Goal: Use online tool/utility: Utilize a website feature to perform a specific function

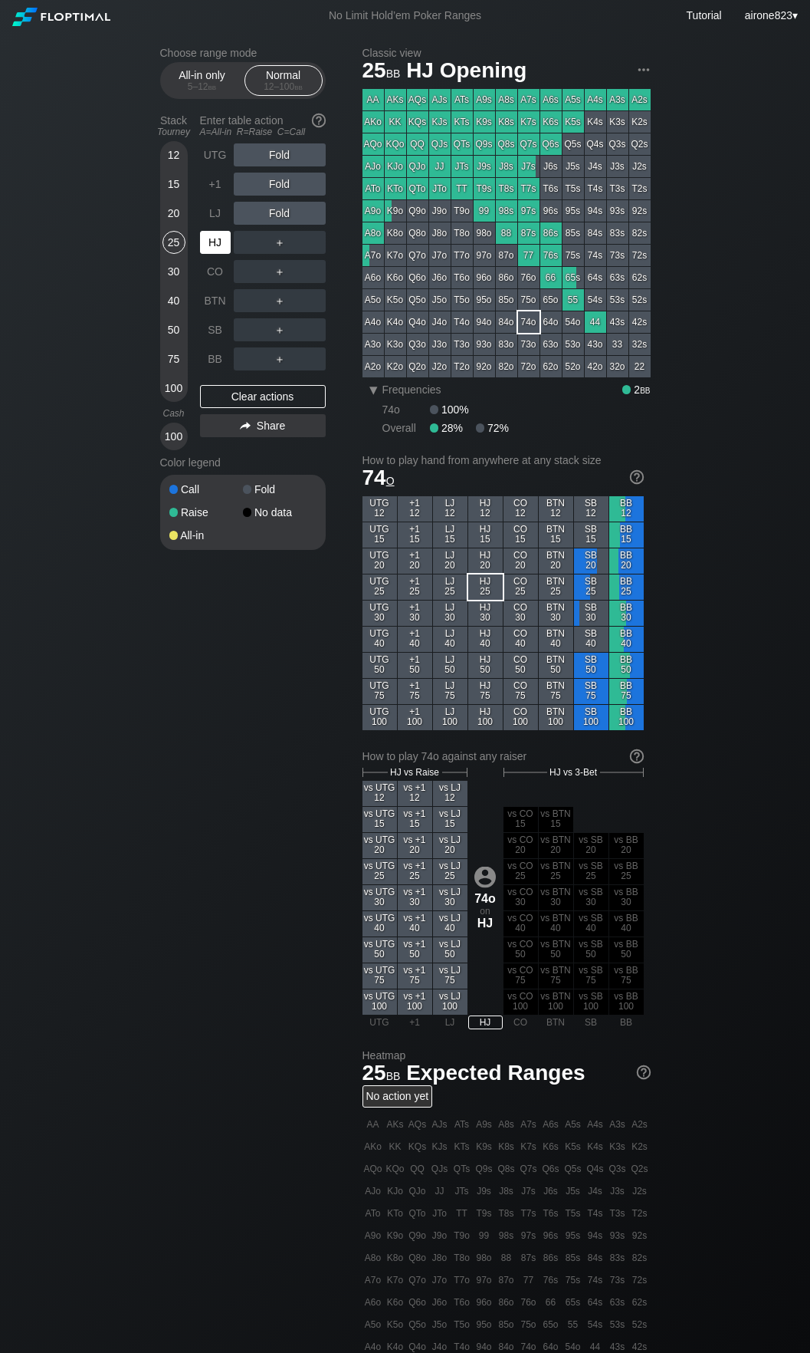
click at [213, 242] on div "HJ" at bounding box center [215, 242] width 31 height 23
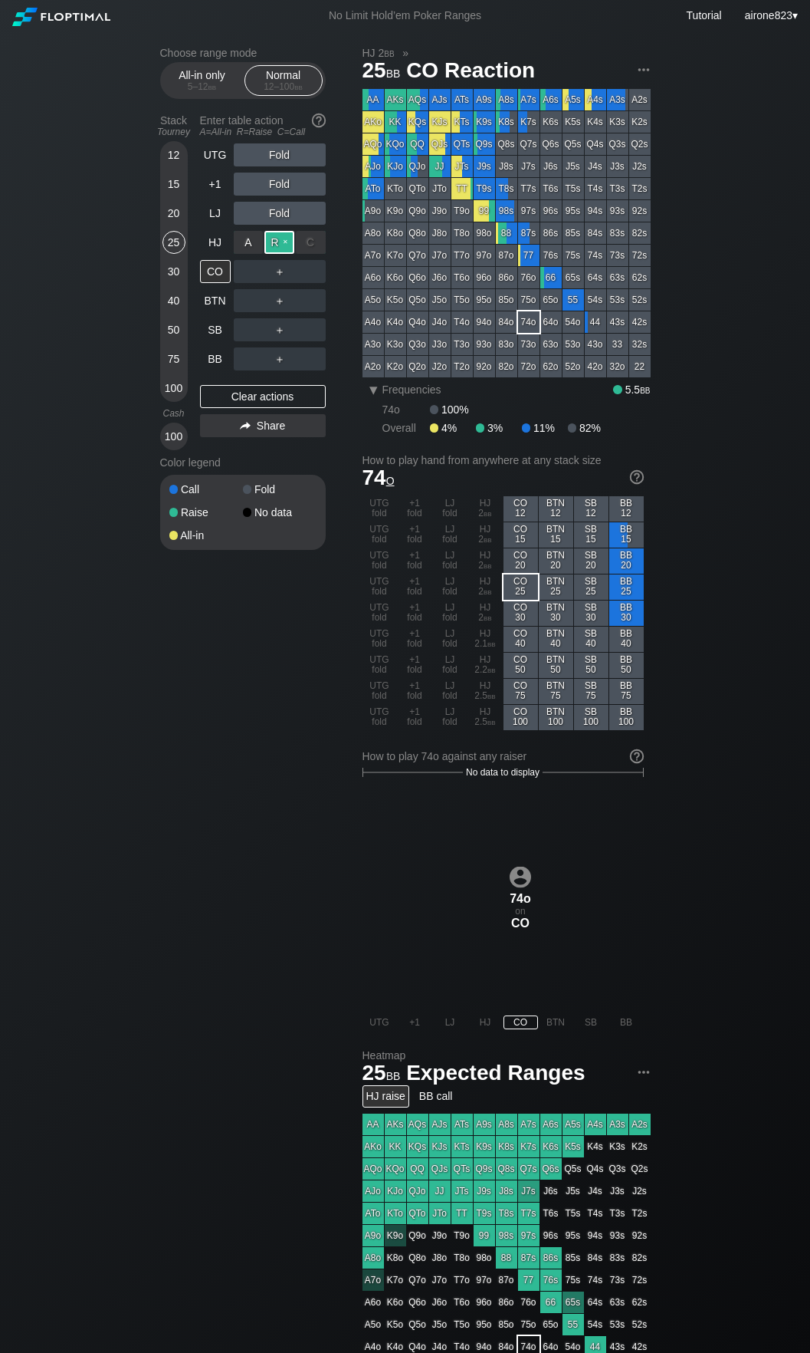
click at [271, 243] on div "R ✕" at bounding box center [280, 242] width 30 height 23
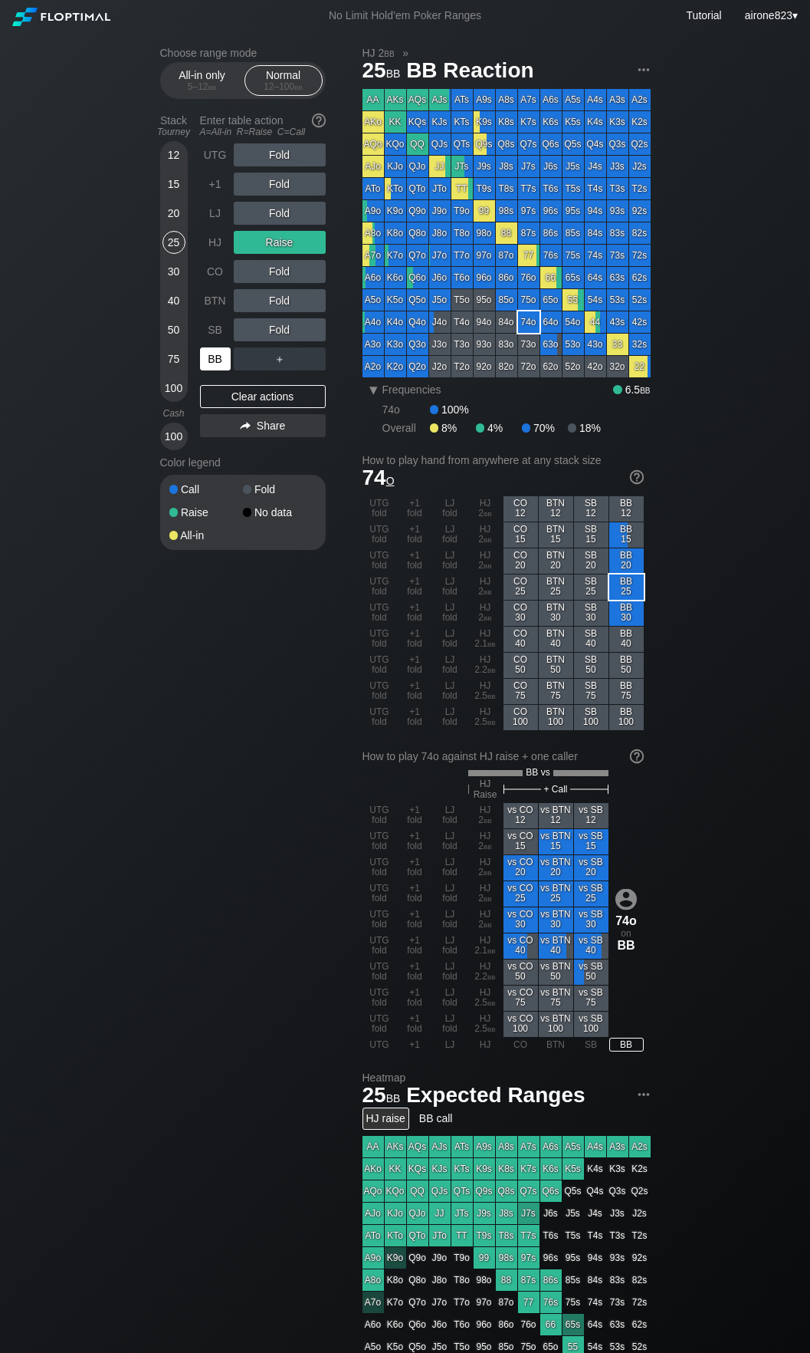
click at [214, 353] on div "BB" at bounding box center [215, 358] width 31 height 23
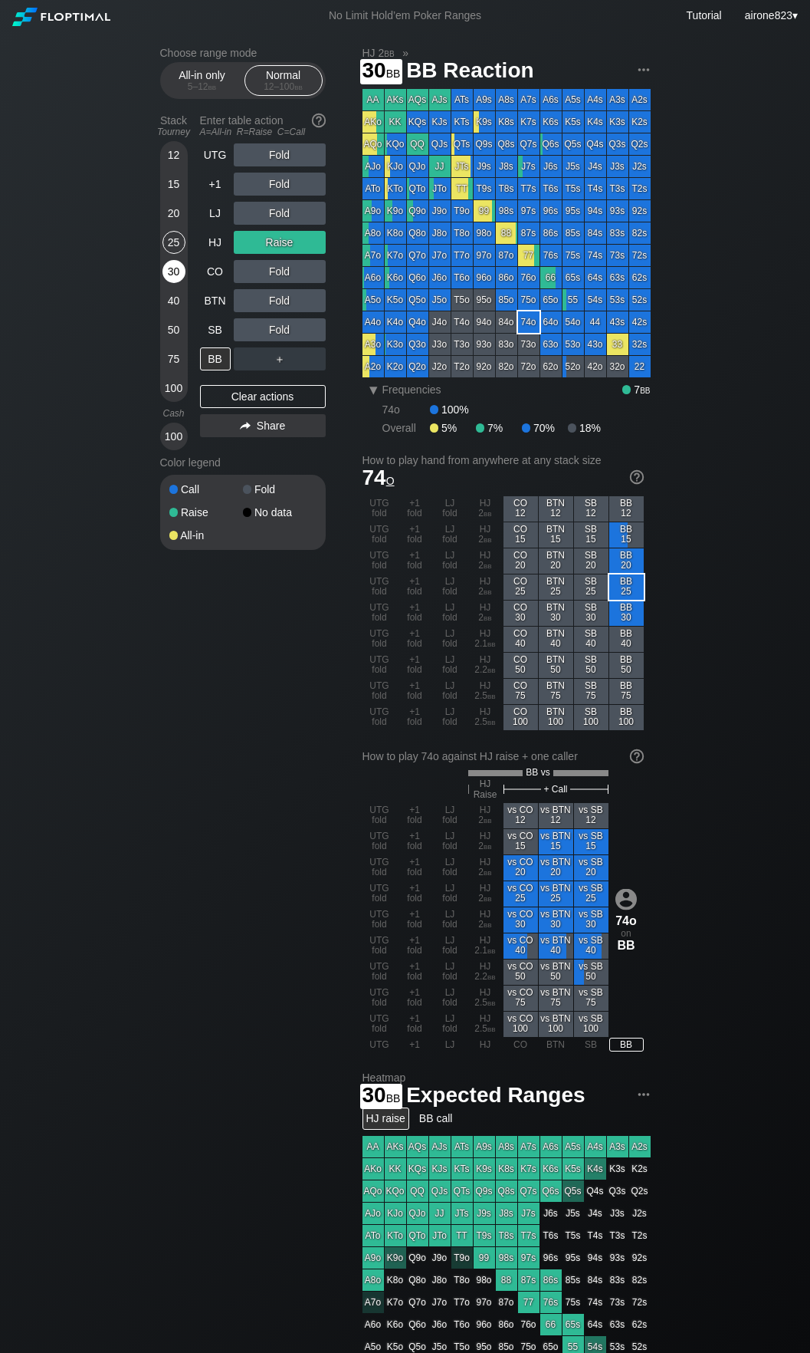
click at [176, 265] on div "30" at bounding box center [174, 271] width 23 height 23
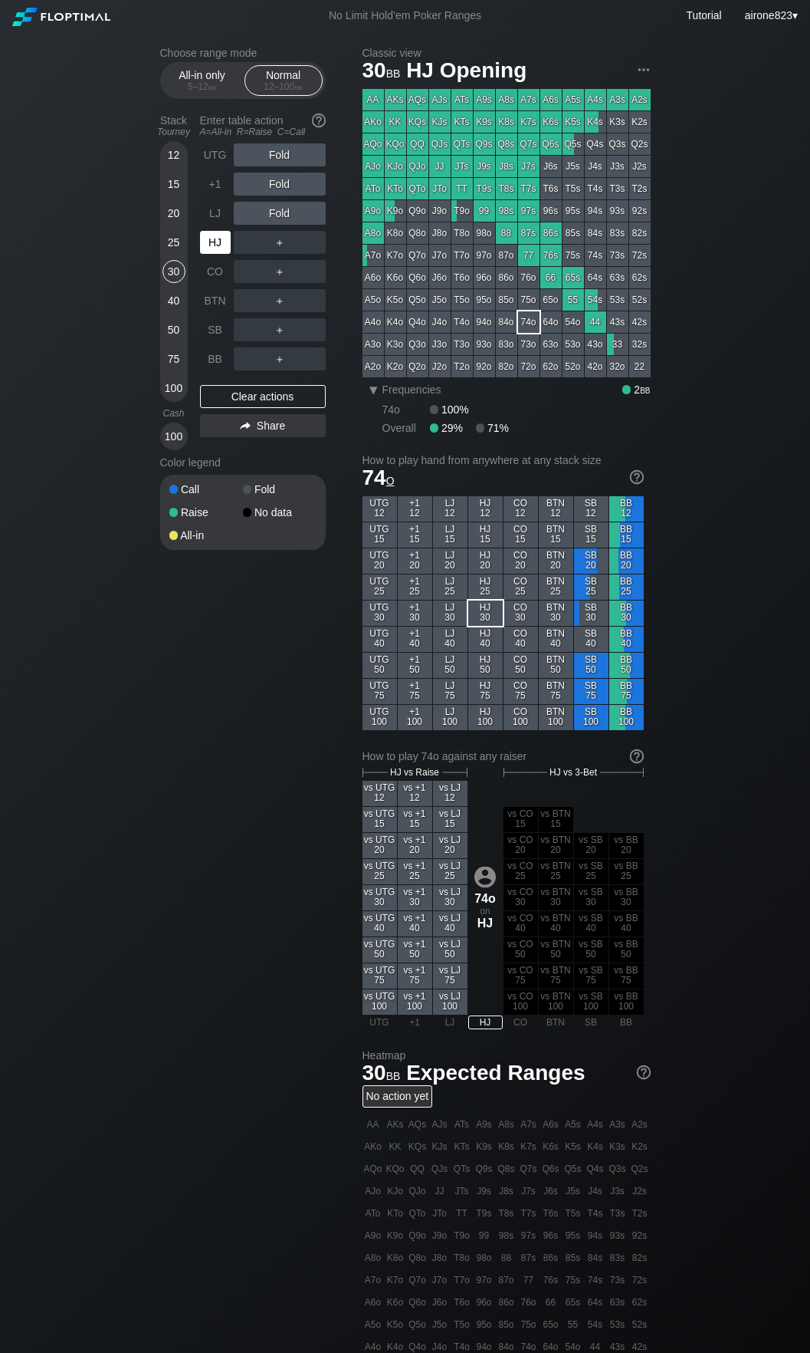
click at [222, 246] on div "HJ" at bounding box center [215, 242] width 31 height 23
click at [324, 331] on div "C ✕" at bounding box center [311, 329] width 30 height 23
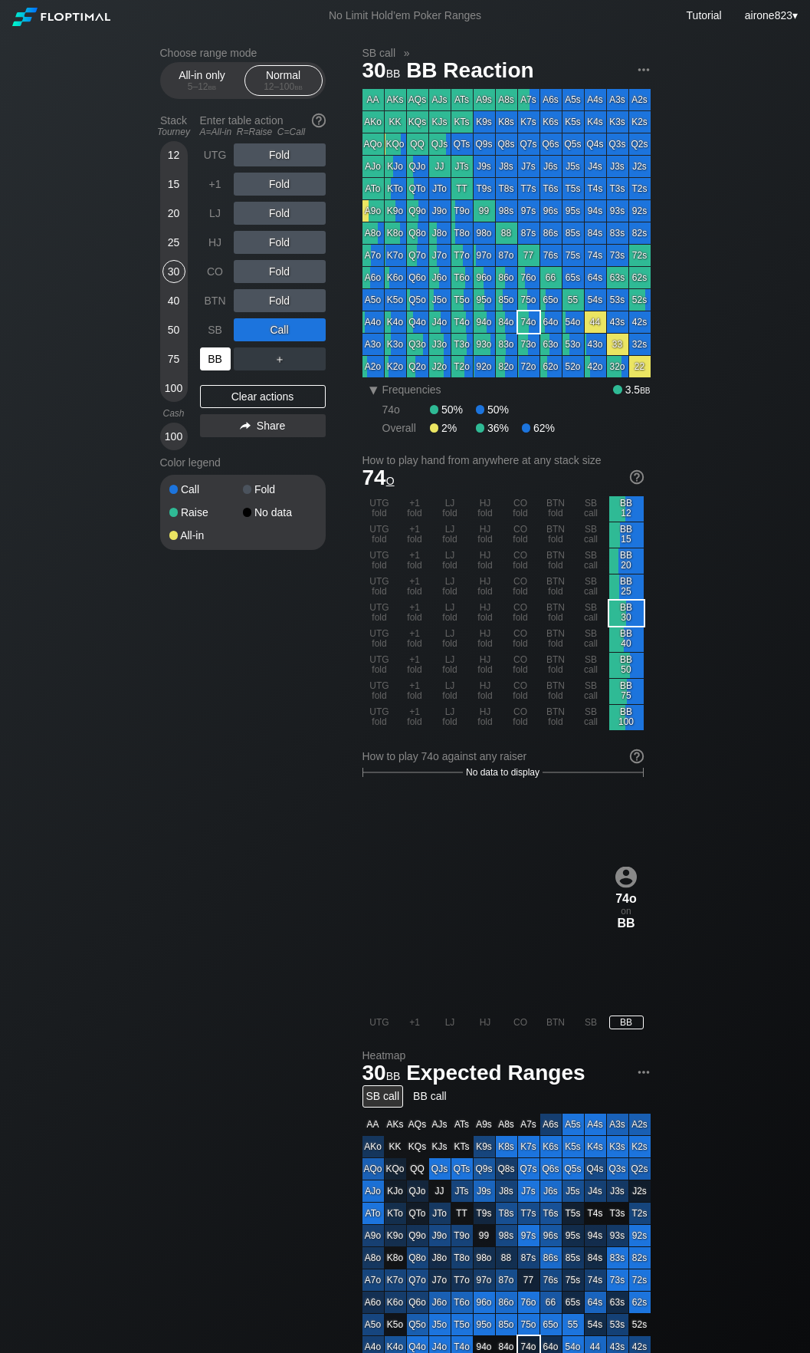
click at [214, 363] on div "BB" at bounding box center [215, 358] width 31 height 23
click at [173, 215] on div "20" at bounding box center [174, 213] width 23 height 23
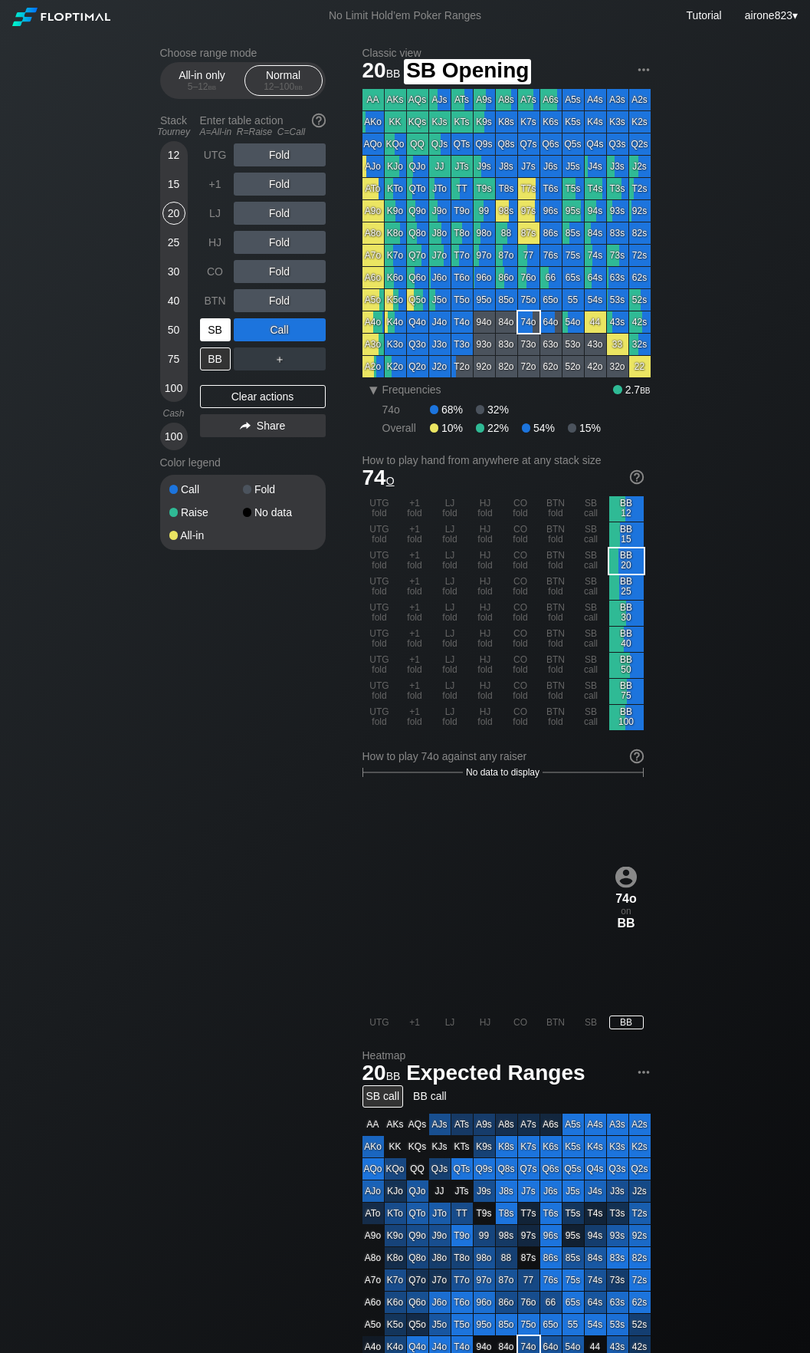
click at [216, 334] on div "SB" at bounding box center [215, 329] width 31 height 23
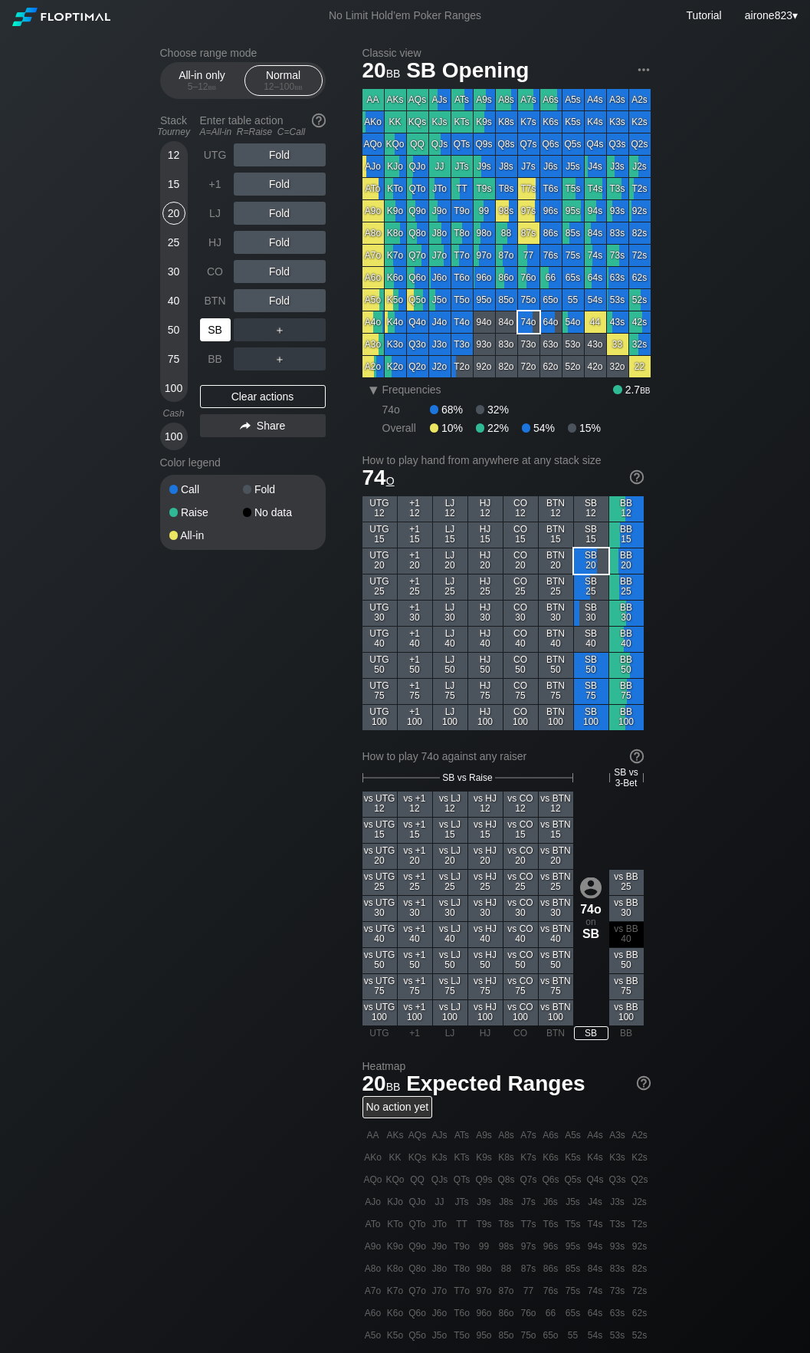
click at [216, 334] on div "SB" at bounding box center [215, 329] width 31 height 23
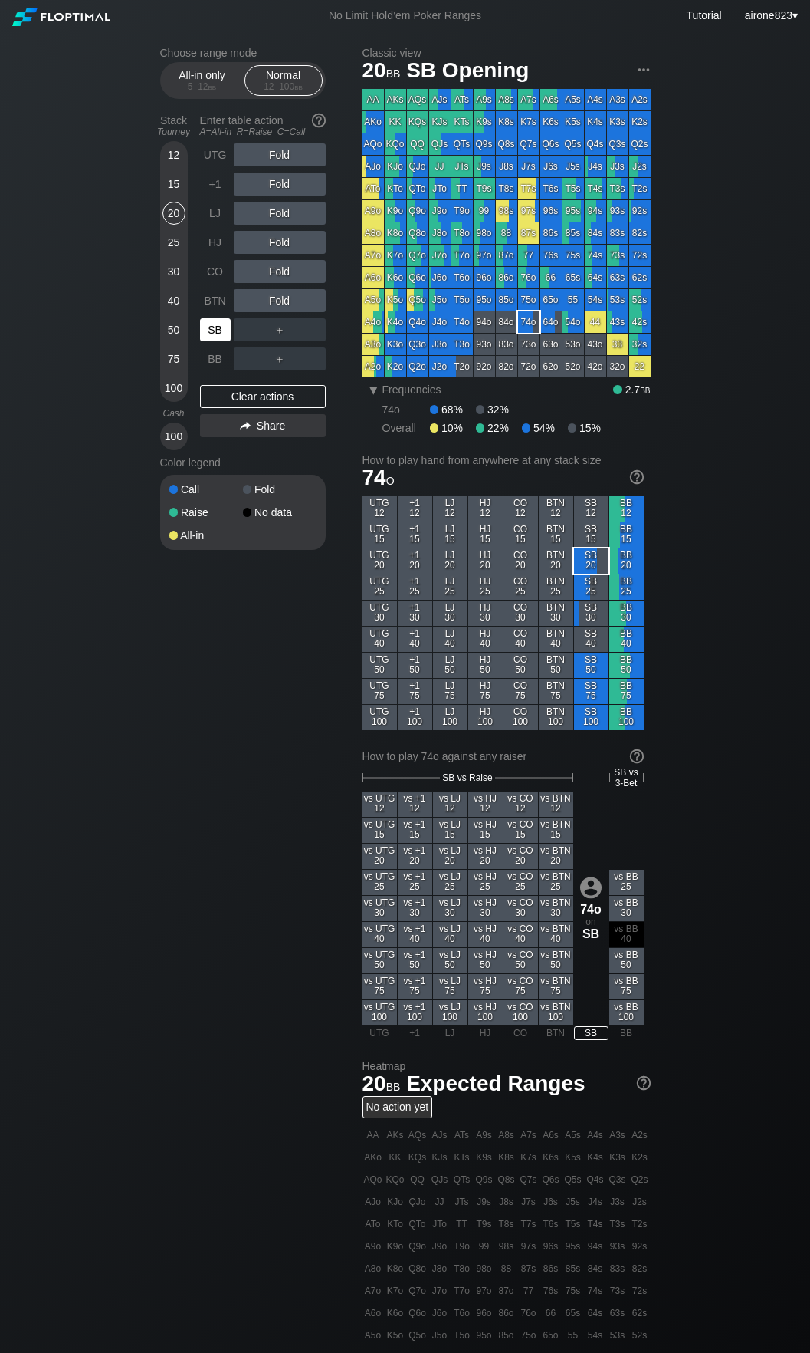
click at [216, 334] on div "SB" at bounding box center [215, 329] width 31 height 23
click at [277, 329] on div "A ✕ R ✕ C ✕ ＋" at bounding box center [280, 329] width 92 height 23
click at [278, 331] on div "R ✕" at bounding box center [280, 329] width 30 height 23
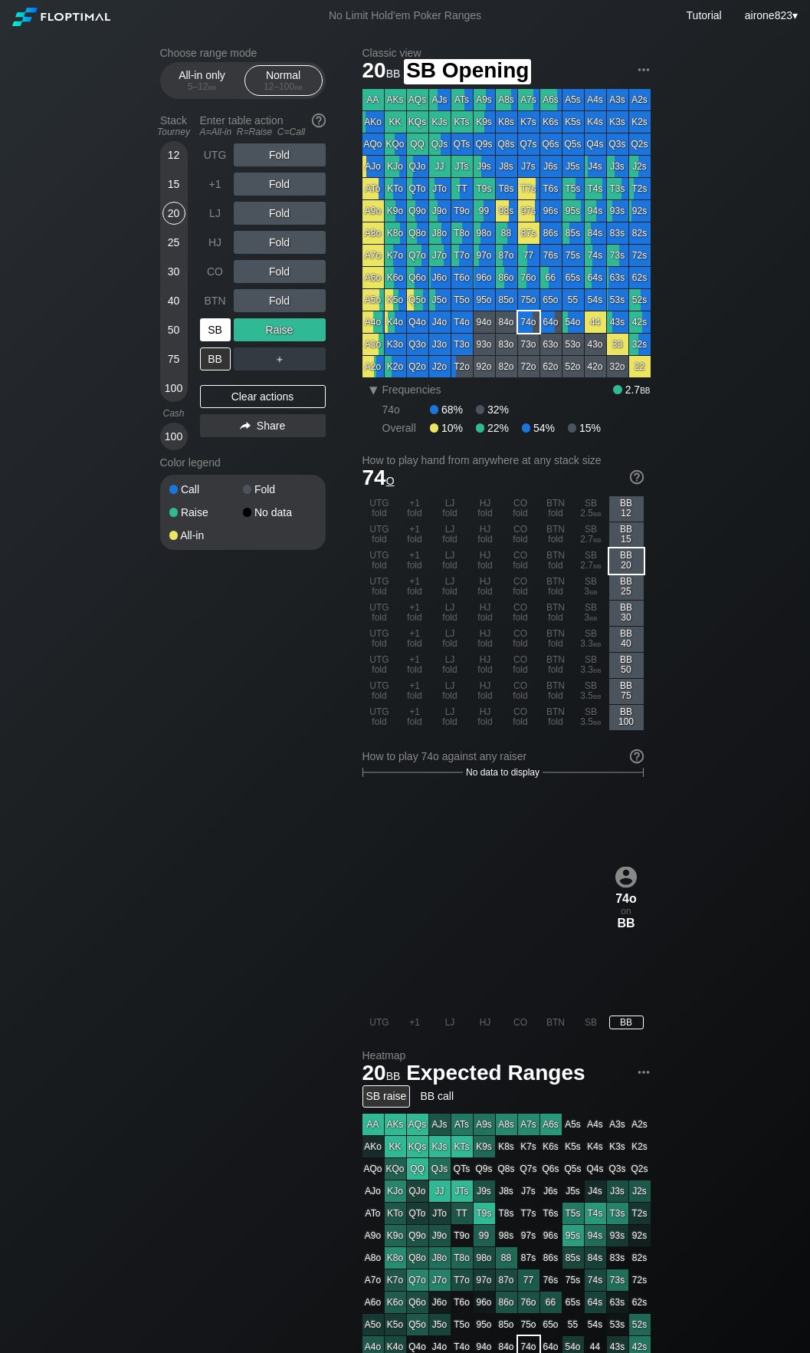
click at [222, 337] on div "SB" at bounding box center [215, 329] width 31 height 23
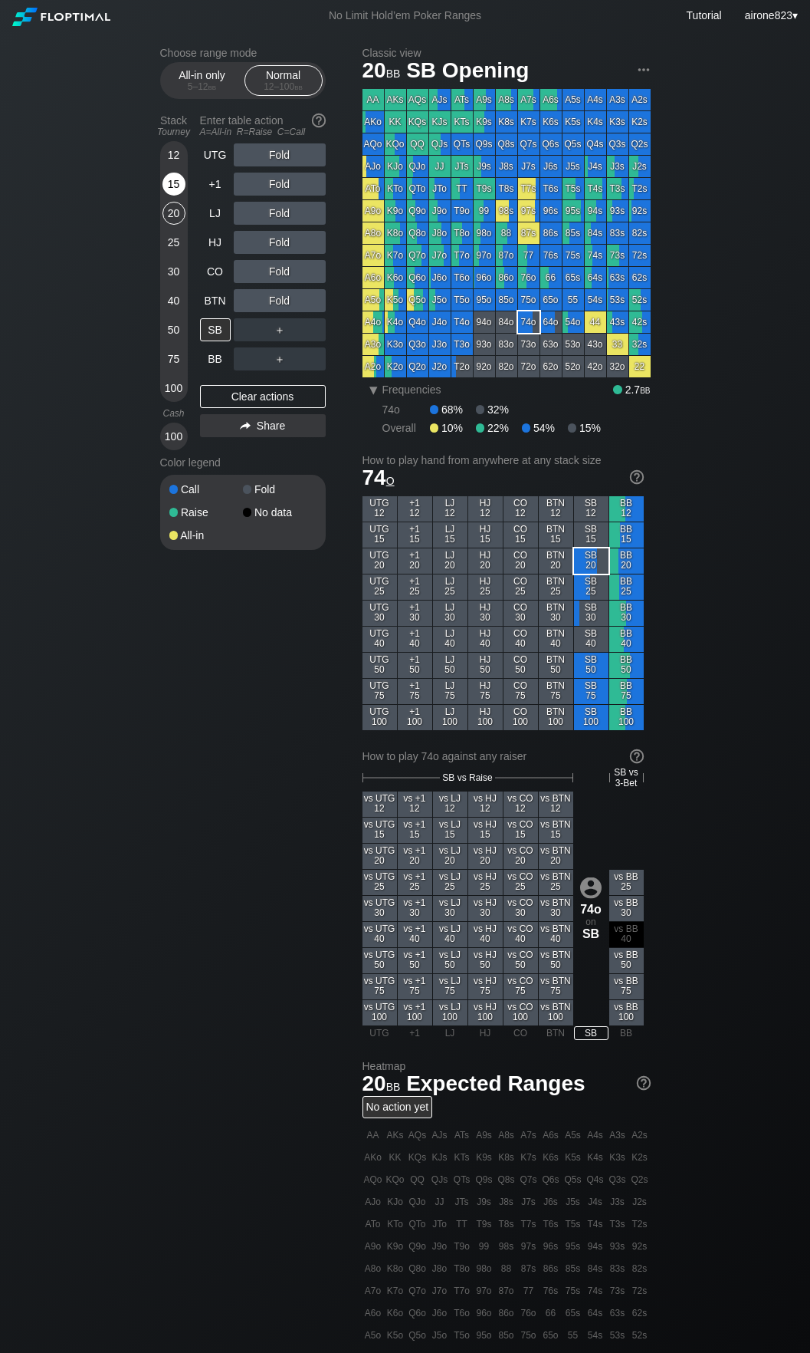
click at [175, 192] on div "15" at bounding box center [174, 184] width 23 height 23
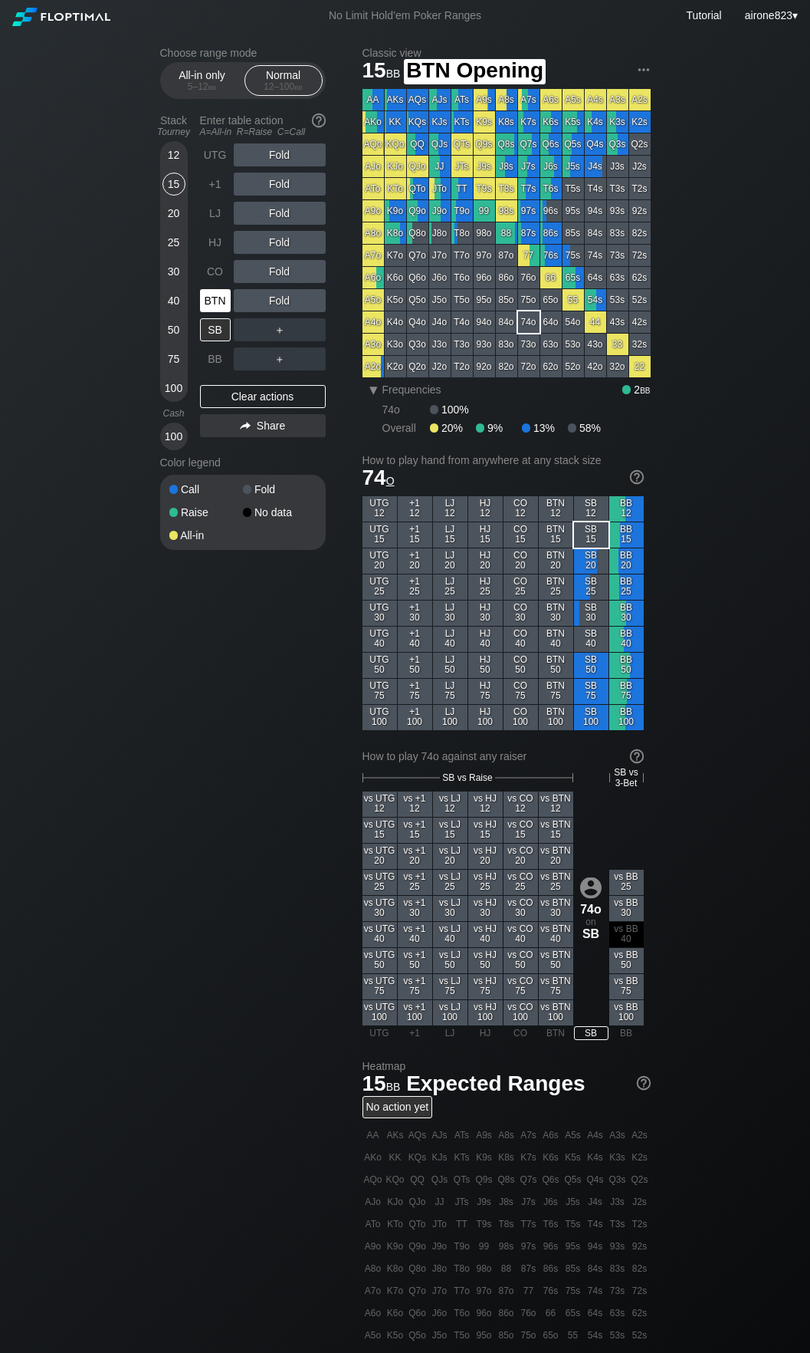
click at [224, 315] on div "BTN" at bounding box center [217, 300] width 34 height 29
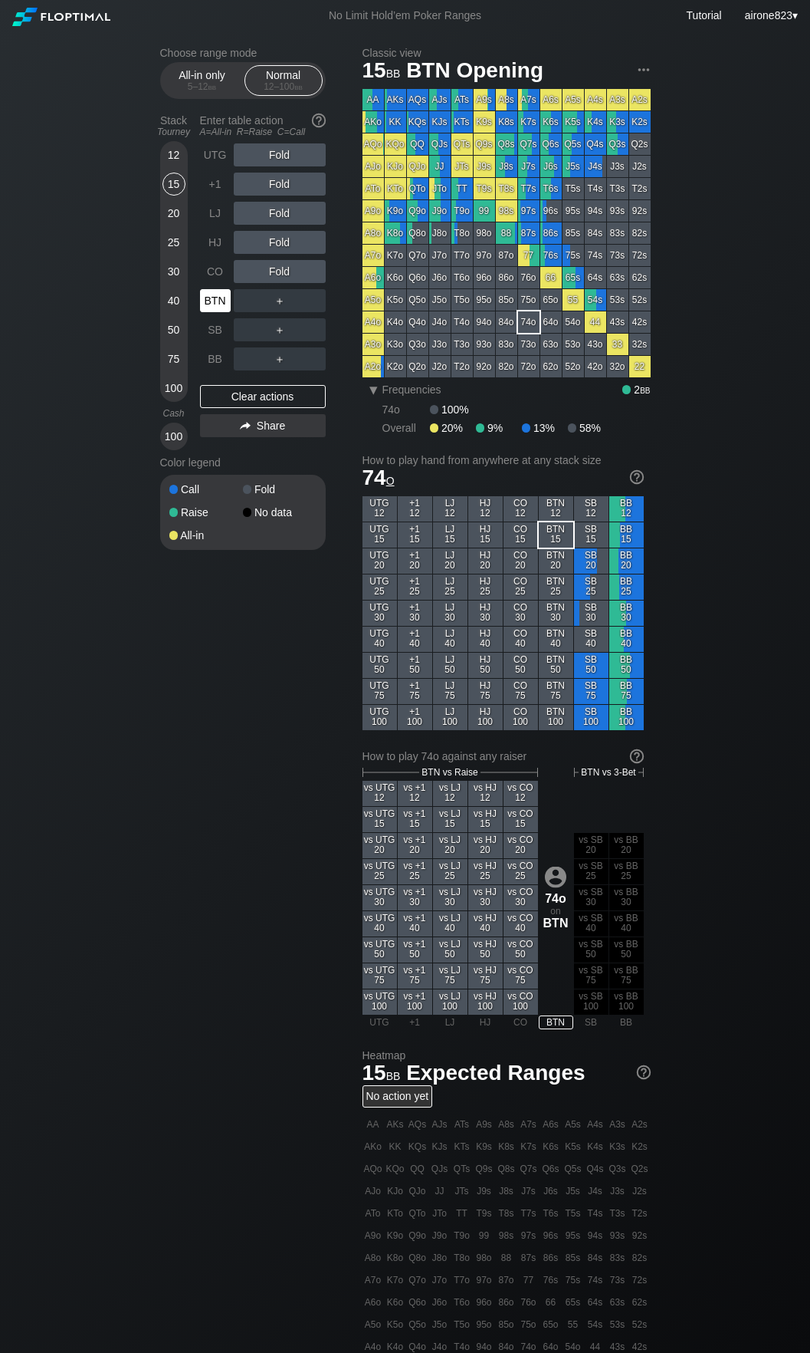
click at [221, 312] on div "BTN" at bounding box center [215, 300] width 31 height 23
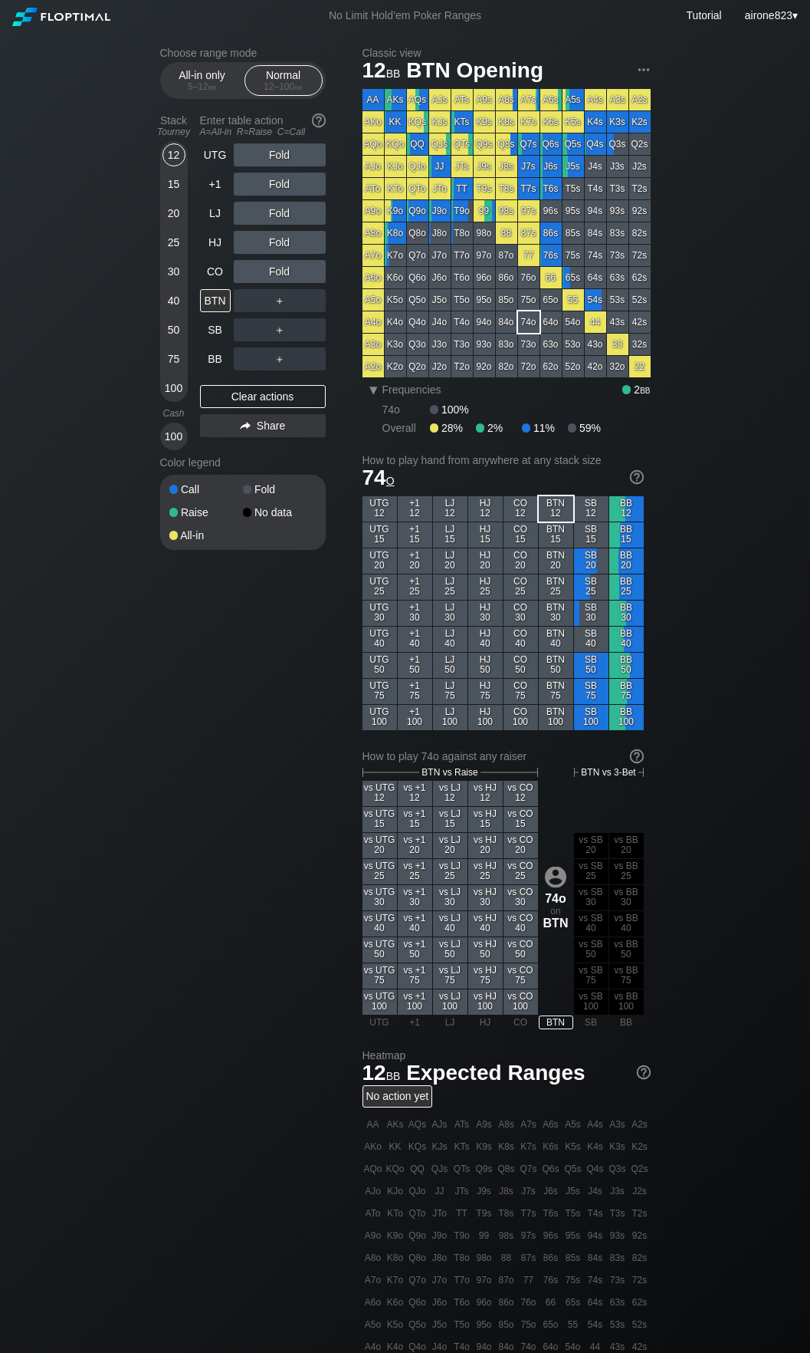
drag, startPoint x: 178, startPoint y: 152, endPoint x: 196, endPoint y: 225, distance: 75.7
click at [178, 151] on div "12" at bounding box center [174, 154] width 23 height 23
click at [204, 298] on div "BTN" at bounding box center [215, 300] width 31 height 23
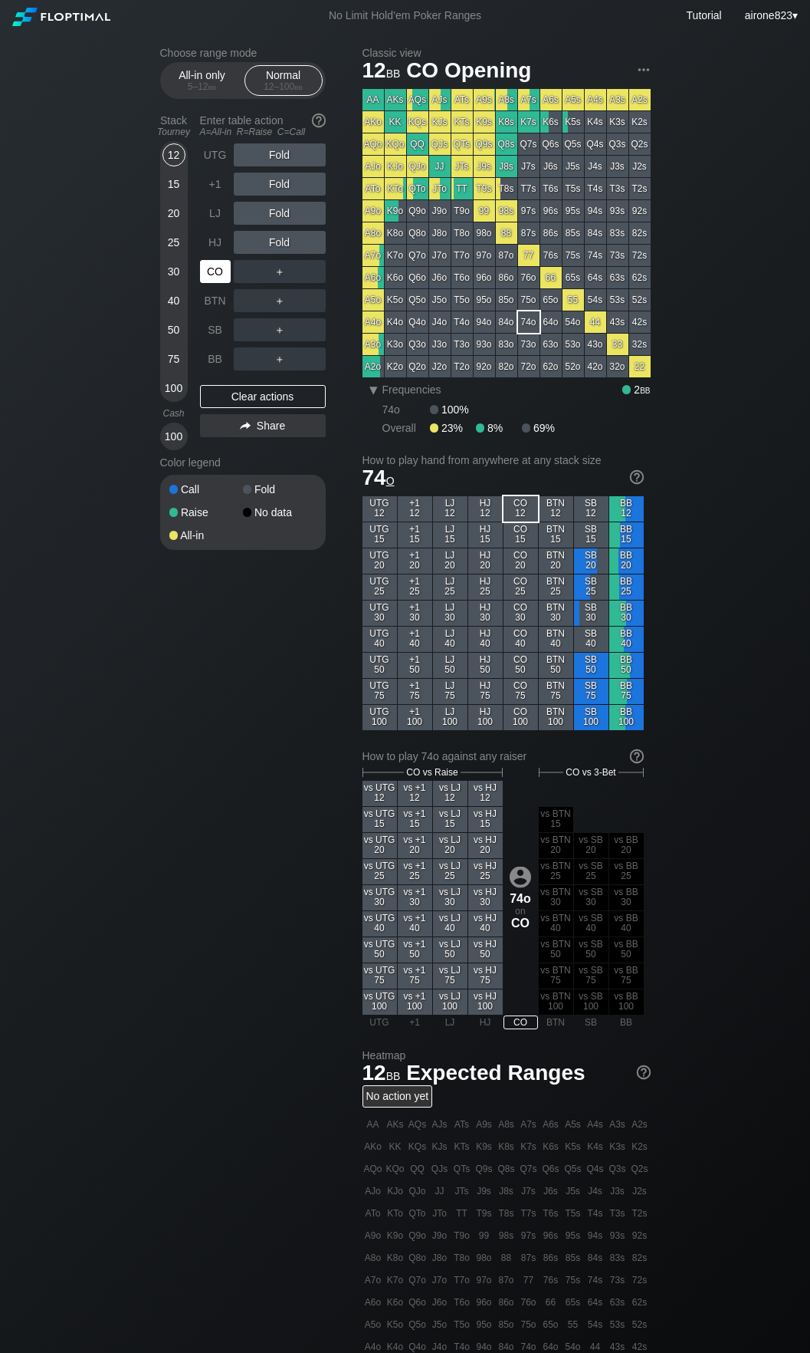
click at [208, 278] on div "CO" at bounding box center [215, 271] width 31 height 23
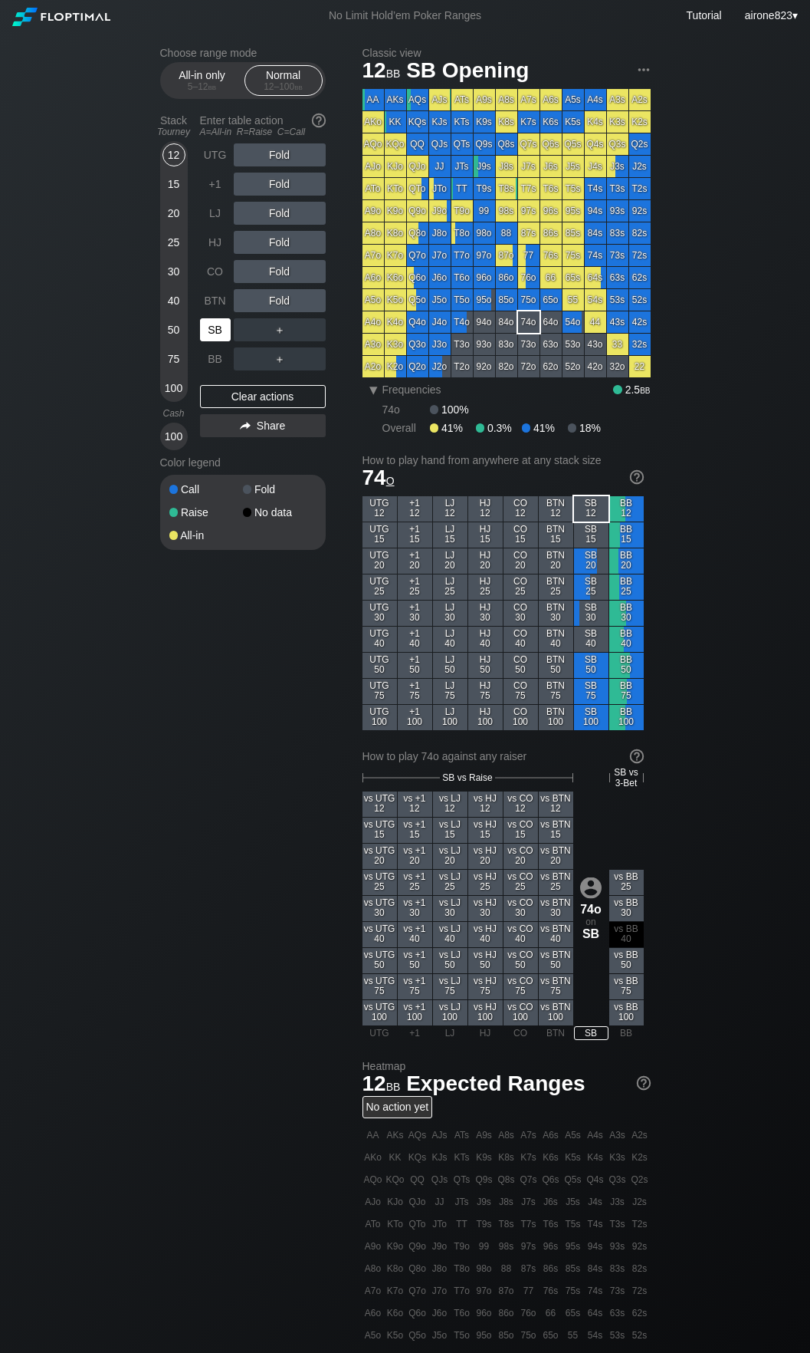
click at [206, 344] on div "SB" at bounding box center [217, 329] width 34 height 29
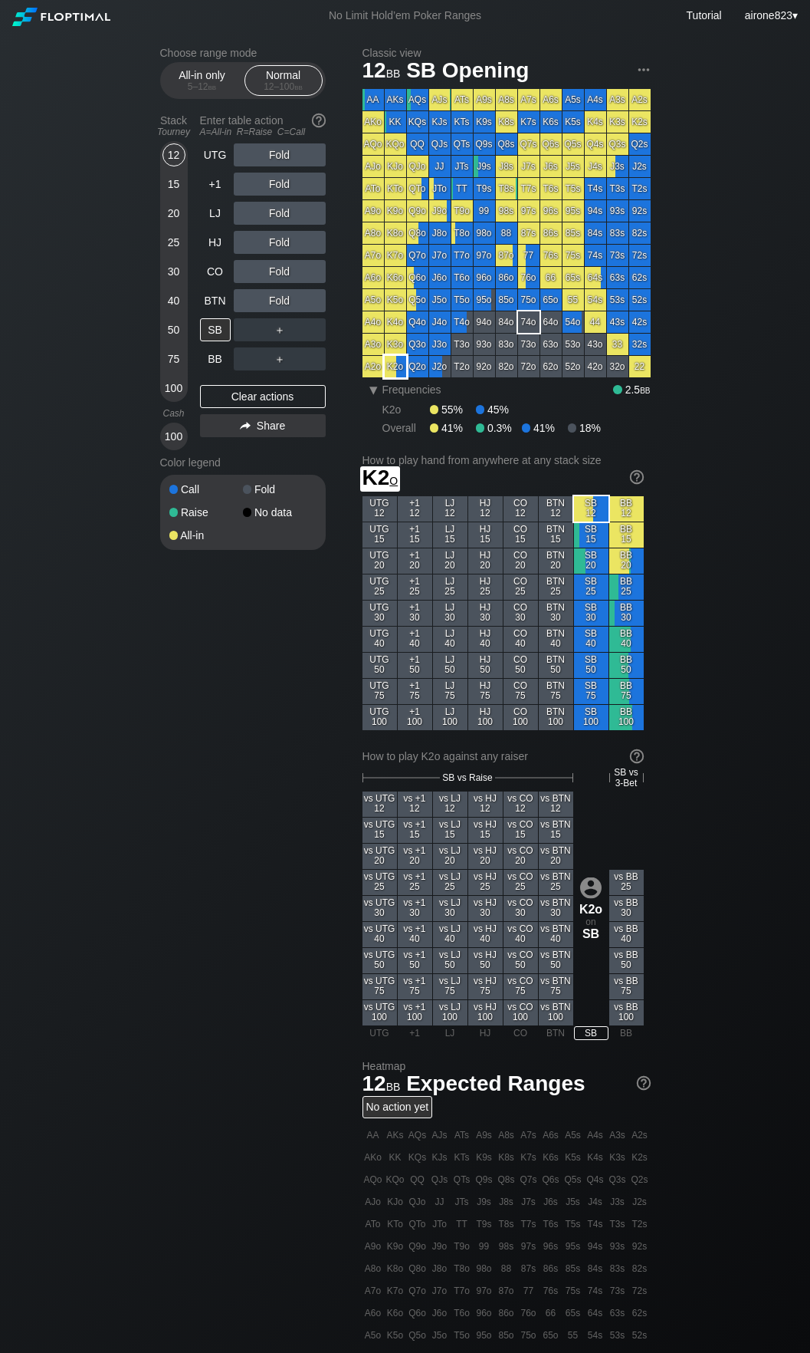
click at [398, 366] on div "K2o" at bounding box center [395, 366] width 21 height 21
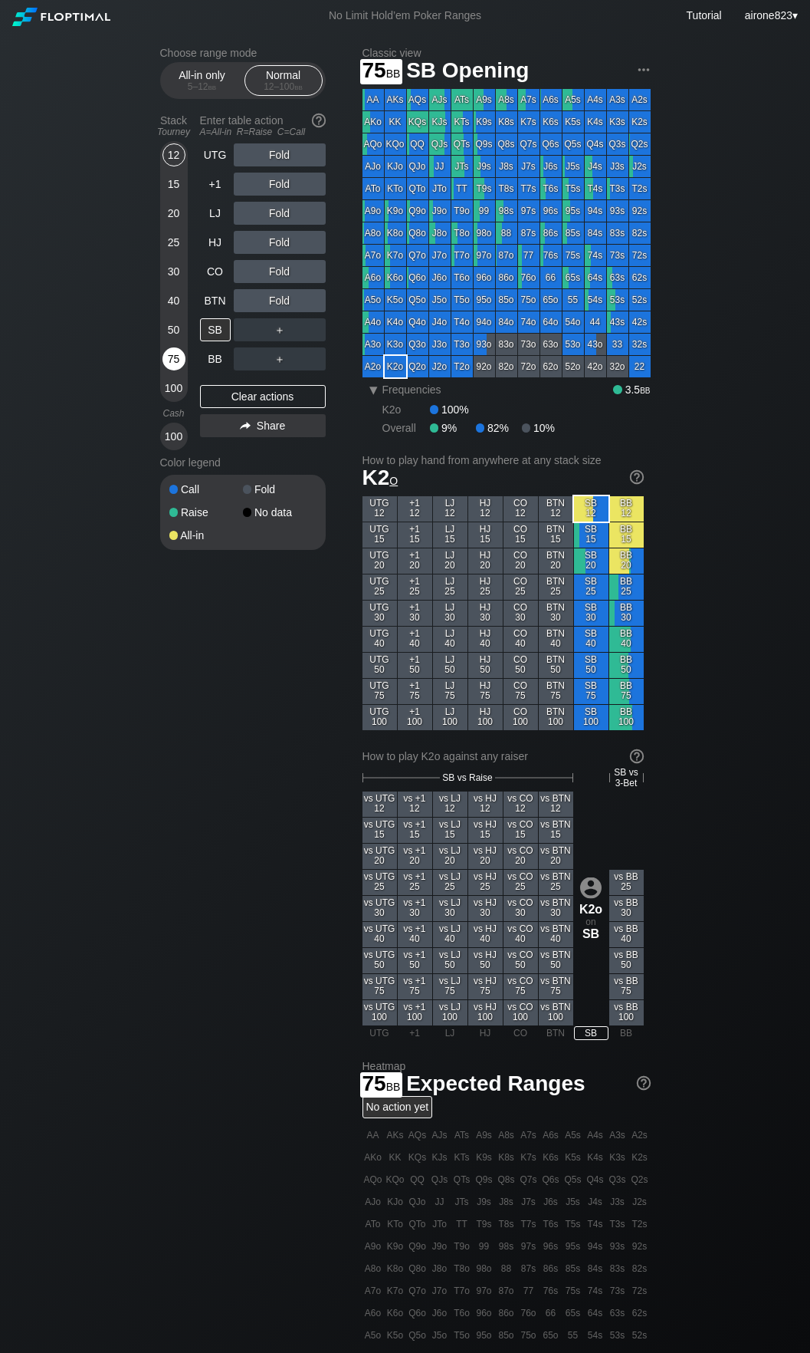
click at [167, 369] on div "75" at bounding box center [174, 358] width 23 height 23
click at [317, 324] on div "C ✕" at bounding box center [311, 329] width 30 height 23
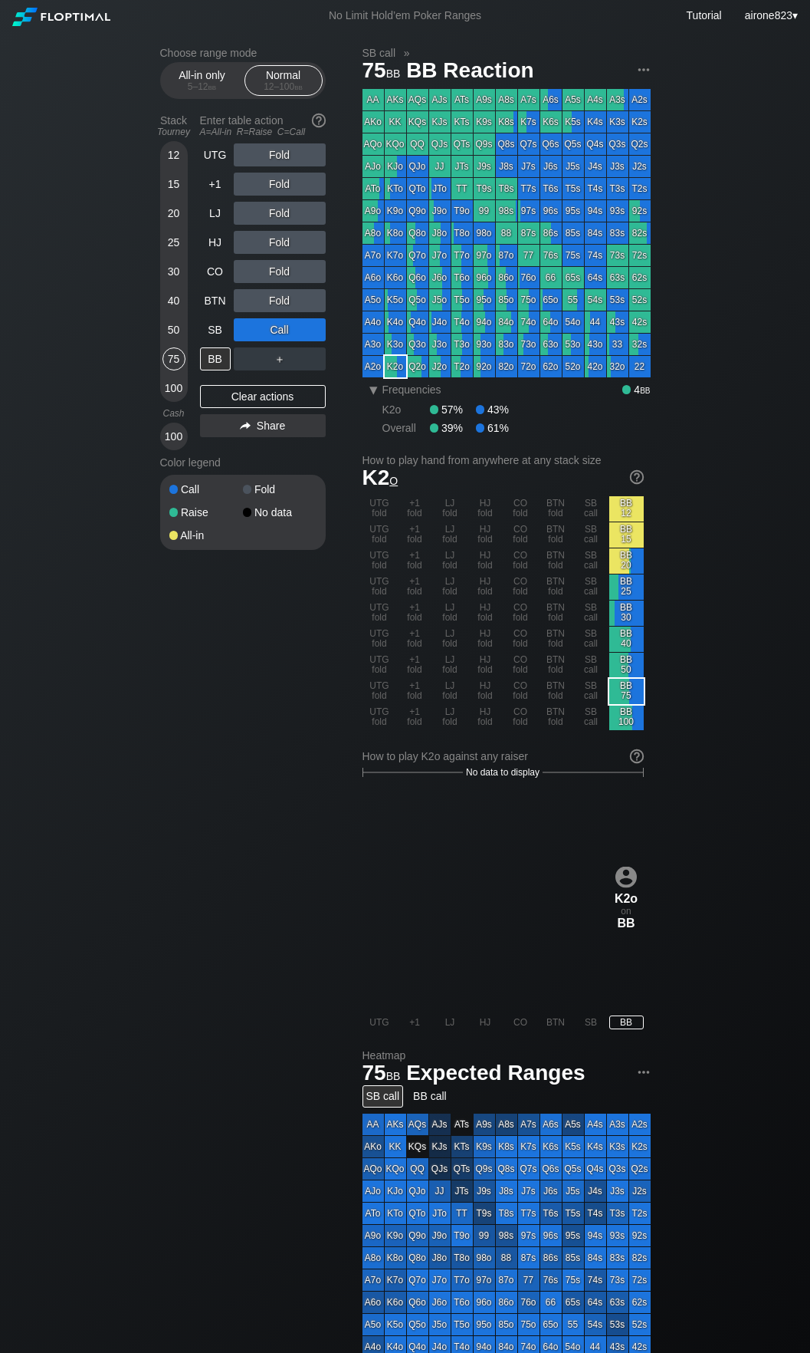
click at [179, 188] on div "15" at bounding box center [174, 184] width 23 height 23
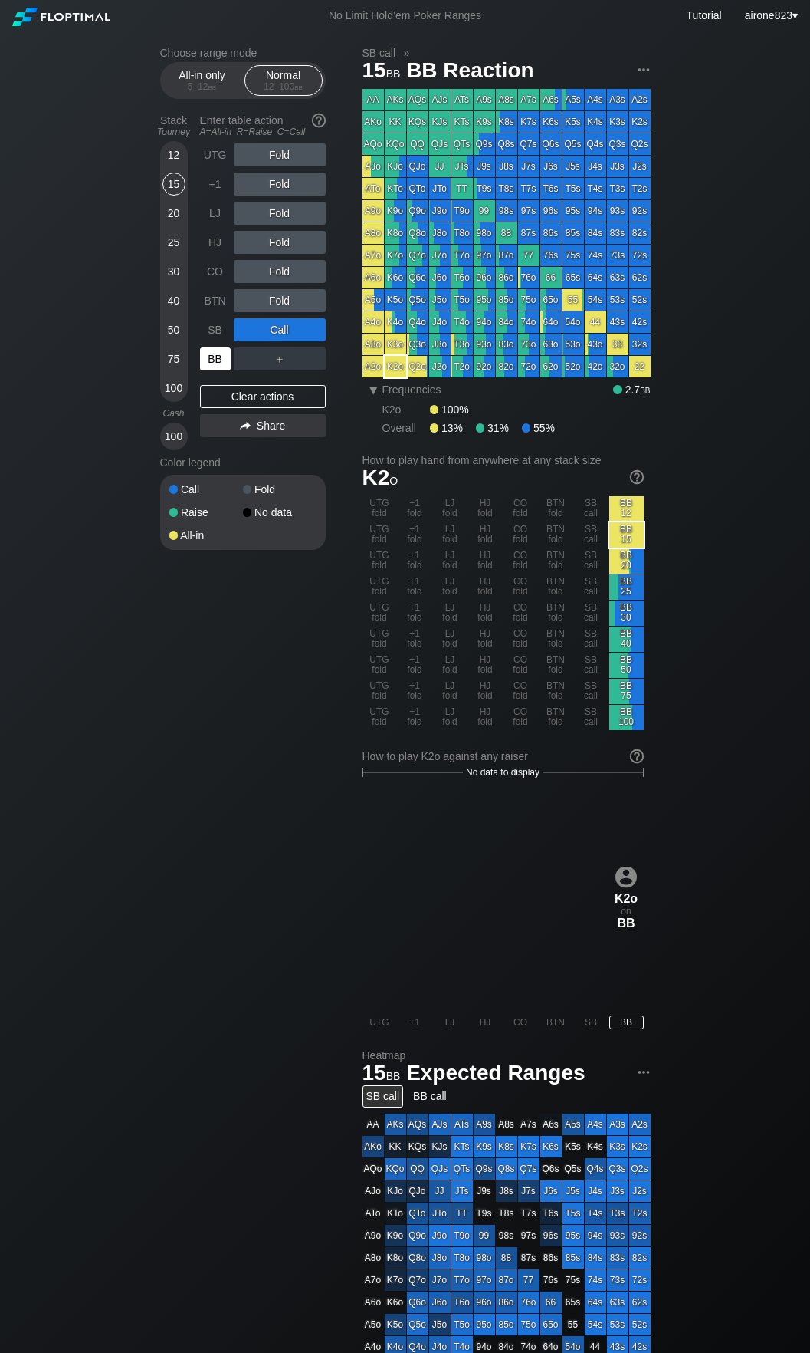
click at [212, 363] on div "BB" at bounding box center [215, 358] width 31 height 23
drag, startPoint x: 187, startPoint y: 87, endPoint x: 186, endPoint y: 134, distance: 46.8
click at [187, 87] on div "5 – 12 bb" at bounding box center [202, 86] width 64 height 11
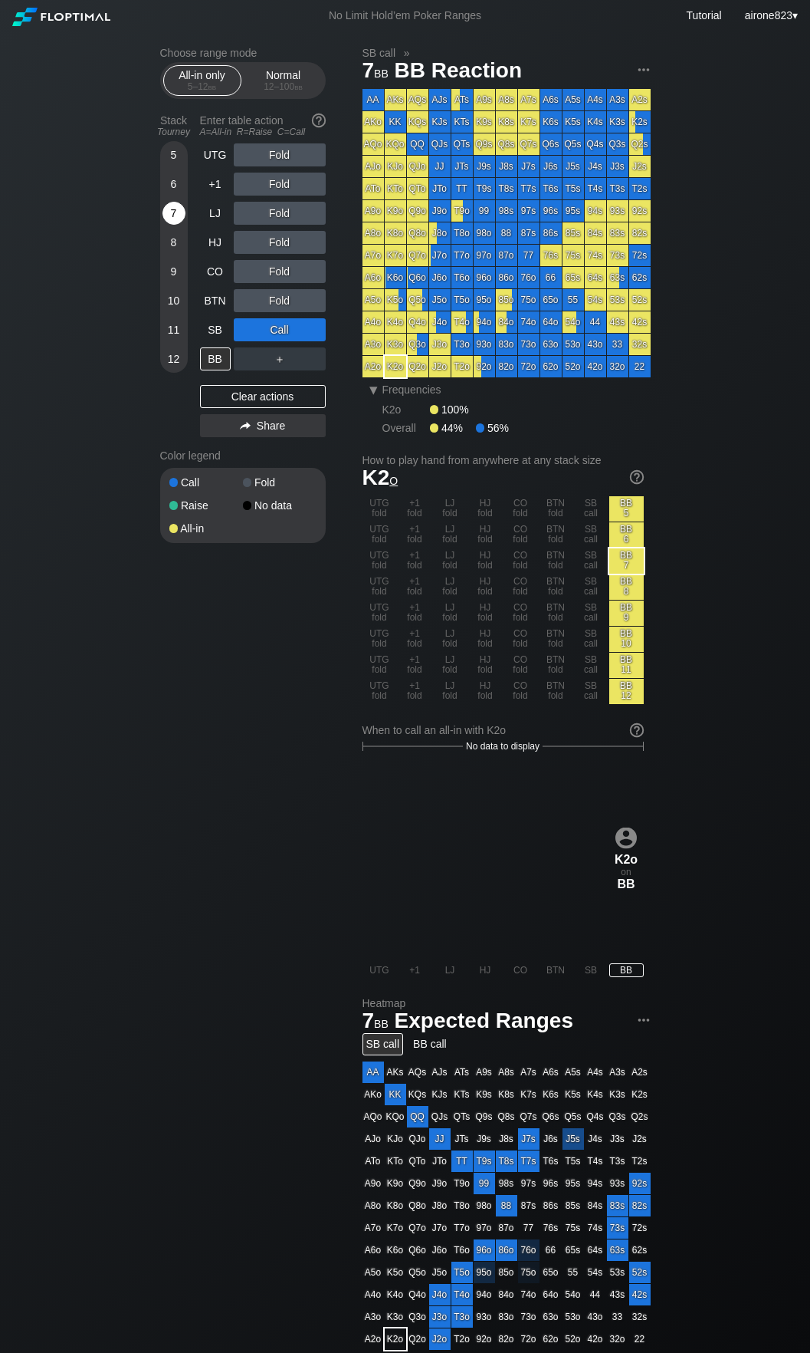
click at [174, 224] on div "7" at bounding box center [174, 213] width 23 height 23
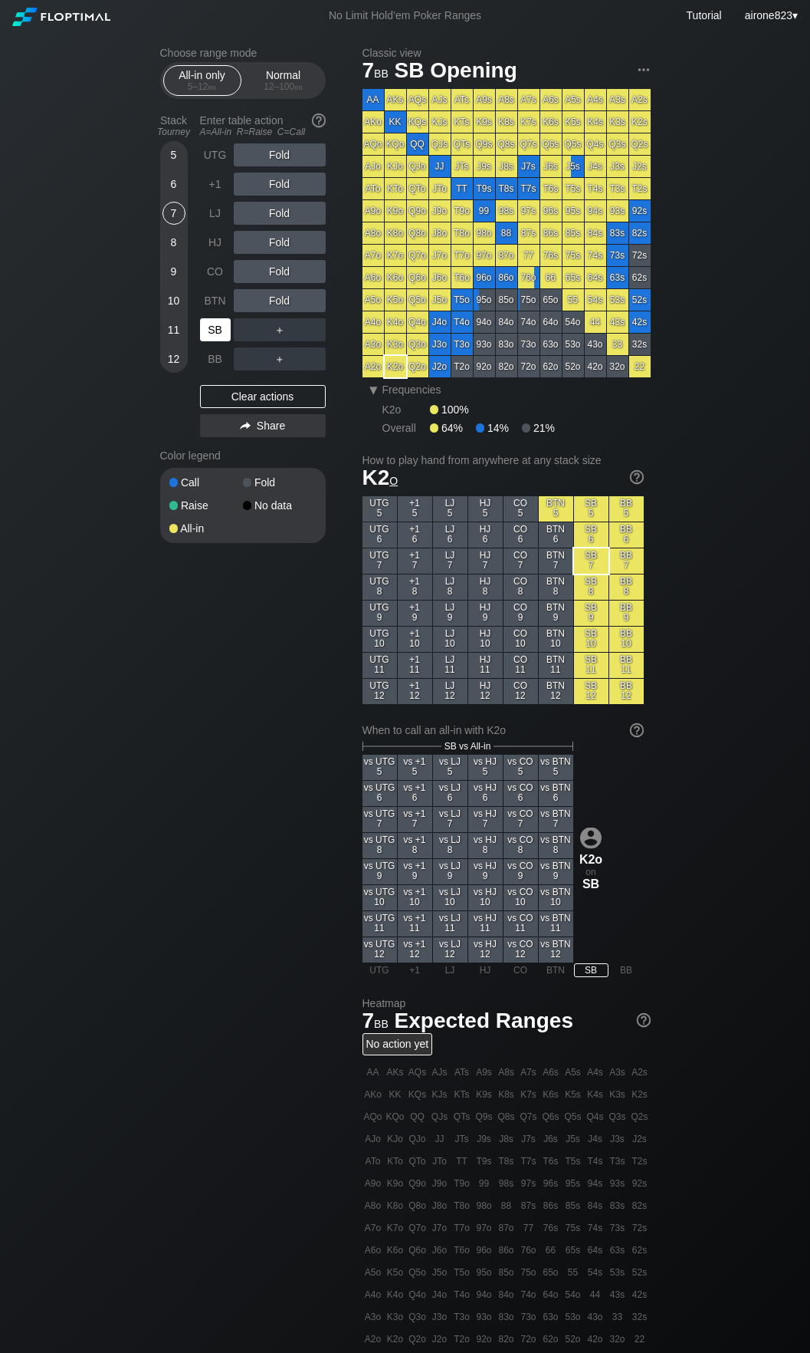
click at [218, 324] on div "SB" at bounding box center [215, 329] width 31 height 23
drag, startPoint x: 218, startPoint y: 324, endPoint x: 810, endPoint y: 325, distance: 592.7
click at [218, 323] on div "SB" at bounding box center [215, 329] width 31 height 23
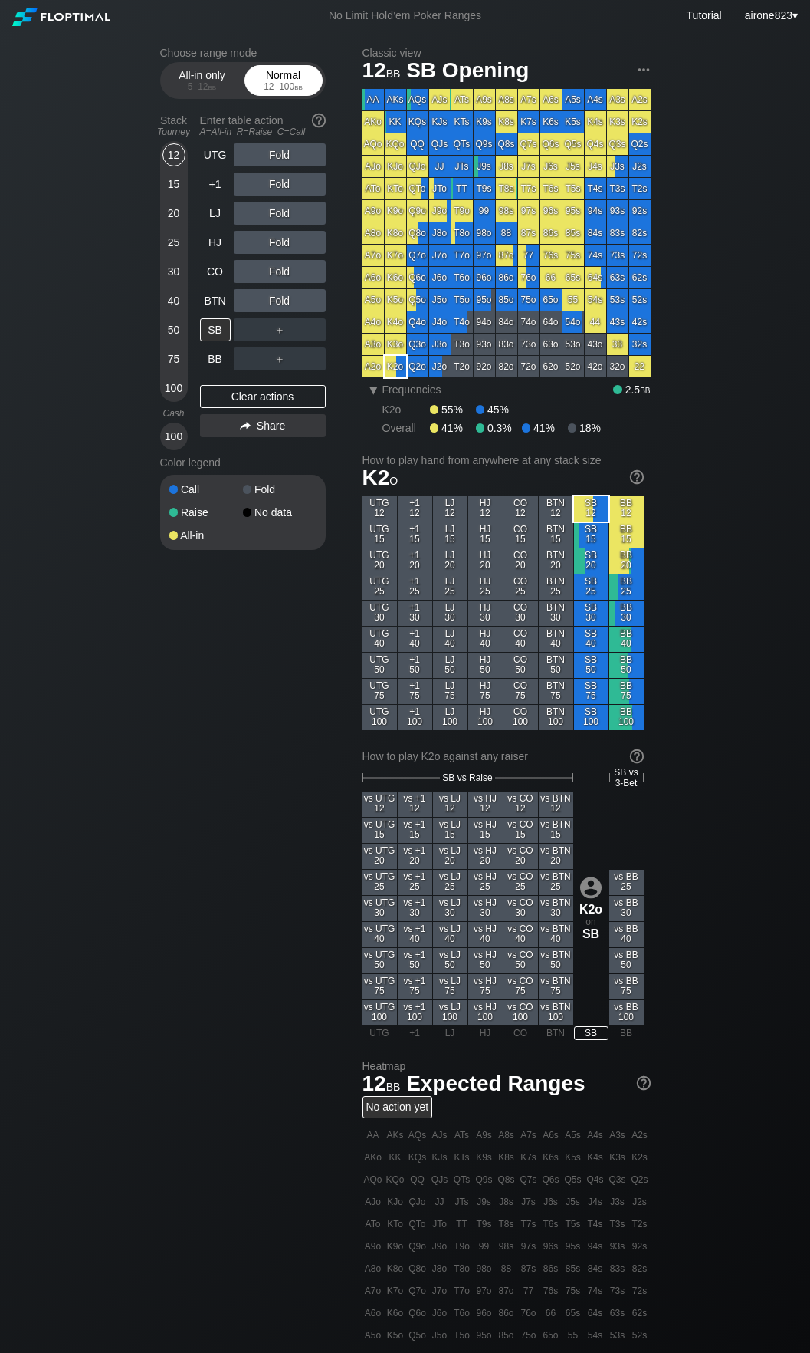
click at [275, 78] on div "Normal 12 – 100 bb" at bounding box center [283, 80] width 71 height 29
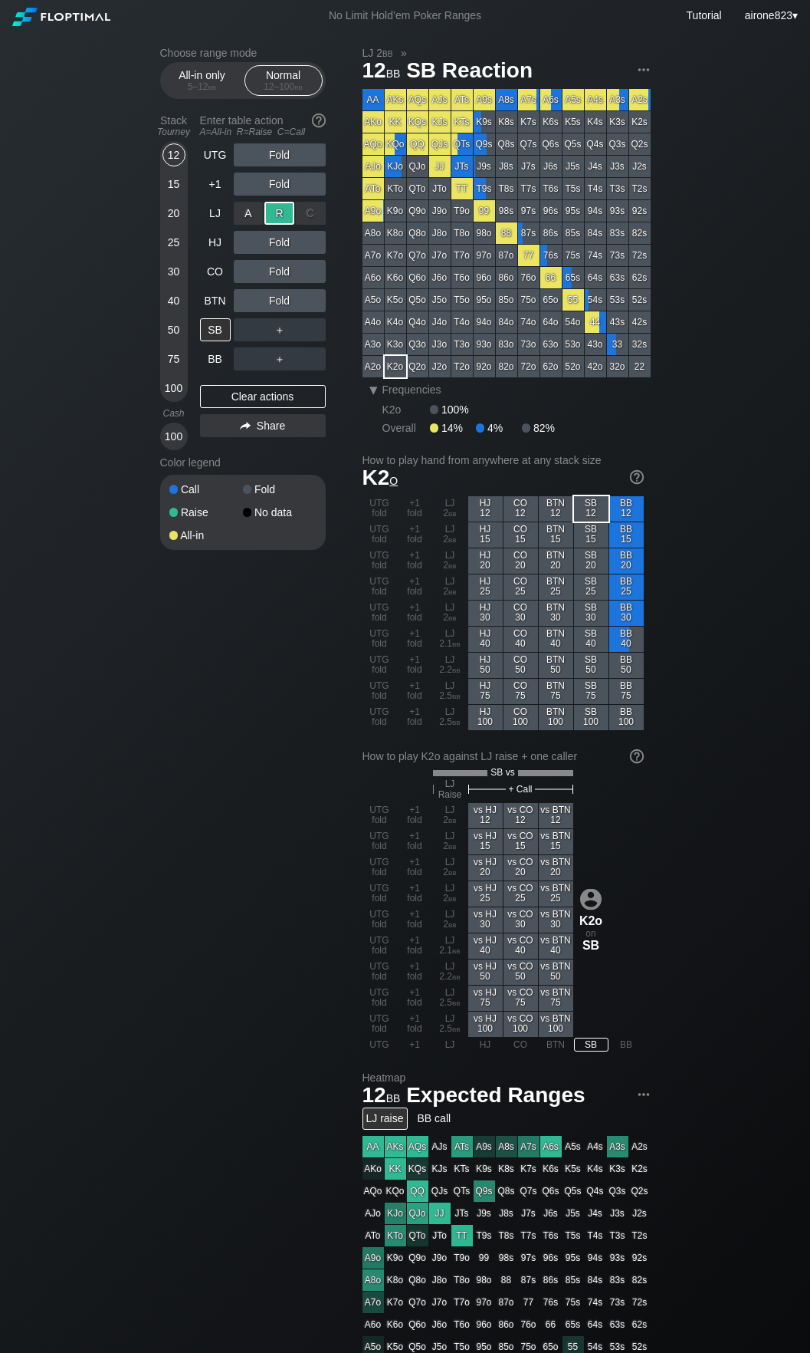
click at [275, 225] on div "R ✕" at bounding box center [280, 213] width 30 height 23
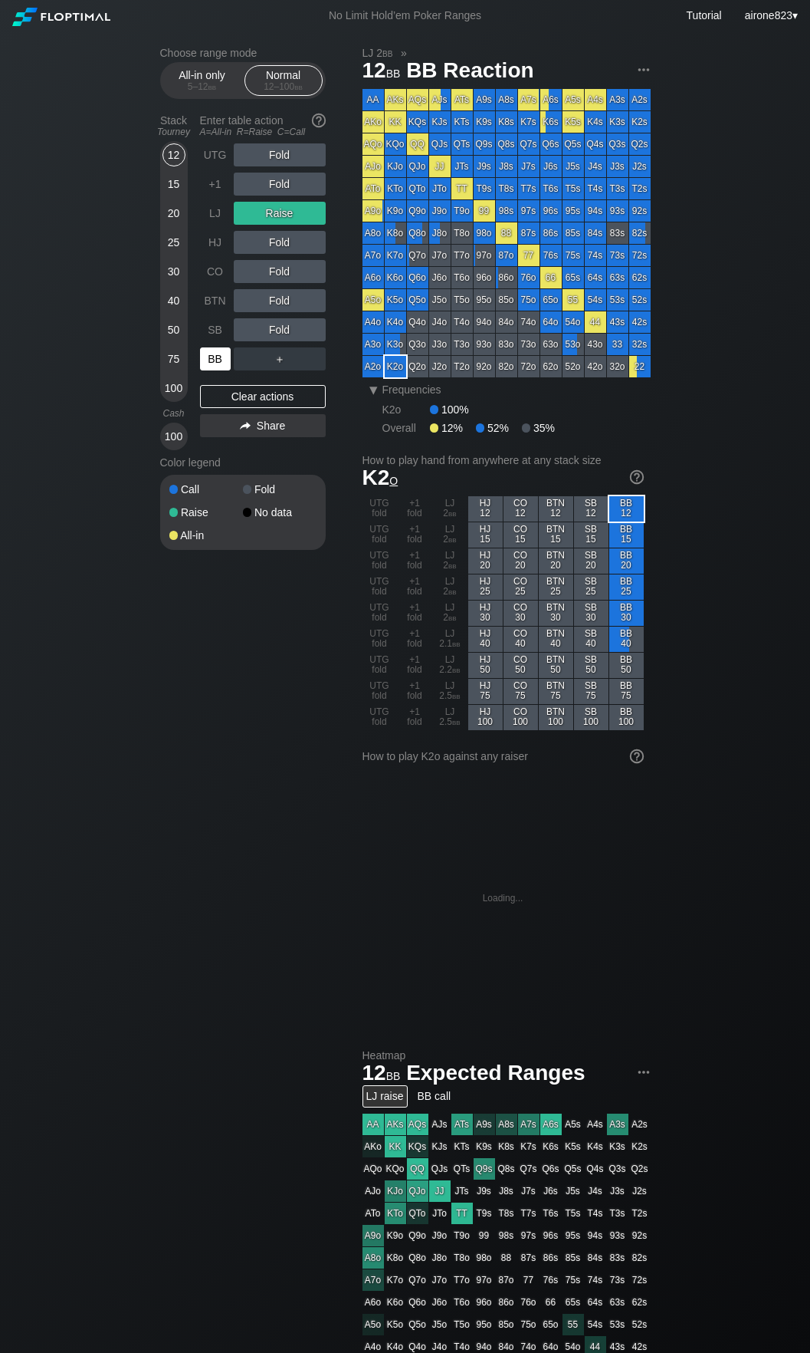
click at [215, 360] on div "BB" at bounding box center [215, 358] width 31 height 23
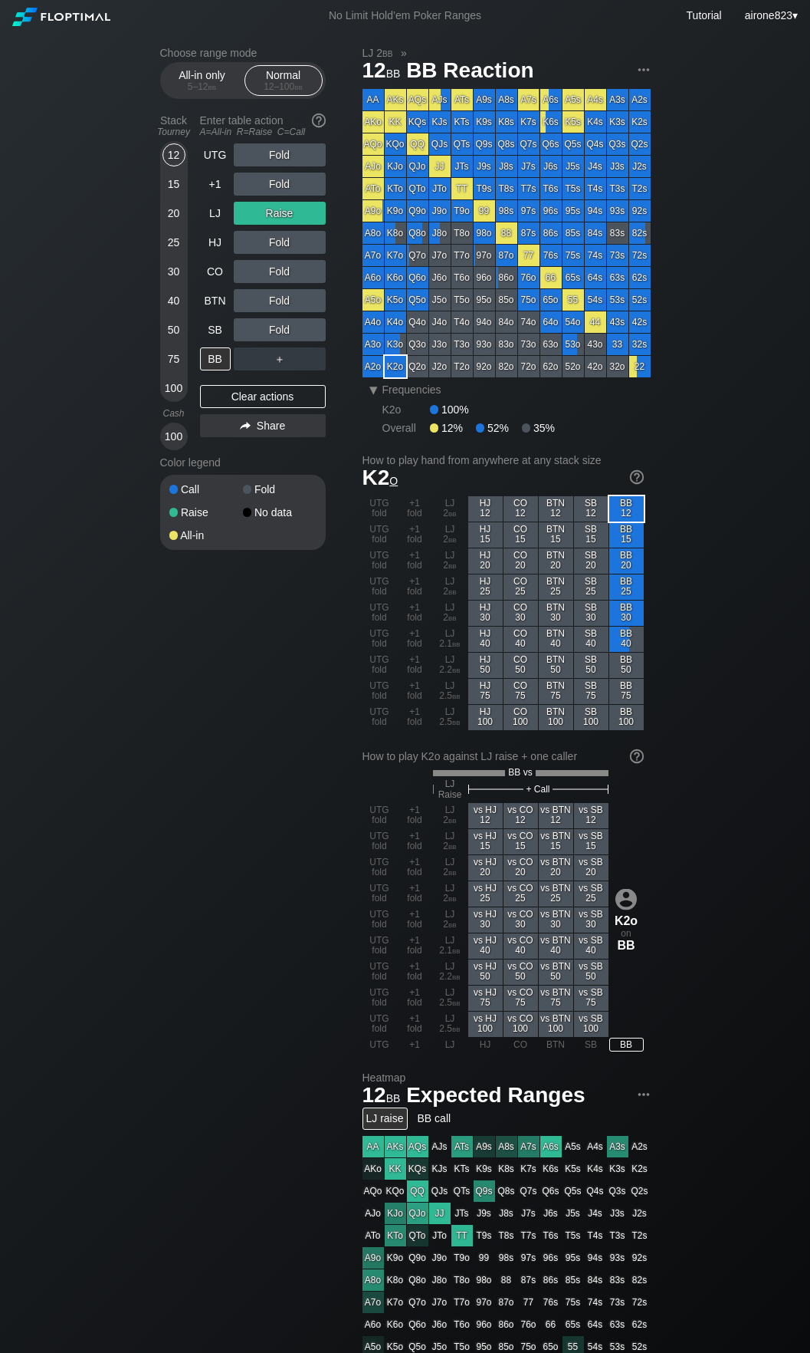
click at [110, 705] on div "Choose range mode All-in only 5 – 12 bb Normal 12 – 100 bb Stack Tourney Enter …" at bounding box center [405, 937] width 810 height 1812
click at [184, 77] on div "All-in only 5 – 12 bb" at bounding box center [202, 80] width 71 height 29
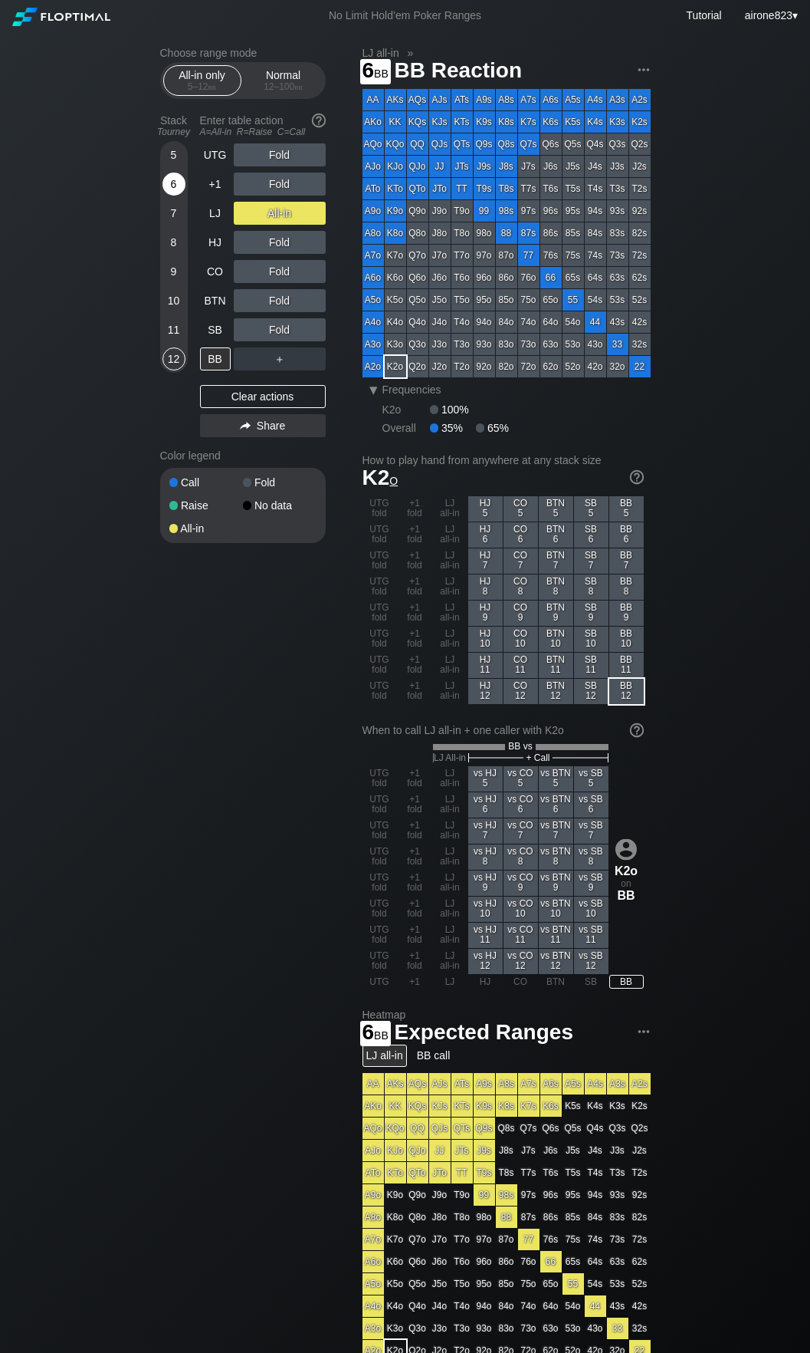
click at [169, 189] on div "6" at bounding box center [174, 184] width 23 height 23
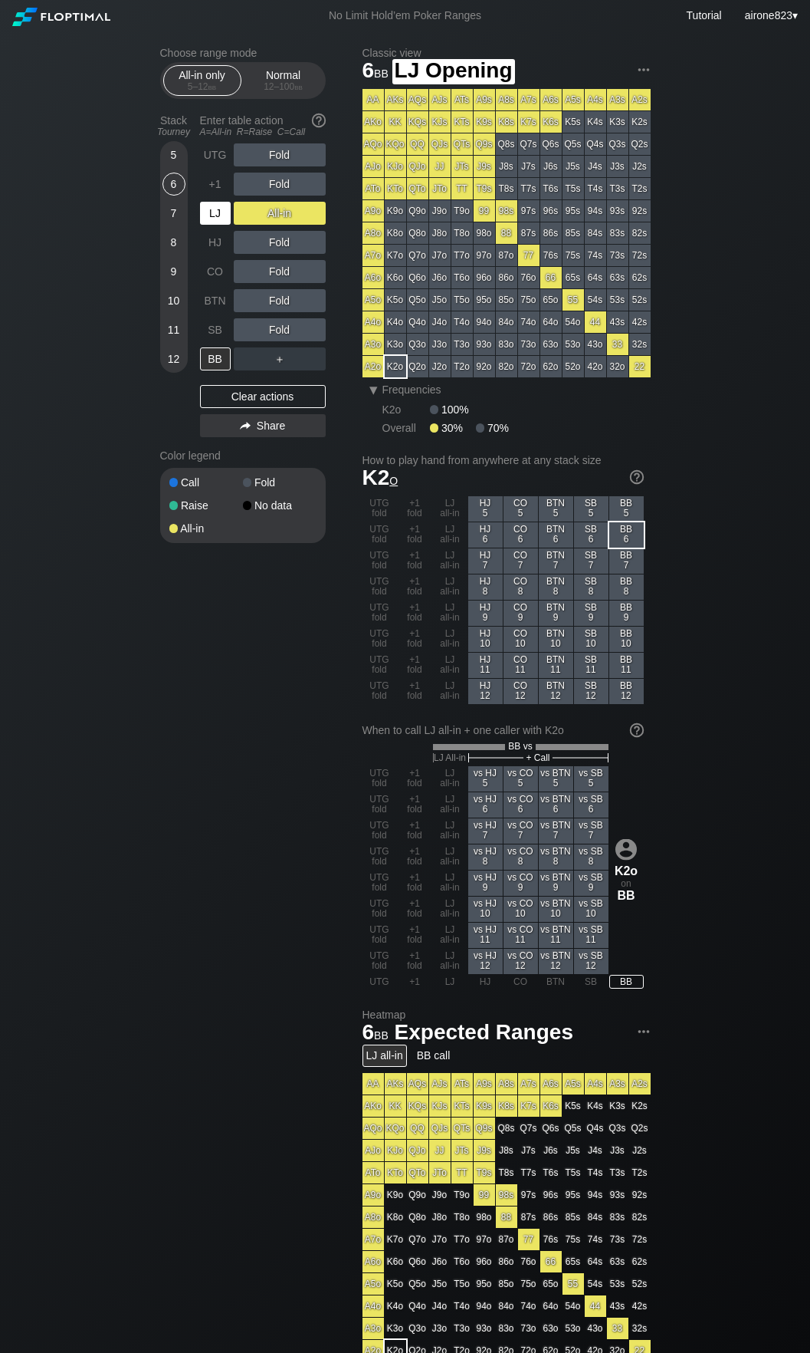
click at [205, 209] on div "LJ" at bounding box center [215, 213] width 31 height 23
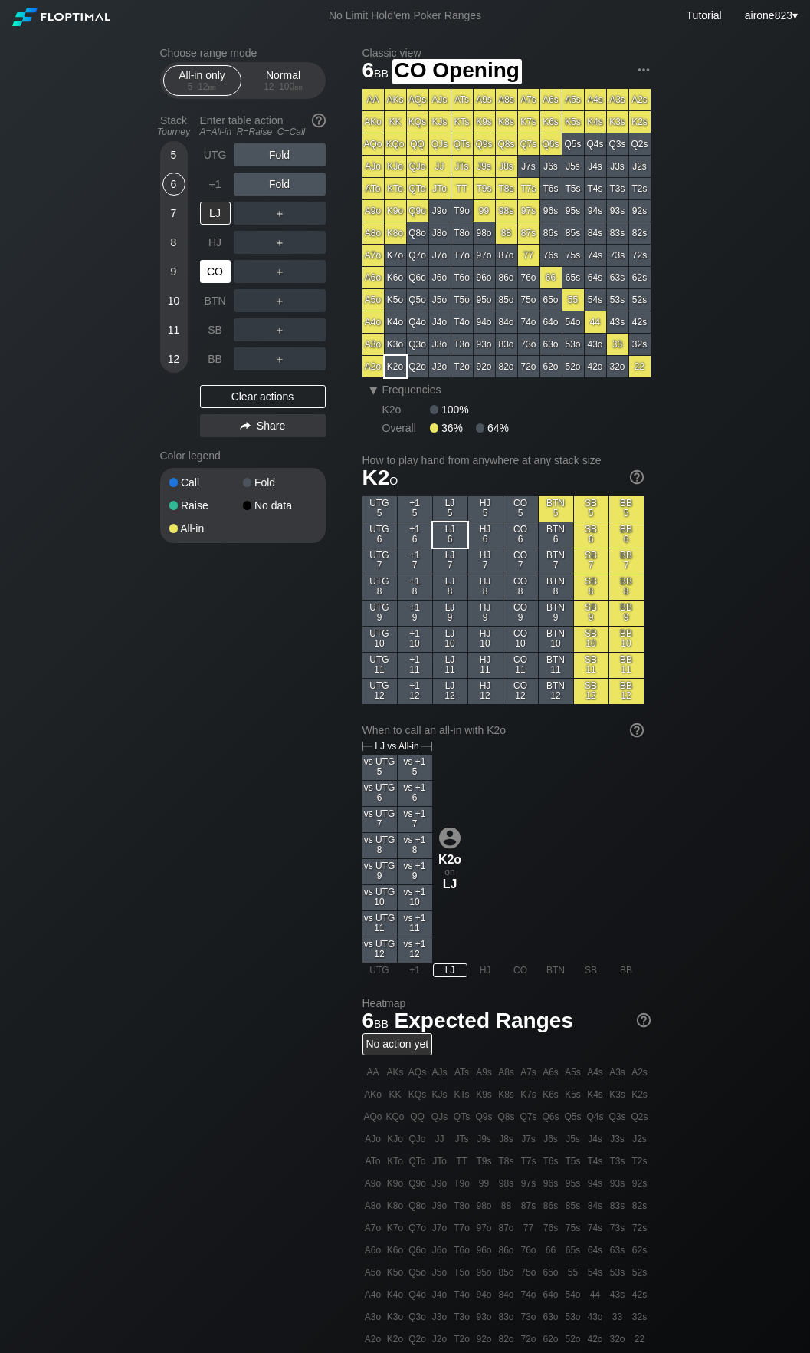
click at [214, 274] on div "CO" at bounding box center [215, 271] width 31 height 23
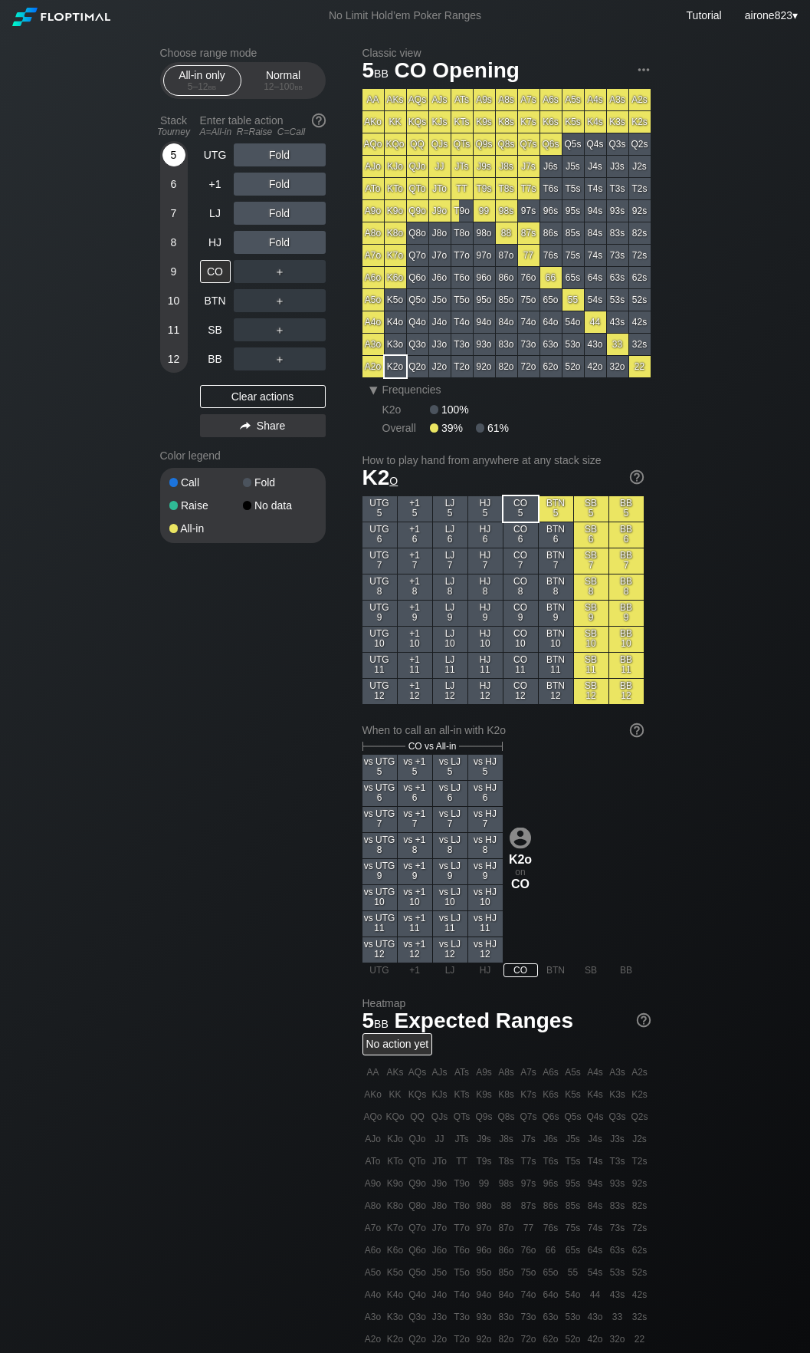
click at [169, 168] on div "5" at bounding box center [174, 157] width 23 height 29
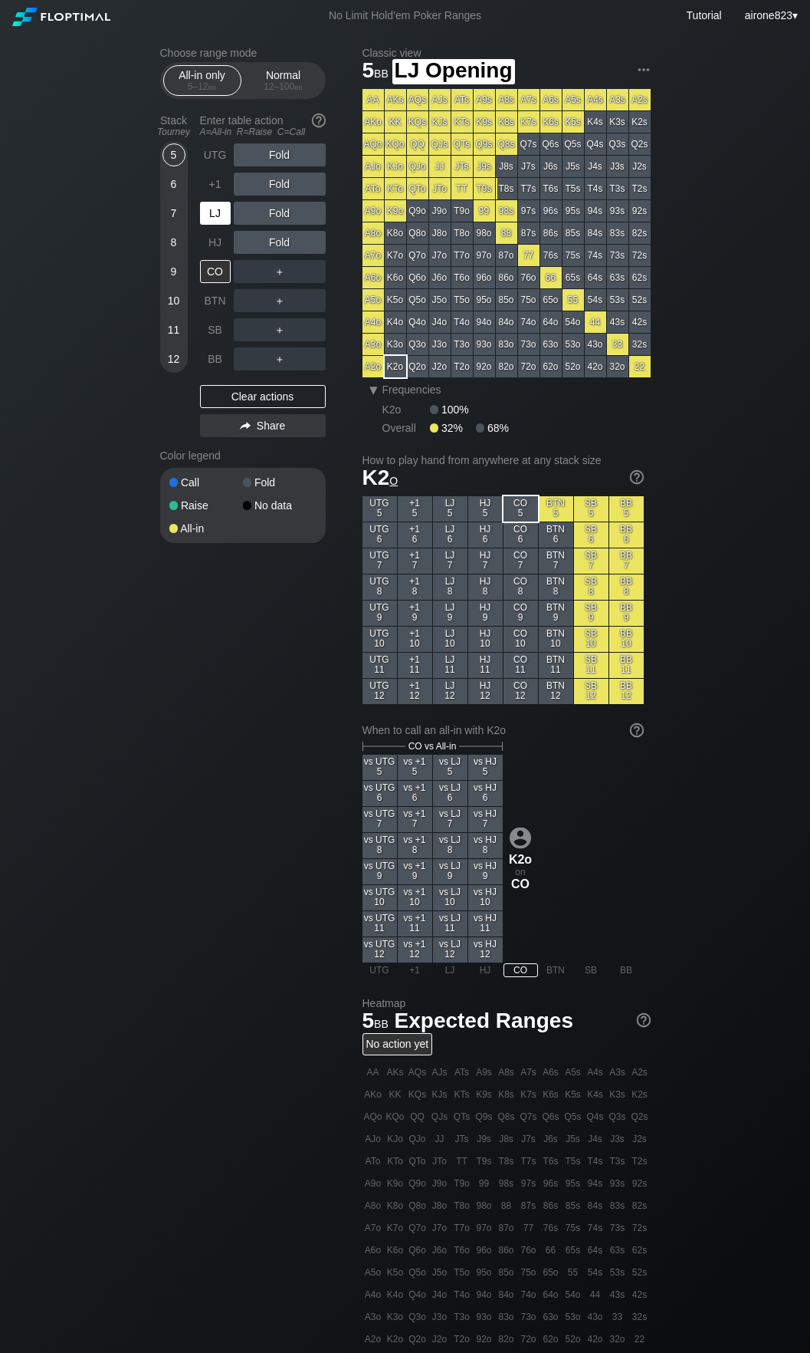
click at [215, 213] on div "LJ" at bounding box center [215, 213] width 31 height 23
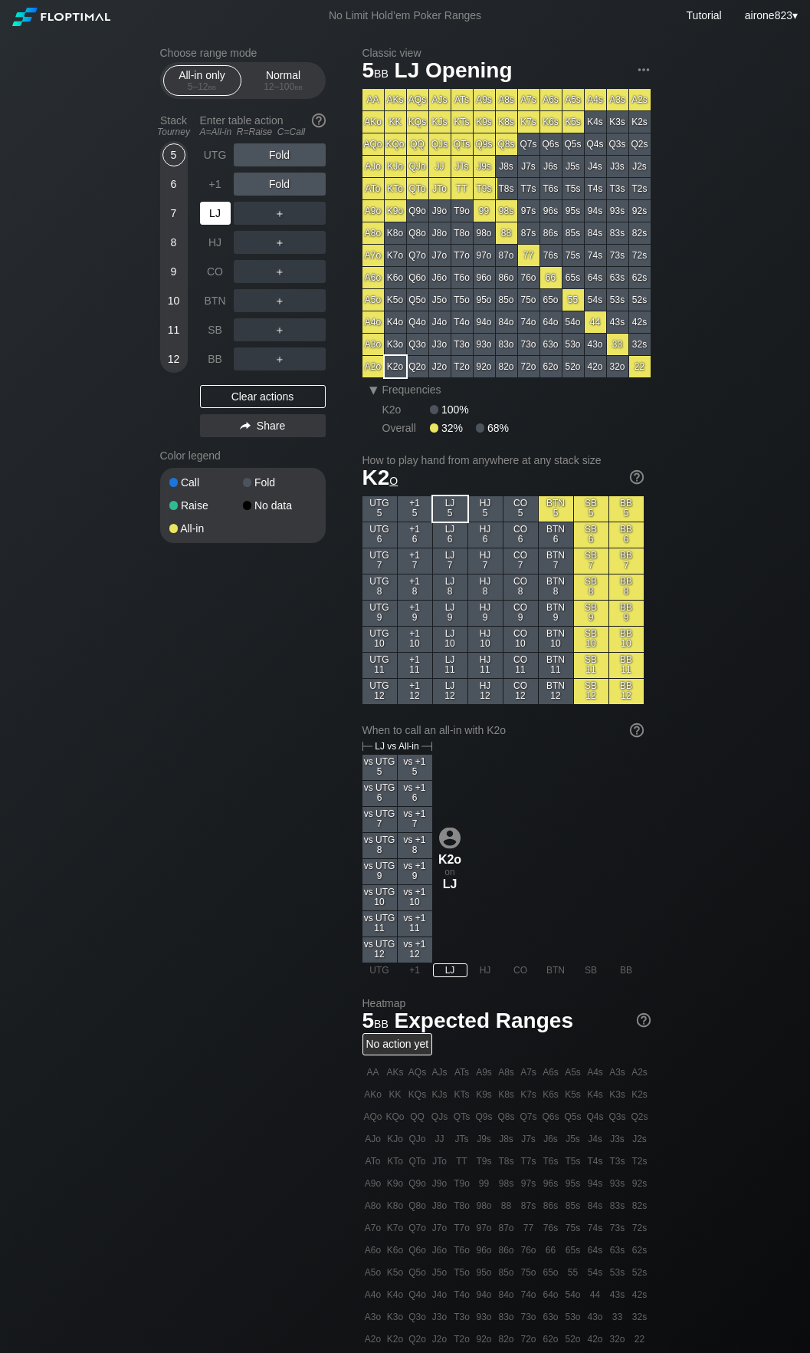
click at [215, 213] on div "LJ" at bounding box center [215, 213] width 31 height 23
click at [218, 194] on div "+1" at bounding box center [215, 184] width 31 height 23
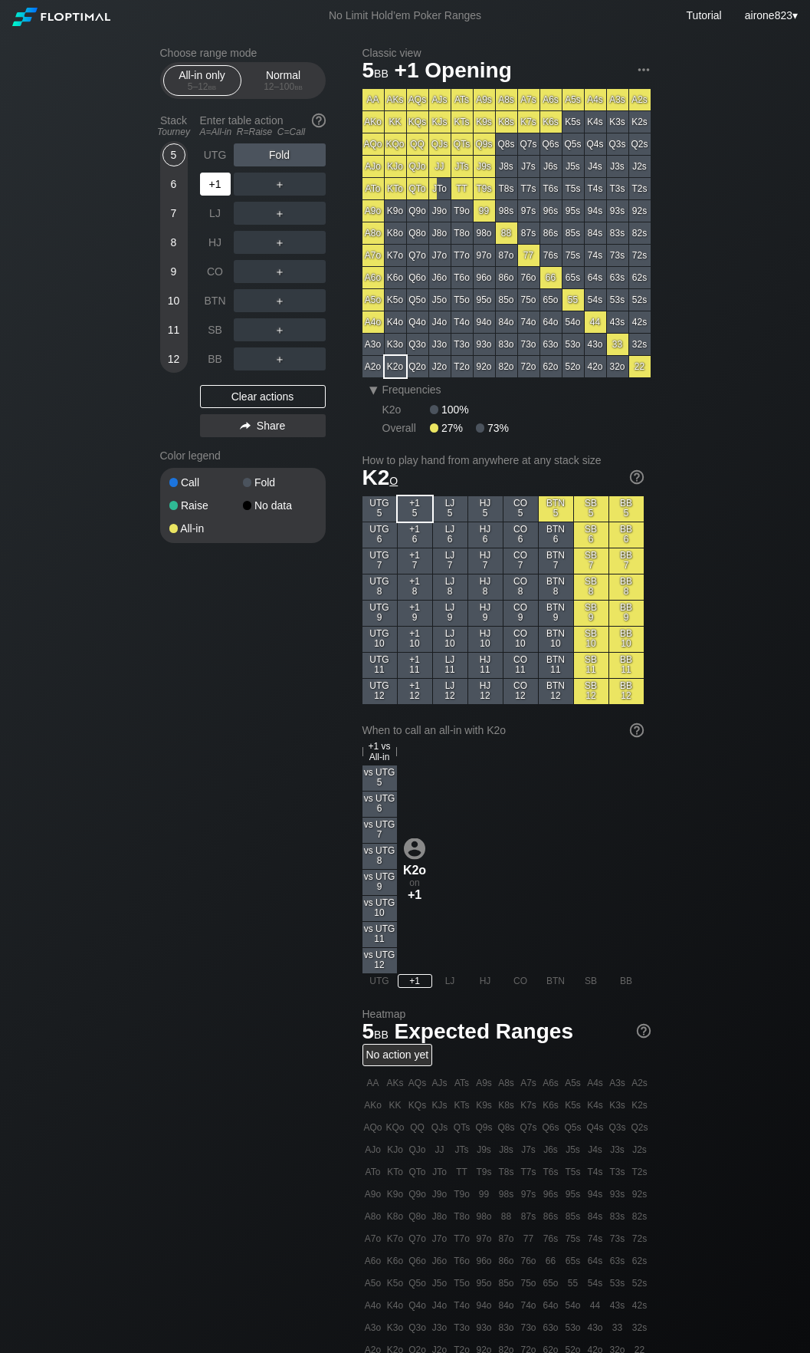
click at [218, 194] on div "+1" at bounding box center [215, 184] width 31 height 23
click at [271, 90] on div "12 – 100 bb" at bounding box center [283, 86] width 64 height 11
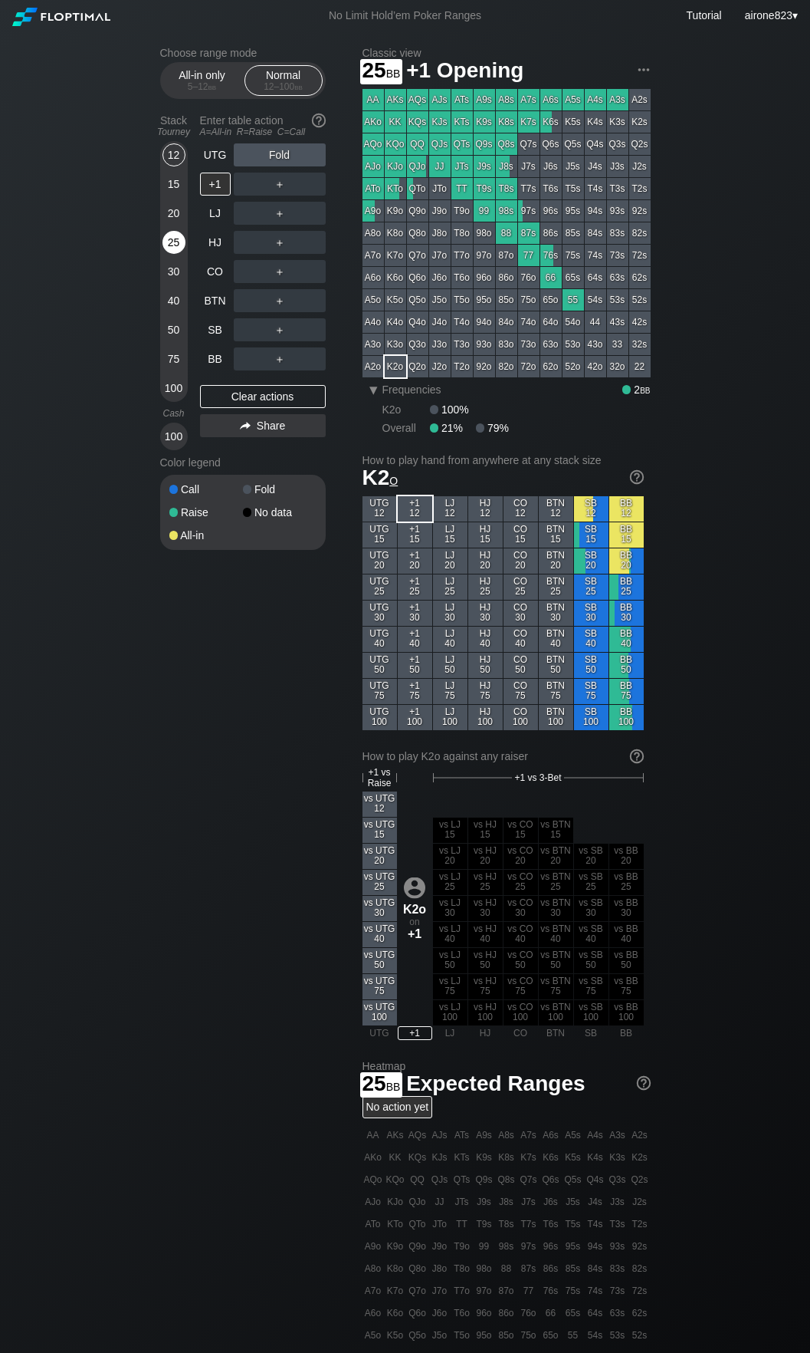
click at [175, 233] on div "25" at bounding box center [174, 242] width 23 height 23
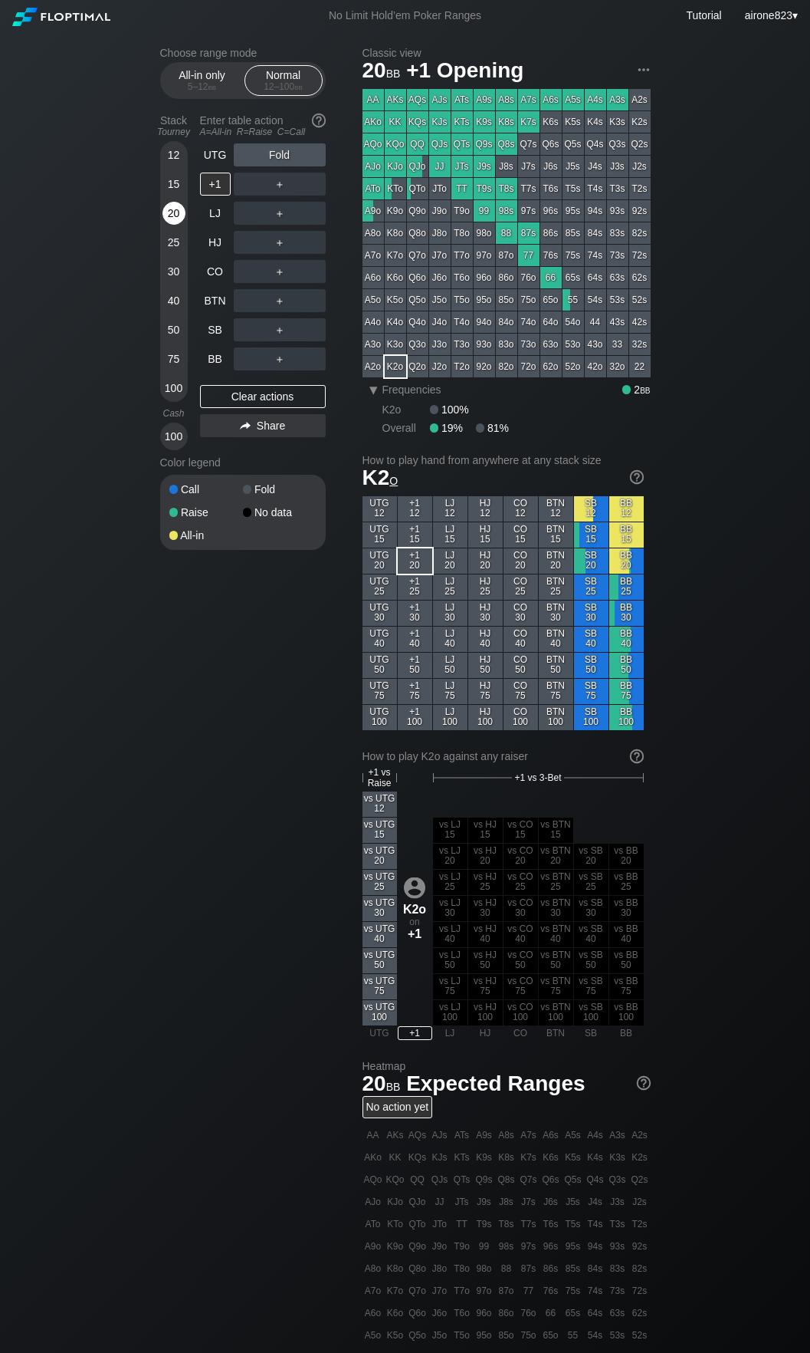
click at [169, 225] on div "20" at bounding box center [174, 213] width 23 height 23
click at [317, 329] on div "C ✕" at bounding box center [311, 329] width 30 height 23
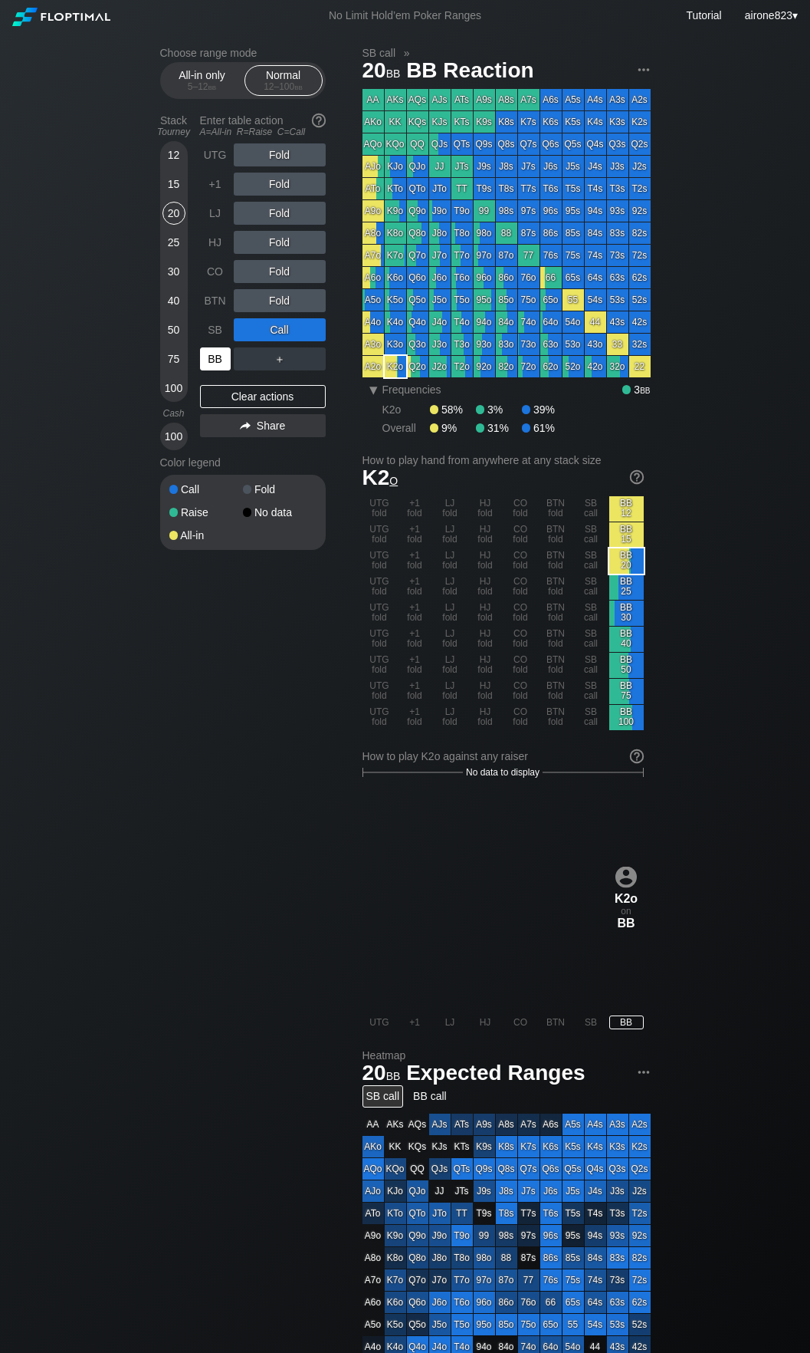
click at [206, 356] on div "BB" at bounding box center [215, 358] width 31 height 23
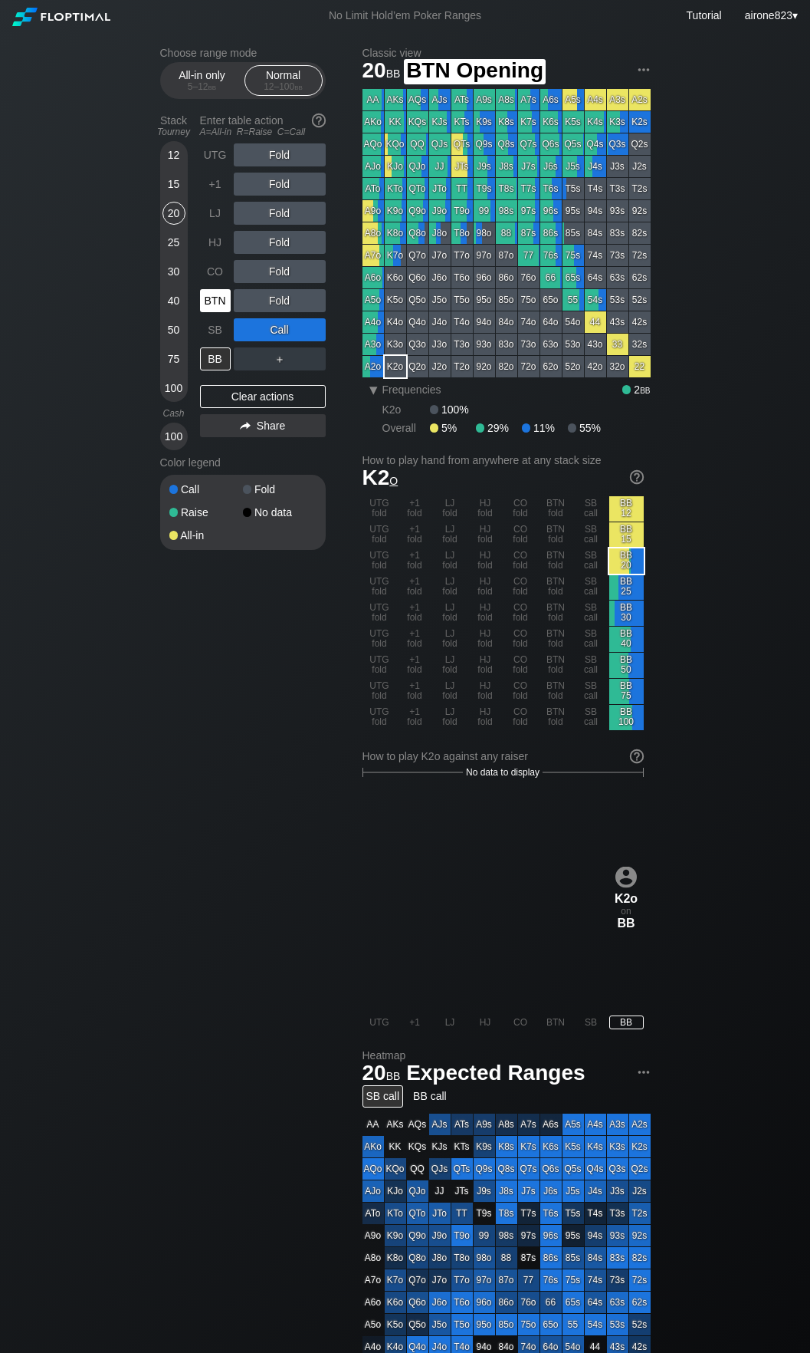
click at [216, 308] on div "BTN" at bounding box center [215, 300] width 31 height 23
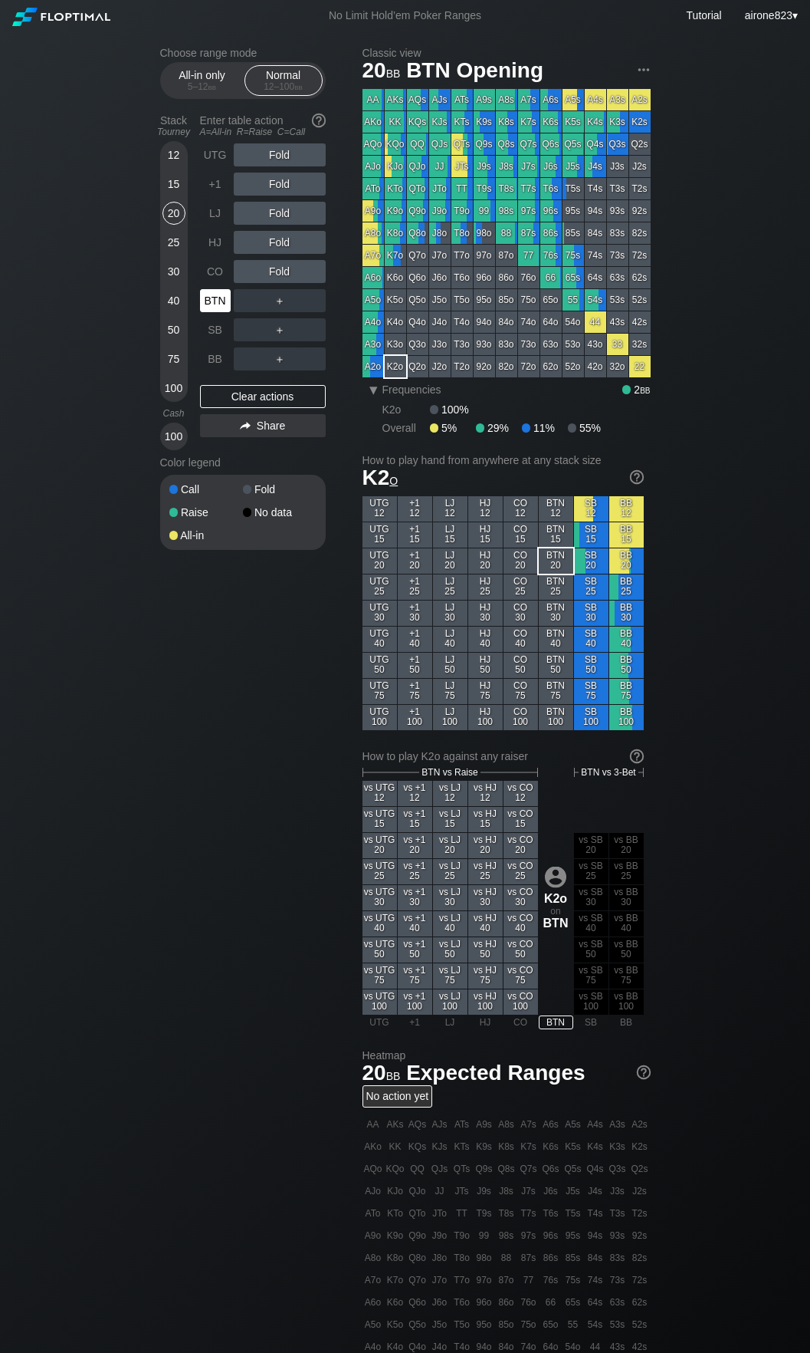
click at [216, 308] on div "BTN" at bounding box center [215, 300] width 31 height 23
click at [216, 309] on div "BTN" at bounding box center [215, 300] width 31 height 23
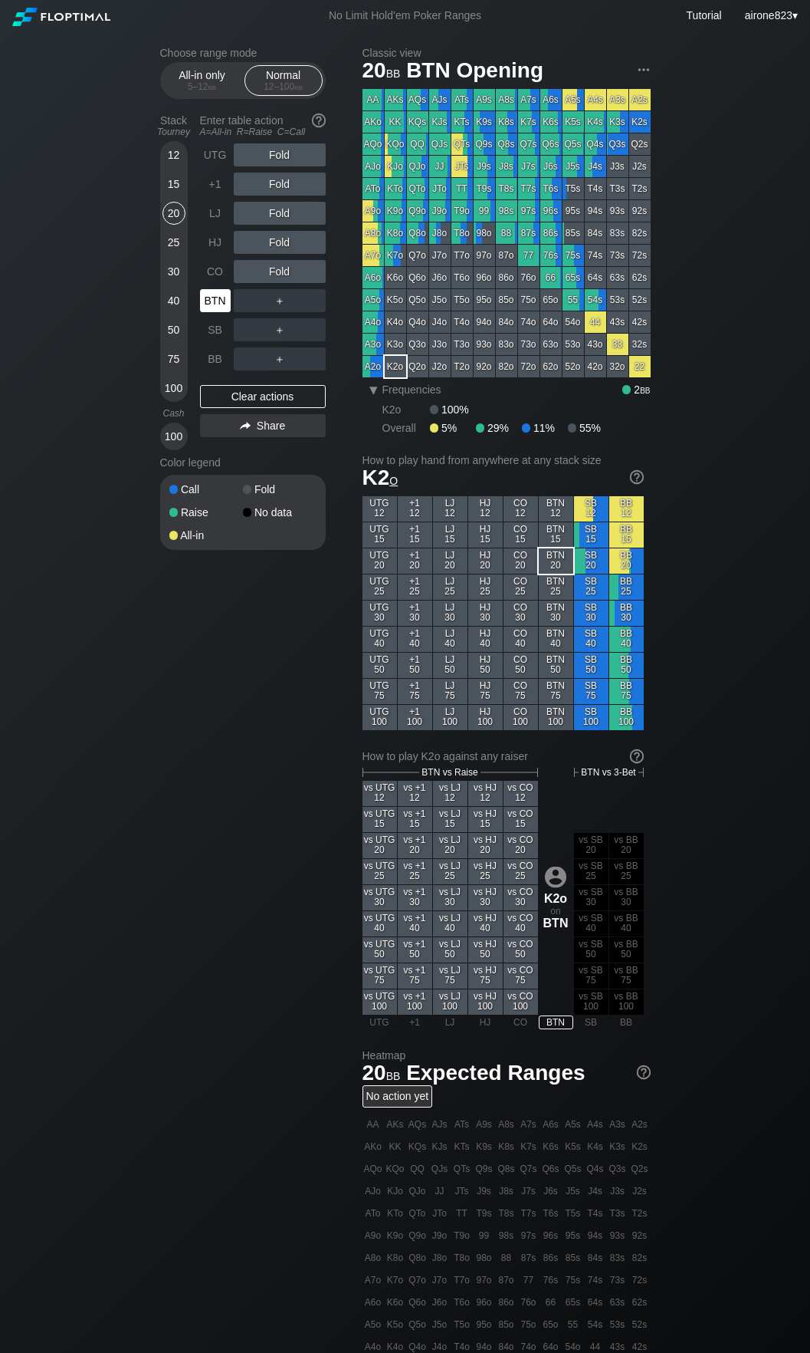
click at [216, 309] on div "BTN" at bounding box center [215, 300] width 31 height 23
click at [118, 764] on div "Choose range mode All-in only 5 – 12 bb Normal 12 – 100 bb Stack Tourney Enter …" at bounding box center [405, 910] width 810 height 1759
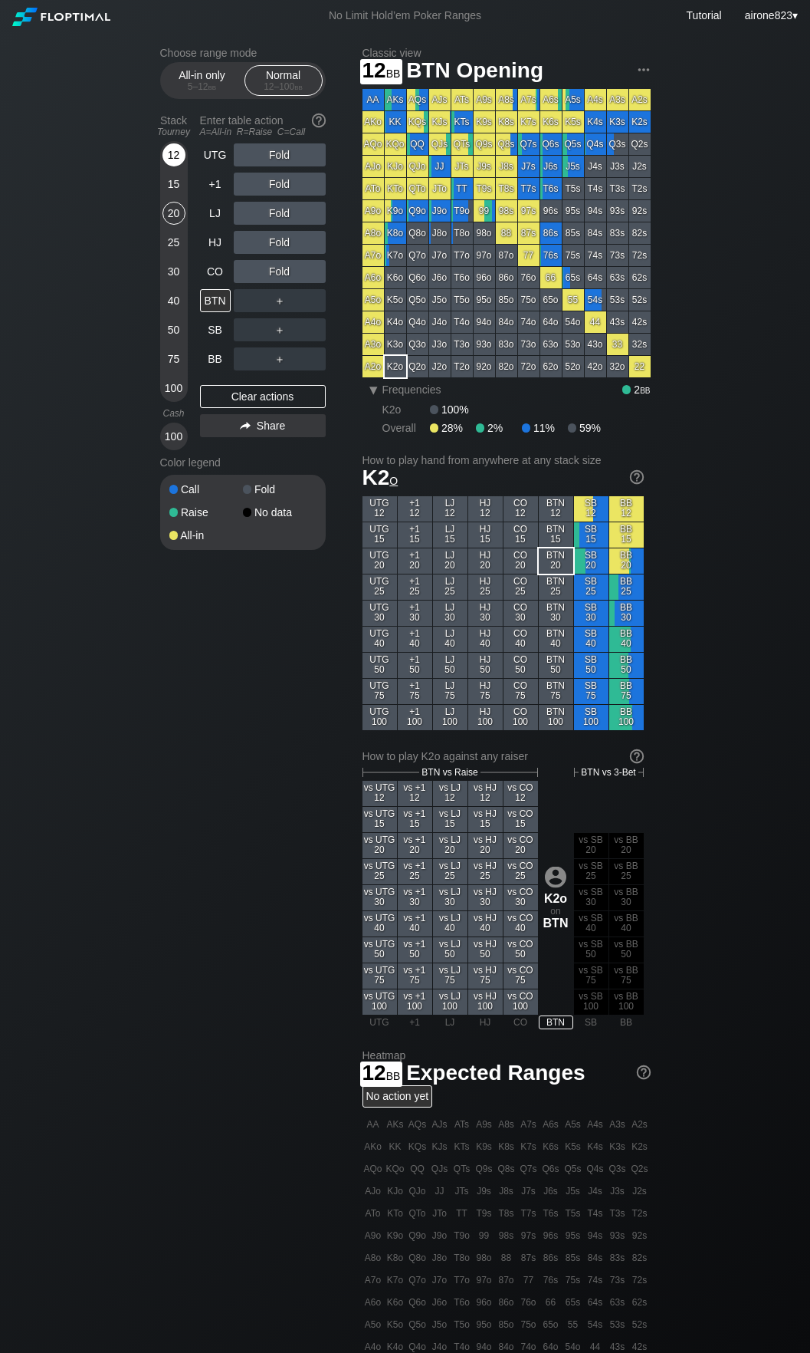
click at [163, 169] on div "12" at bounding box center [174, 157] width 23 height 29
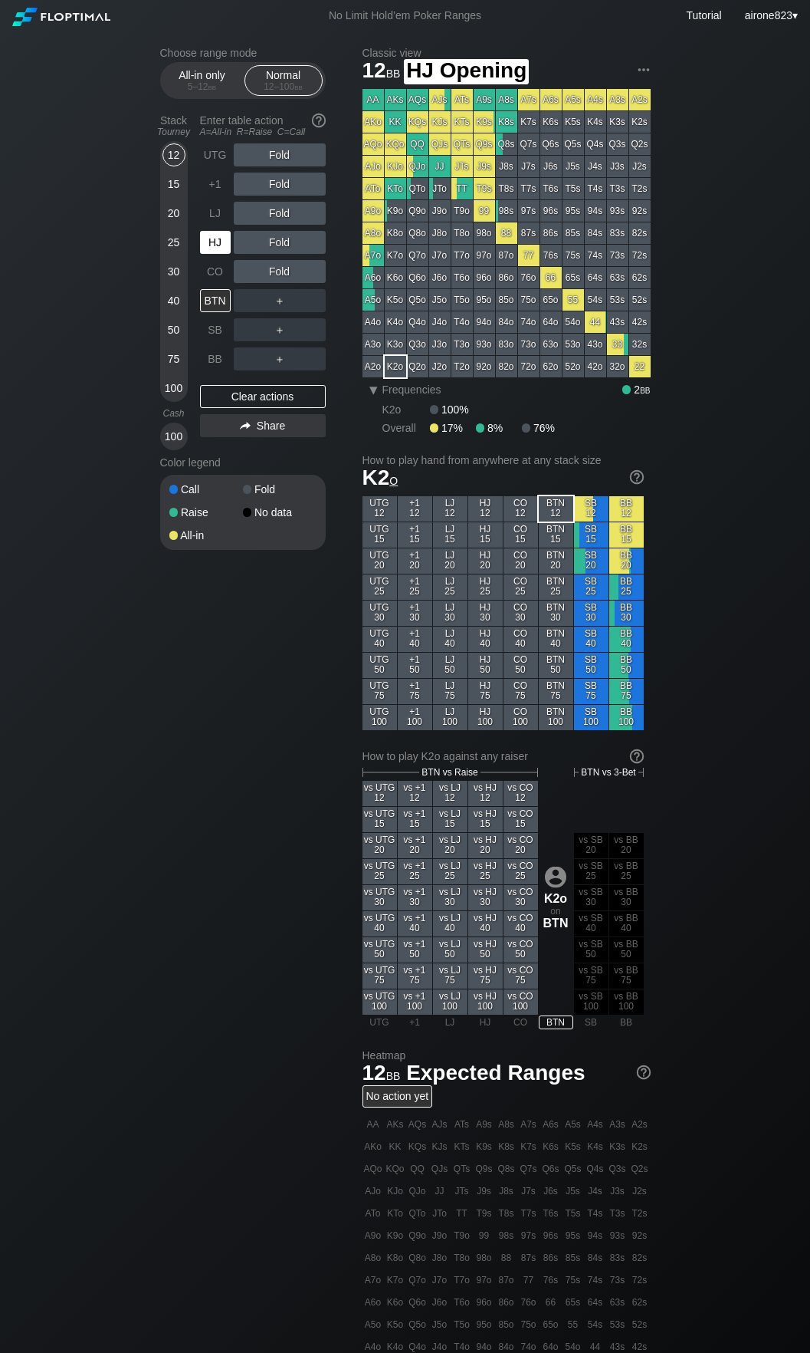
click at [212, 237] on div "HJ" at bounding box center [215, 242] width 31 height 23
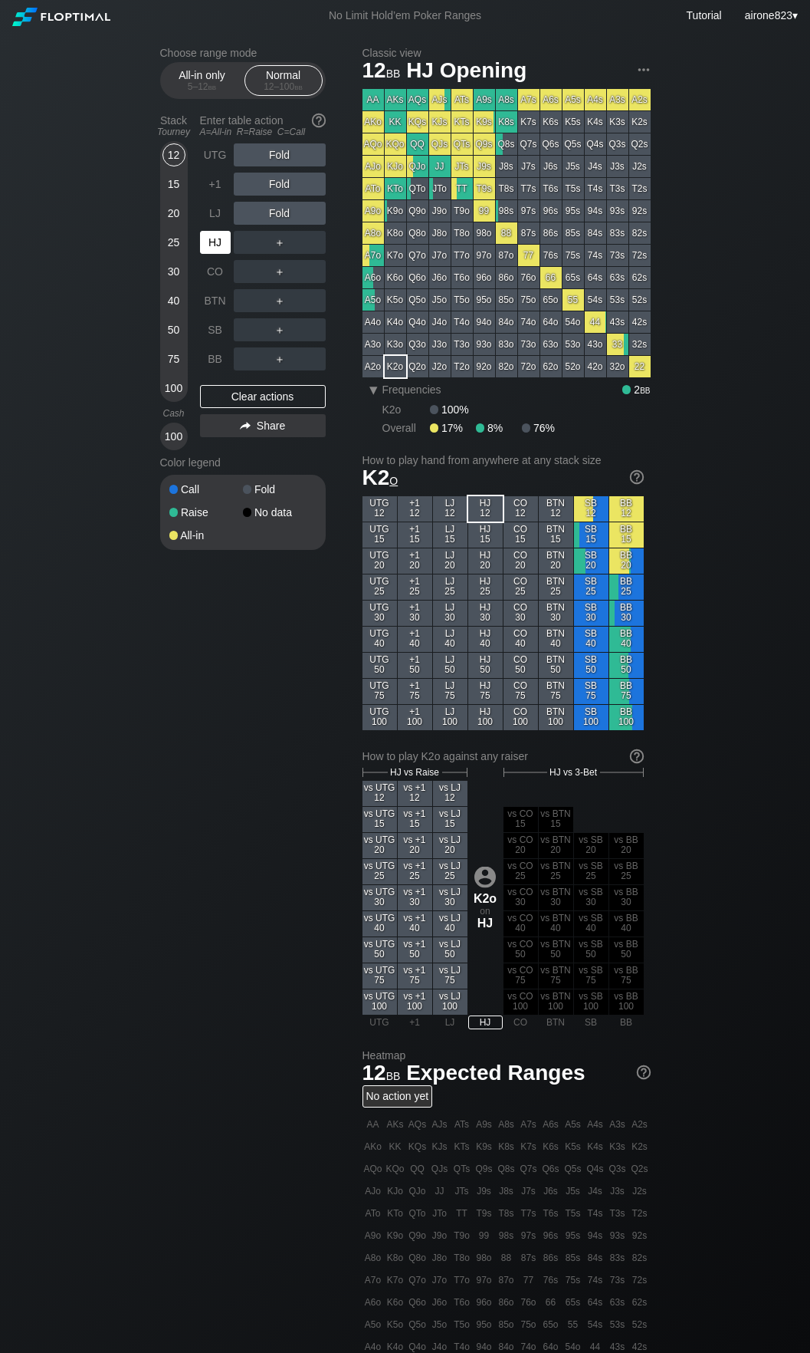
click at [212, 237] on div "HJ" at bounding box center [215, 242] width 31 height 23
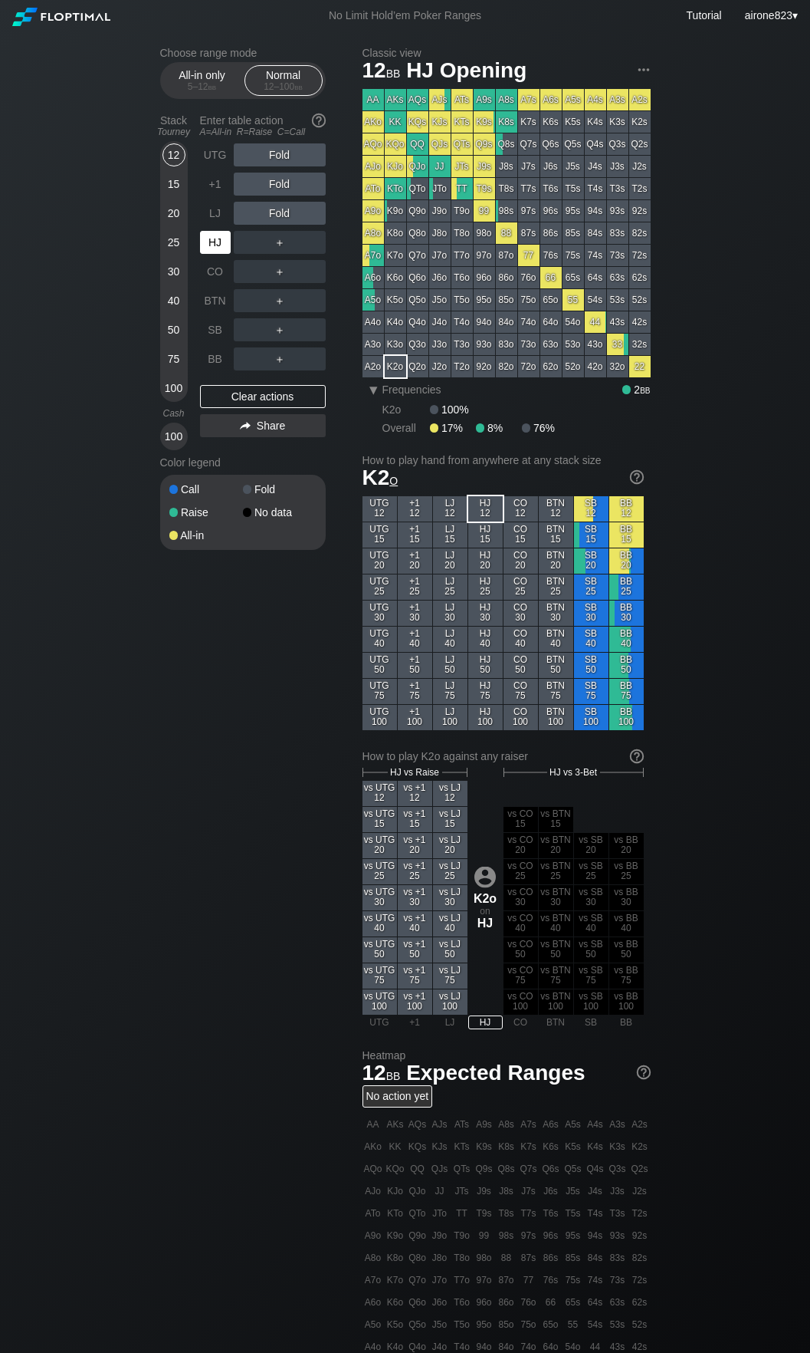
click at [212, 237] on div "HJ" at bounding box center [215, 242] width 31 height 23
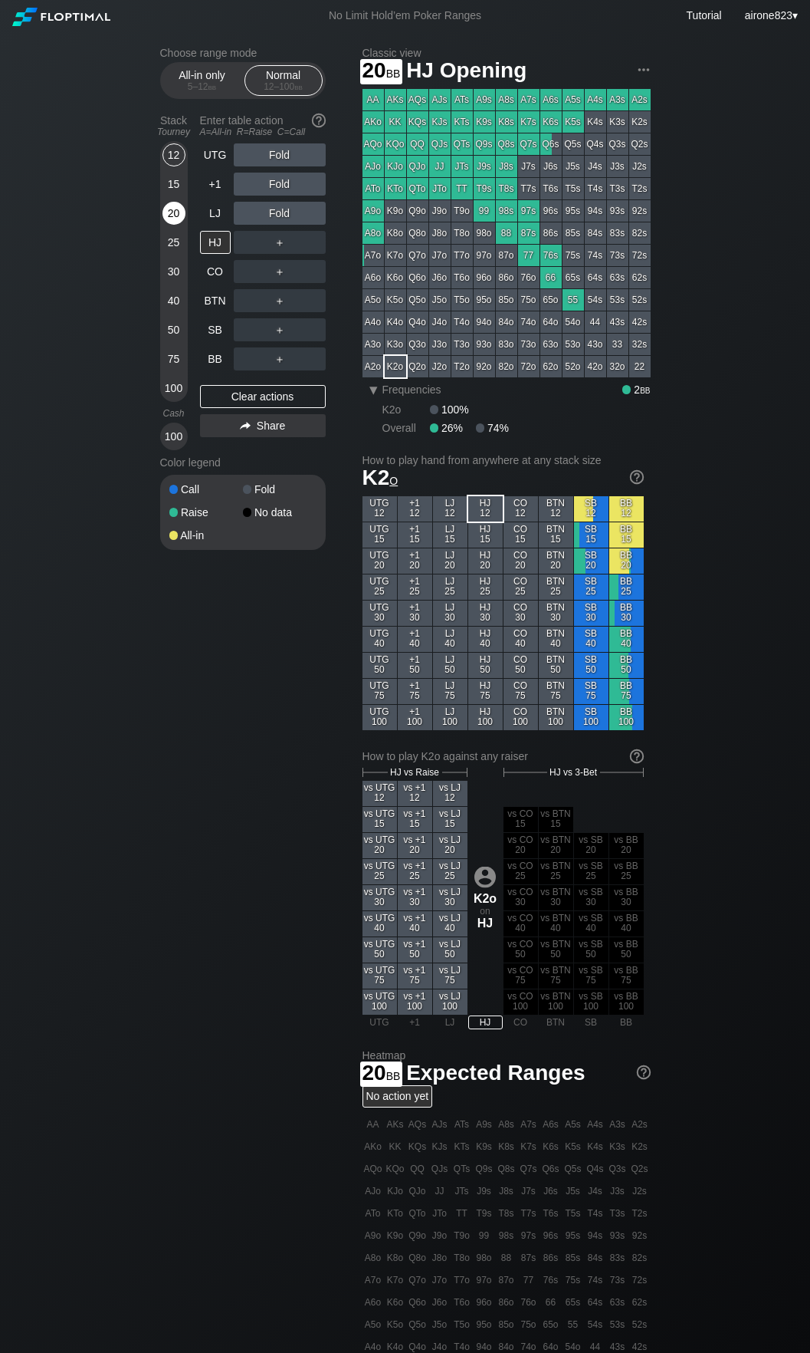
click at [171, 214] on div "20" at bounding box center [174, 213] width 23 height 23
click at [265, 280] on div "R ✕" at bounding box center [280, 271] width 30 height 23
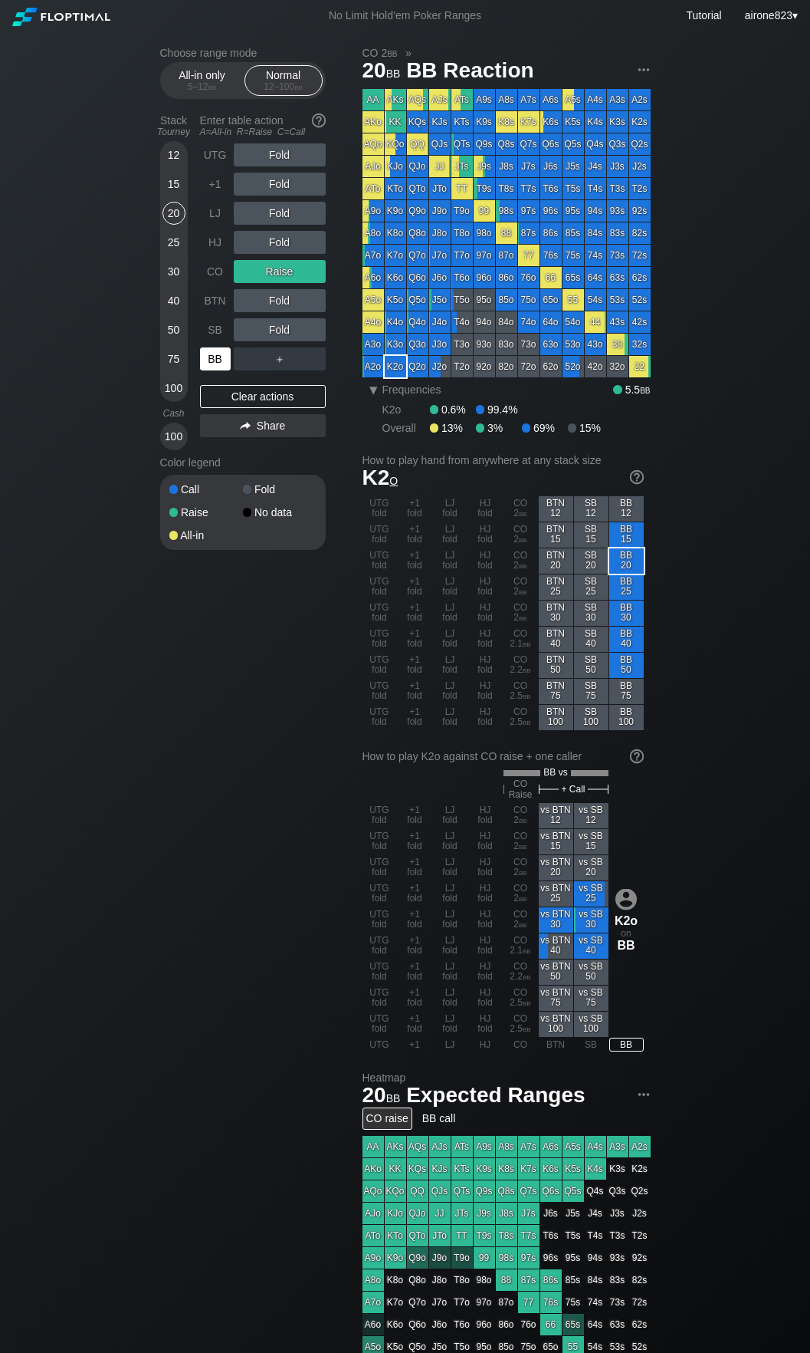
click at [222, 360] on div "BB" at bounding box center [215, 358] width 31 height 23
click at [169, 185] on div "15" at bounding box center [174, 184] width 23 height 23
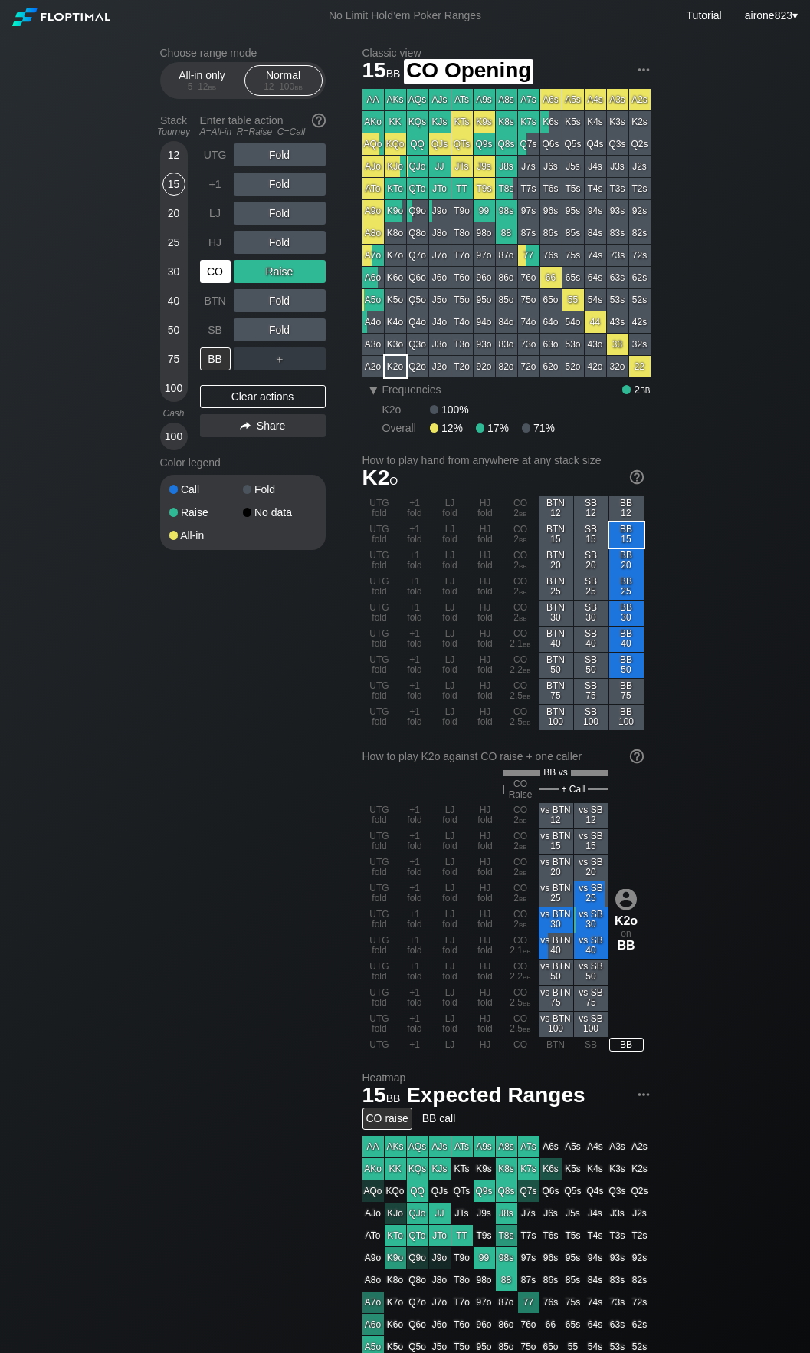
click at [212, 273] on div "CO" at bounding box center [215, 271] width 31 height 23
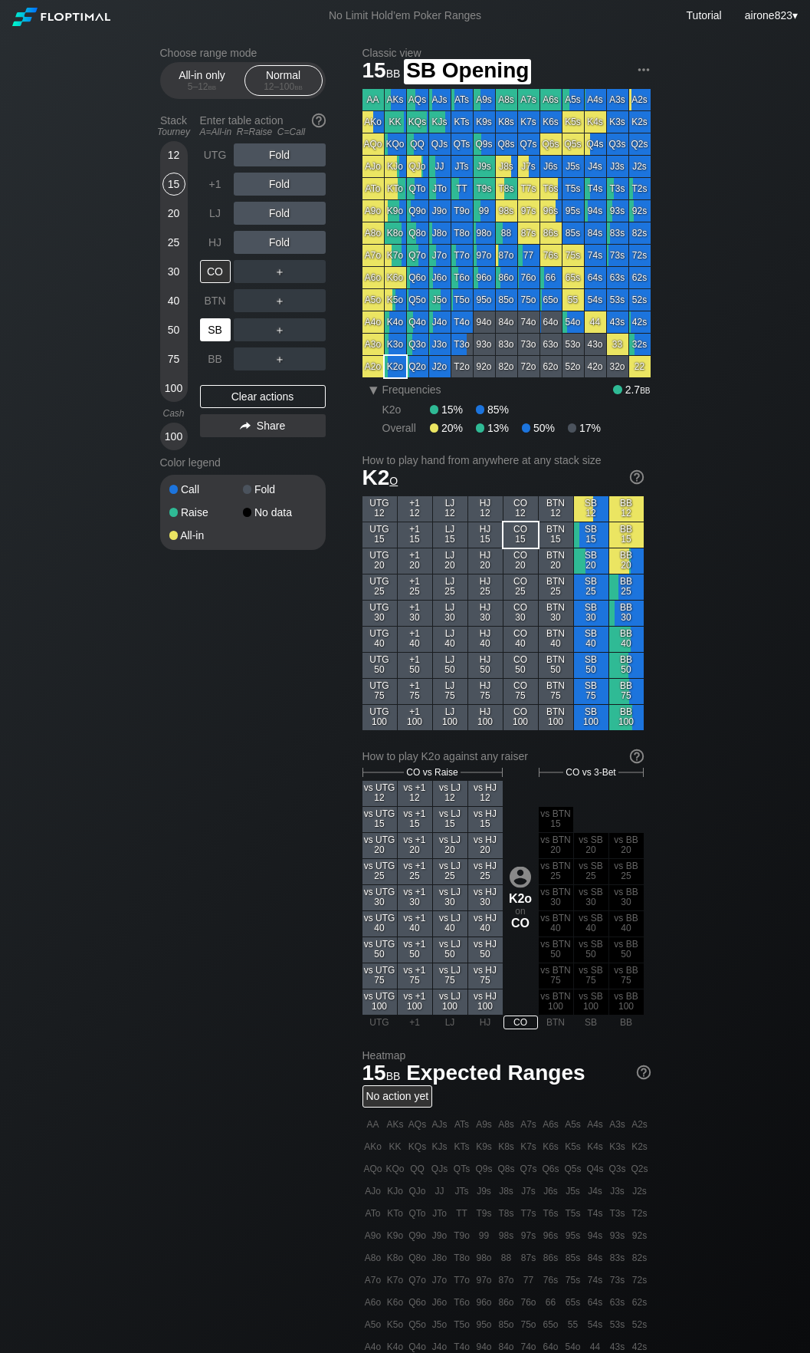
click at [216, 333] on div "SB" at bounding box center [215, 329] width 31 height 23
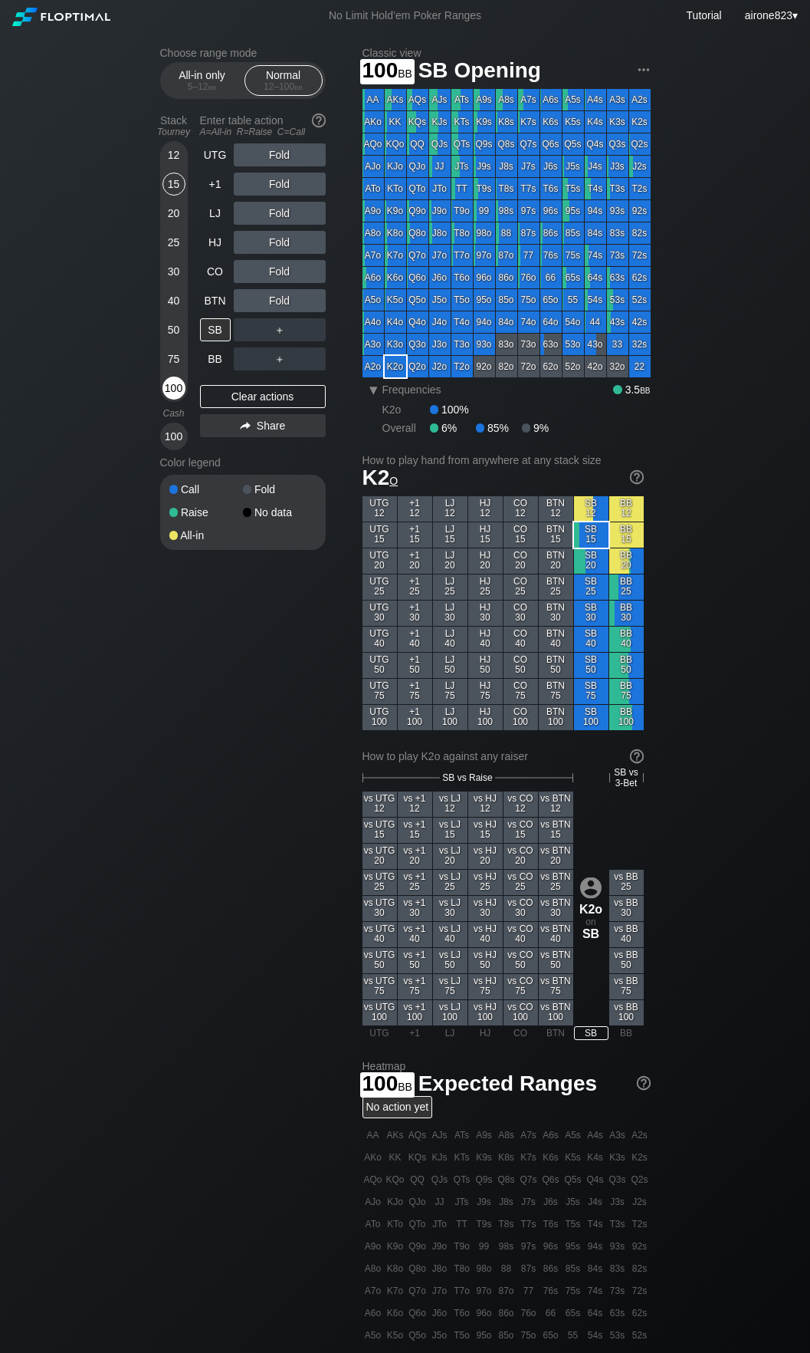
click at [169, 389] on div "100" at bounding box center [174, 387] width 23 height 23
click at [279, 310] on div "R ✕" at bounding box center [280, 300] width 30 height 23
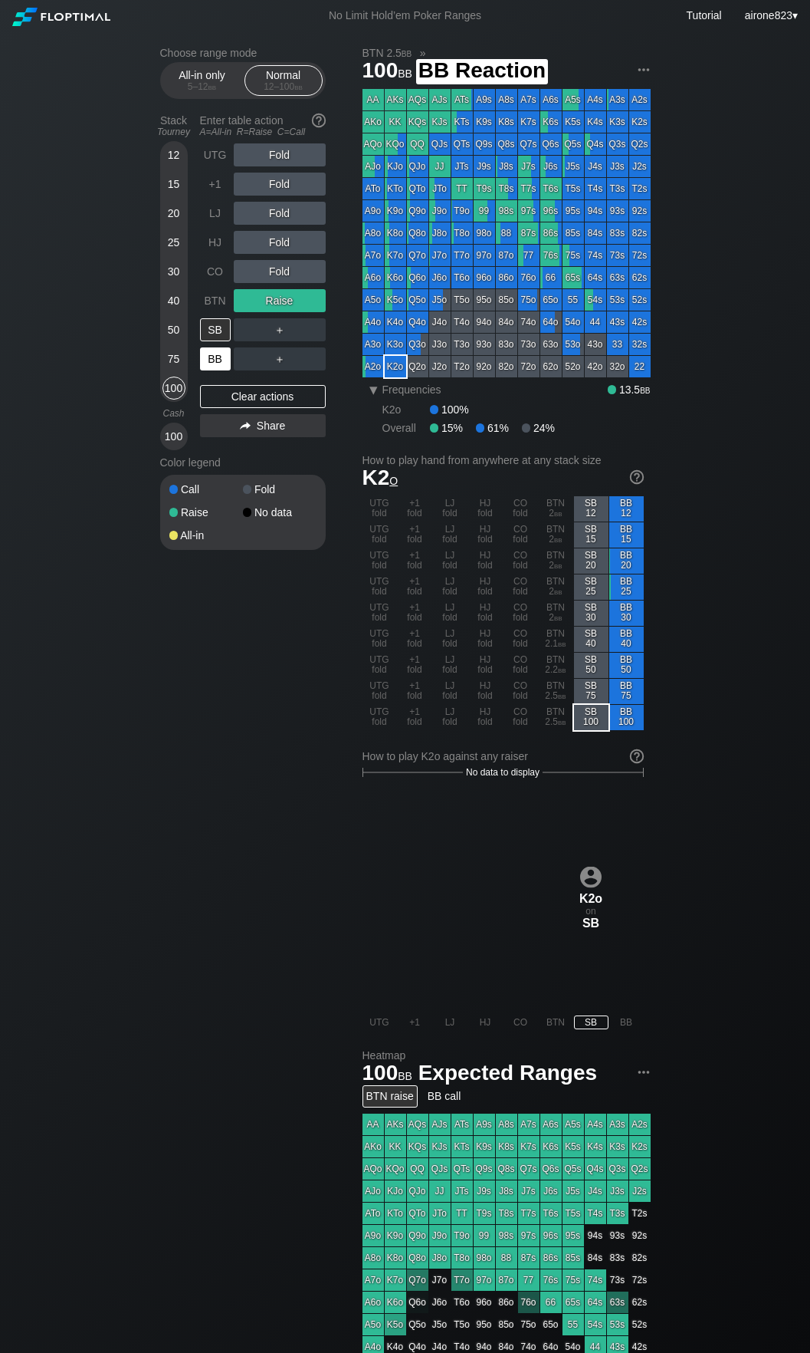
click at [217, 357] on div "BB" at bounding box center [215, 358] width 31 height 23
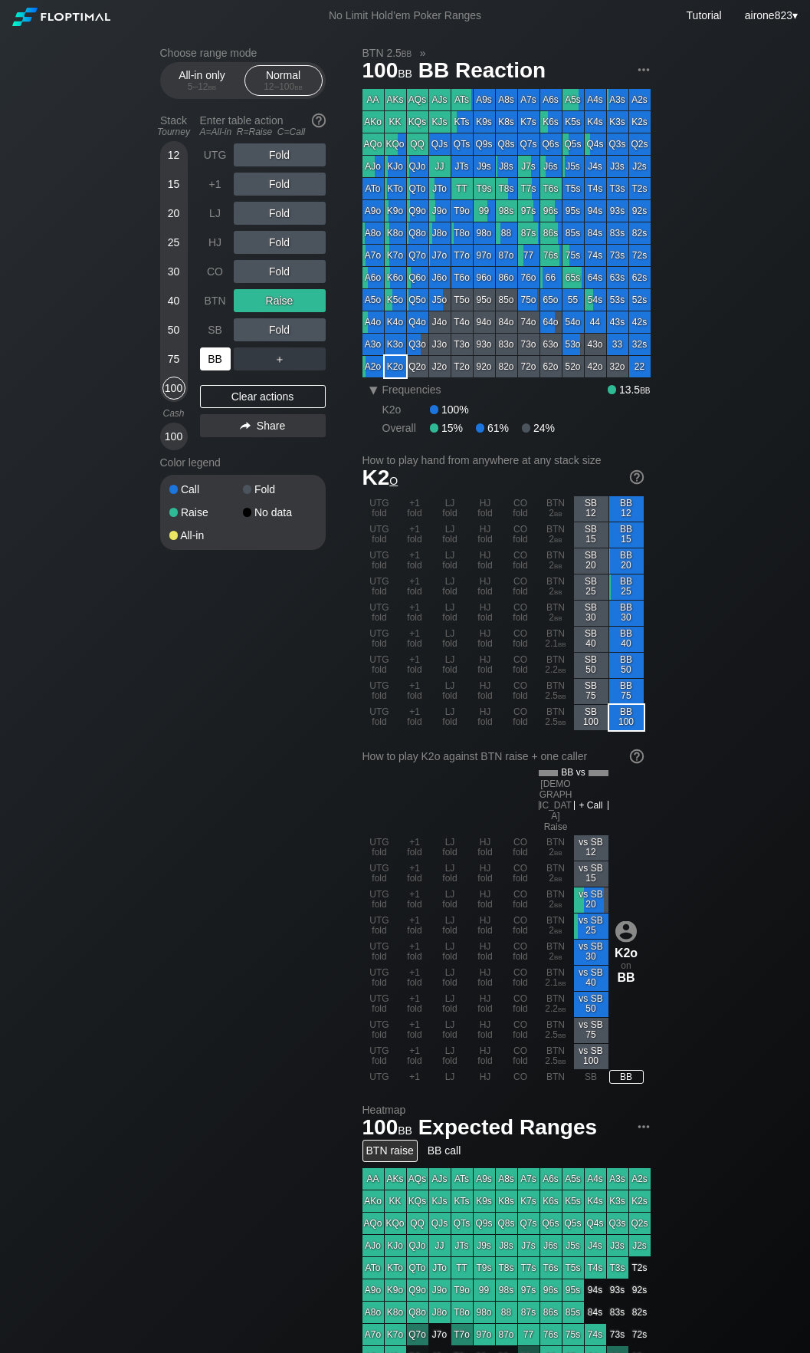
click at [217, 357] on div "BB" at bounding box center [215, 358] width 31 height 23
click at [216, 357] on div "BB" at bounding box center [215, 358] width 31 height 23
click at [429, 100] on div "AJs" at bounding box center [439, 99] width 21 height 21
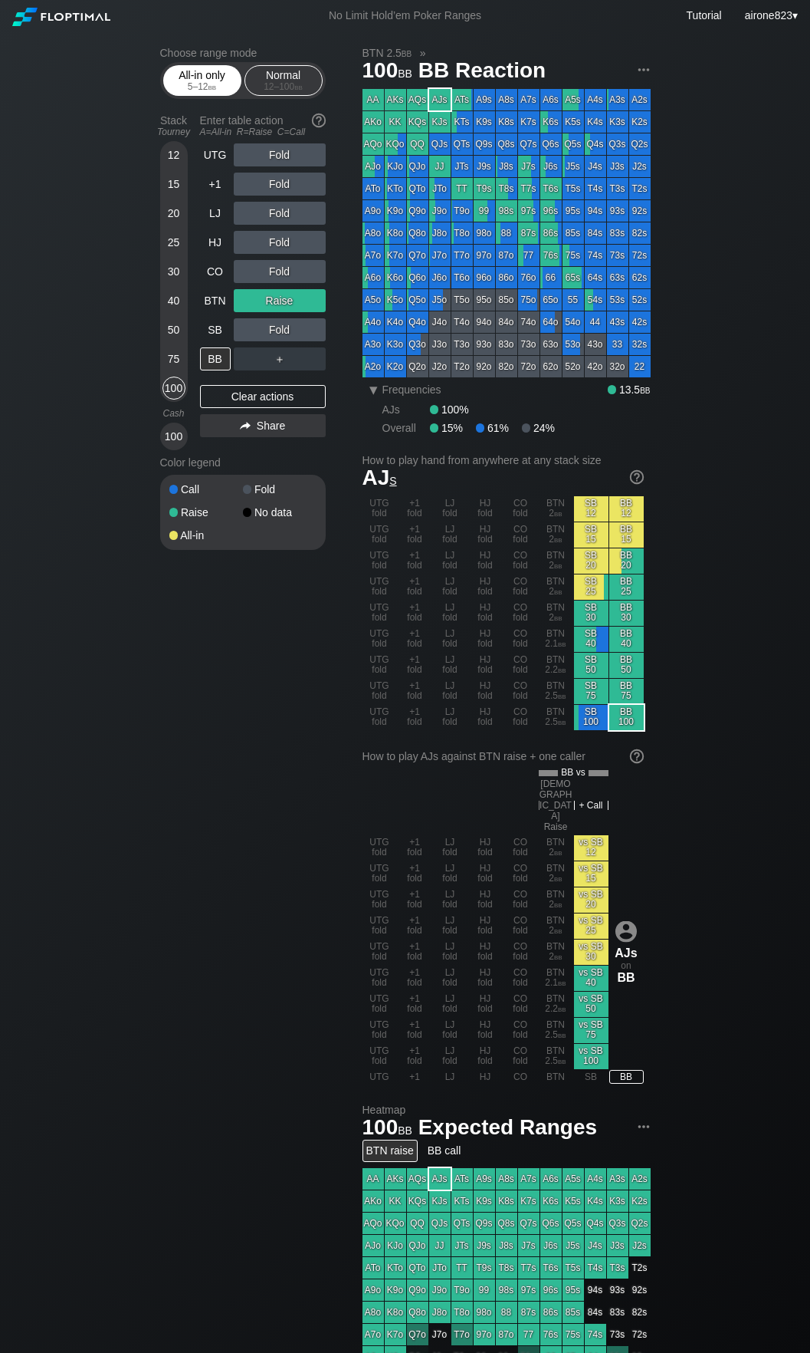
click at [209, 90] on span "bb" at bounding box center [213, 86] width 8 height 11
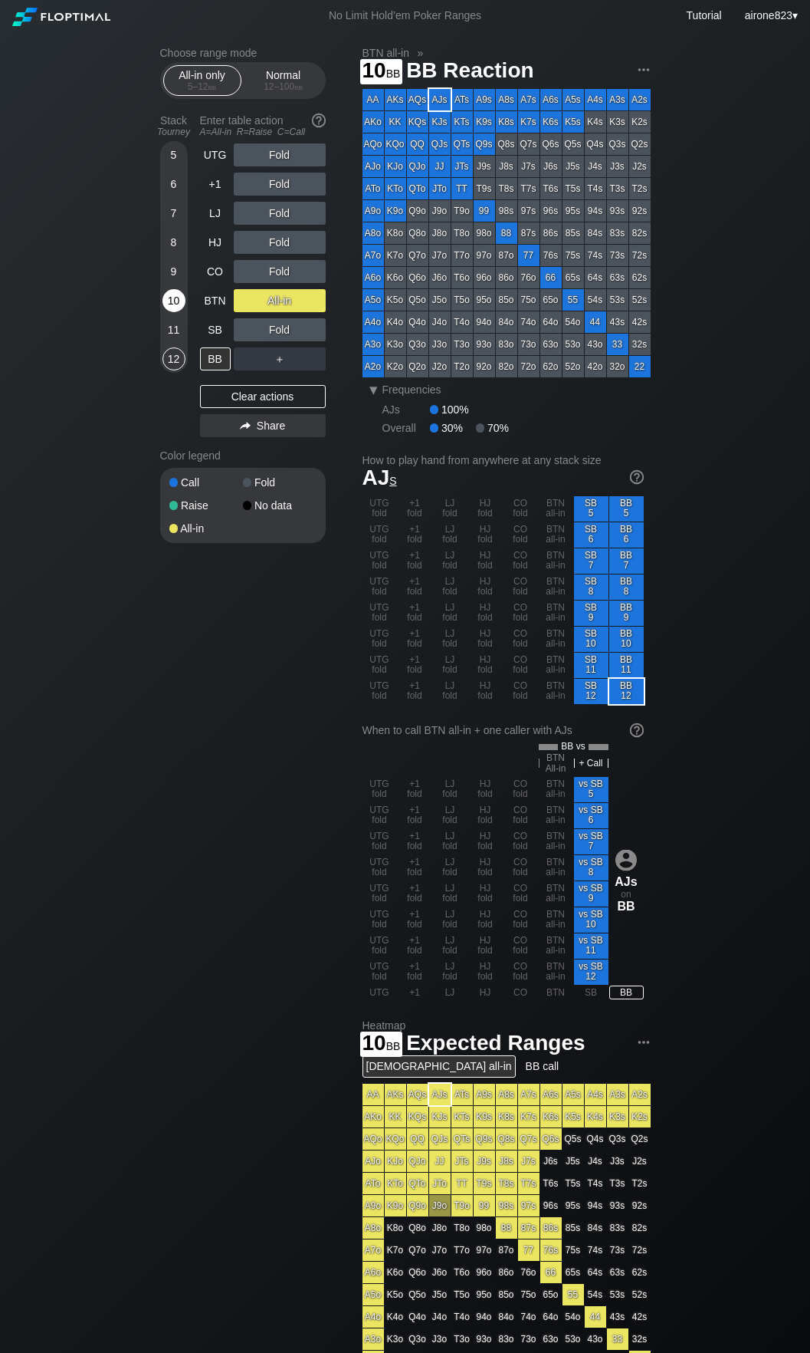
click at [166, 303] on div "10" at bounding box center [174, 300] width 23 height 23
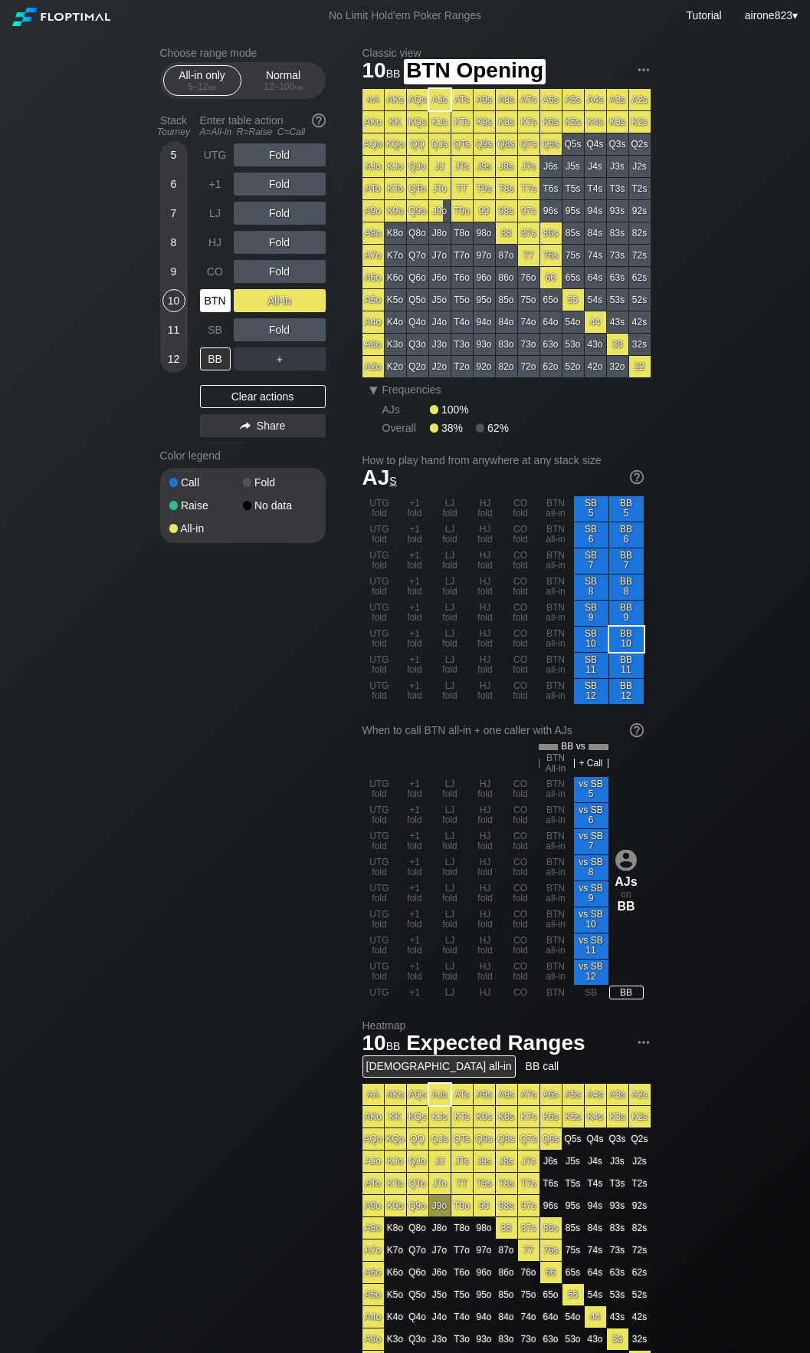
click at [201, 312] on div "BTN" at bounding box center [215, 300] width 31 height 23
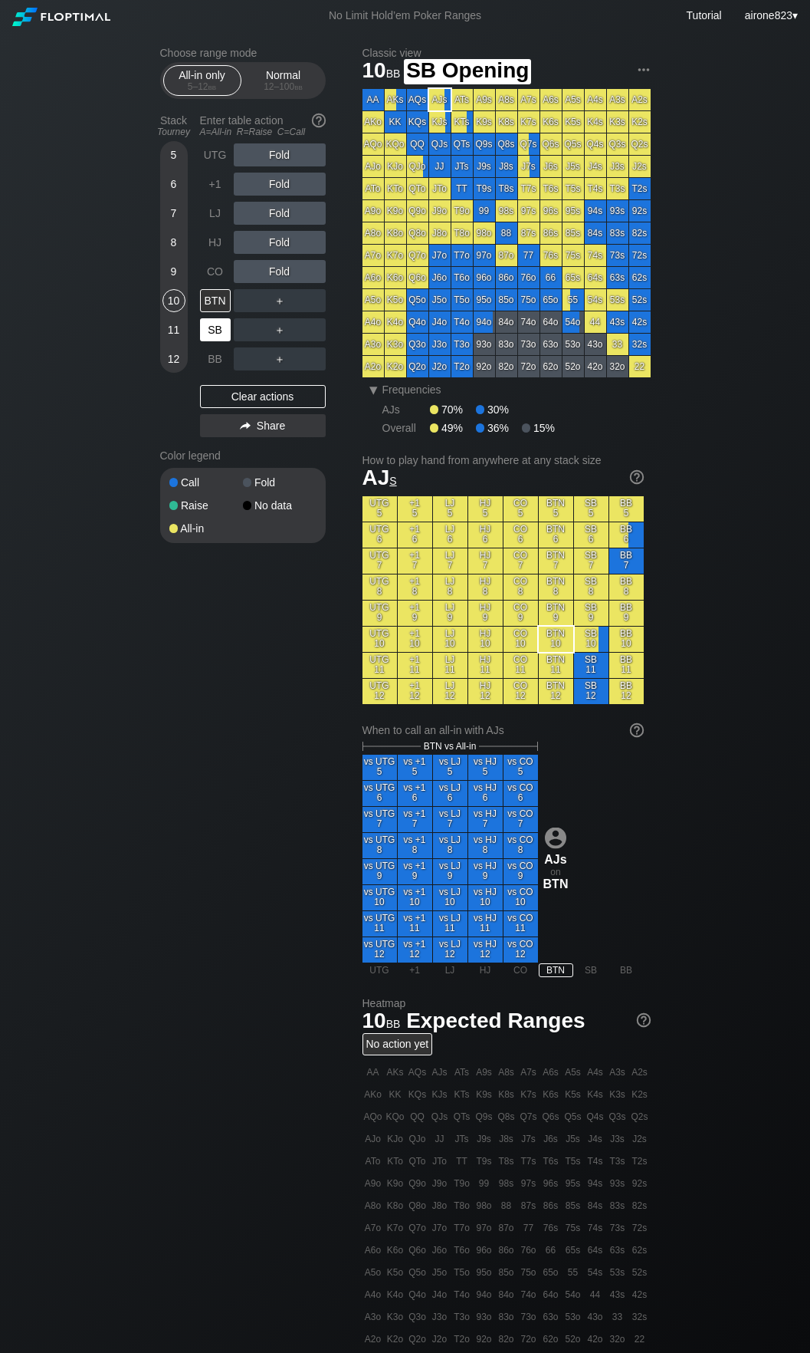
click at [218, 326] on div "SB" at bounding box center [215, 329] width 31 height 23
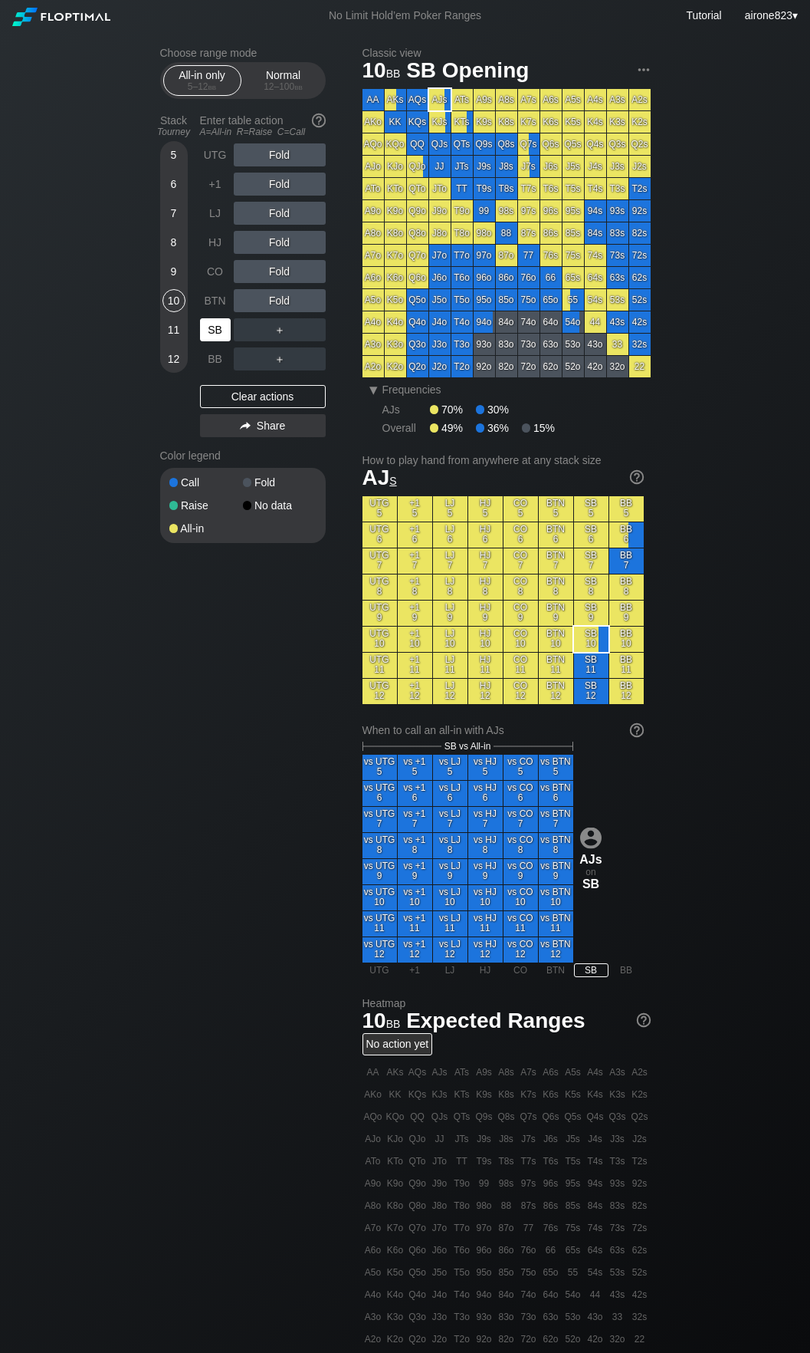
click at [218, 326] on div "SB" at bounding box center [215, 329] width 31 height 23
click at [279, 89] on div "12 – 100 bb" at bounding box center [283, 86] width 64 height 11
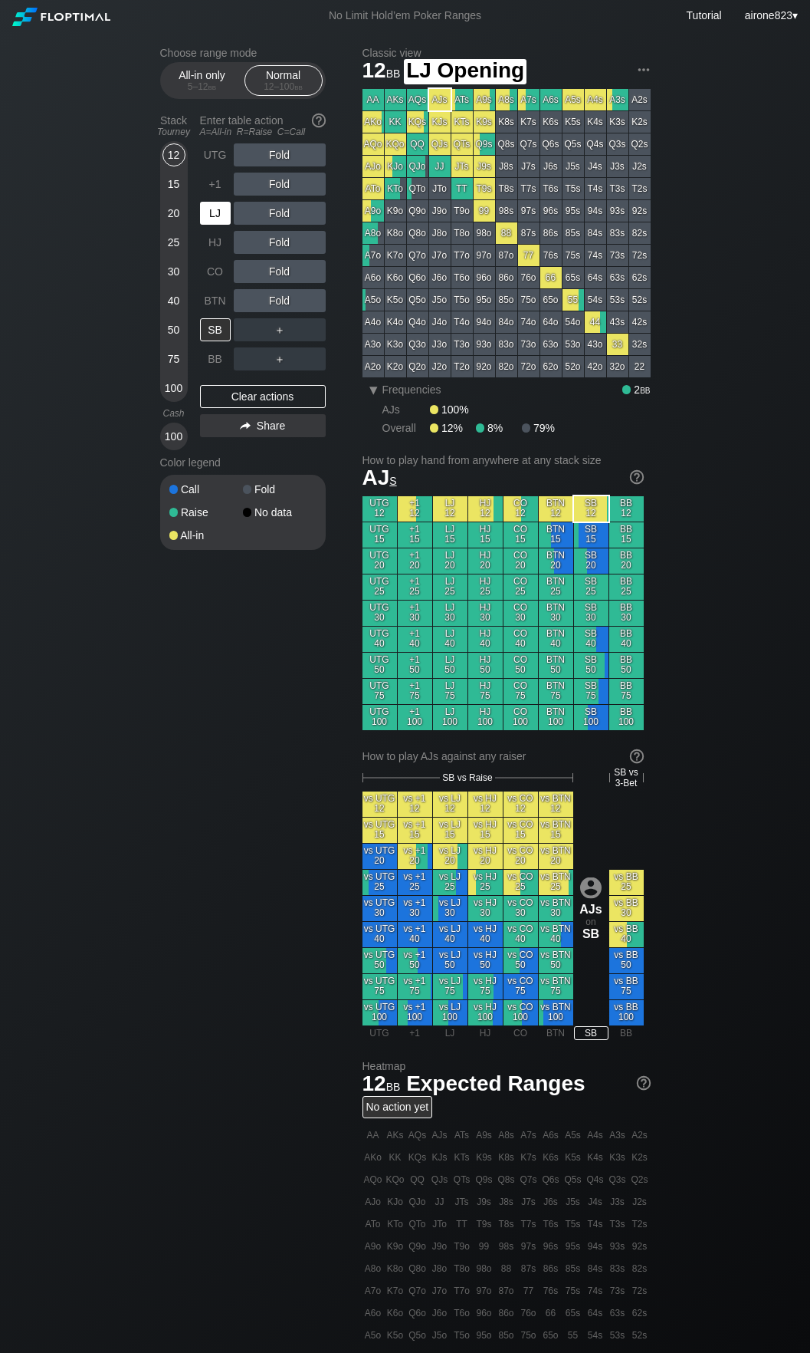
click at [212, 217] on div "LJ" at bounding box center [215, 213] width 31 height 23
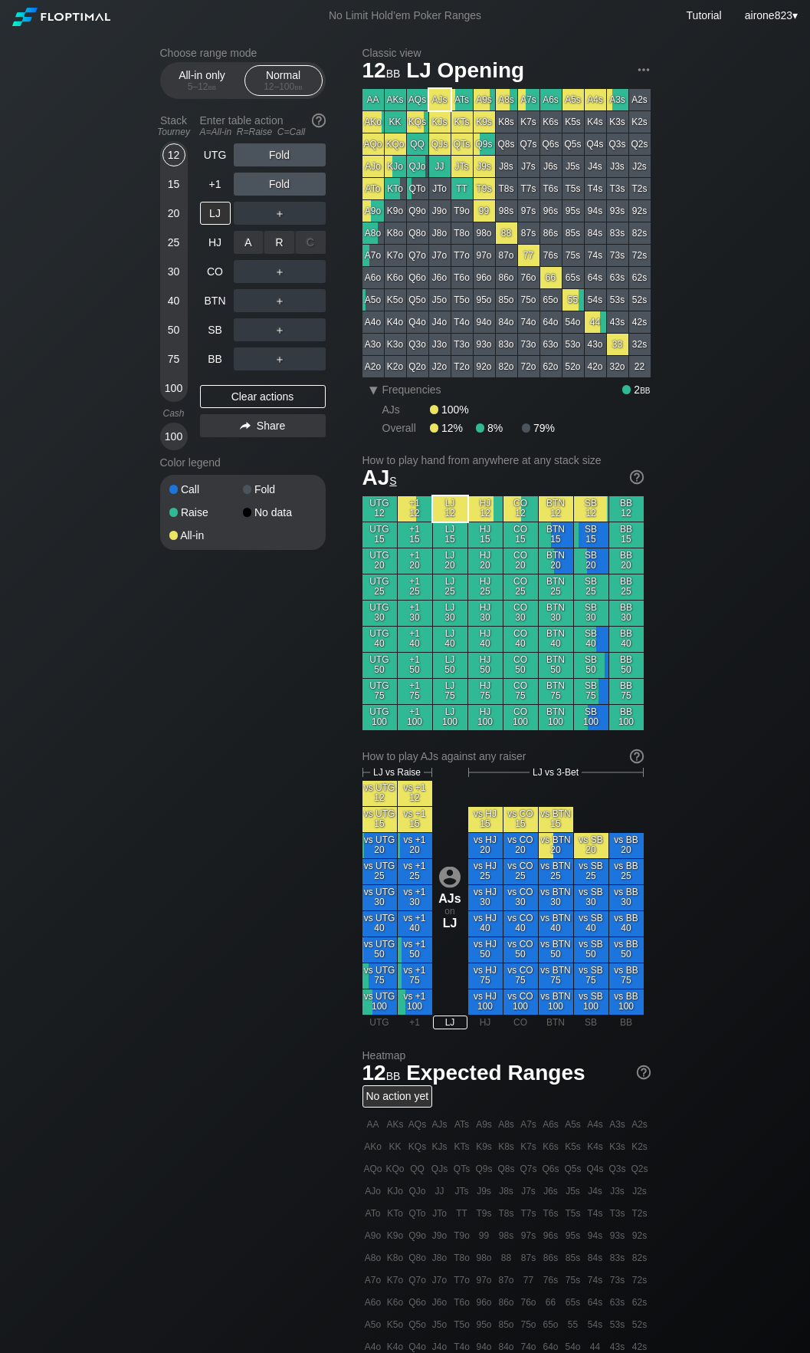
click at [278, 228] on div "A ✕ R ✕ C ✕ ＋" at bounding box center [280, 242] width 92 height 35
click at [277, 225] on div "R ✕" at bounding box center [280, 213] width 30 height 23
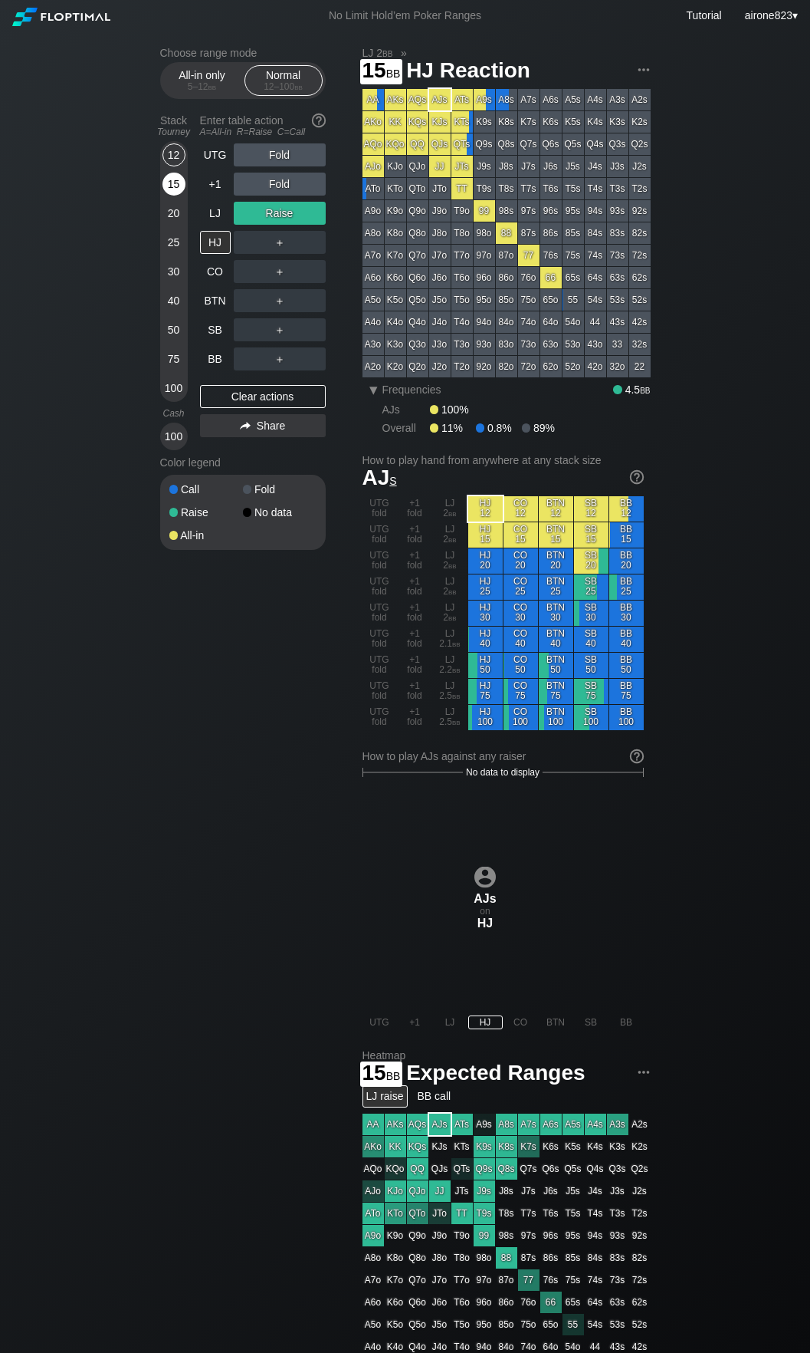
click at [176, 186] on div "15" at bounding box center [174, 184] width 23 height 23
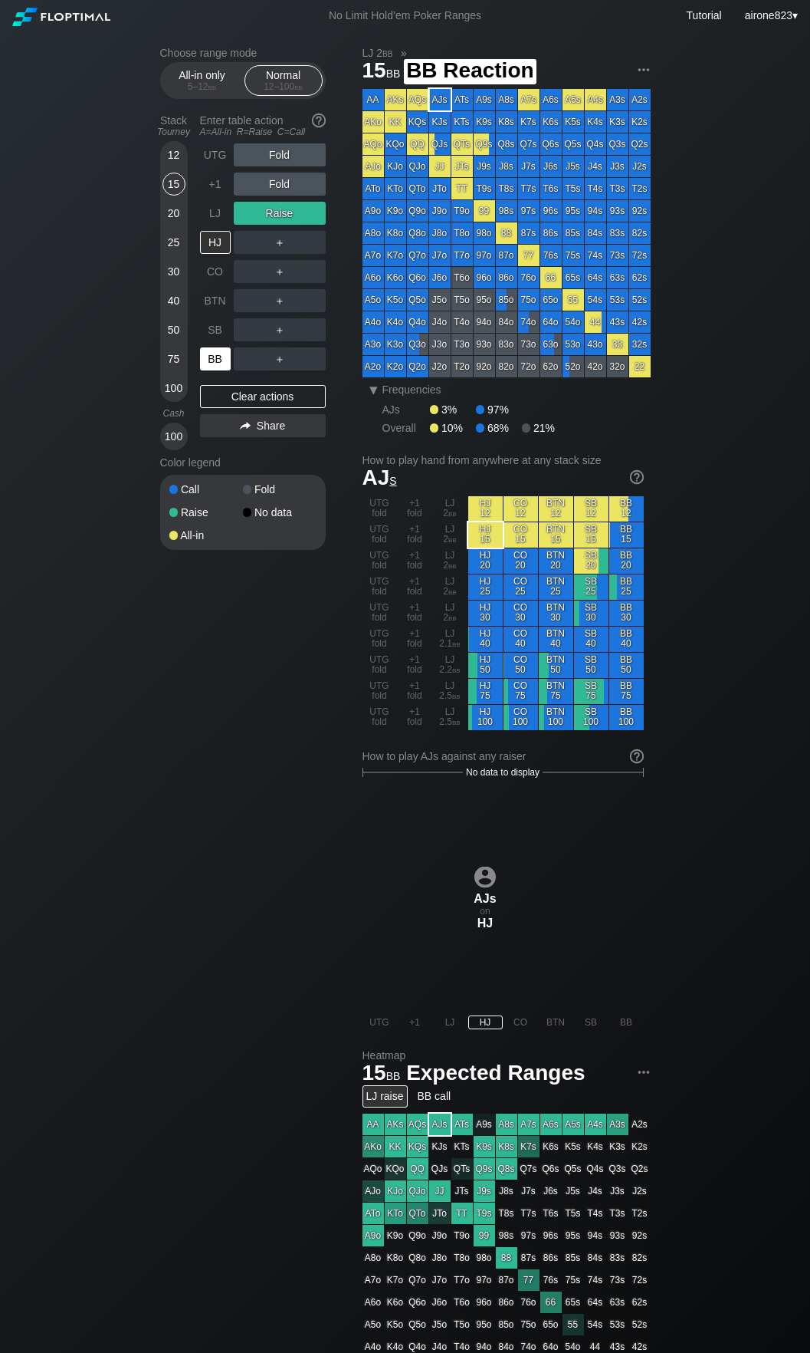
click at [222, 358] on div "BB" at bounding box center [215, 358] width 31 height 23
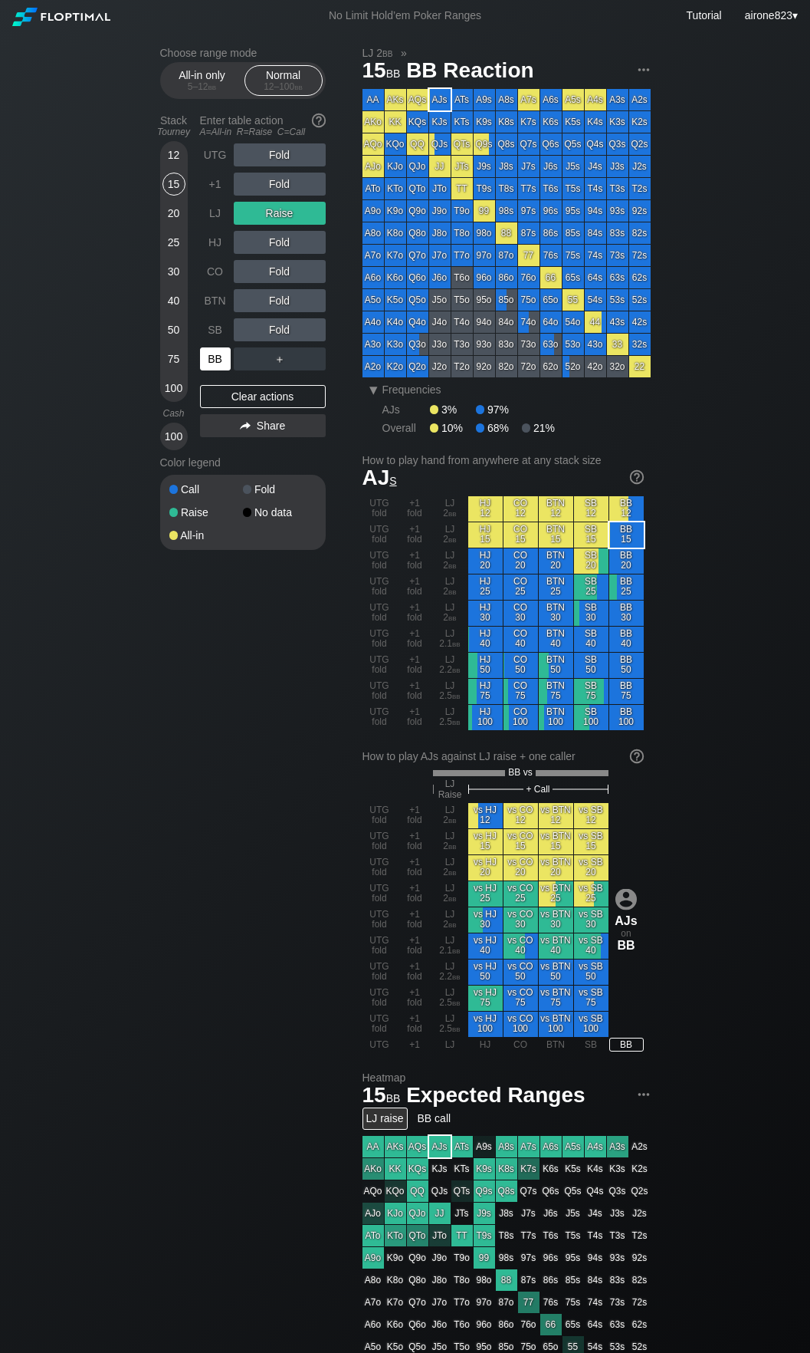
click at [222, 358] on div "BB" at bounding box center [215, 358] width 31 height 23
click at [219, 215] on div "LJ" at bounding box center [215, 213] width 31 height 23
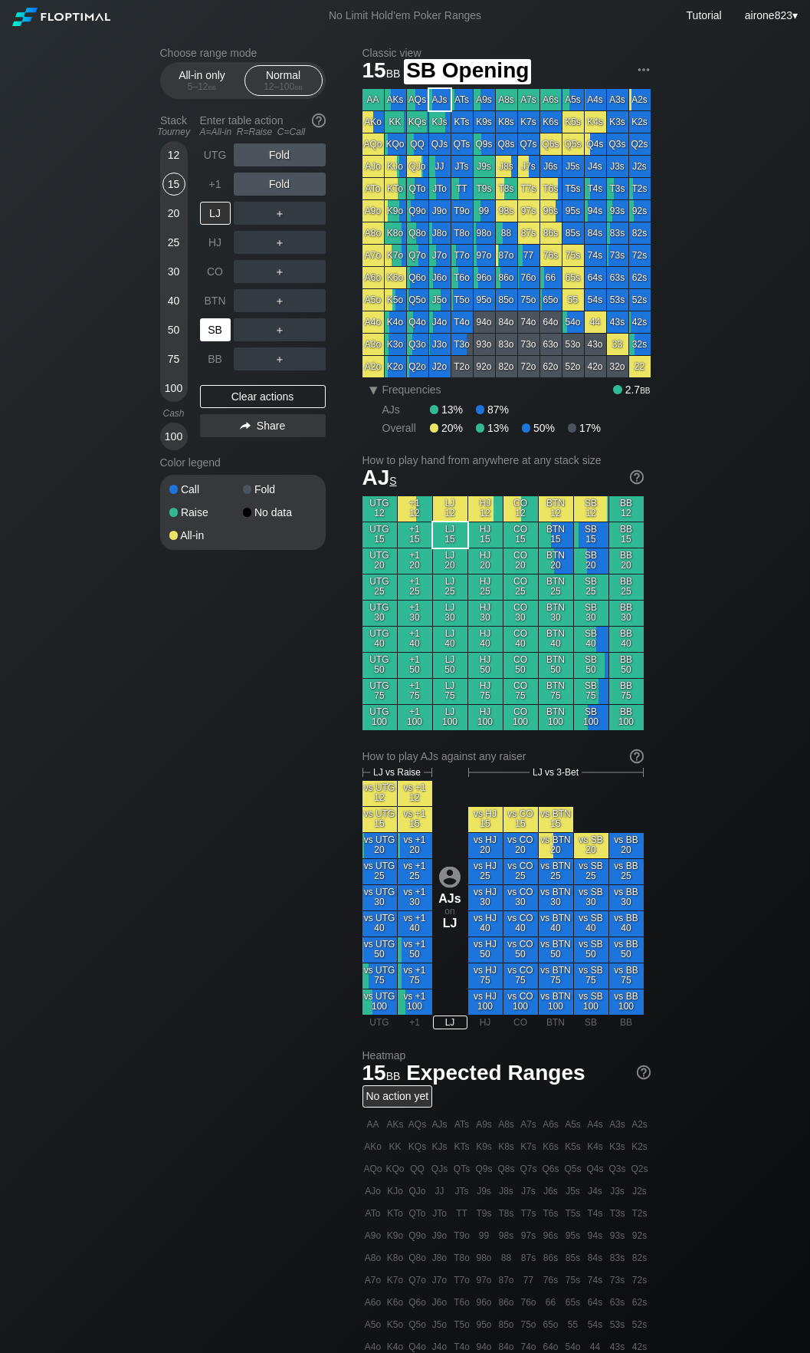
click at [219, 326] on div "SB" at bounding box center [215, 329] width 31 height 23
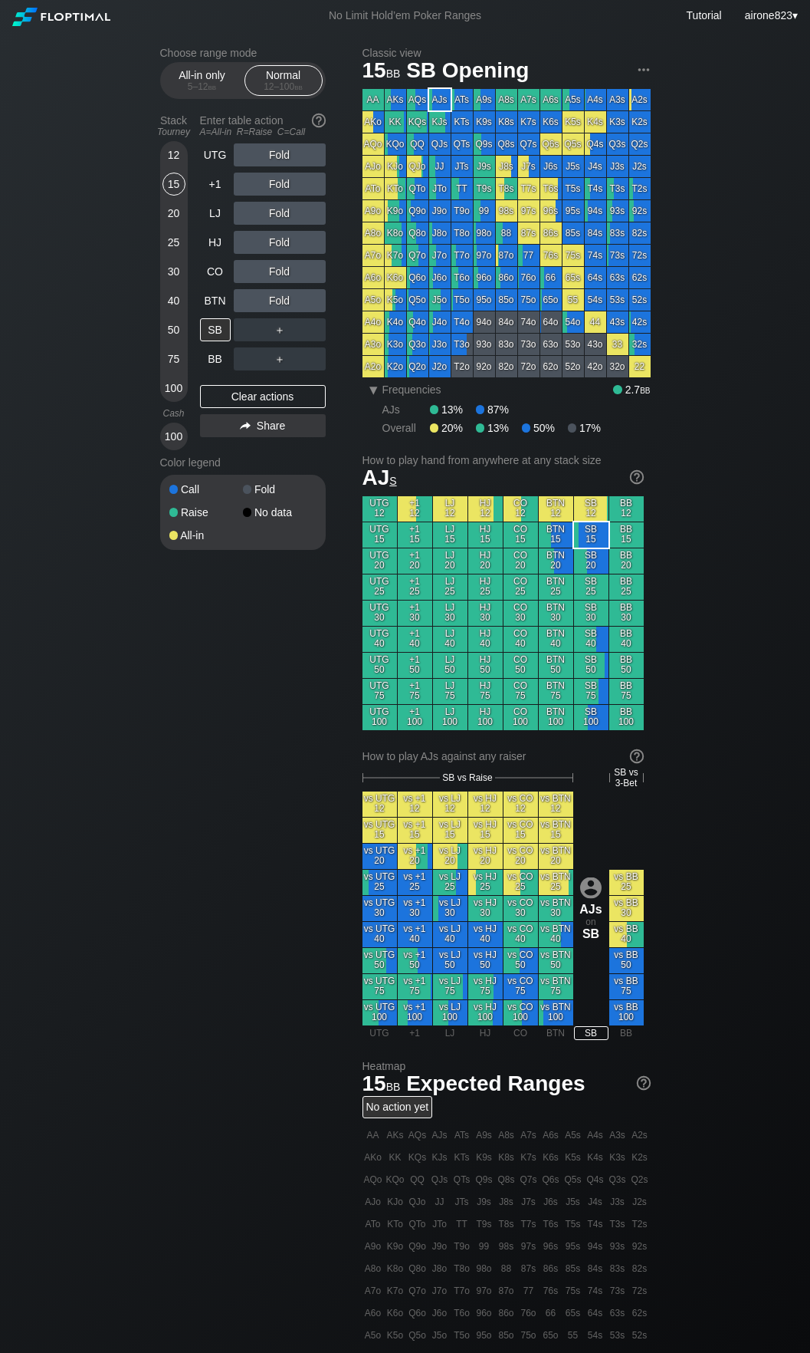
click at [272, 330] on div "＋" at bounding box center [280, 329] width 92 height 23
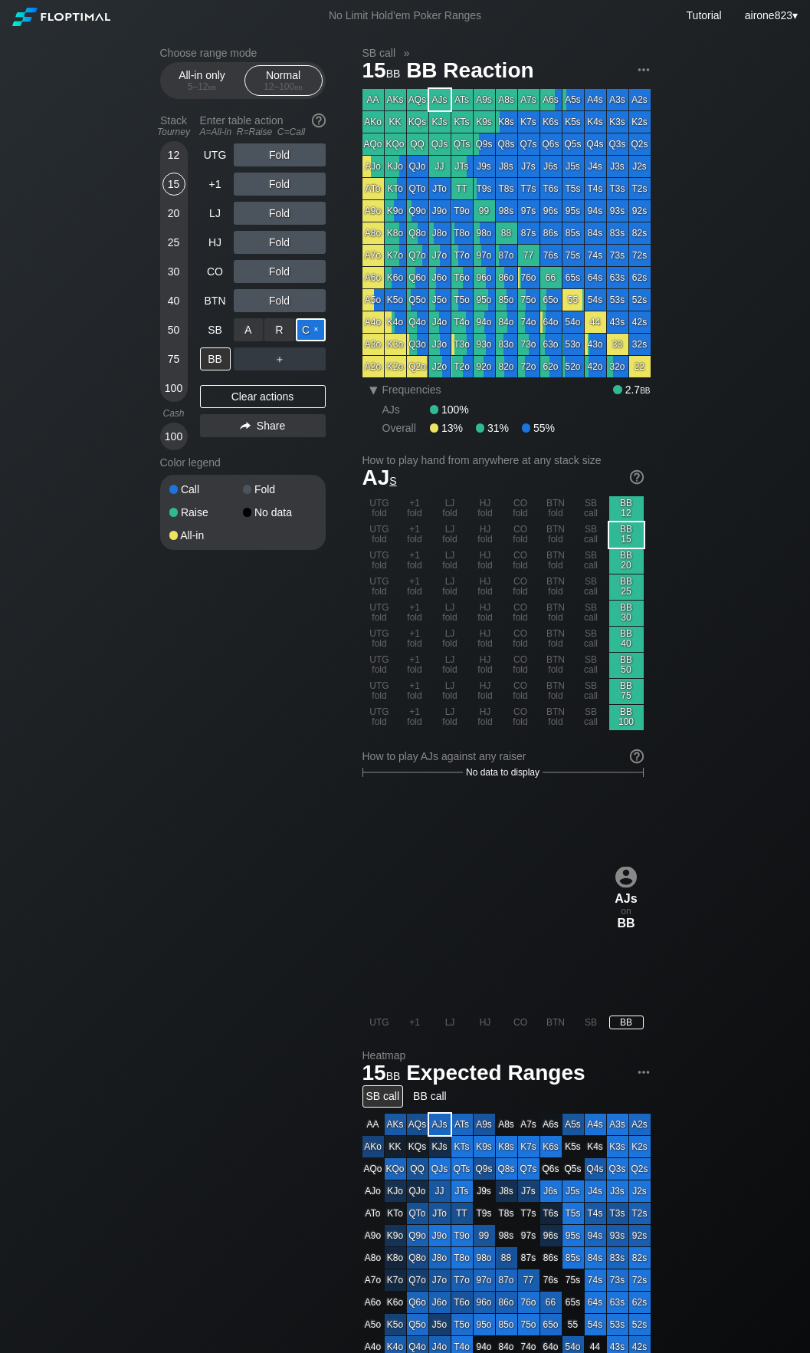
click at [301, 339] on div "C ✕" at bounding box center [311, 329] width 30 height 23
drag, startPoint x: 285, startPoint y: 363, endPoint x: 266, endPoint y: 375, distance: 22.4
click at [285, 364] on div "R ✕" at bounding box center [280, 358] width 30 height 23
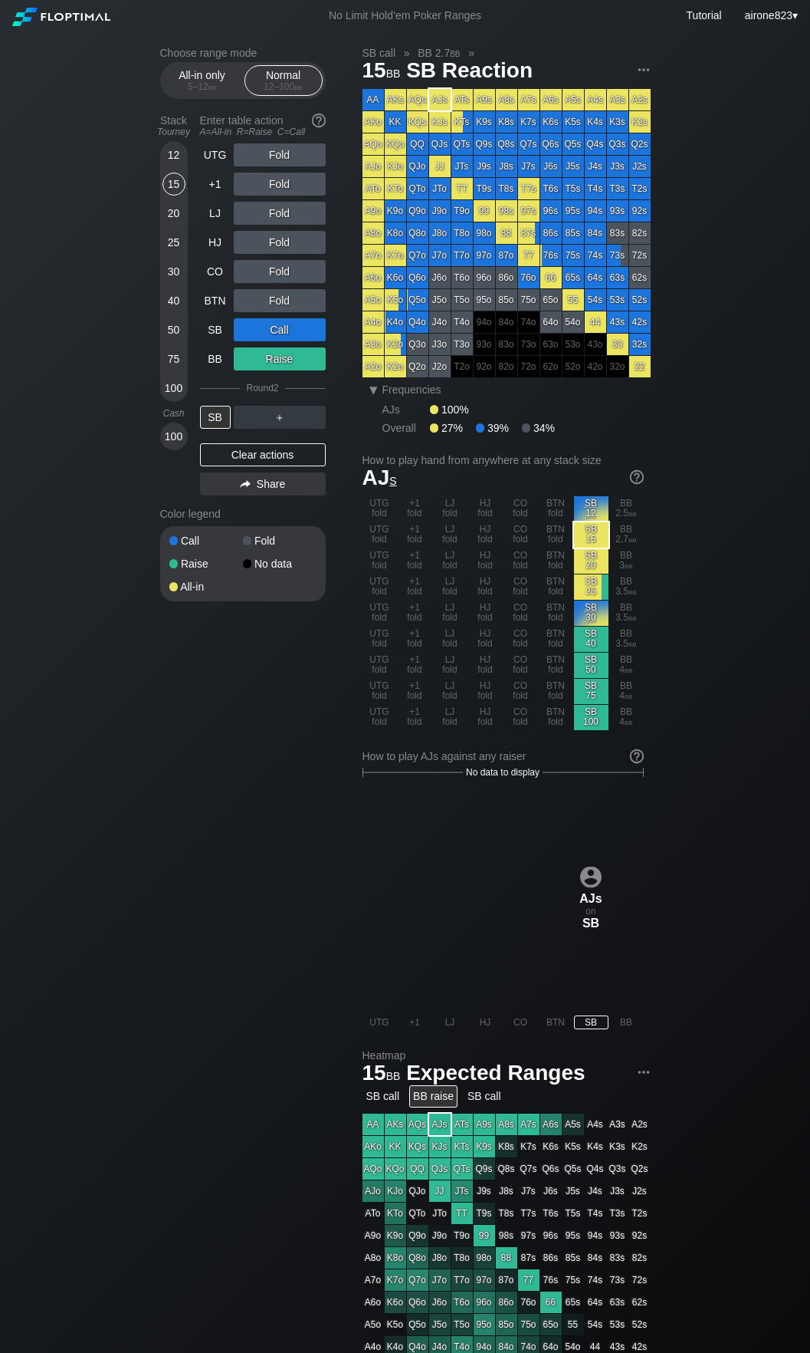
click at [172, 395] on div "100" at bounding box center [174, 387] width 23 height 23
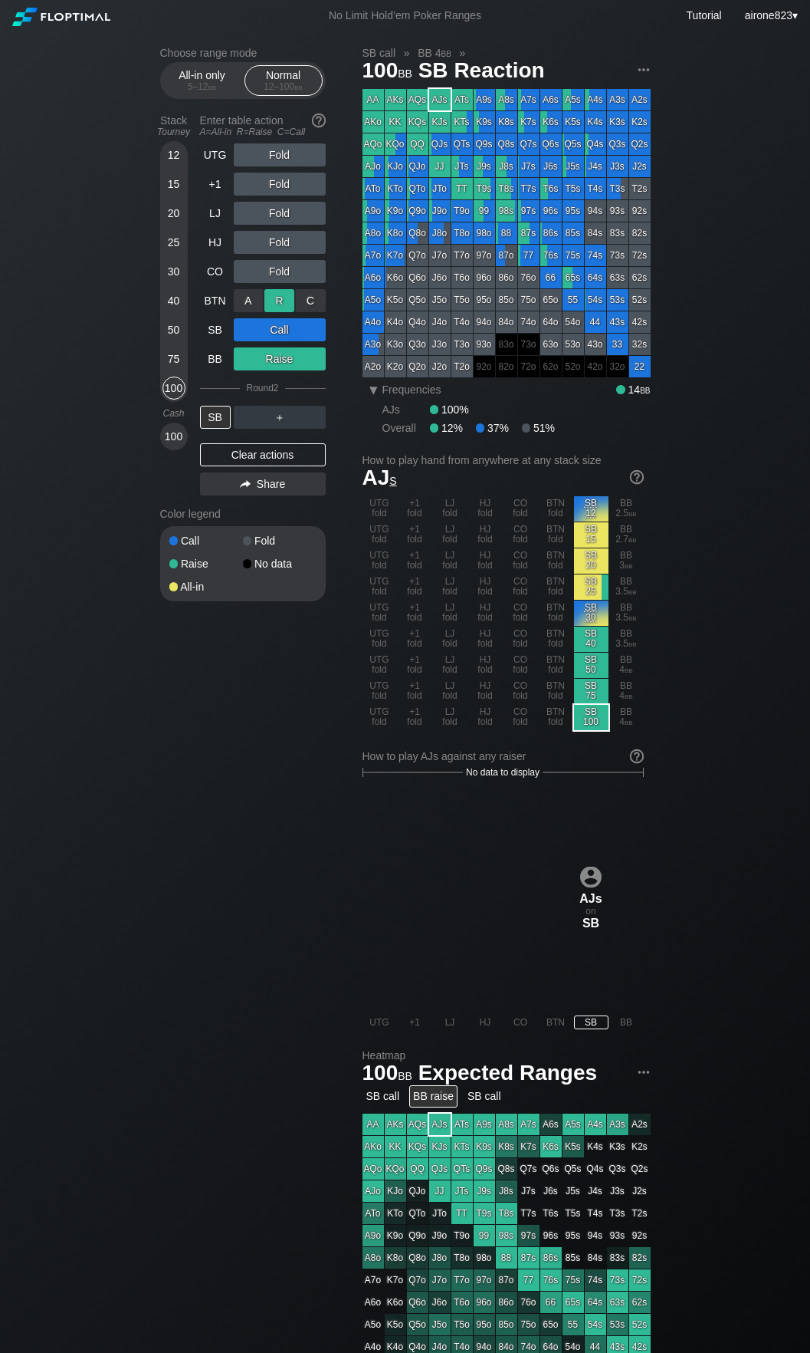
click at [285, 301] on div "R ✕" at bounding box center [280, 300] width 30 height 23
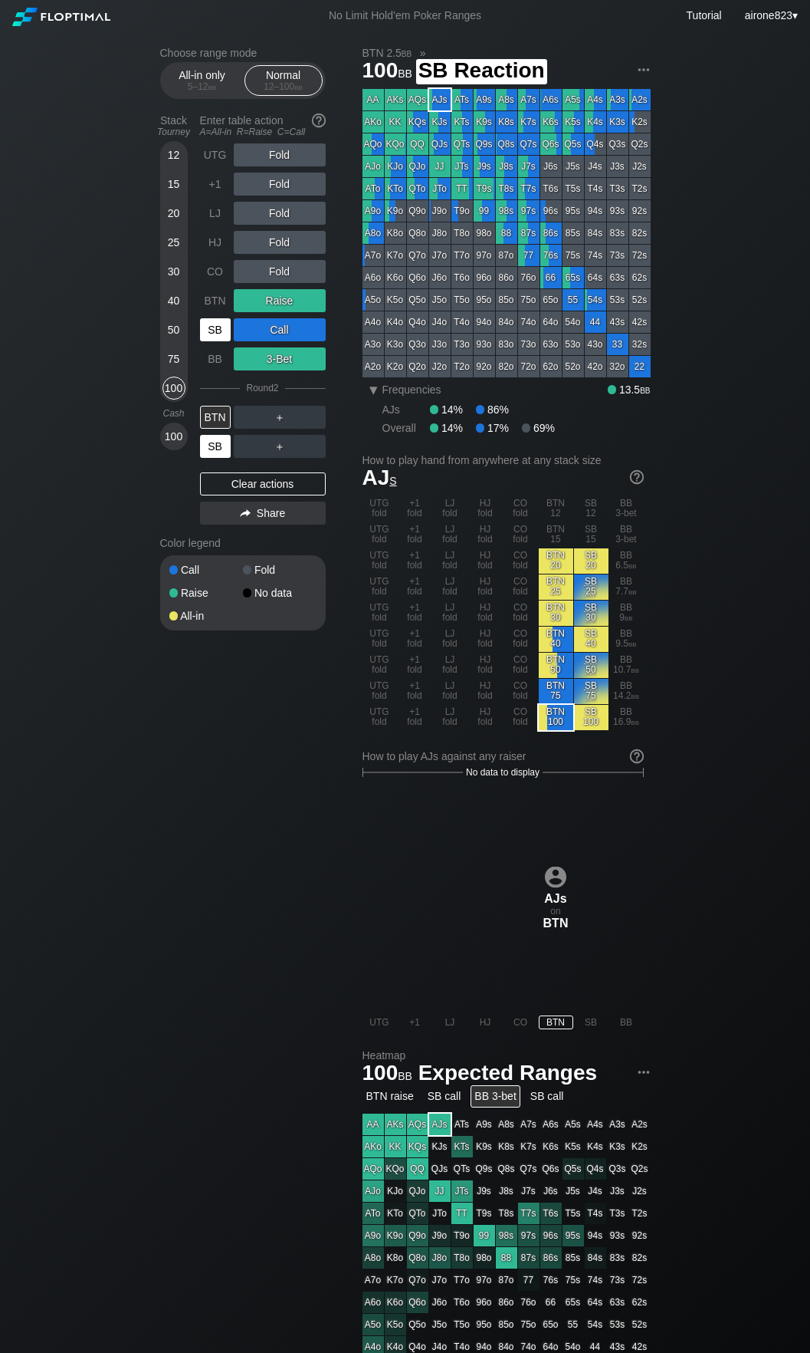
click at [226, 327] on div "SB" at bounding box center [215, 329] width 31 height 23
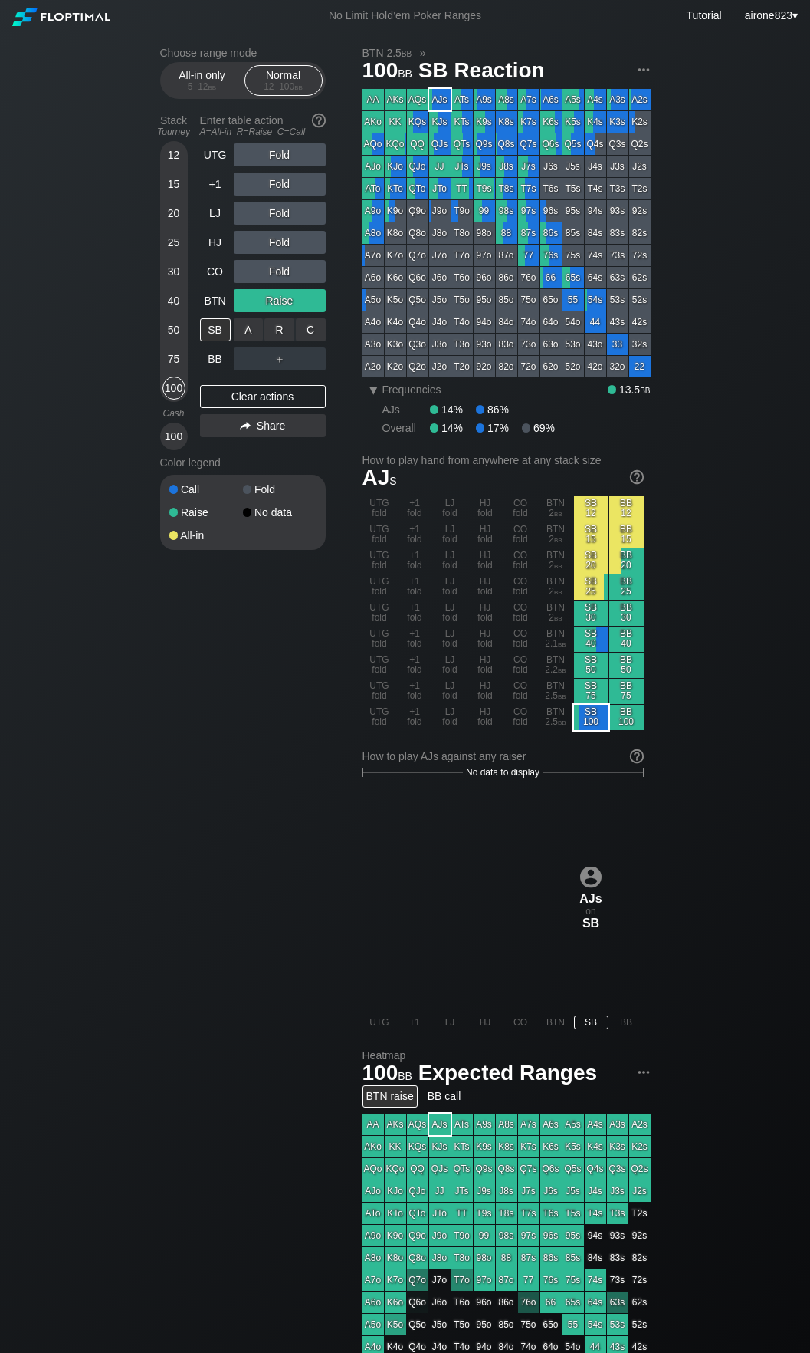
click at [275, 336] on div "R ✕" at bounding box center [280, 329] width 30 height 23
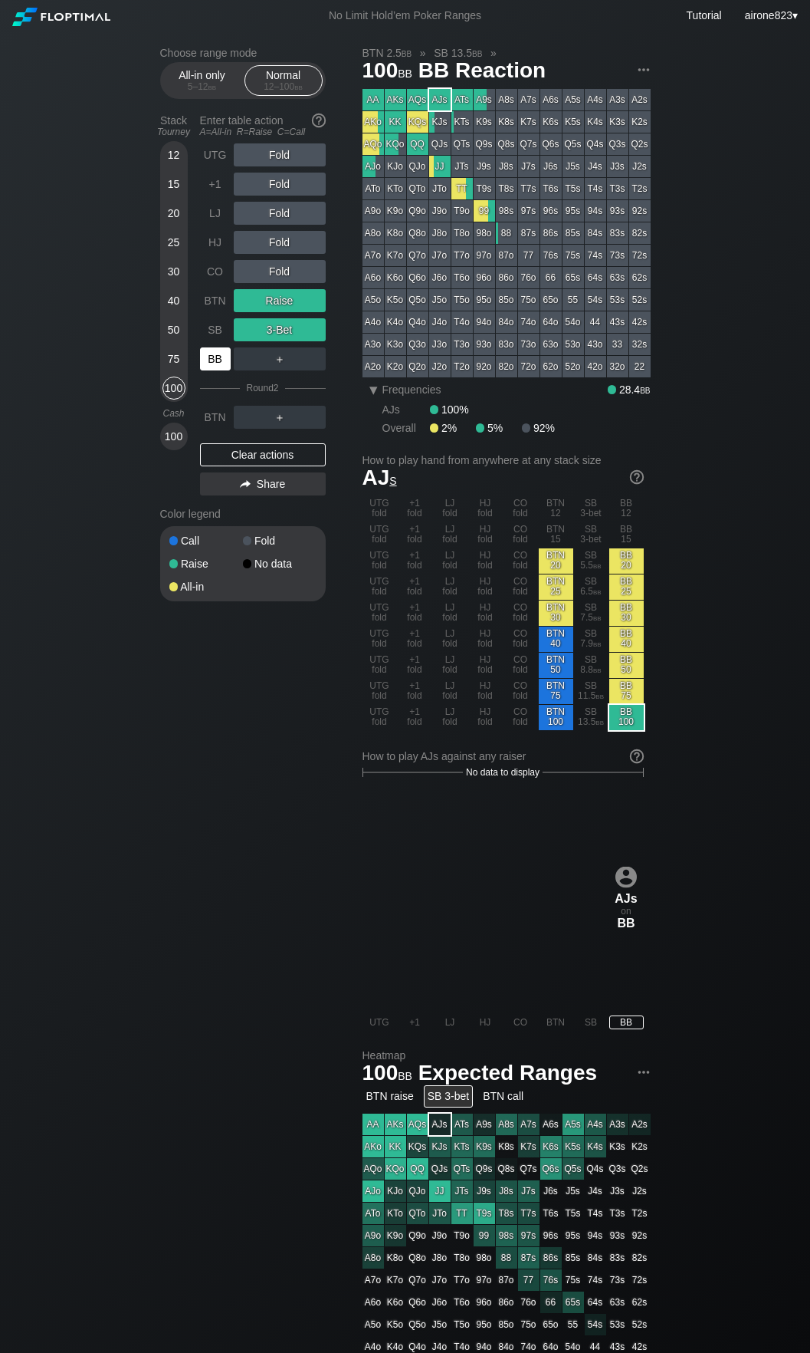
click at [203, 369] on div "BB" at bounding box center [215, 358] width 31 height 23
click at [204, 369] on div "BB" at bounding box center [215, 358] width 31 height 23
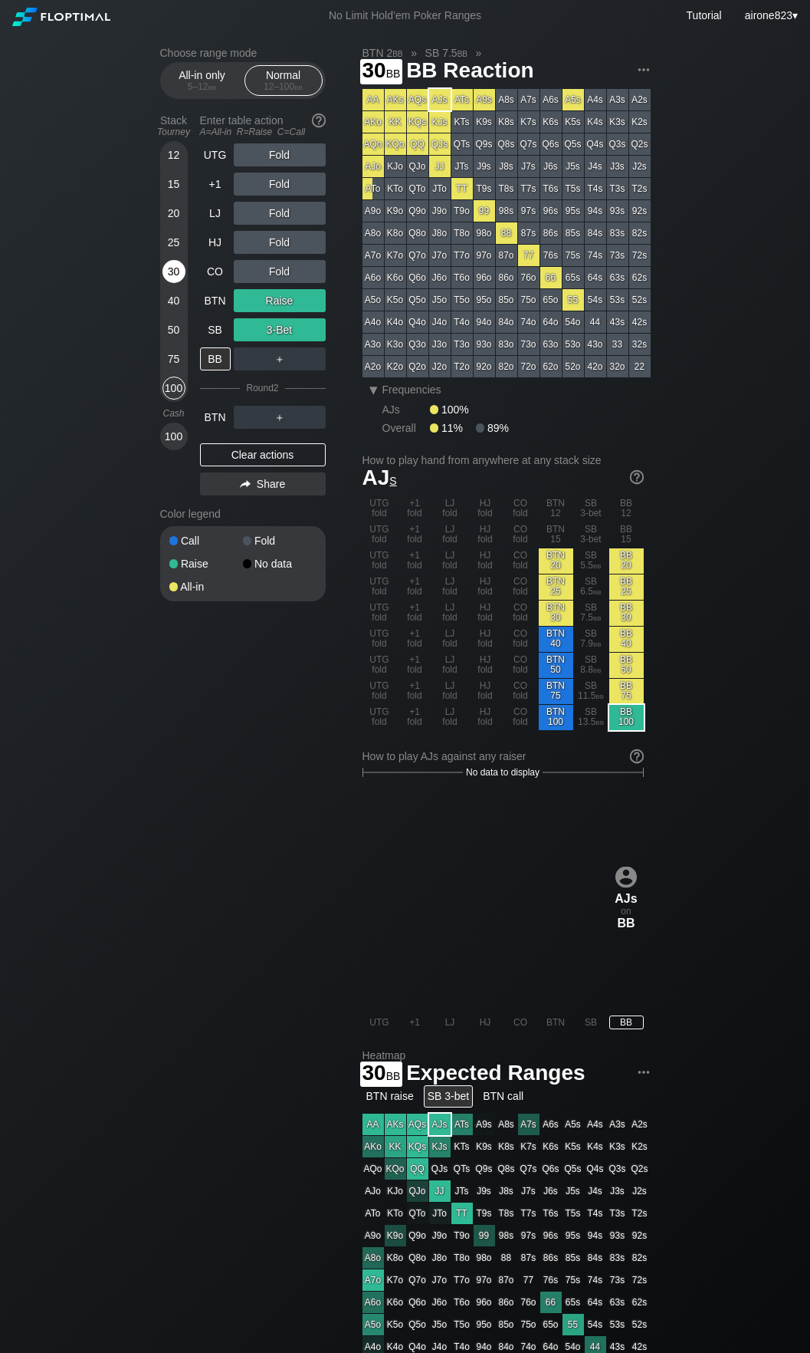
click at [173, 274] on div "30" at bounding box center [174, 271] width 23 height 23
click at [294, 157] on div "R ✕" at bounding box center [280, 154] width 30 height 23
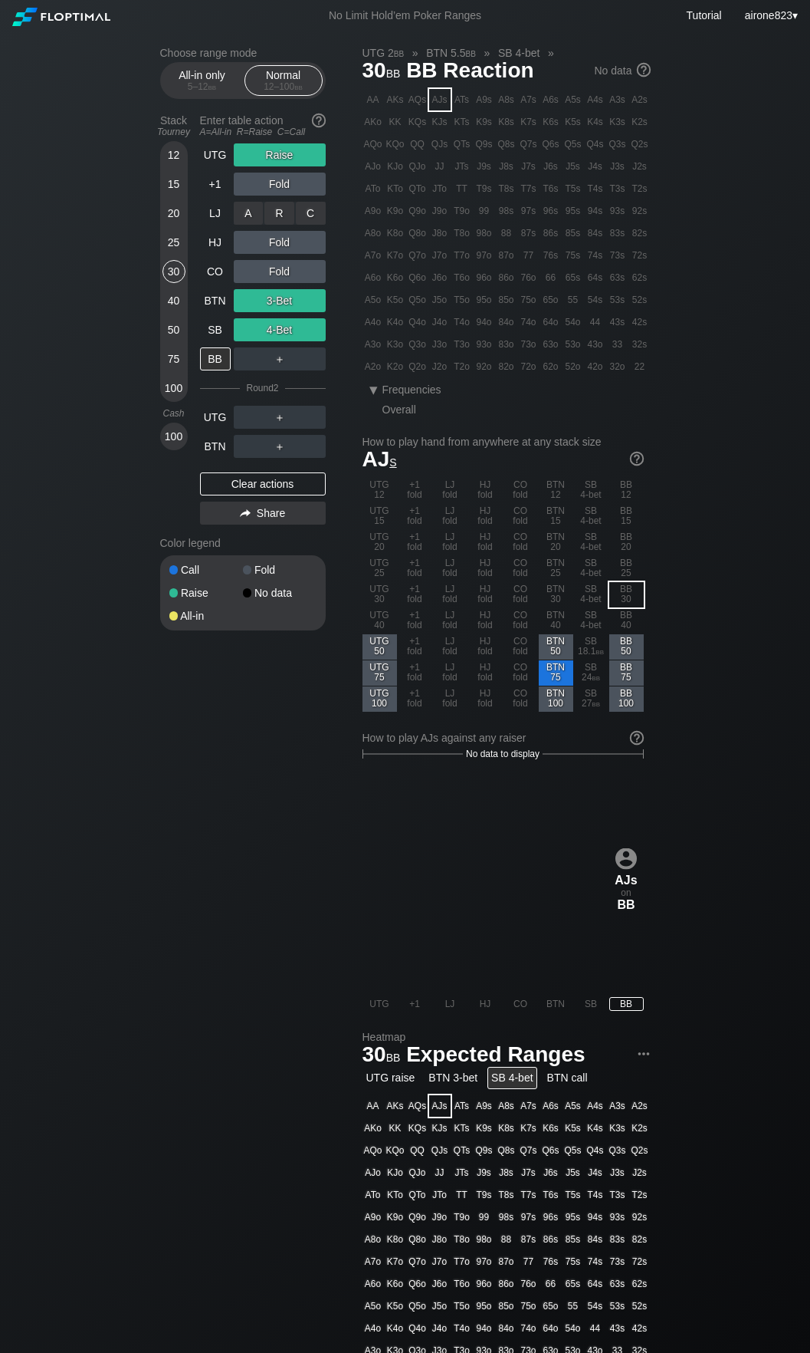
click at [303, 219] on div "C ✕" at bounding box center [311, 213] width 30 height 23
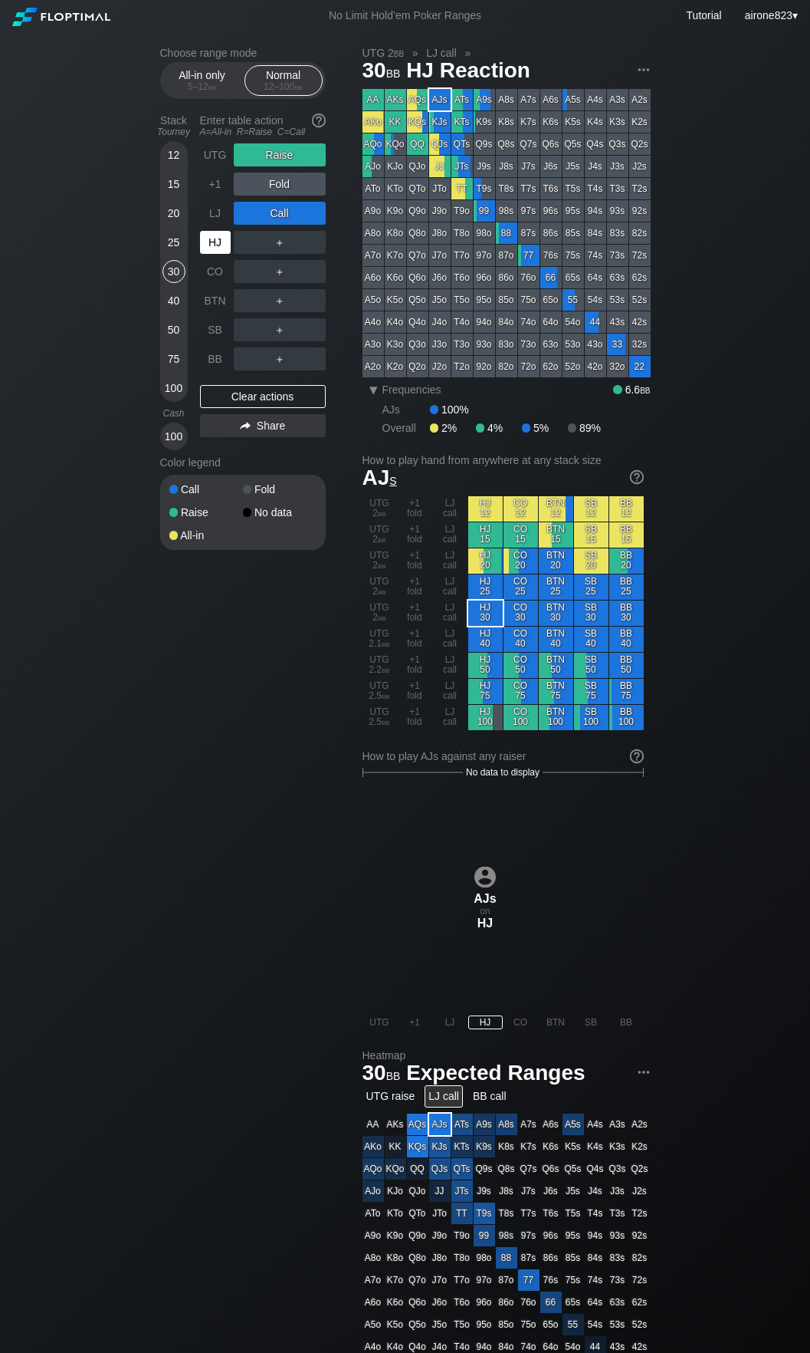
click at [221, 246] on div "HJ" at bounding box center [215, 242] width 31 height 23
click at [221, 245] on div "HJ" at bounding box center [215, 242] width 31 height 23
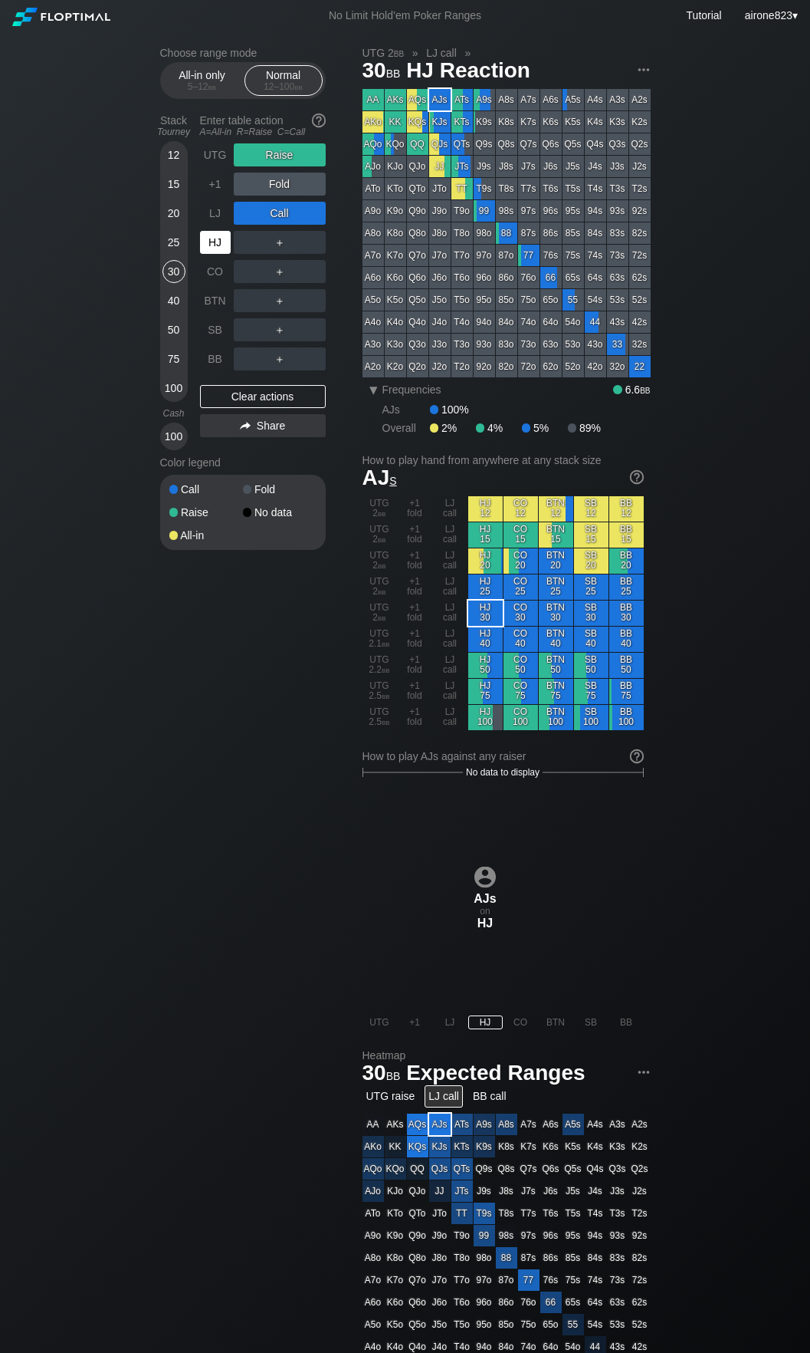
click at [217, 245] on div "HJ" at bounding box center [215, 242] width 31 height 23
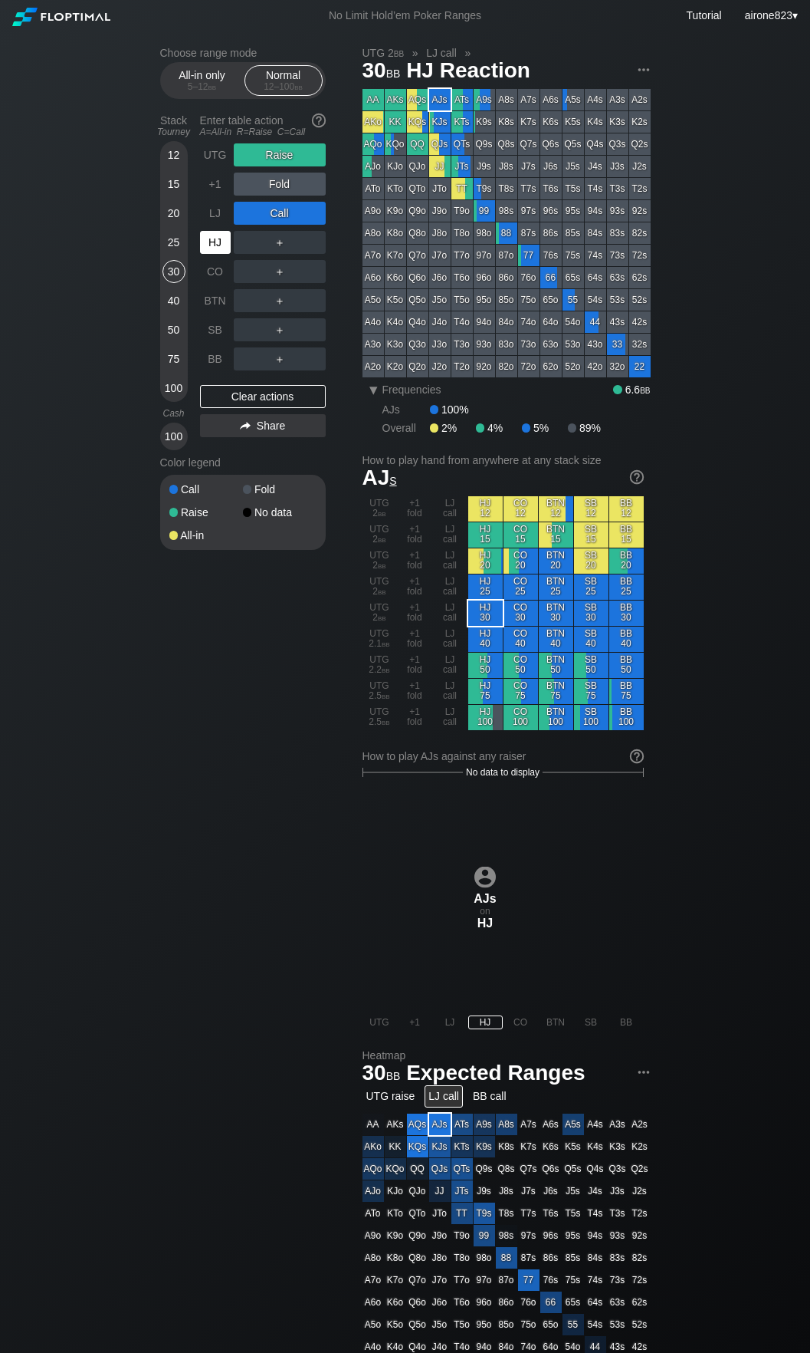
click at [217, 245] on div "HJ" at bounding box center [215, 242] width 31 height 23
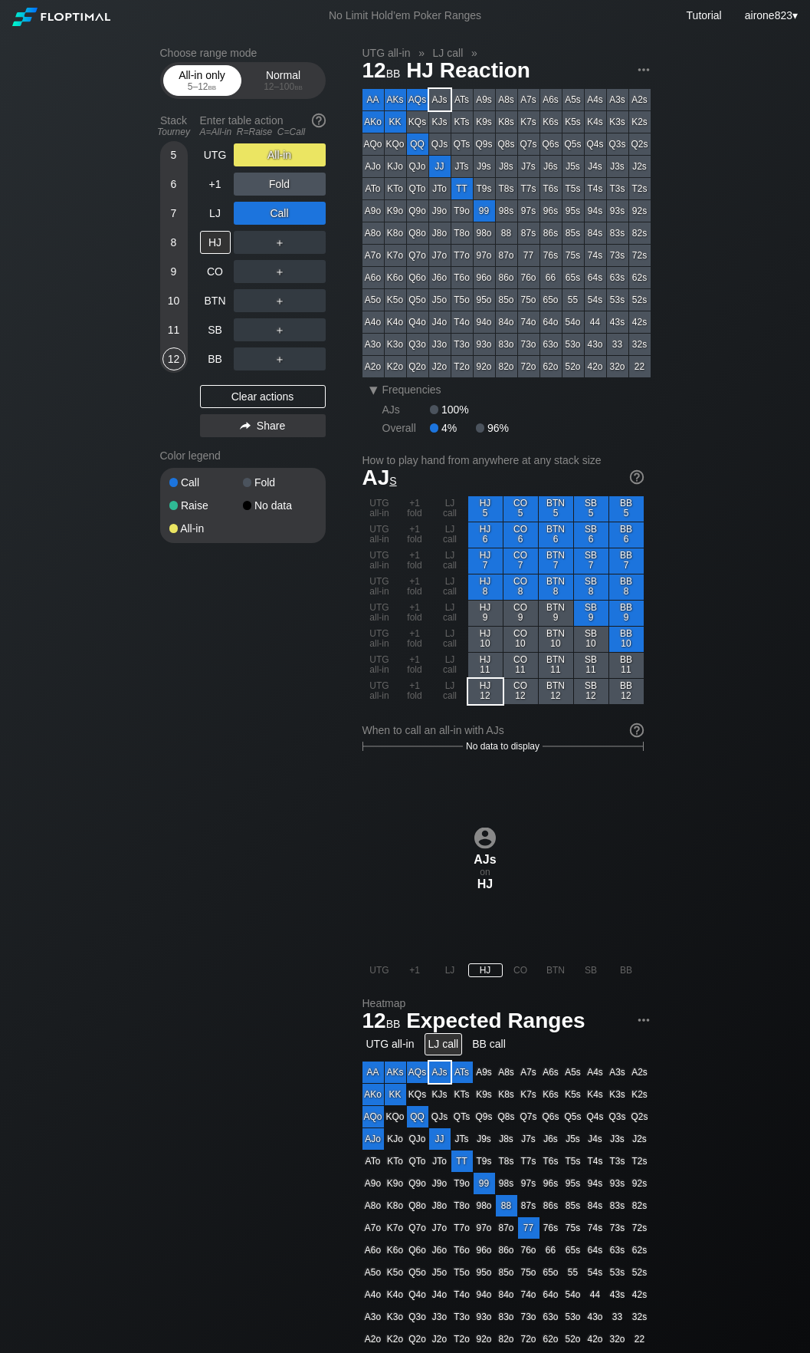
click at [199, 83] on div "5 – 12 bb" at bounding box center [202, 86] width 64 height 11
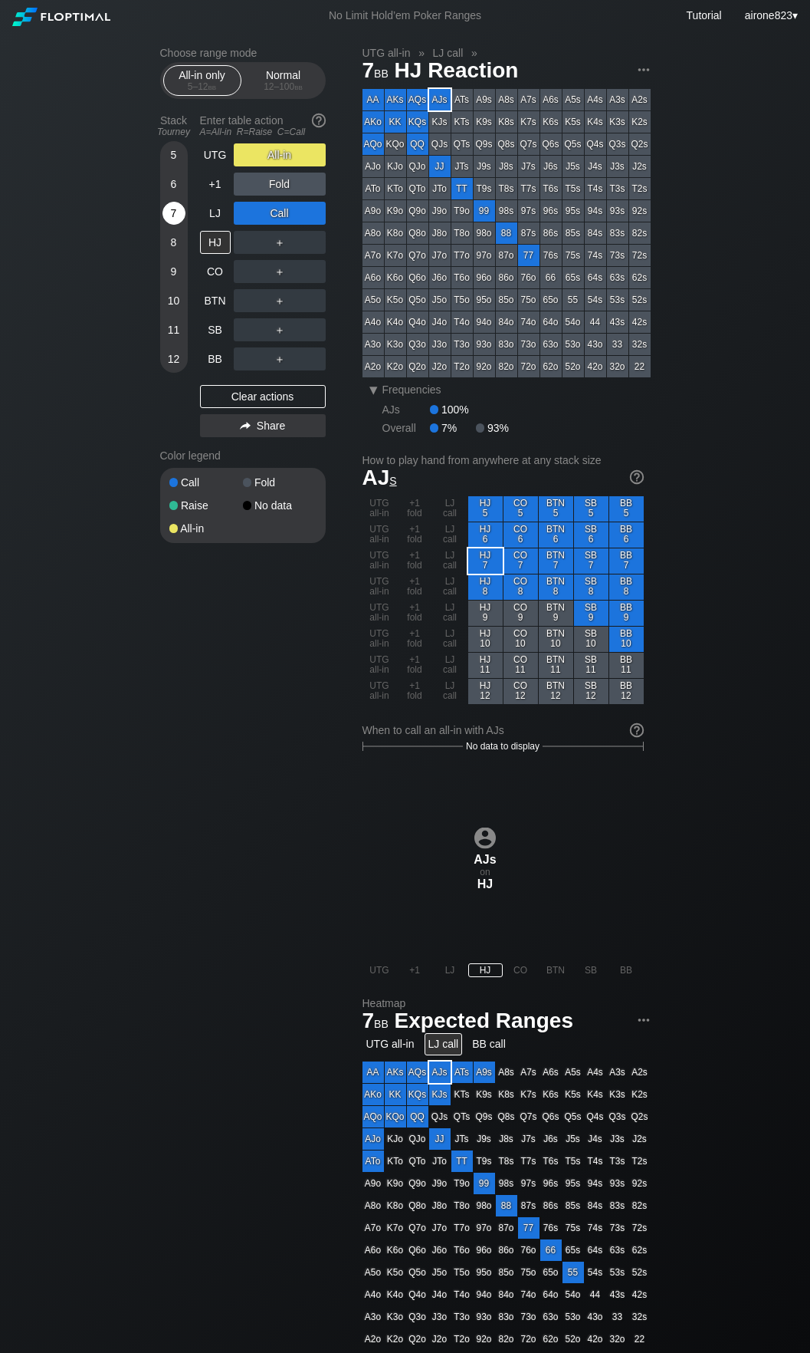
click at [170, 217] on div "7" at bounding box center [174, 213] width 23 height 23
click at [274, 391] on div "Clear actions" at bounding box center [263, 396] width 126 height 23
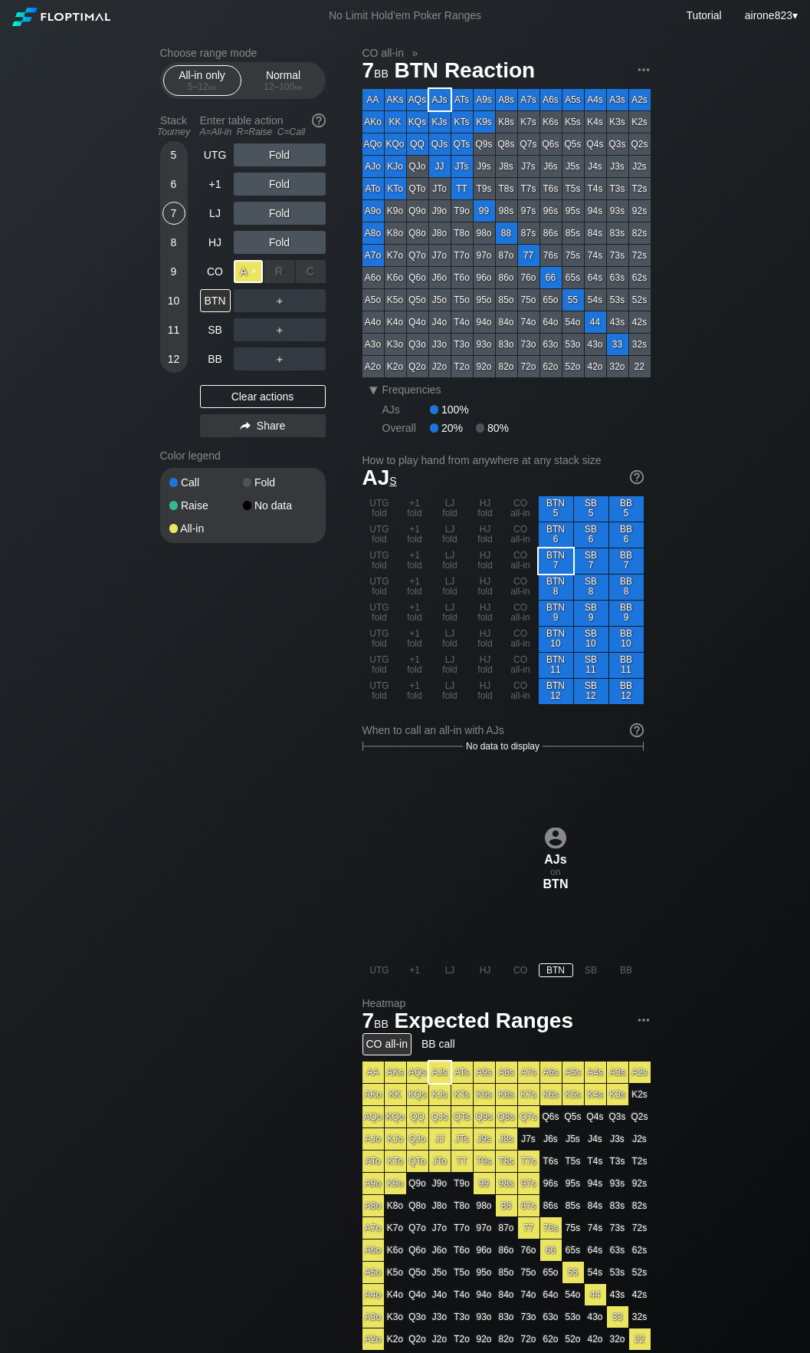
click at [245, 274] on div "A ✕" at bounding box center [249, 271] width 30 height 23
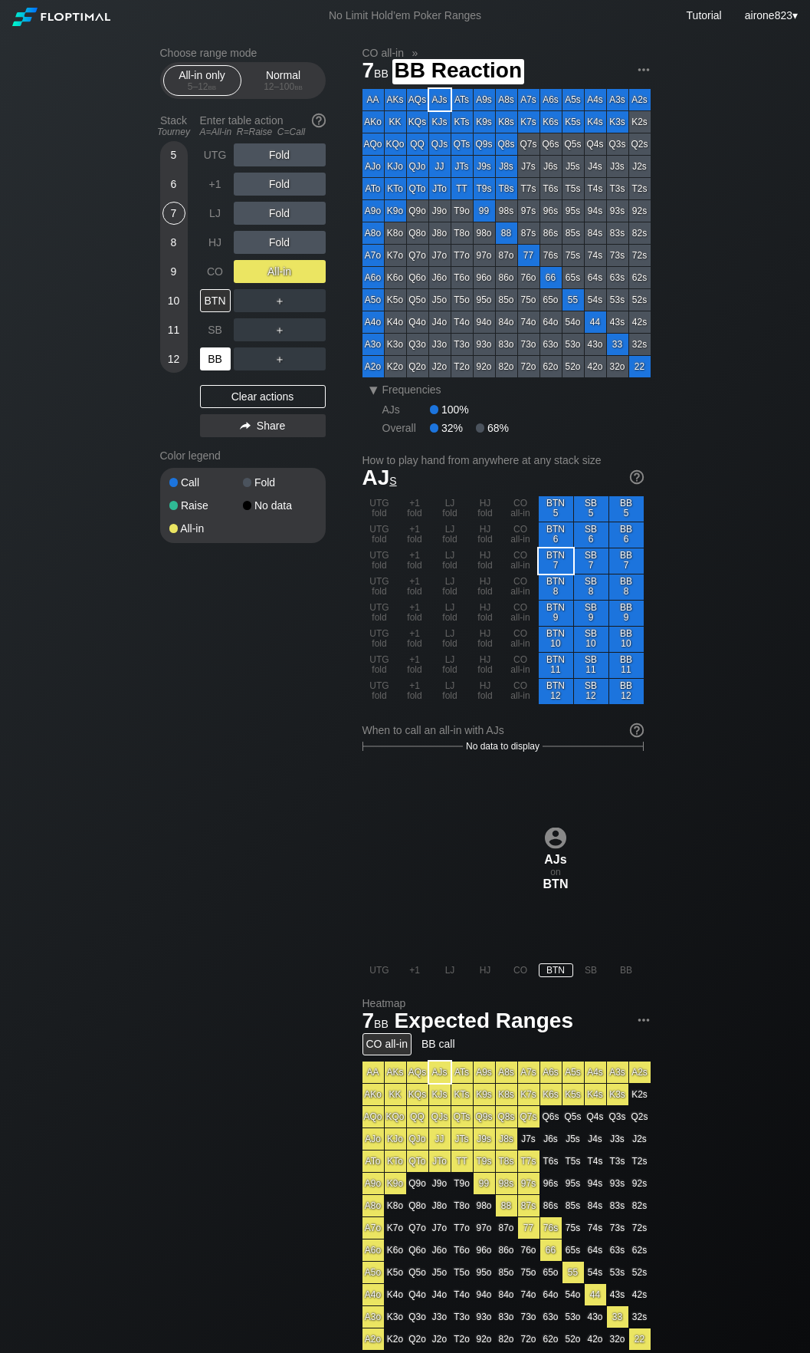
click at [216, 356] on div "BB" at bounding box center [215, 358] width 31 height 23
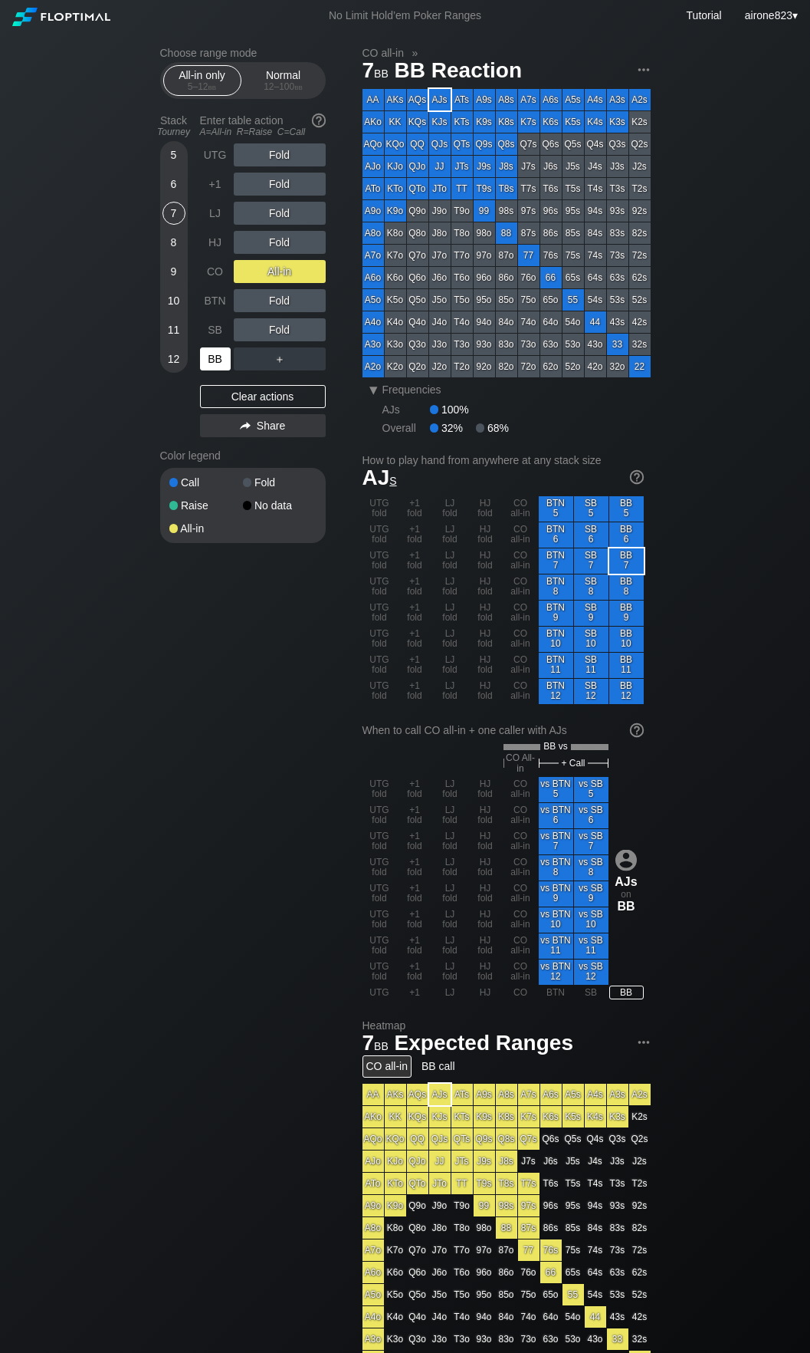
click at [216, 356] on div "BB" at bounding box center [215, 358] width 31 height 23
click at [269, 74] on div "Normal 12 – 100 bb" at bounding box center [283, 80] width 71 height 29
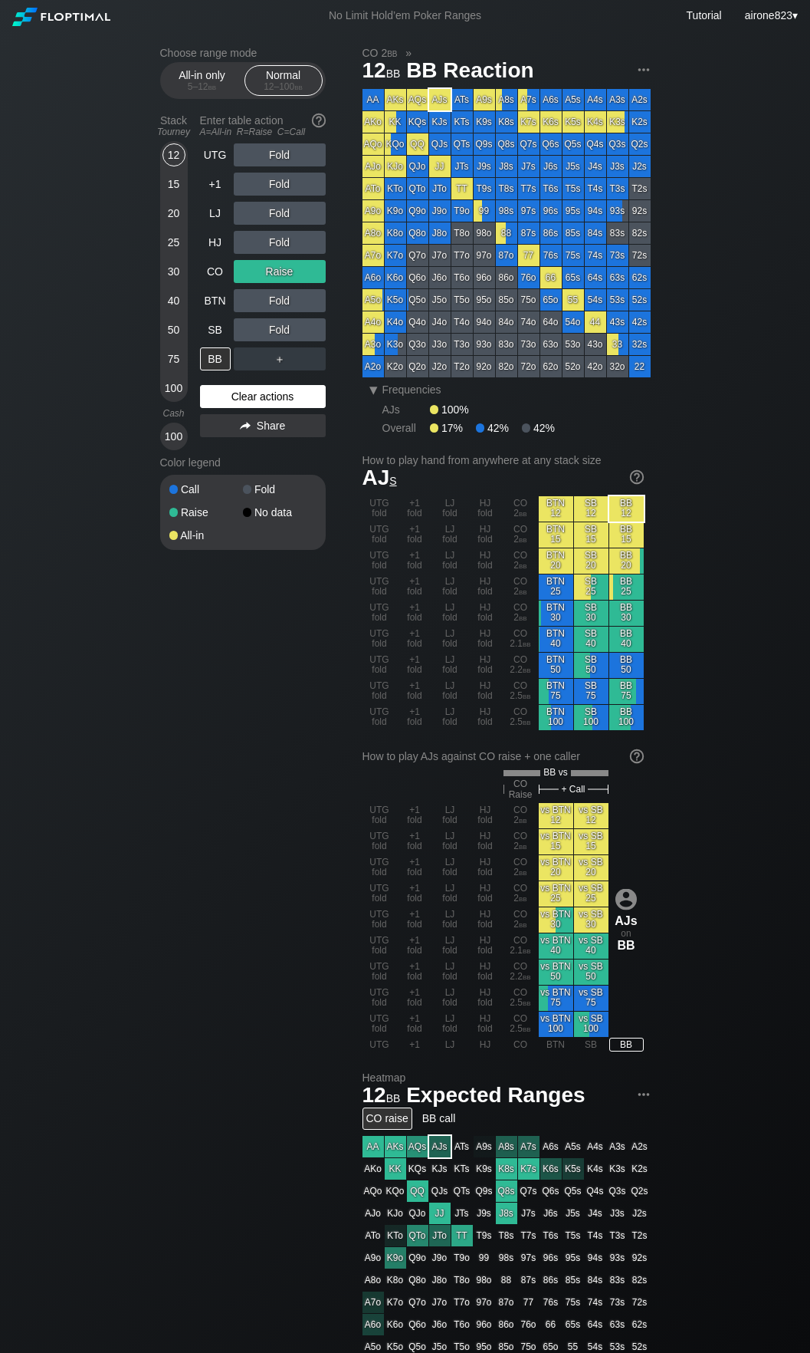
click at [221, 390] on div "Clear actions" at bounding box center [263, 396] width 126 height 23
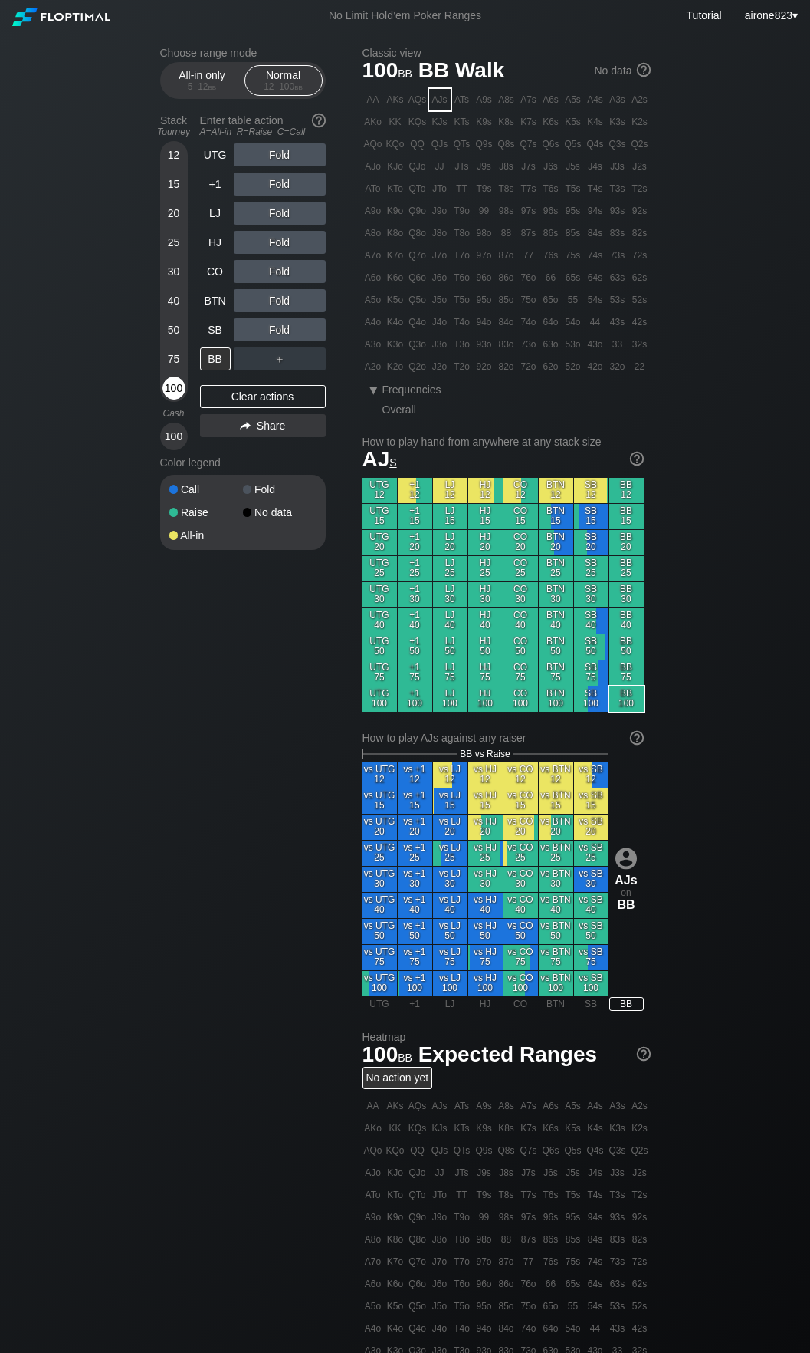
click at [179, 391] on div "100" at bounding box center [174, 387] width 23 height 23
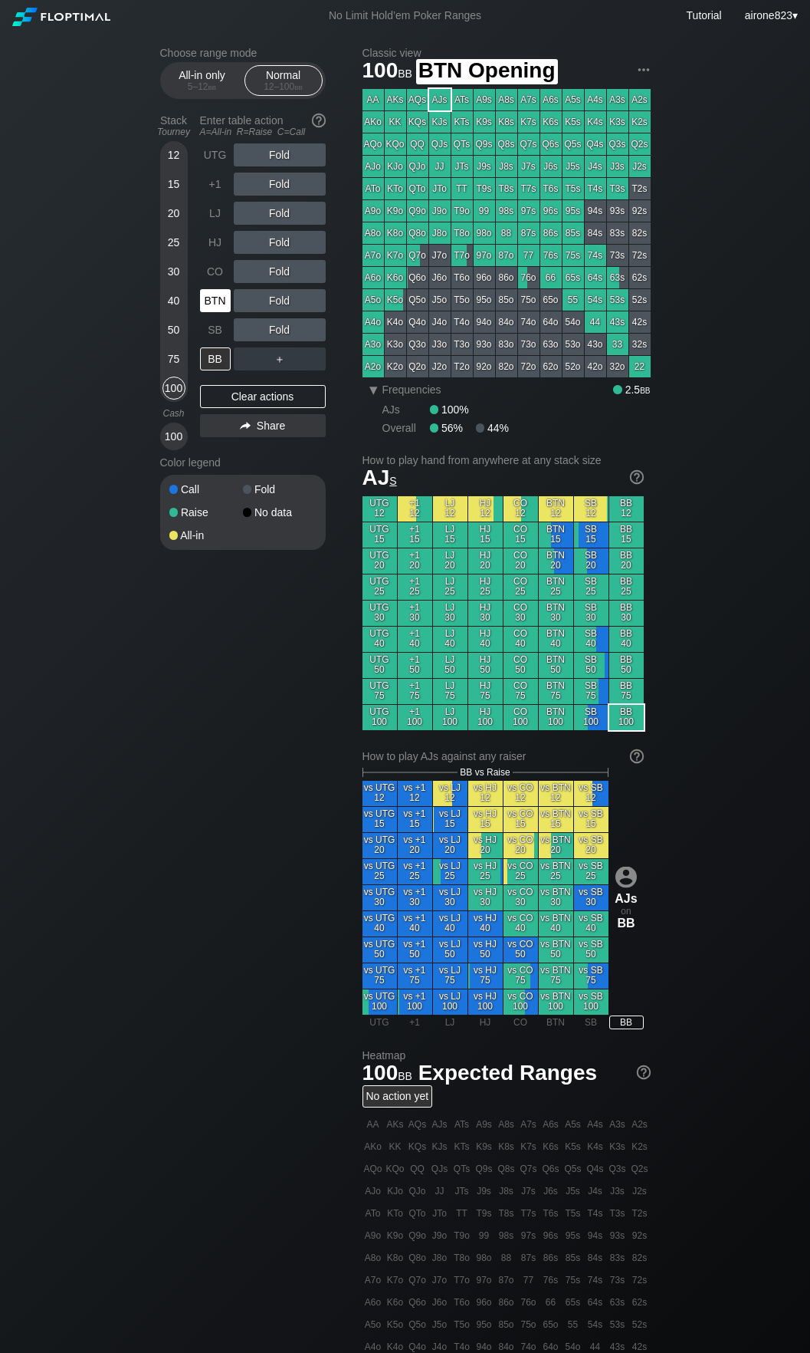
click at [214, 311] on div "BTN" at bounding box center [215, 300] width 31 height 23
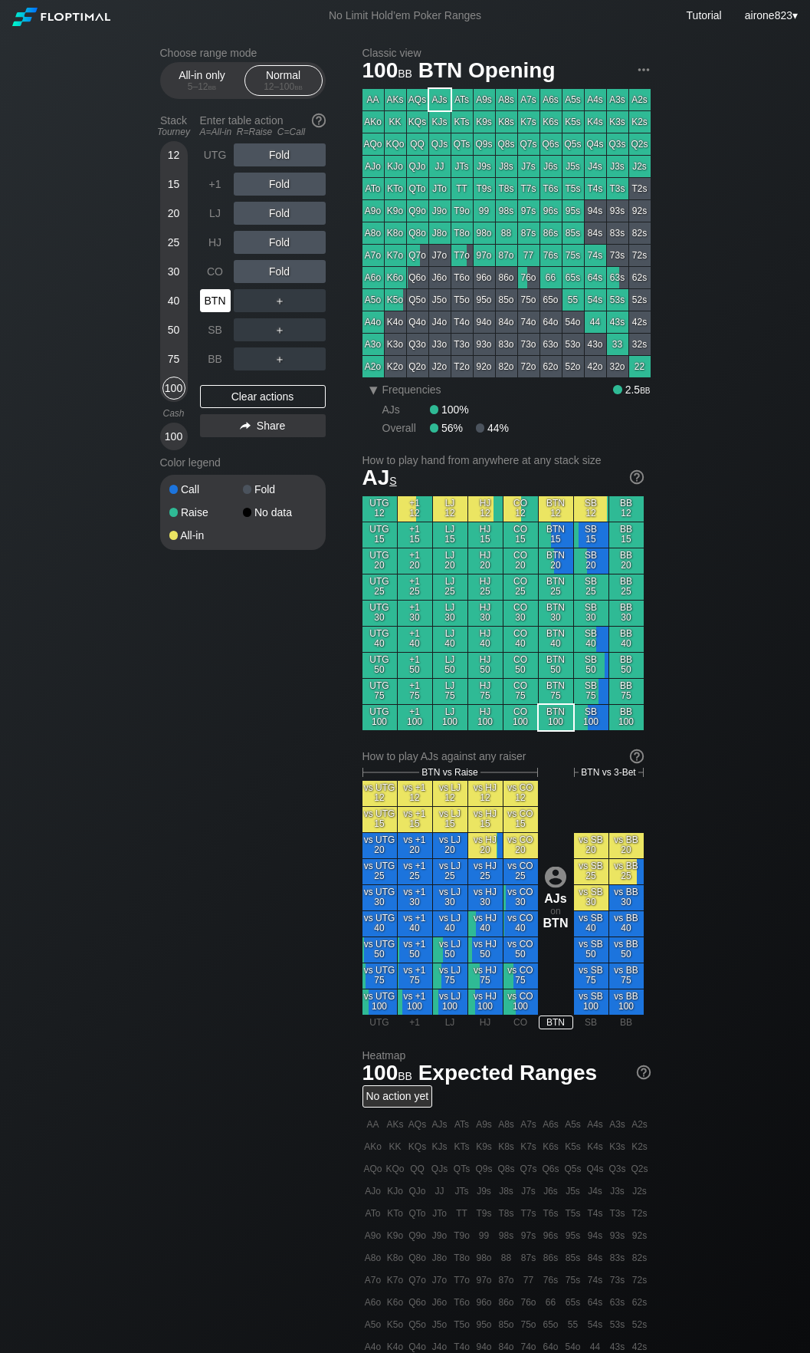
click at [214, 311] on div "BTN" at bounding box center [215, 300] width 31 height 23
click at [214, 312] on div "BTN" at bounding box center [215, 300] width 31 height 23
click at [215, 312] on div "BTN" at bounding box center [215, 300] width 31 height 23
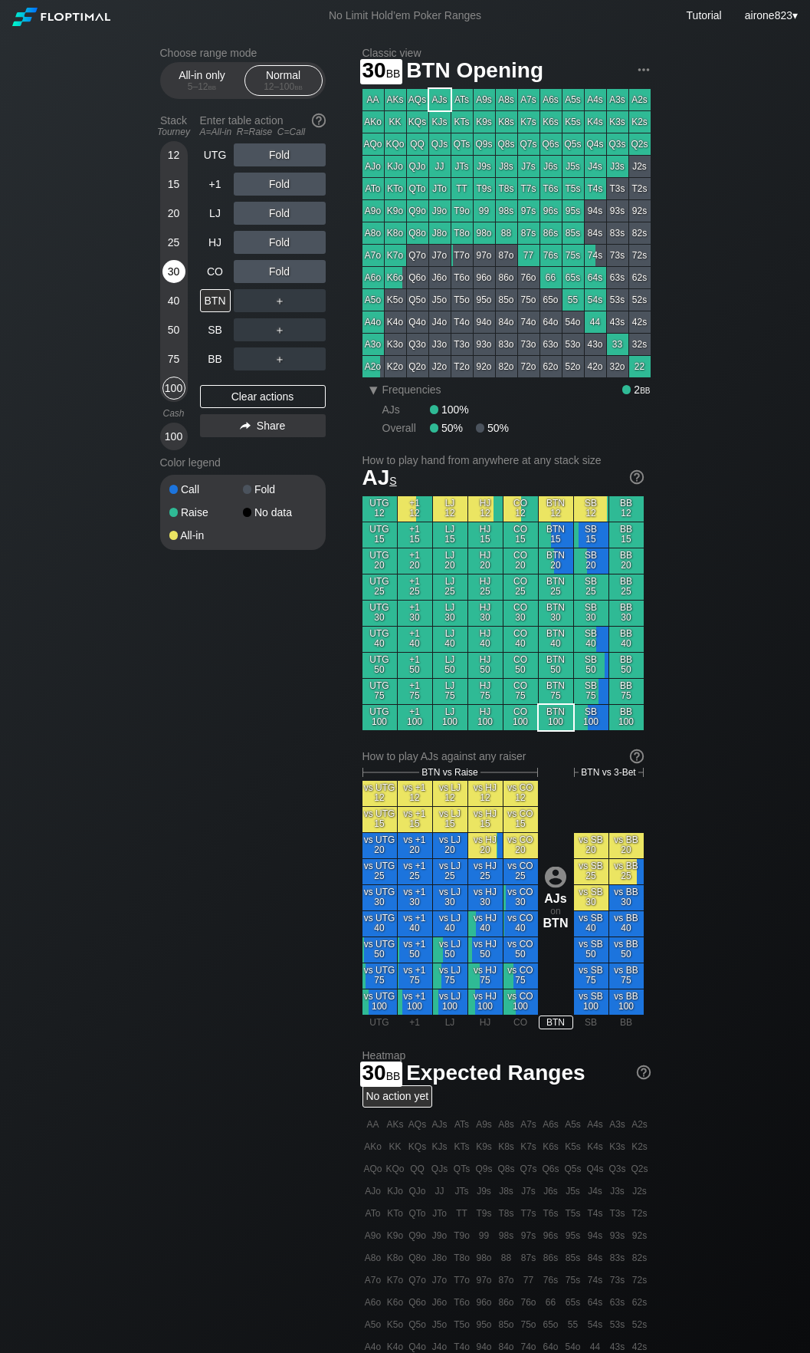
click at [169, 266] on div "30" at bounding box center [174, 271] width 23 height 23
click at [264, 311] on div "A ✕ R ✕ C ✕" at bounding box center [280, 300] width 92 height 23
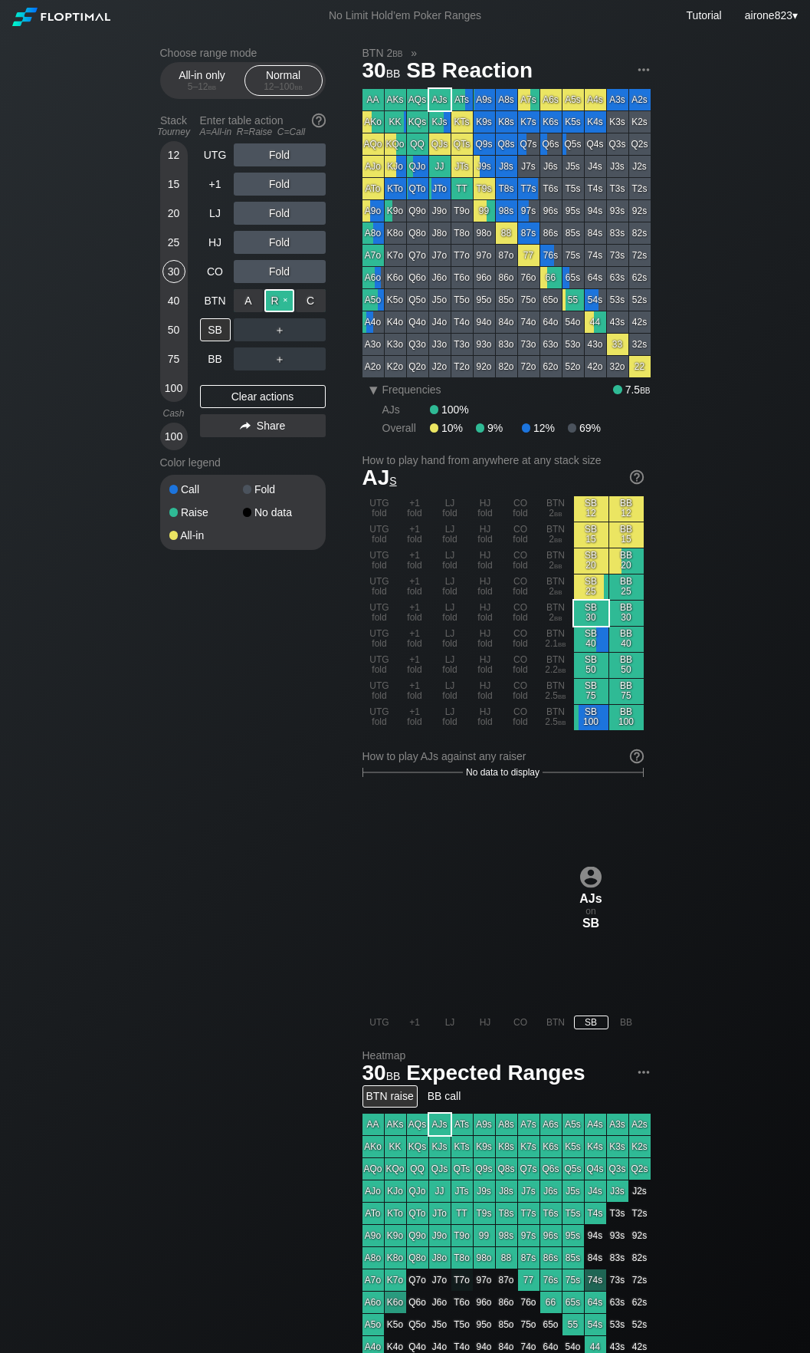
click at [268, 311] on div "R ✕" at bounding box center [280, 300] width 30 height 23
click at [208, 333] on div "SB" at bounding box center [215, 329] width 31 height 23
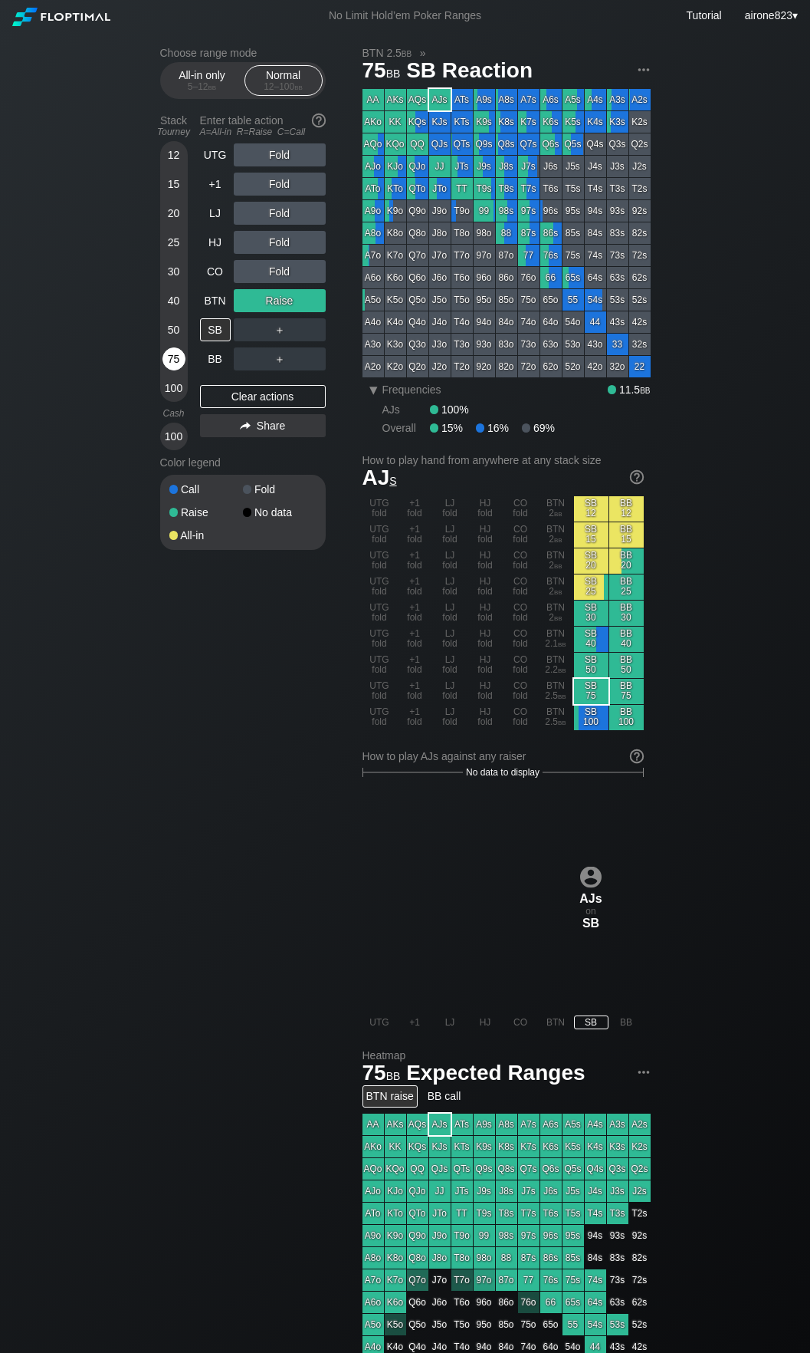
click at [179, 357] on div "75" at bounding box center [174, 358] width 23 height 23
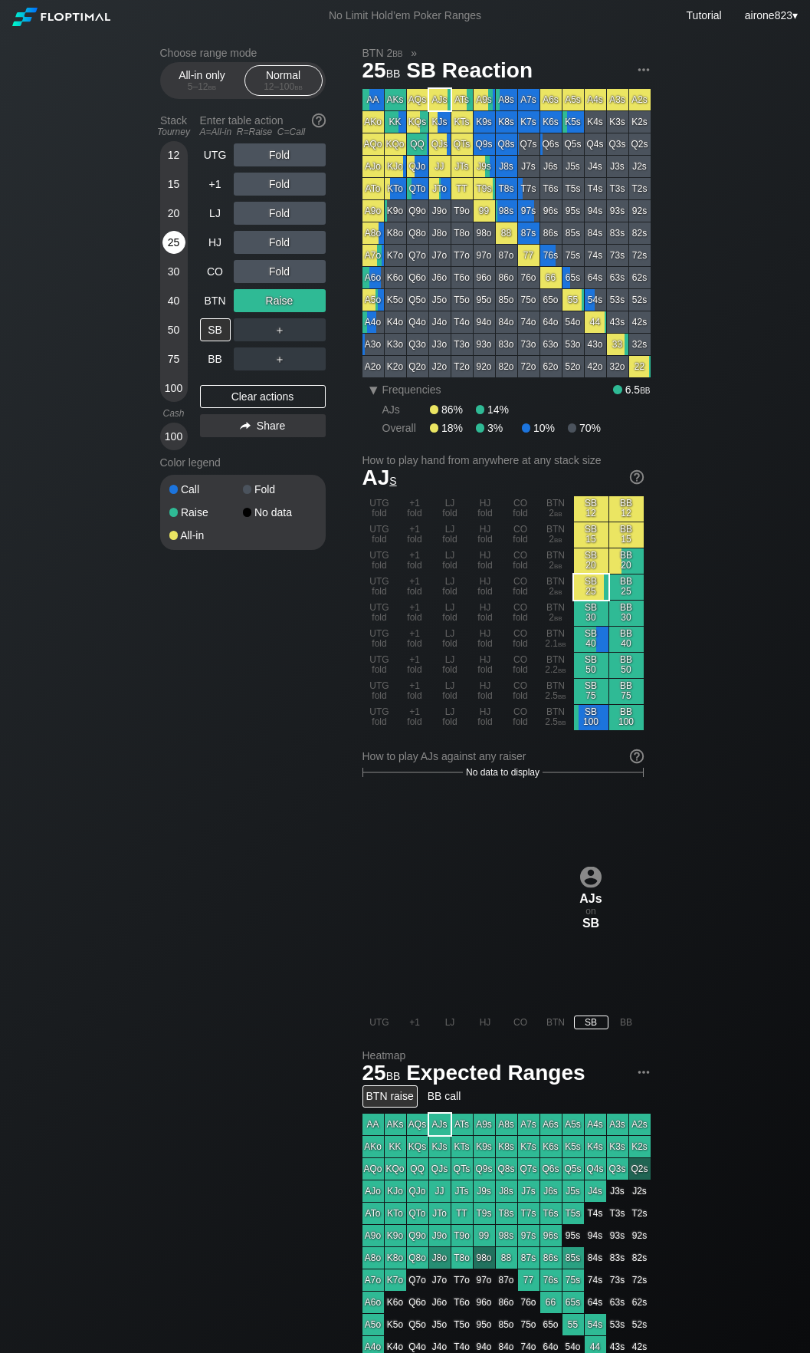
click at [177, 243] on div "25" at bounding box center [174, 242] width 23 height 23
click at [281, 163] on div "R ✕" at bounding box center [280, 154] width 30 height 23
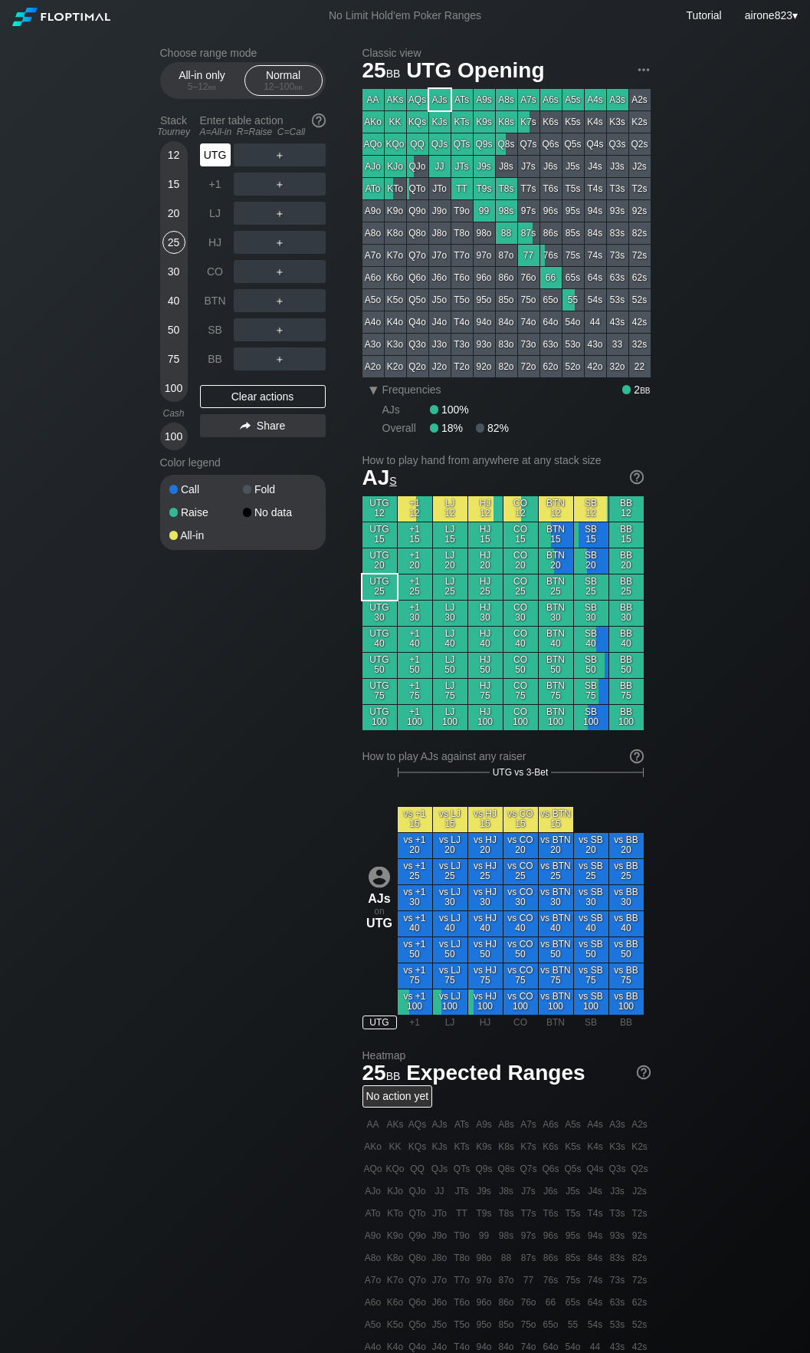
click at [220, 150] on div "UTG" at bounding box center [215, 154] width 31 height 23
click at [269, 206] on div "R ✕" at bounding box center [280, 213] width 30 height 23
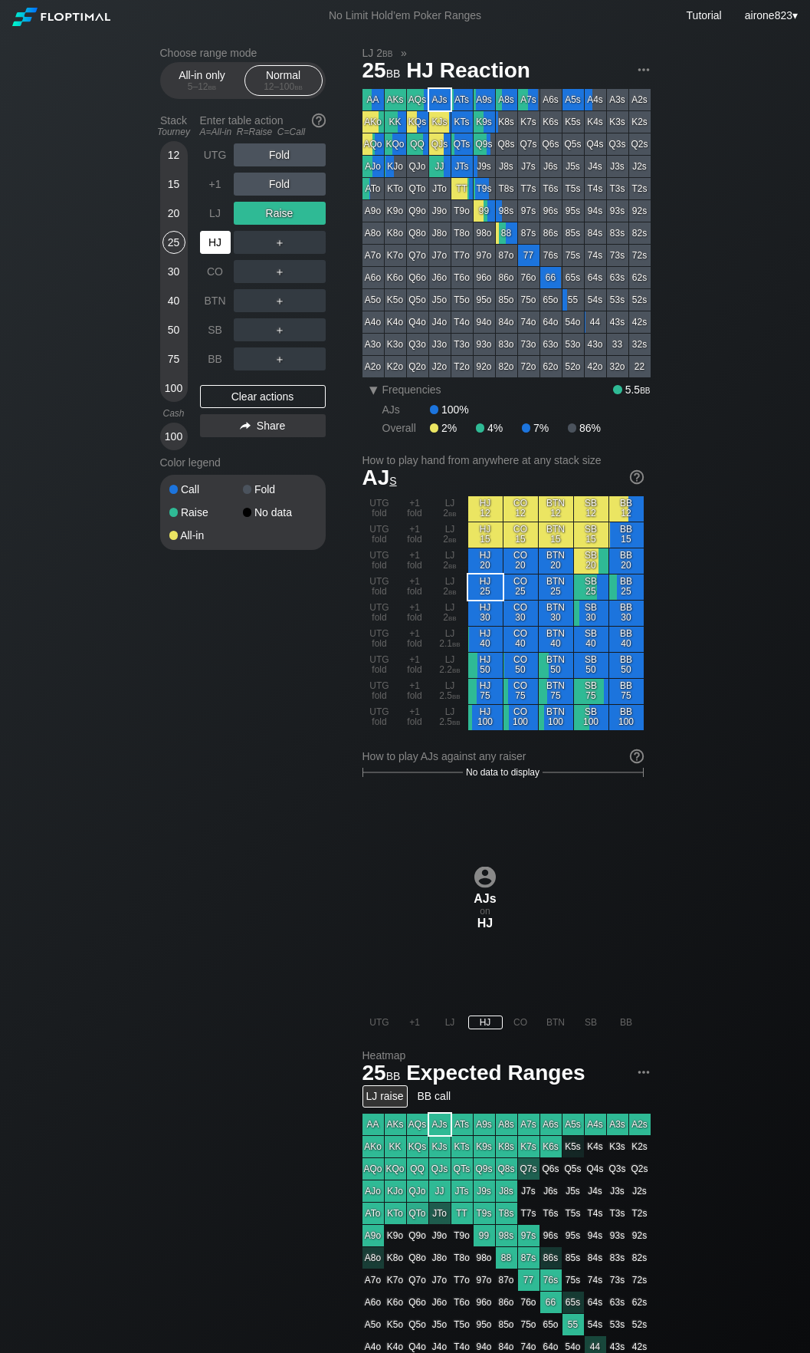
click at [217, 245] on div "HJ" at bounding box center [215, 242] width 31 height 23
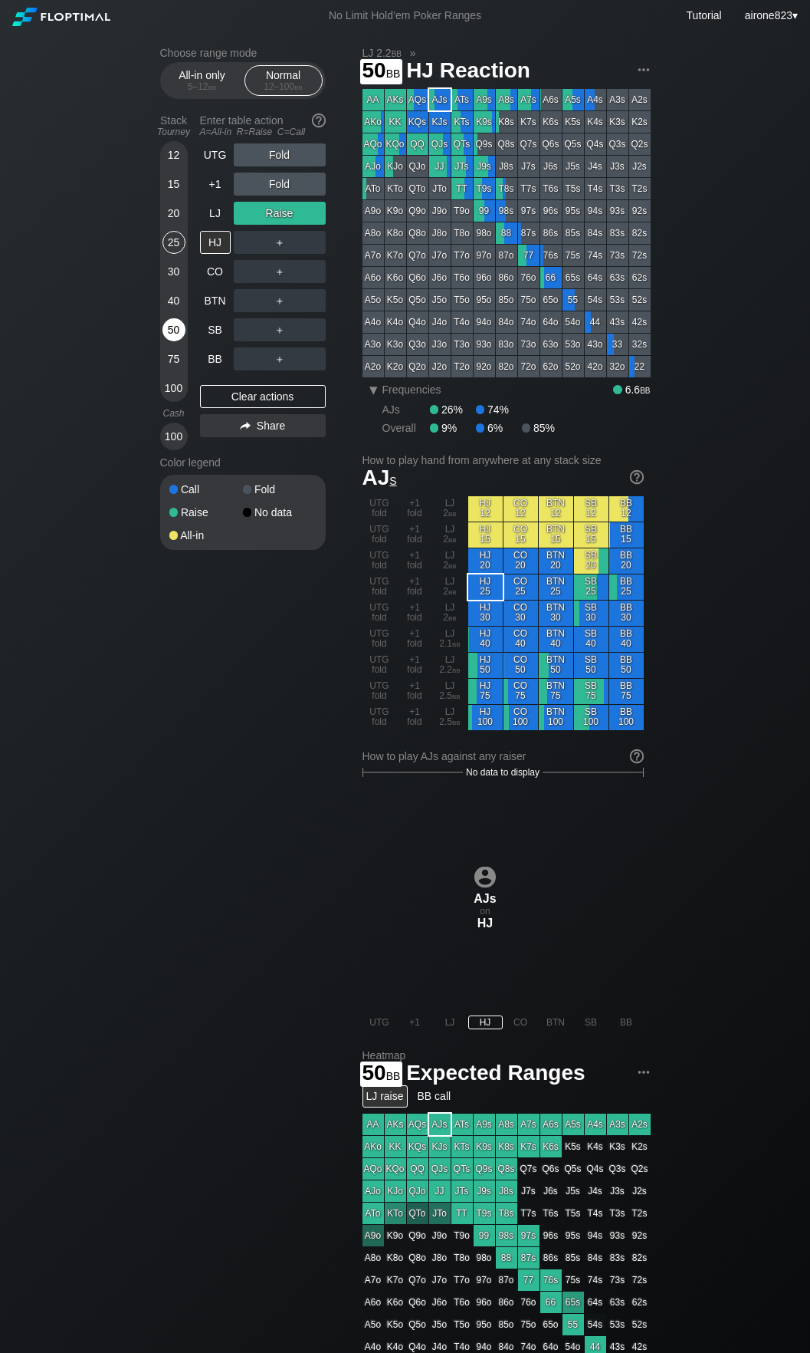
click at [166, 341] on div "50" at bounding box center [174, 329] width 23 height 23
click at [166, 341] on div "50" at bounding box center [174, 332] width 23 height 29
click at [306, 264] on div "＋" at bounding box center [280, 271] width 92 height 23
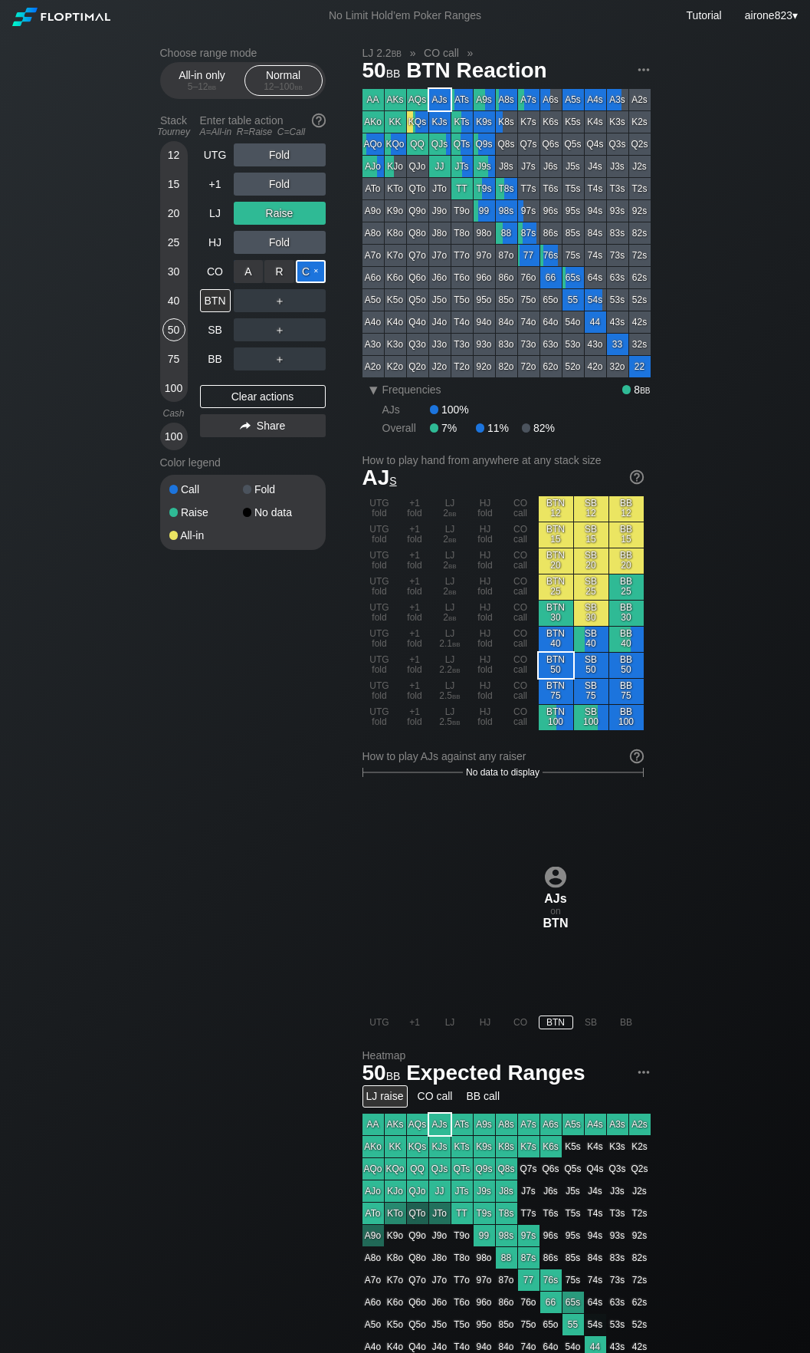
click at [298, 280] on div "C ✕" at bounding box center [311, 271] width 30 height 23
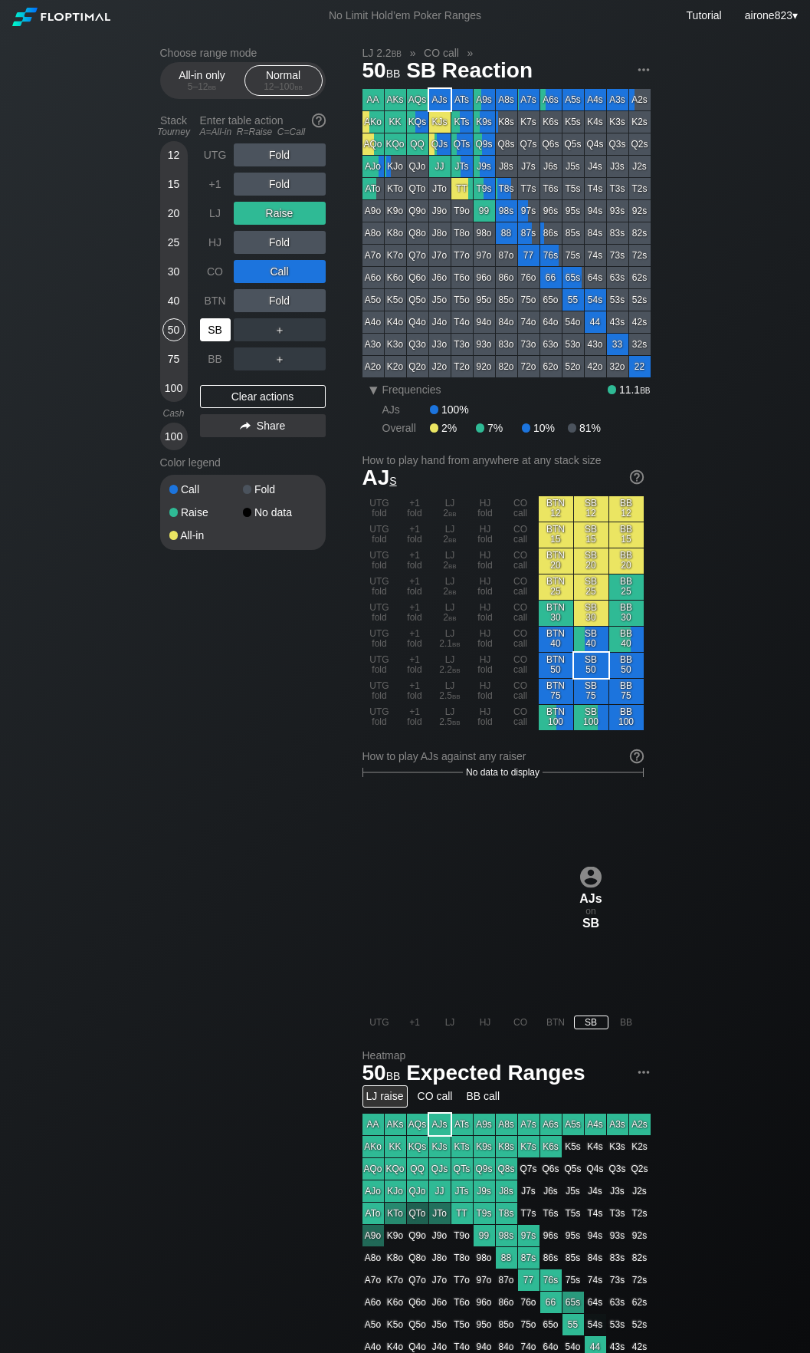
click at [212, 327] on div "SB" at bounding box center [215, 329] width 31 height 23
click at [173, 300] on div "40" at bounding box center [174, 300] width 23 height 23
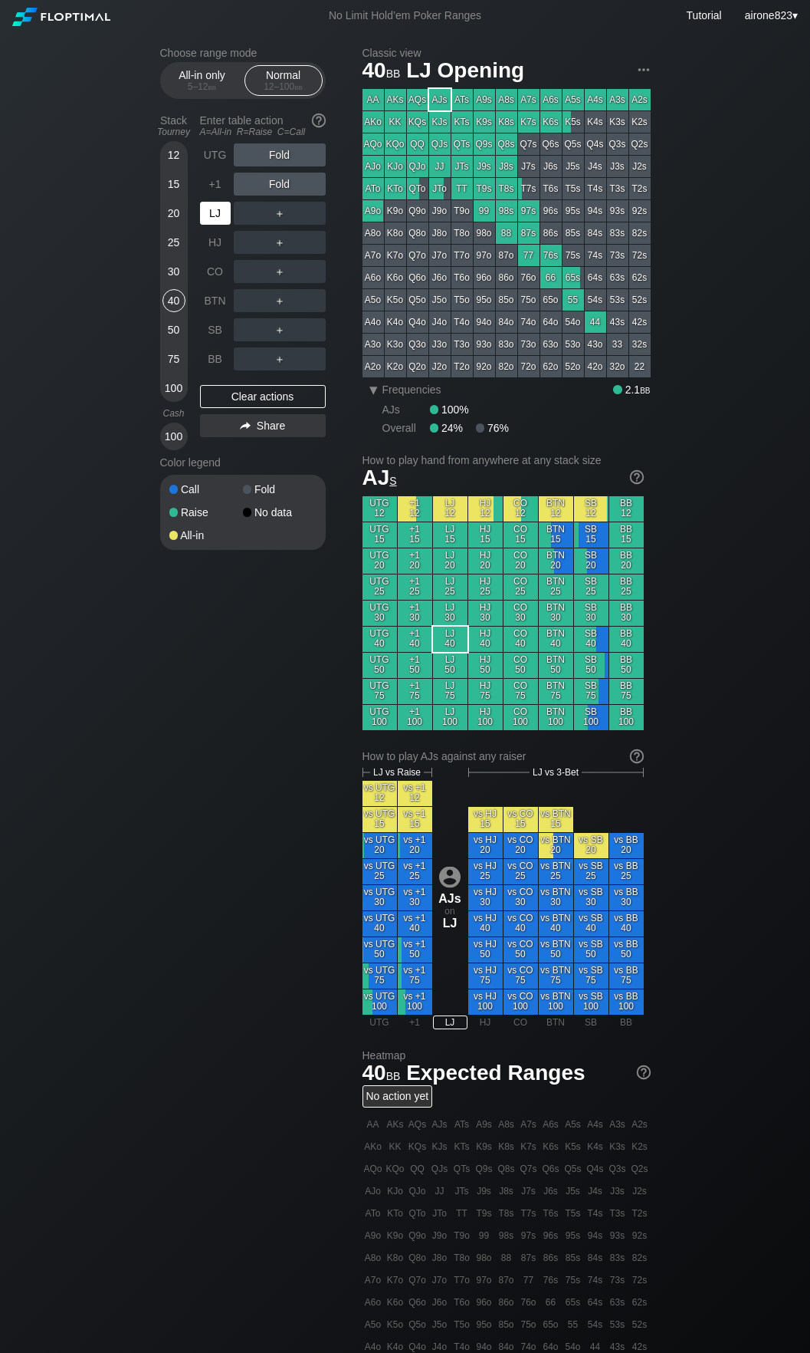
click at [209, 228] on div "LJ" at bounding box center [217, 213] width 34 height 29
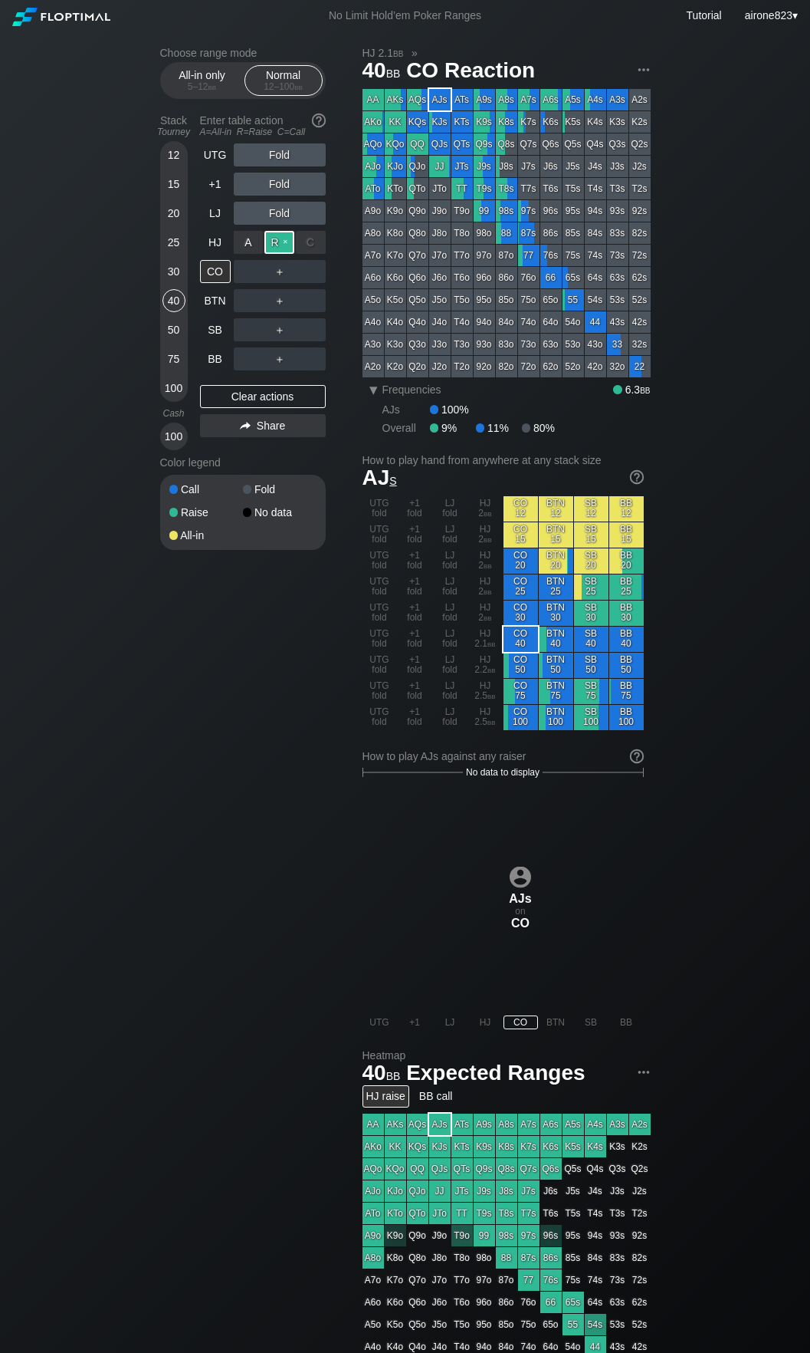
click at [271, 248] on div "R ✕" at bounding box center [280, 242] width 30 height 23
click at [222, 277] on div "CO" at bounding box center [215, 271] width 31 height 23
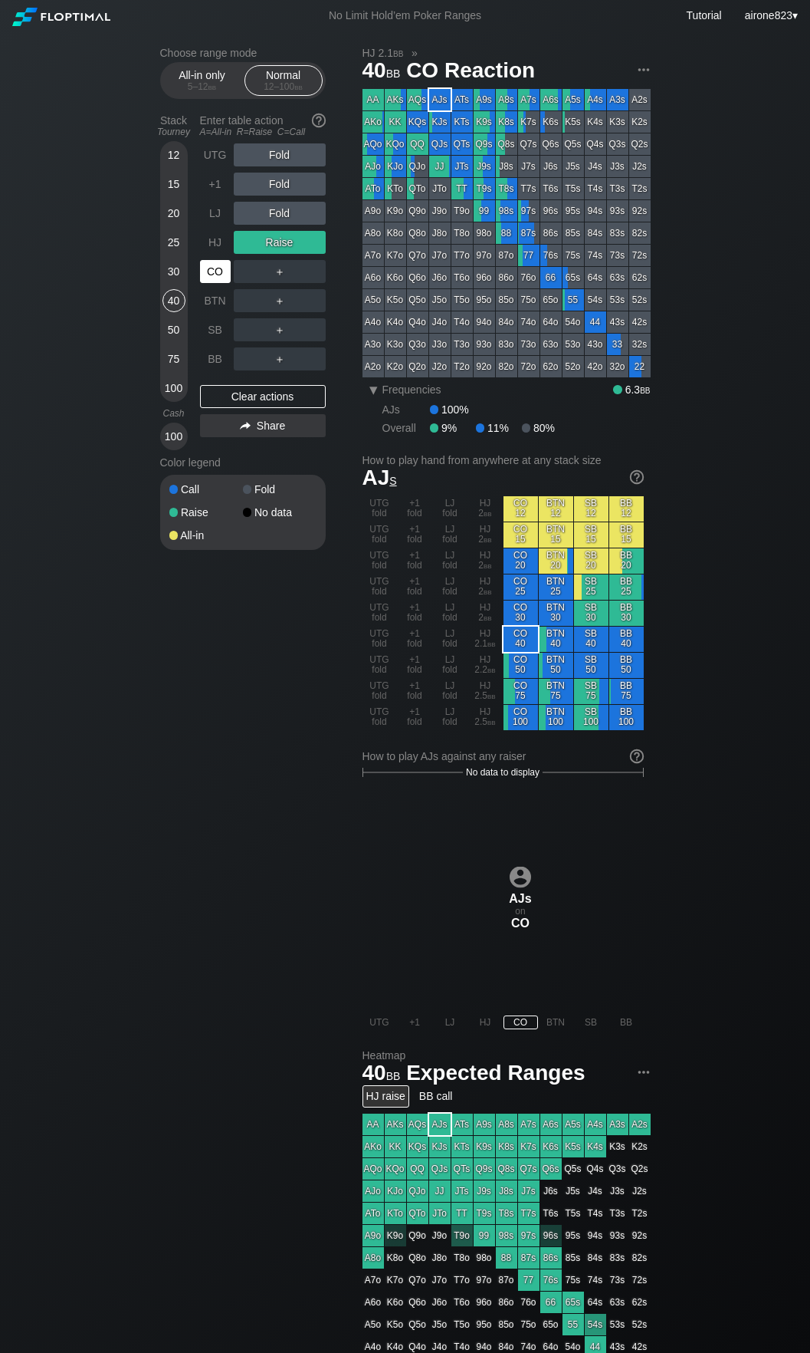
click at [222, 277] on div "CO" at bounding box center [215, 271] width 31 height 23
click at [55, 713] on div "Choose range mode All-in only 5 – 12 bb Normal 12 – 100 bb Stack Tourney Enter …" at bounding box center [405, 926] width 810 height 1790
click at [223, 268] on div "CO" at bounding box center [215, 271] width 31 height 23
click at [222, 273] on div "CO" at bounding box center [215, 271] width 31 height 23
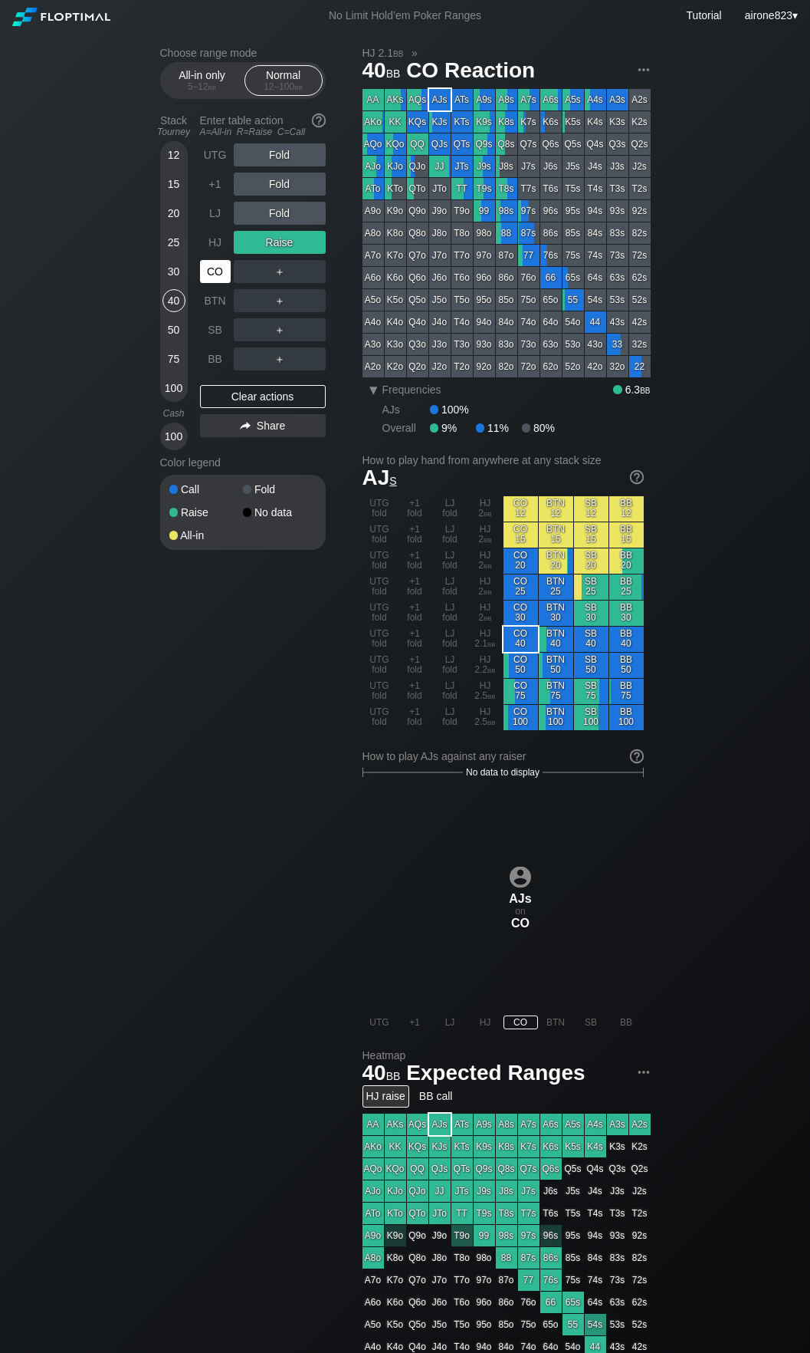
click at [222, 273] on div "CO" at bounding box center [215, 271] width 31 height 23
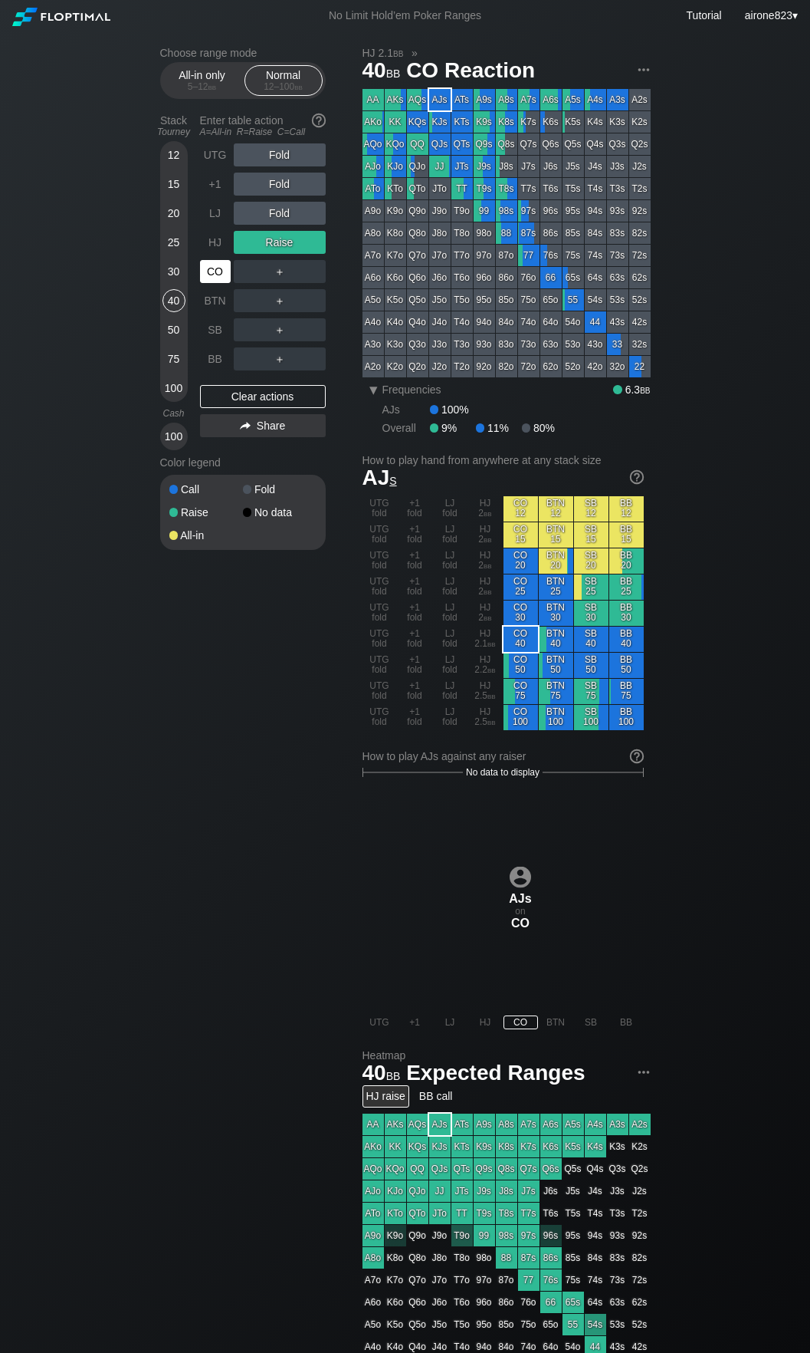
click at [222, 273] on div "CO" at bounding box center [215, 271] width 31 height 23
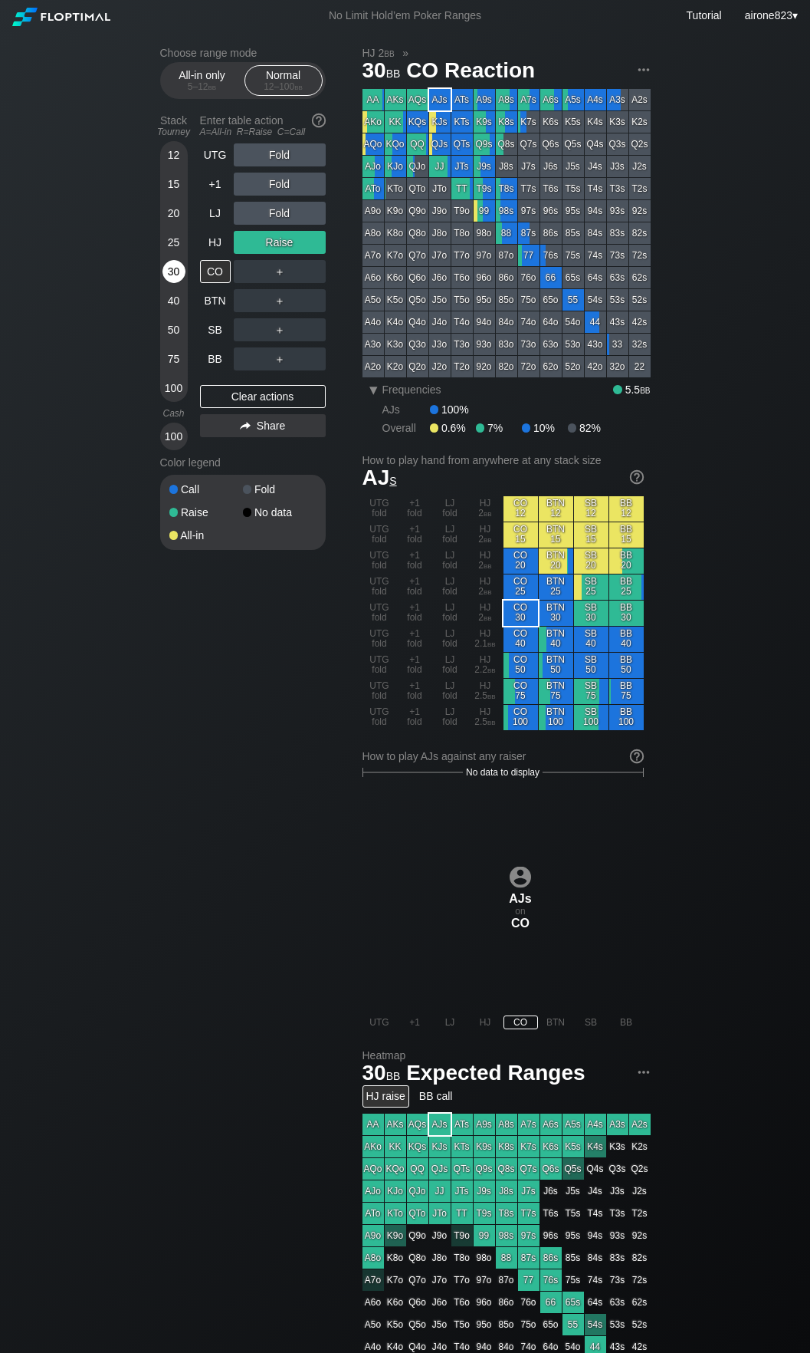
click at [165, 280] on div "30" at bounding box center [174, 271] width 23 height 23
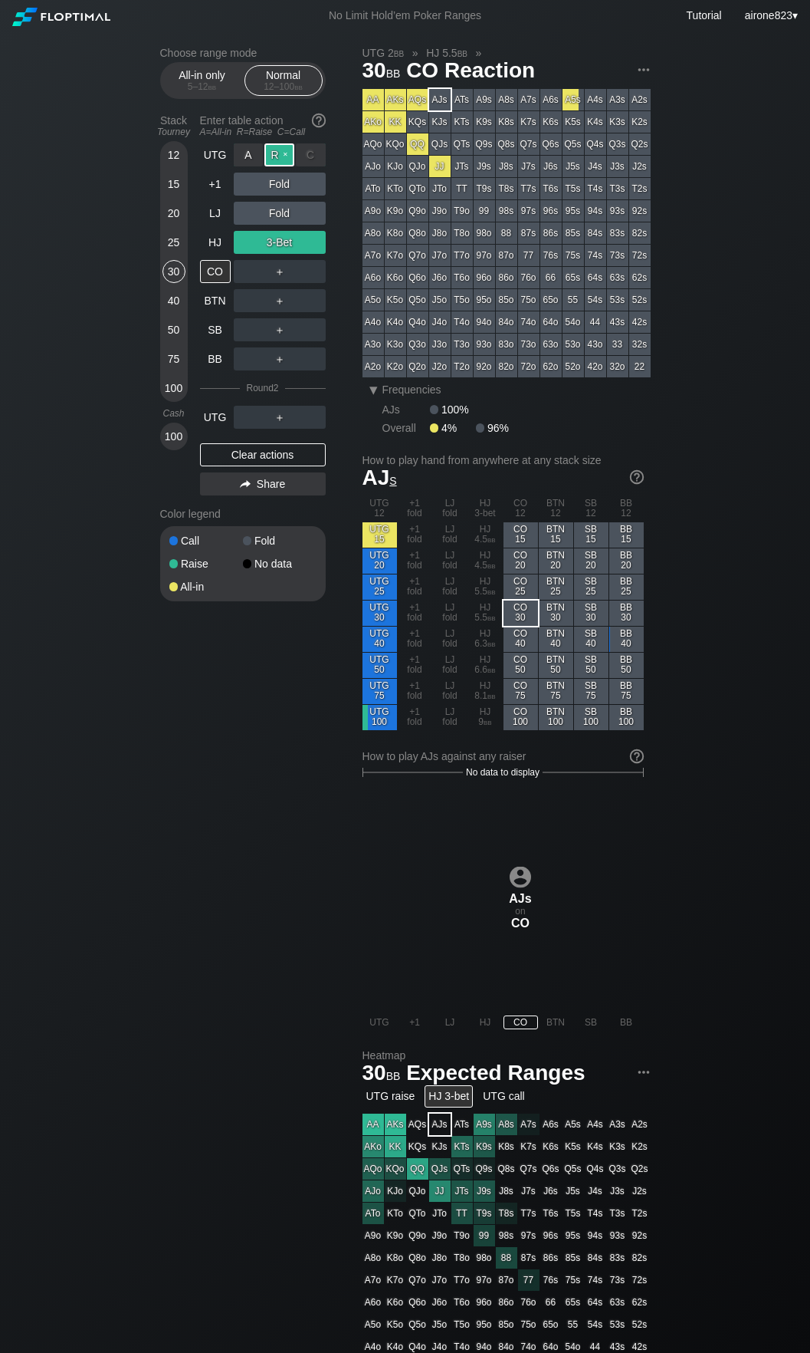
click at [278, 151] on div "R ✕" at bounding box center [280, 154] width 30 height 23
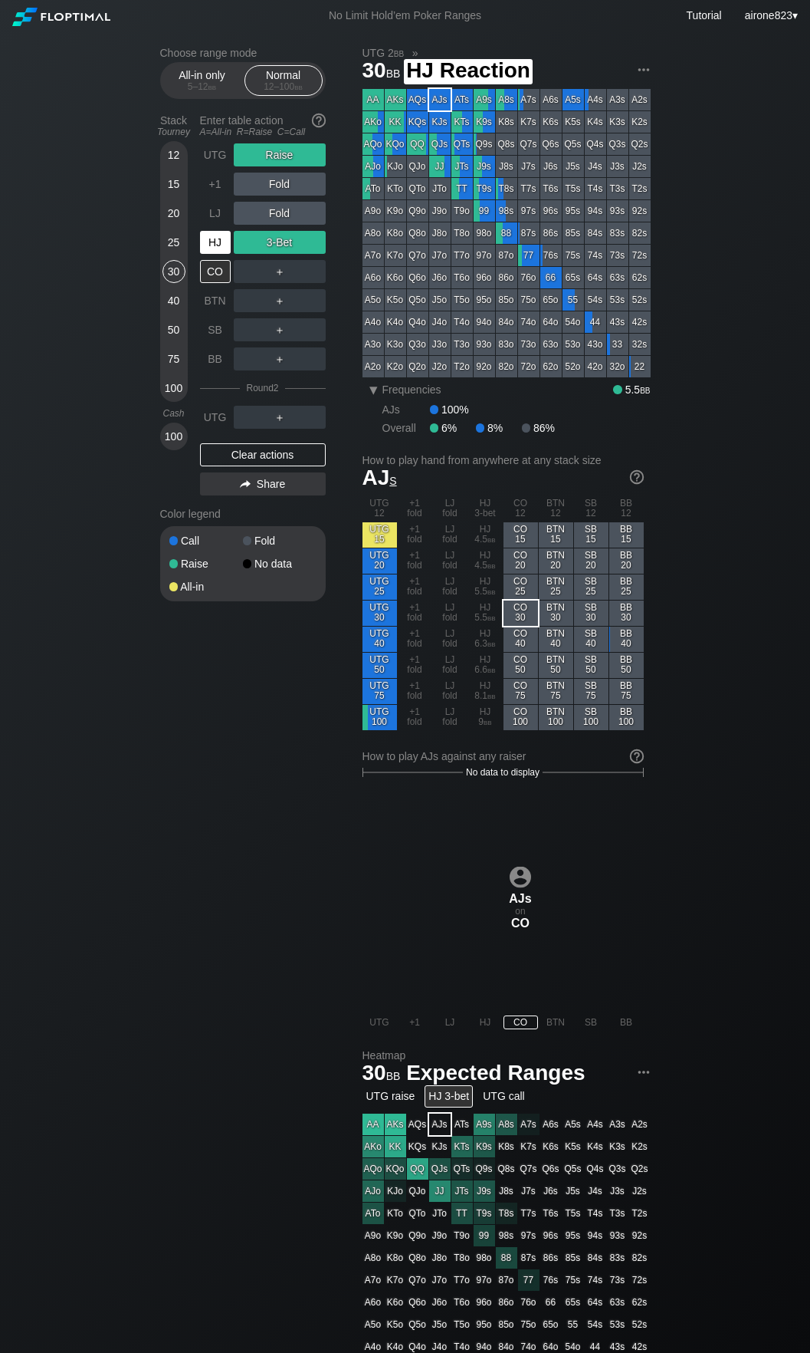
click at [213, 253] on div "HJ" at bounding box center [215, 242] width 31 height 23
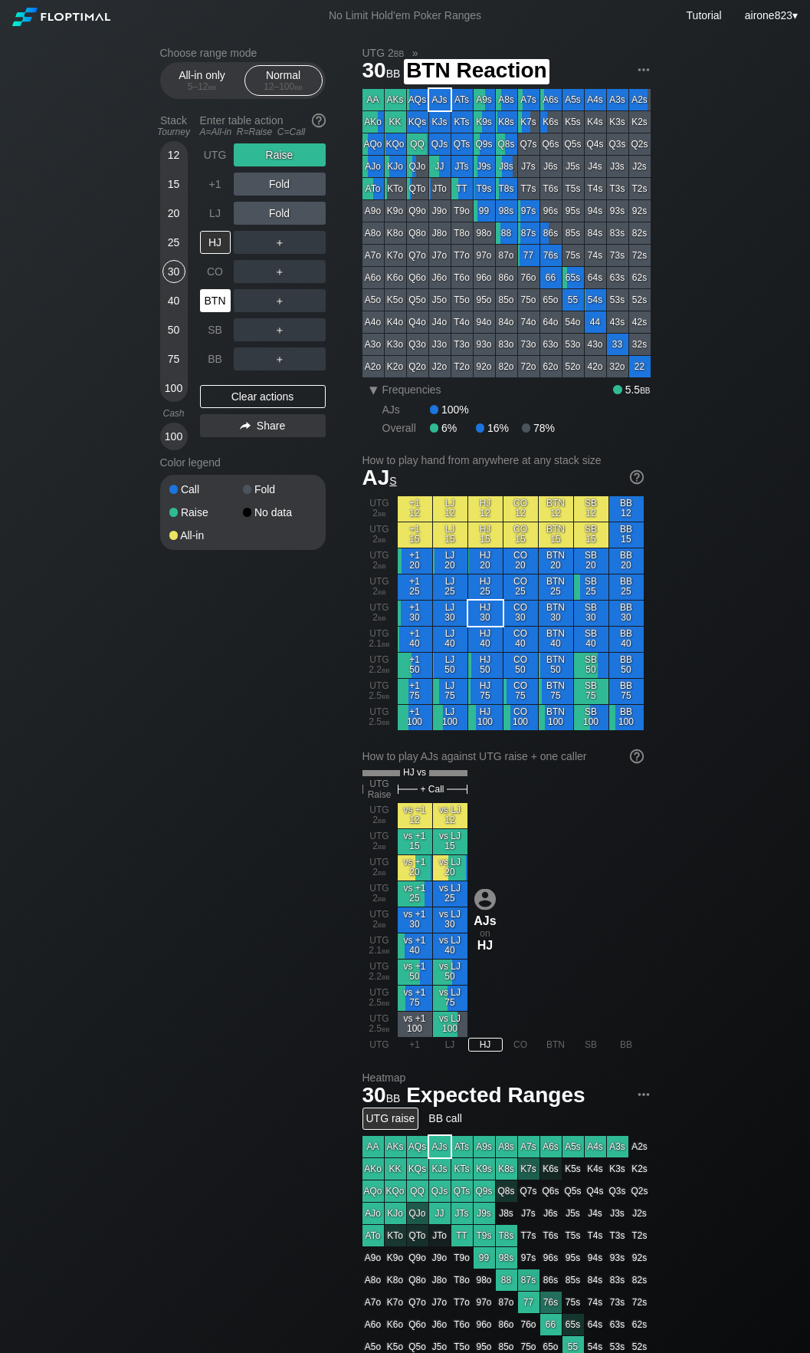
click at [213, 298] on div "BTN" at bounding box center [215, 300] width 31 height 23
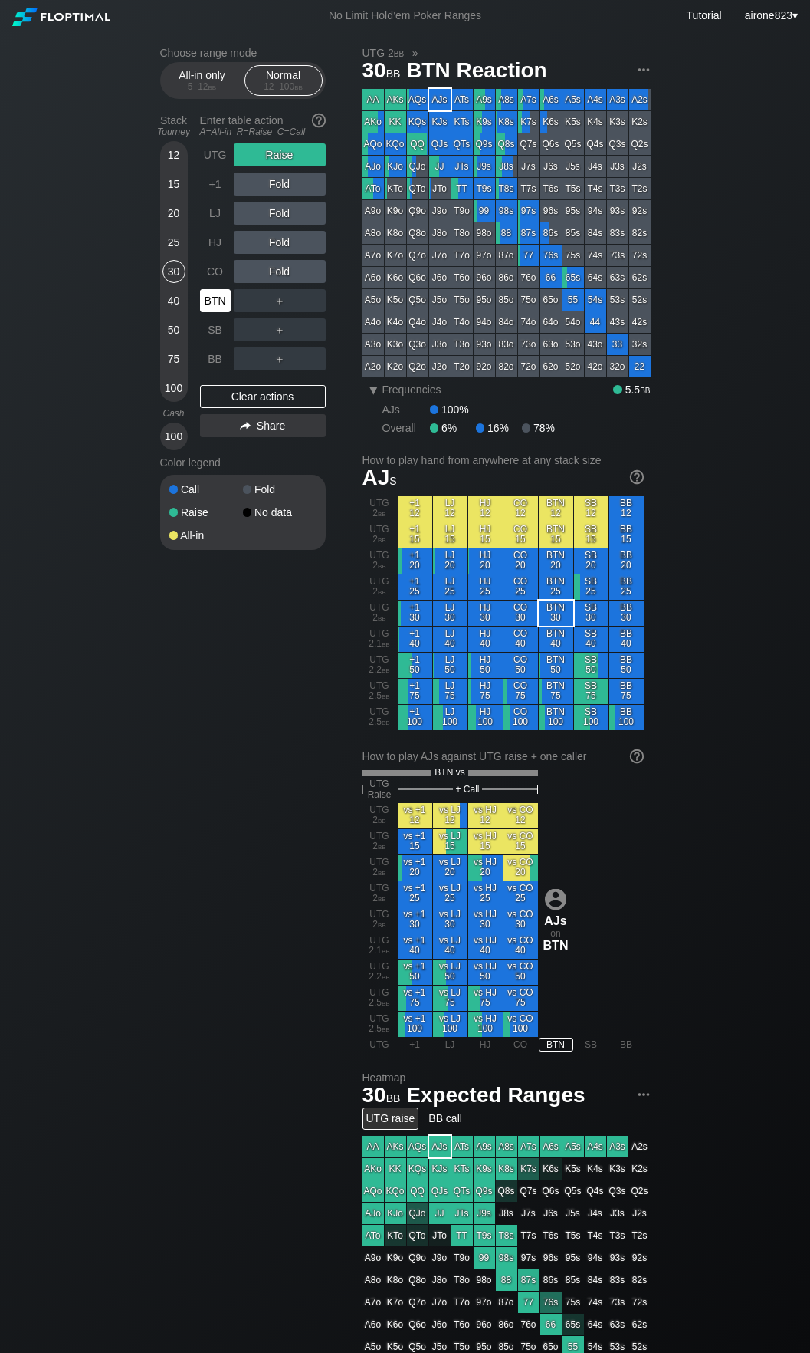
click at [213, 298] on div "BTN" at bounding box center [215, 300] width 31 height 23
click at [216, 306] on div "BTN" at bounding box center [215, 300] width 31 height 23
click at [215, 307] on div "BTN" at bounding box center [215, 300] width 31 height 23
click at [212, 169] on div "UTG" at bounding box center [217, 154] width 34 height 29
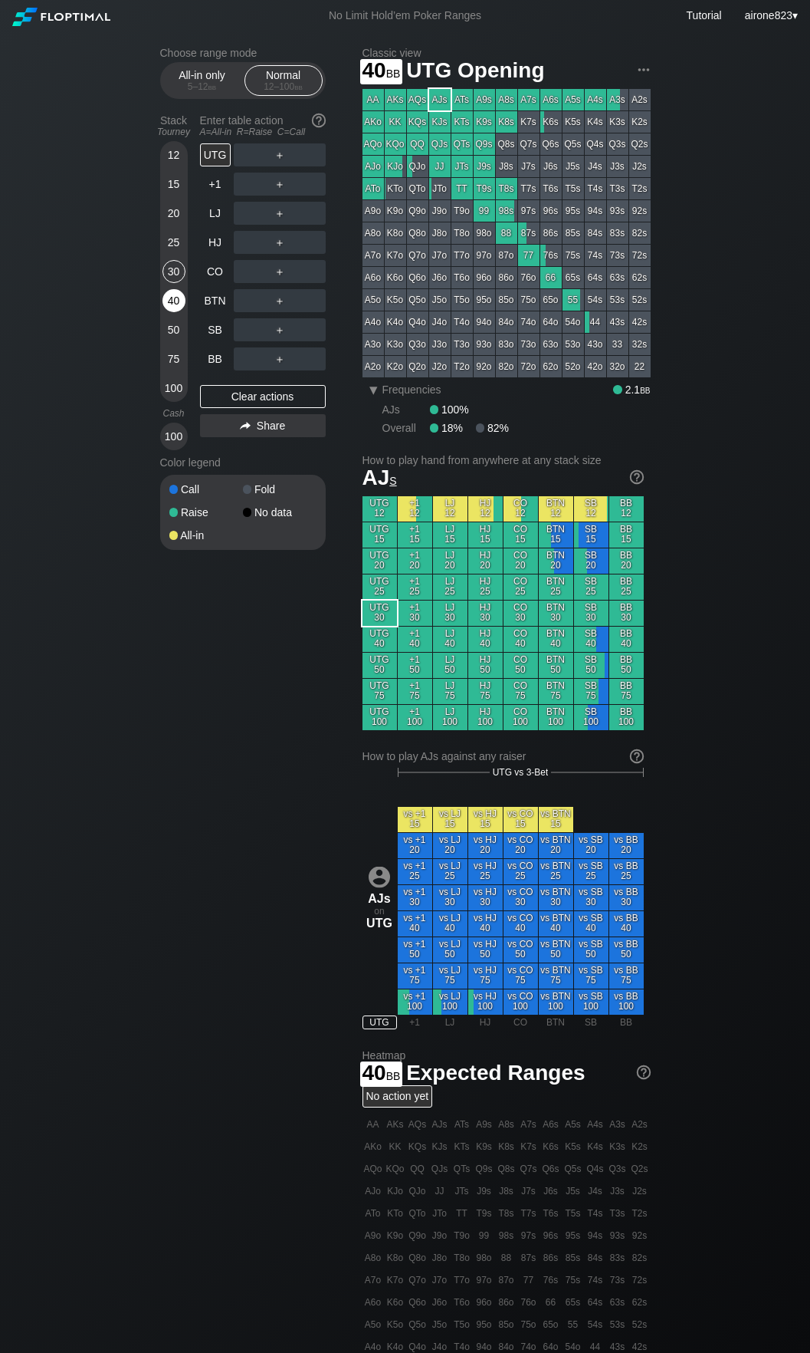
click at [166, 294] on div "40" at bounding box center [174, 300] width 23 height 23
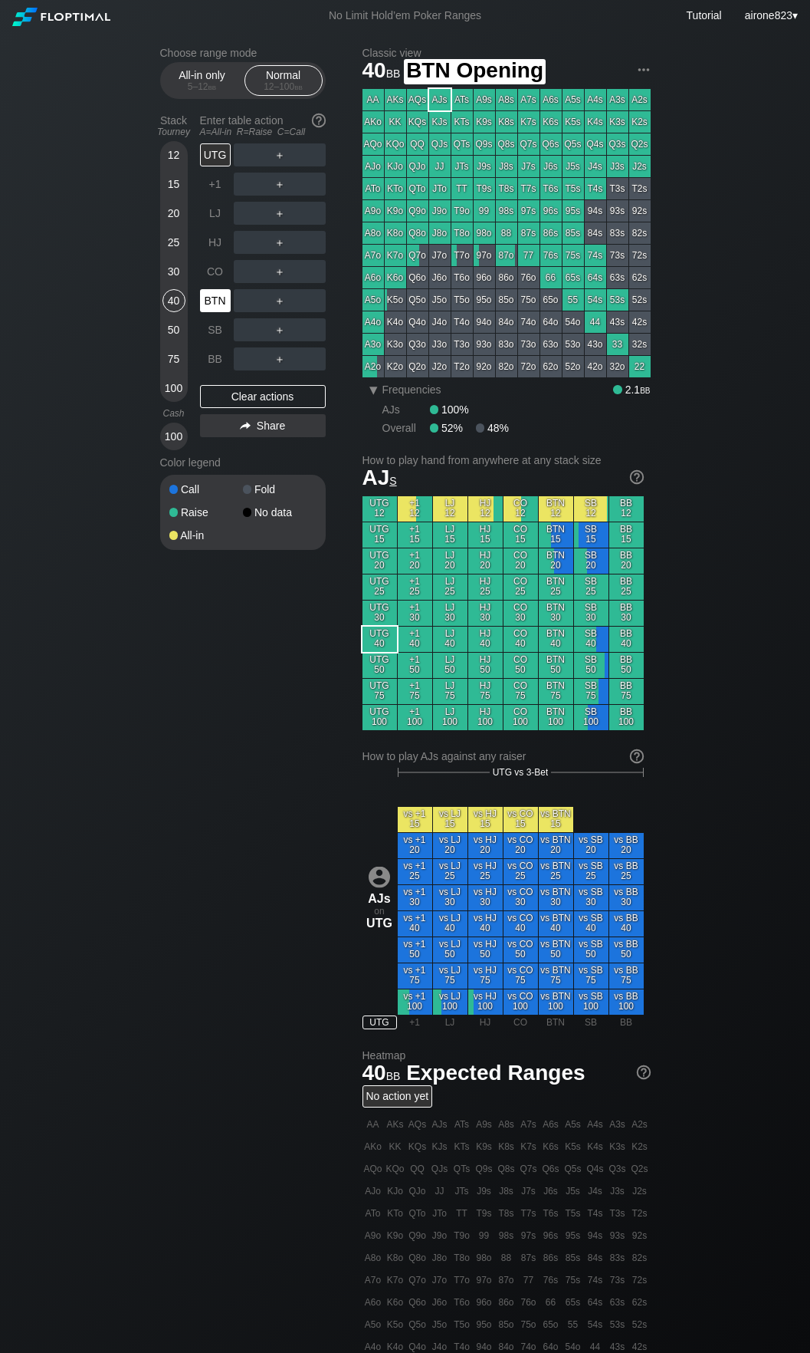
click at [214, 311] on div "BTN" at bounding box center [215, 300] width 31 height 23
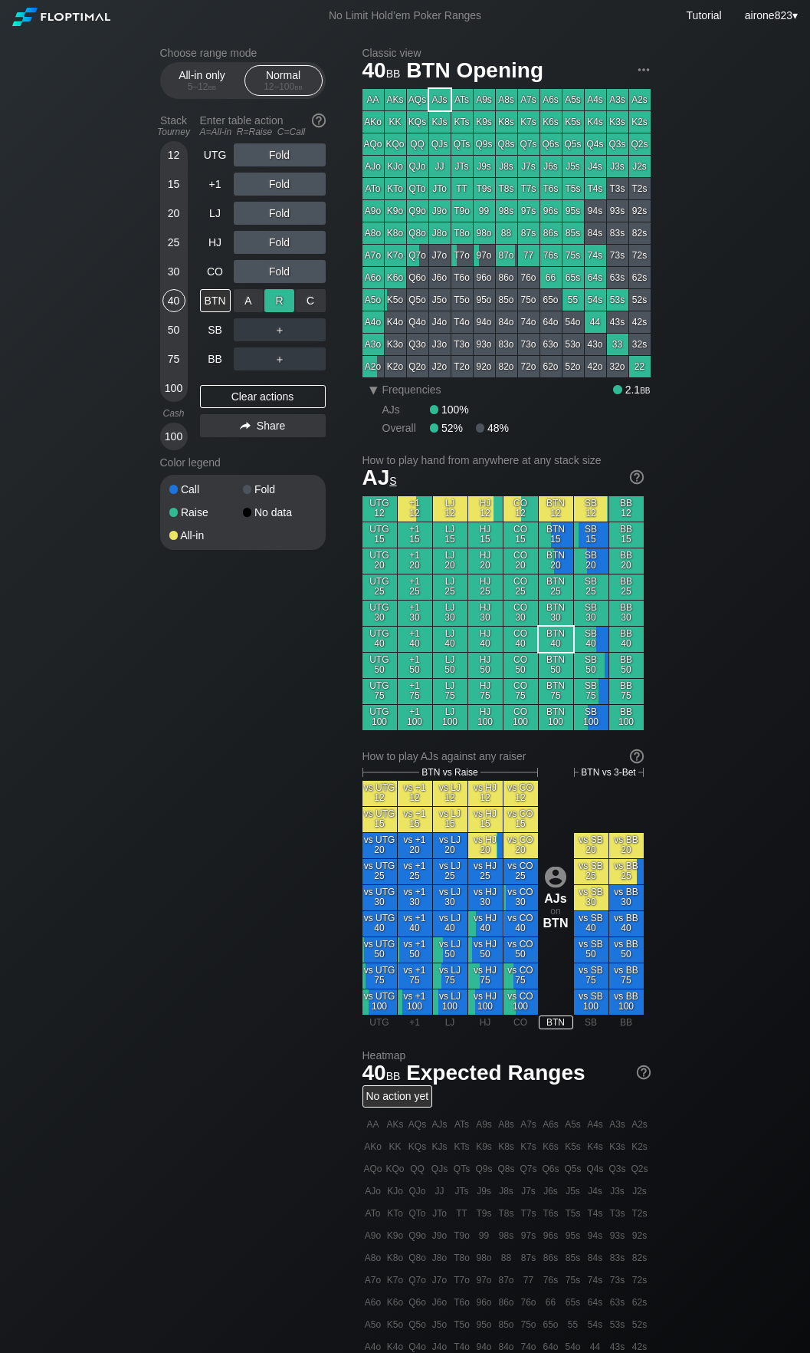
click at [272, 306] on div "R ✕" at bounding box center [280, 300] width 30 height 23
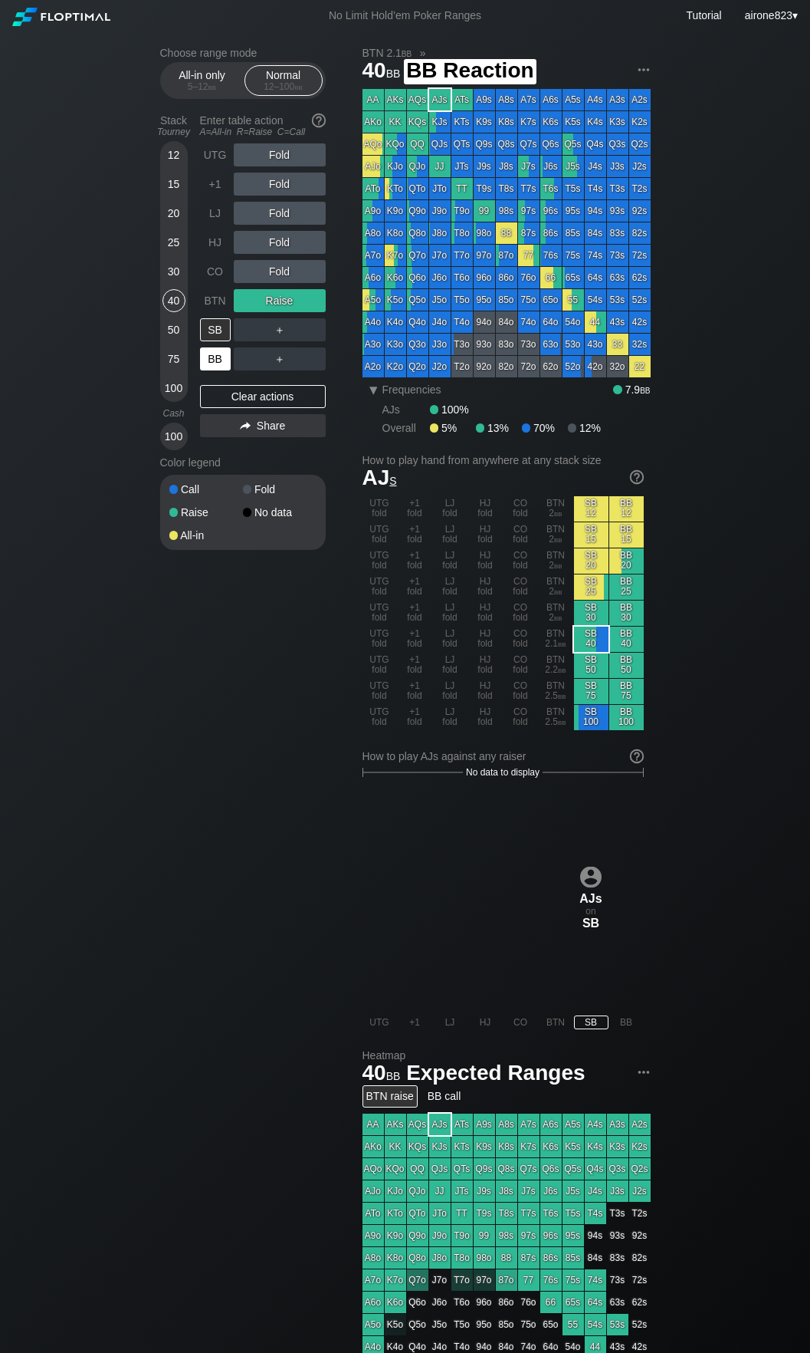
click at [212, 353] on div "BB" at bounding box center [215, 358] width 31 height 23
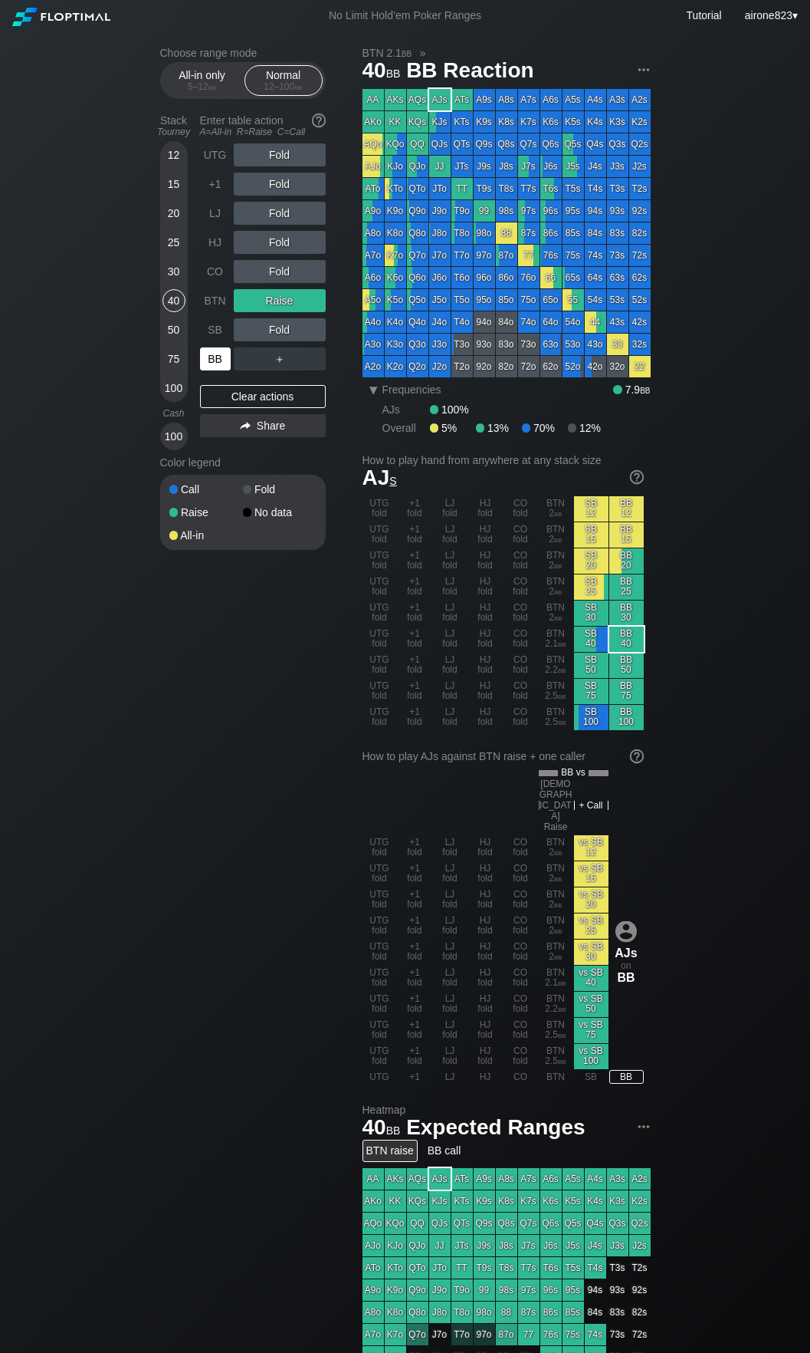
click at [212, 353] on div "BB" at bounding box center [215, 358] width 31 height 23
click at [159, 895] on div "Choose range mode All-in only 5 – 12 bb Normal 12 – 100 bb Stack Tourney Enter …" at bounding box center [405, 953] width 515 height 1844
click at [176, 278] on div "30" at bounding box center [174, 271] width 23 height 23
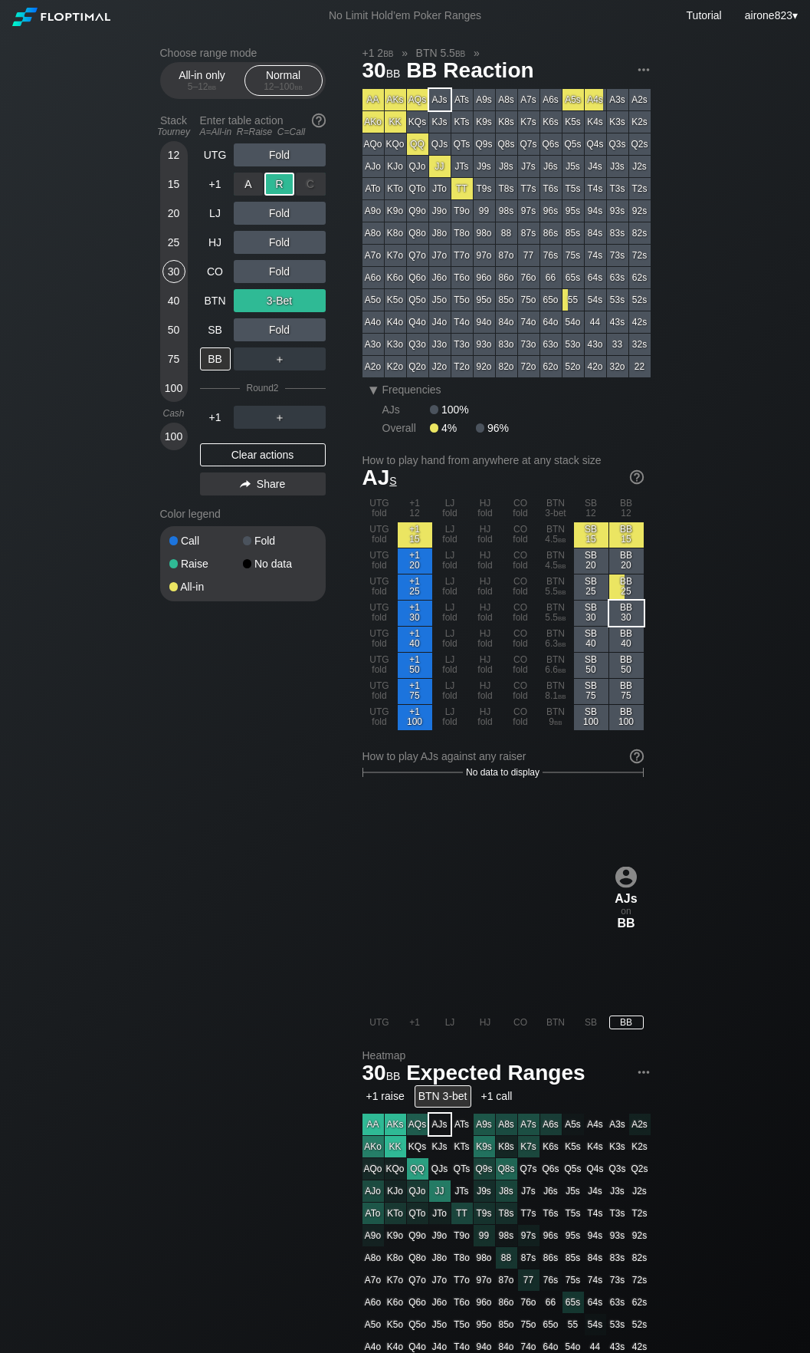
click at [274, 183] on div "R ✕" at bounding box center [280, 184] width 30 height 23
click at [320, 217] on div "C ✕" at bounding box center [311, 213] width 30 height 23
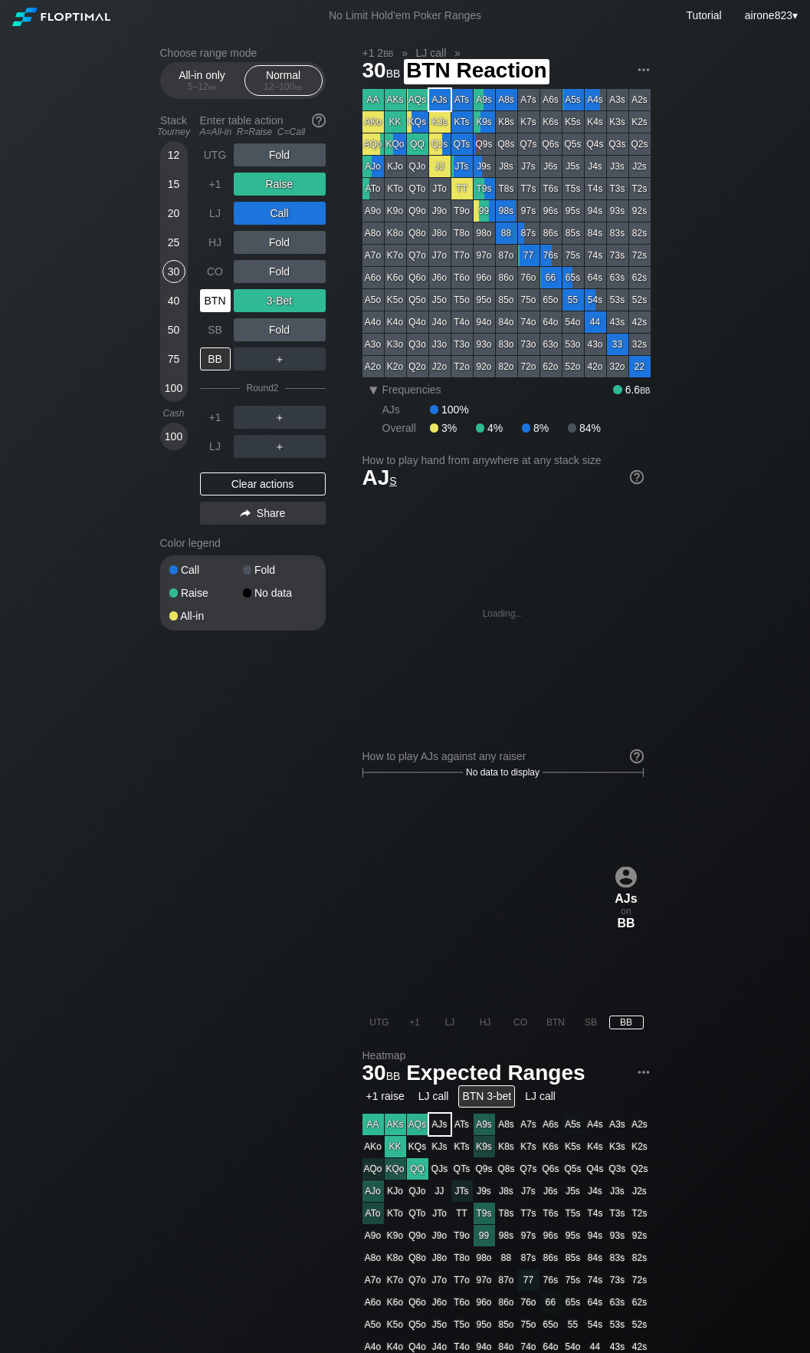
click at [219, 311] on div "BTN" at bounding box center [215, 300] width 31 height 23
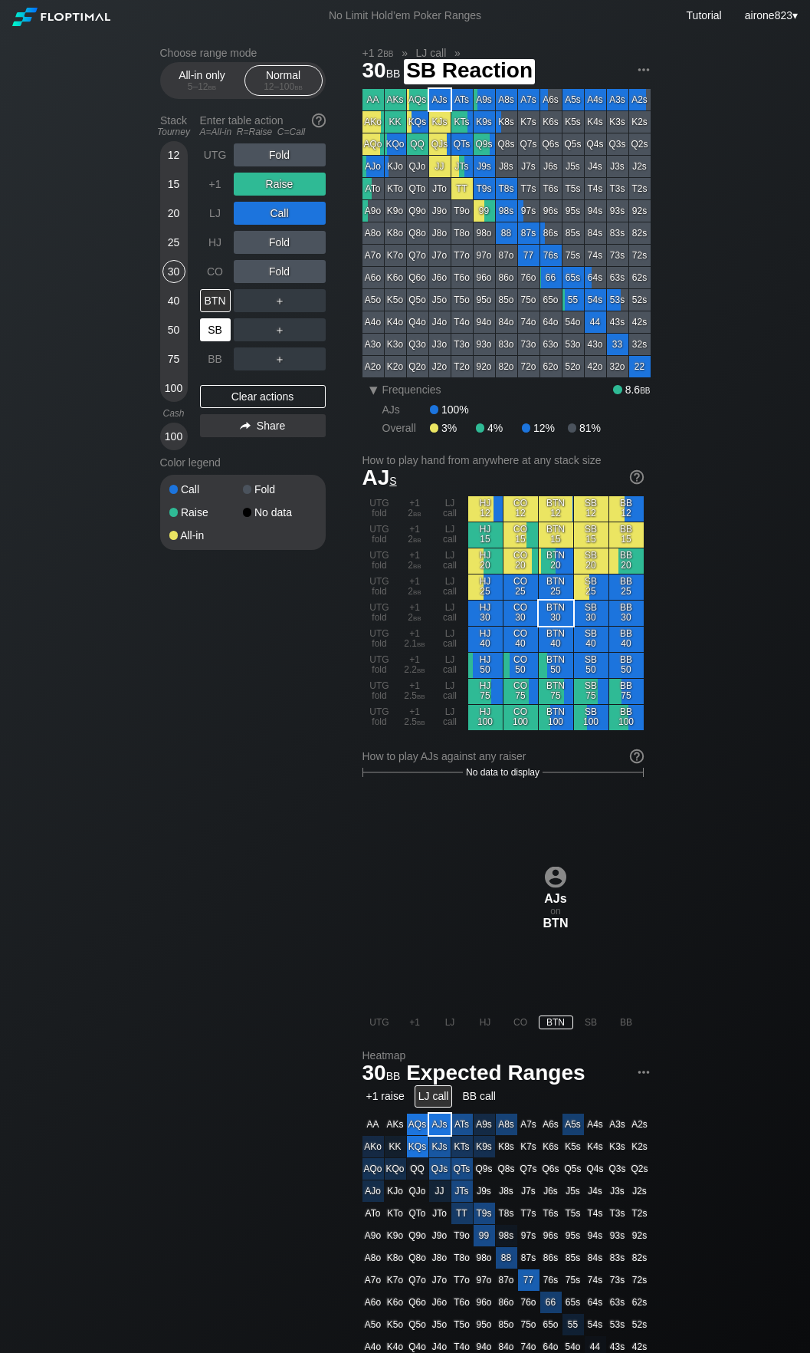
click at [219, 320] on div "SB" at bounding box center [217, 329] width 34 height 29
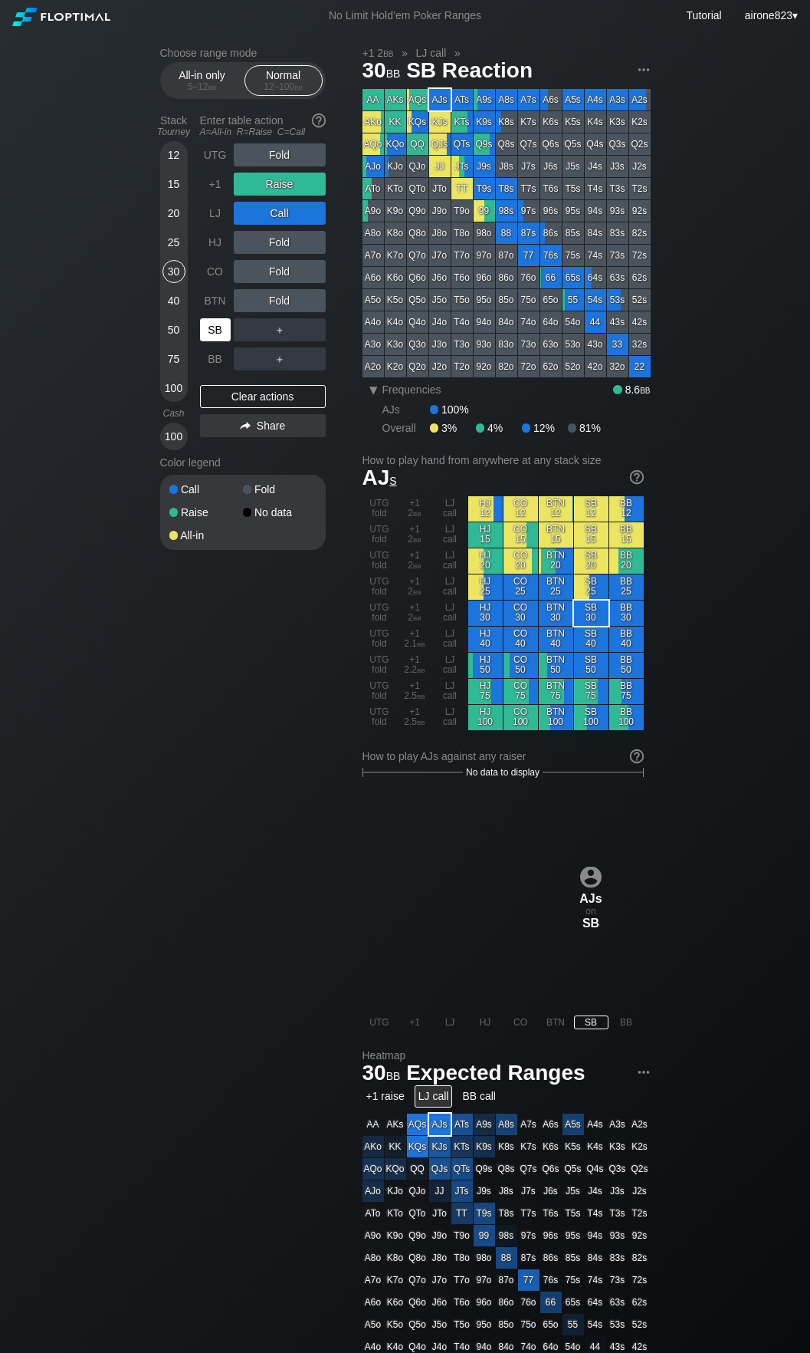
click at [219, 320] on div "SB" at bounding box center [217, 329] width 34 height 29
click at [192, 738] on div "Choose range mode All-in only 5 – 12 bb Normal 12 – 100 bb Stack Tourney Enter …" at bounding box center [405, 926] width 515 height 1790
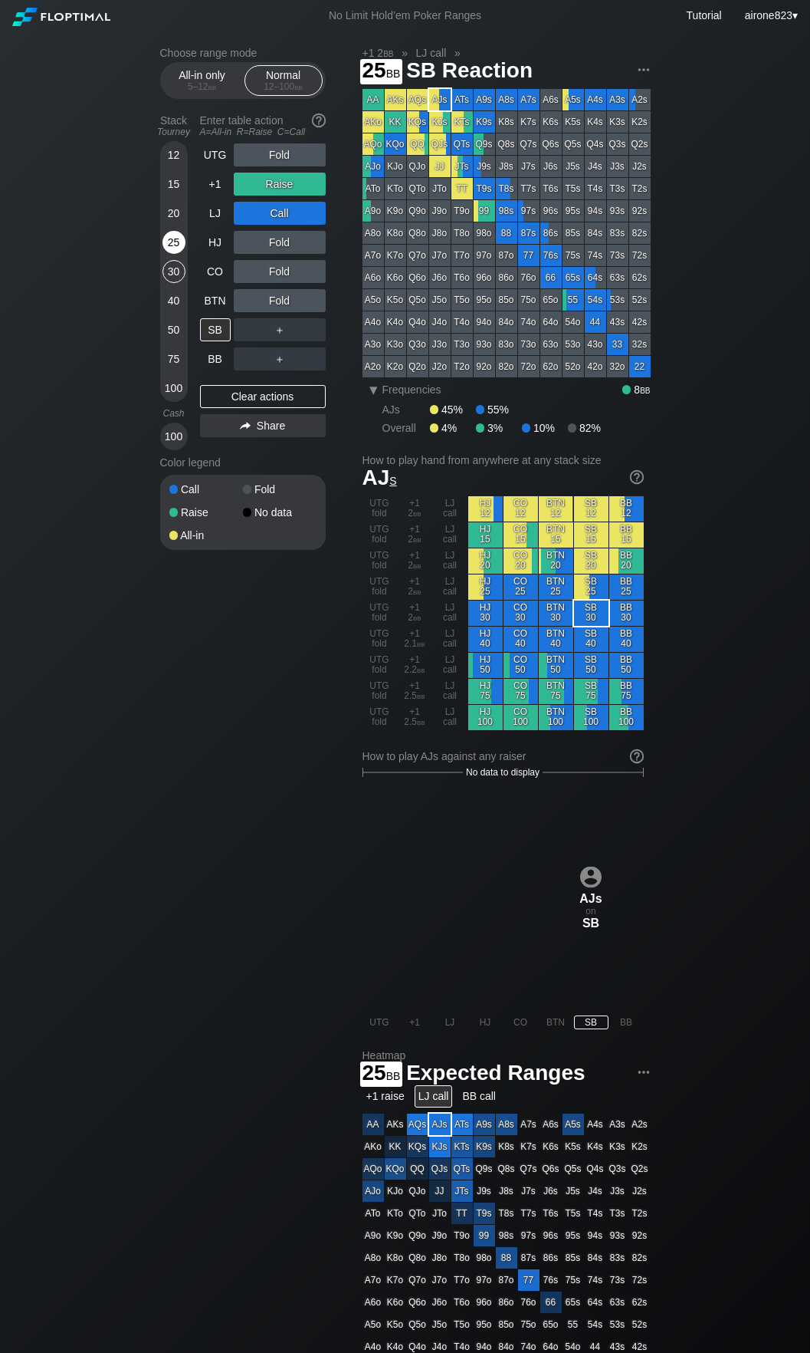
click at [173, 245] on div "25" at bounding box center [174, 242] width 23 height 23
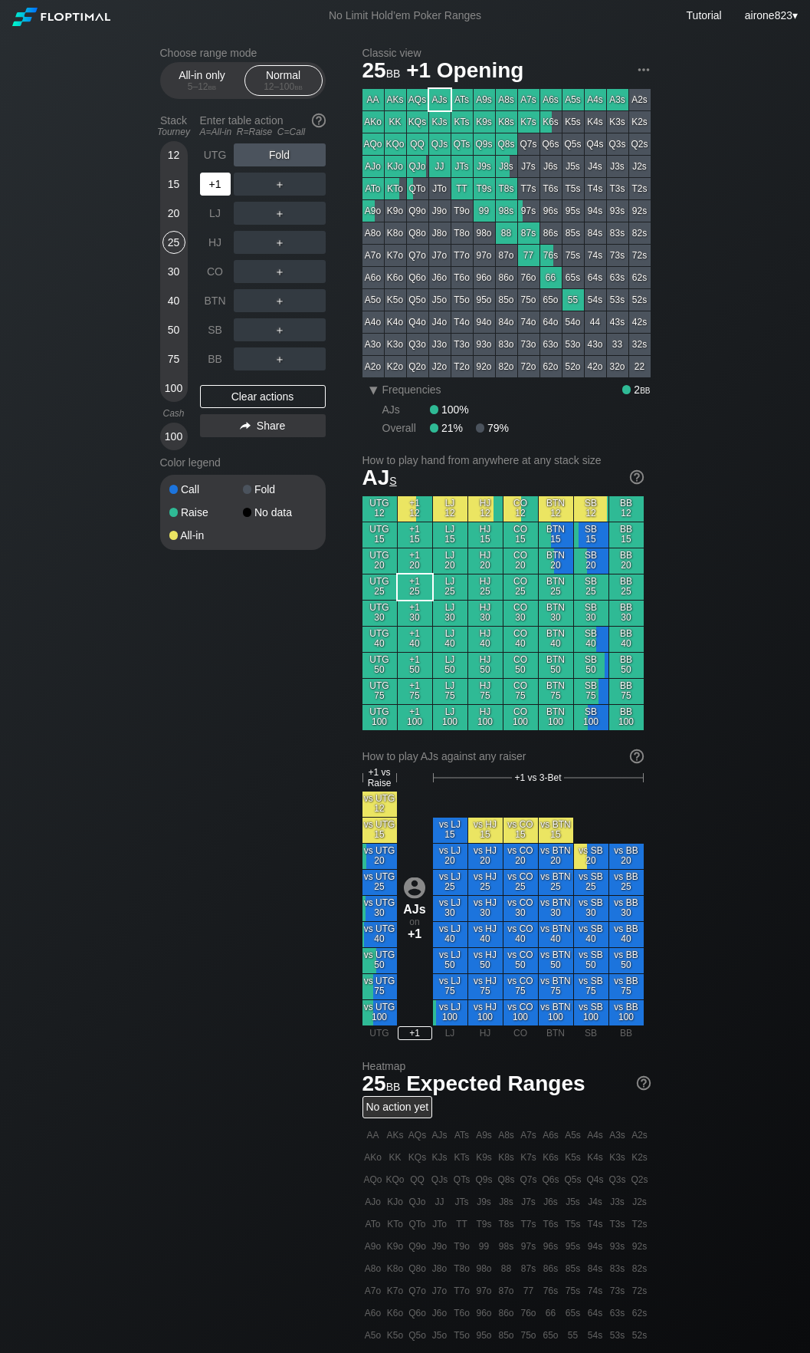
click at [223, 189] on div "+1" at bounding box center [215, 184] width 31 height 23
click at [280, 251] on div "R ✕" at bounding box center [280, 242] width 30 height 23
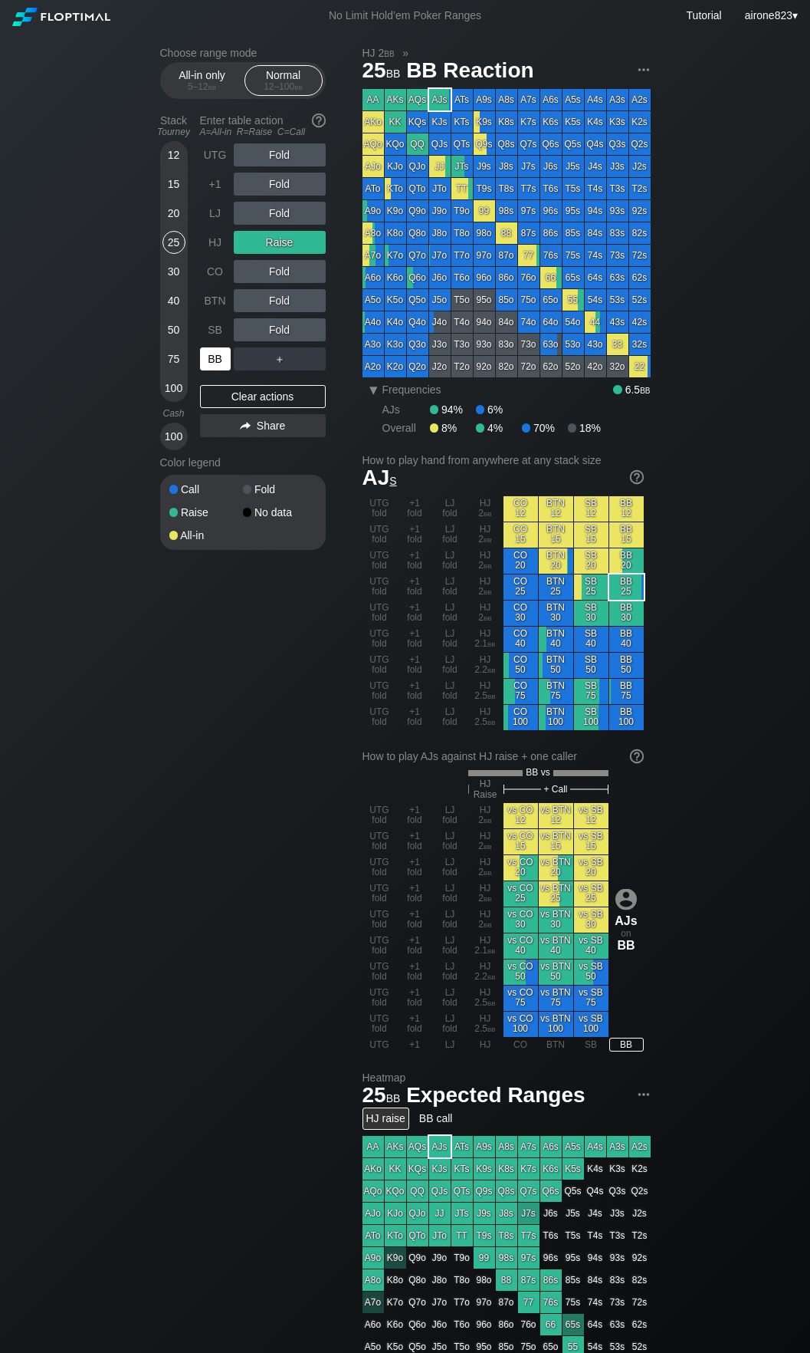
click at [216, 370] on div "BB" at bounding box center [215, 358] width 31 height 23
click at [318, 327] on div "A ✕ R ✕ C ✕ Fold" at bounding box center [280, 329] width 92 height 23
click at [309, 328] on div "C ✕" at bounding box center [311, 329] width 30 height 23
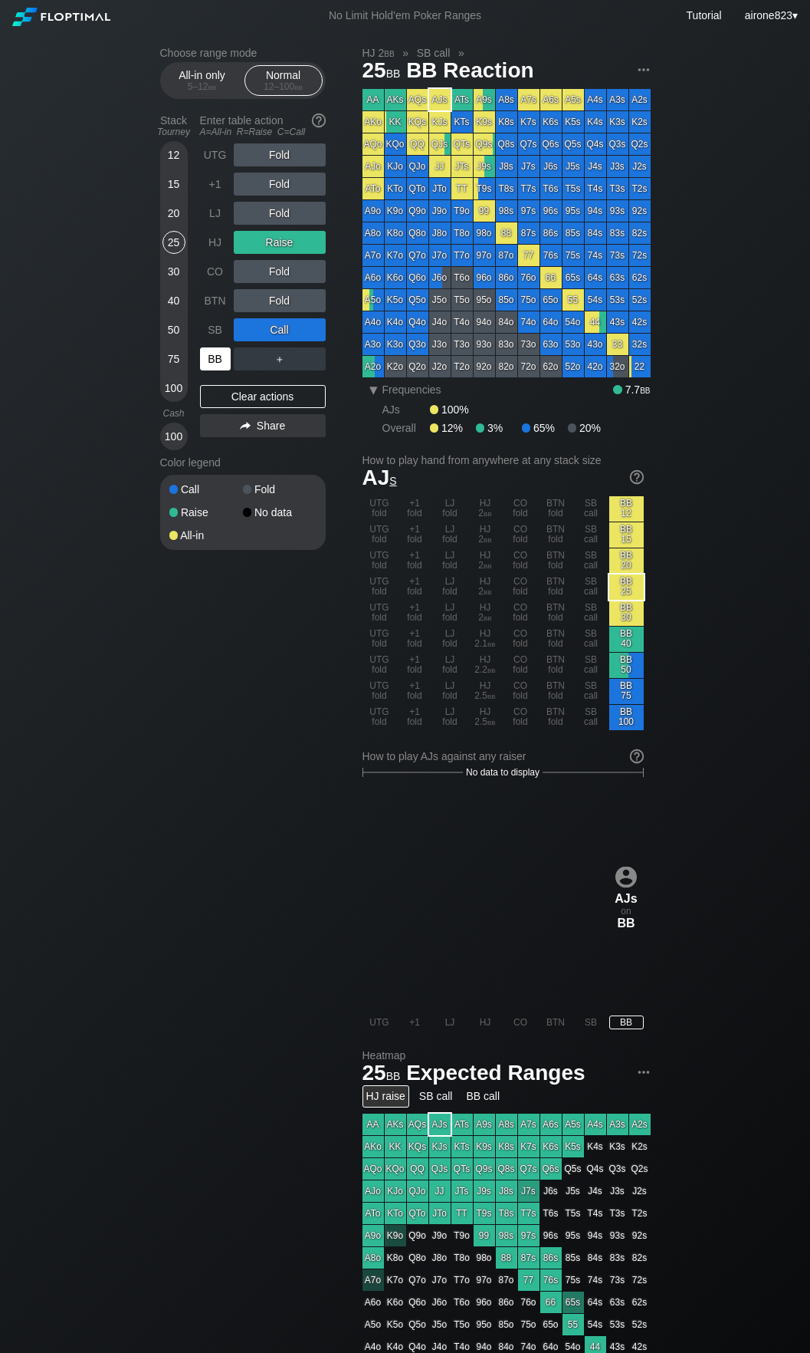
click at [209, 370] on div "BB" at bounding box center [215, 358] width 31 height 23
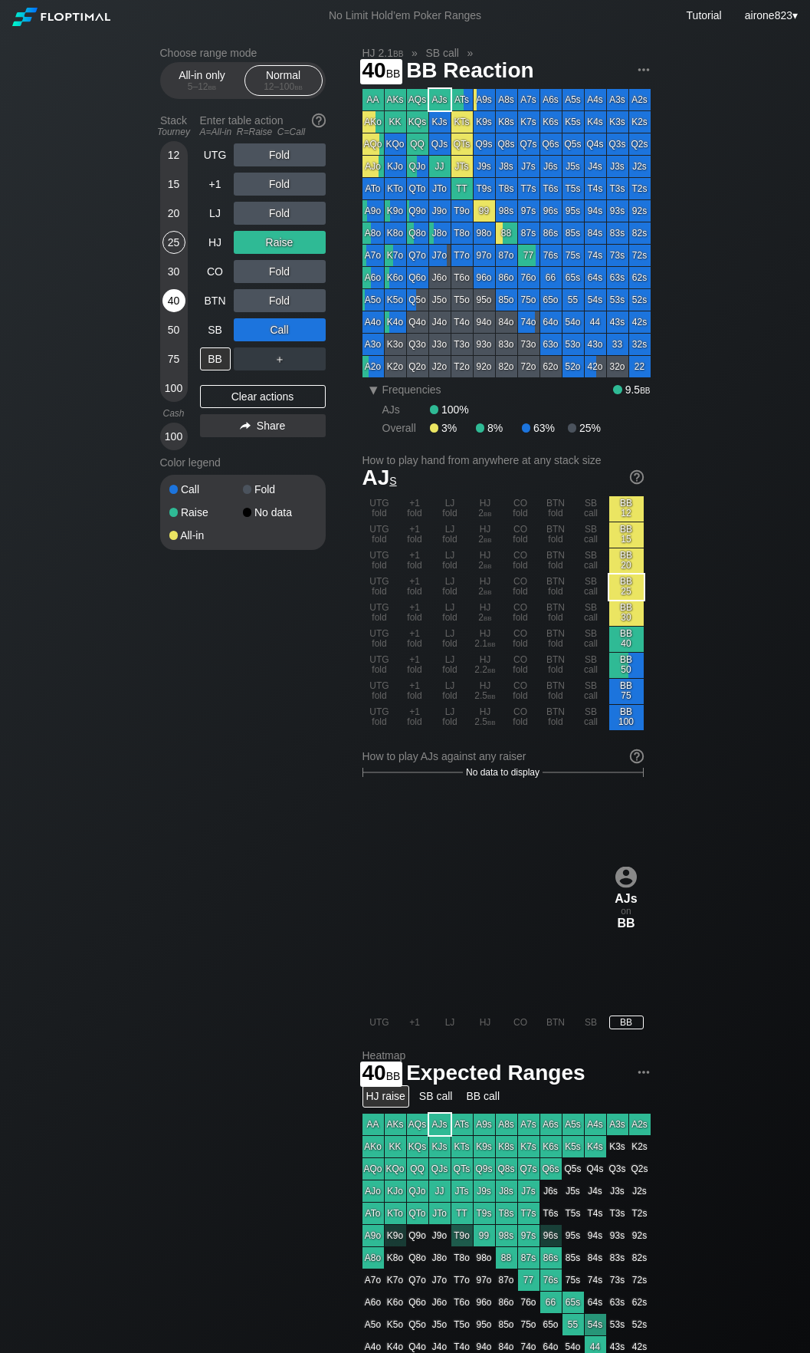
click at [169, 308] on div "40" at bounding box center [174, 300] width 23 height 23
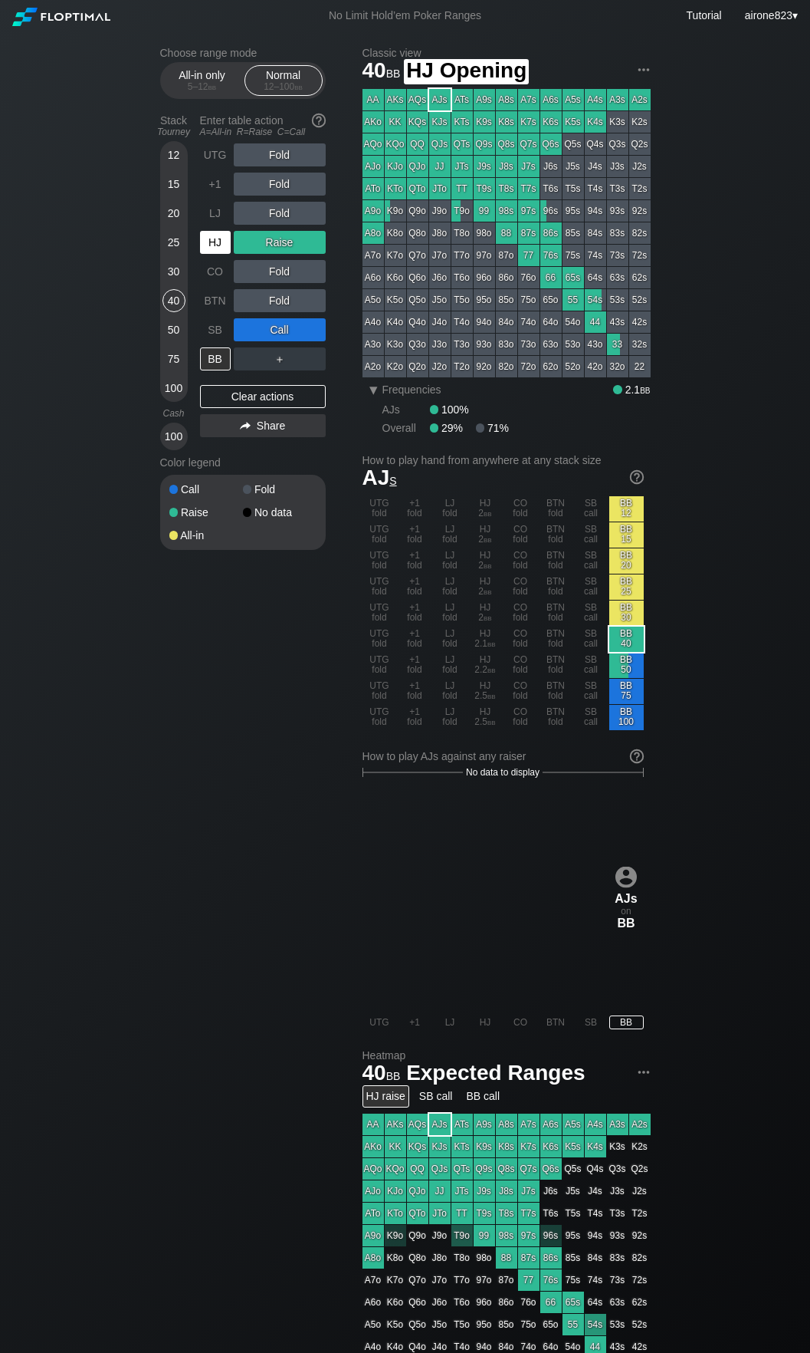
click at [216, 243] on div "HJ" at bounding box center [215, 242] width 31 height 23
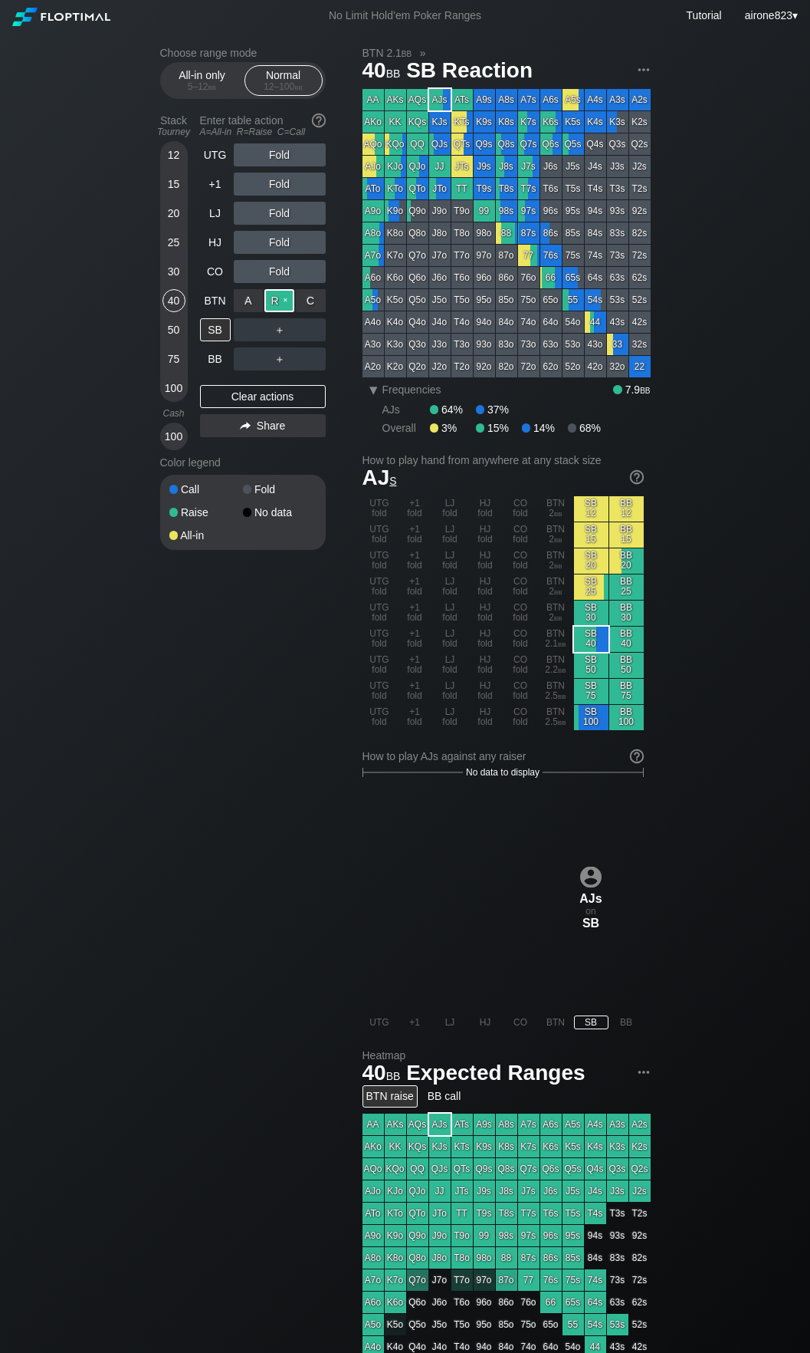
click at [274, 297] on div "R ✕" at bounding box center [280, 300] width 30 height 23
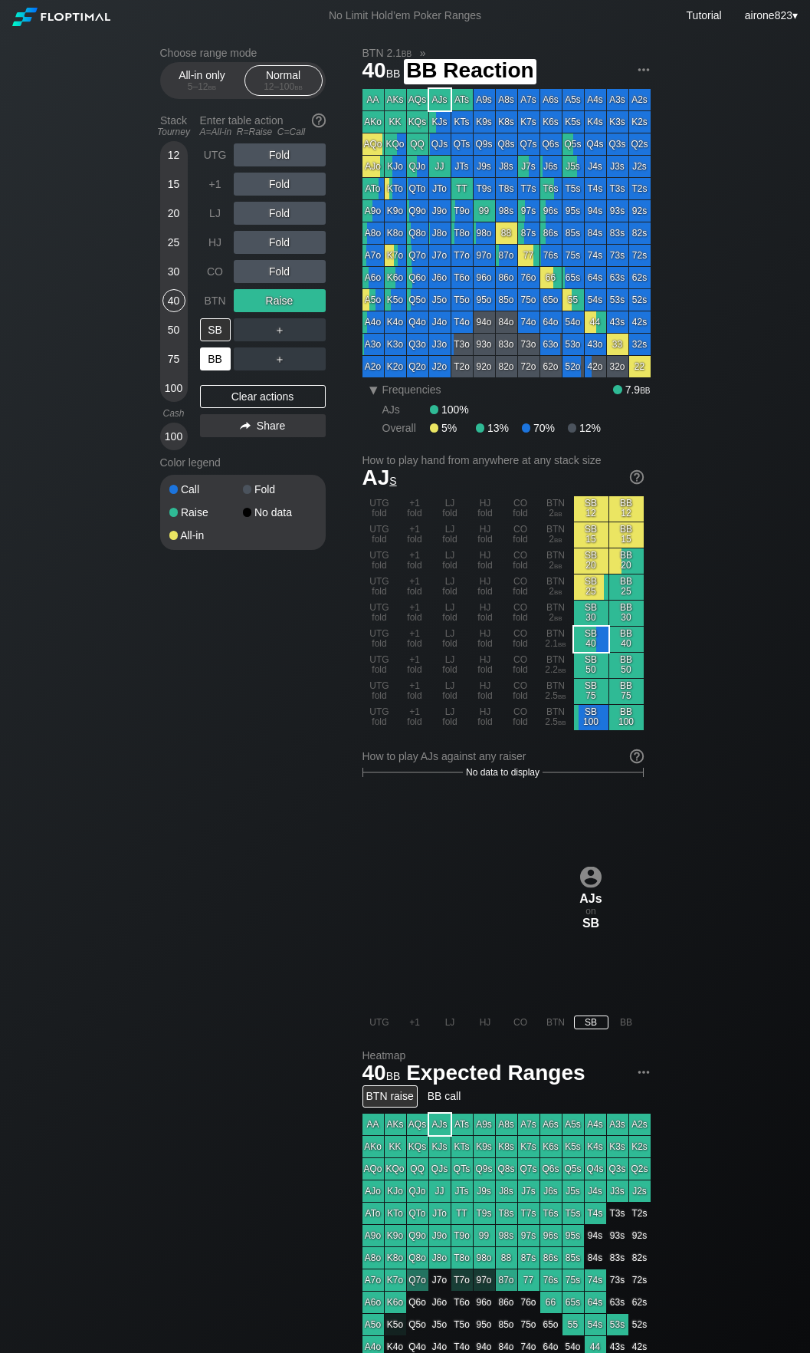
click at [229, 350] on div "BB" at bounding box center [215, 358] width 31 height 23
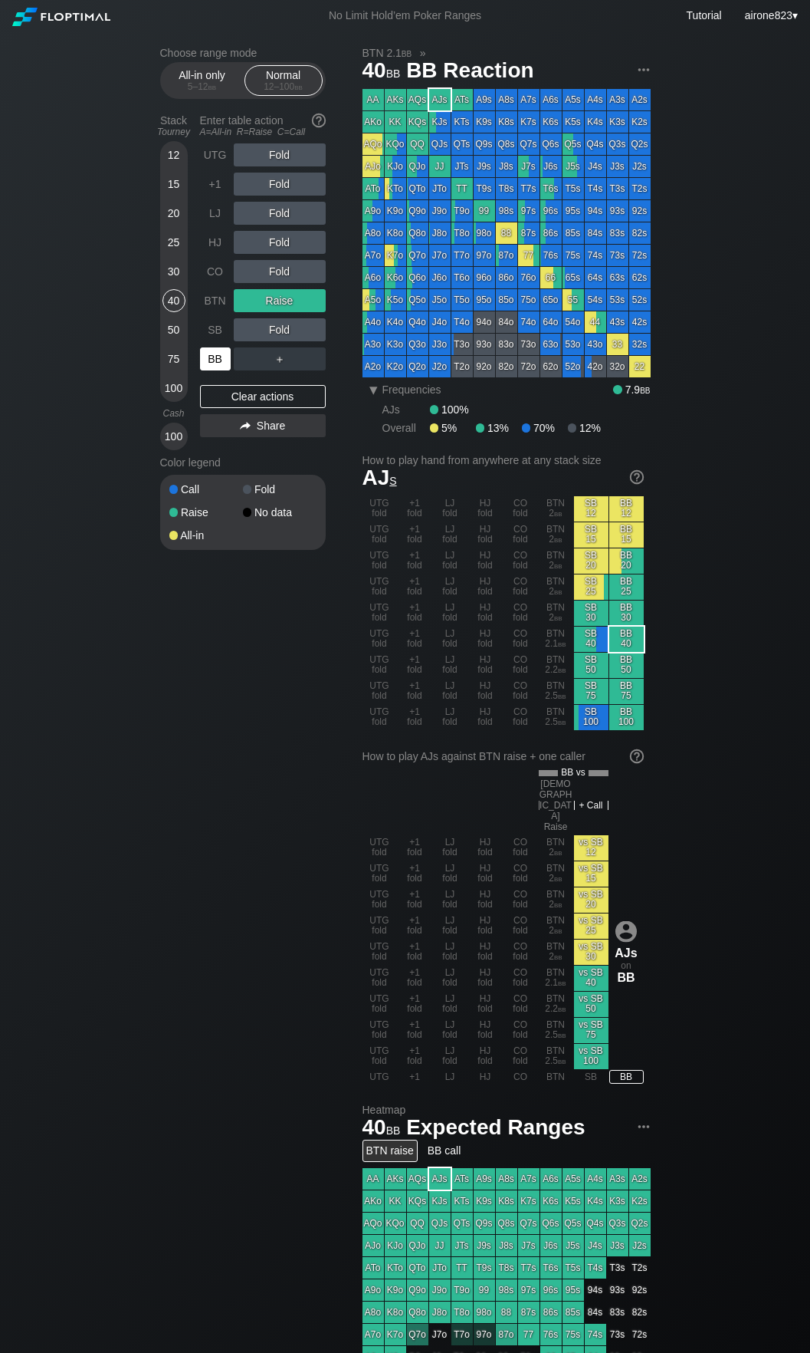
click at [229, 350] on div "BB" at bounding box center [215, 358] width 31 height 23
click at [163, 269] on div "30" at bounding box center [174, 271] width 23 height 23
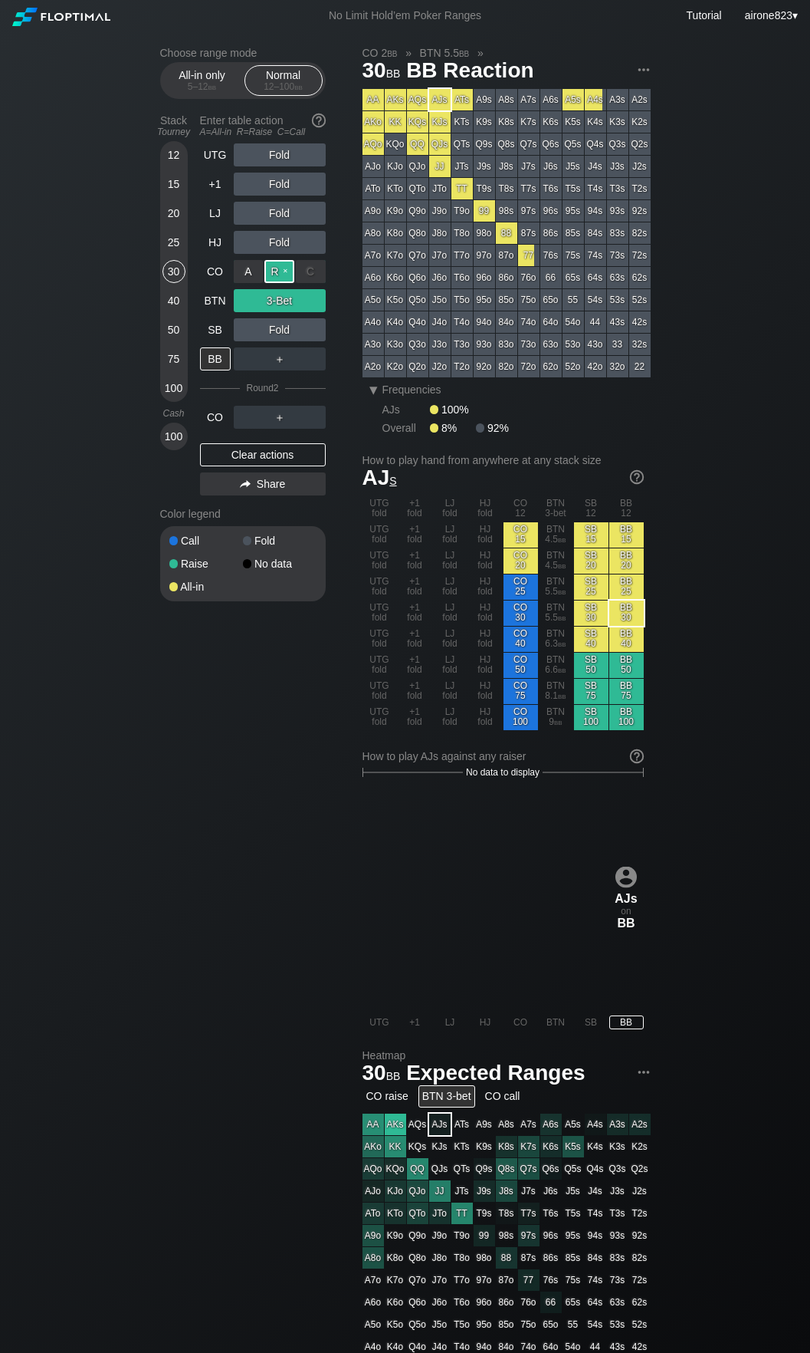
click at [284, 275] on div "R ✕" at bounding box center [280, 271] width 30 height 23
click at [303, 297] on div "C ✕" at bounding box center [311, 300] width 30 height 23
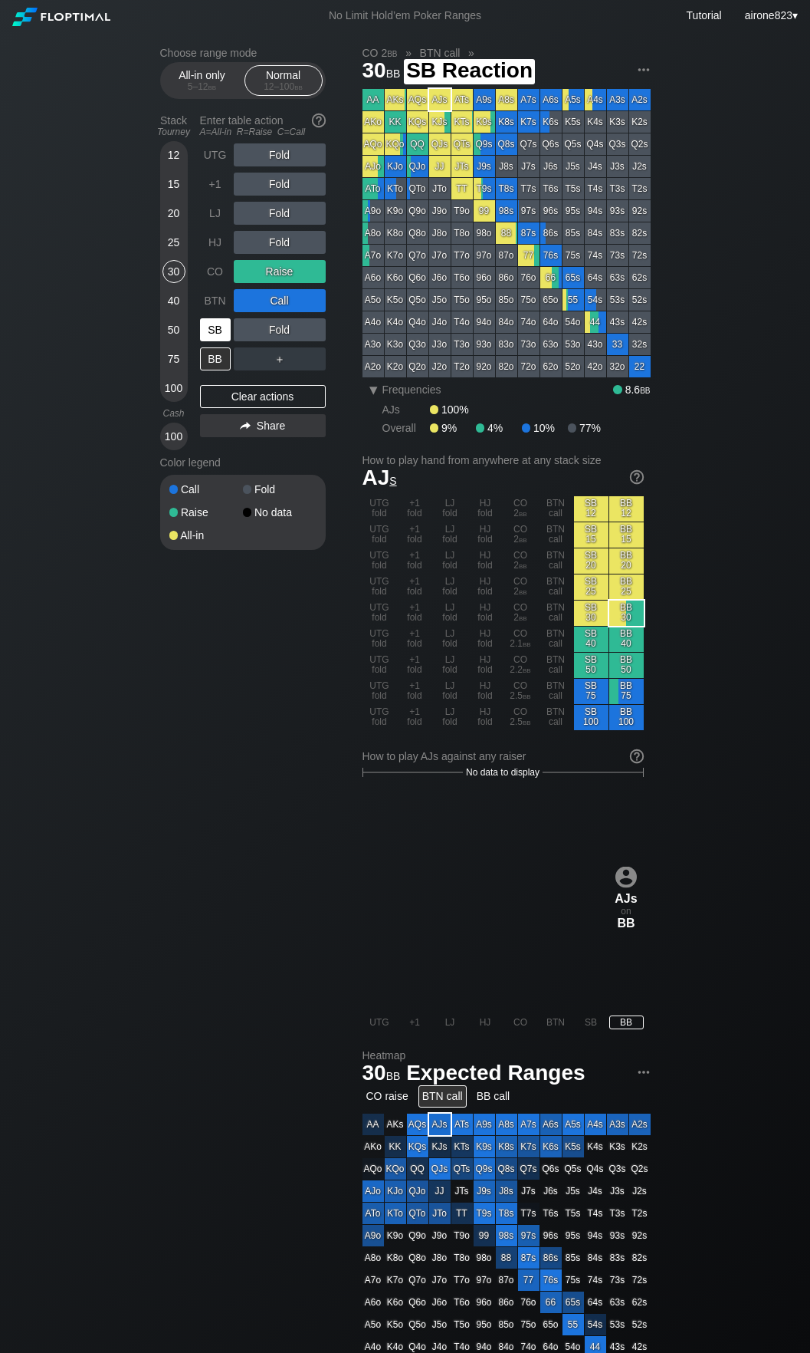
click at [228, 334] on div "SB" at bounding box center [215, 329] width 31 height 23
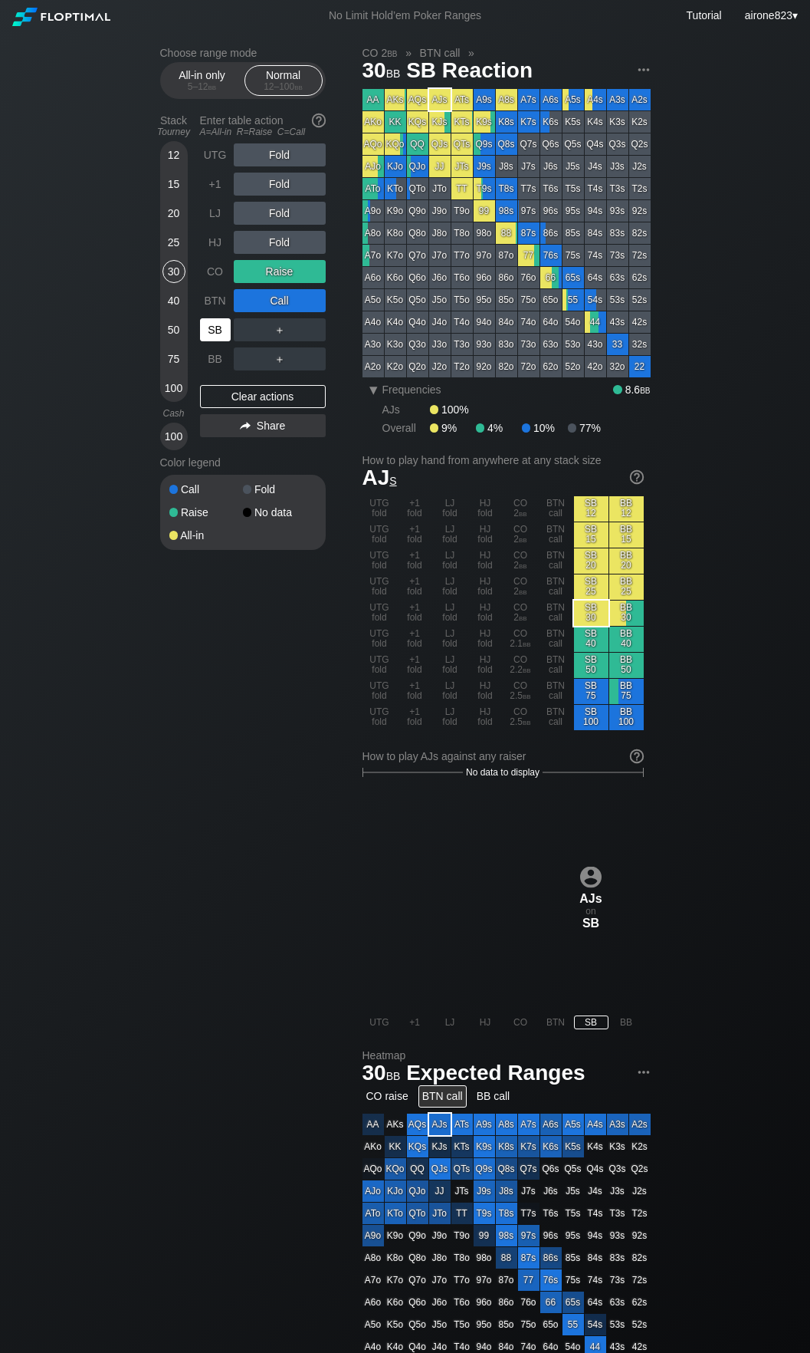
click at [228, 334] on div "SB" at bounding box center [215, 329] width 31 height 23
click at [228, 335] on div "SB" at bounding box center [215, 329] width 31 height 23
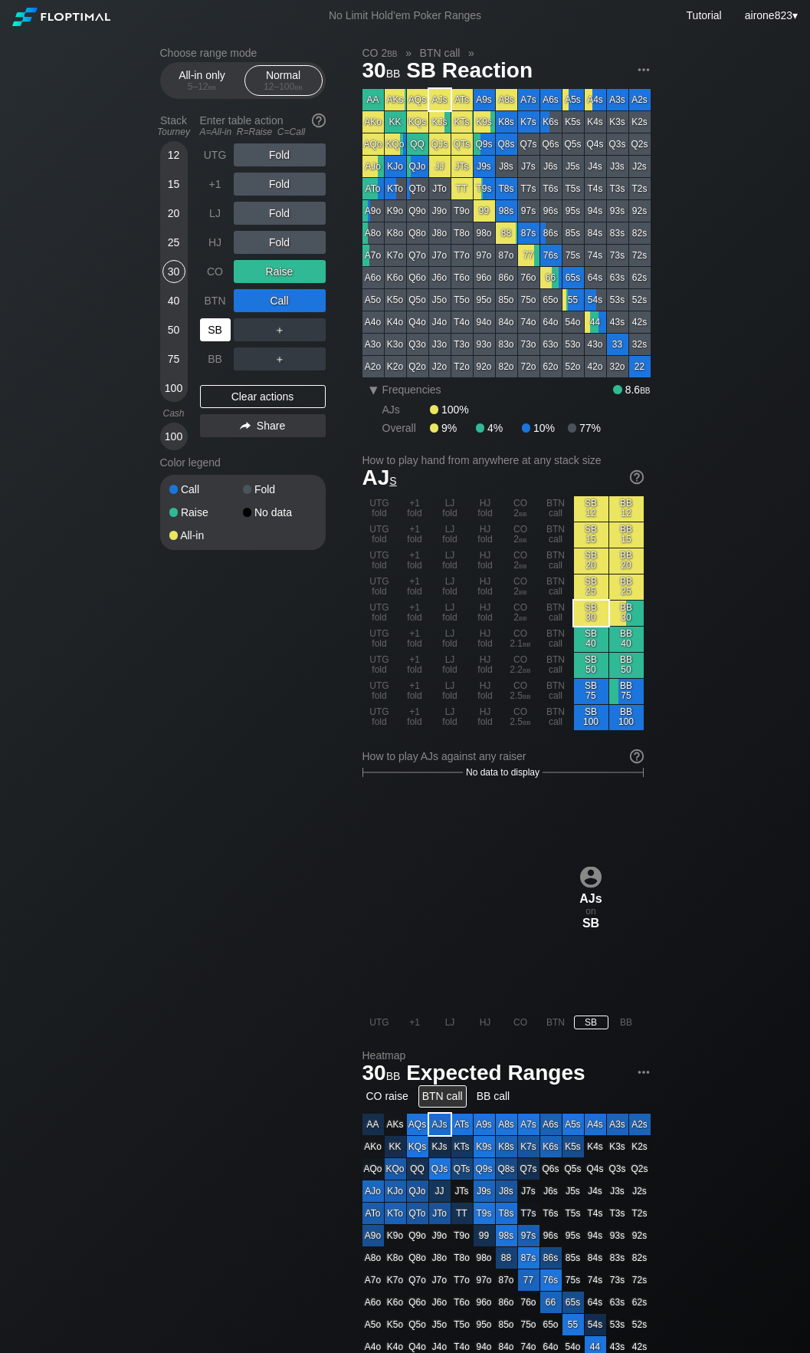
click at [228, 335] on div "SB" at bounding box center [215, 329] width 31 height 23
click at [217, 215] on div "LJ" at bounding box center [215, 213] width 31 height 23
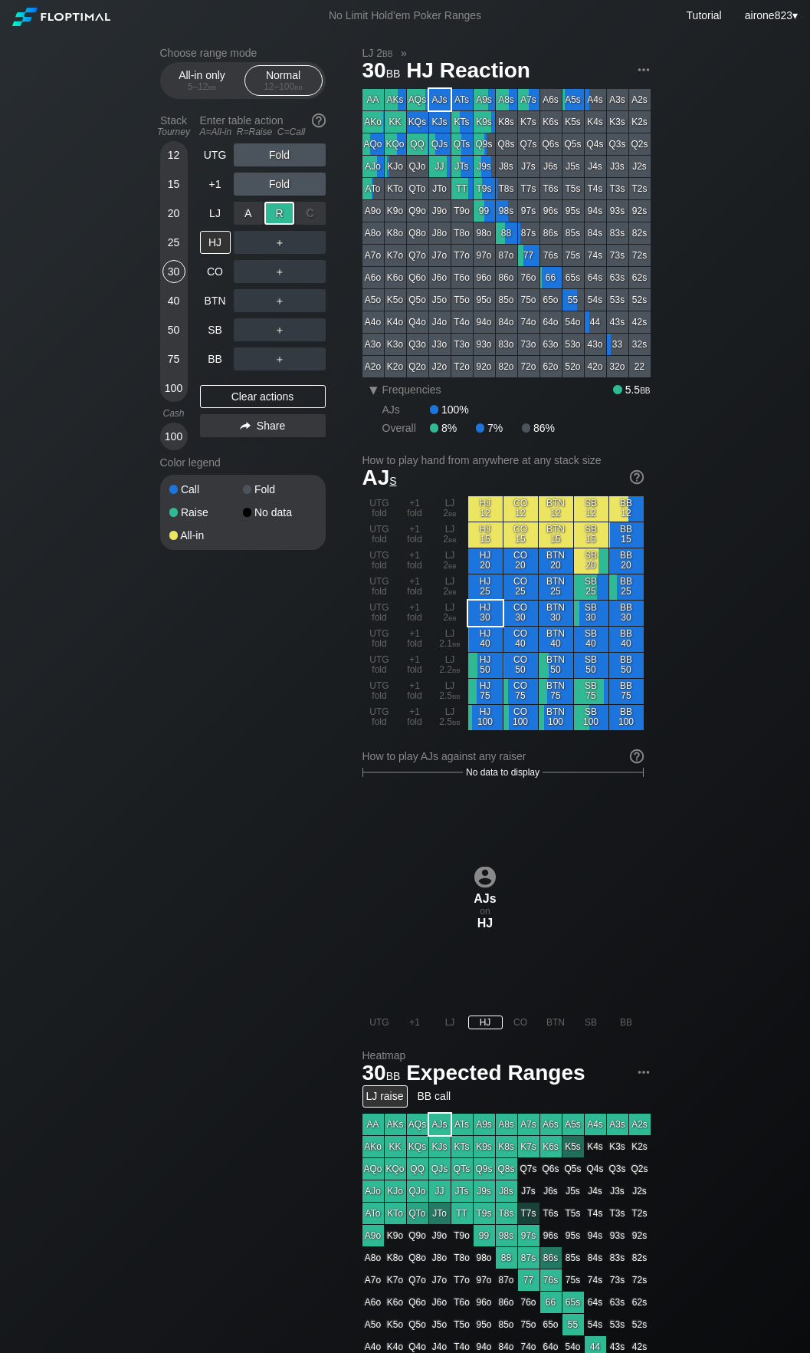
click at [278, 219] on div "R ✕" at bounding box center [280, 213] width 30 height 23
click at [320, 293] on div "C ✕" at bounding box center [311, 300] width 30 height 23
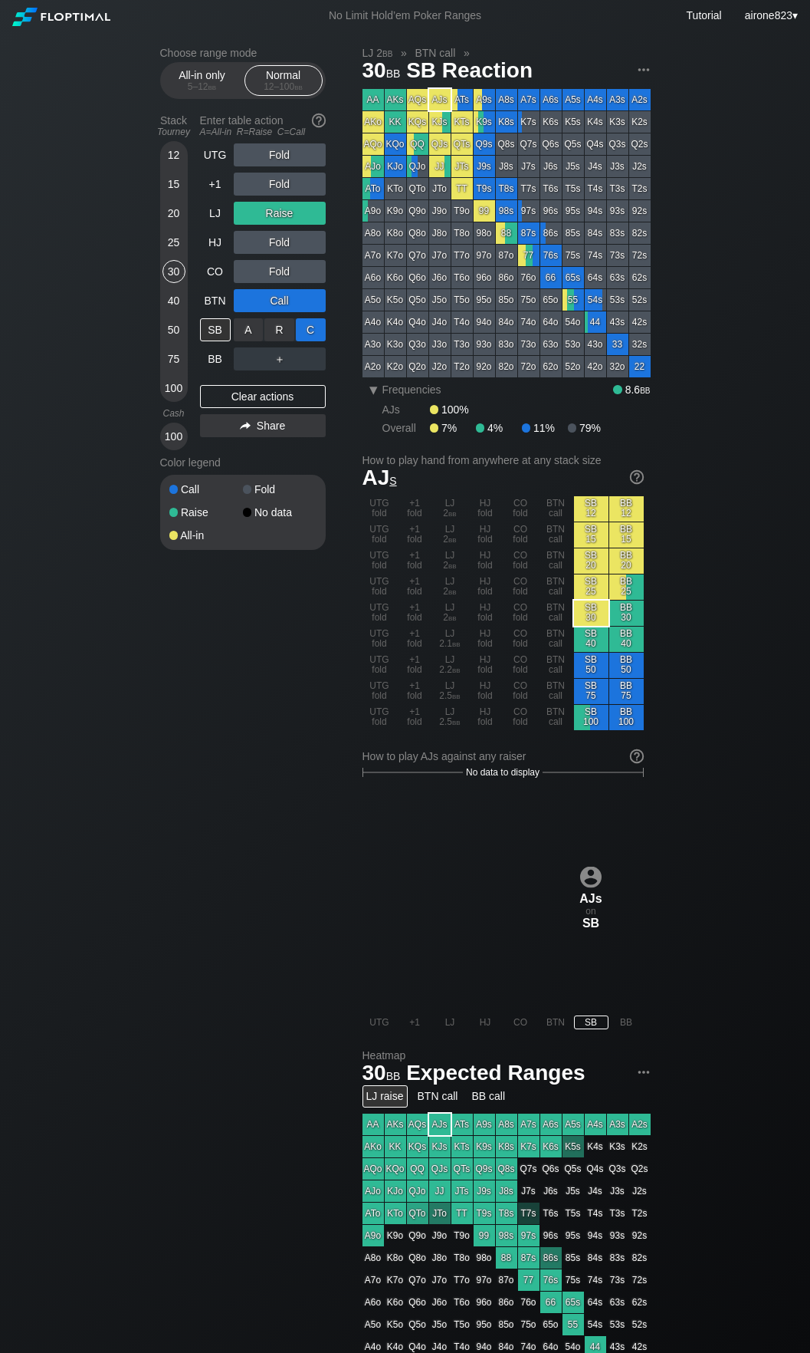
click at [311, 327] on div "C ✕" at bounding box center [311, 329] width 30 height 23
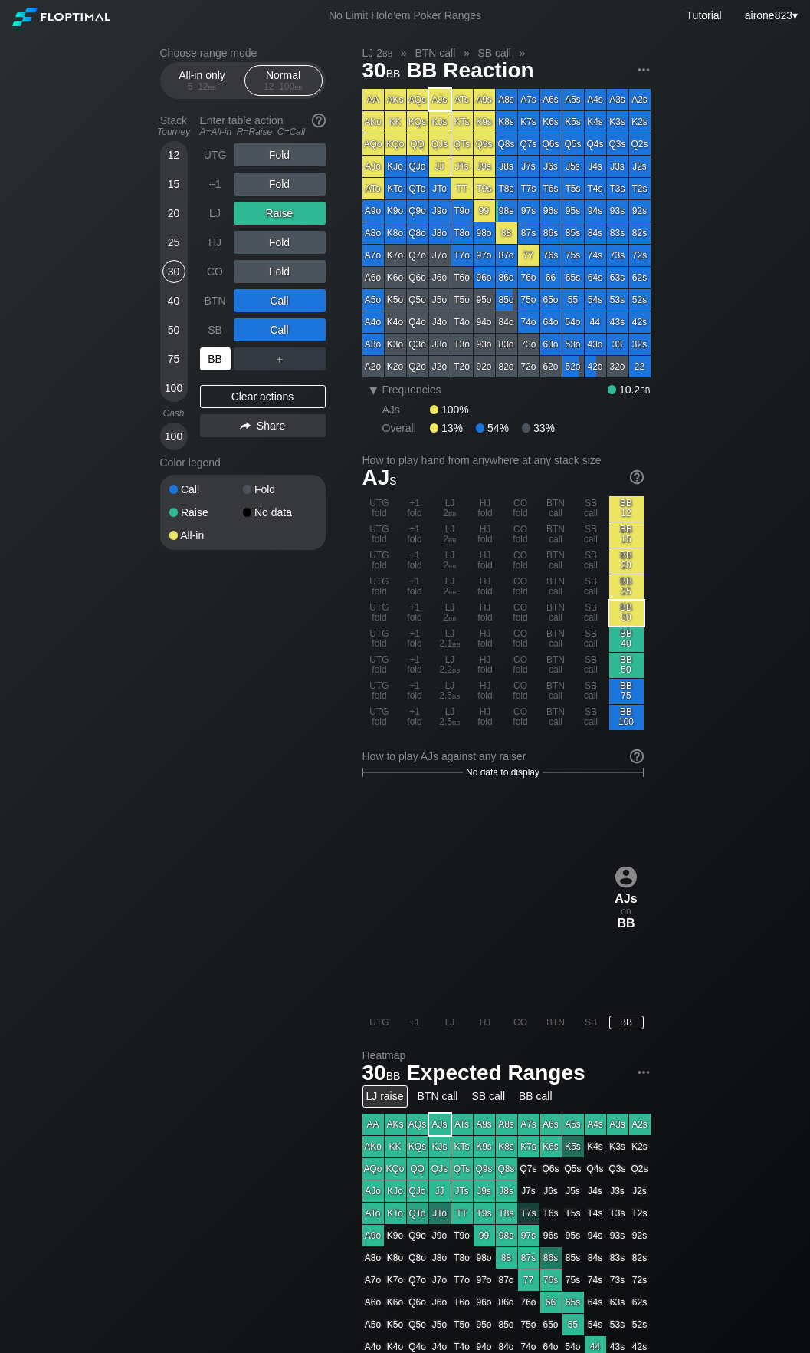
click at [230, 355] on div "BB" at bounding box center [215, 358] width 31 height 23
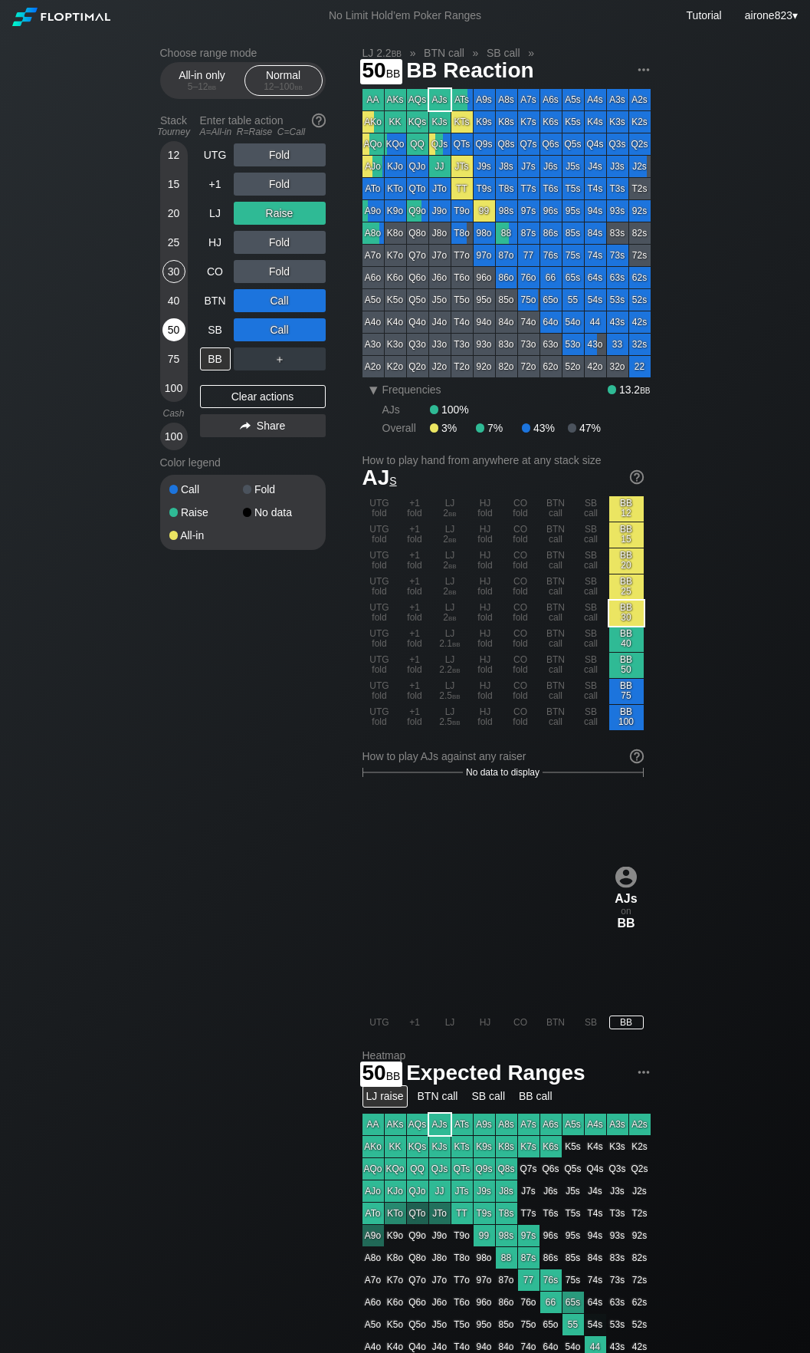
click at [179, 323] on div "50" at bounding box center [174, 329] width 23 height 23
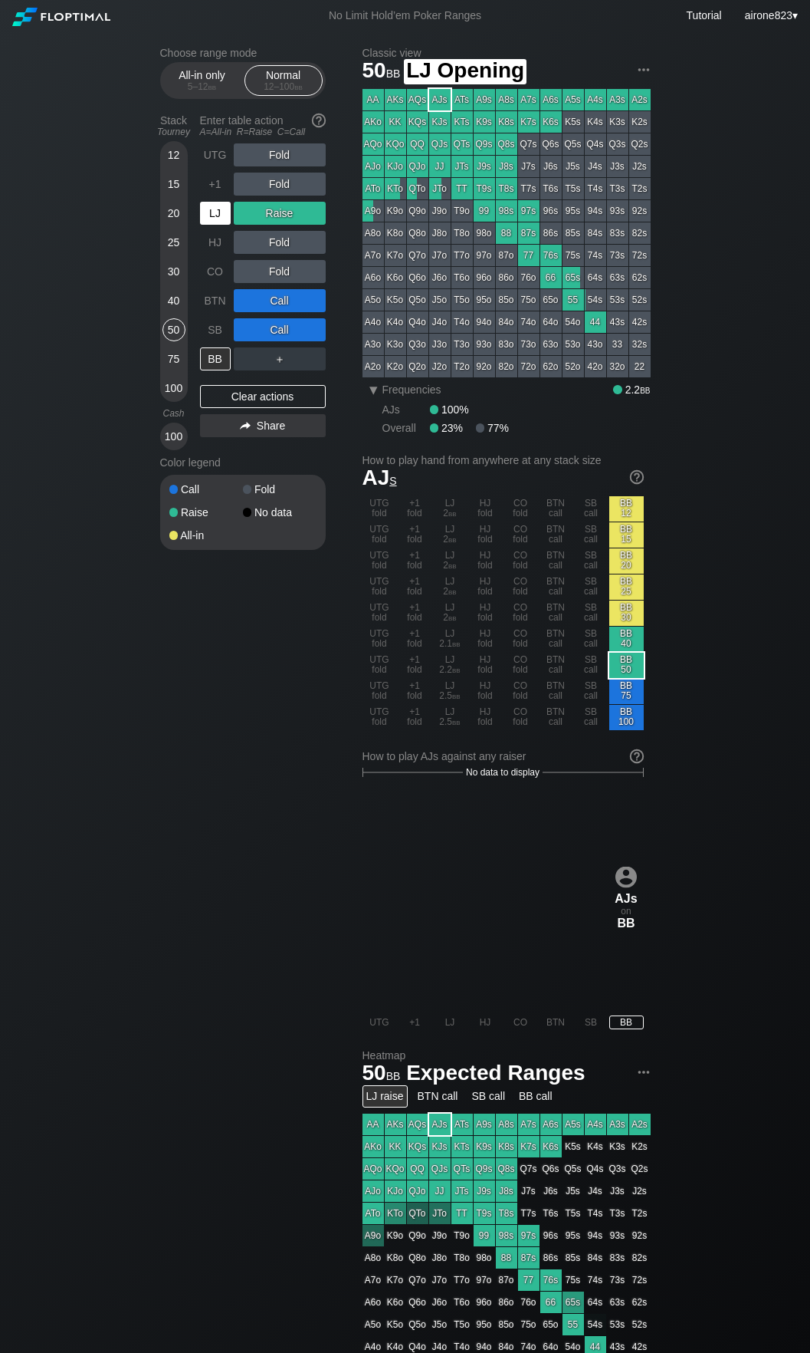
click at [215, 220] on div "LJ" at bounding box center [215, 213] width 31 height 23
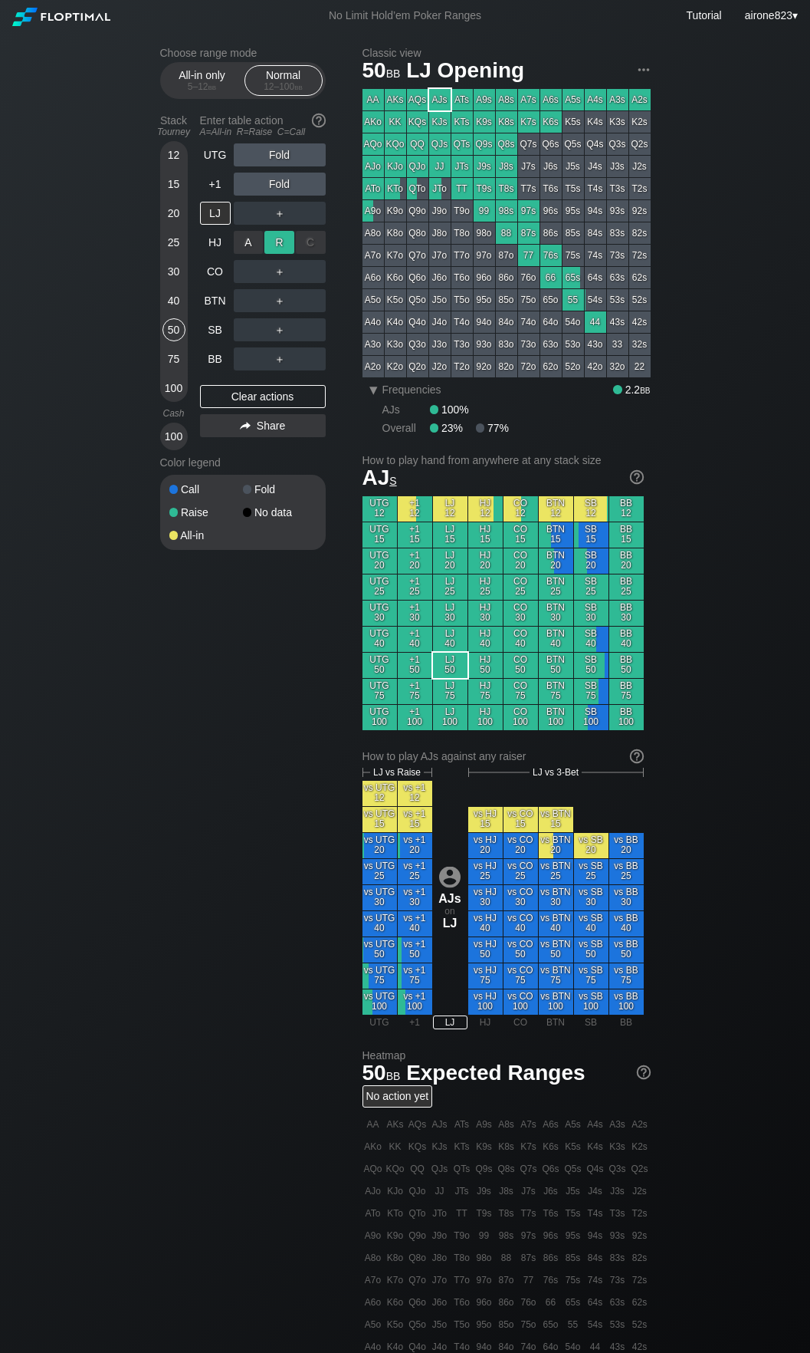
click at [274, 252] on div "R ✕" at bounding box center [280, 242] width 30 height 23
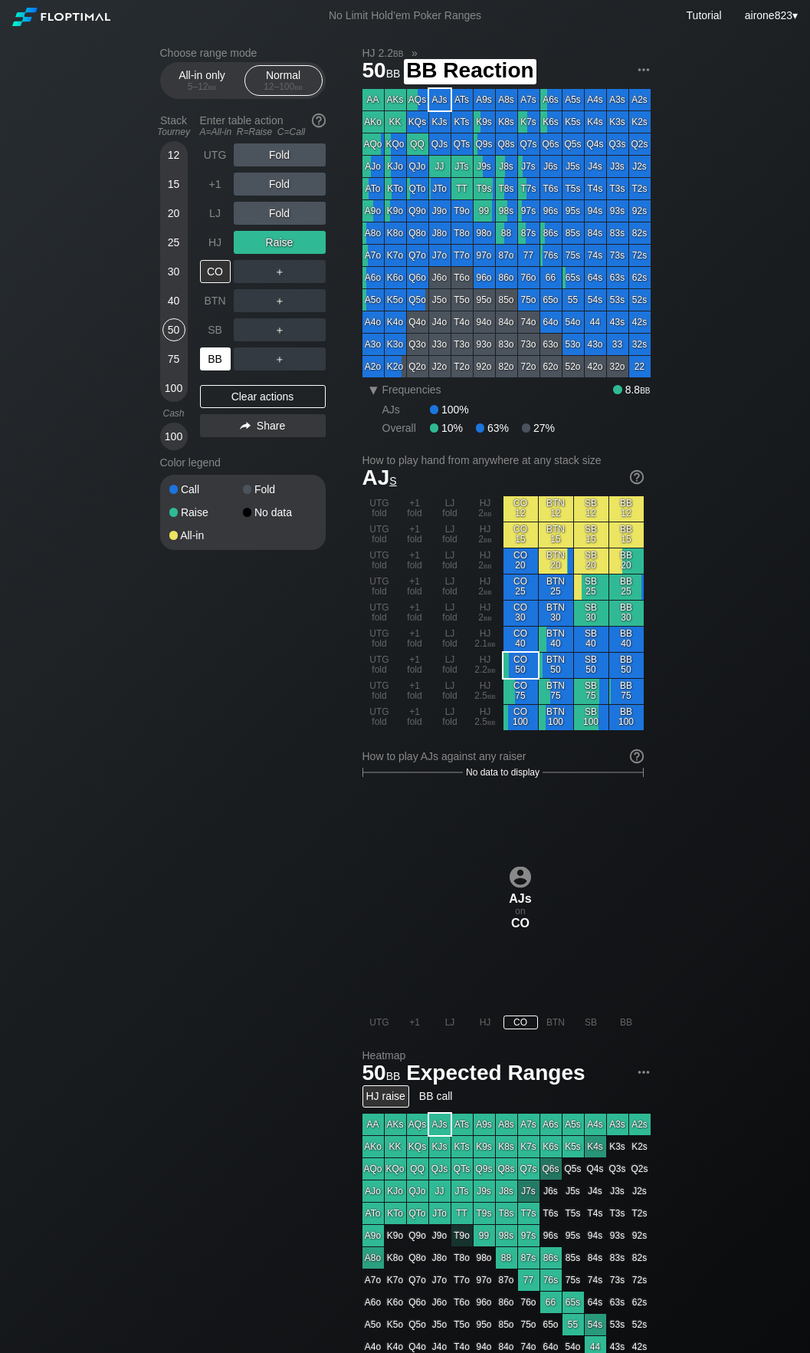
click at [219, 360] on div "BB" at bounding box center [215, 358] width 31 height 23
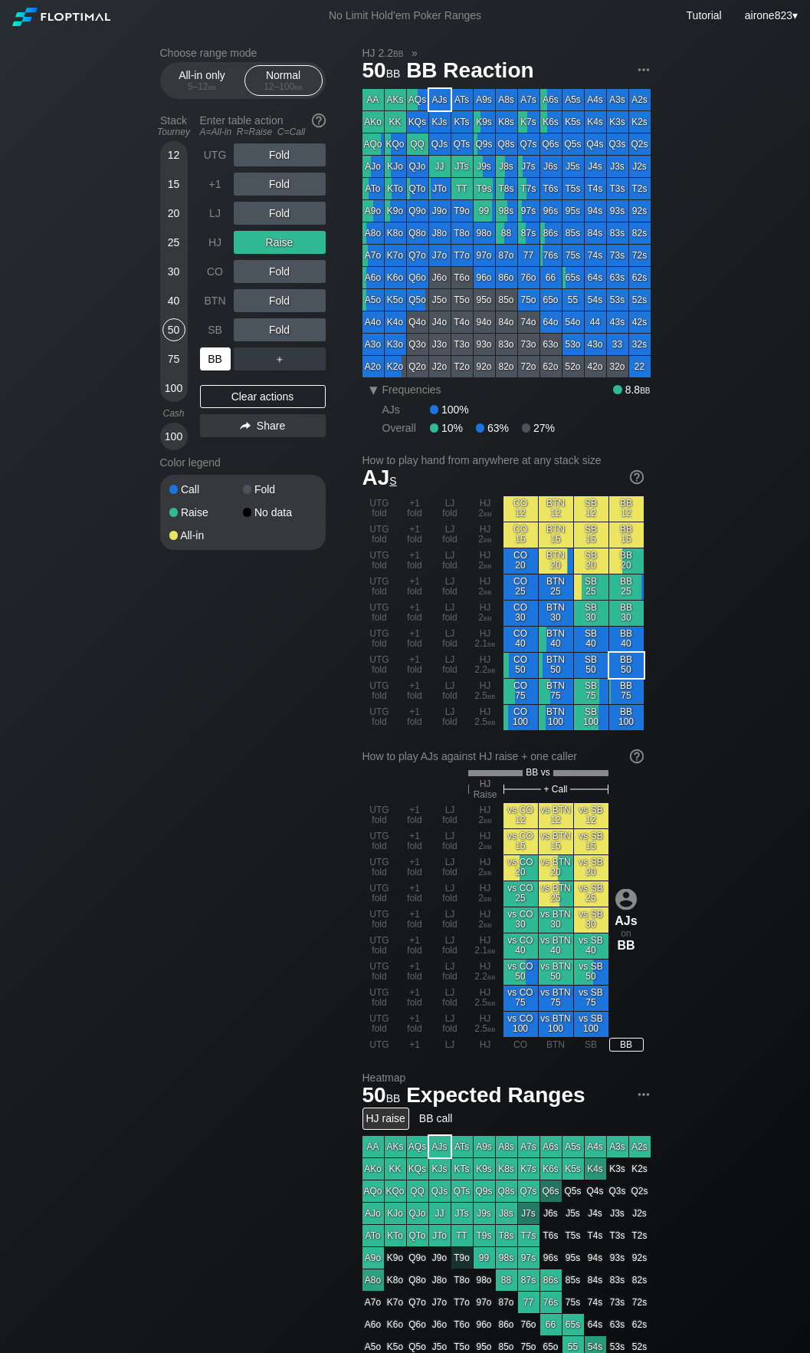
click at [219, 360] on div "BB" at bounding box center [215, 358] width 31 height 23
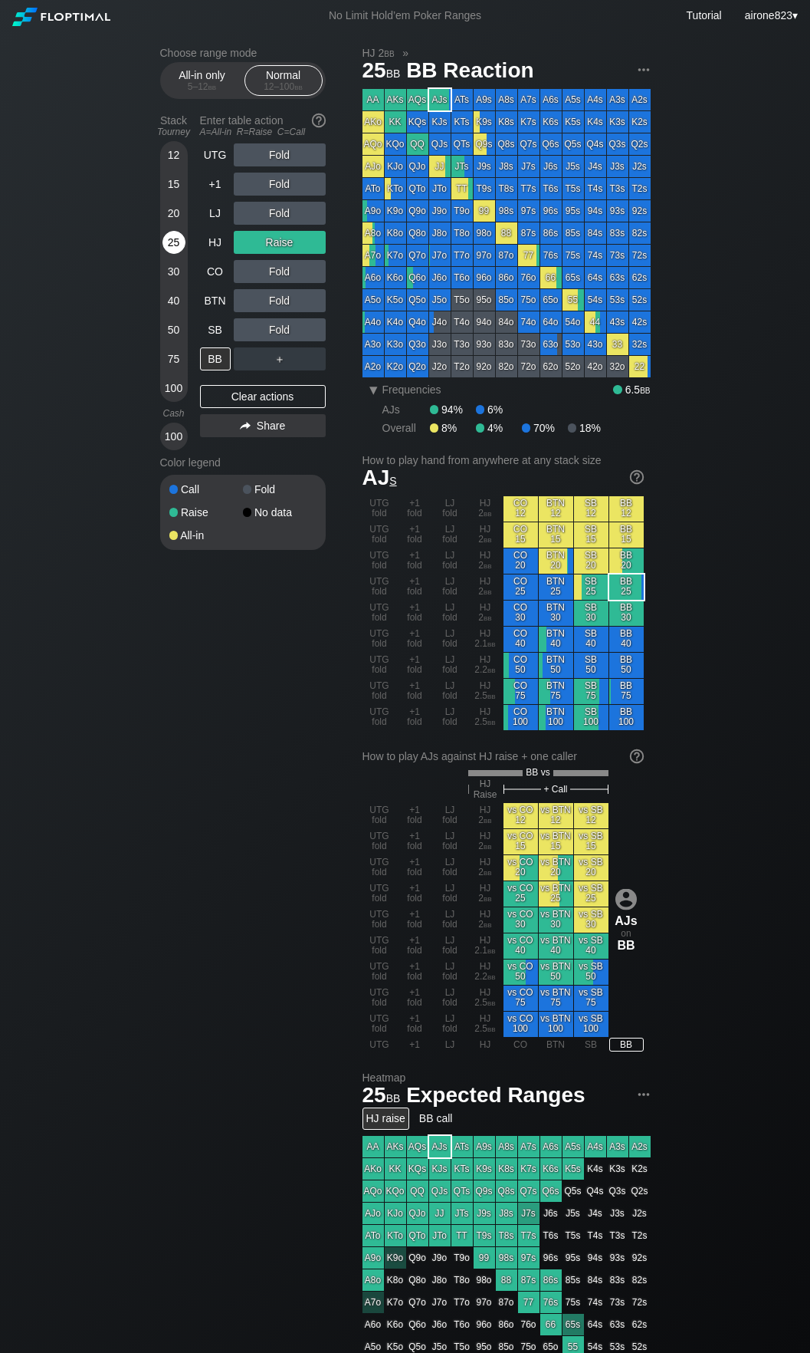
click at [181, 242] on div "25" at bounding box center [174, 242] width 23 height 23
click at [209, 337] on div "SB" at bounding box center [215, 329] width 31 height 23
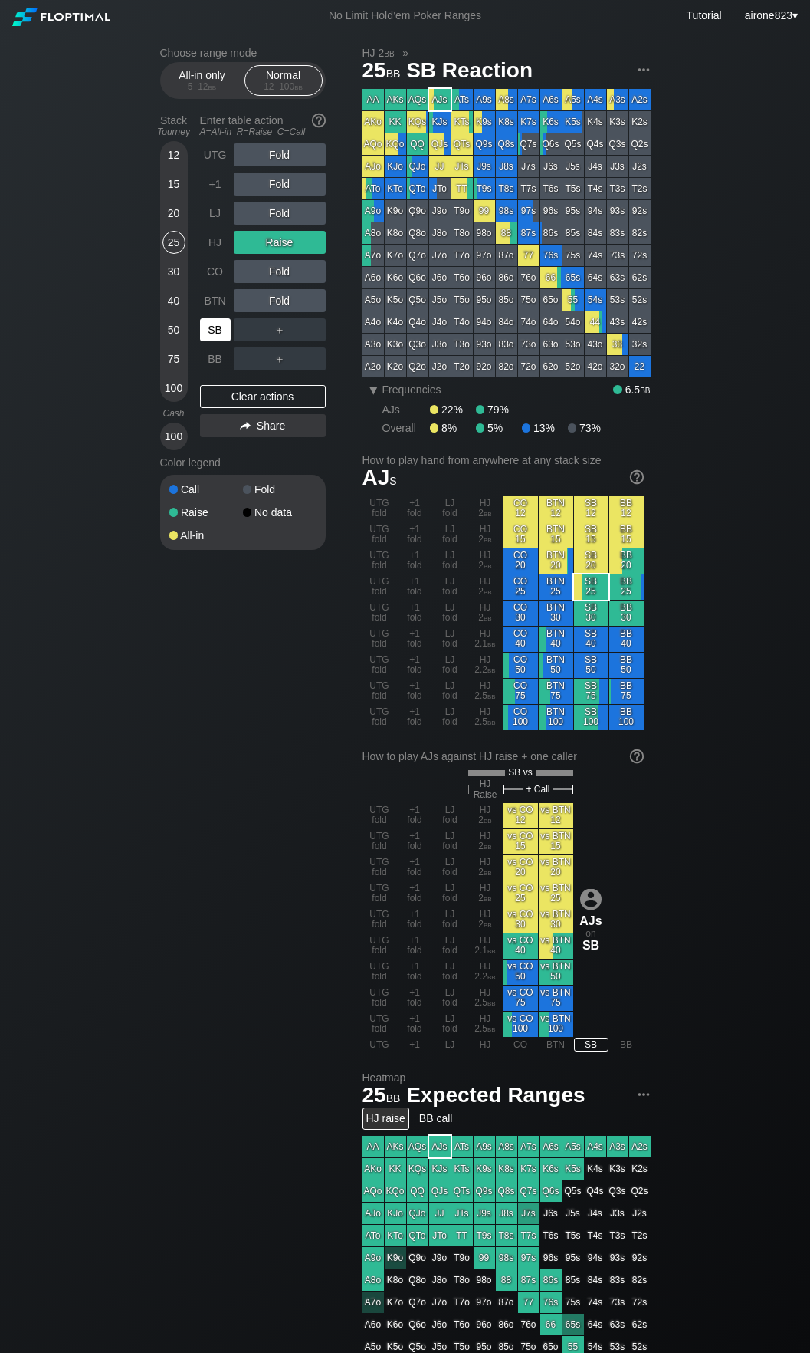
click at [209, 337] on div "SB" at bounding box center [215, 329] width 31 height 23
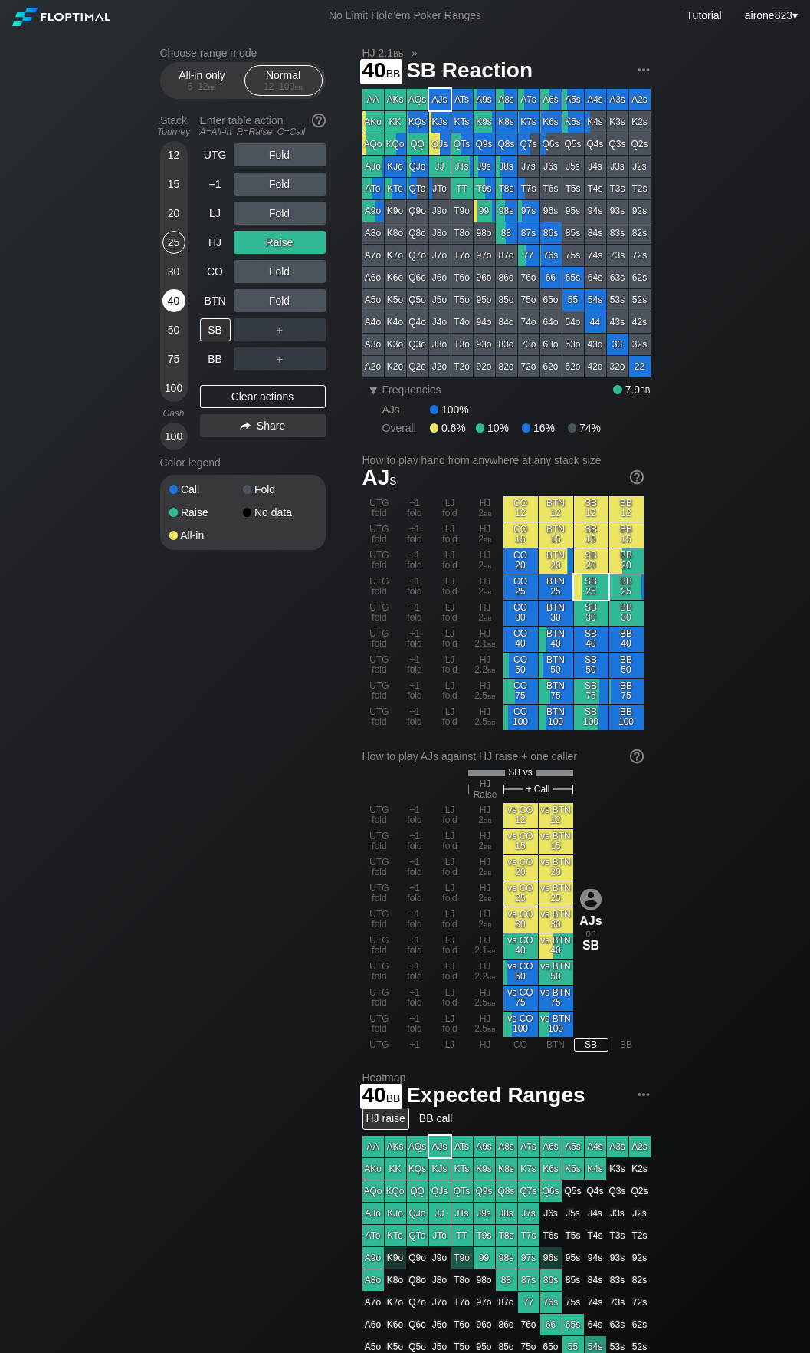
click at [167, 307] on div "40" at bounding box center [174, 300] width 23 height 23
click at [284, 180] on div "R ✕" at bounding box center [280, 184] width 30 height 23
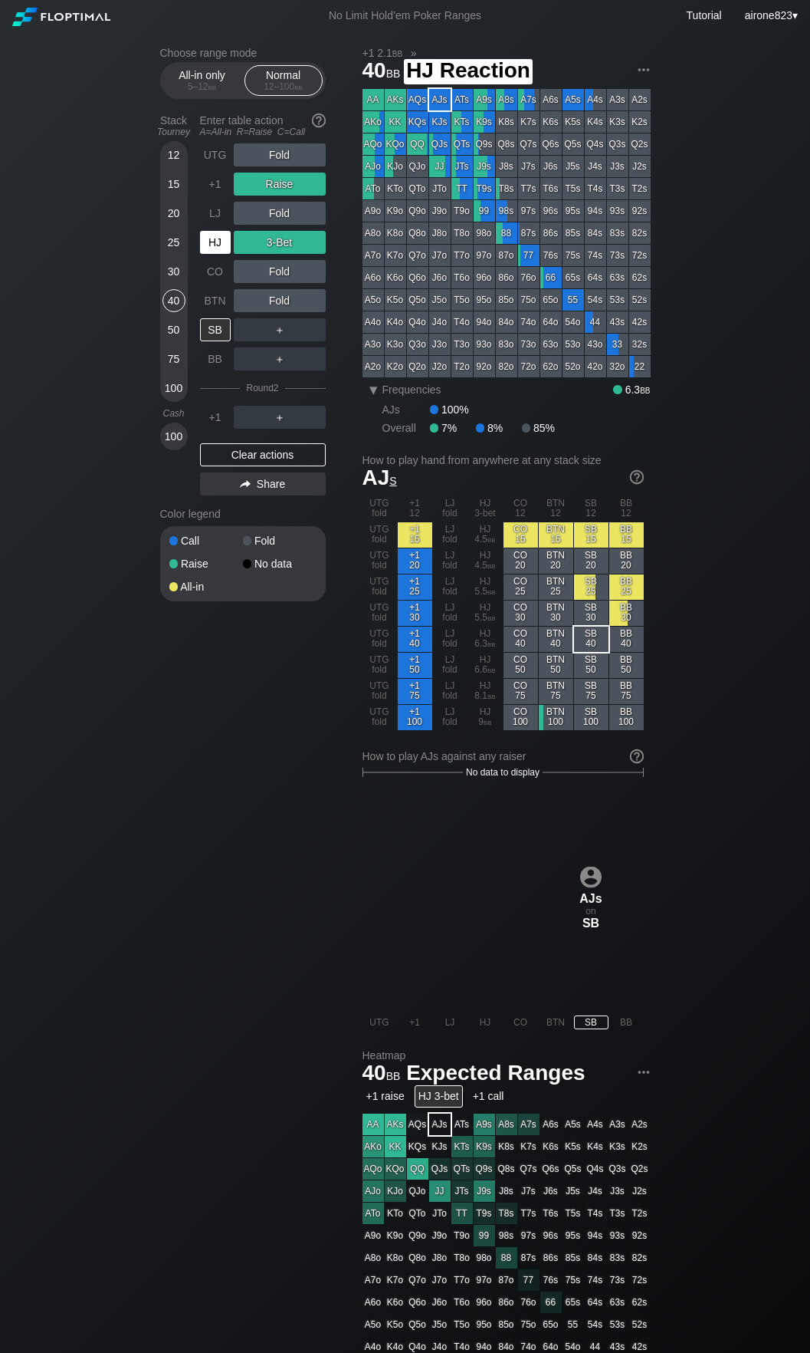
click at [224, 240] on div "HJ" at bounding box center [215, 242] width 31 height 23
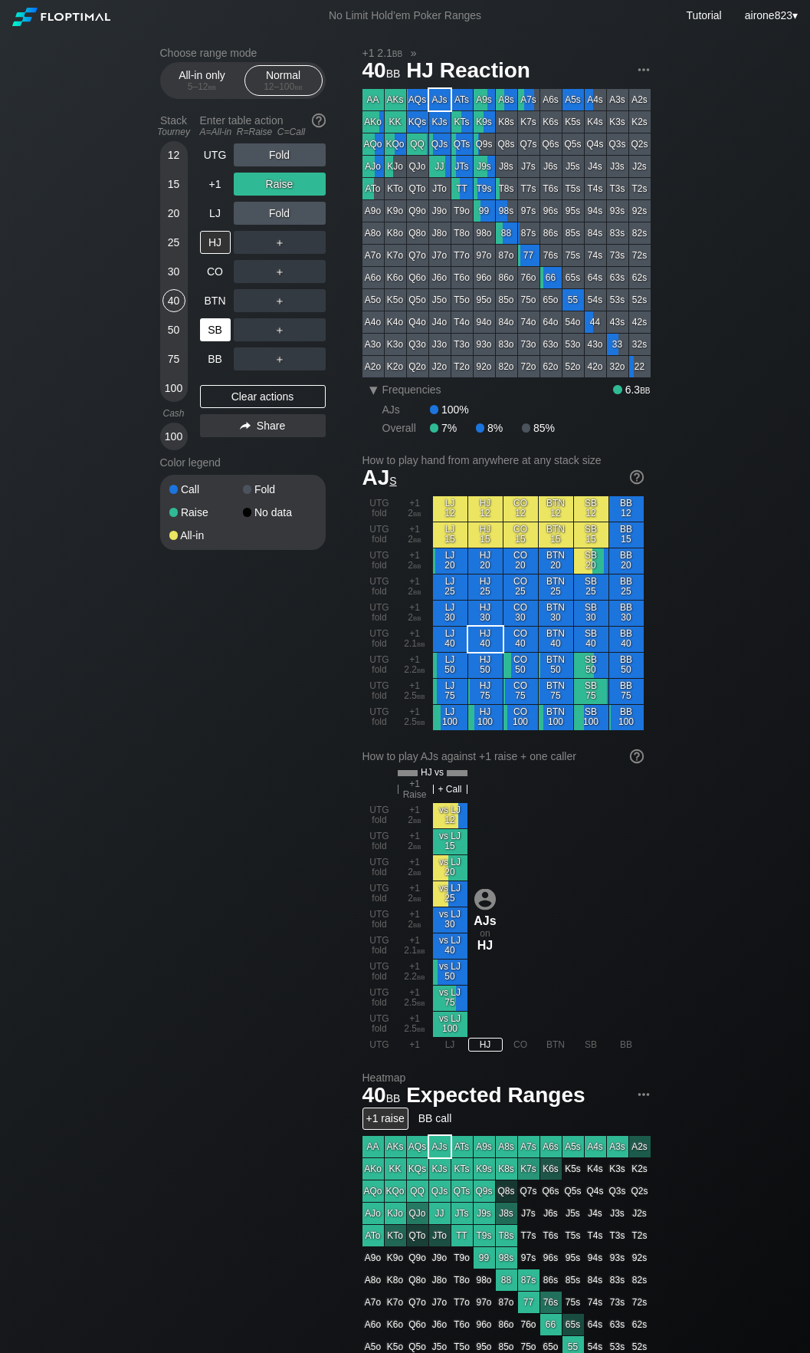
click at [207, 344] on div "SB" at bounding box center [217, 329] width 34 height 29
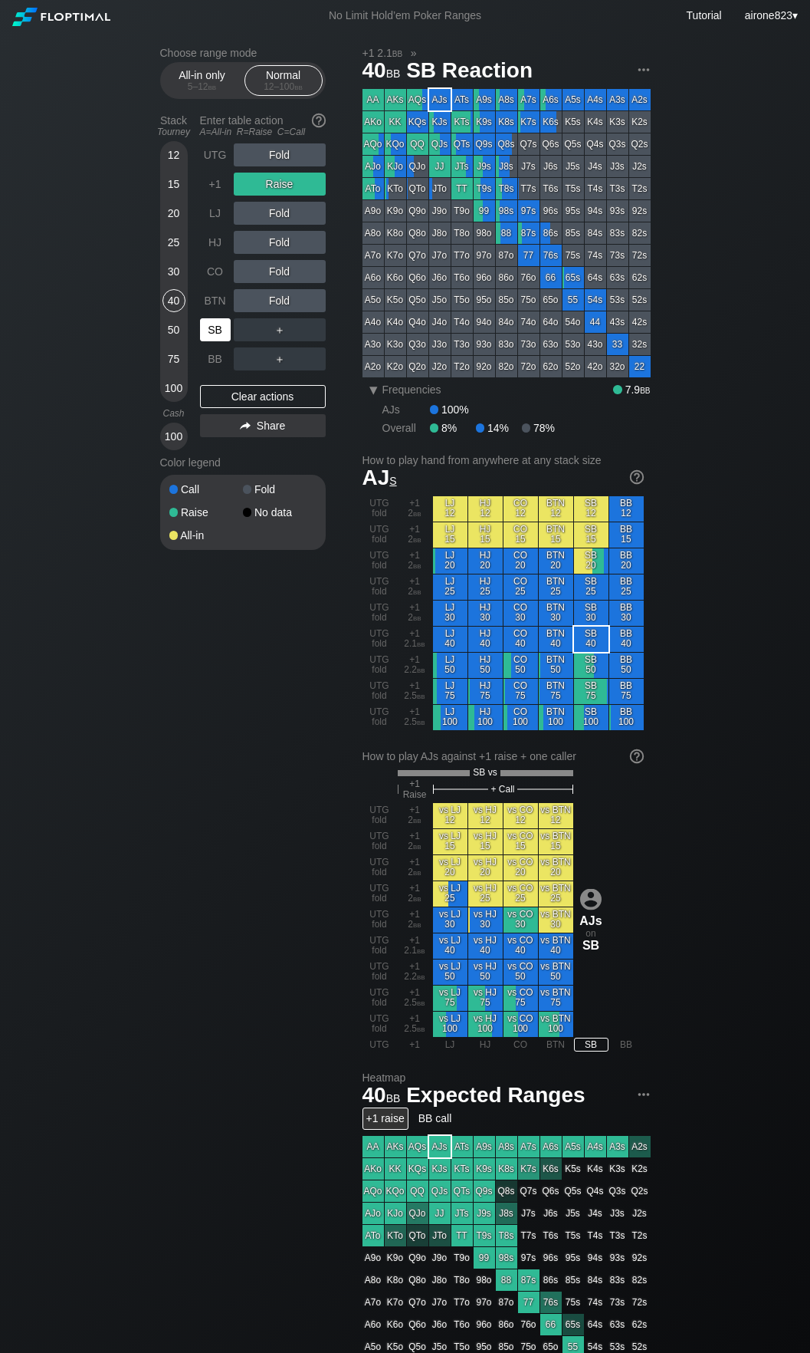
click at [207, 344] on div "SB" at bounding box center [217, 329] width 34 height 29
drag, startPoint x: 207, startPoint y: 346, endPoint x: 280, endPoint y: 315, distance: 79.0
click at [207, 344] on div "SB" at bounding box center [217, 329] width 34 height 29
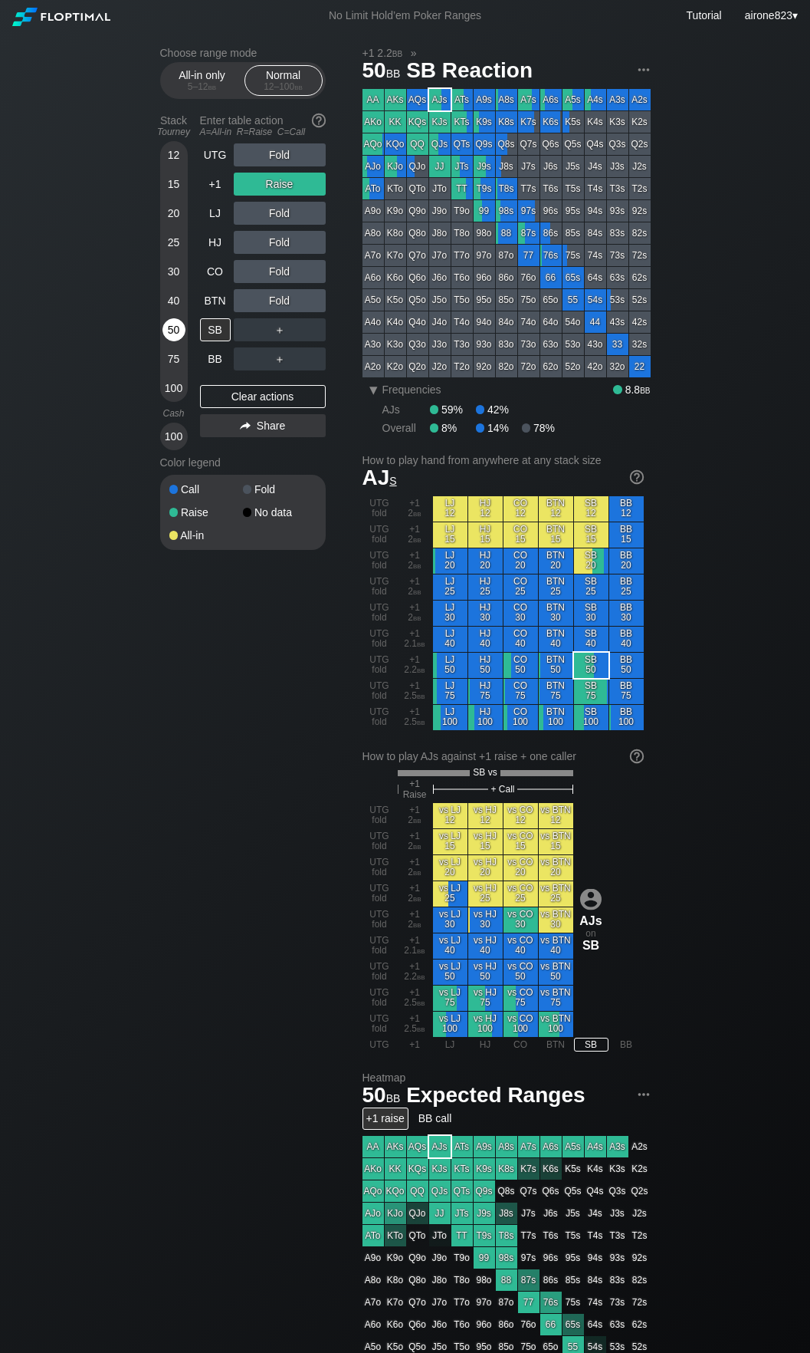
click at [173, 336] on div "50" at bounding box center [174, 329] width 23 height 23
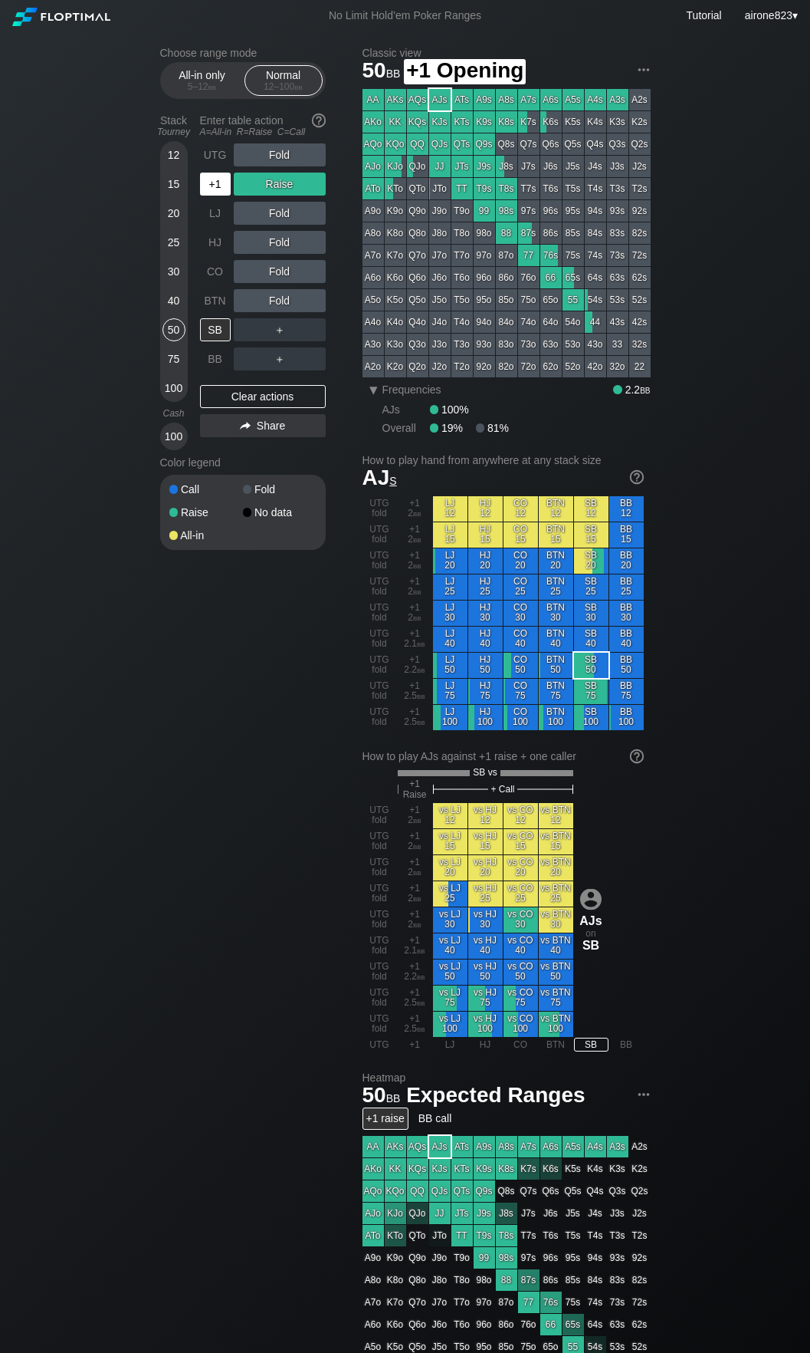
click at [212, 199] on div "+1" at bounding box center [217, 183] width 34 height 29
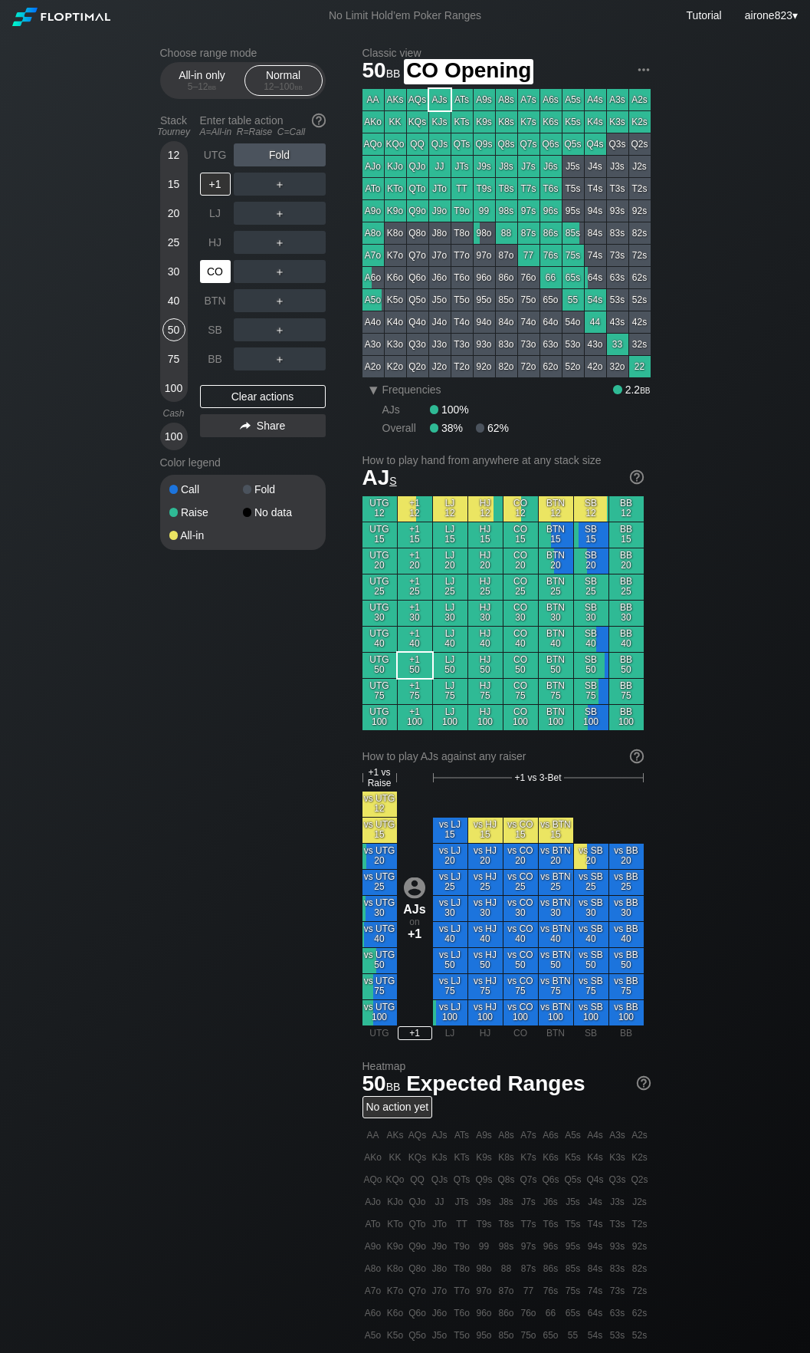
click at [222, 265] on div "CO" at bounding box center [215, 271] width 31 height 23
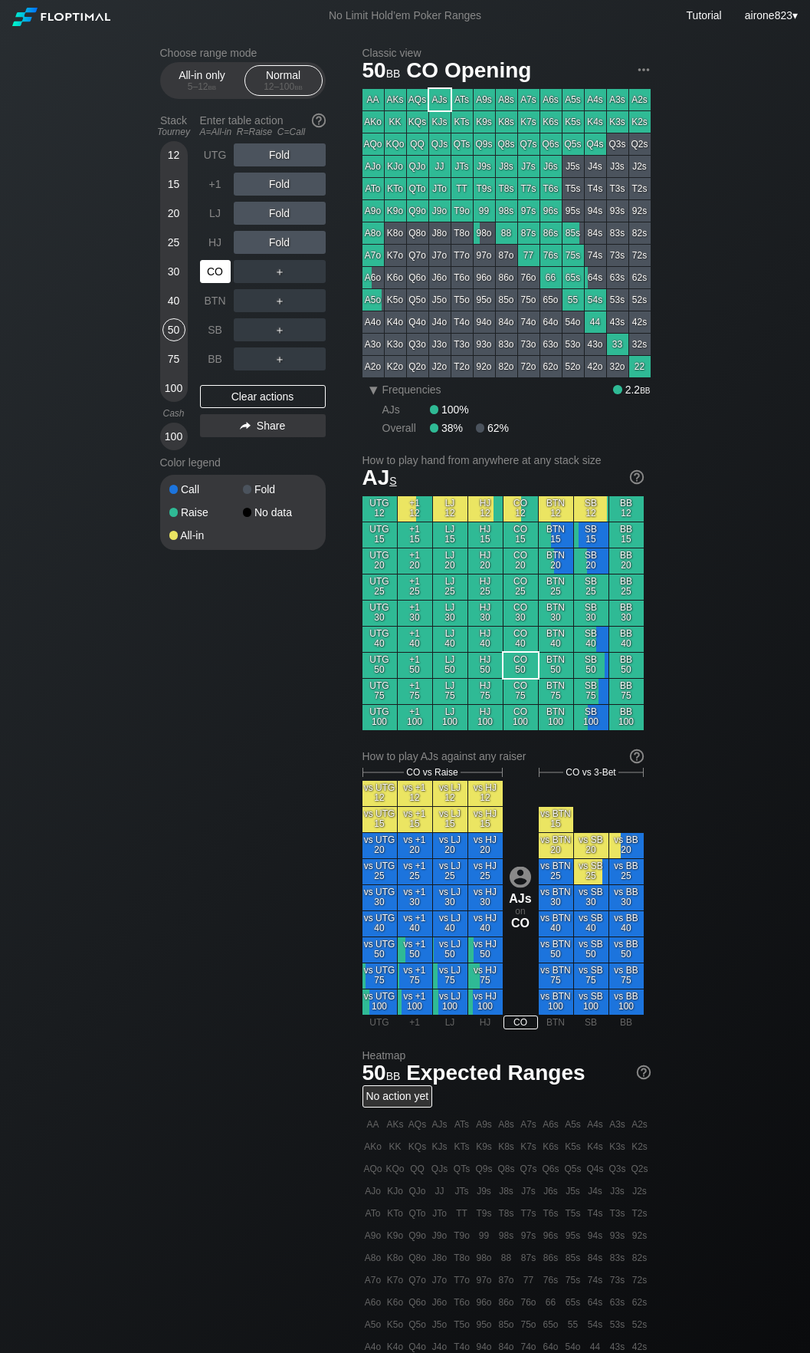
click at [222, 265] on div "CO" at bounding box center [215, 271] width 31 height 23
click at [176, 301] on div "40" at bounding box center [174, 300] width 23 height 23
click at [284, 266] on div "R ✕" at bounding box center [280, 271] width 30 height 23
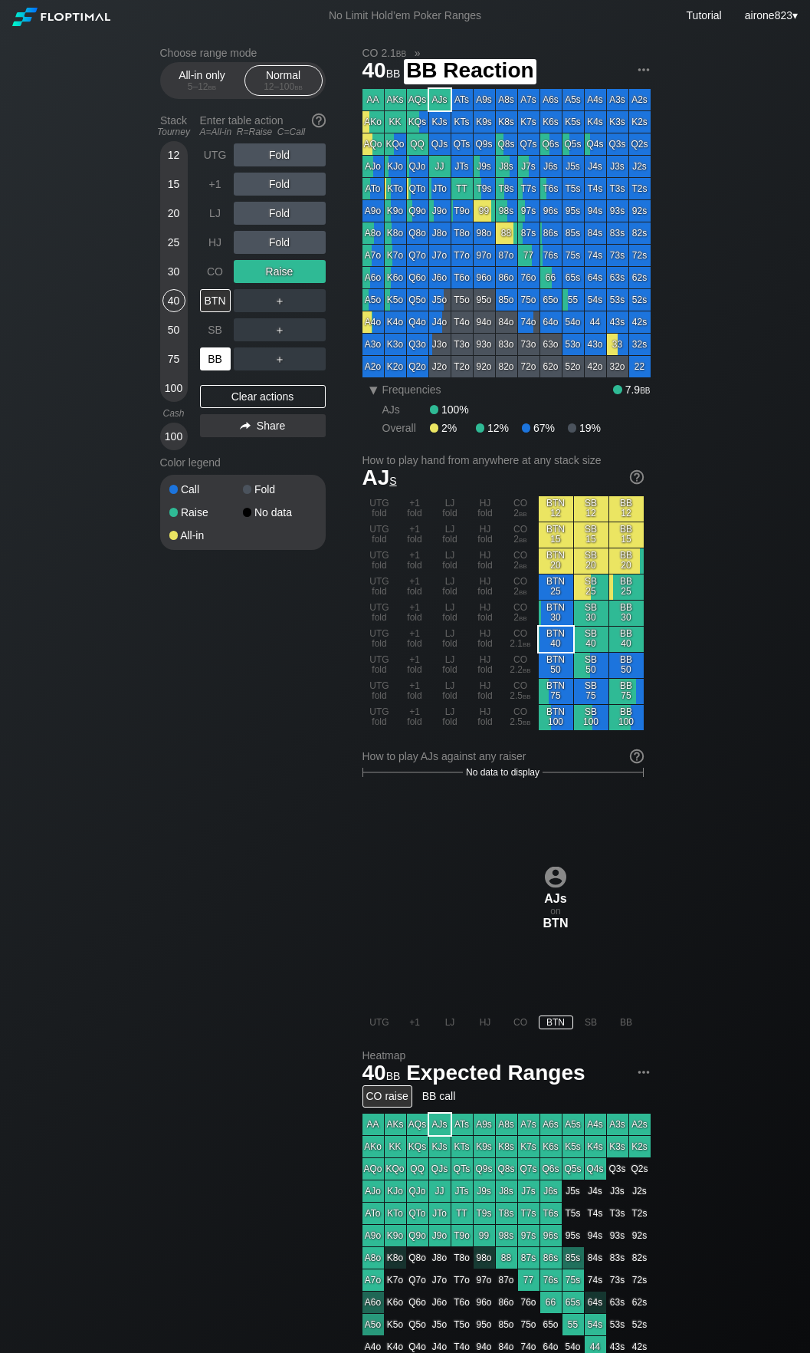
click at [228, 356] on div "BB" at bounding box center [215, 358] width 31 height 23
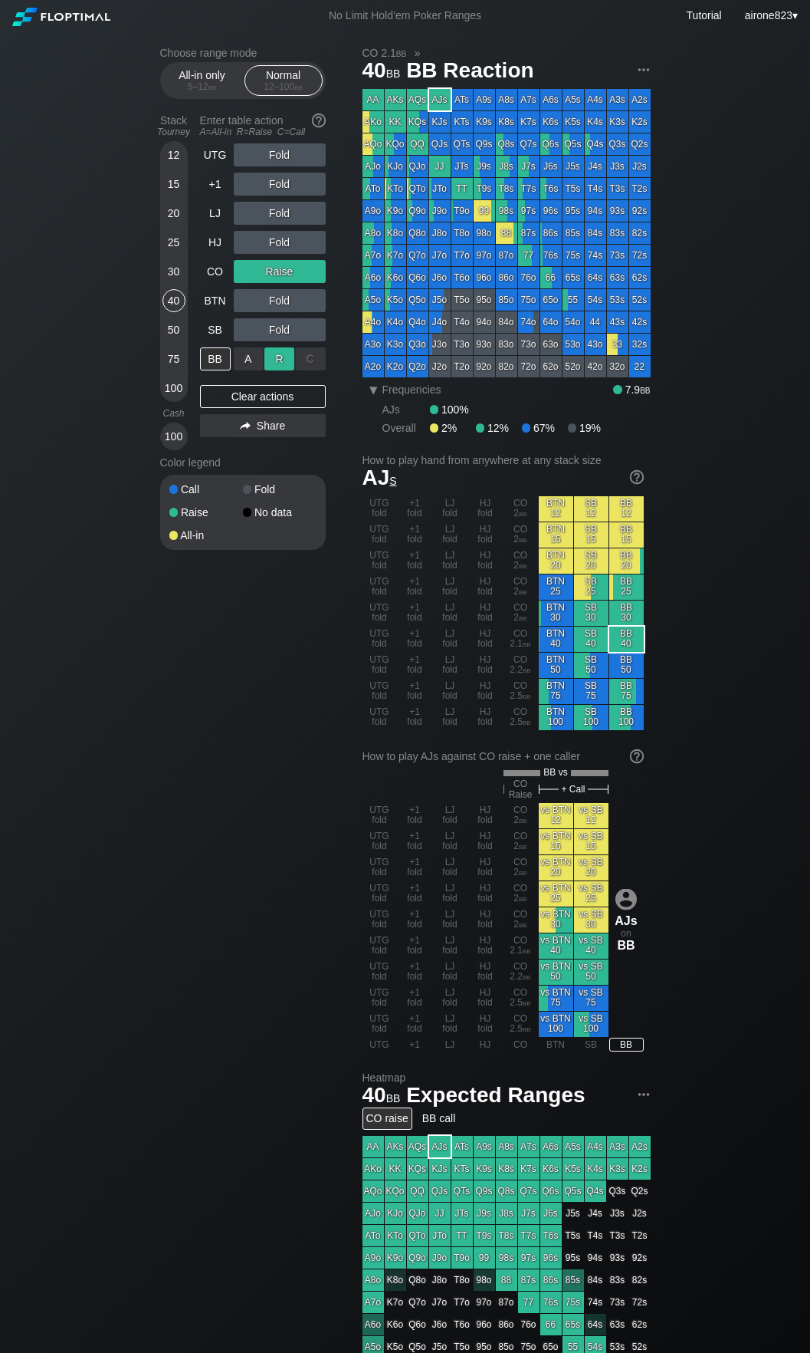
click at [268, 370] on div "R ✕" at bounding box center [280, 358] width 30 height 23
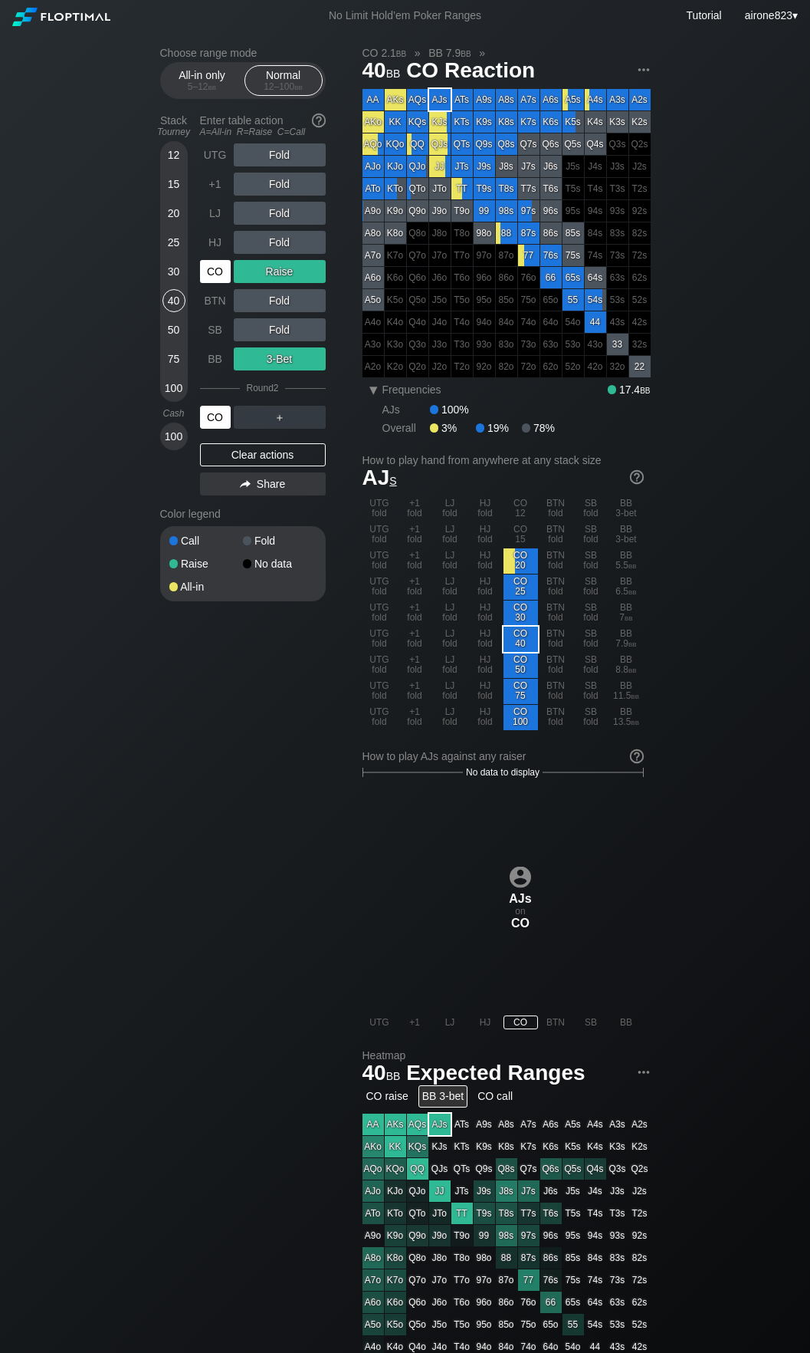
click at [216, 419] on div "CO" at bounding box center [215, 417] width 31 height 23
click at [175, 341] on div "50" at bounding box center [174, 329] width 23 height 23
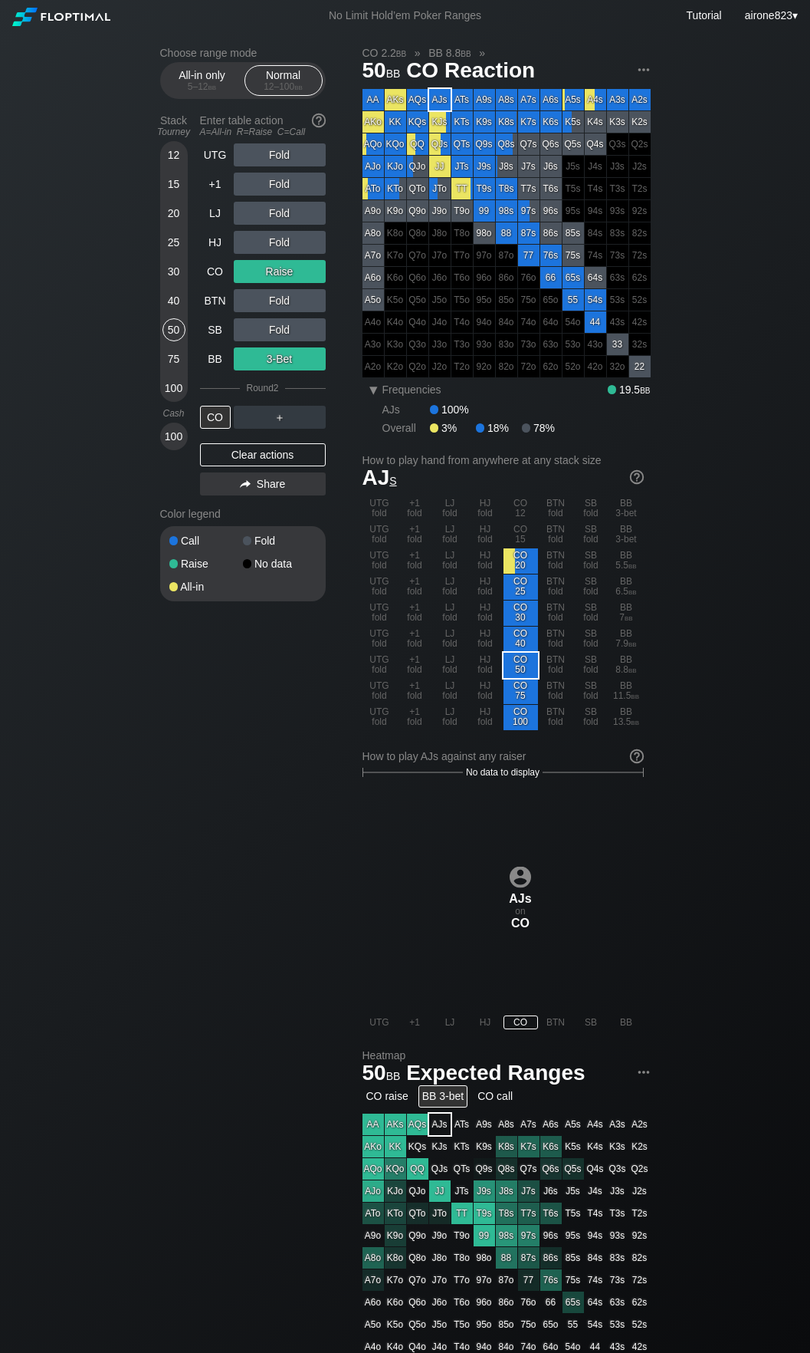
click at [164, 221] on div "20" at bounding box center [174, 213] width 23 height 23
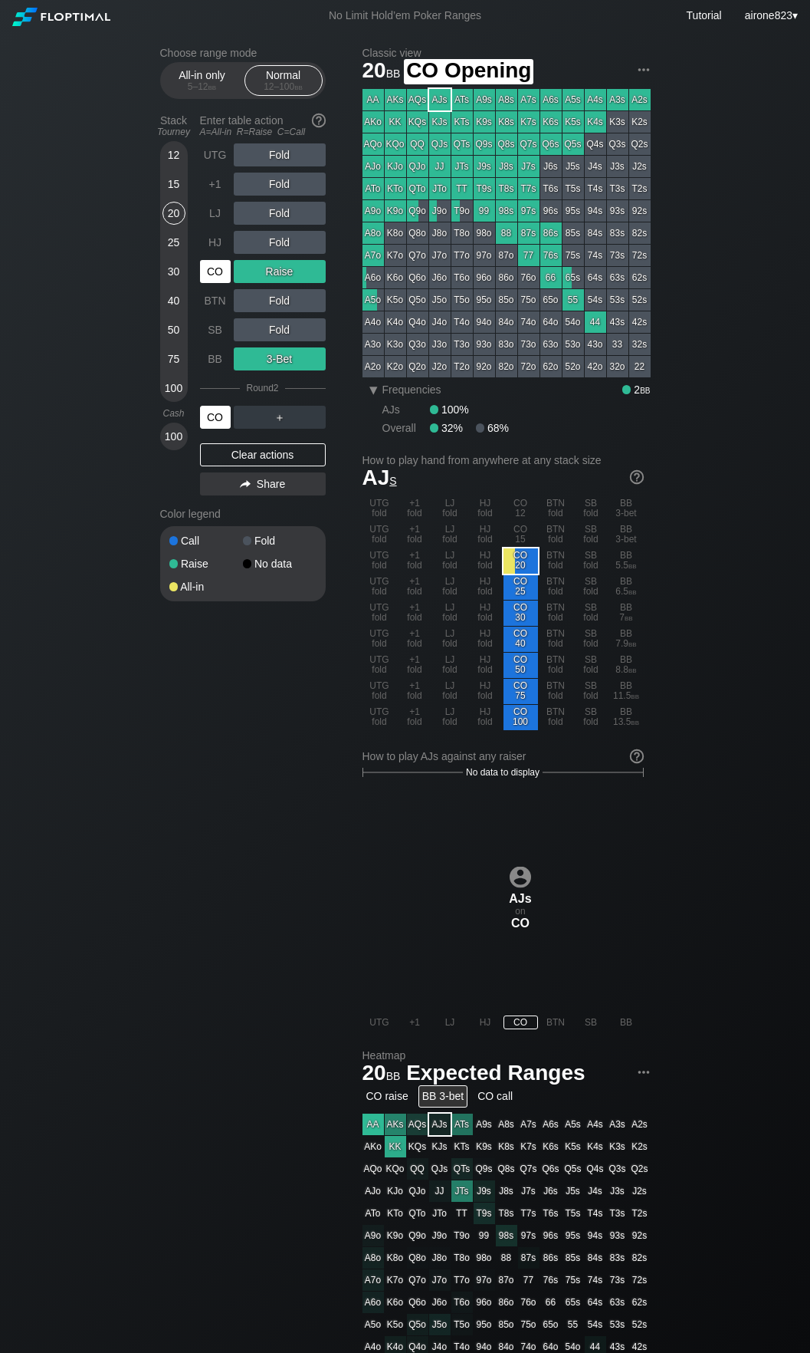
click at [215, 268] on div "CO" at bounding box center [215, 271] width 31 height 23
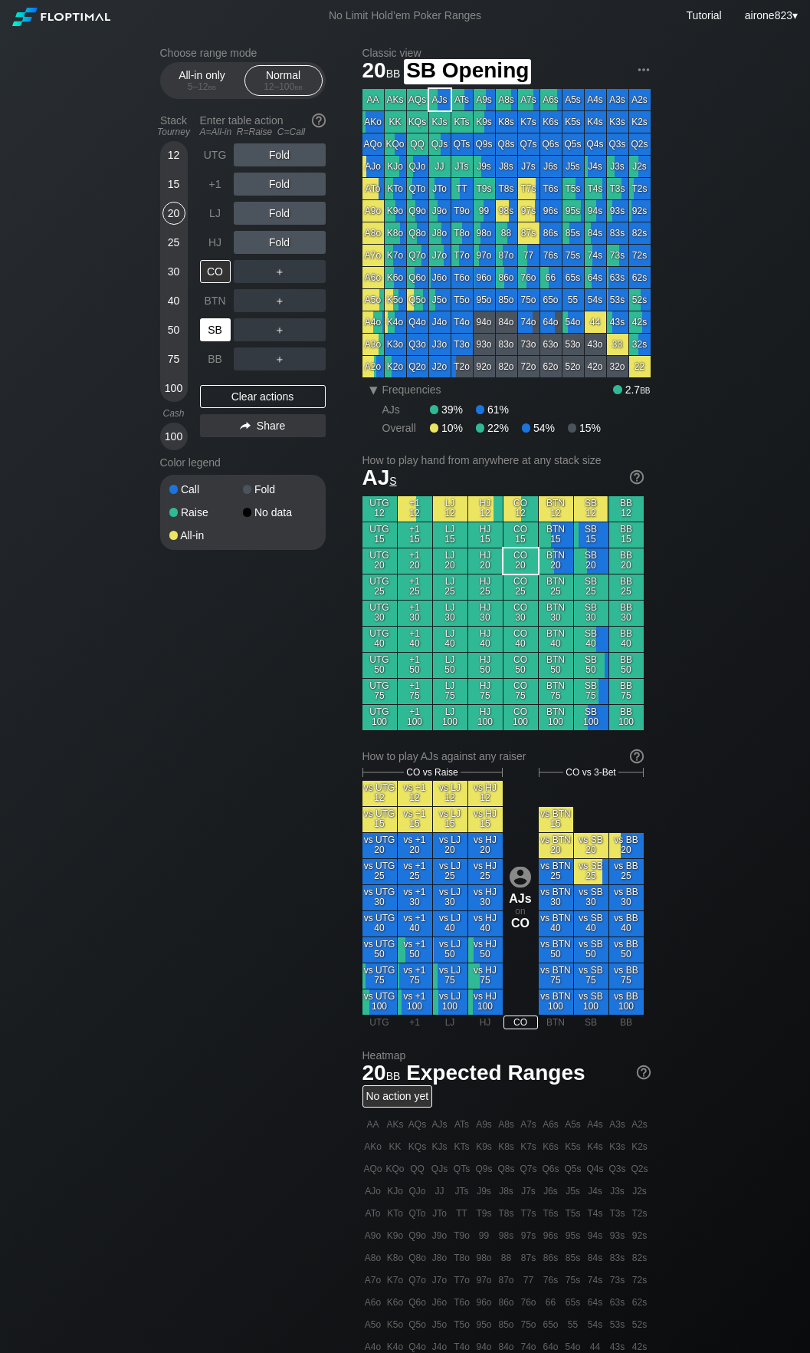
click at [219, 344] on div "SB" at bounding box center [217, 329] width 34 height 29
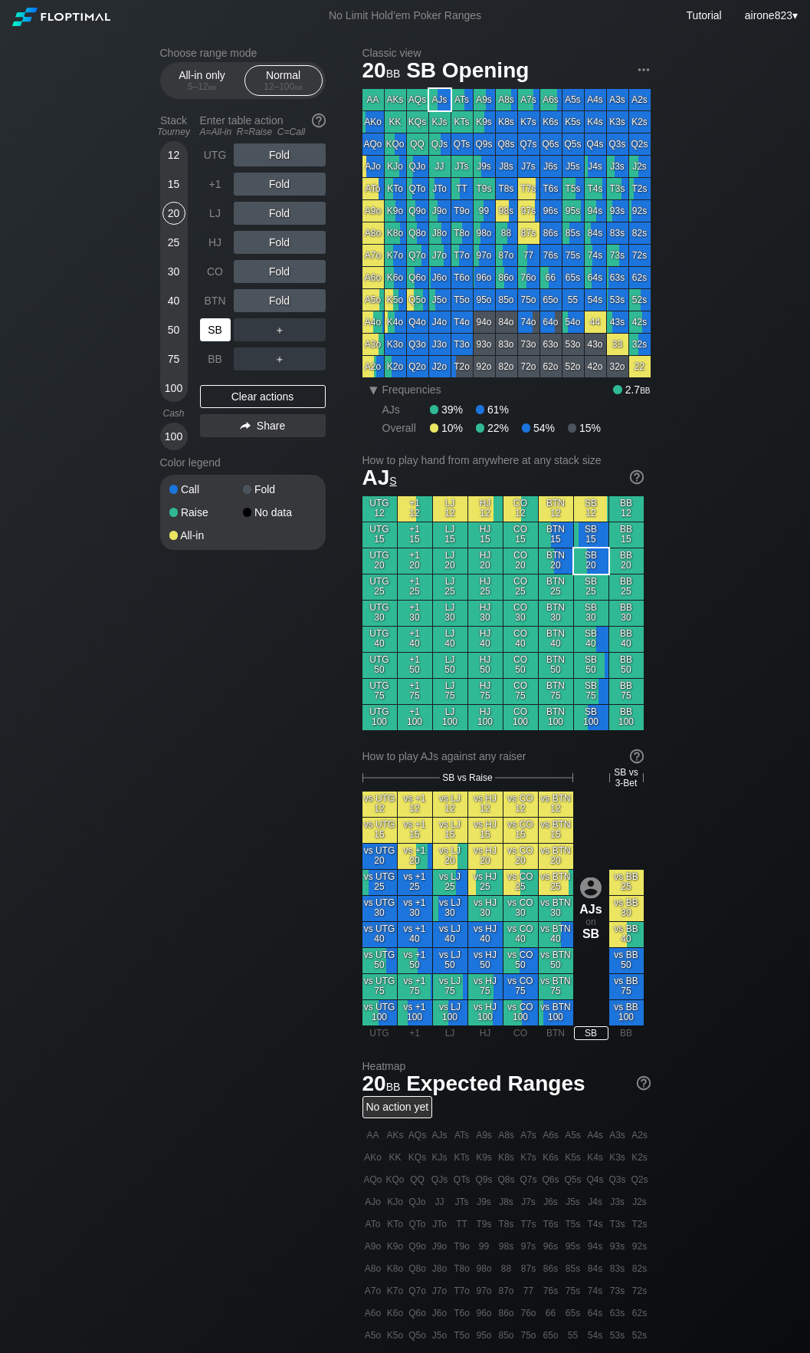
click at [219, 344] on div "SB" at bounding box center [217, 329] width 34 height 29
click at [176, 338] on div "50" at bounding box center [174, 329] width 23 height 23
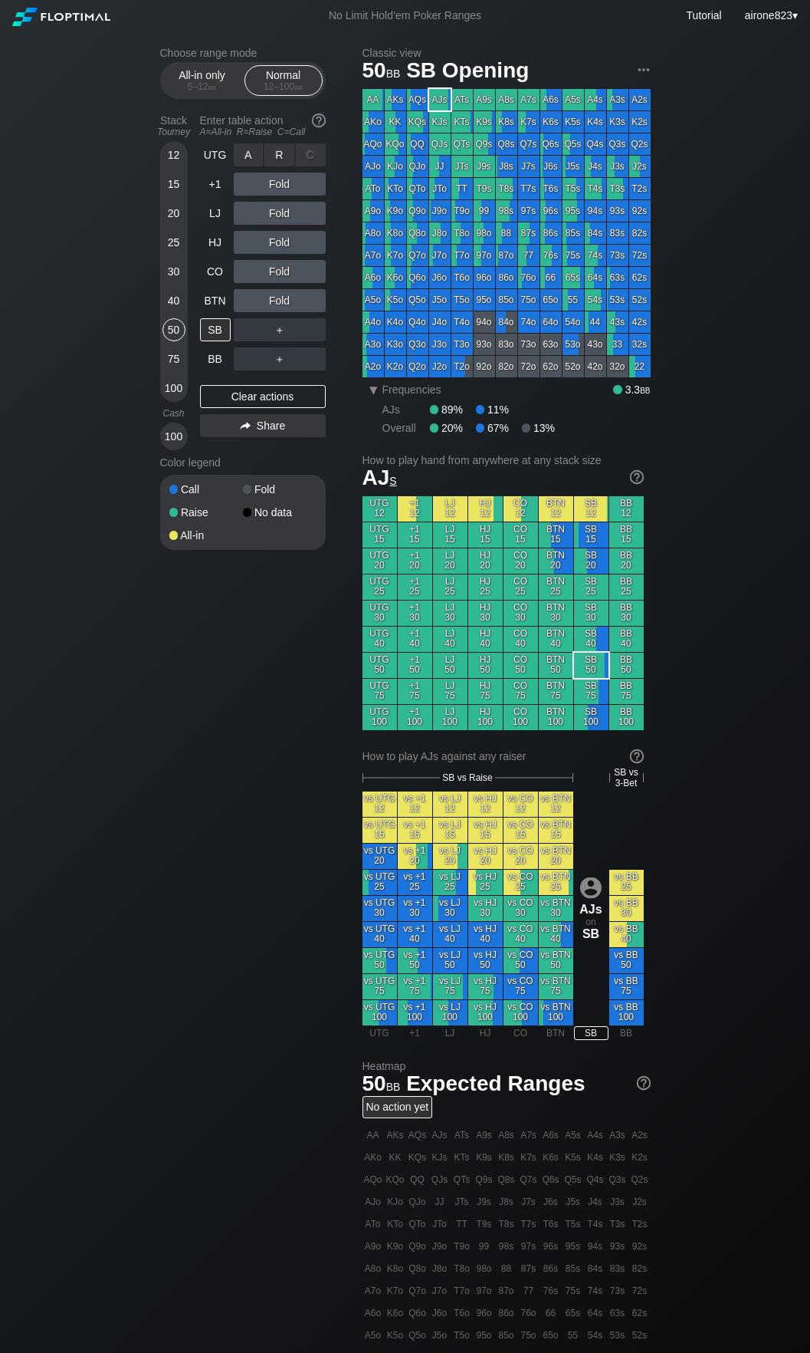
click at [281, 160] on div "R ✕" at bounding box center [280, 154] width 30 height 23
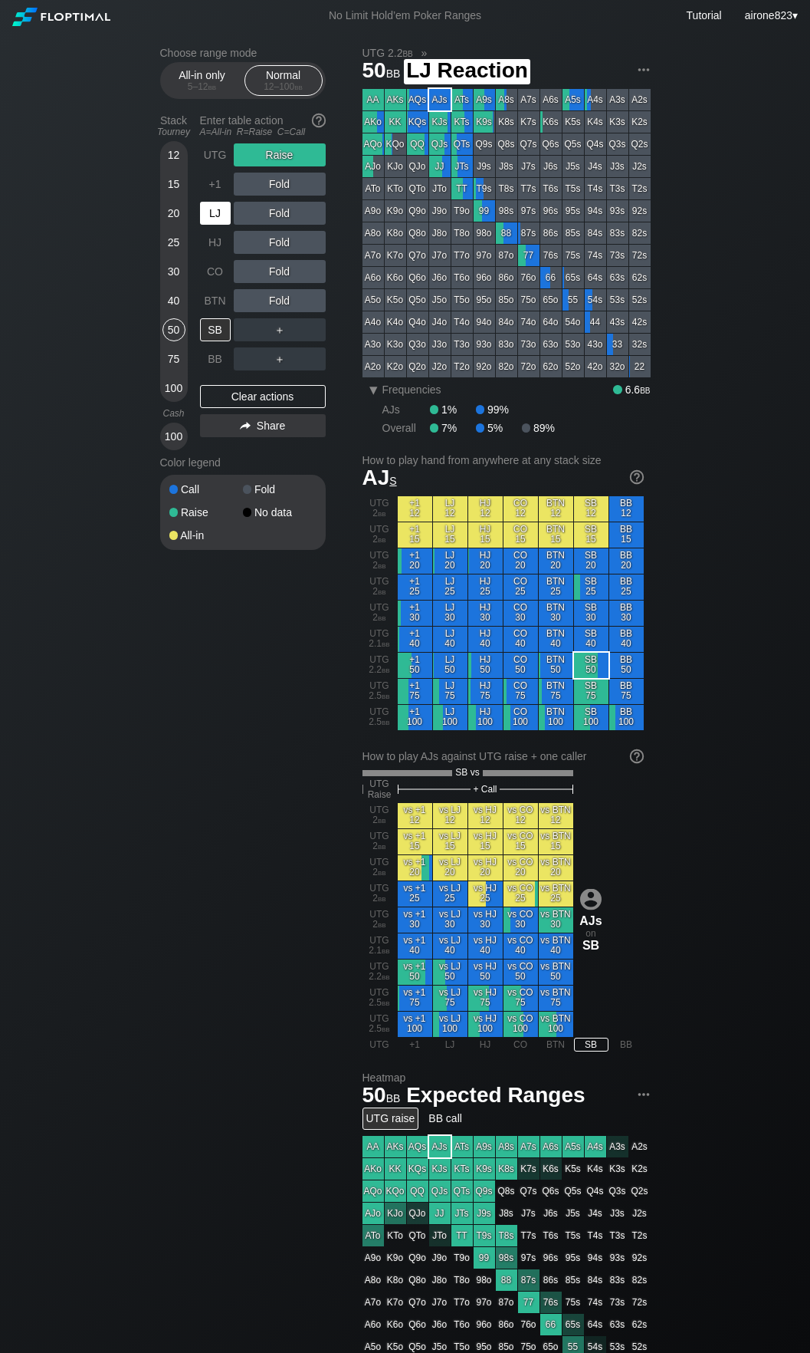
click at [221, 212] on div "LJ" at bounding box center [215, 213] width 31 height 23
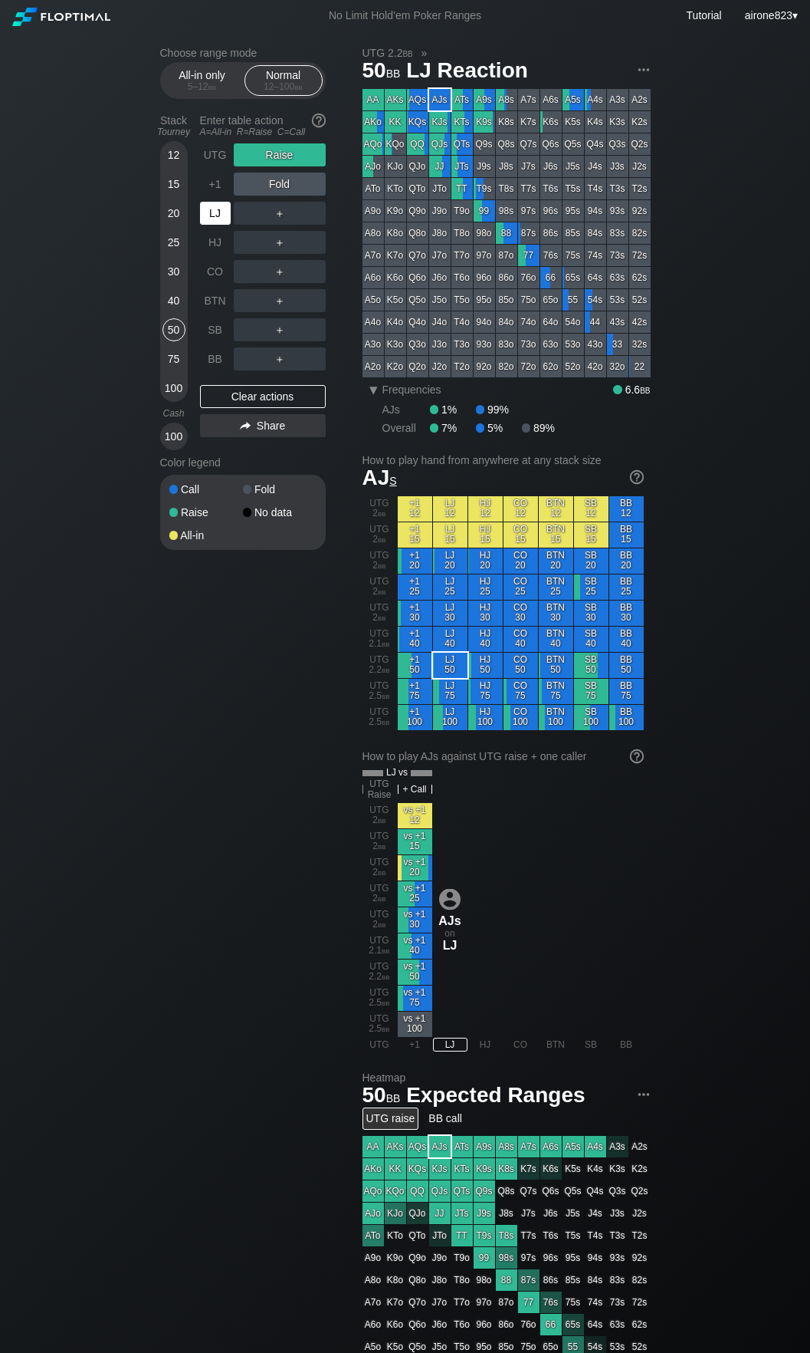
click at [221, 212] on div "LJ" at bounding box center [215, 213] width 31 height 23
click at [163, 222] on div "20" at bounding box center [174, 216] width 23 height 29
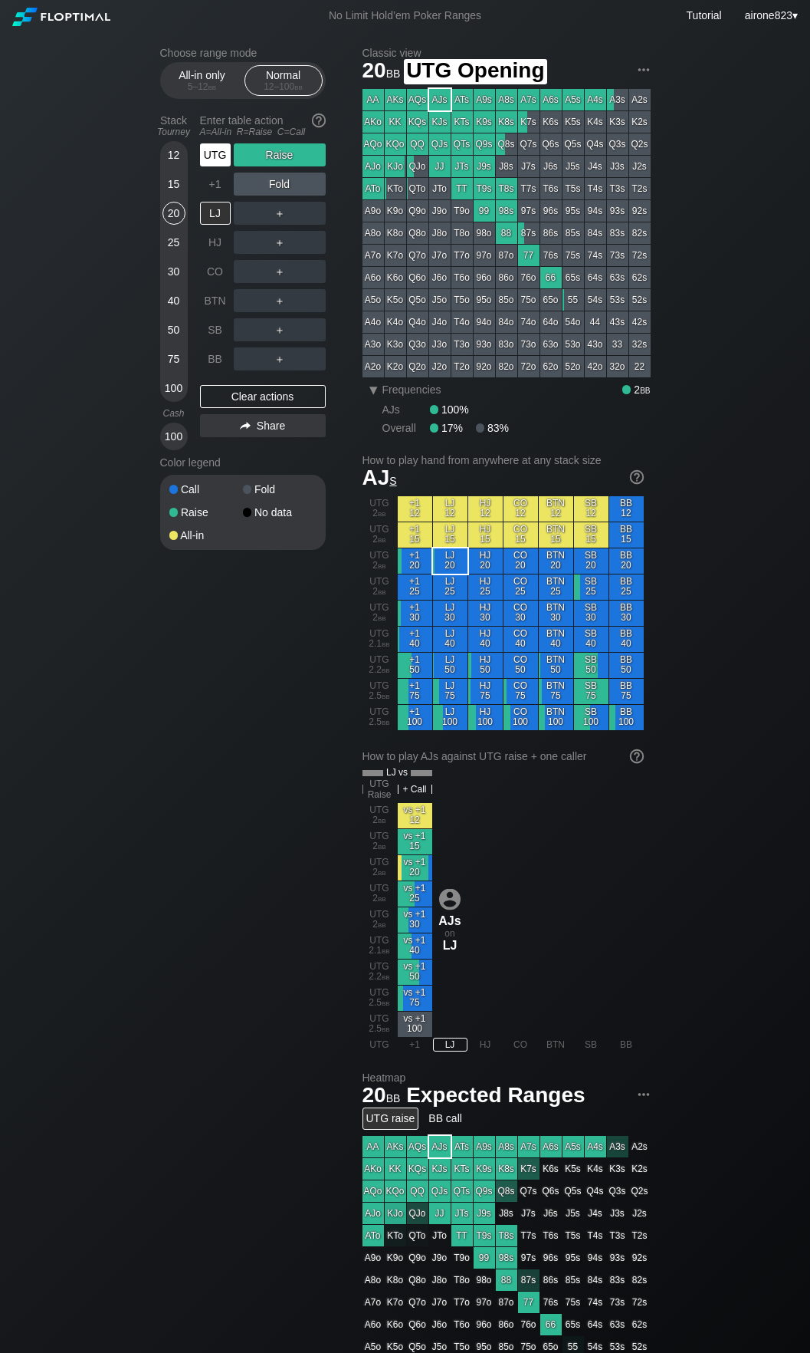
click at [207, 166] on div "UTG" at bounding box center [215, 154] width 31 height 23
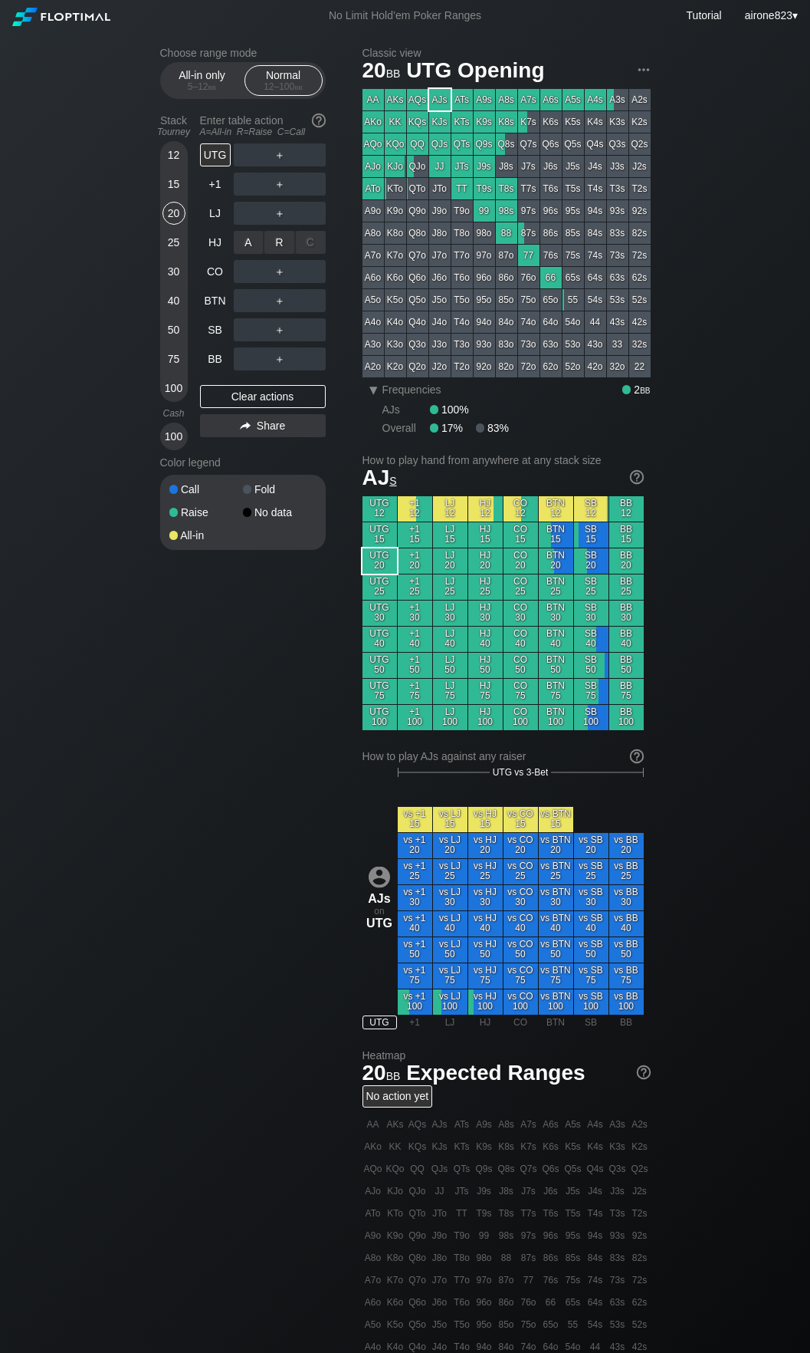
click at [277, 248] on div "R ✕" at bounding box center [280, 242] width 30 height 23
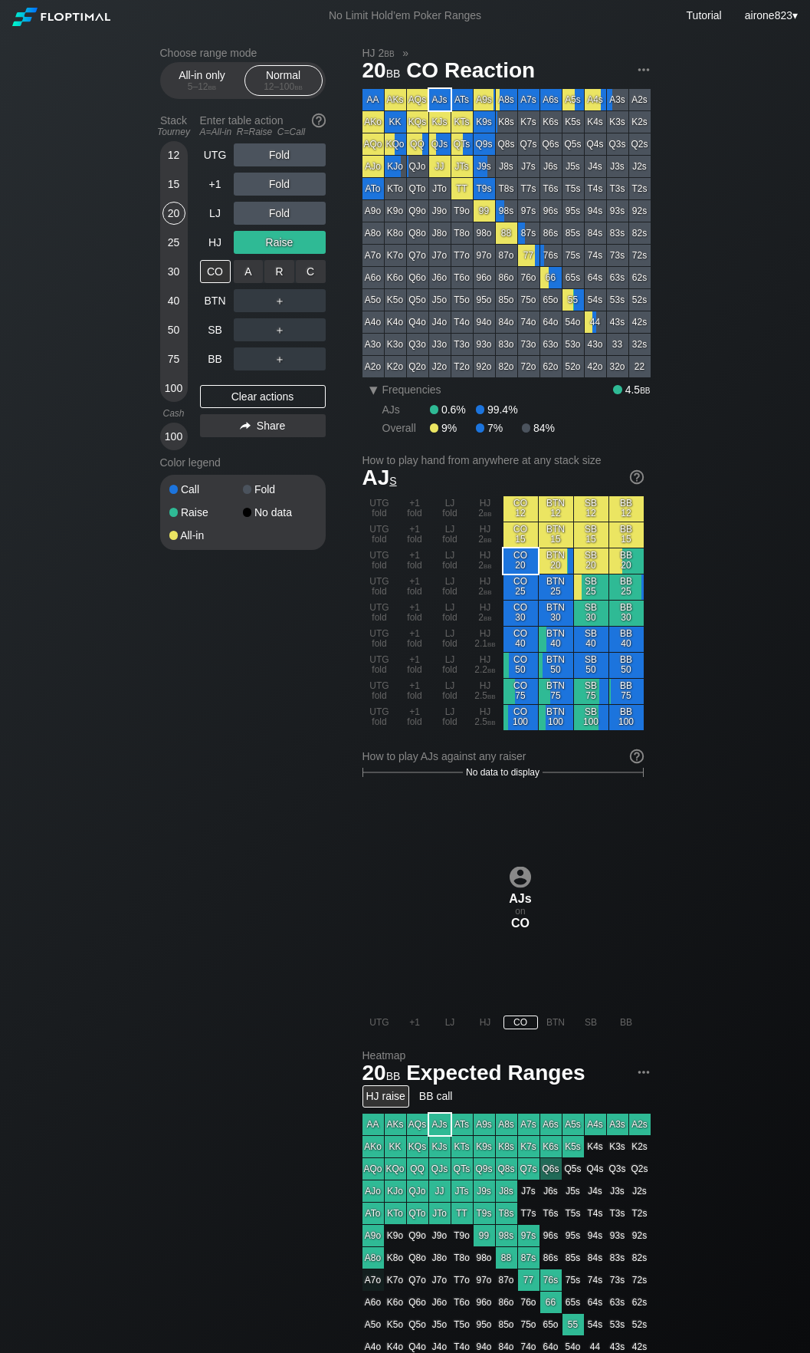
click at [308, 271] on div "C ✕" at bounding box center [311, 271] width 30 height 23
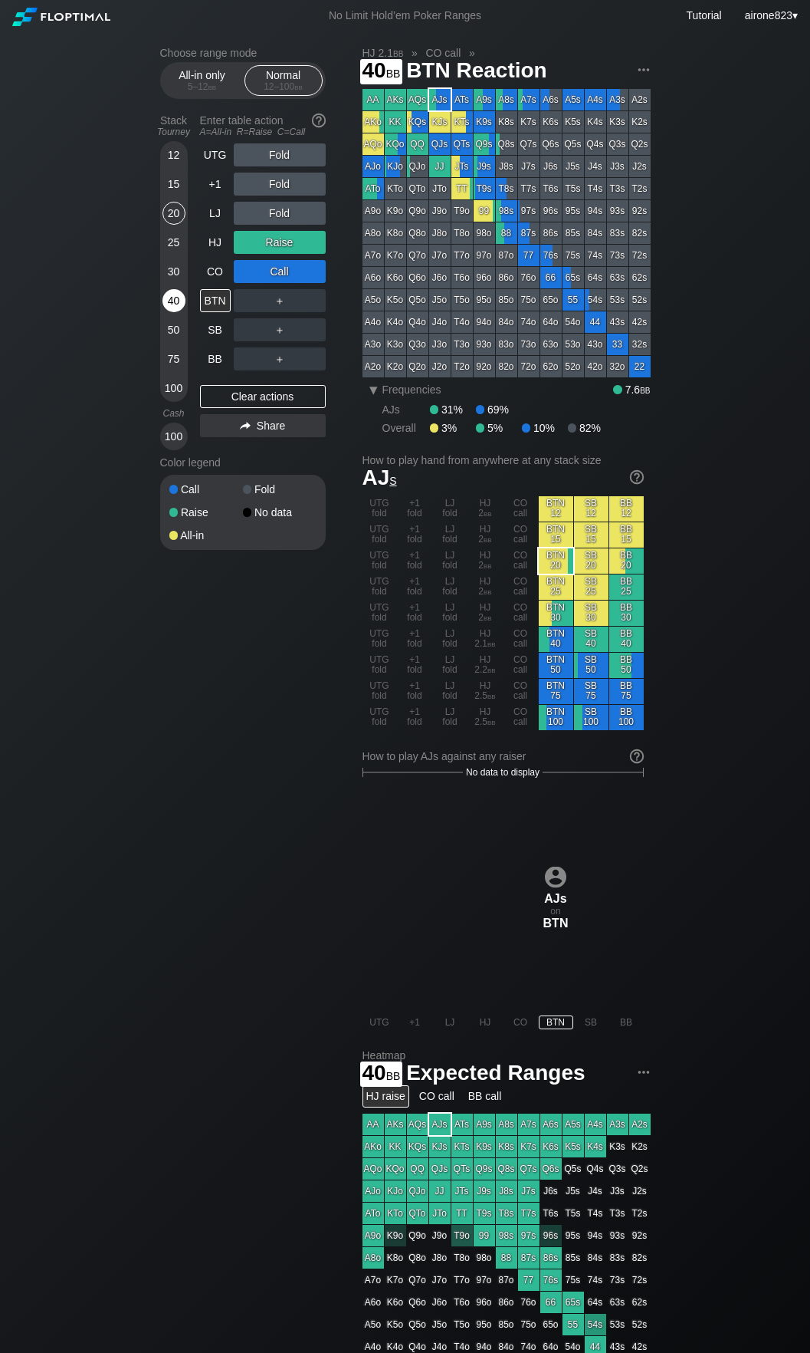
click at [172, 301] on div "40" at bounding box center [174, 300] width 23 height 23
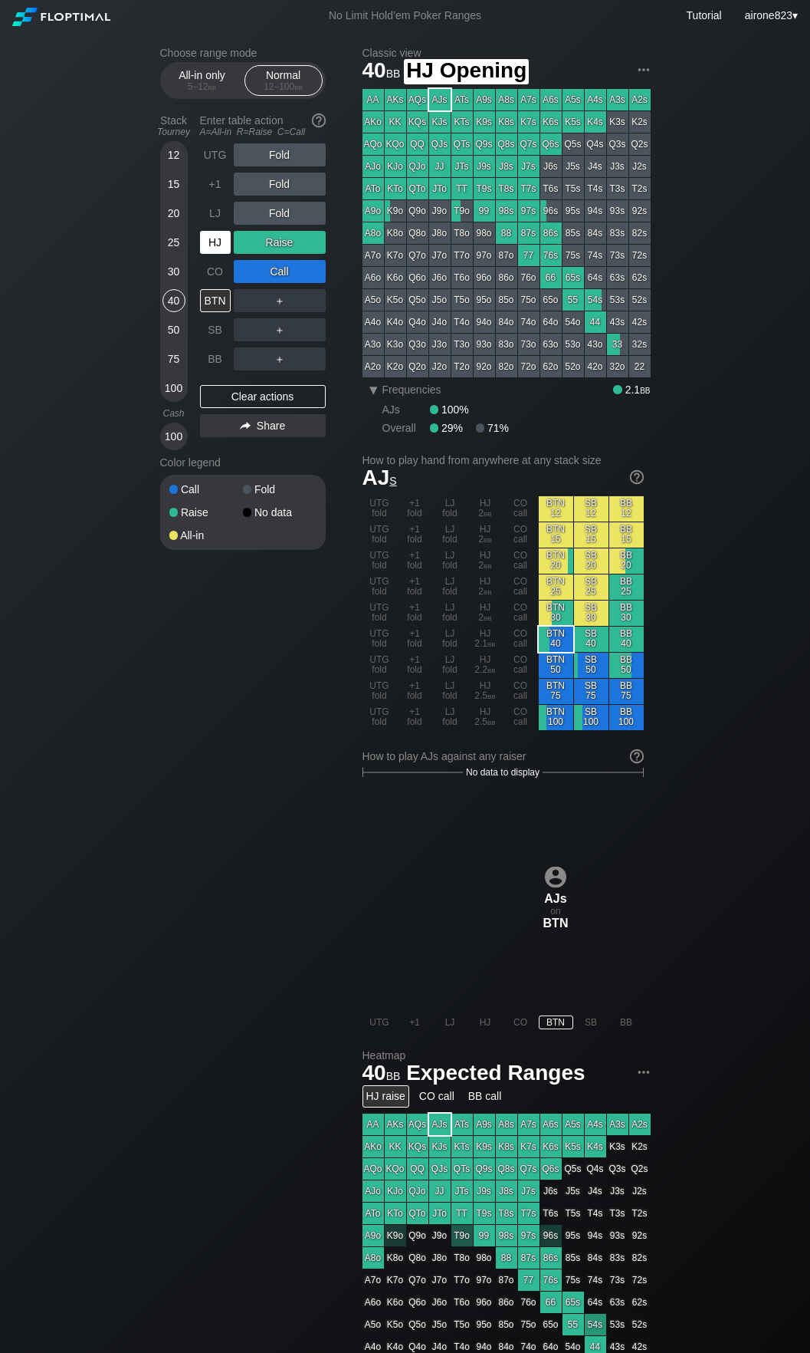
click at [228, 251] on div "HJ" at bounding box center [215, 242] width 31 height 23
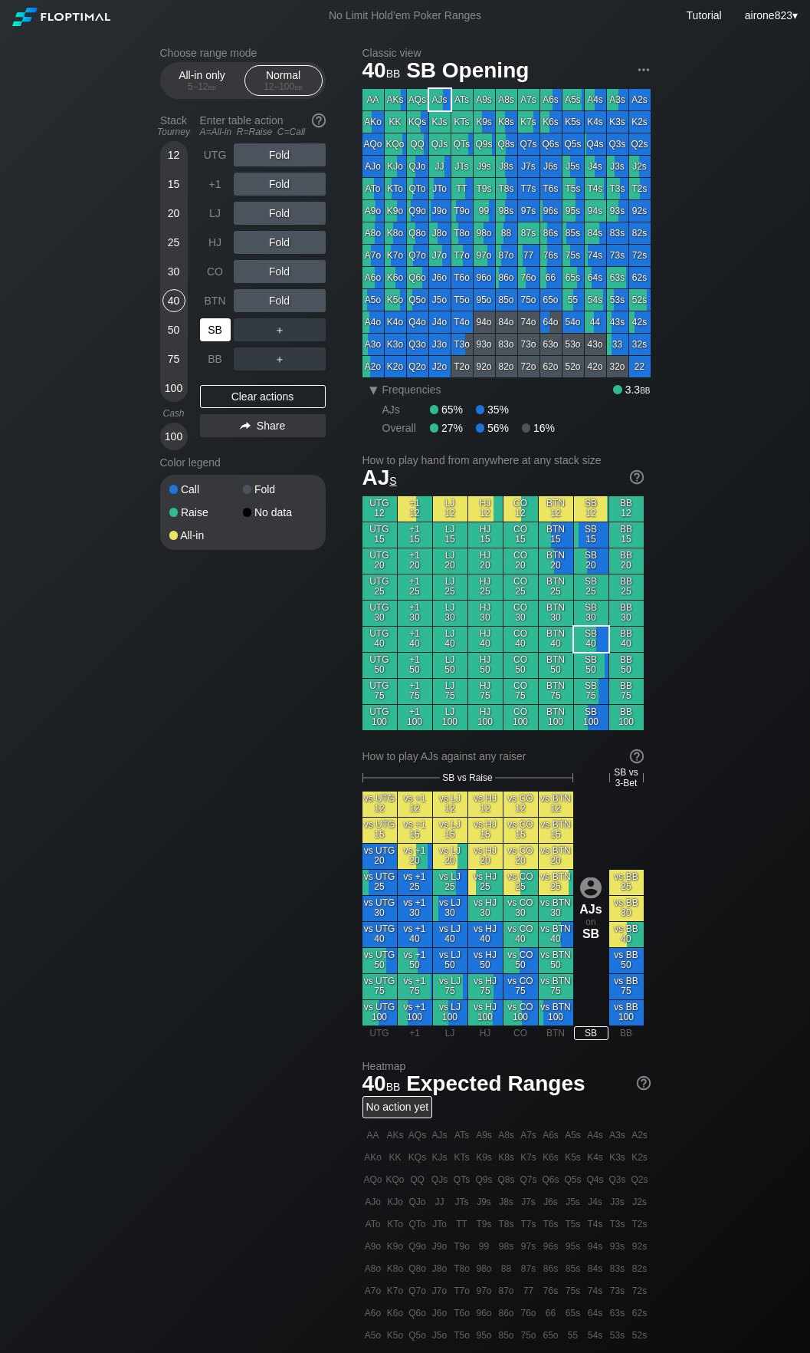
click at [224, 334] on div "SB" at bounding box center [215, 329] width 31 height 23
click at [187, 84] on div "5 – 12 bb" at bounding box center [202, 86] width 64 height 11
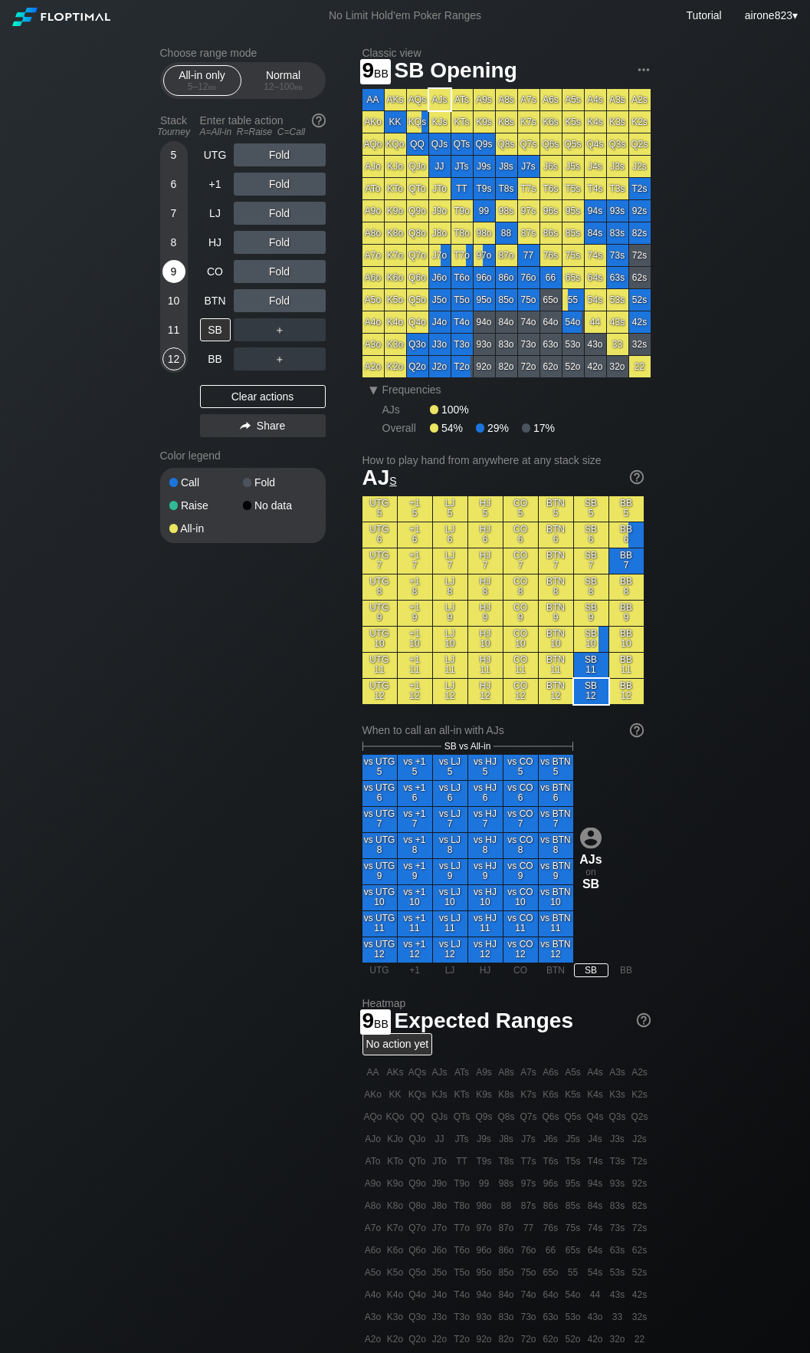
click at [173, 281] on div "9" at bounding box center [174, 271] width 23 height 23
click at [269, 281] on div "R ✕" at bounding box center [280, 271] width 30 height 23
click at [254, 274] on div "A ✕" at bounding box center [249, 271] width 30 height 23
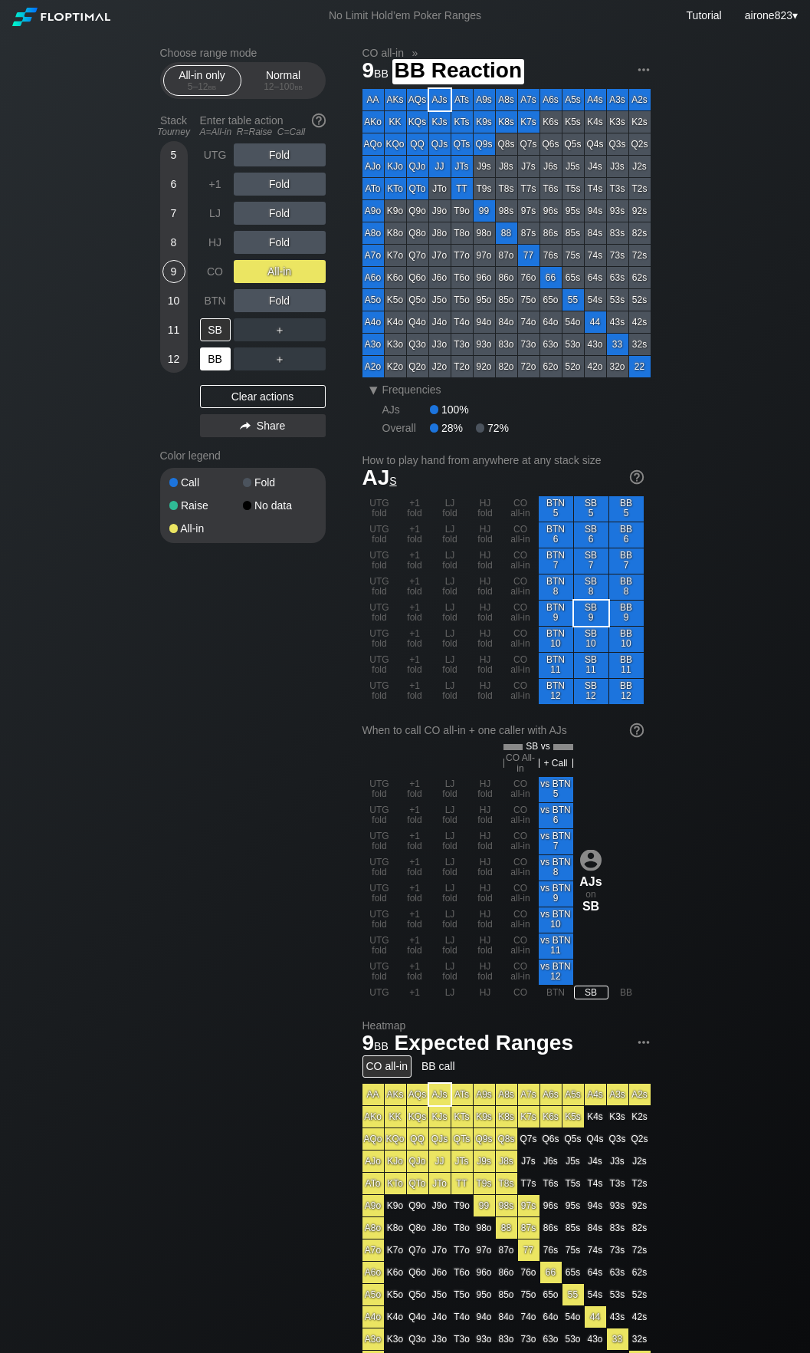
click at [225, 354] on div "BB" at bounding box center [215, 358] width 31 height 23
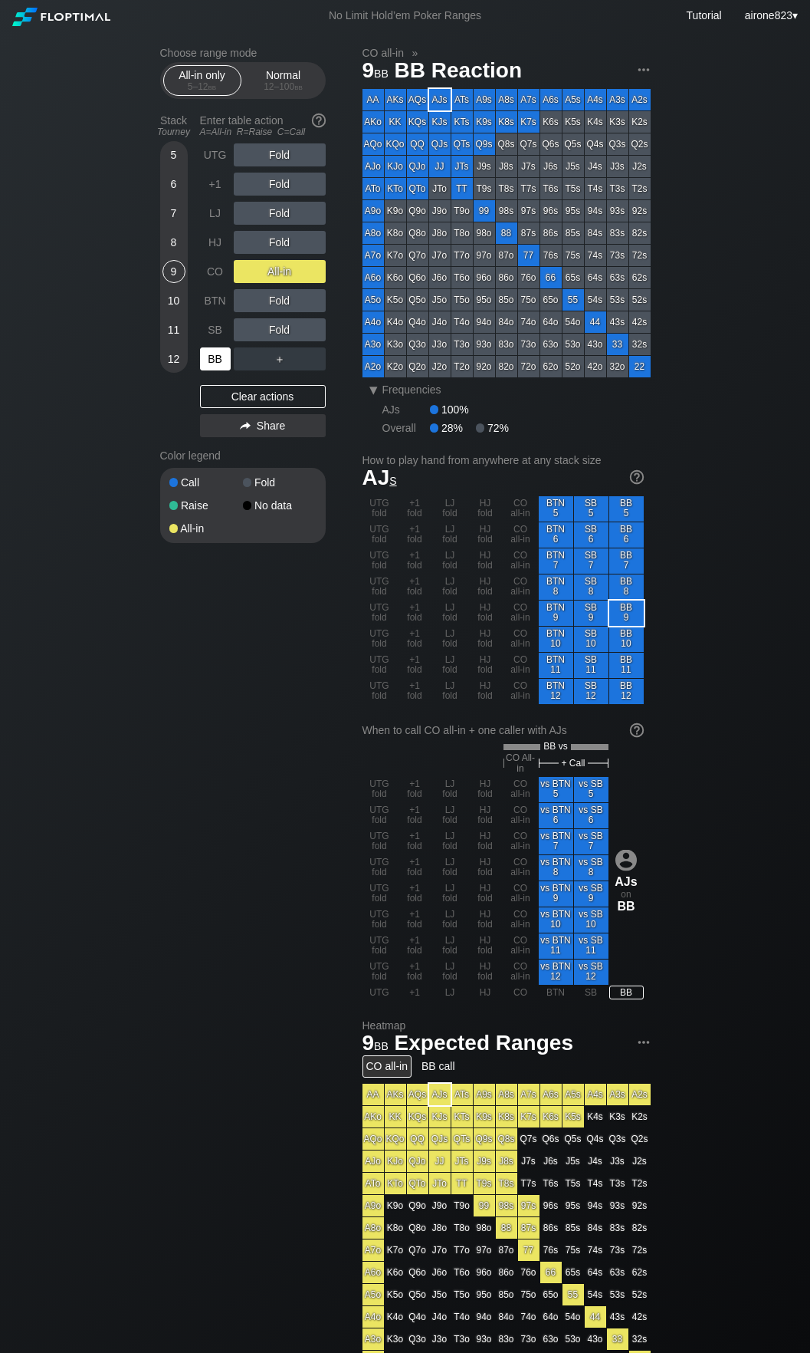
click at [225, 354] on div "BB" at bounding box center [215, 358] width 31 height 23
click at [275, 100] on section "Choose range mode All-in only 5 – 12 bb Normal 12 – 100 bb Stack Tourney Enter …" at bounding box center [243, 295] width 166 height 496
click at [279, 94] on div "Normal 12 – 100 bb" at bounding box center [283, 80] width 71 height 29
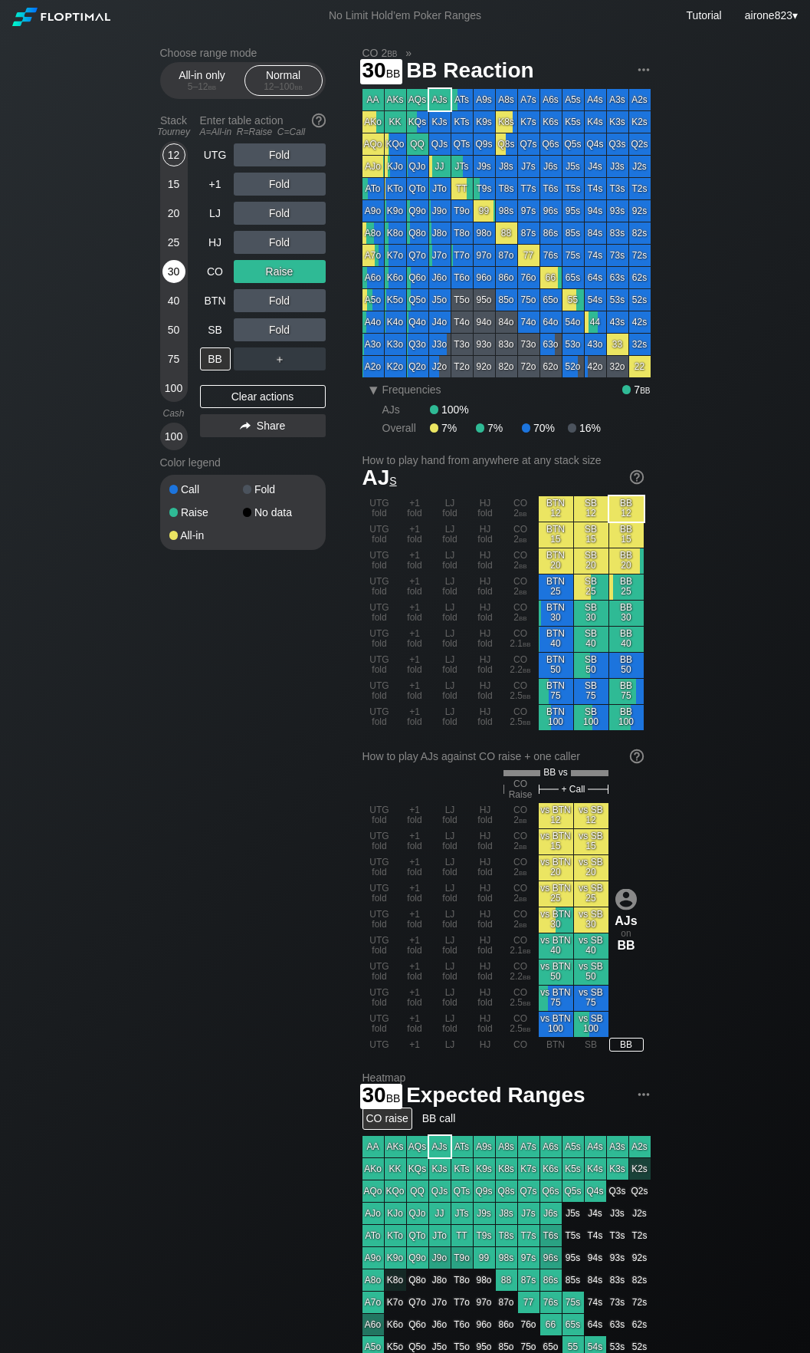
click at [169, 273] on div "30" at bounding box center [174, 271] width 23 height 23
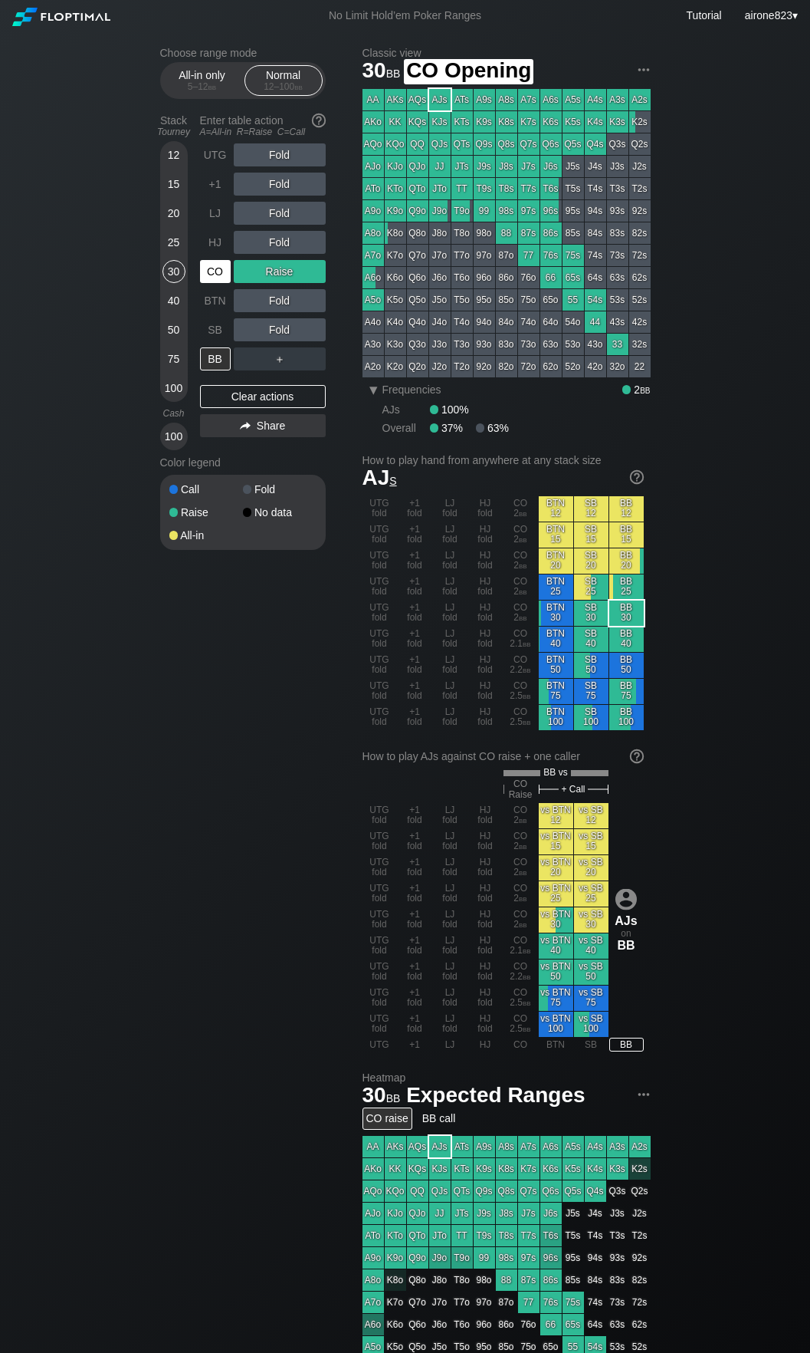
click at [200, 282] on div "CO" at bounding box center [215, 271] width 31 height 23
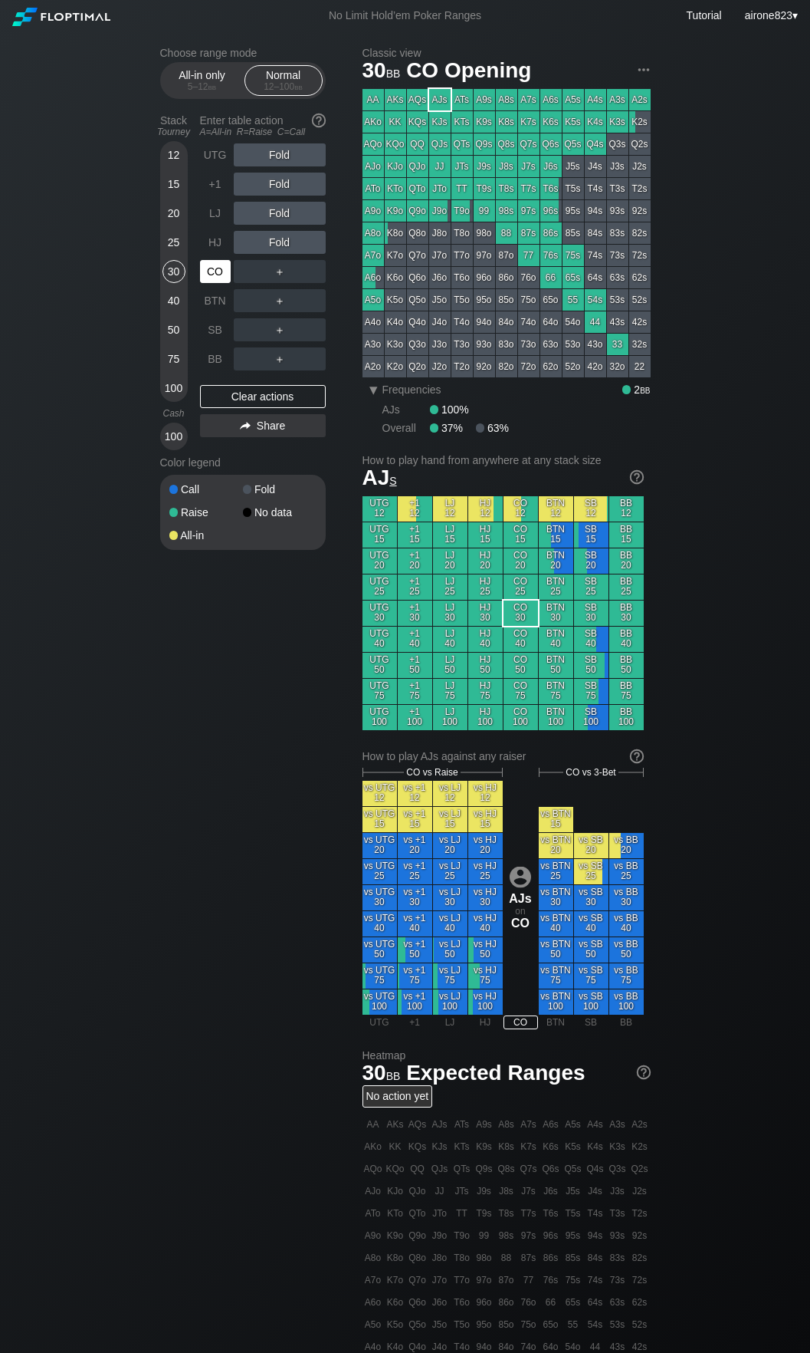
click at [200, 282] on div "CO" at bounding box center [215, 271] width 31 height 23
click at [172, 332] on div "50" at bounding box center [174, 329] width 23 height 23
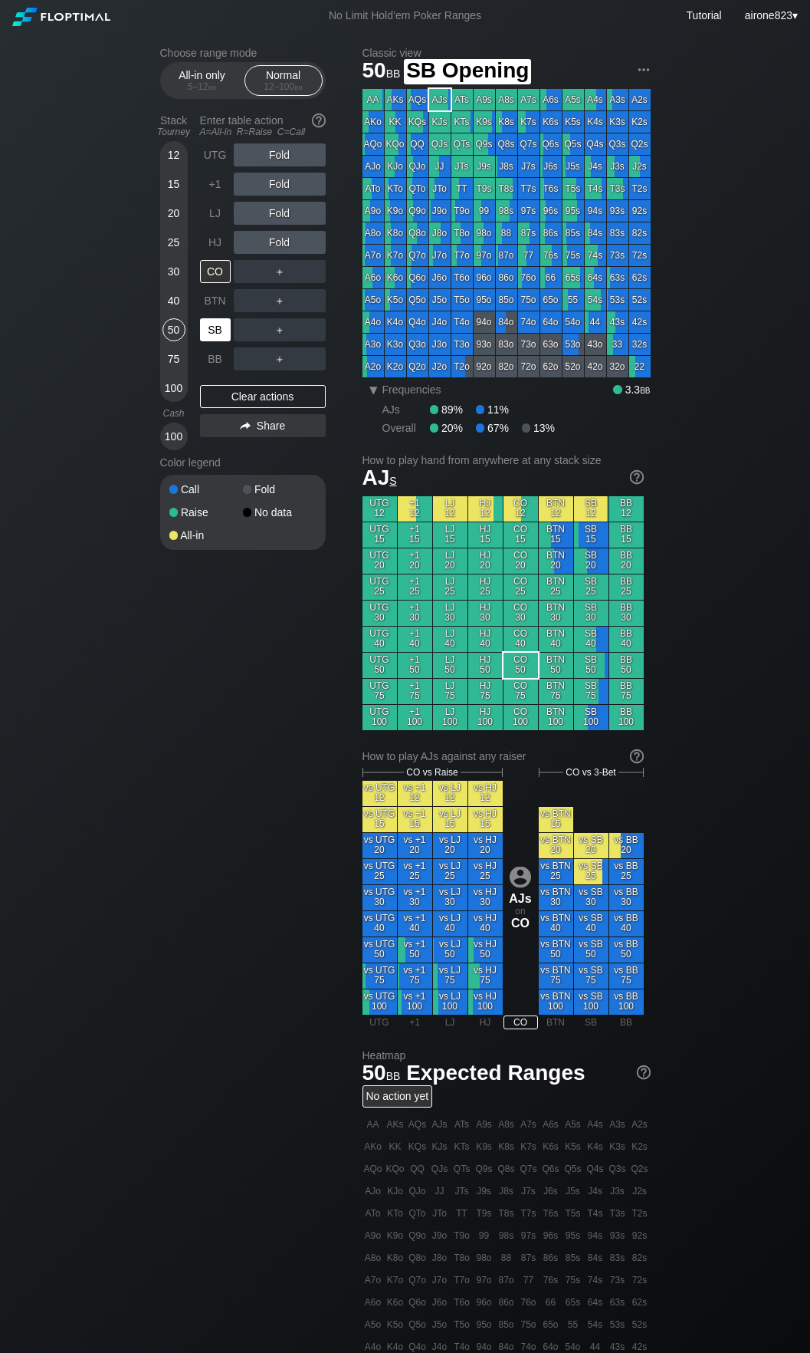
click at [207, 334] on div "SB" at bounding box center [215, 329] width 31 height 23
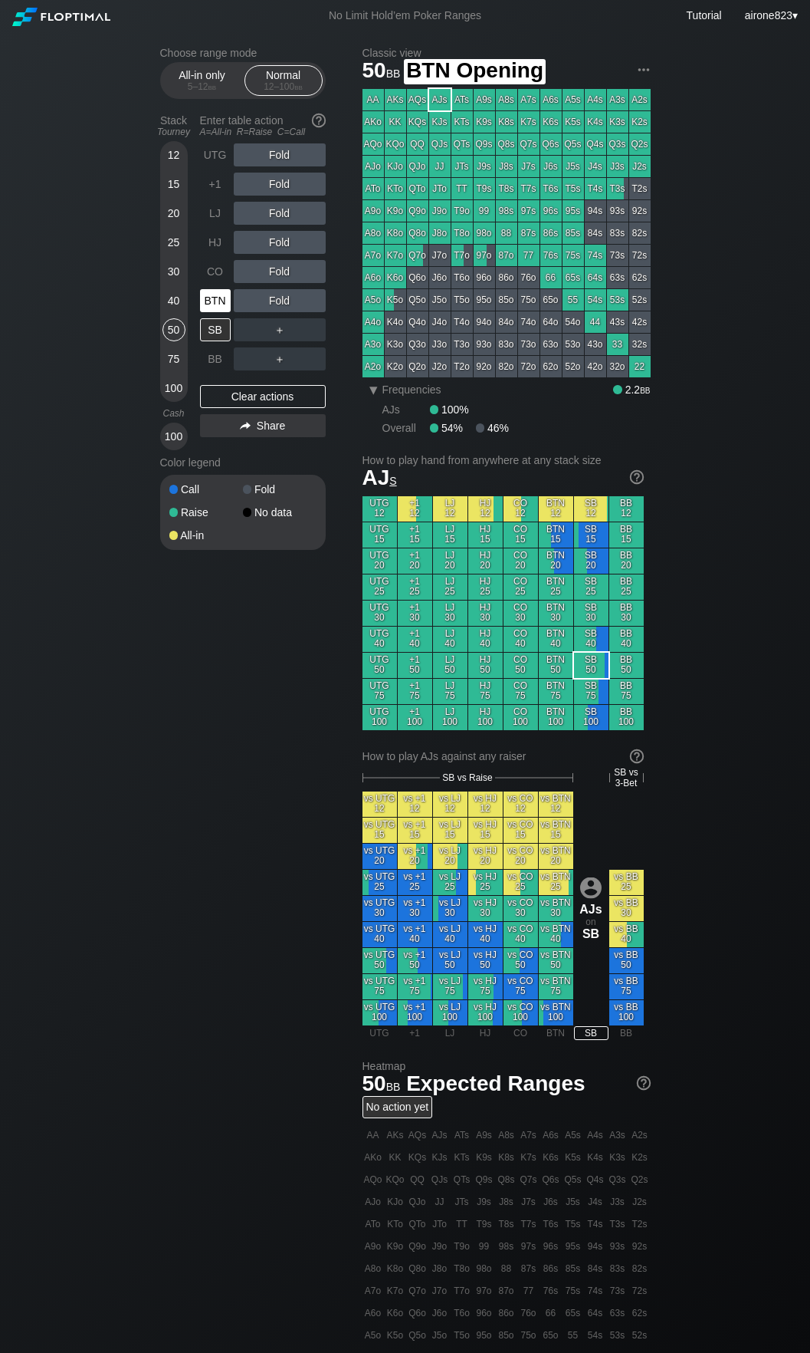
click at [213, 304] on div "BTN" at bounding box center [215, 300] width 31 height 23
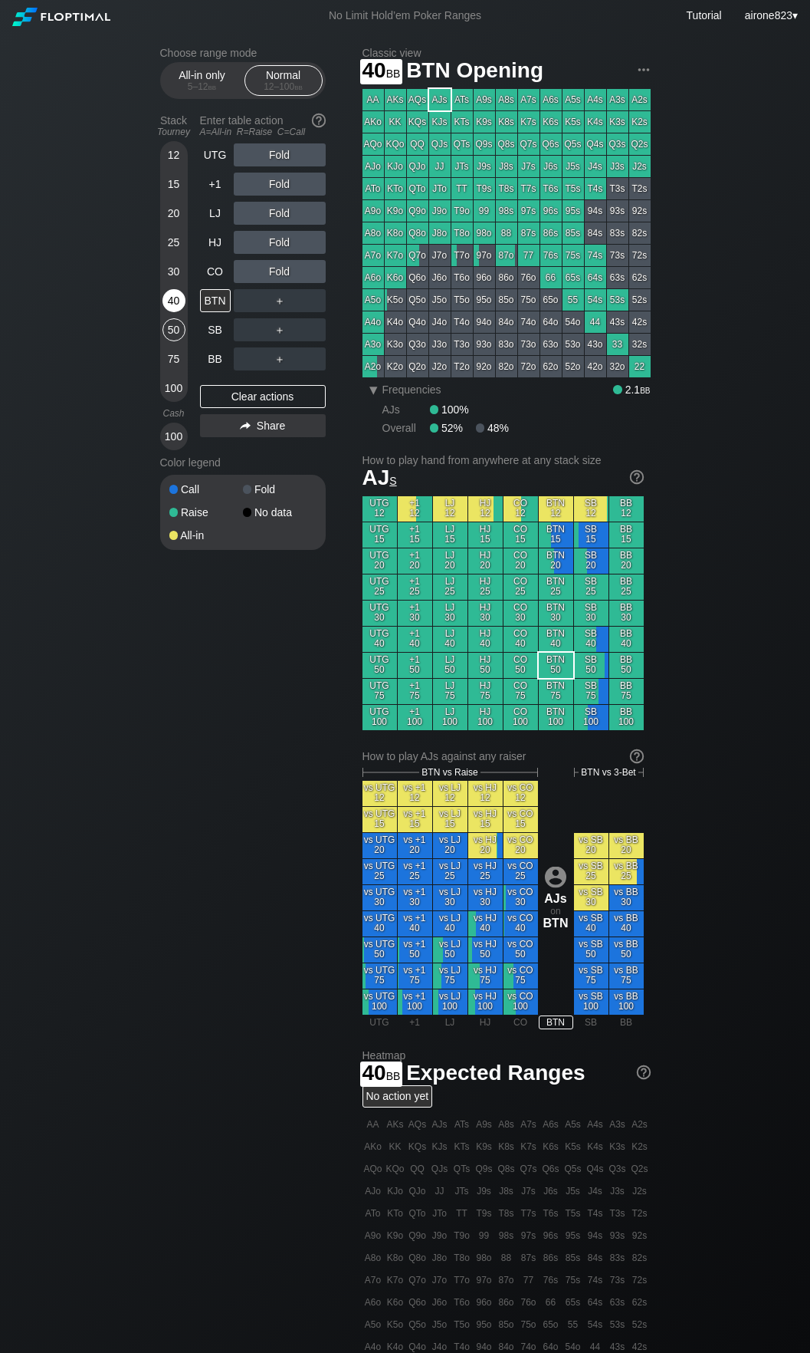
click at [172, 296] on div "40" at bounding box center [174, 300] width 23 height 23
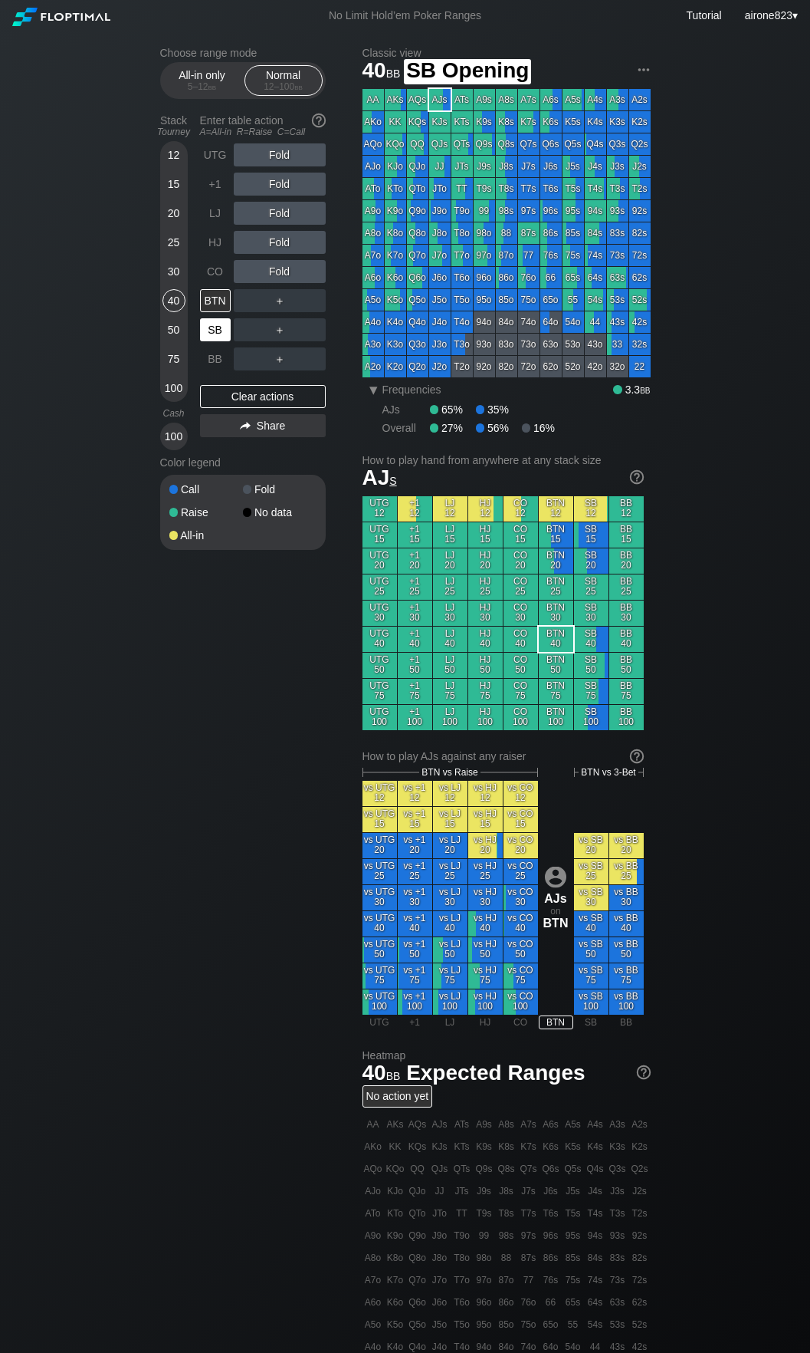
click at [222, 329] on div "SB" at bounding box center [215, 329] width 31 height 23
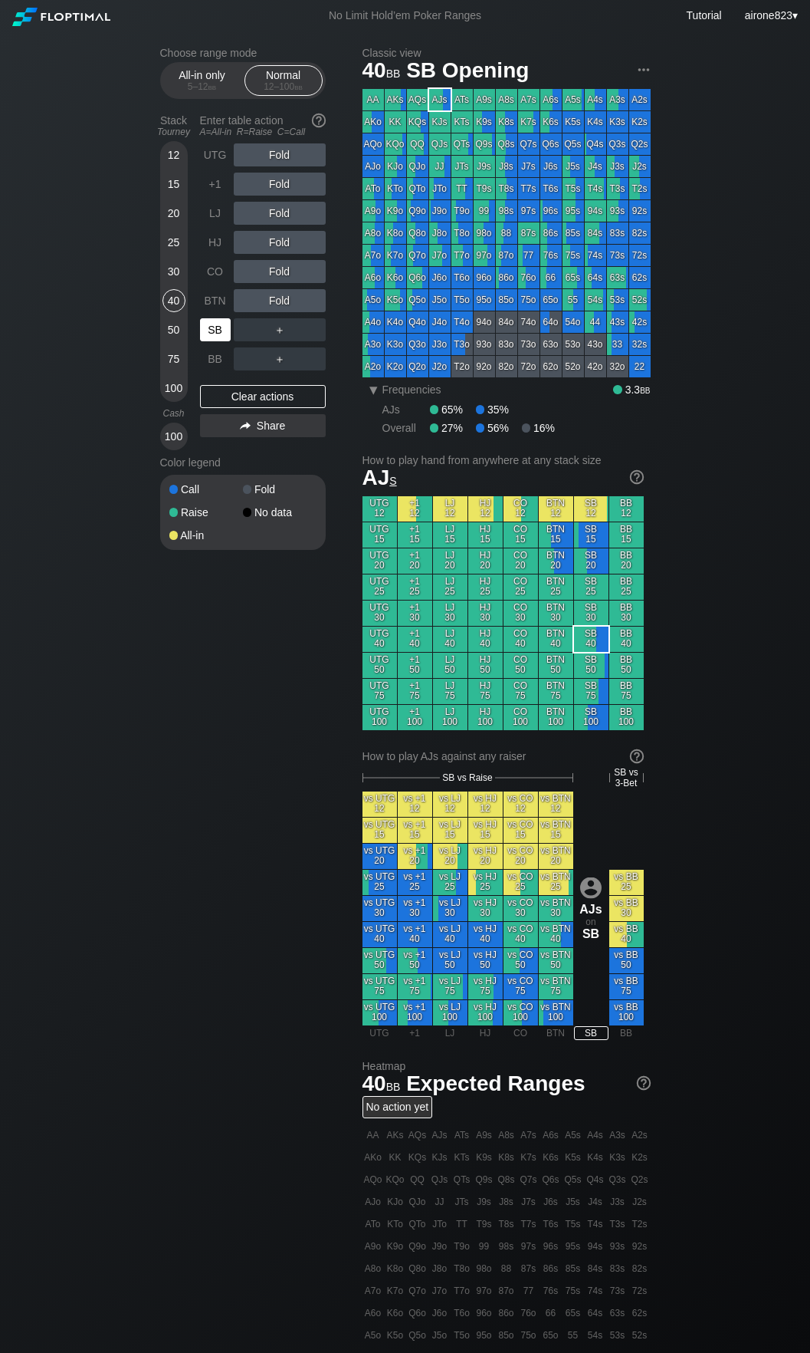
click at [222, 329] on div "SB" at bounding box center [215, 329] width 31 height 23
click at [274, 298] on div "R ✕" at bounding box center [280, 300] width 30 height 23
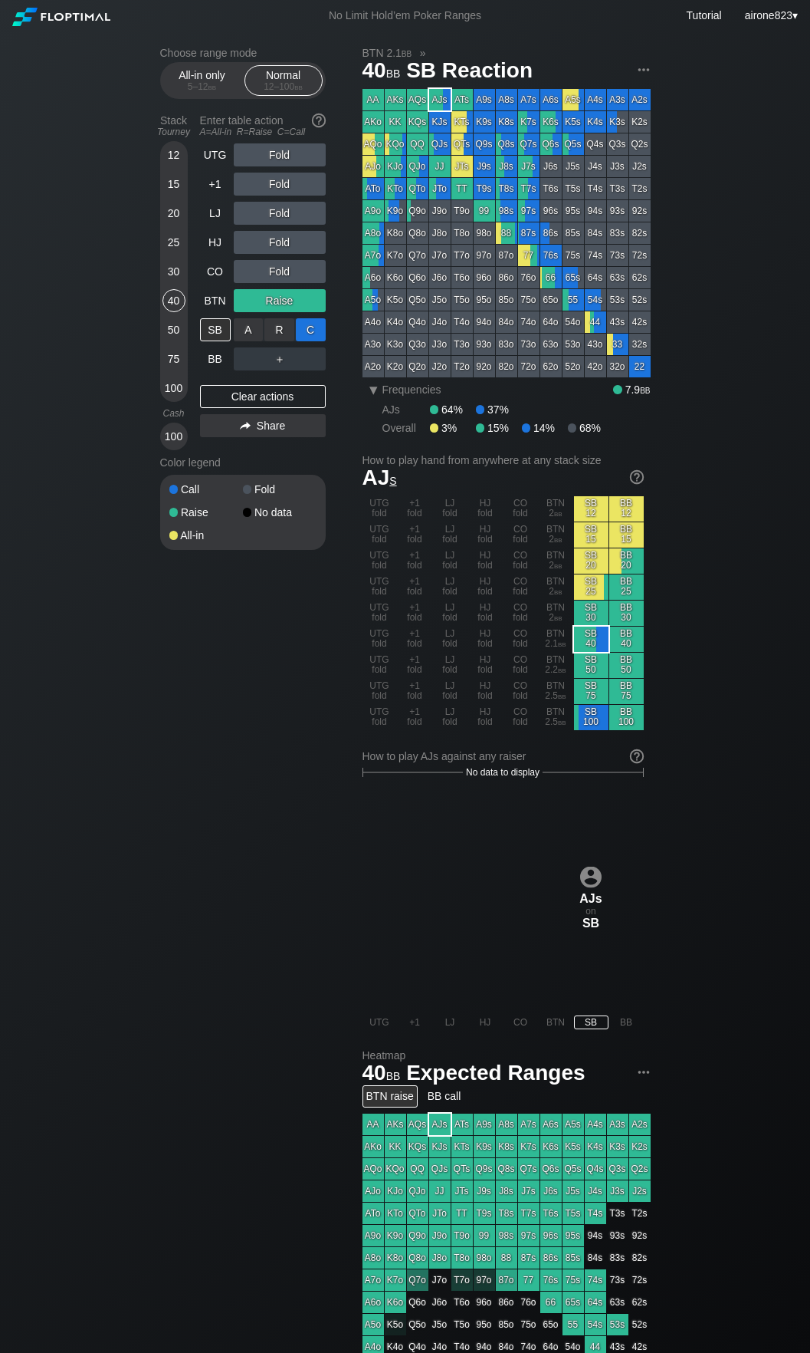
click at [308, 331] on div "C ✕" at bounding box center [311, 329] width 30 height 23
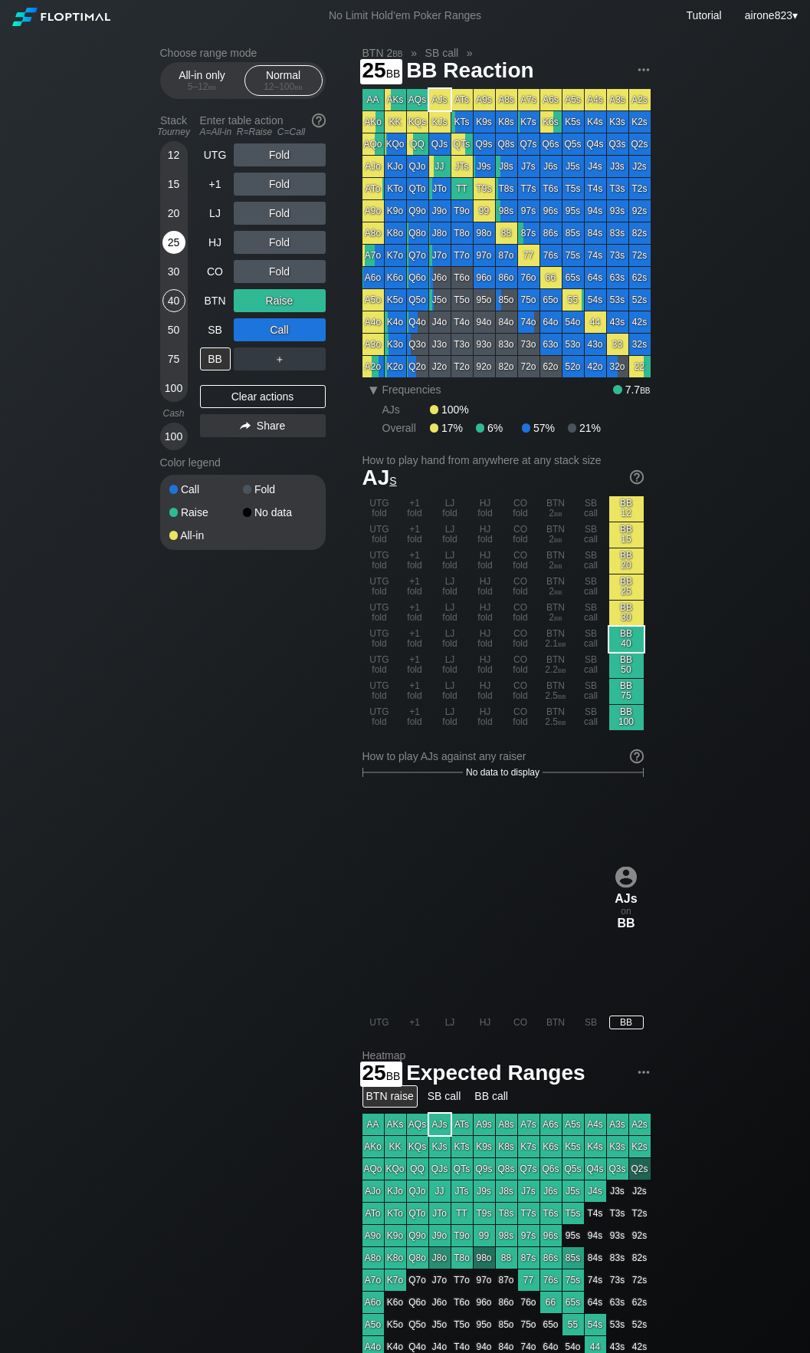
click at [177, 236] on div "25" at bounding box center [174, 242] width 23 height 23
click at [289, 248] on div "R ✕" at bounding box center [280, 242] width 30 height 23
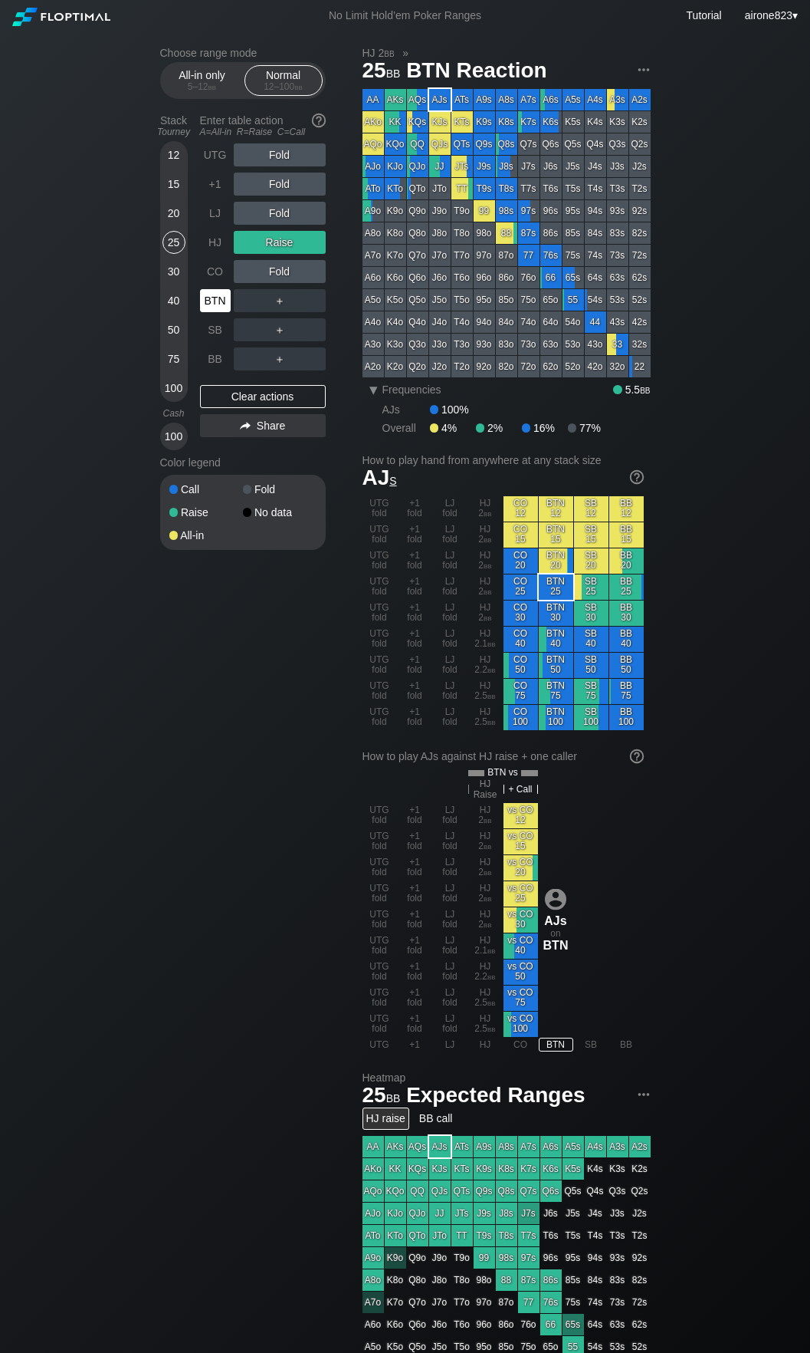
click at [218, 305] on div "BTN" at bounding box center [215, 300] width 31 height 23
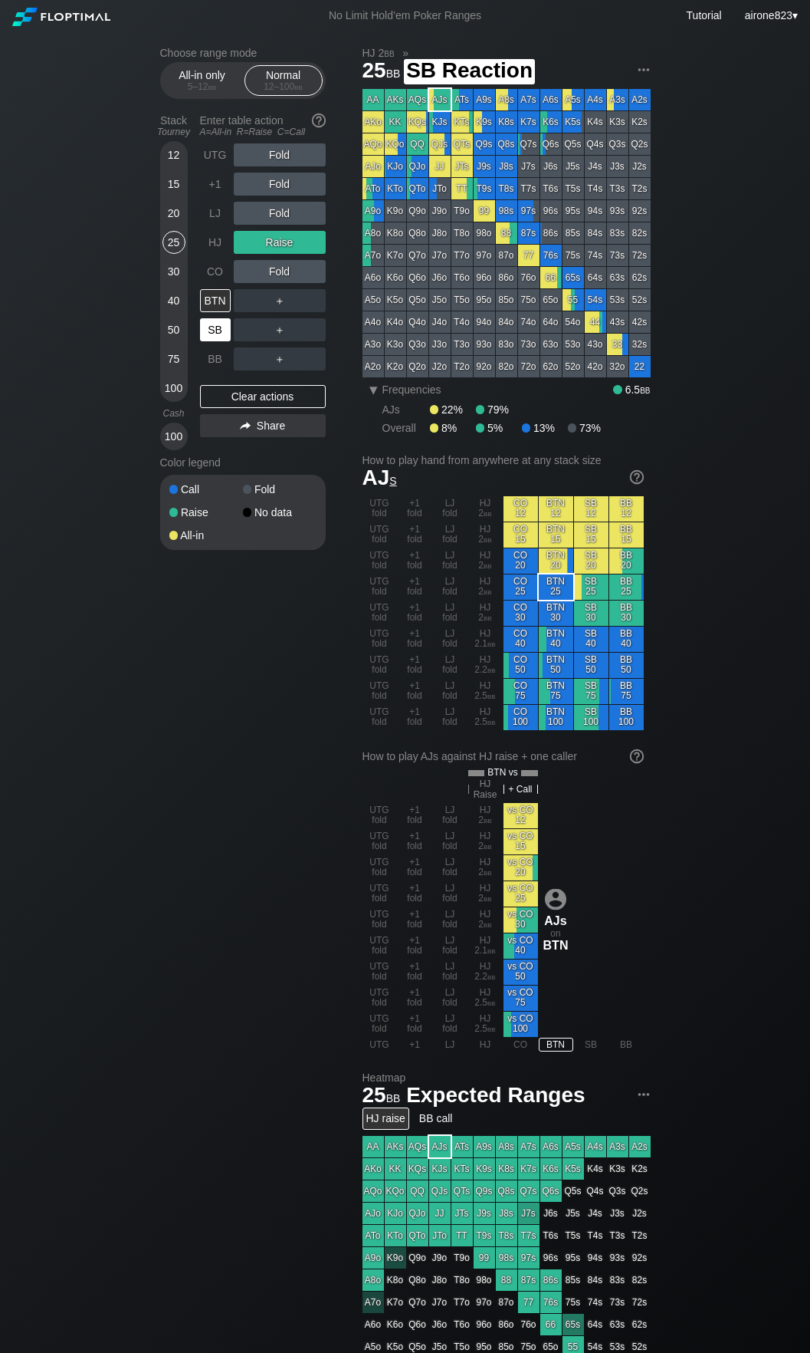
click at [219, 329] on div "SB" at bounding box center [215, 329] width 31 height 23
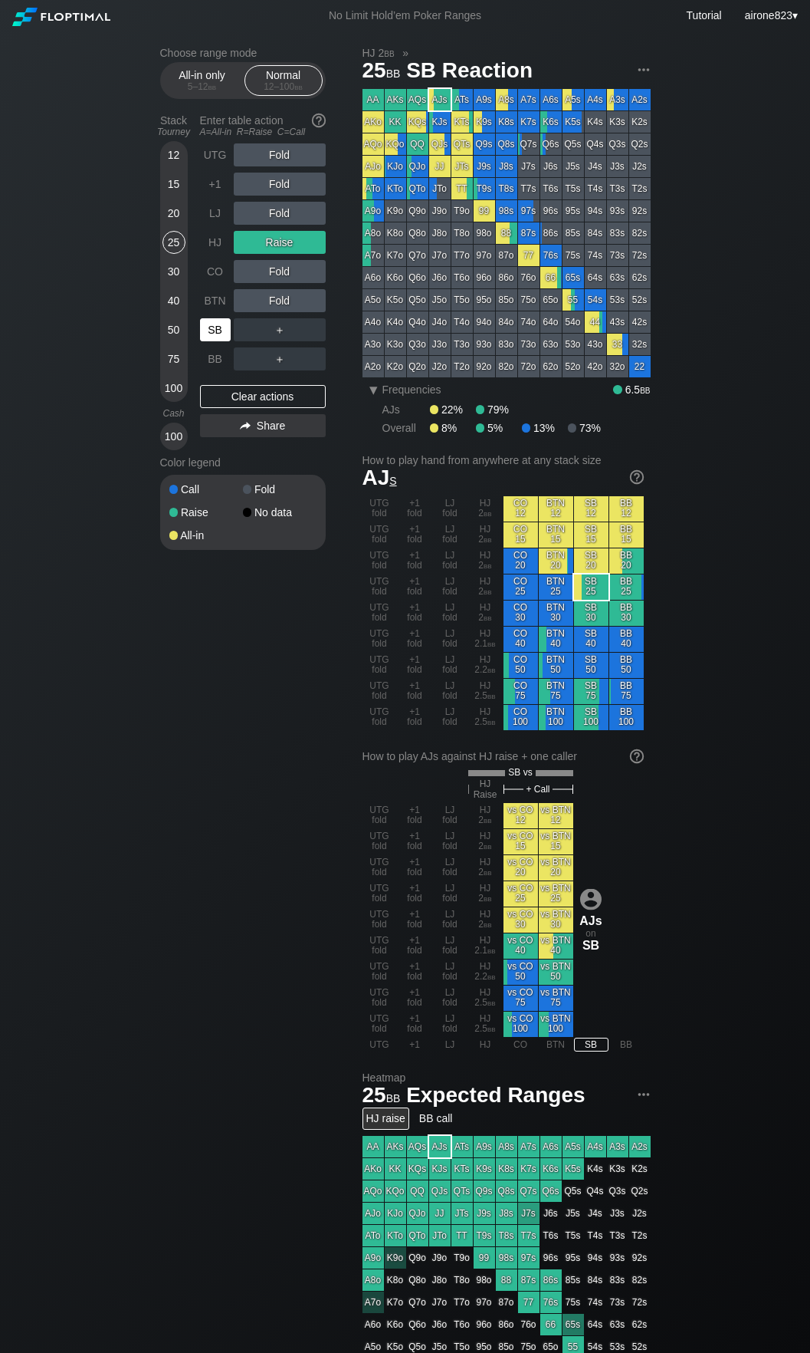
click at [219, 329] on div "SB" at bounding box center [215, 329] width 31 height 23
click at [174, 192] on div "15" at bounding box center [174, 184] width 23 height 23
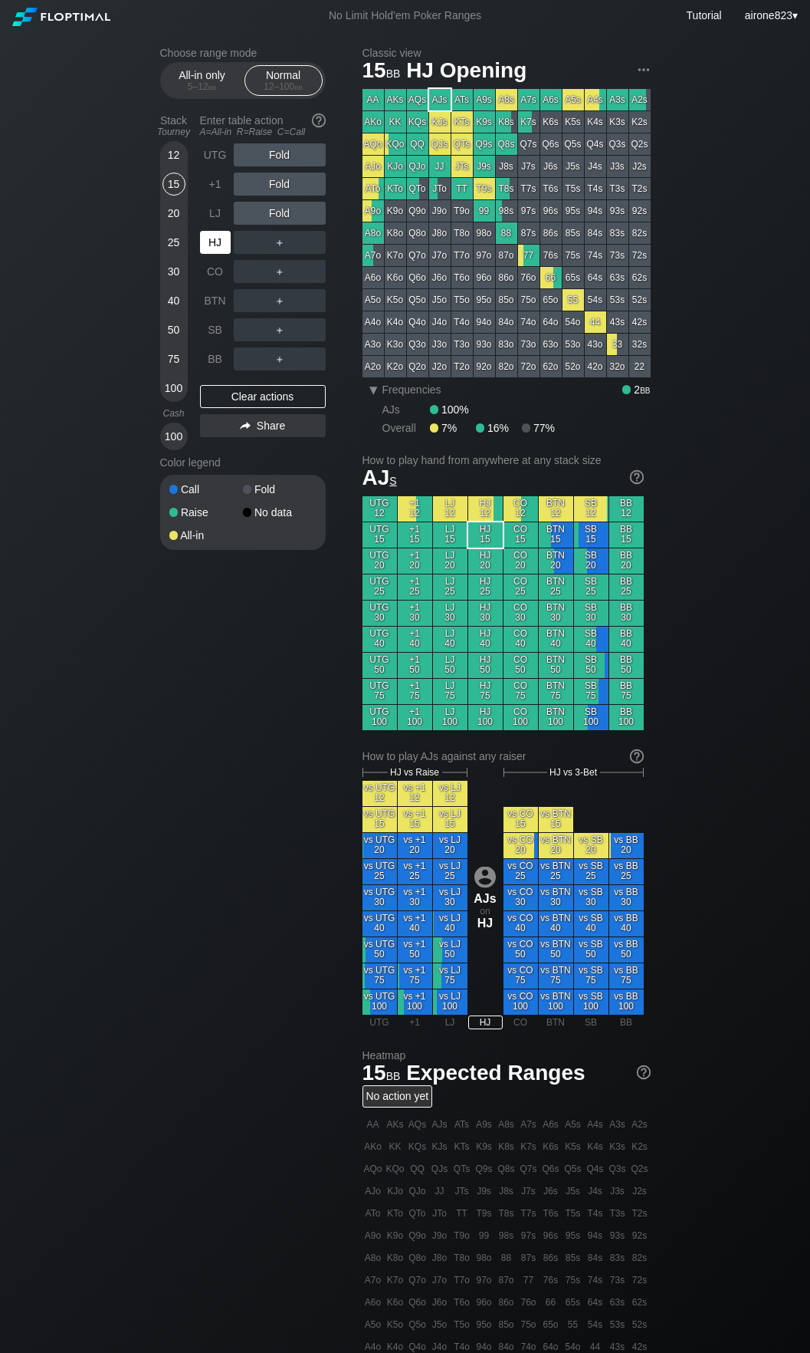
click at [215, 245] on div "HJ" at bounding box center [215, 242] width 31 height 23
click at [285, 247] on div "R ✕" at bounding box center [280, 242] width 30 height 23
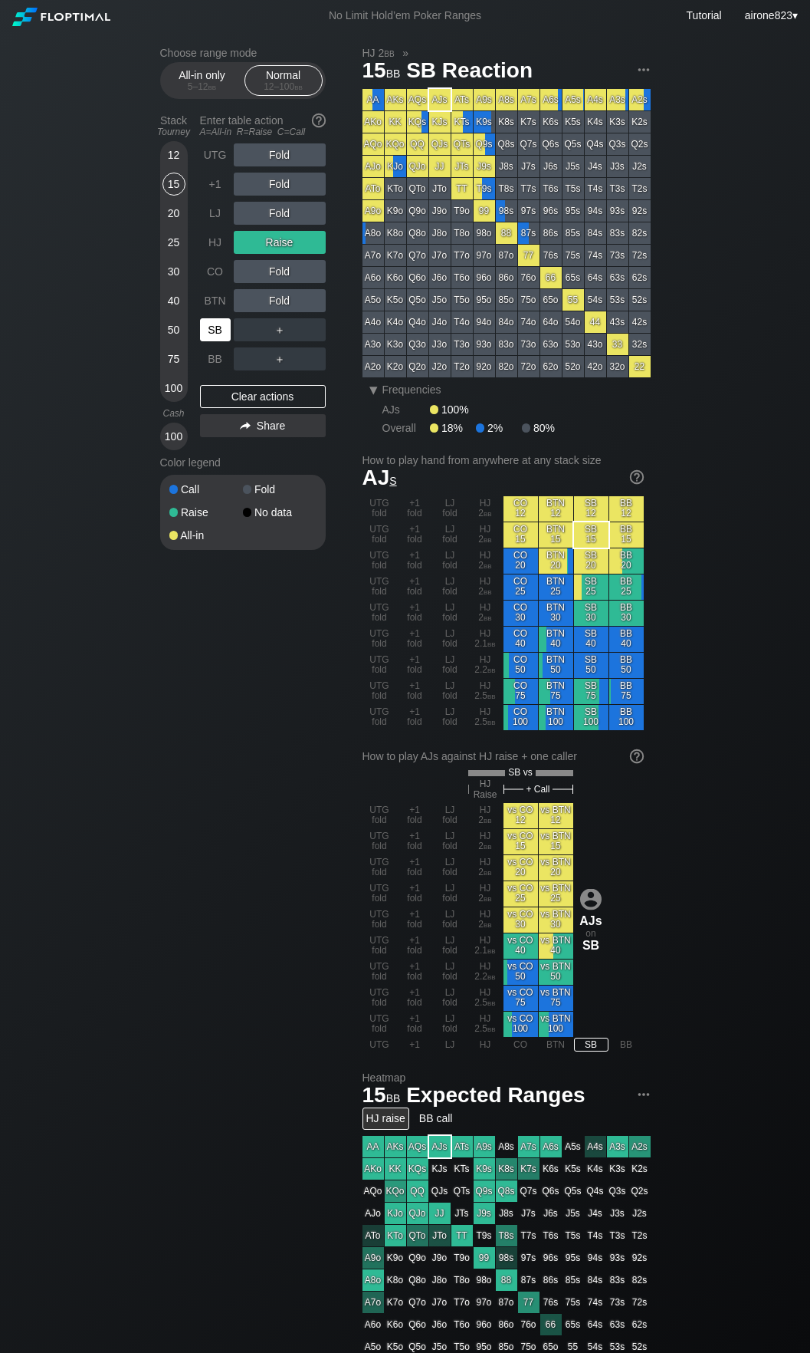
click at [220, 339] on div "SB" at bounding box center [215, 329] width 31 height 23
click at [176, 297] on div "40" at bounding box center [174, 300] width 23 height 23
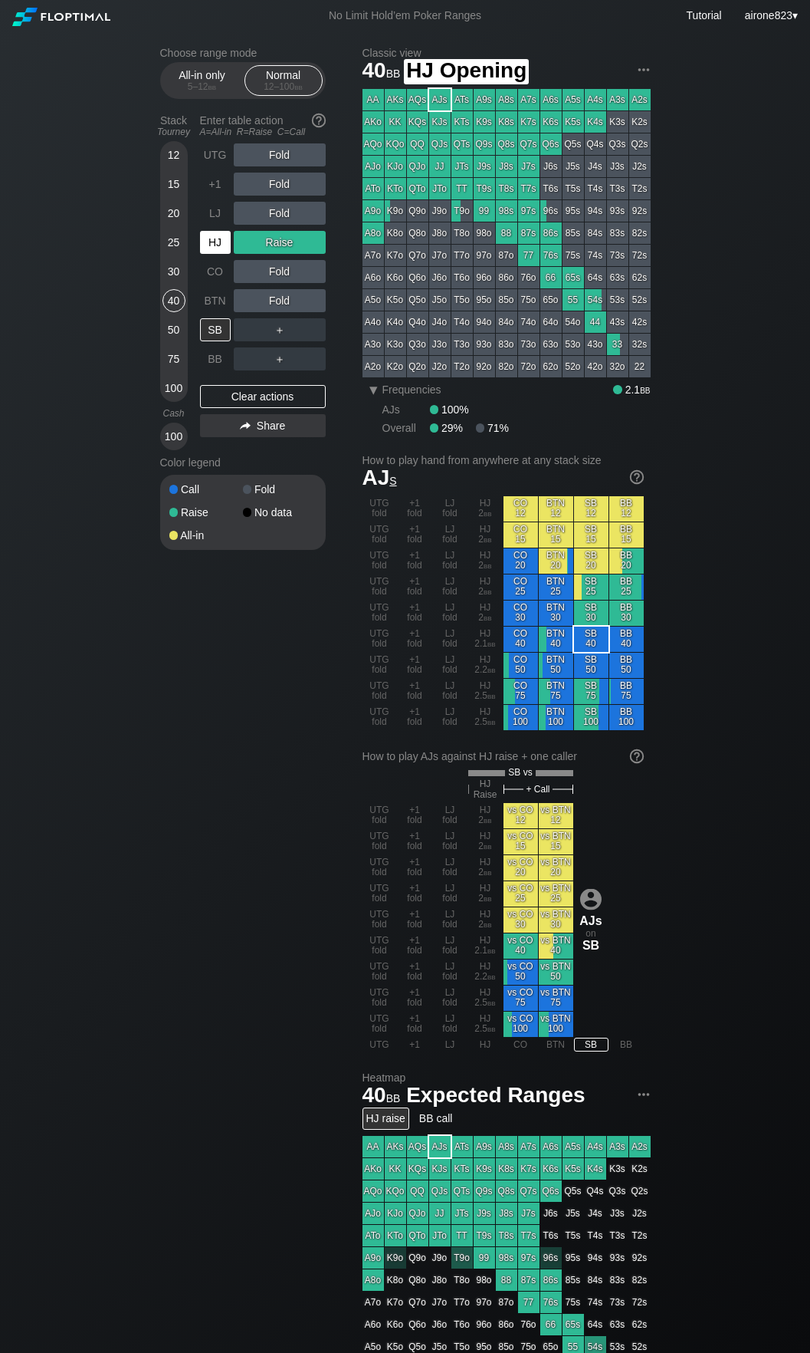
click at [207, 251] on div "HJ" at bounding box center [215, 242] width 31 height 23
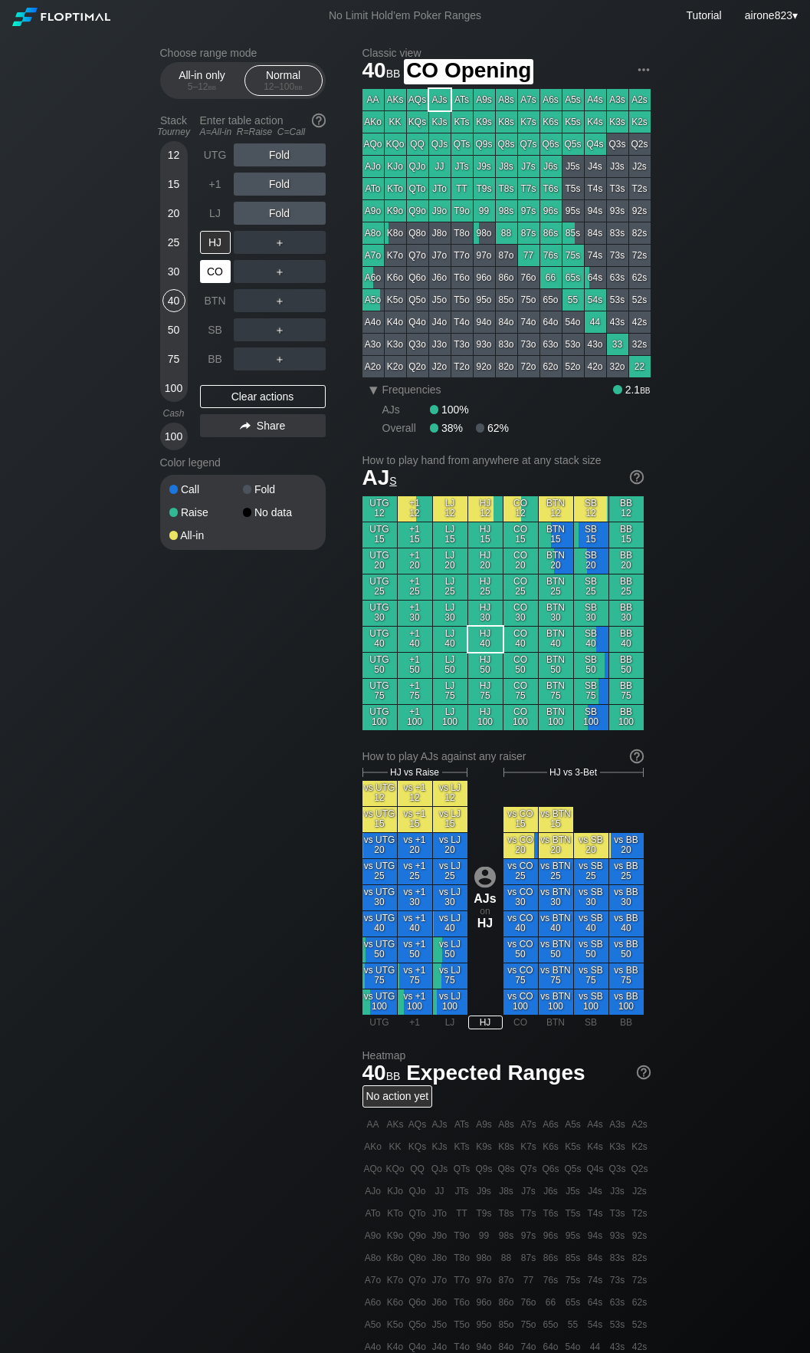
click at [220, 271] on div "CO" at bounding box center [215, 271] width 31 height 23
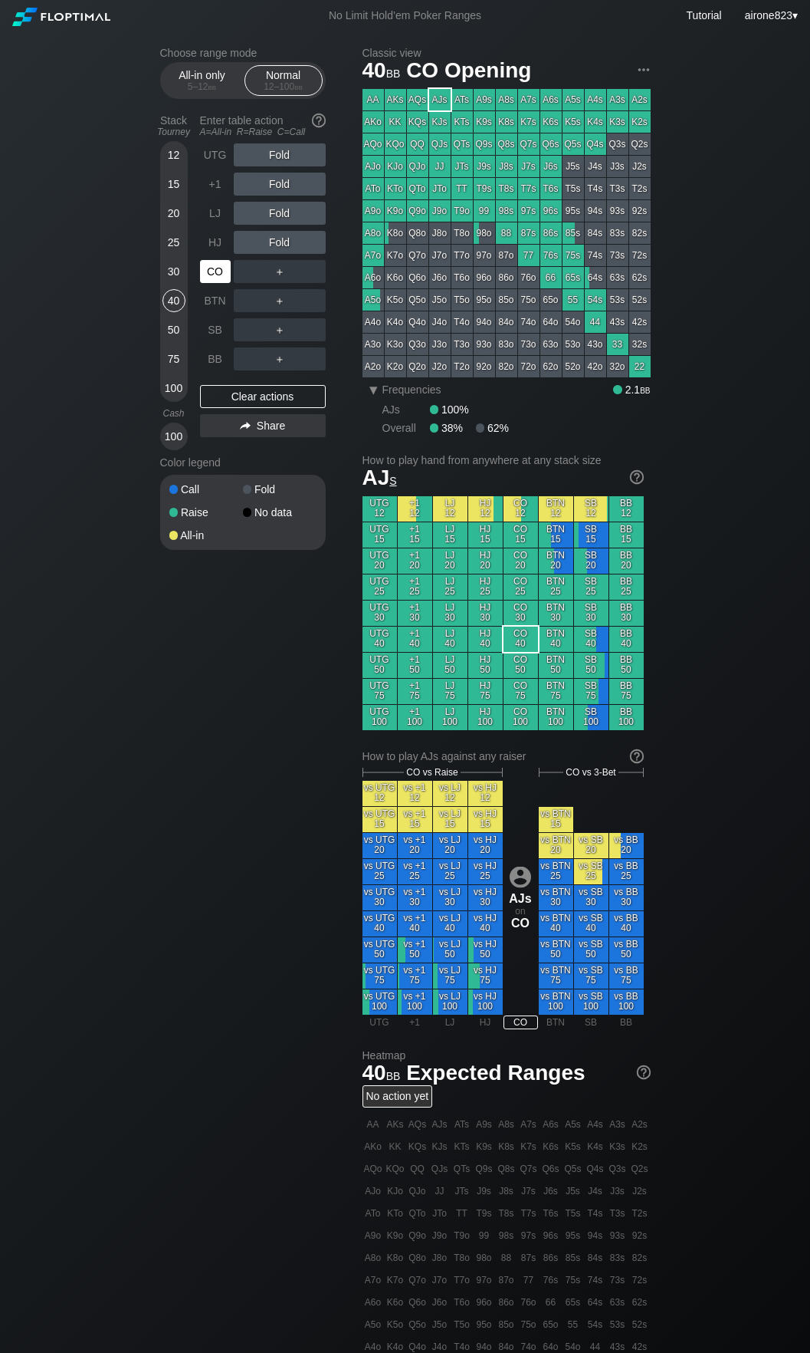
click at [220, 271] on div "CO" at bounding box center [215, 271] width 31 height 23
click at [170, 273] on div "30" at bounding box center [174, 271] width 23 height 23
click at [284, 163] on div "R ✕" at bounding box center [280, 154] width 30 height 23
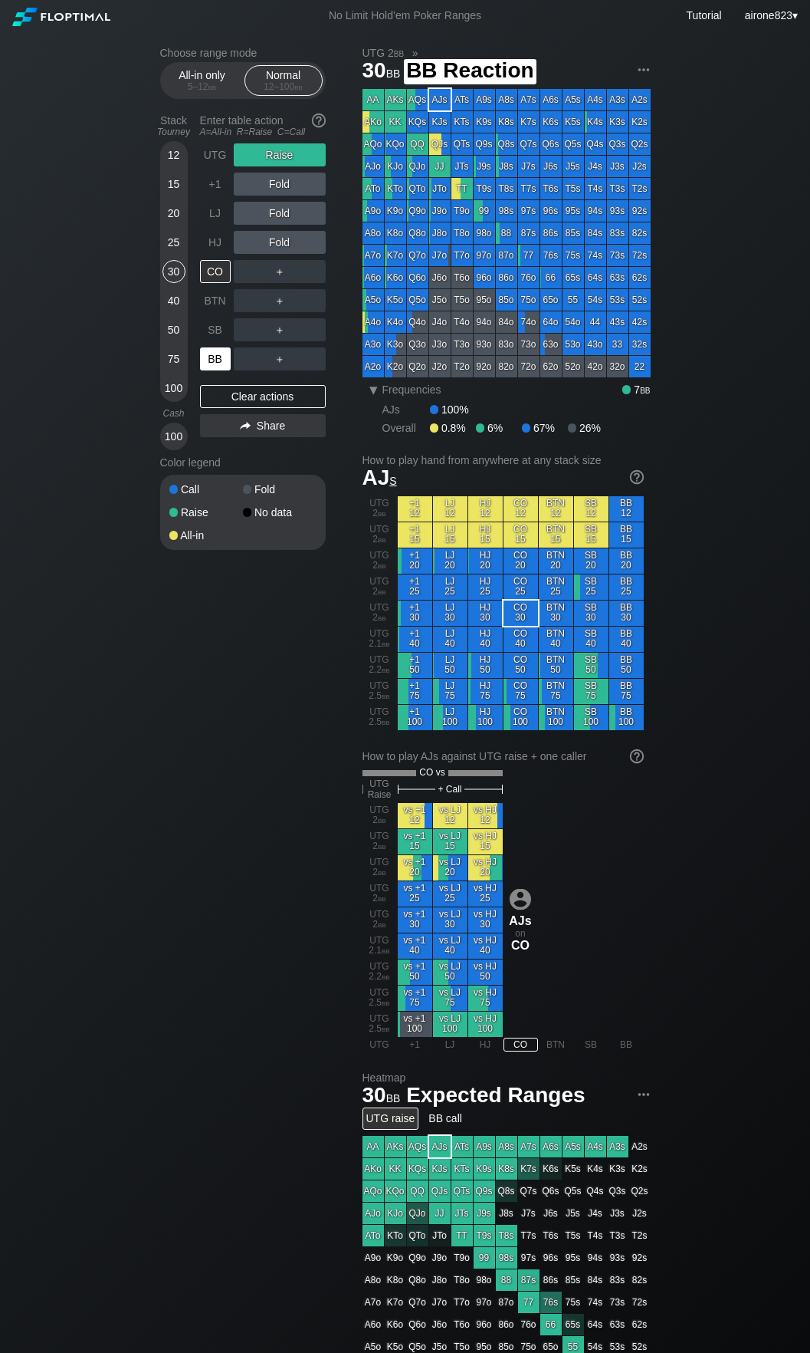
click at [213, 365] on div "BB" at bounding box center [215, 358] width 31 height 23
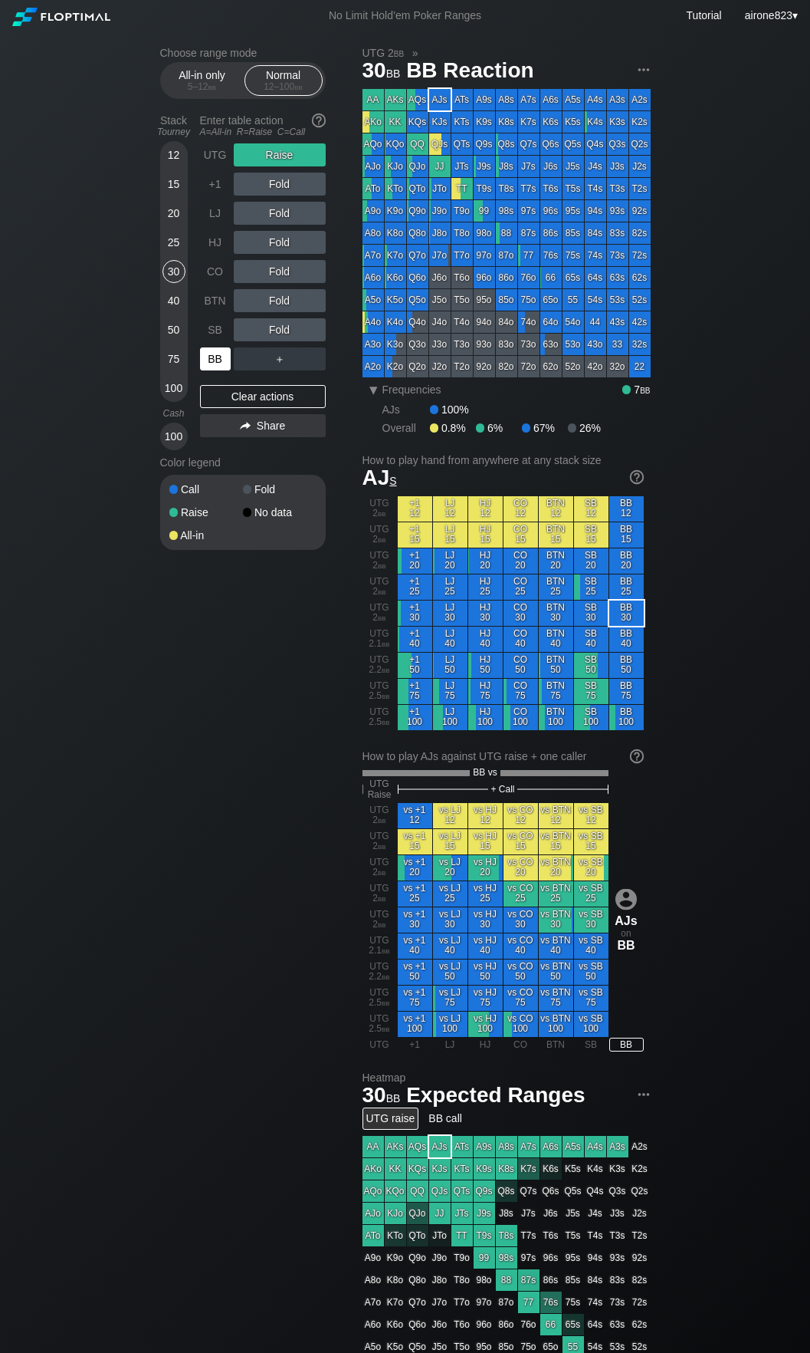
click at [213, 365] on div "BB" at bounding box center [215, 358] width 31 height 23
click at [156, 225] on div "Choose range mode All-in only 5 – 12 bb Normal 12 – 100 bb Stack Tourney Enter …" at bounding box center [405, 937] width 515 height 1812
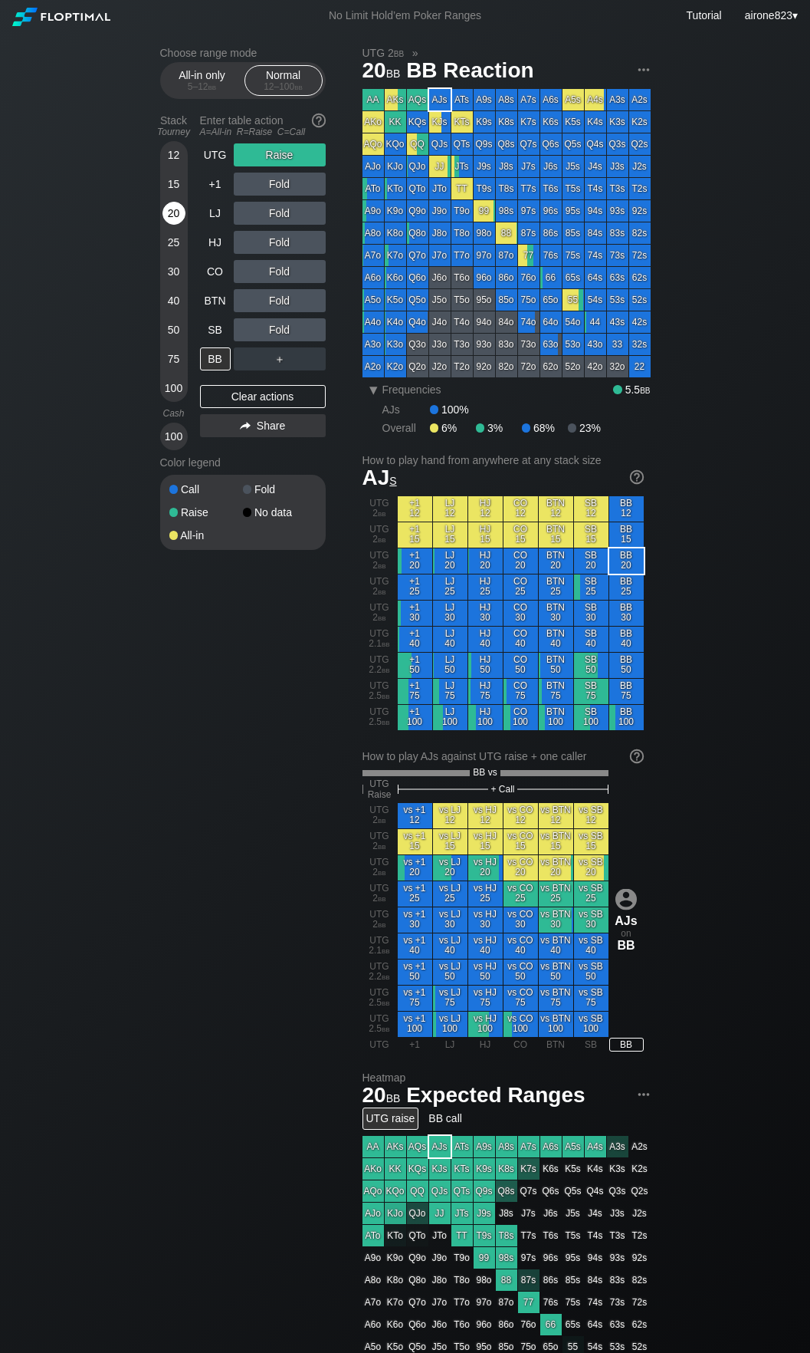
click at [166, 225] on div "20" at bounding box center [174, 216] width 23 height 29
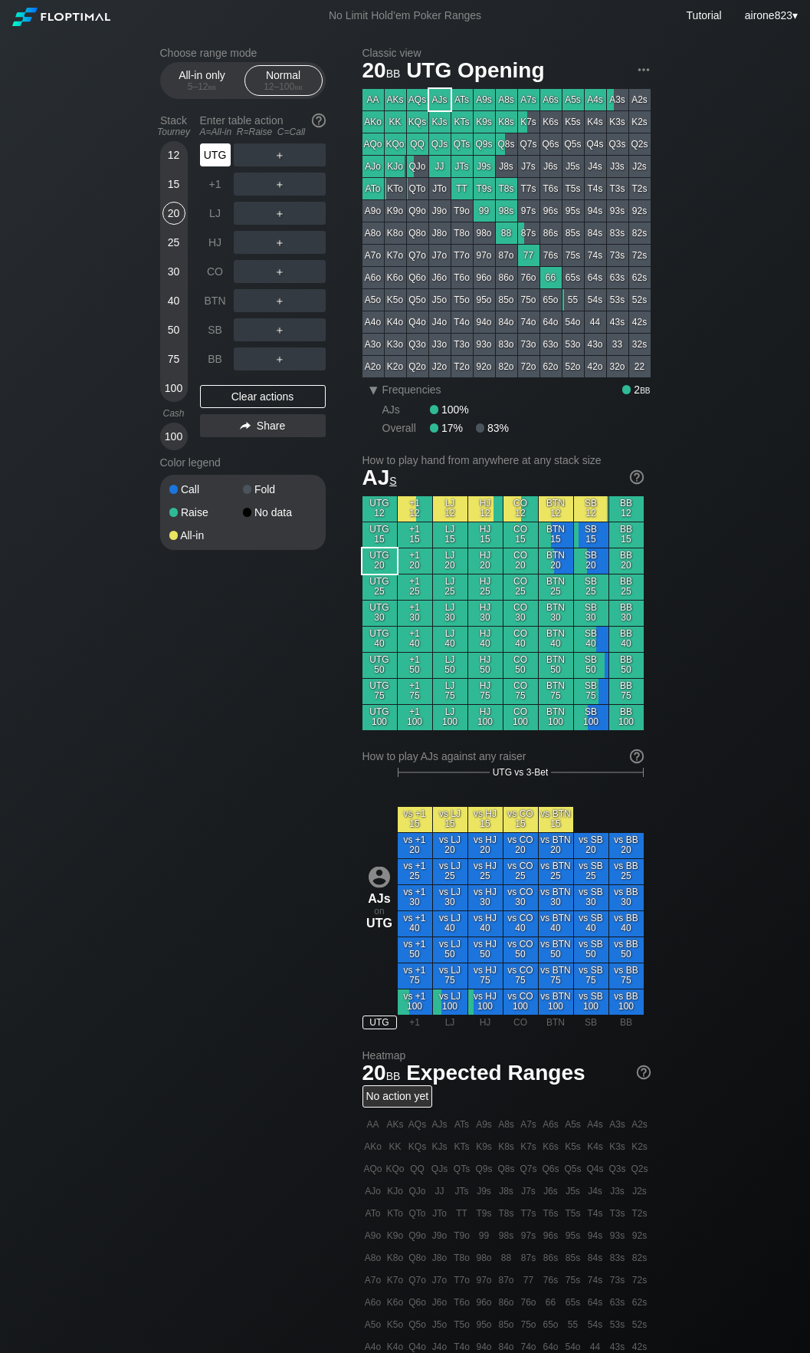
click at [217, 169] on div "UTG" at bounding box center [217, 154] width 34 height 29
click at [291, 301] on div "R ✕" at bounding box center [280, 300] width 30 height 23
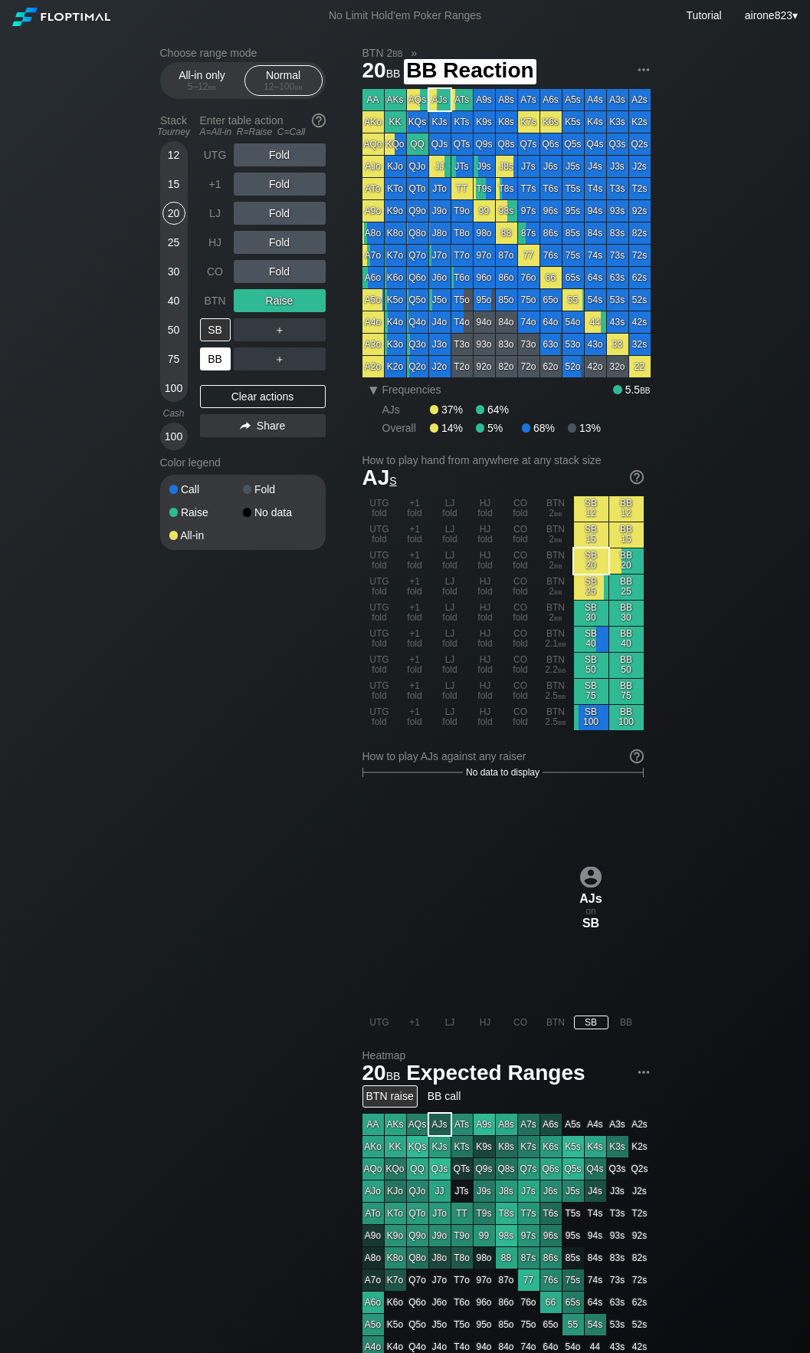
click at [216, 360] on div "BB" at bounding box center [215, 358] width 31 height 23
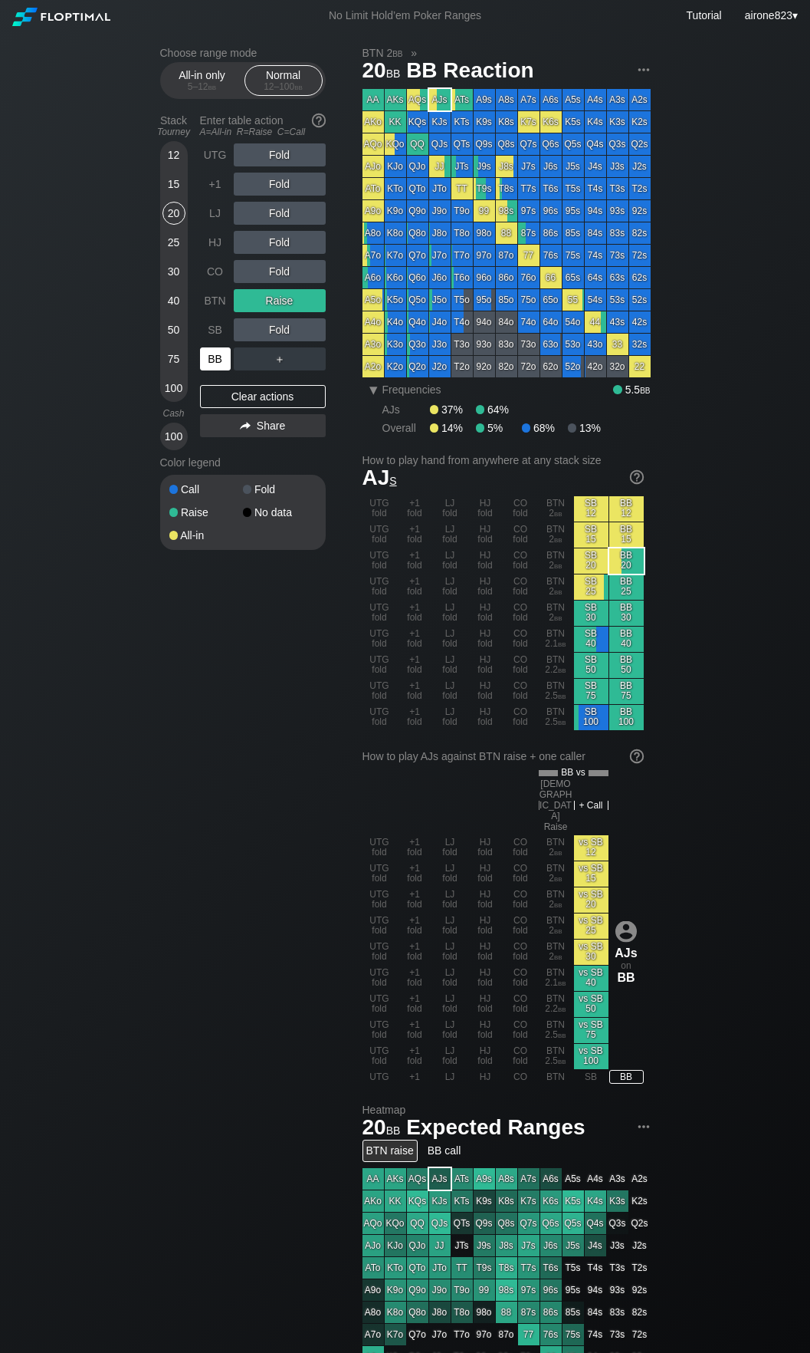
click at [216, 360] on div "BB" at bounding box center [215, 358] width 31 height 23
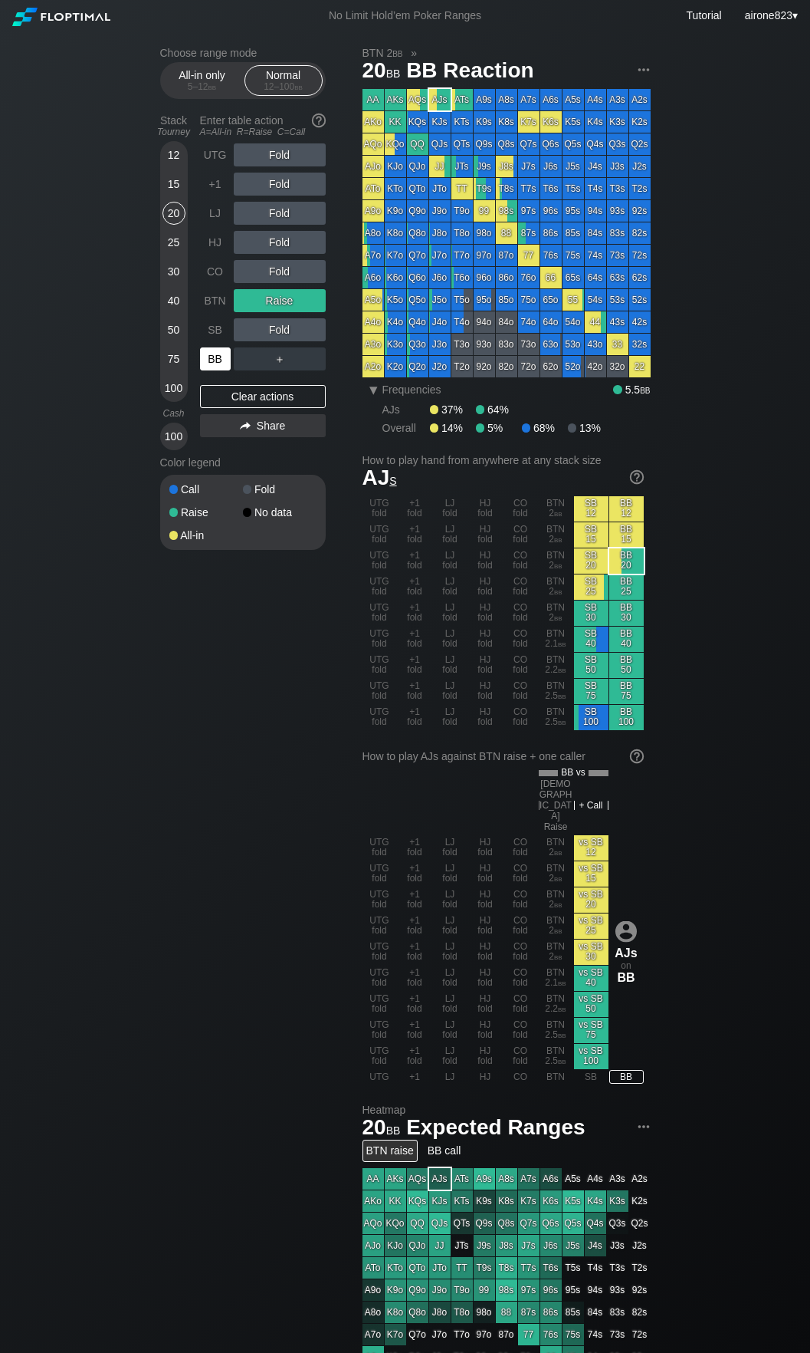
click at [213, 363] on div "BB" at bounding box center [215, 358] width 31 height 23
click at [163, 166] on div "12" at bounding box center [174, 157] width 23 height 29
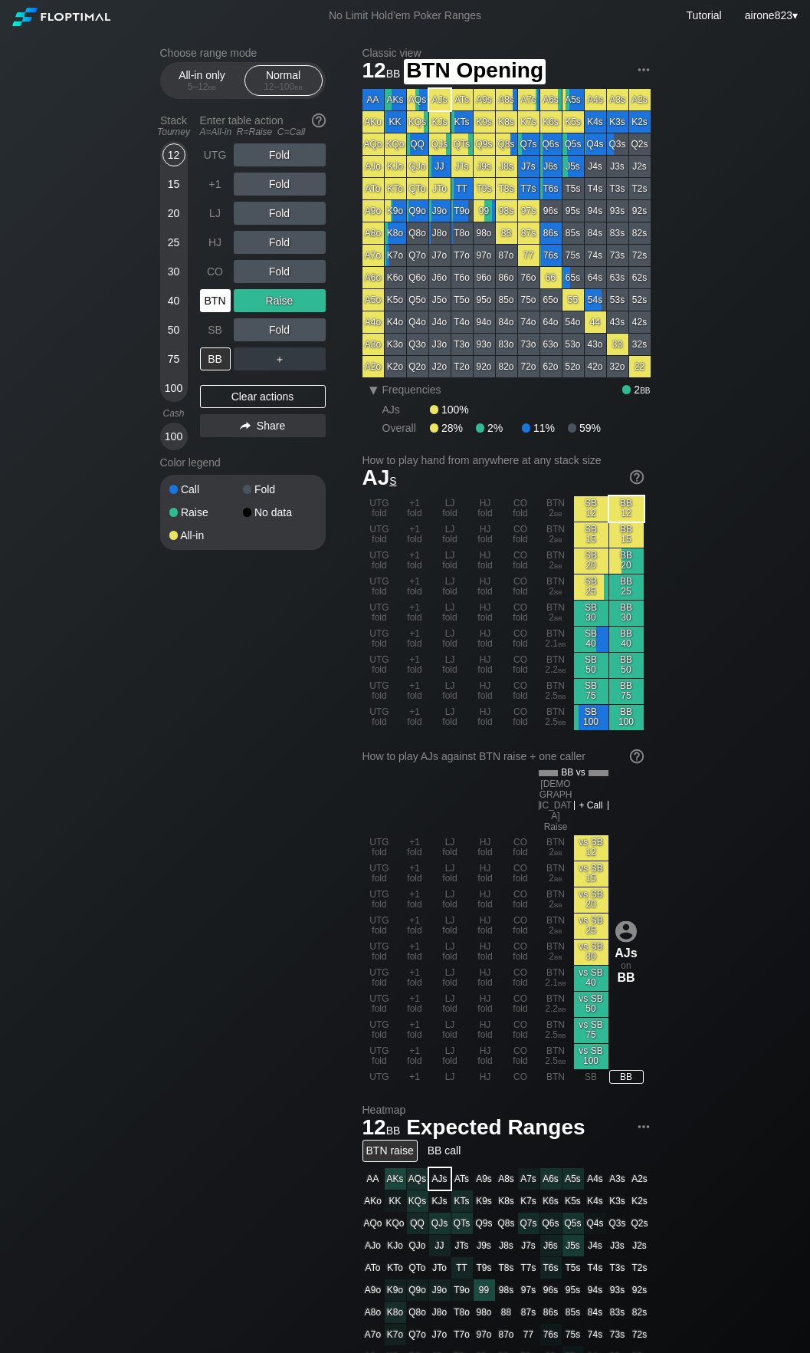
click at [212, 299] on div "BTN" at bounding box center [215, 300] width 31 height 23
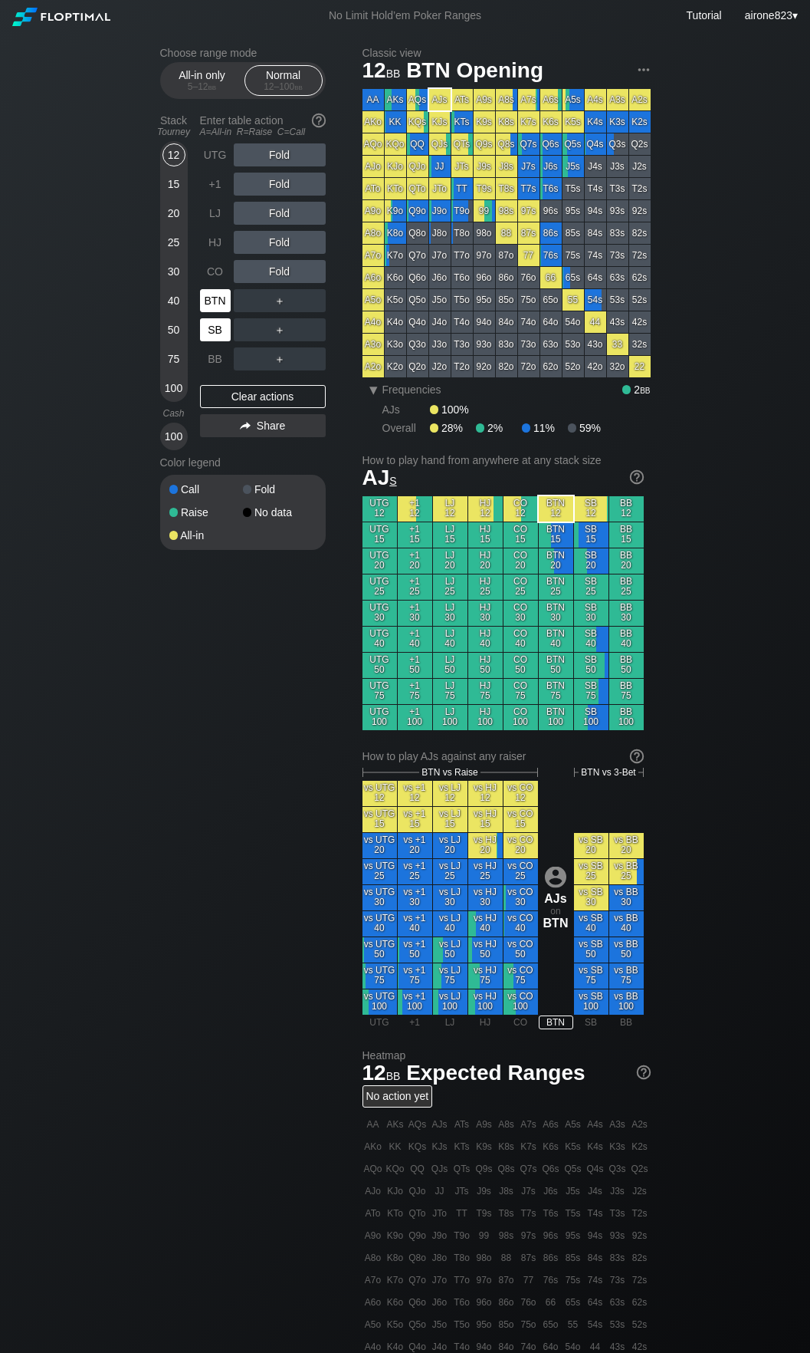
click at [214, 318] on div "UTG Fold +1 Fold LJ Fold HJ Fold CO Fold BTN ＋ SB ＋ BB ＋" at bounding box center [263, 256] width 126 height 227
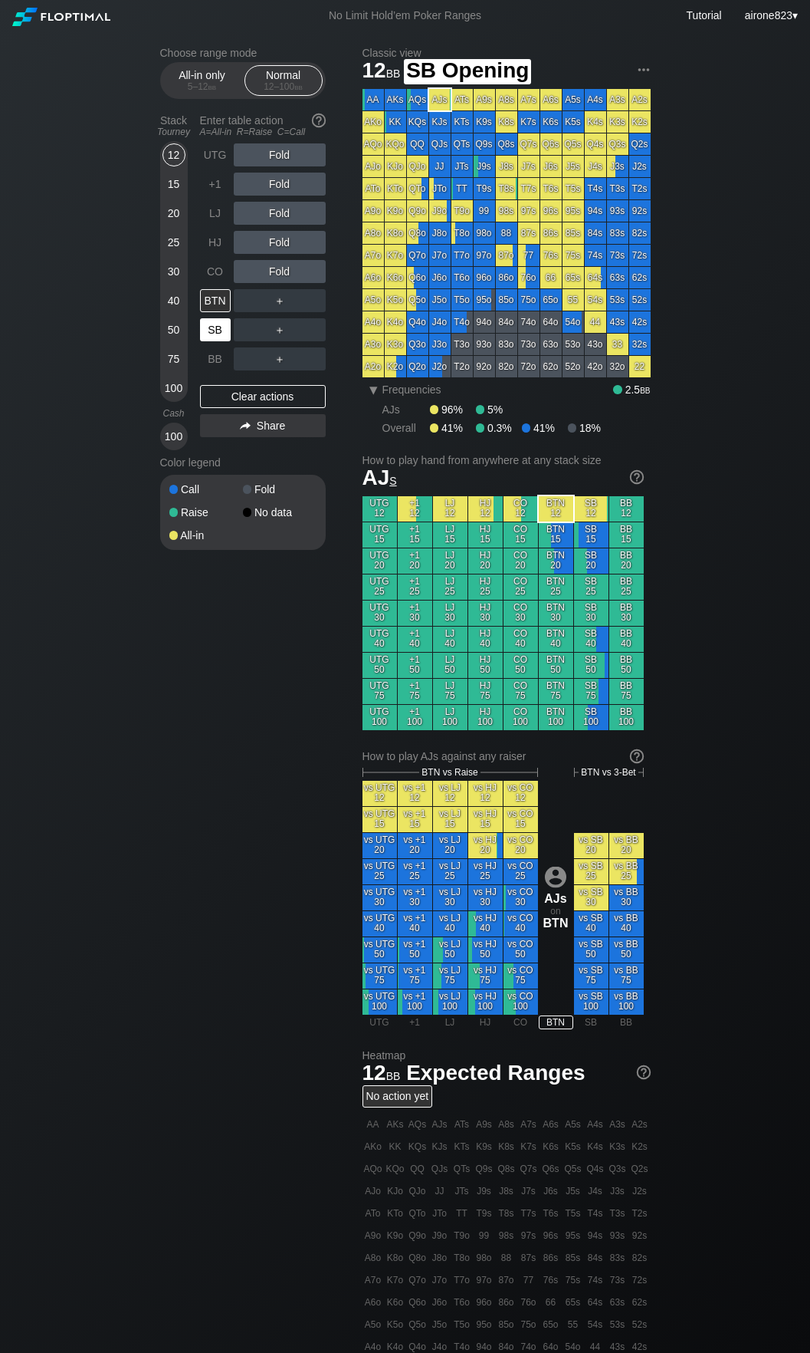
click at [219, 327] on div "SB" at bounding box center [215, 329] width 31 height 23
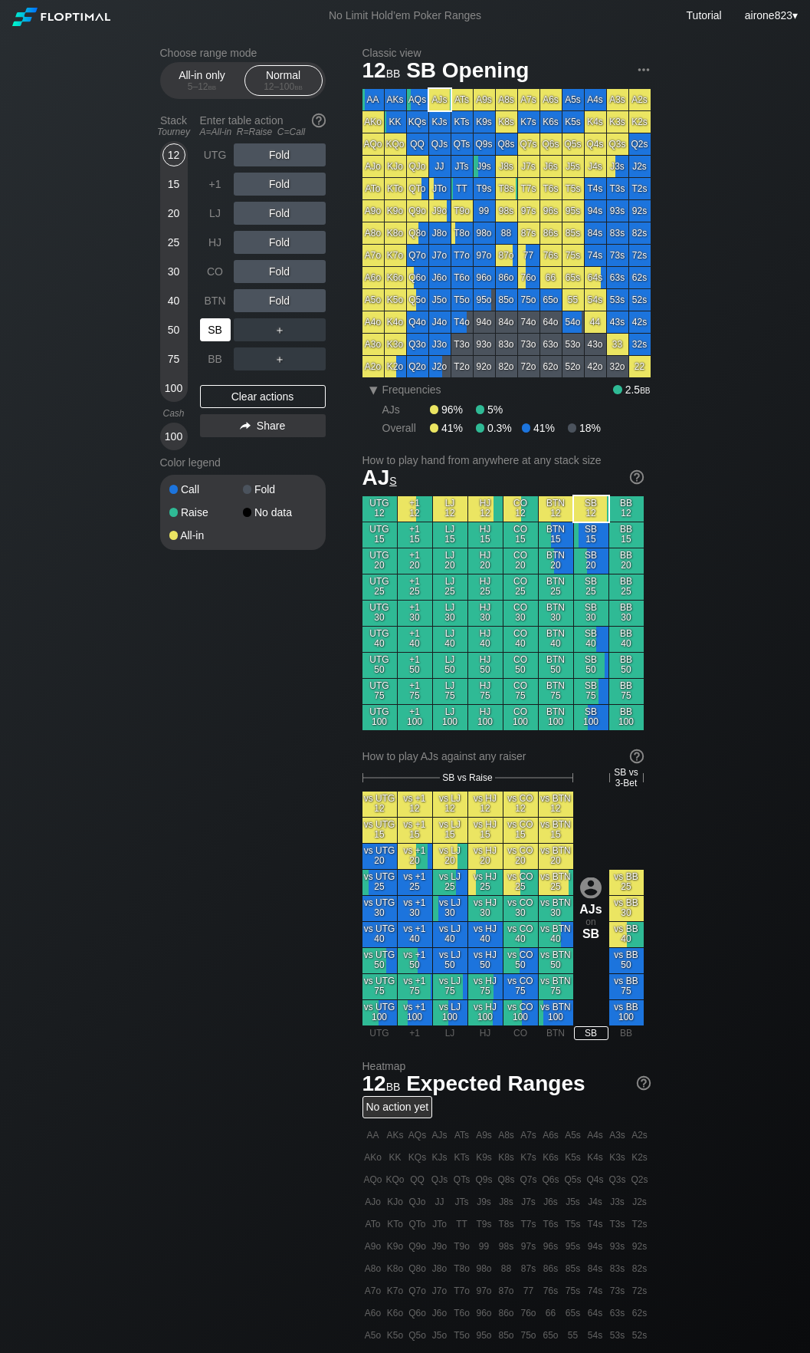
click at [219, 327] on div "SB" at bounding box center [215, 329] width 31 height 23
click at [219, 330] on div "SB" at bounding box center [215, 329] width 31 height 23
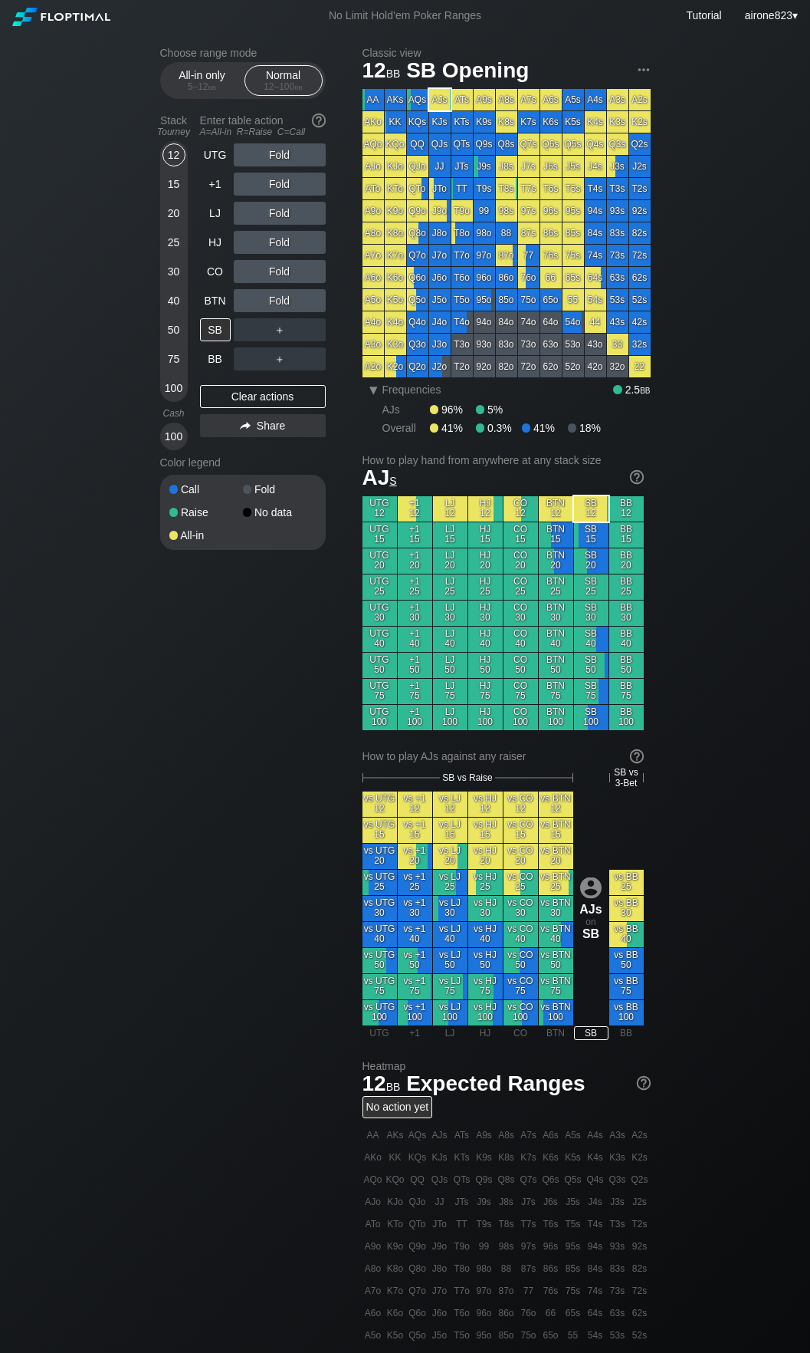
click at [198, 307] on div "Stack Tourney Enter table action A=All-in R=Raise C=Call [PHONE_NUMBER] [PHONE_…" at bounding box center [243, 279] width 166 height 342
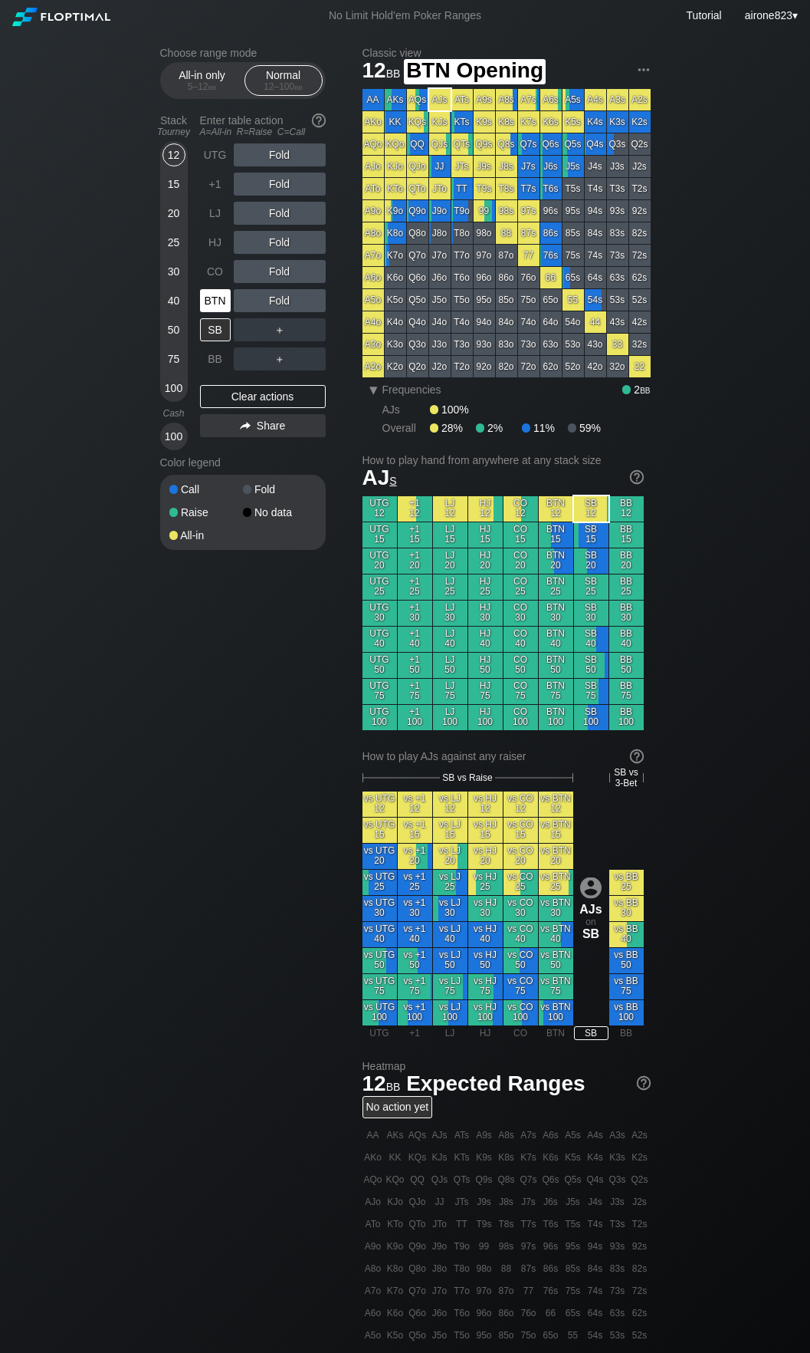
click at [205, 308] on div "BTN" at bounding box center [215, 300] width 31 height 23
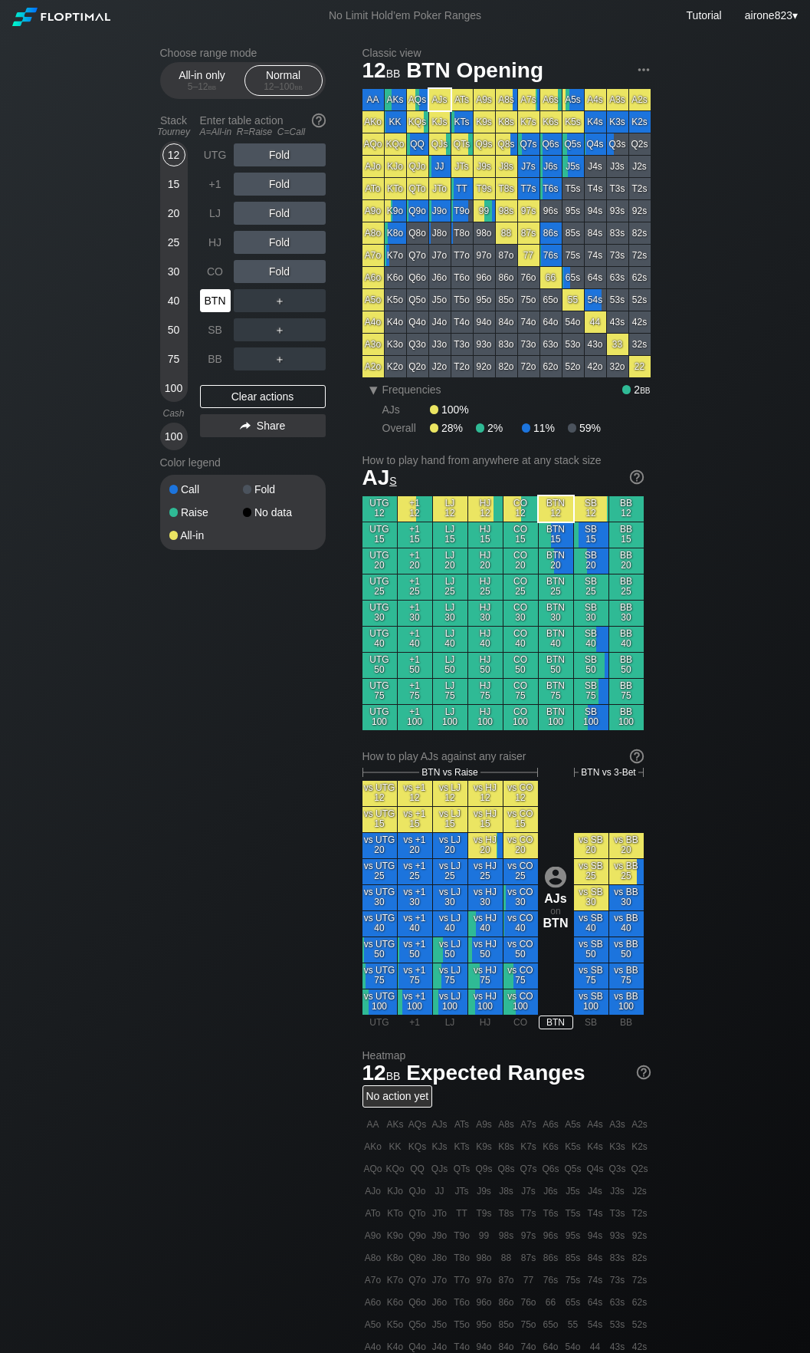
click at [205, 308] on div "BTN" at bounding box center [215, 300] width 31 height 23
click at [209, 696] on div "Choose range mode All-in only 5 – 12 bb Normal 12 – 100 bb Stack Tourney Enter …" at bounding box center [405, 910] width 515 height 1759
click at [173, 183] on div "15" at bounding box center [174, 184] width 23 height 23
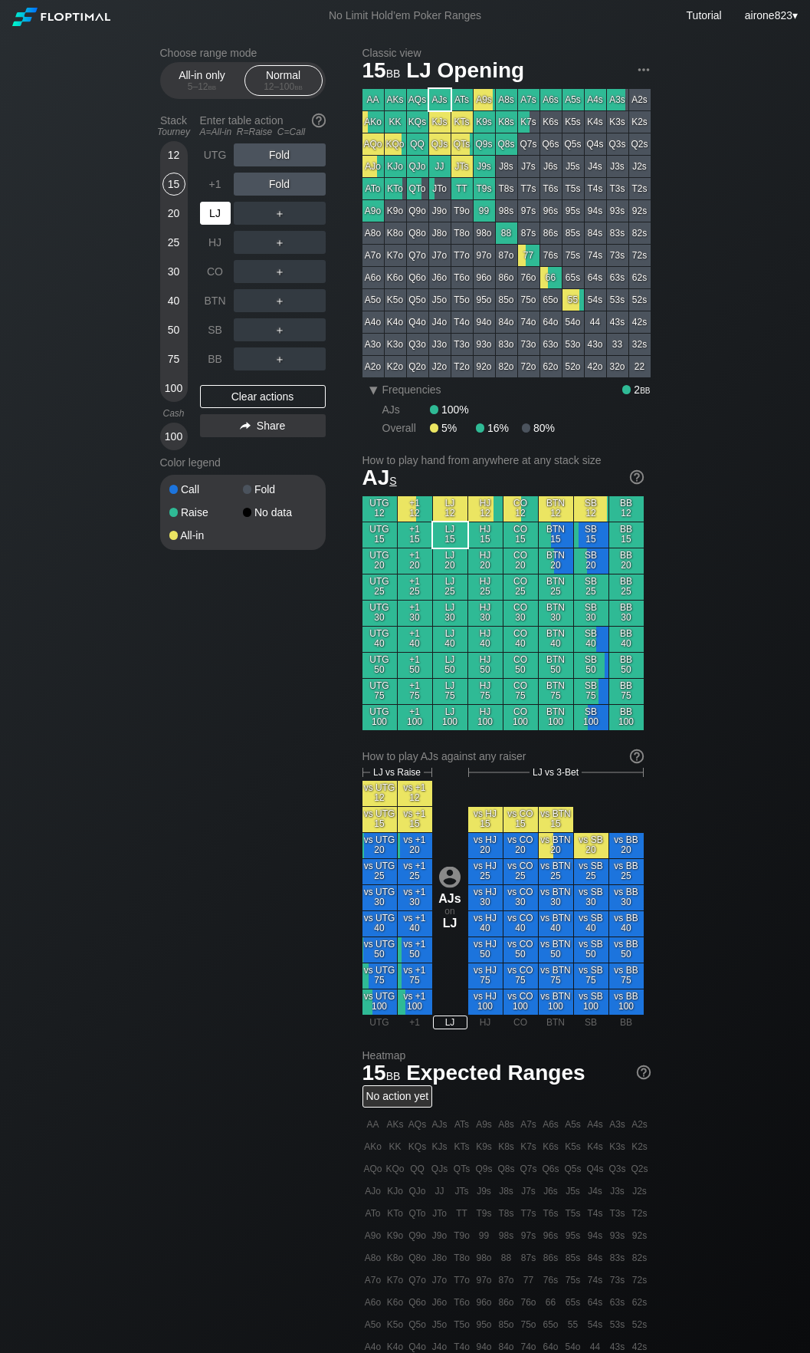
click at [211, 224] on div "LJ" at bounding box center [215, 213] width 31 height 23
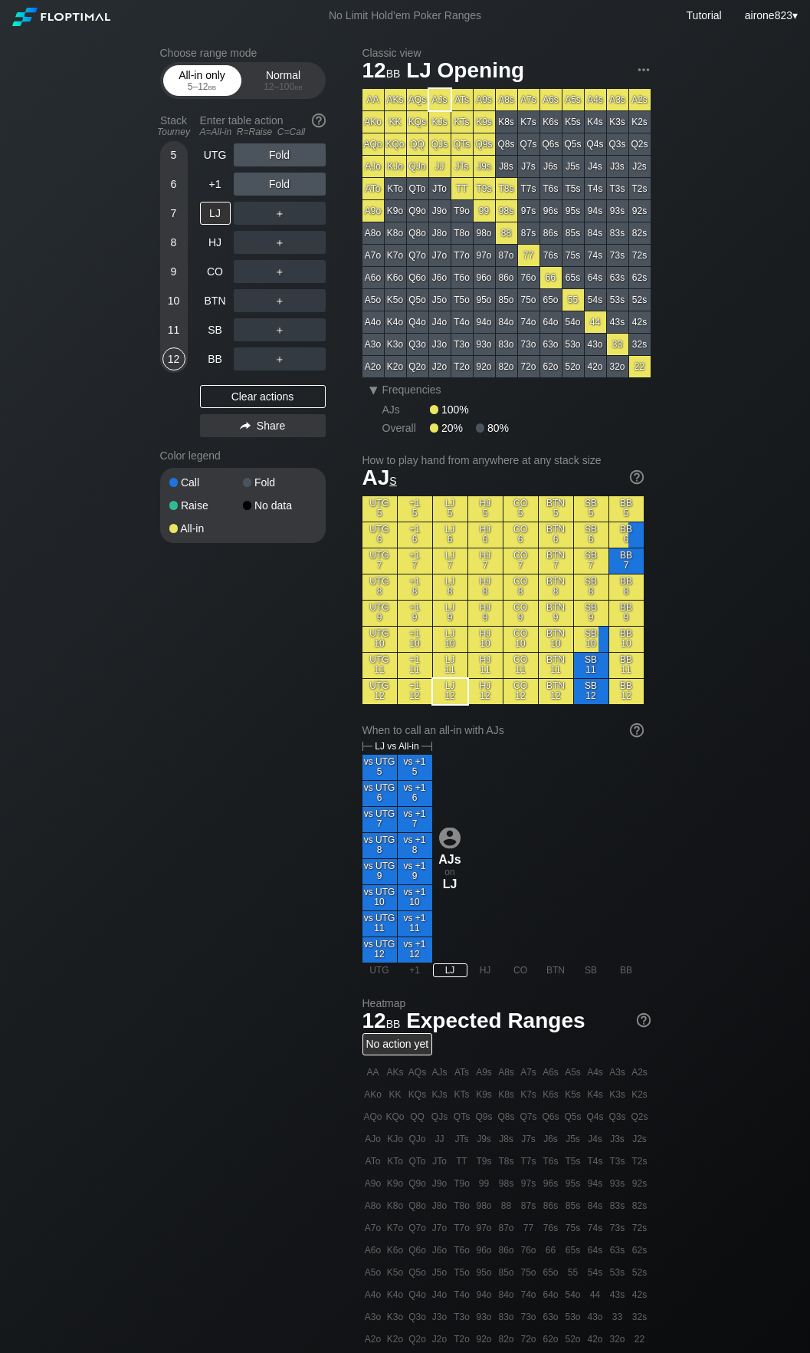
click at [206, 83] on div "5 – 12 bb" at bounding box center [202, 86] width 64 height 11
click at [176, 304] on div "10" at bounding box center [174, 300] width 23 height 23
click at [226, 211] on div "LJ" at bounding box center [215, 213] width 31 height 23
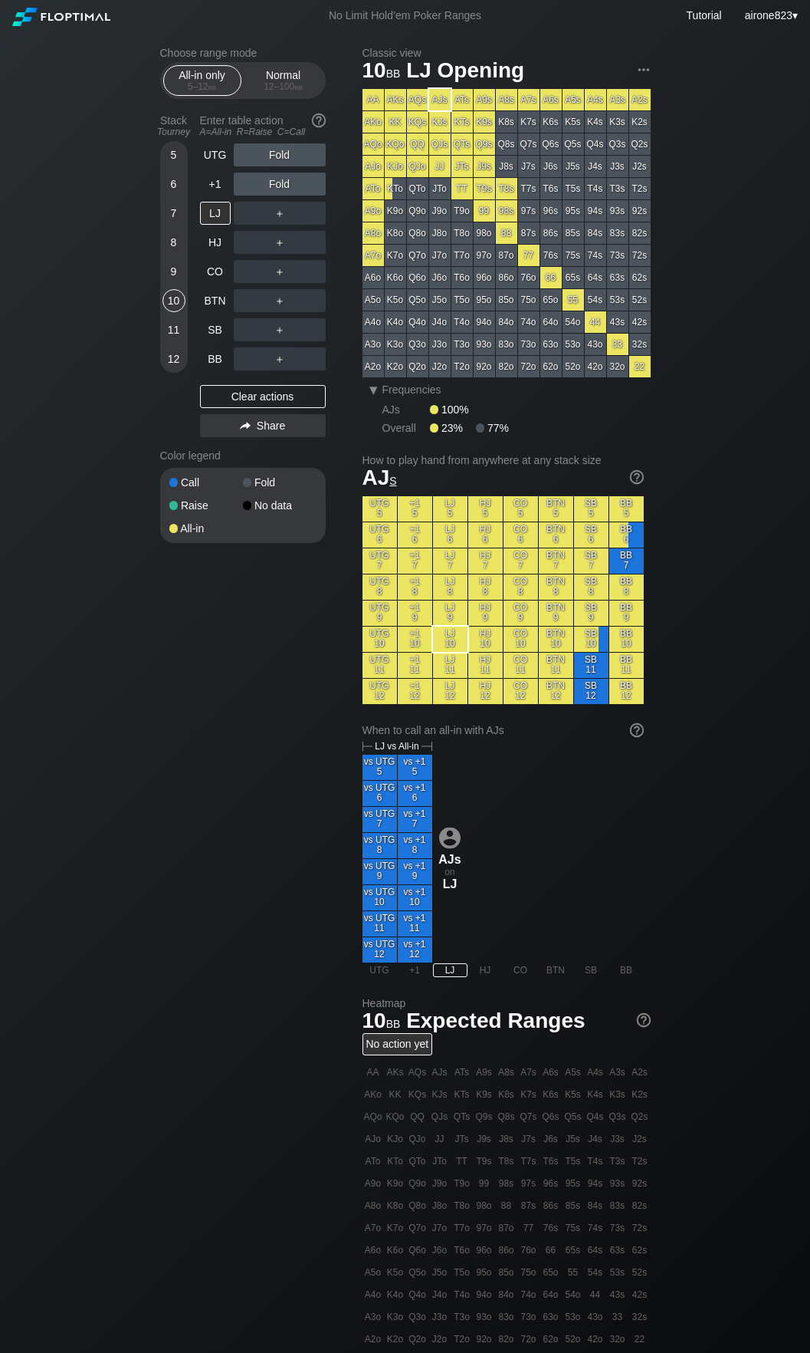
click at [279, 61] on header "Choose range mode All-in only 5 – 12 bb Normal 12 – 100 bb" at bounding box center [243, 73] width 166 height 52
click at [281, 80] on div "Normal 12 – 100 bb" at bounding box center [283, 80] width 71 height 29
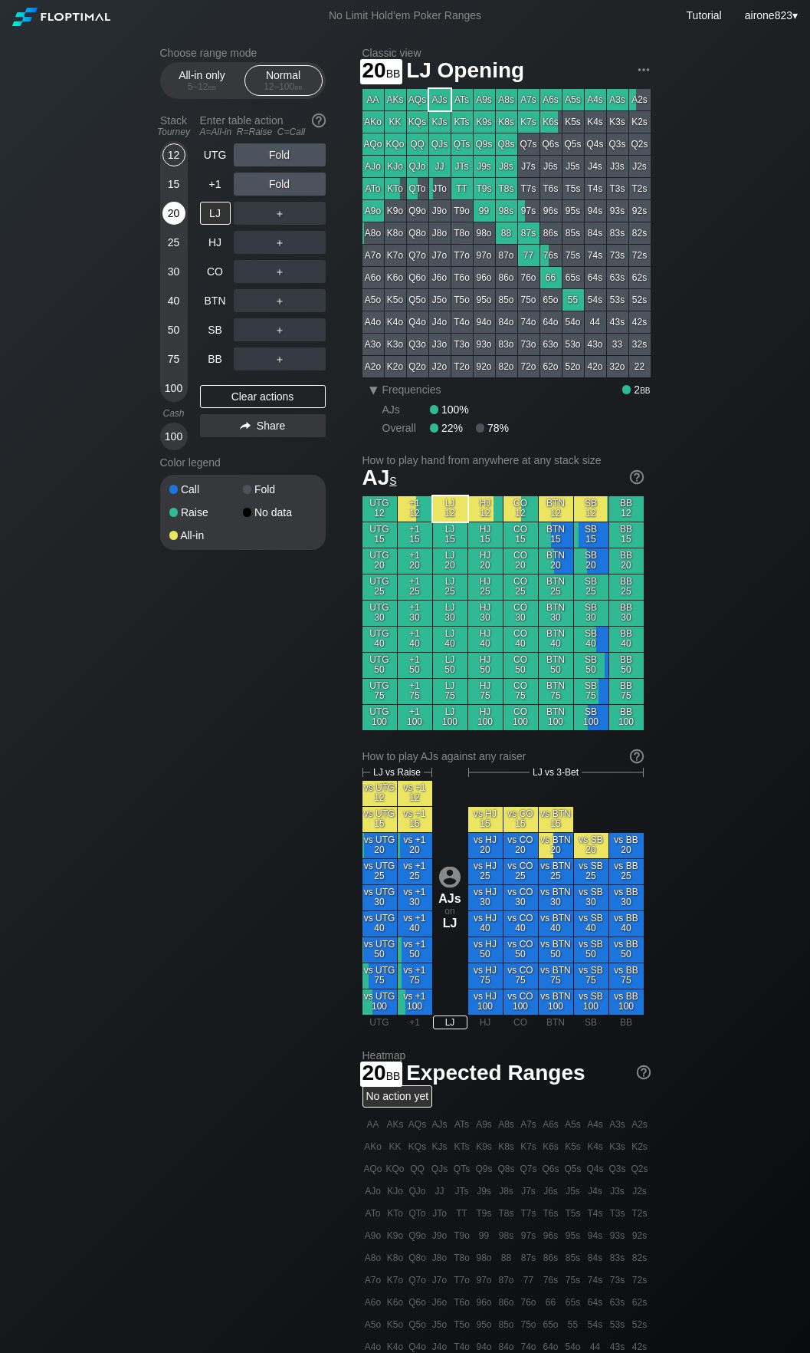
click at [173, 215] on div "20" at bounding box center [174, 213] width 23 height 23
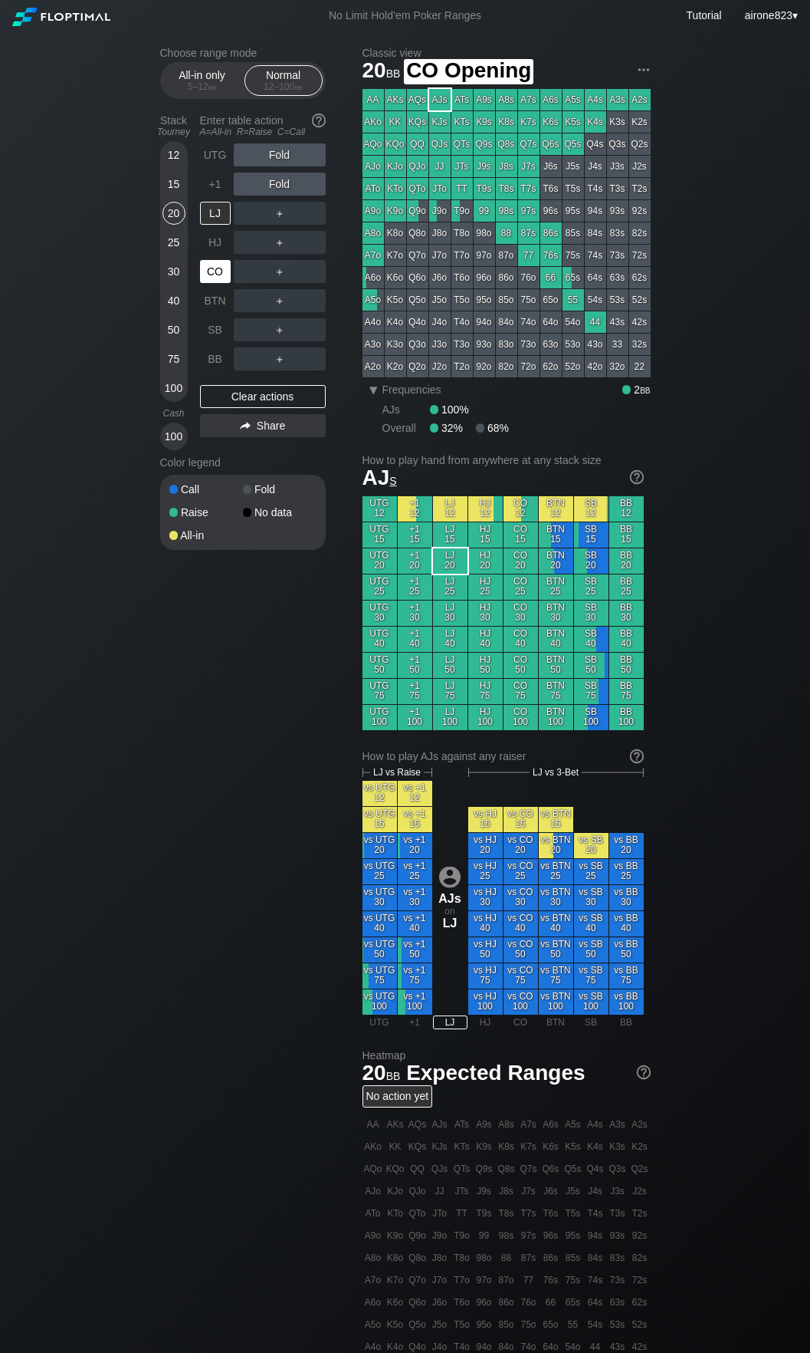
click at [231, 274] on div "CO" at bounding box center [217, 271] width 34 height 29
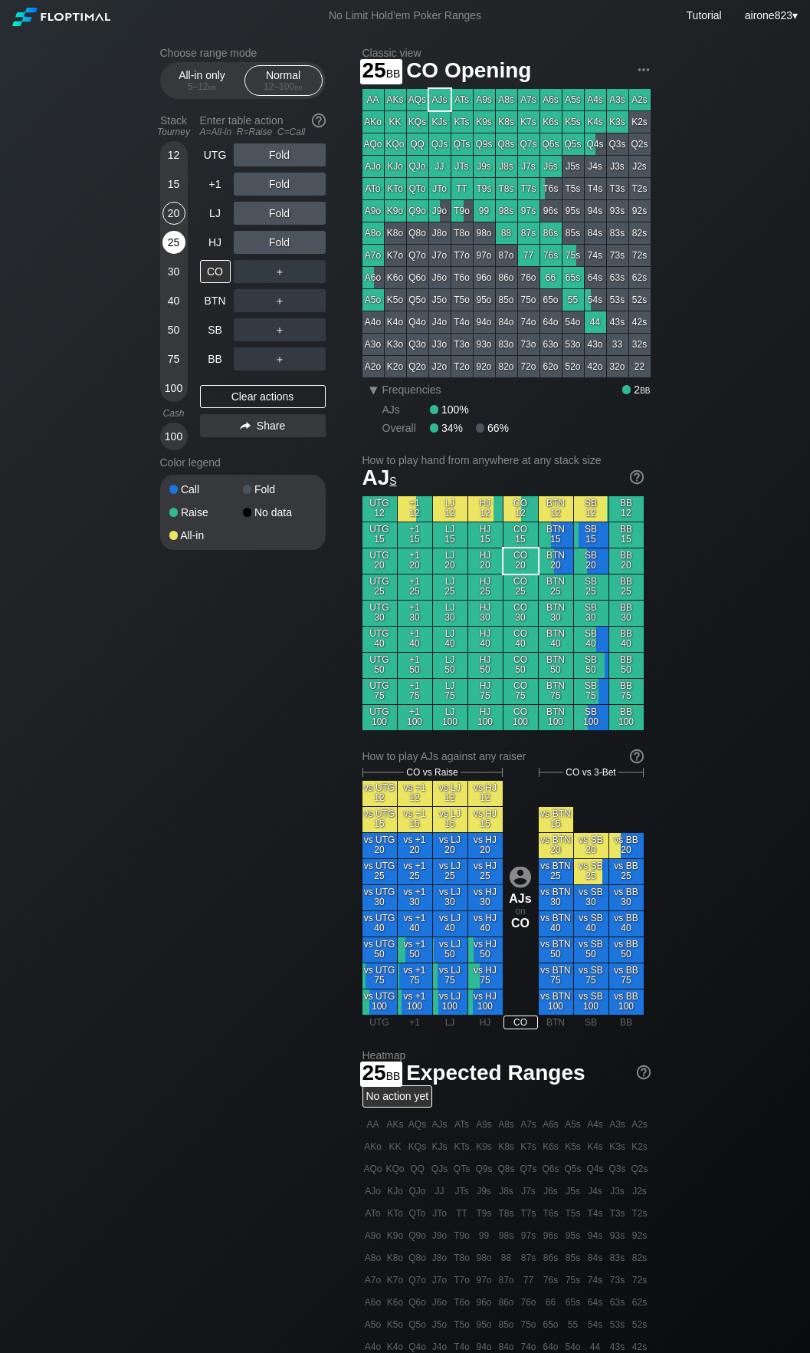
click at [179, 242] on div "25" at bounding box center [174, 242] width 23 height 23
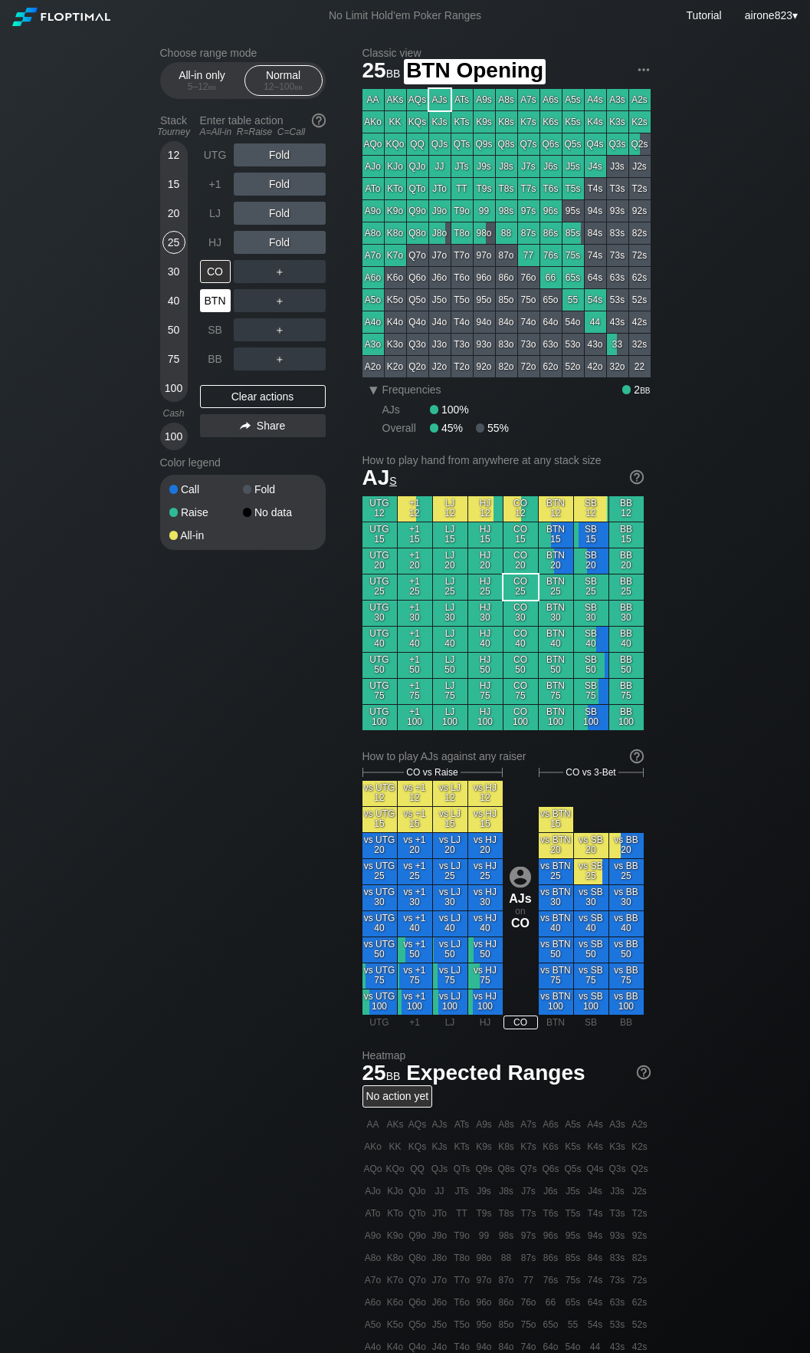
click at [220, 304] on div "BTN" at bounding box center [215, 300] width 31 height 23
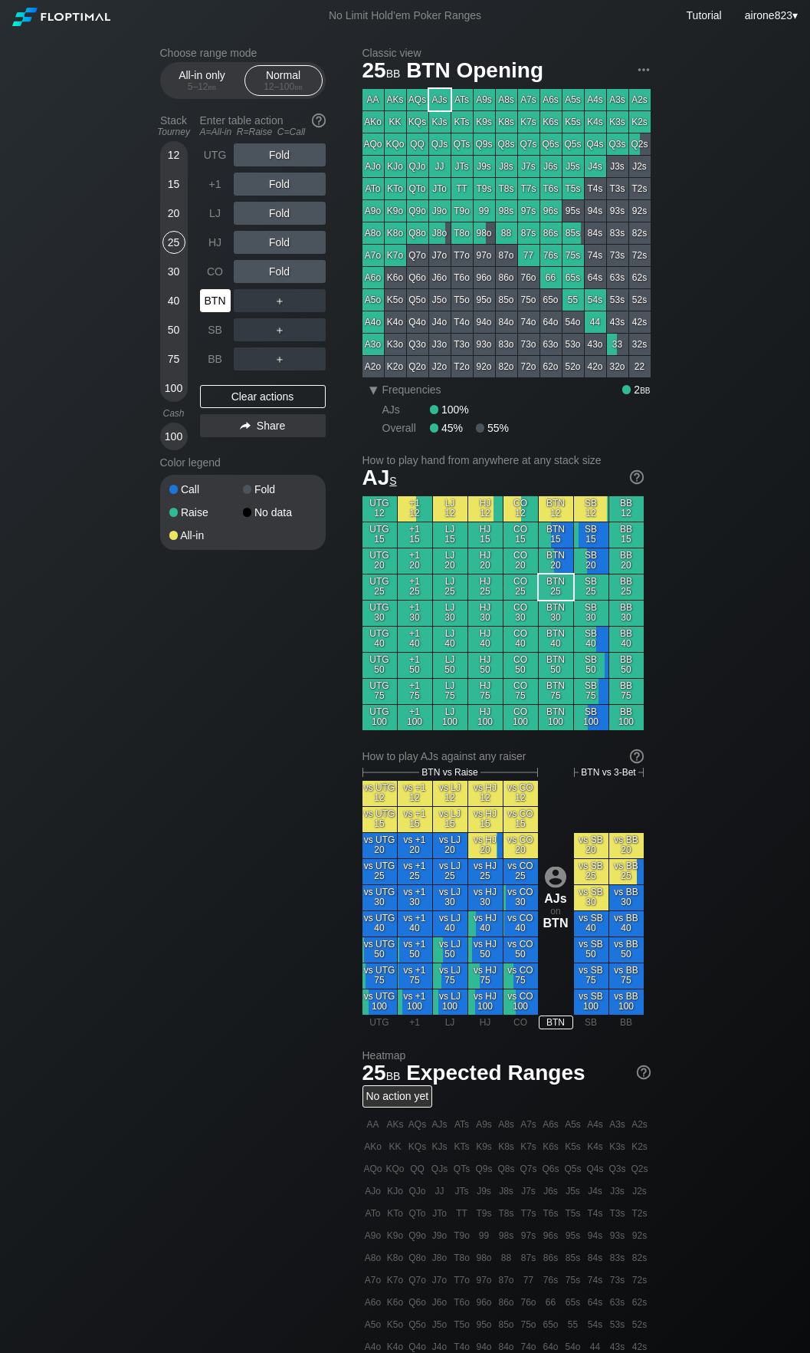
click at [220, 304] on div "BTN" at bounding box center [215, 300] width 31 height 23
click at [268, 256] on div "A ✕ R ✕ C ✕ Fold" at bounding box center [280, 271] width 92 height 35
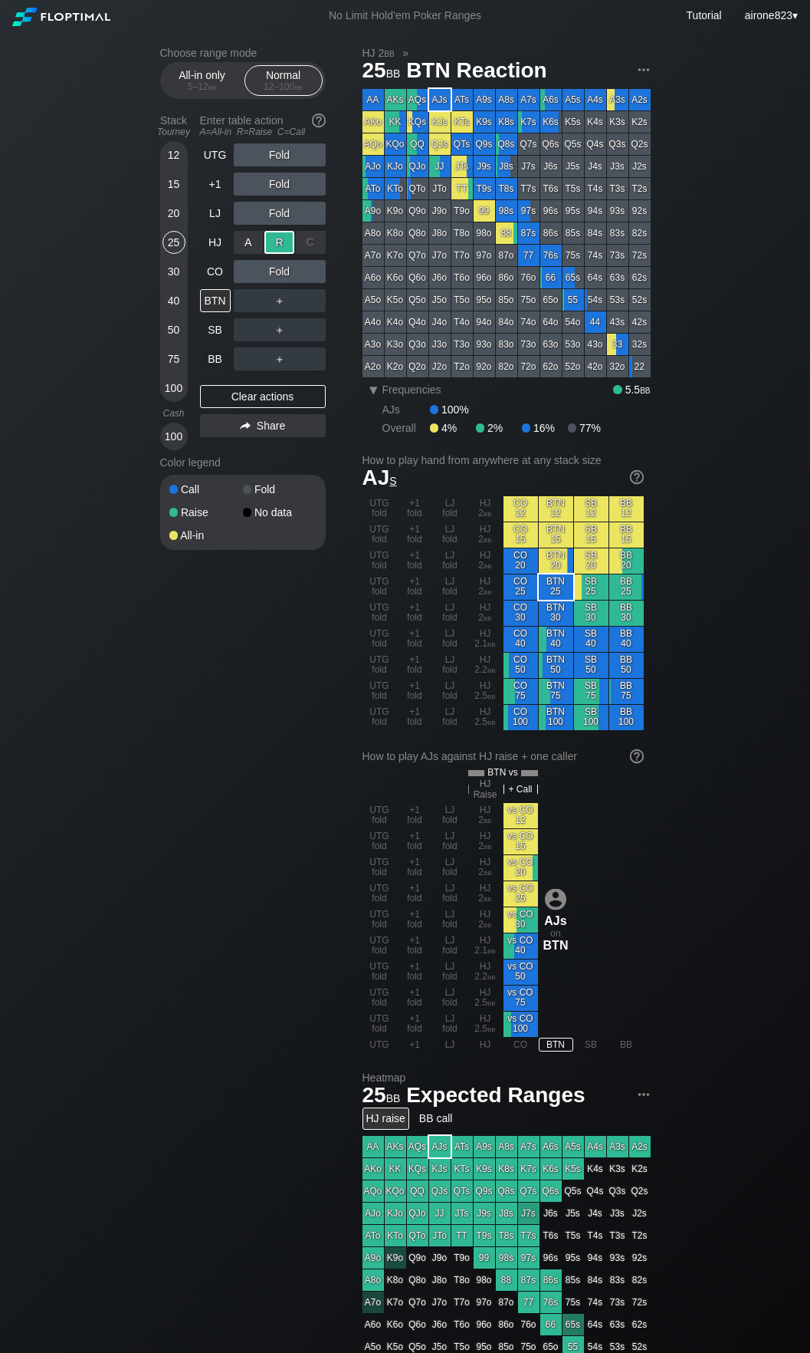
click at [268, 254] on div "R ✕" at bounding box center [280, 242] width 30 height 23
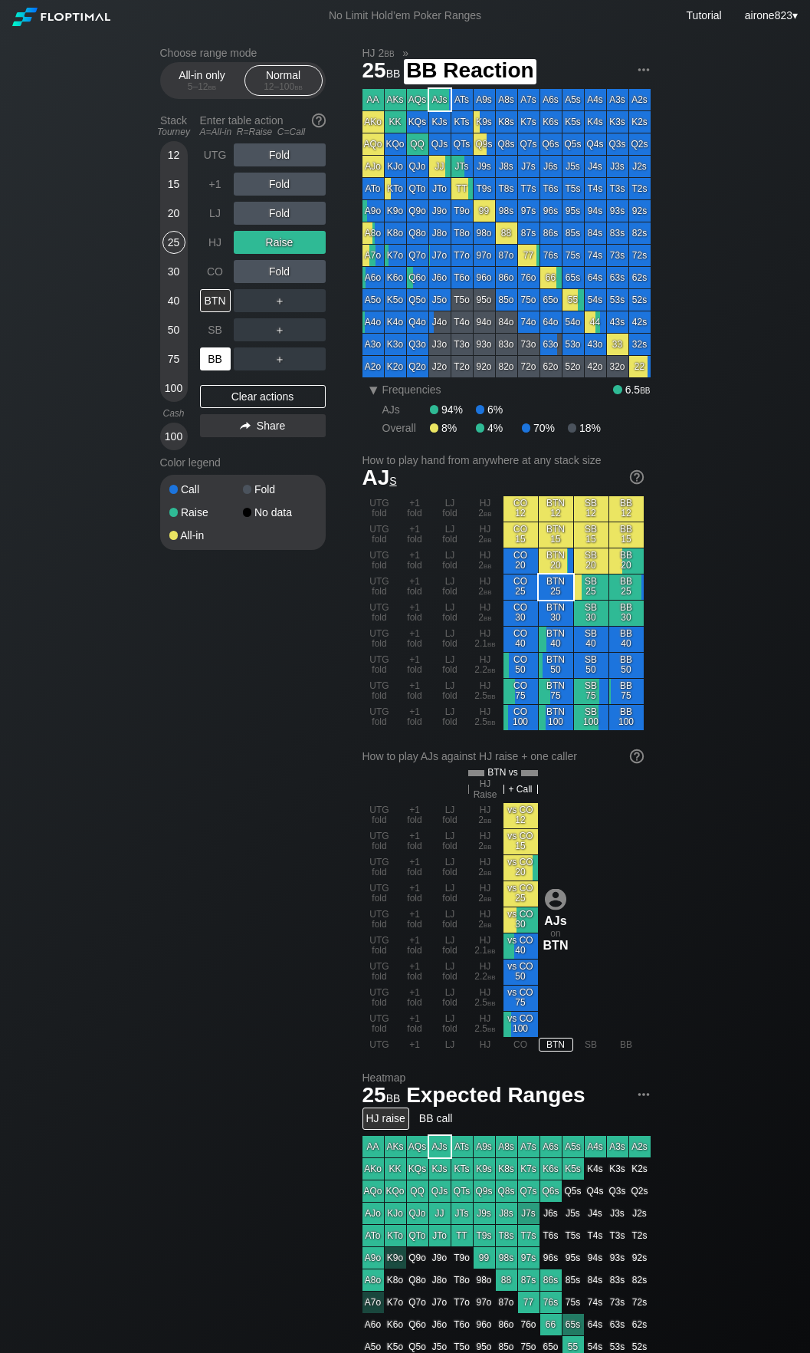
click at [212, 360] on div "BB" at bounding box center [215, 358] width 31 height 23
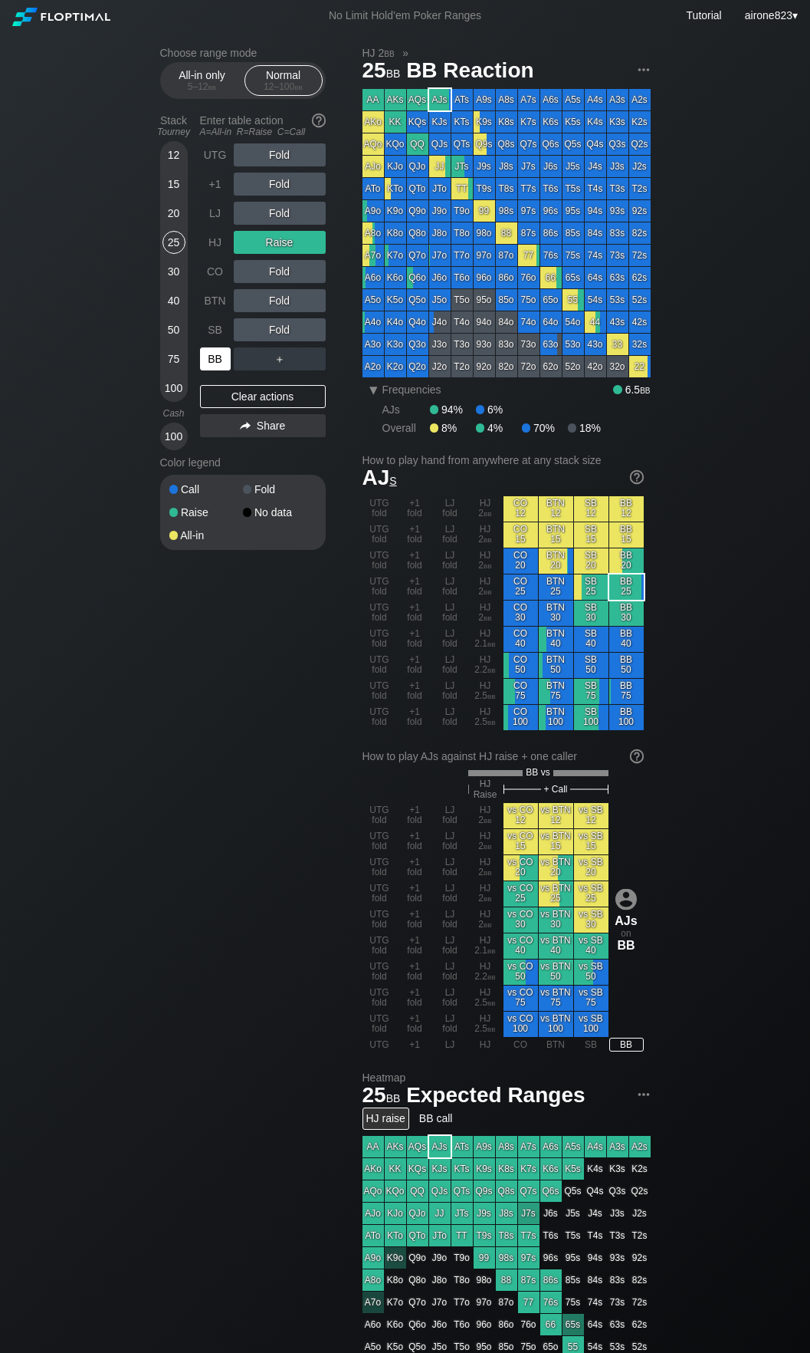
click at [212, 360] on div "BB" at bounding box center [215, 358] width 31 height 23
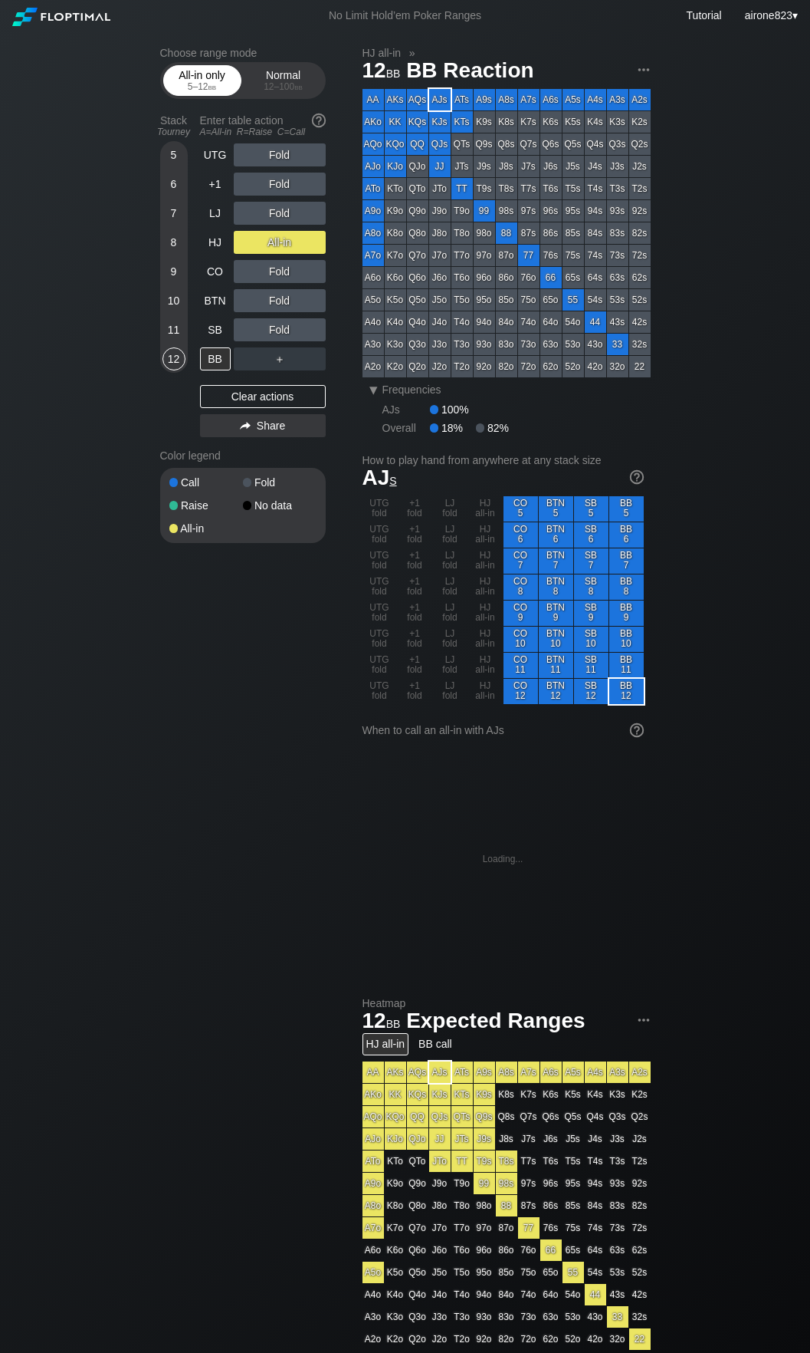
click at [238, 77] on div "All-in only 5 – 12 bb" at bounding box center [202, 80] width 78 height 31
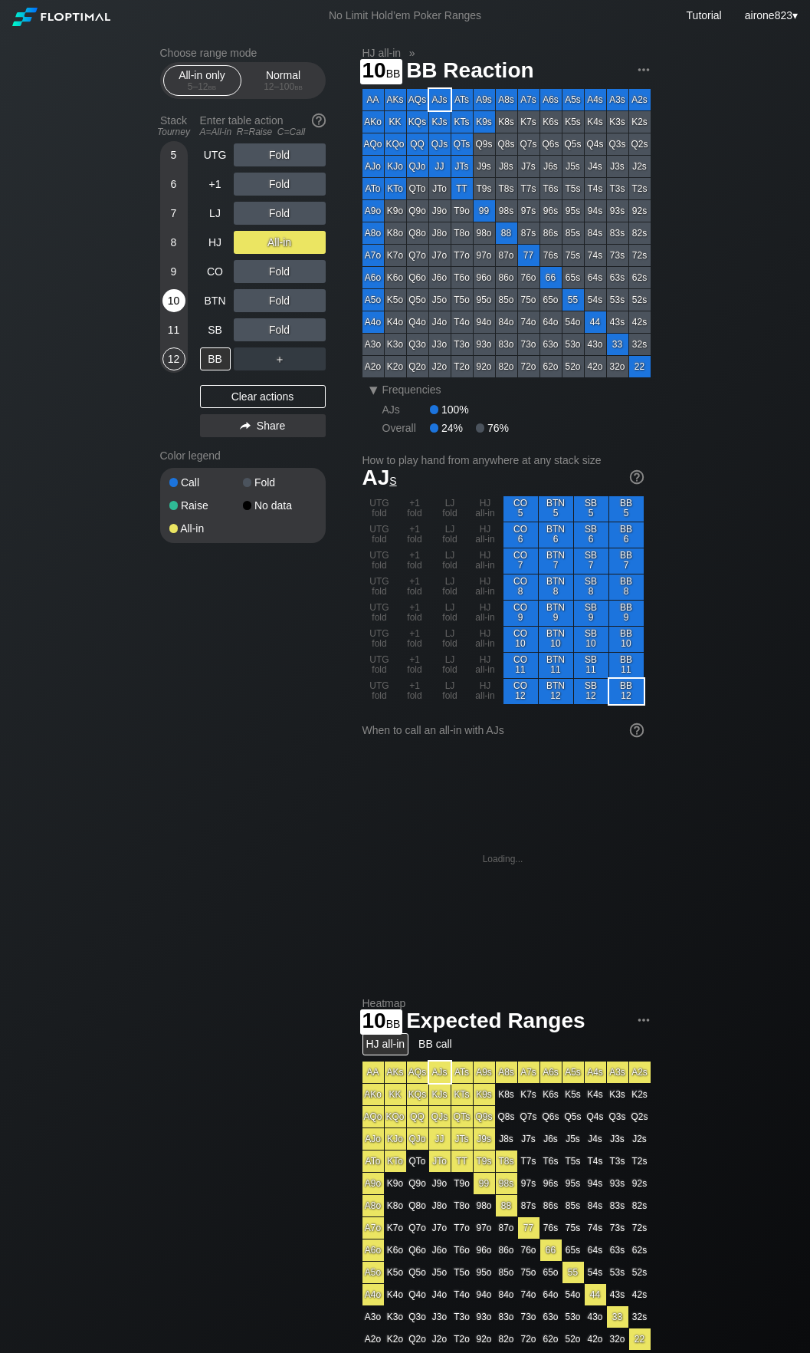
click at [170, 294] on div "10" at bounding box center [174, 300] width 23 height 23
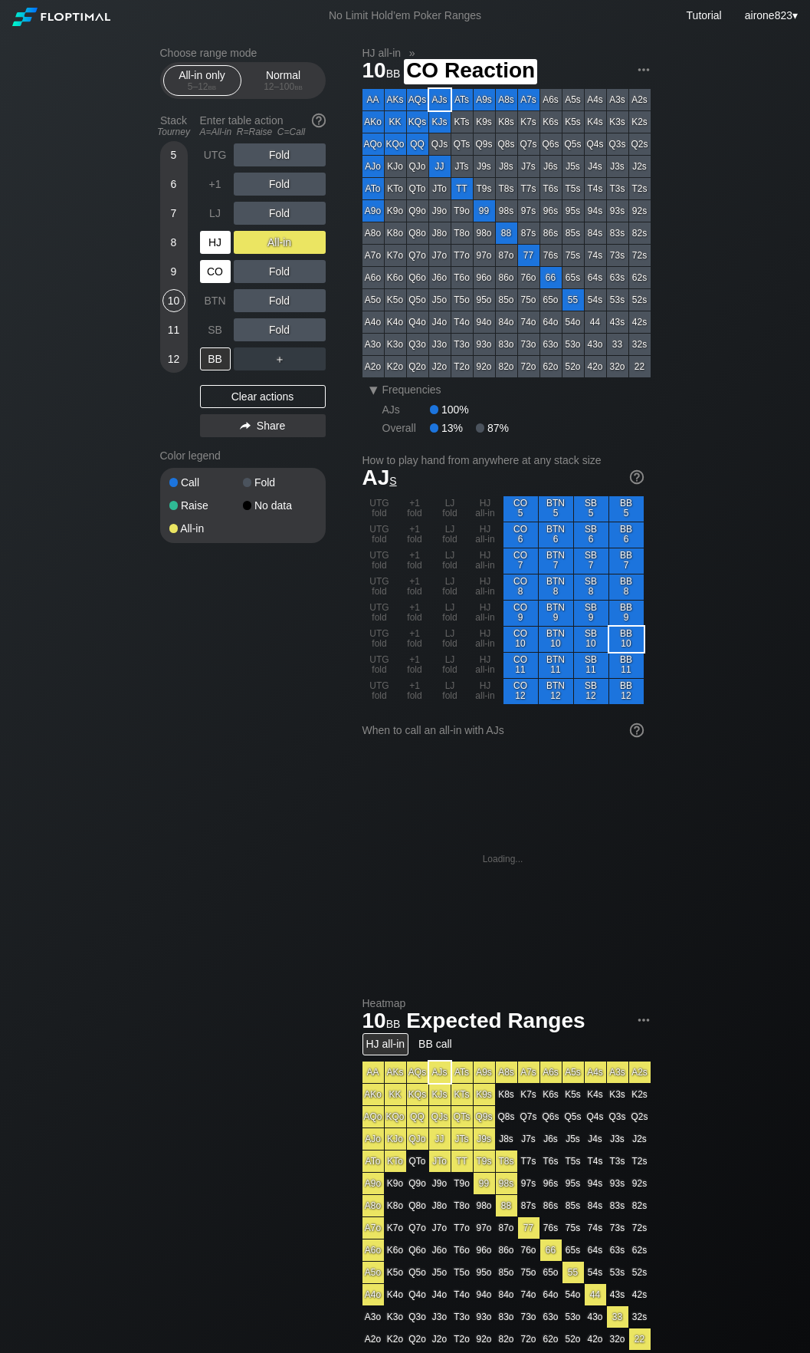
click at [218, 257] on div "HJ" at bounding box center [217, 242] width 34 height 29
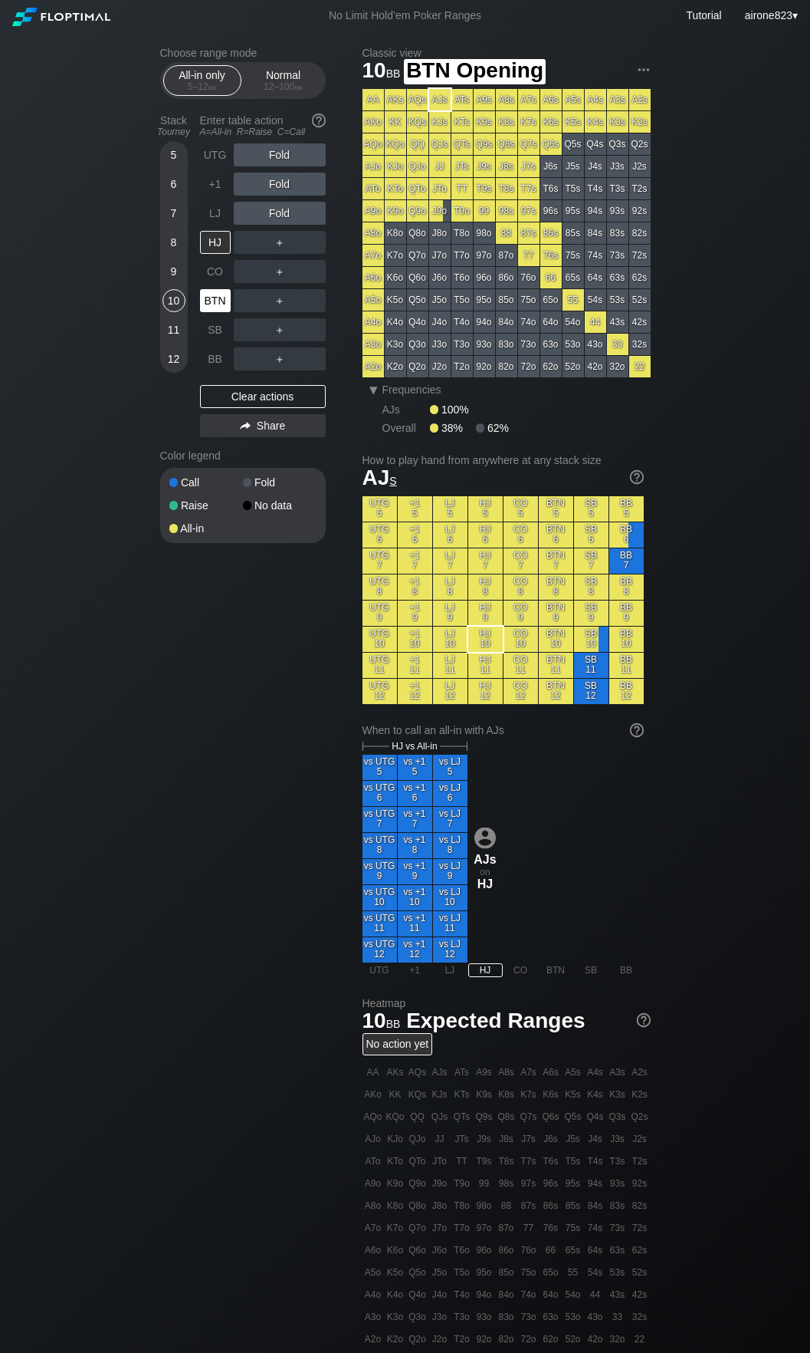
click at [213, 311] on div "BTN" at bounding box center [215, 300] width 31 height 23
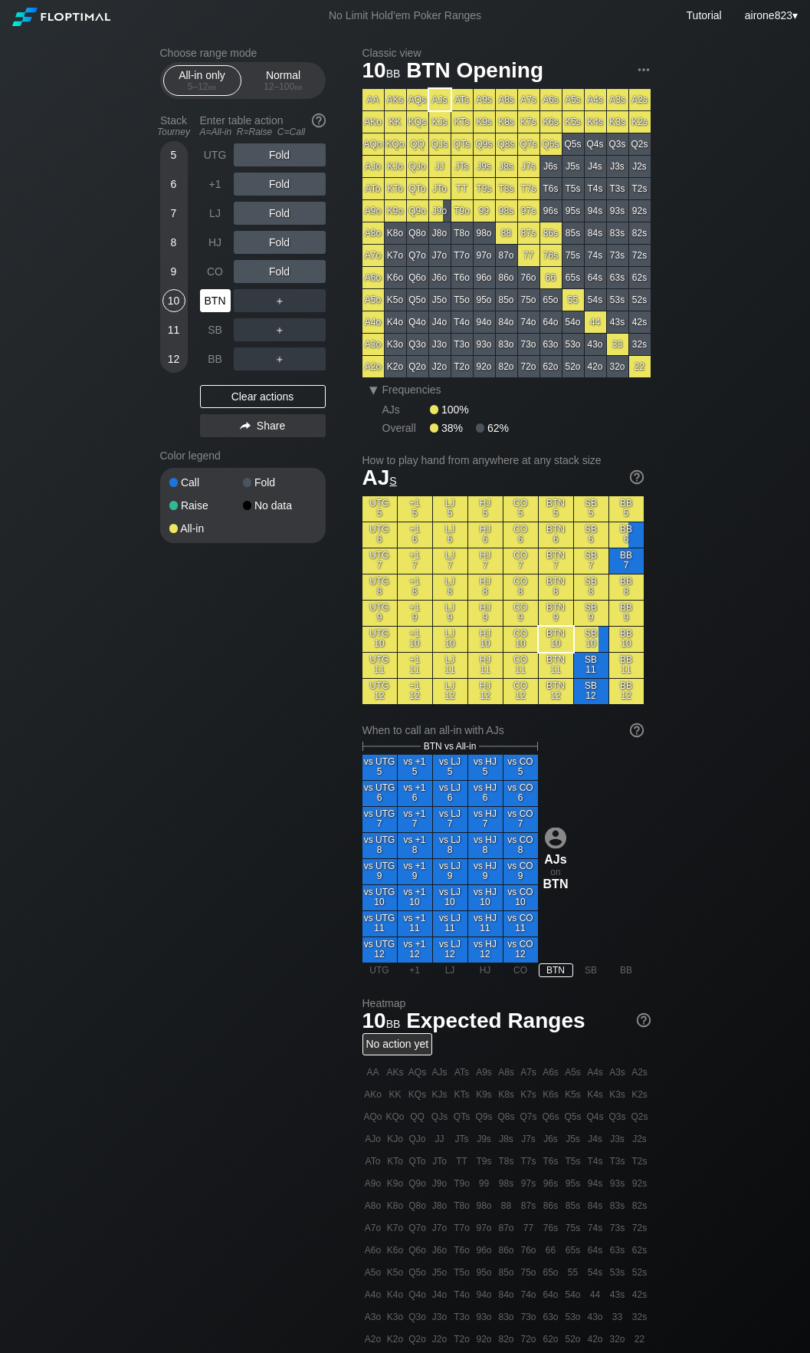
click at [213, 311] on div "BTN" at bounding box center [215, 300] width 31 height 23
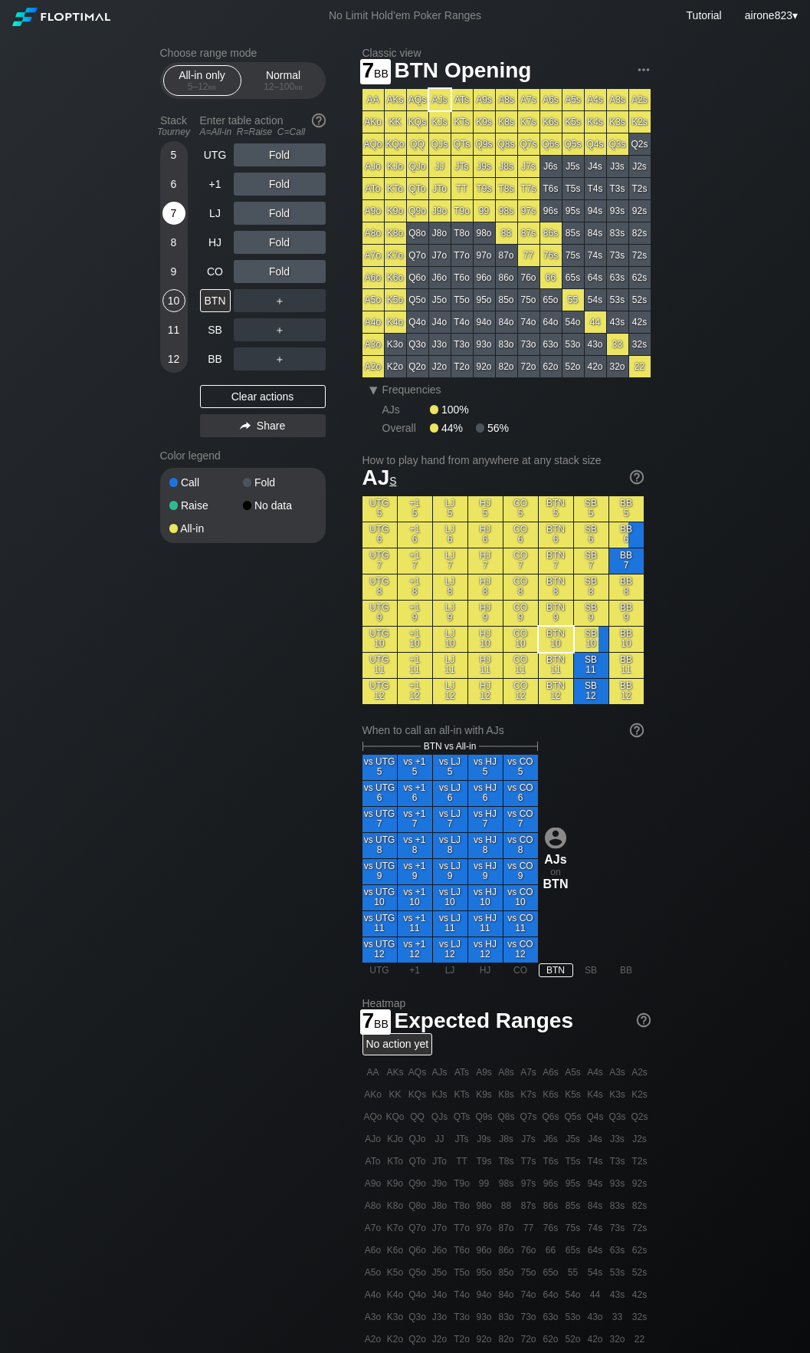
click at [179, 217] on div "7" at bounding box center [174, 213] width 23 height 23
click at [240, 331] on div "A ✕" at bounding box center [249, 329] width 30 height 23
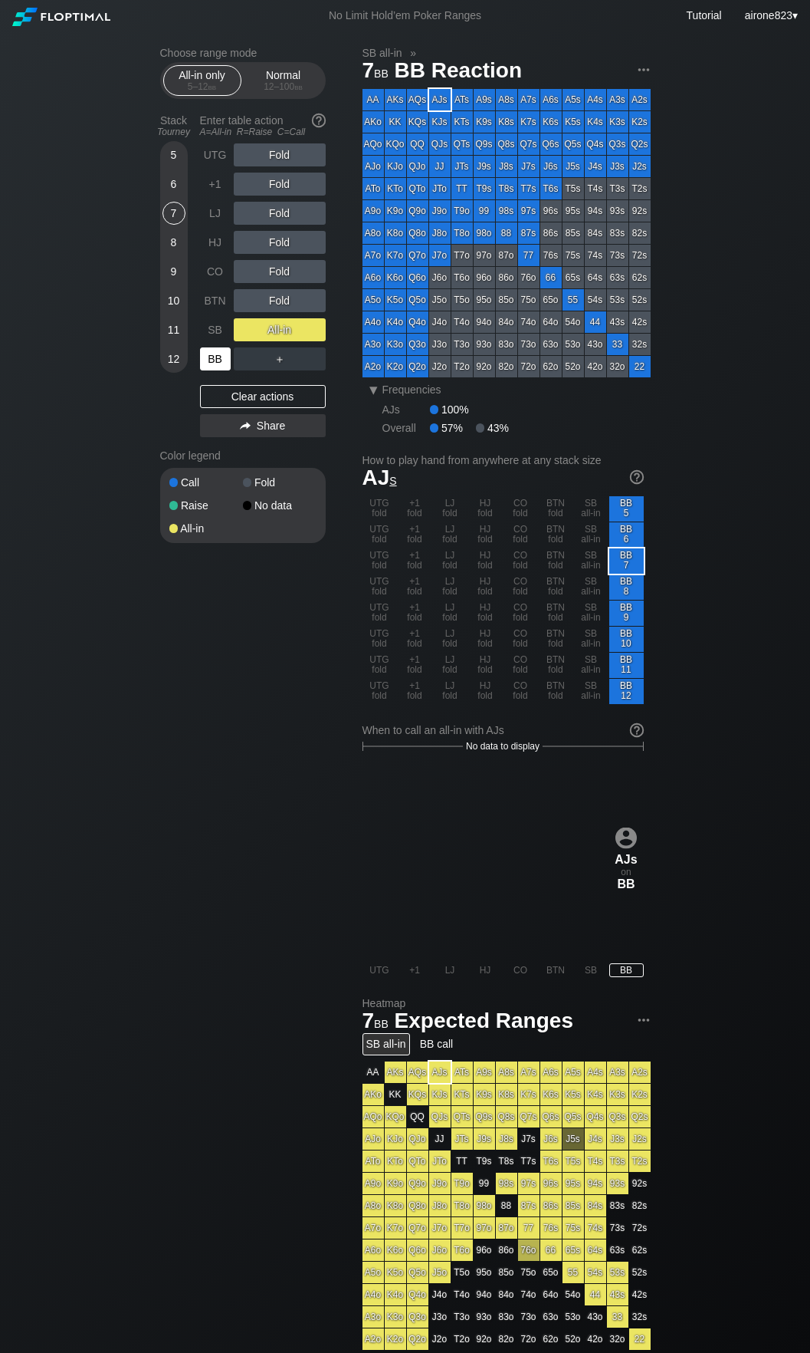
click at [213, 356] on div "BB" at bounding box center [215, 358] width 31 height 23
click at [265, 103] on section "Choose range mode All-in only 5 – 12 bb Normal 12 – 100 bb Stack Tourney Enter …" at bounding box center [243, 295] width 166 height 496
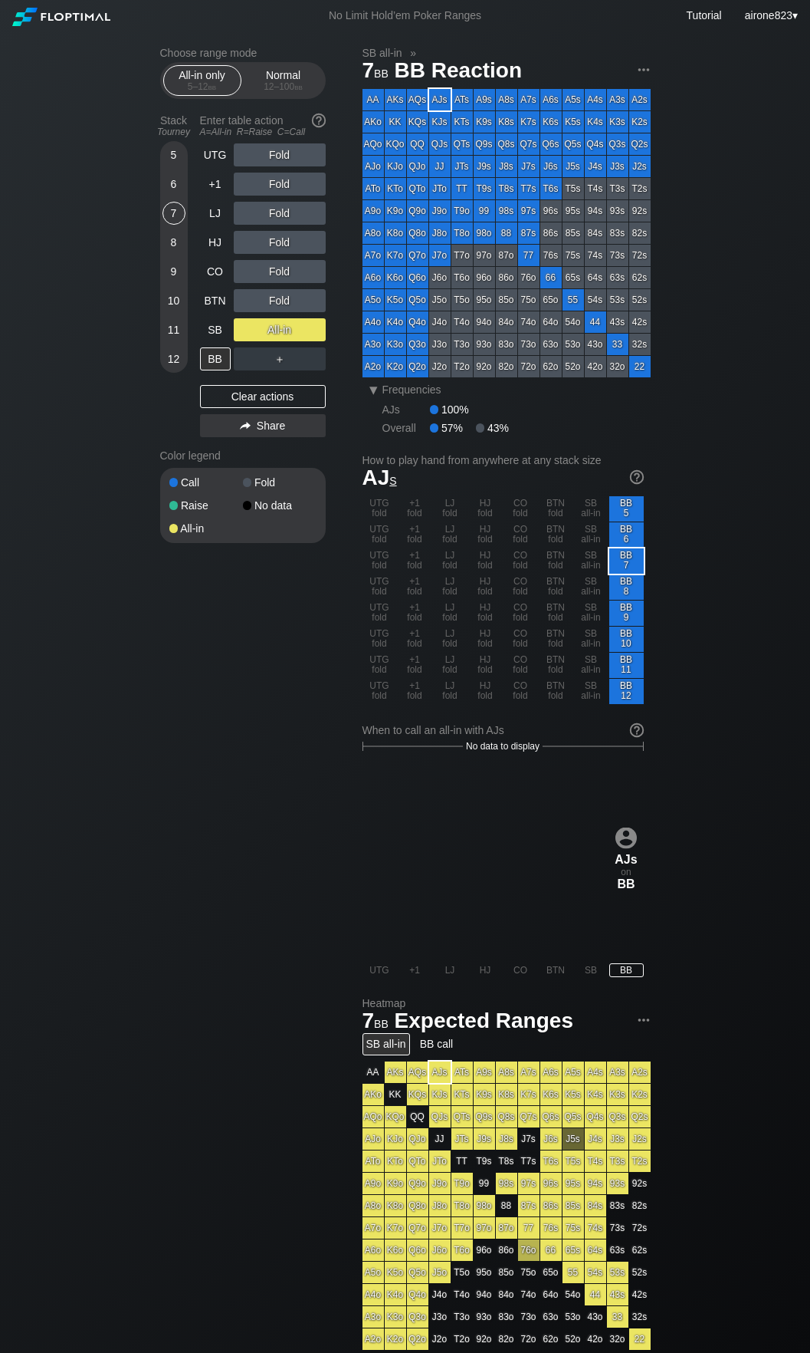
click at [267, 100] on section "Choose range mode All-in only 5 – 12 bb Normal 12 – 100 bb Stack Tourney Enter …" at bounding box center [243, 295] width 166 height 496
click at [268, 99] on div "All-in only 5 – 12 bb Normal 12 – 100 bb" at bounding box center [243, 80] width 166 height 37
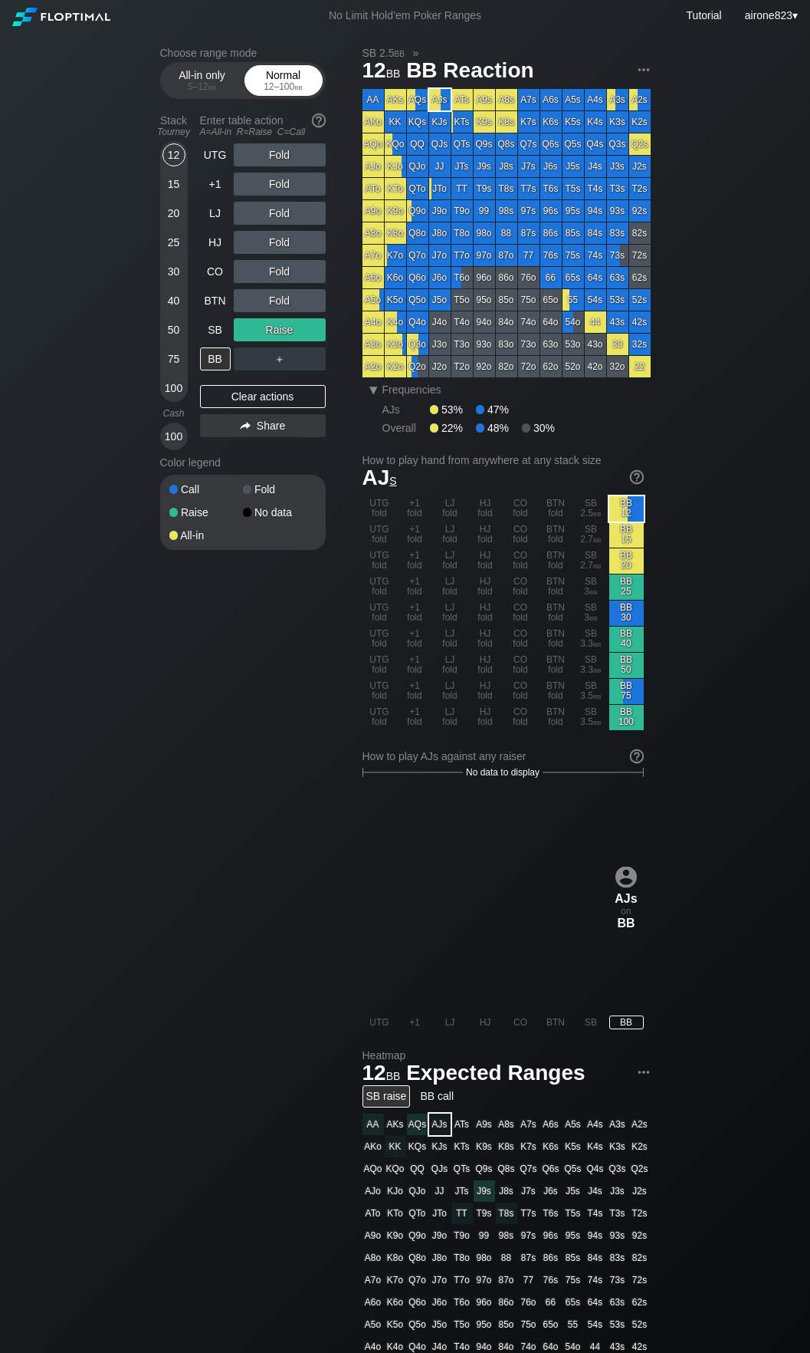
click at [274, 85] on div "12 – 100 bb" at bounding box center [283, 86] width 64 height 11
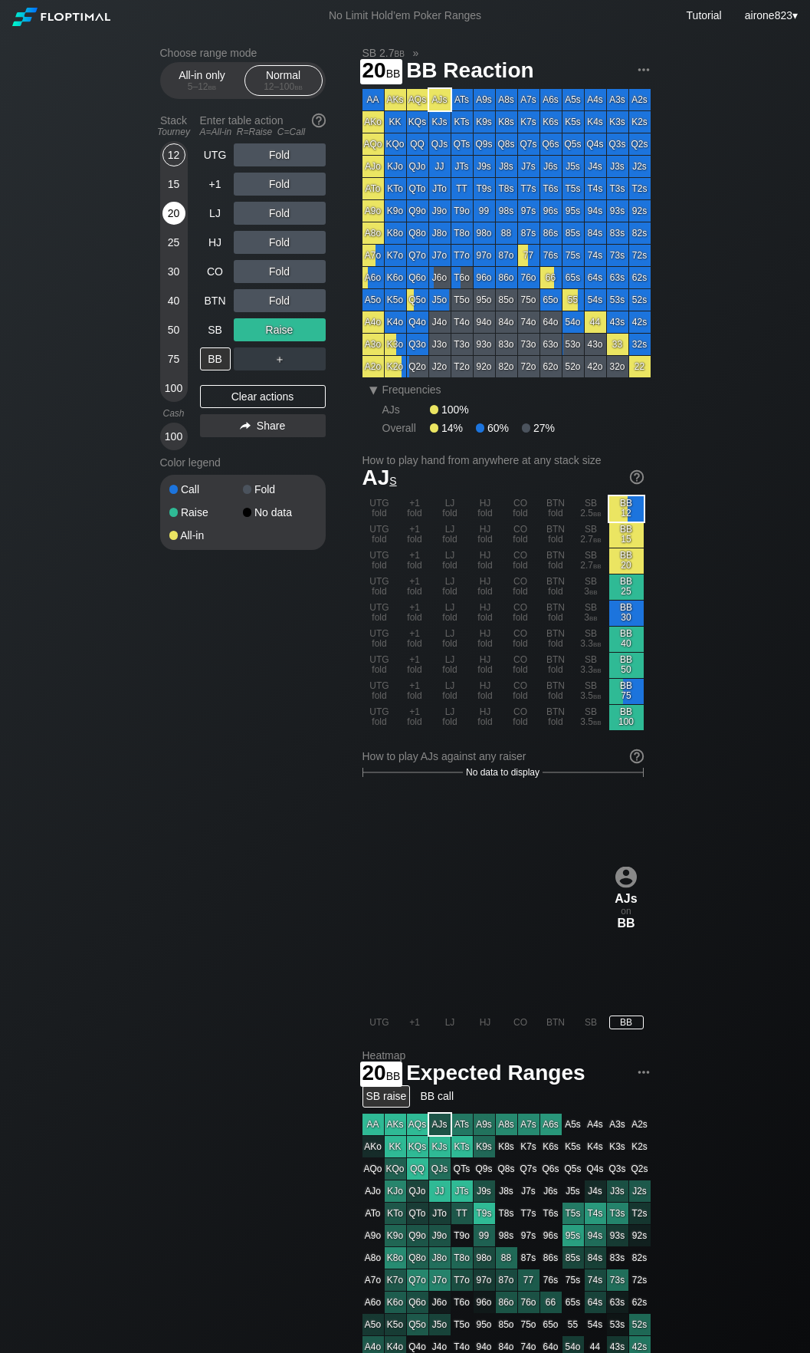
click at [181, 208] on div "20" at bounding box center [174, 213] width 23 height 23
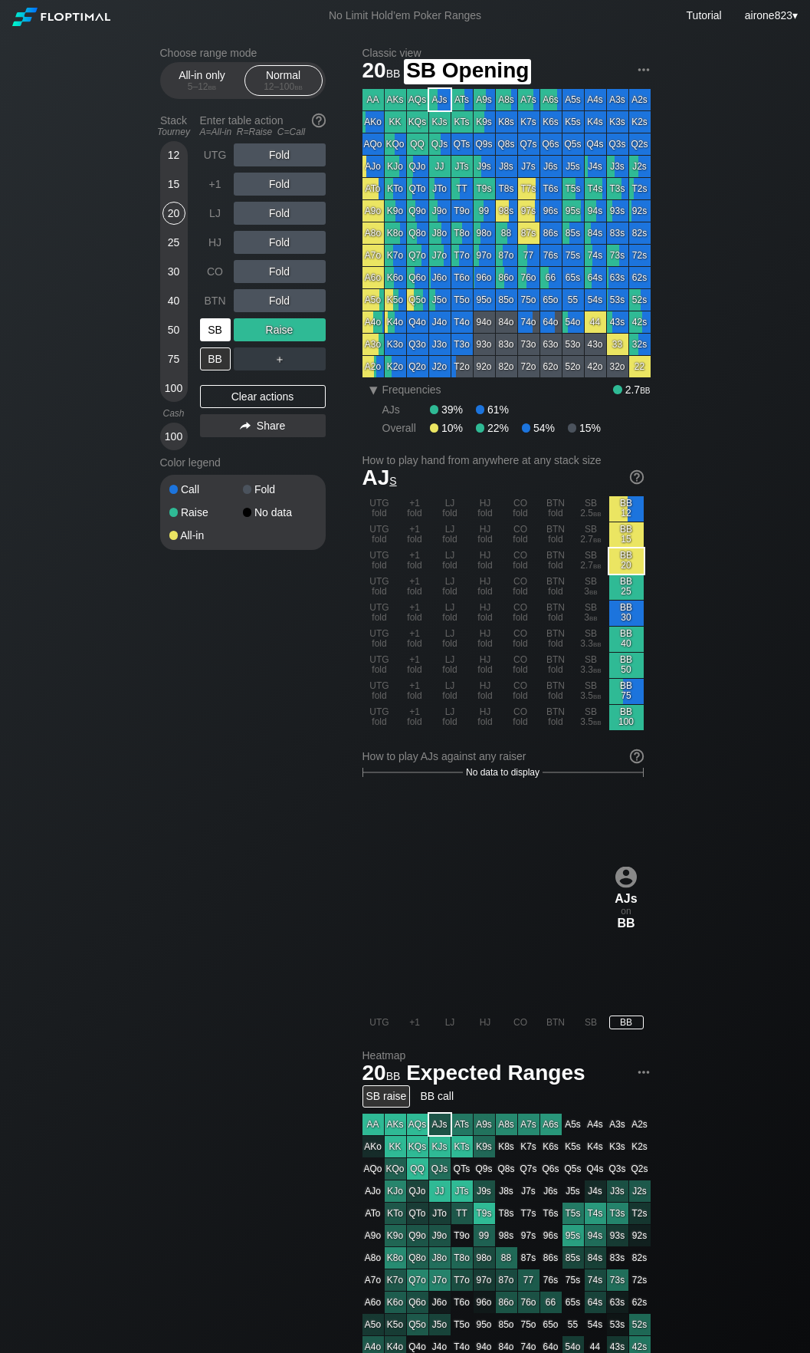
click at [213, 341] on div "SB" at bounding box center [215, 329] width 31 height 23
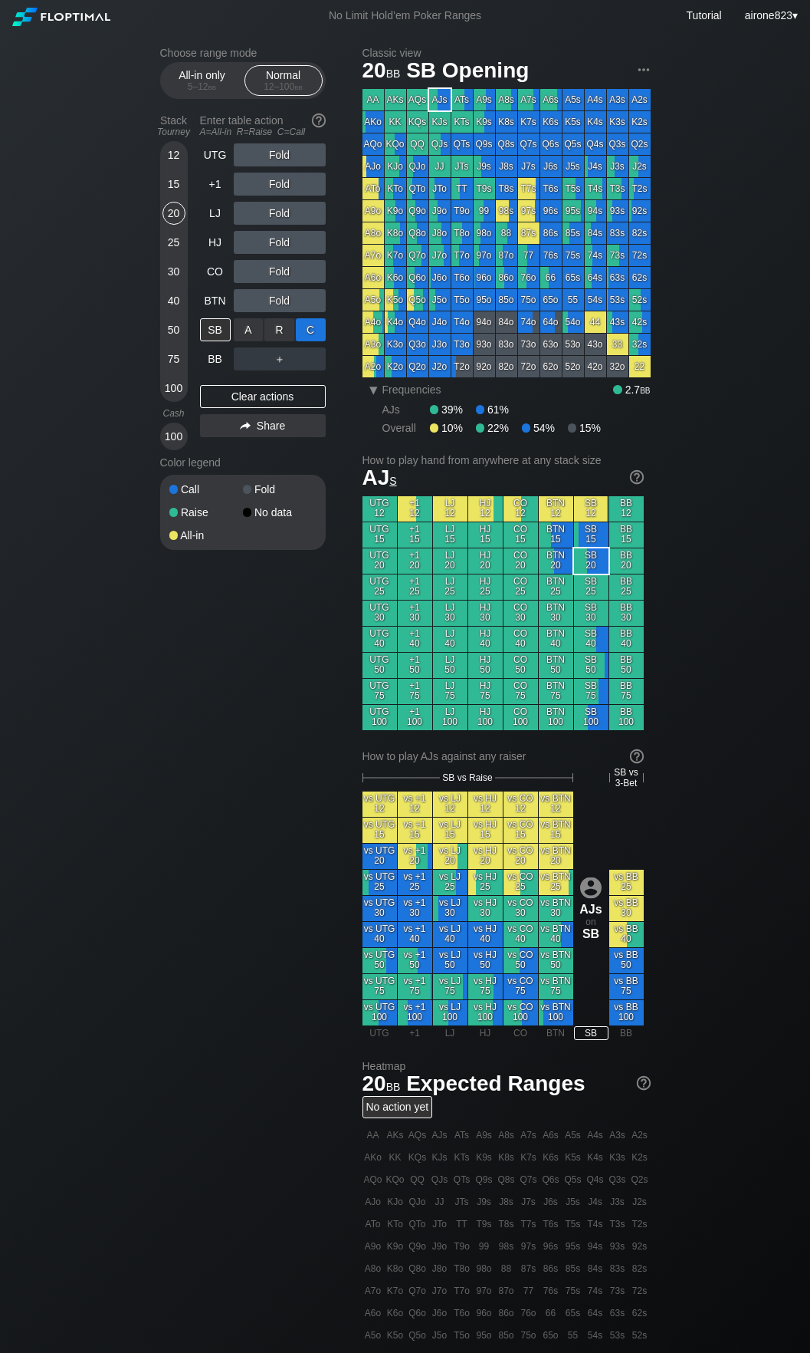
click at [304, 325] on div "C ✕" at bounding box center [311, 329] width 30 height 23
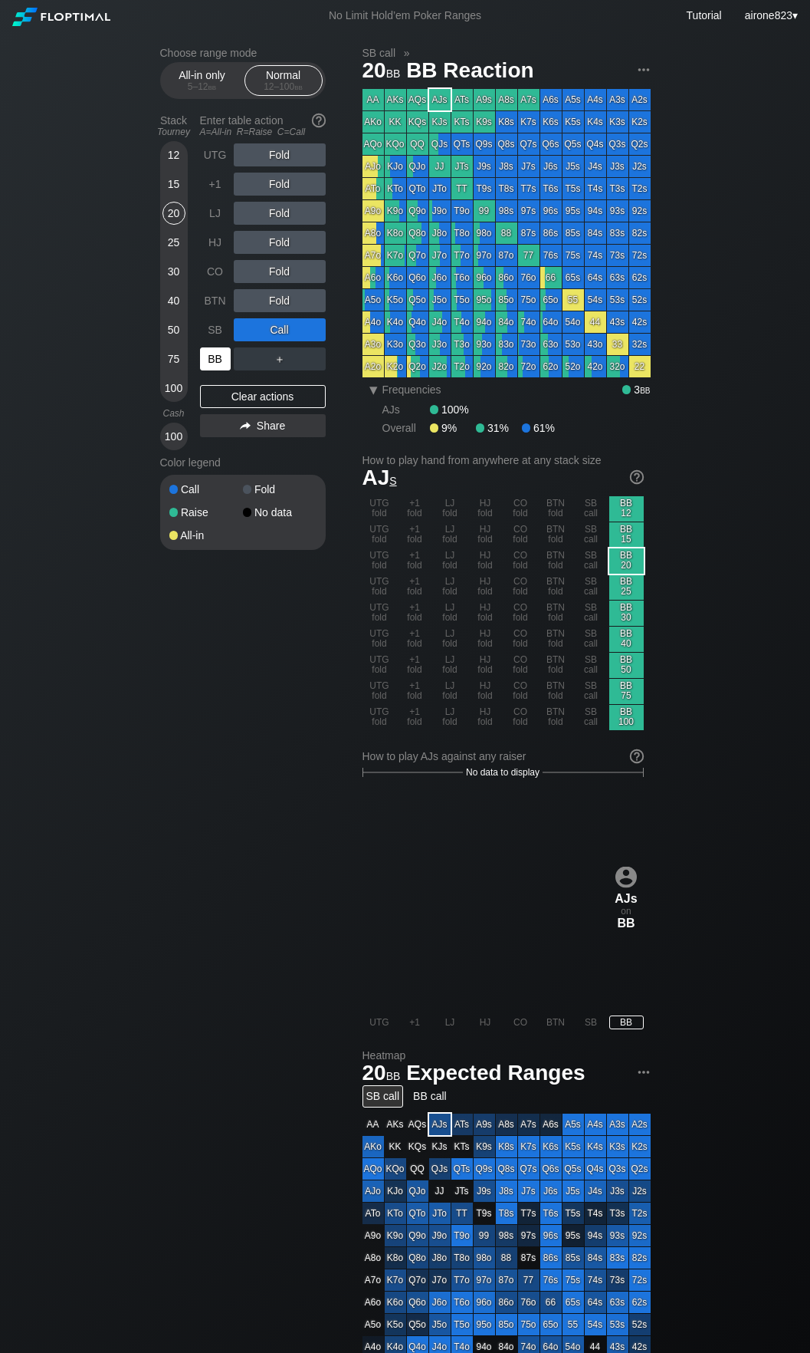
click at [228, 360] on div "BB" at bounding box center [215, 358] width 31 height 23
click at [268, 272] on div "R ✕" at bounding box center [280, 271] width 30 height 23
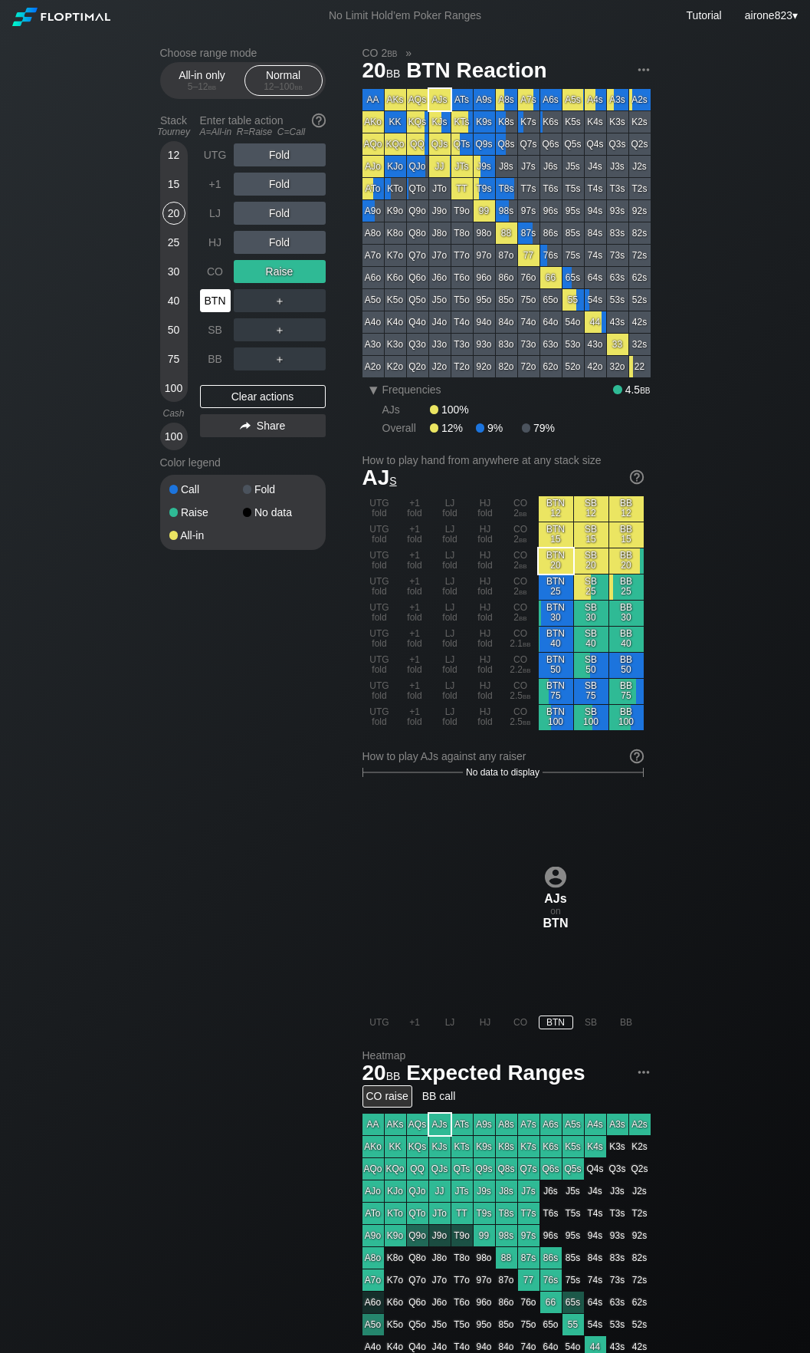
click at [227, 298] on div "BTN" at bounding box center [215, 300] width 31 height 23
click at [226, 300] on div "BTN" at bounding box center [215, 300] width 31 height 23
click at [225, 303] on div "BTN" at bounding box center [215, 300] width 31 height 23
click at [225, 302] on div "BTN" at bounding box center [215, 300] width 31 height 23
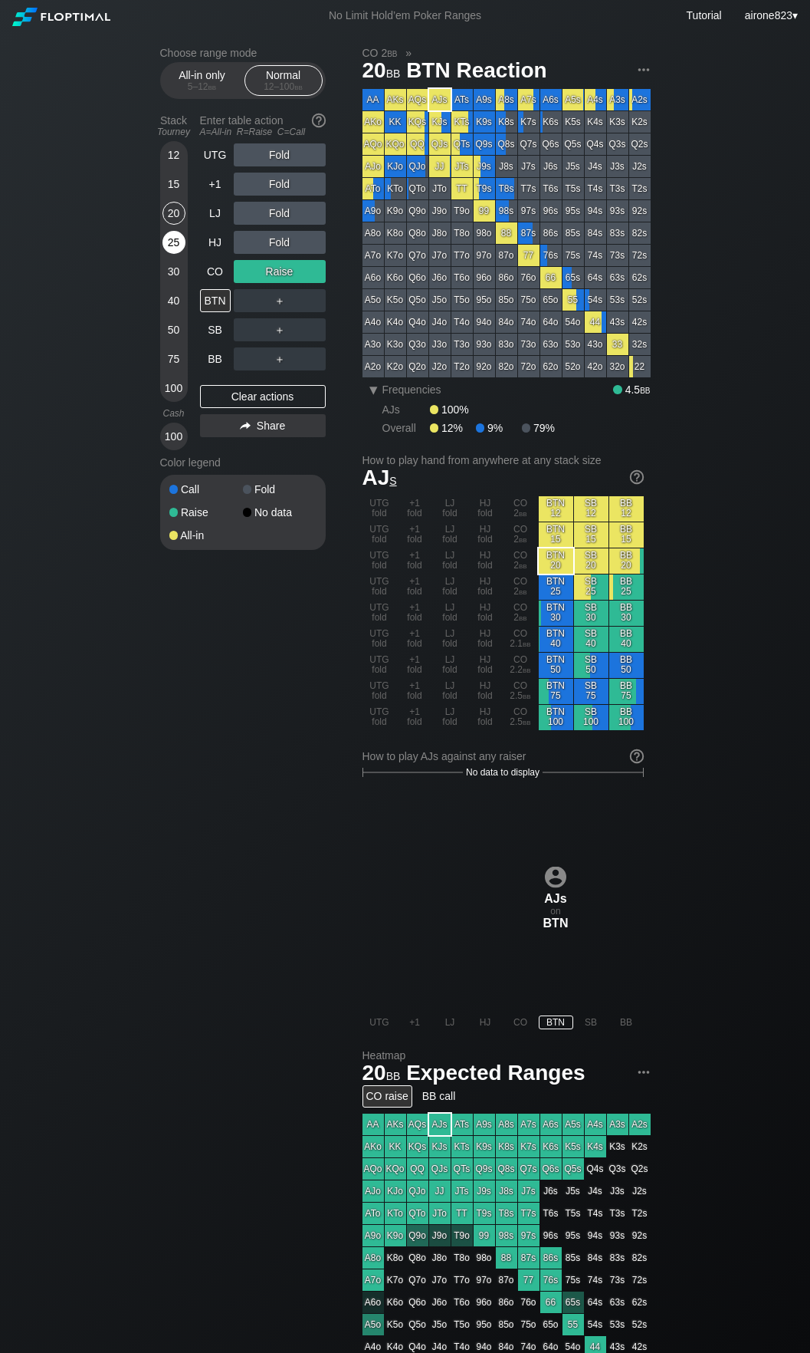
click at [163, 242] on div "25" at bounding box center [174, 242] width 23 height 23
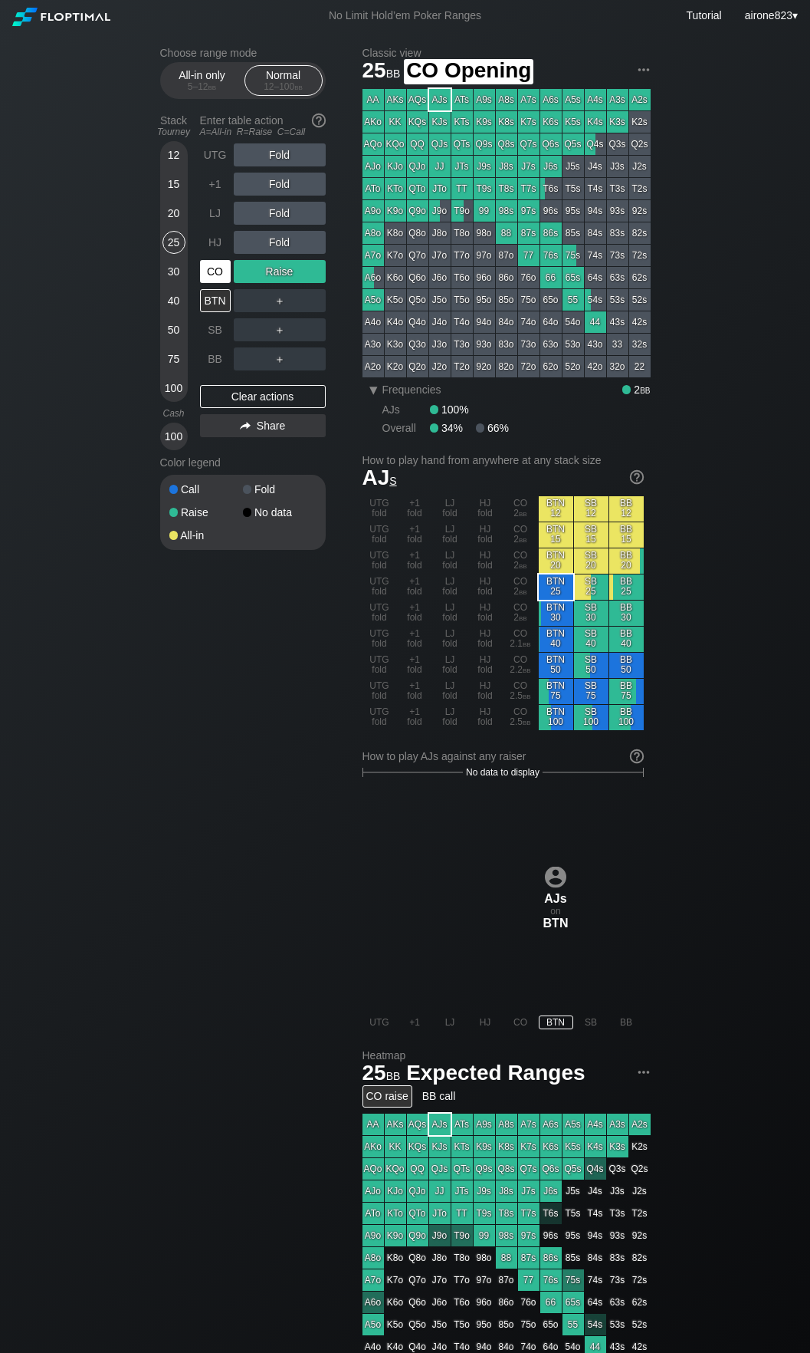
click at [214, 269] on div "CO" at bounding box center [215, 271] width 31 height 23
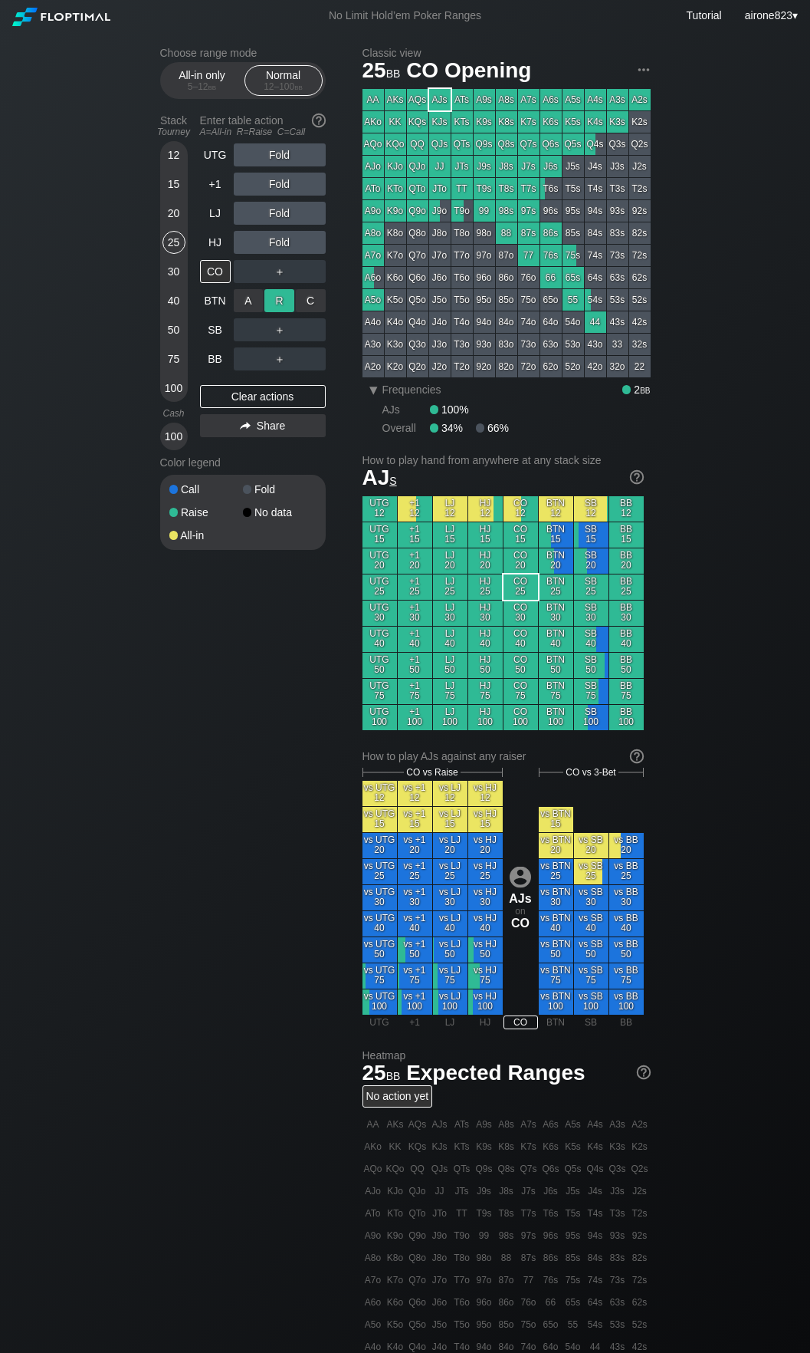
click at [281, 304] on div "R ✕" at bounding box center [280, 300] width 30 height 23
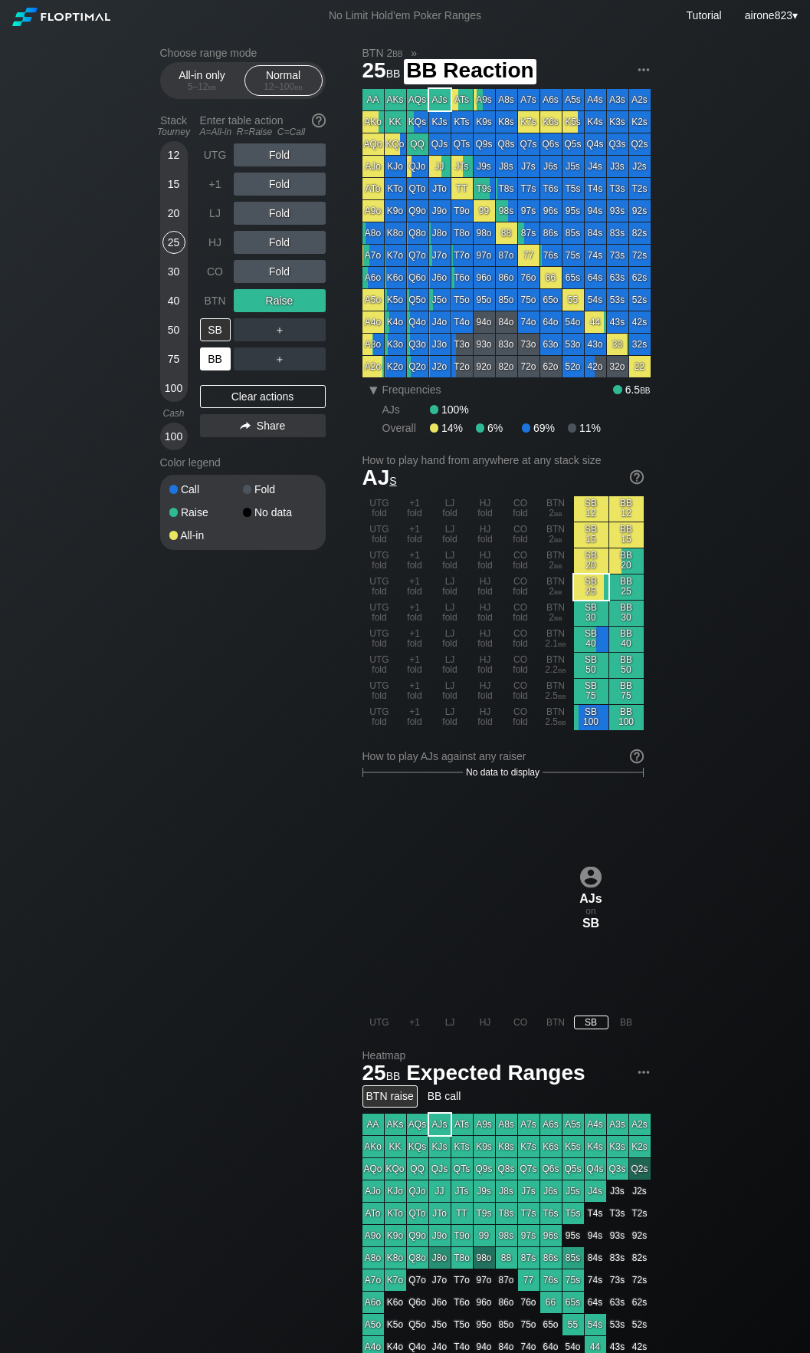
click at [219, 361] on div "BB" at bounding box center [215, 358] width 31 height 23
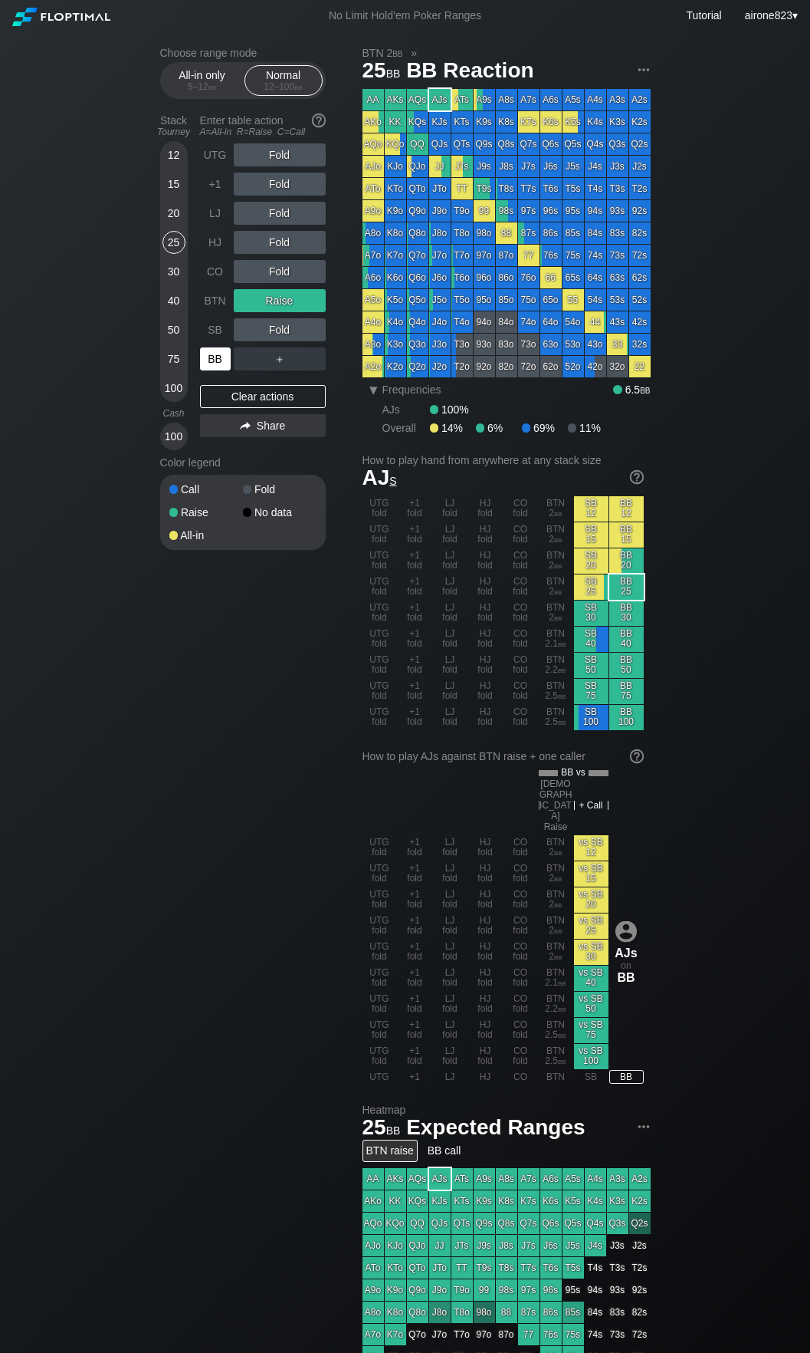
click at [219, 361] on div "BB" at bounding box center [215, 358] width 31 height 23
drag, startPoint x: 219, startPoint y: 361, endPoint x: 821, endPoint y: 197, distance: 623.9
click at [232, 354] on div "BB" at bounding box center [217, 358] width 34 height 29
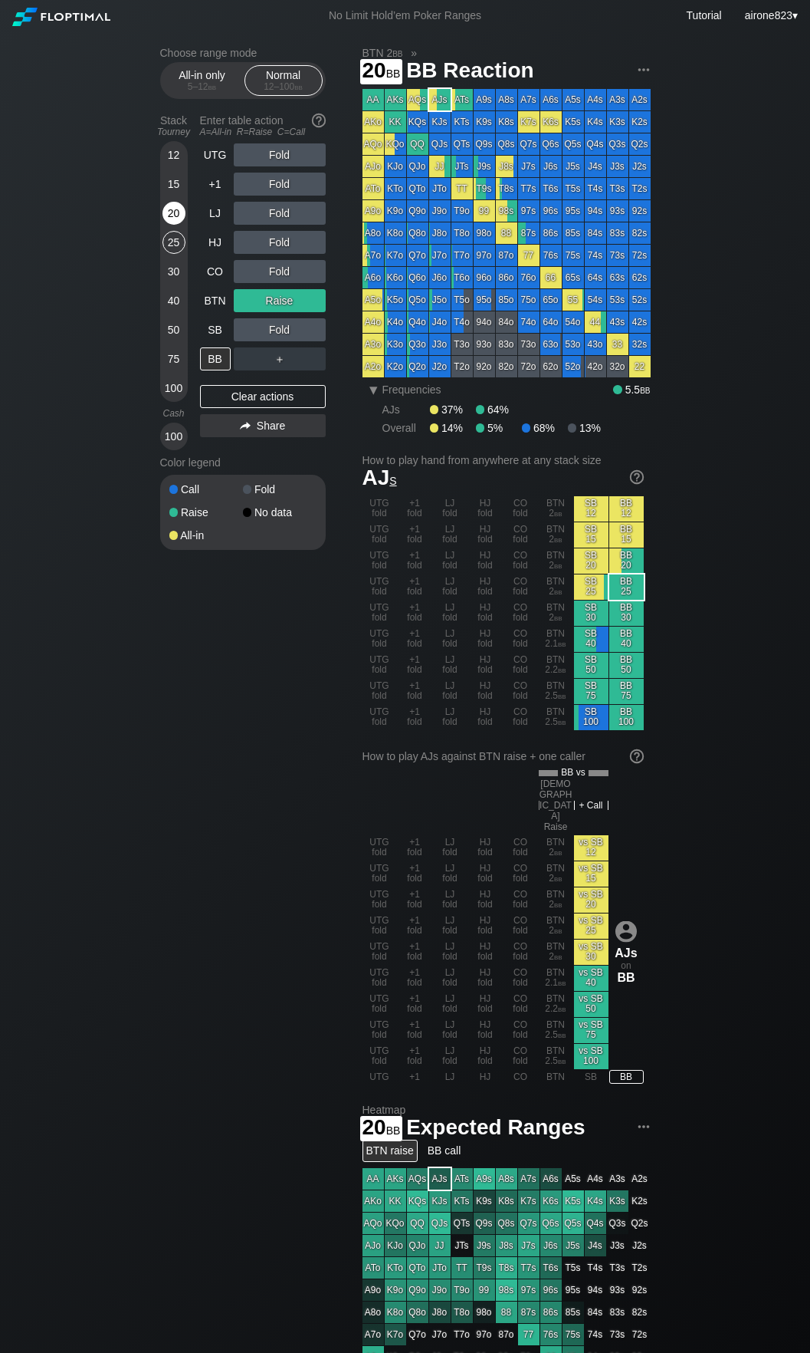
click at [175, 220] on div "20" at bounding box center [174, 213] width 23 height 23
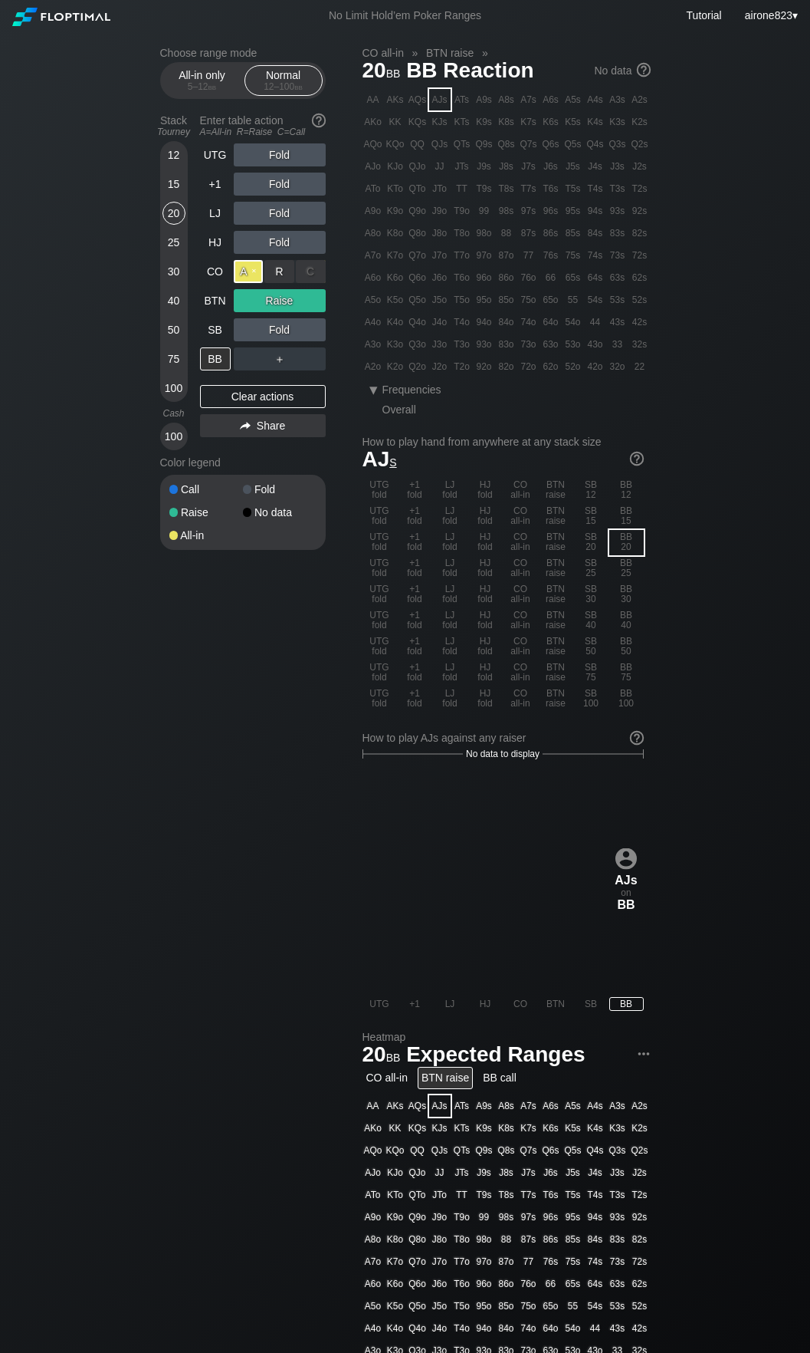
click at [248, 271] on div "A ✕" at bounding box center [249, 271] width 30 height 23
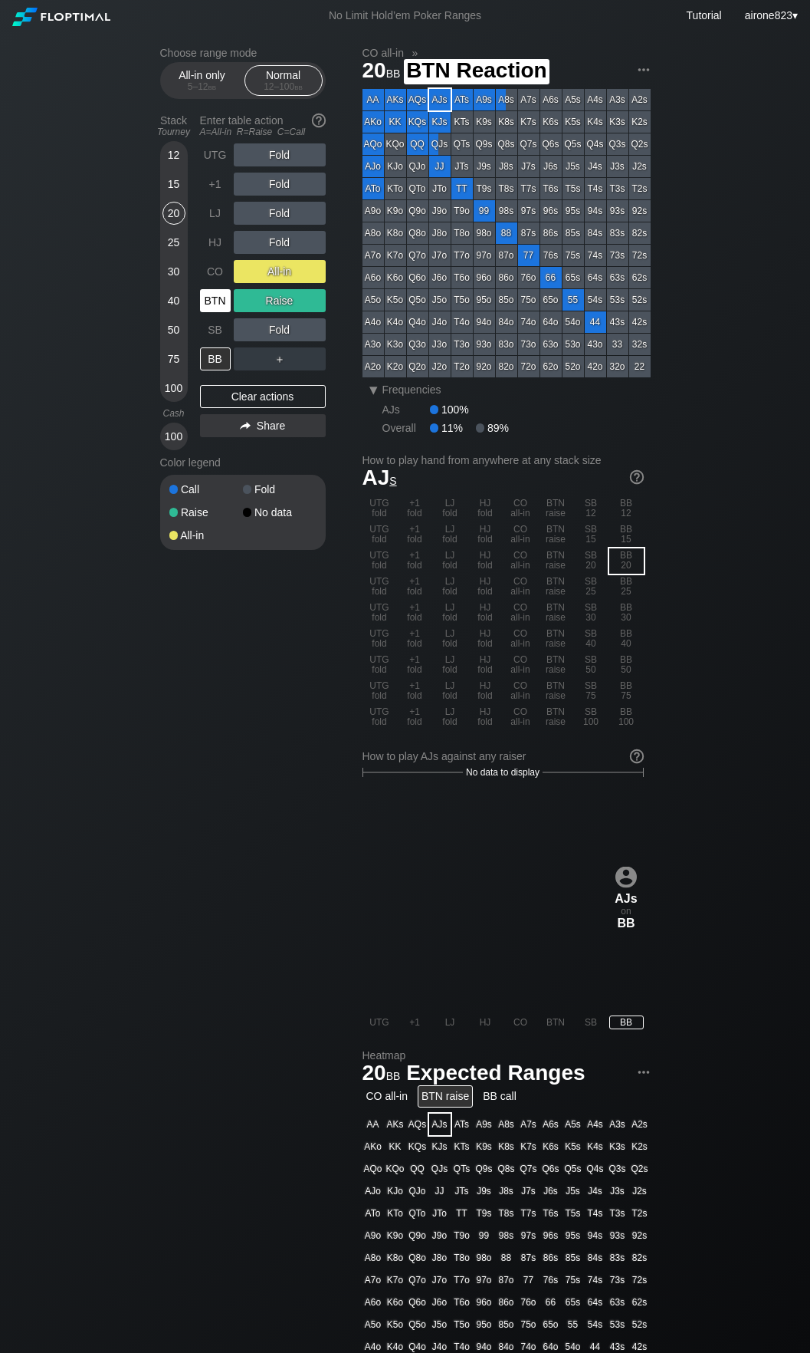
click at [200, 308] on div "BTN" at bounding box center [215, 300] width 31 height 23
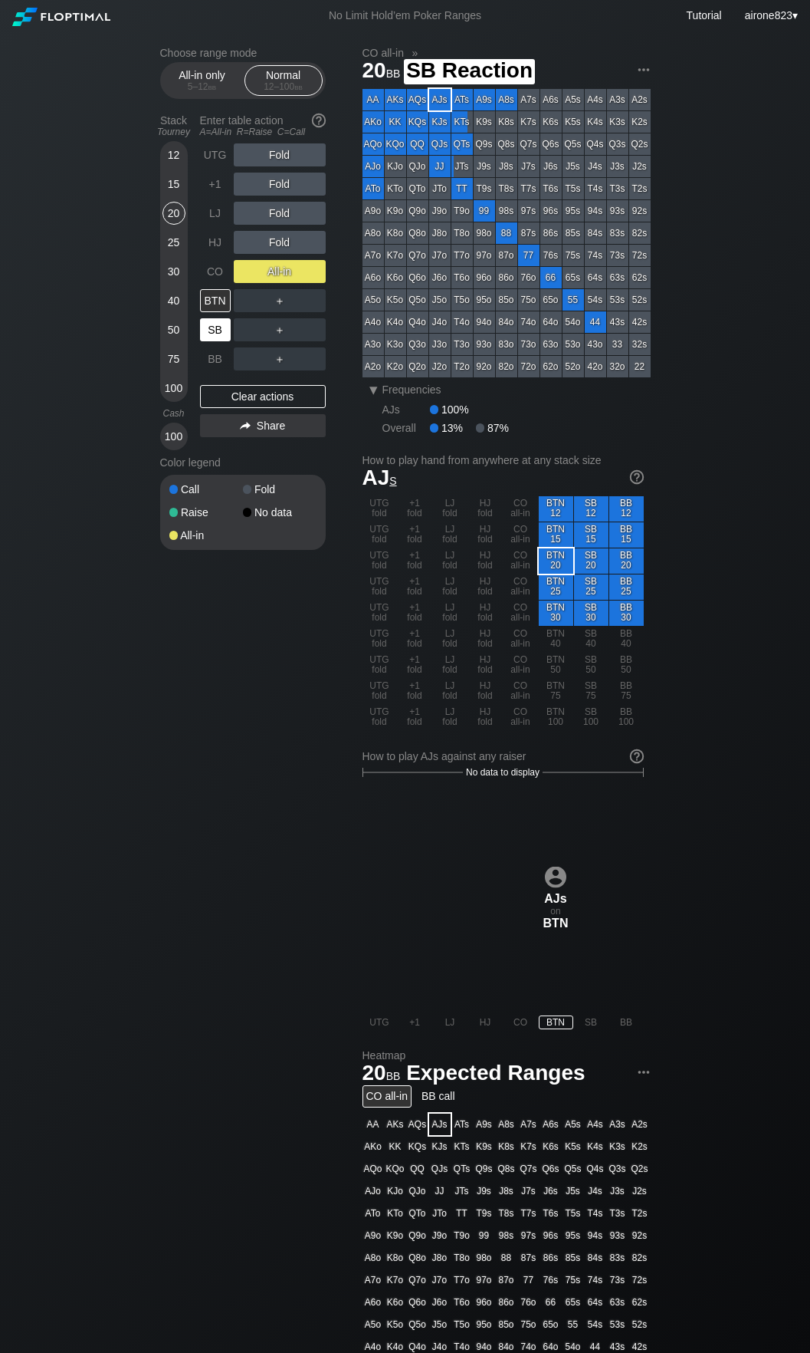
click at [209, 327] on div "SB" at bounding box center [215, 329] width 31 height 23
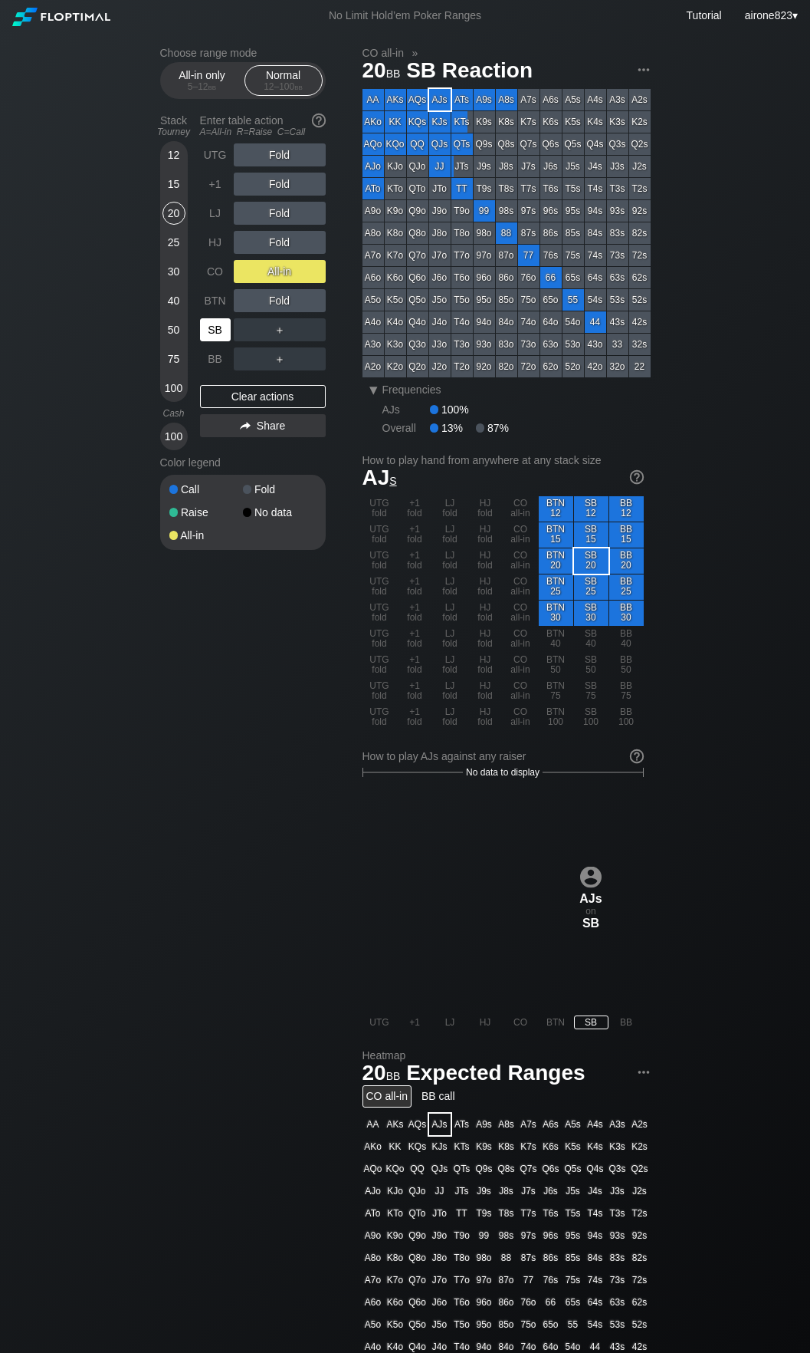
click at [209, 327] on div "SB" at bounding box center [215, 329] width 31 height 23
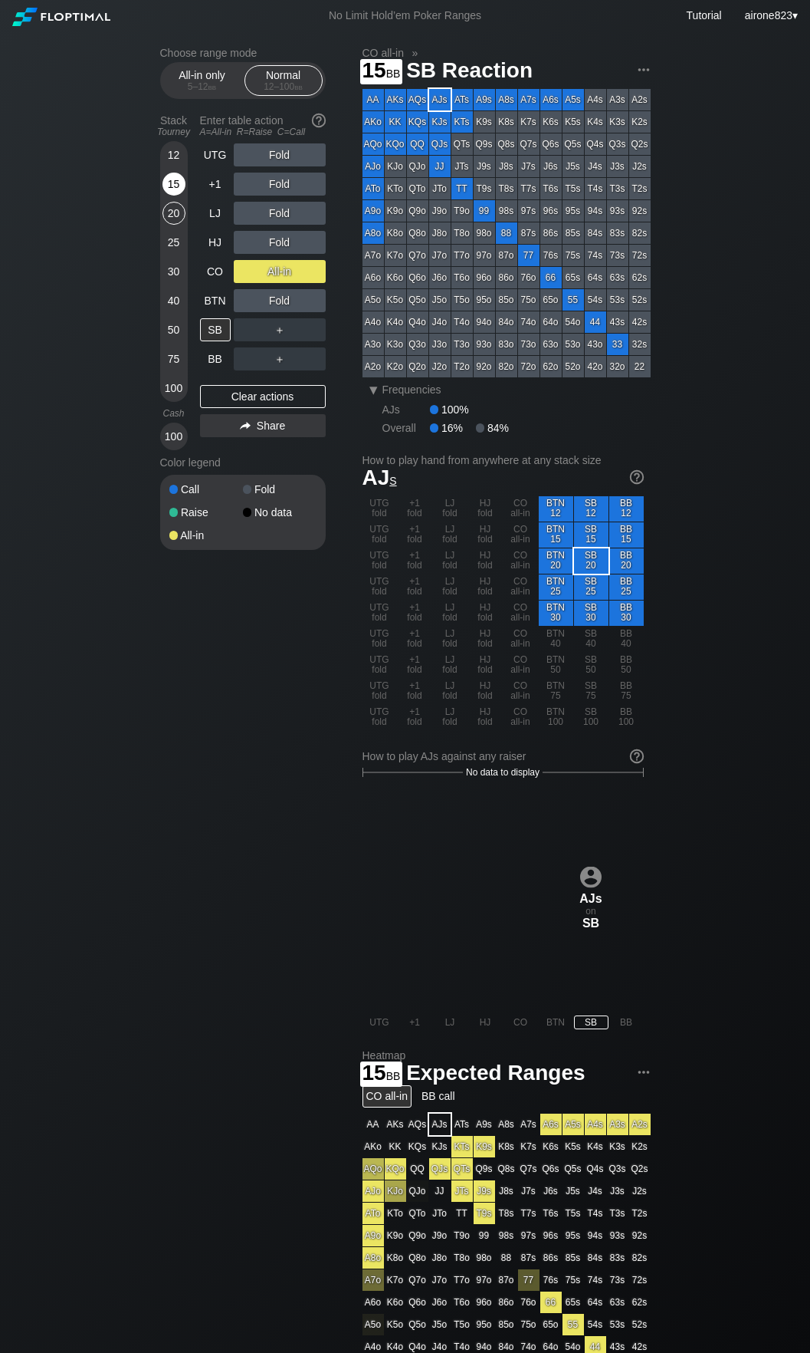
click at [169, 187] on div "15" at bounding box center [174, 184] width 23 height 23
click at [279, 262] on div "R ✕" at bounding box center [280, 271] width 30 height 23
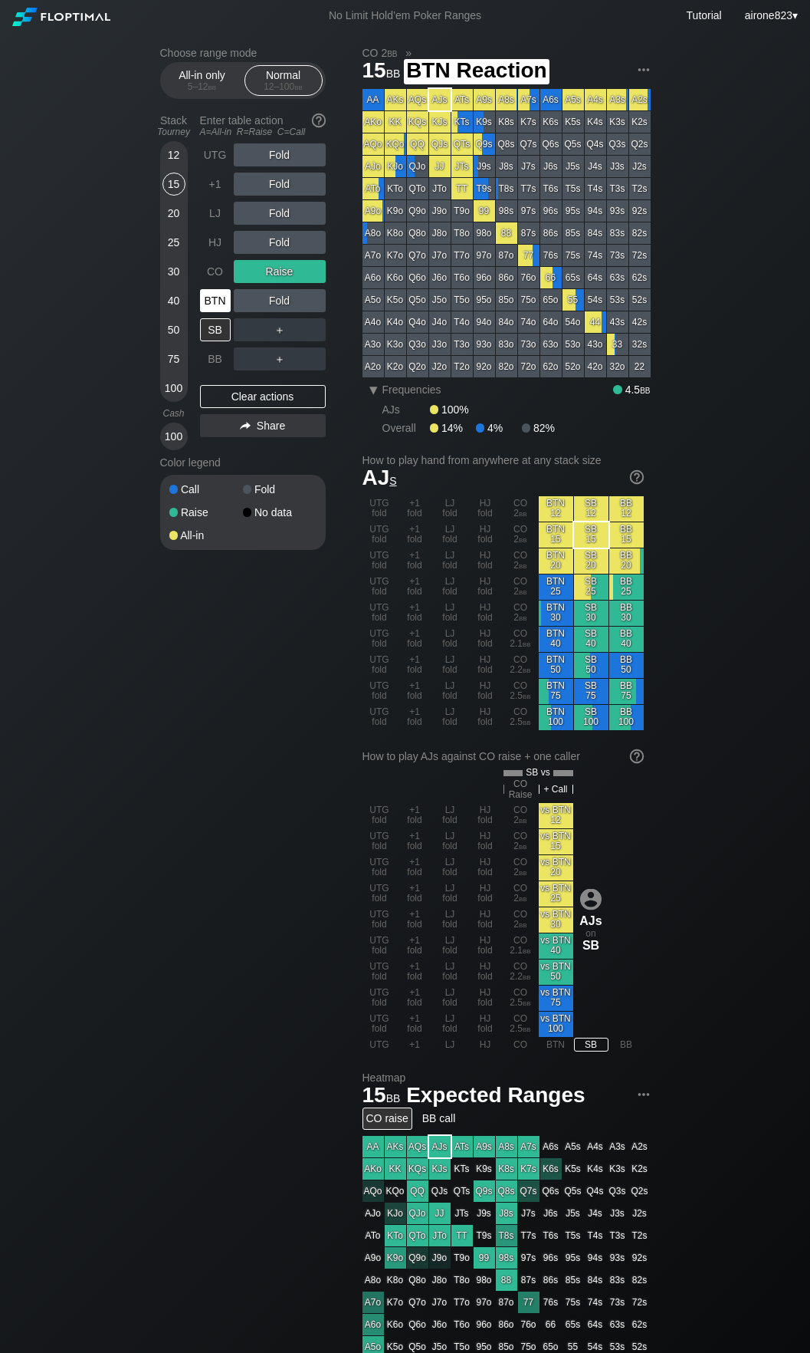
click at [215, 305] on div "BTN" at bounding box center [215, 300] width 31 height 23
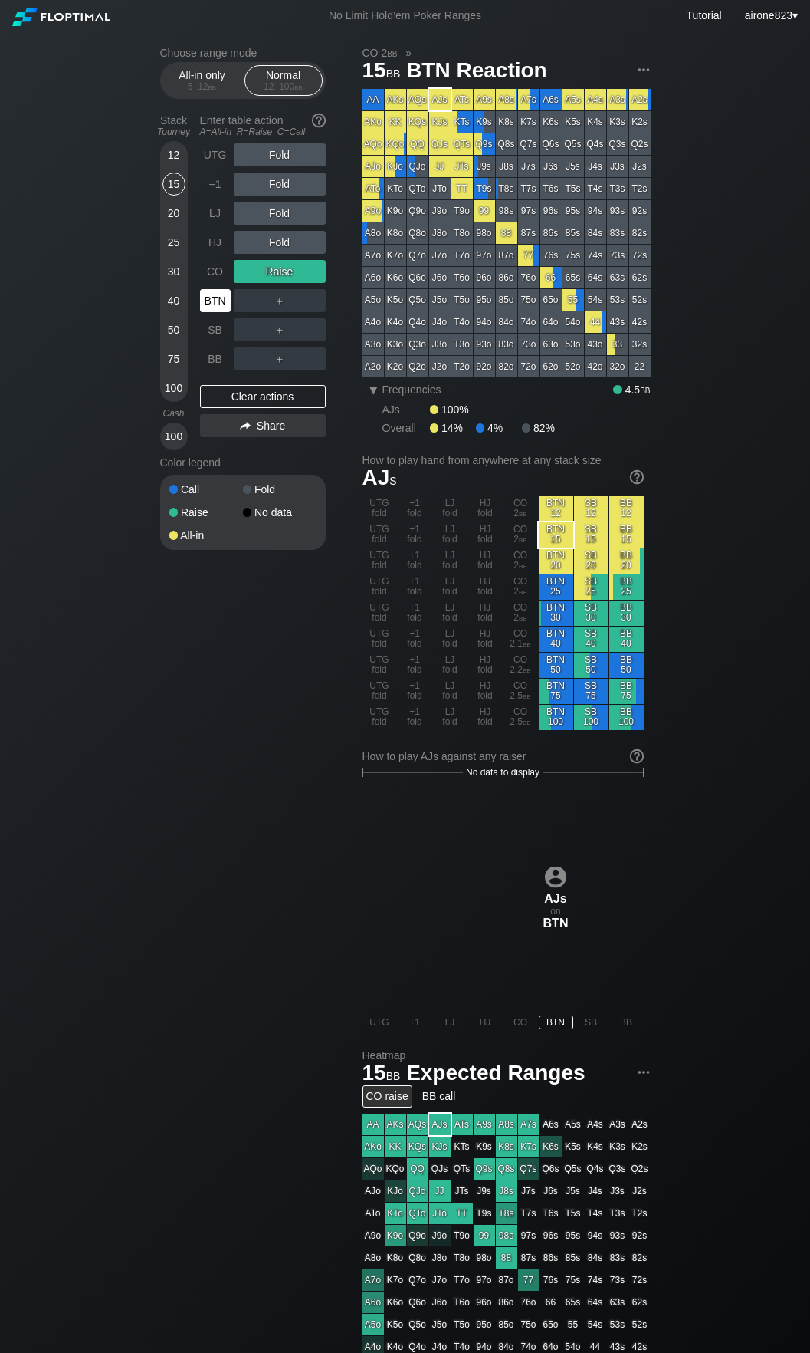
click at [215, 305] on div "BTN" at bounding box center [215, 300] width 31 height 23
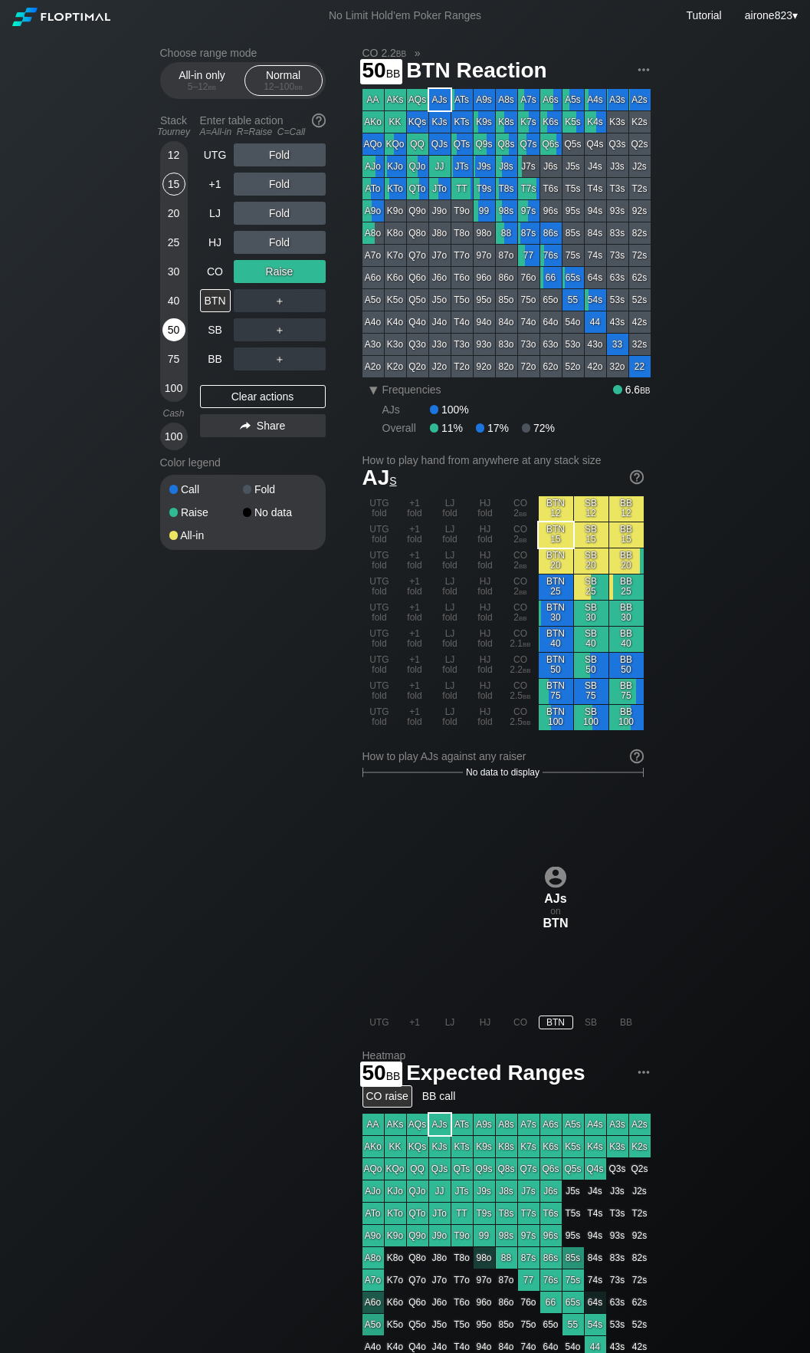
click at [165, 335] on div "50" at bounding box center [174, 329] width 23 height 23
click at [187, 186] on div "12 15 20 25 30 40 50 75 100" at bounding box center [174, 271] width 28 height 261
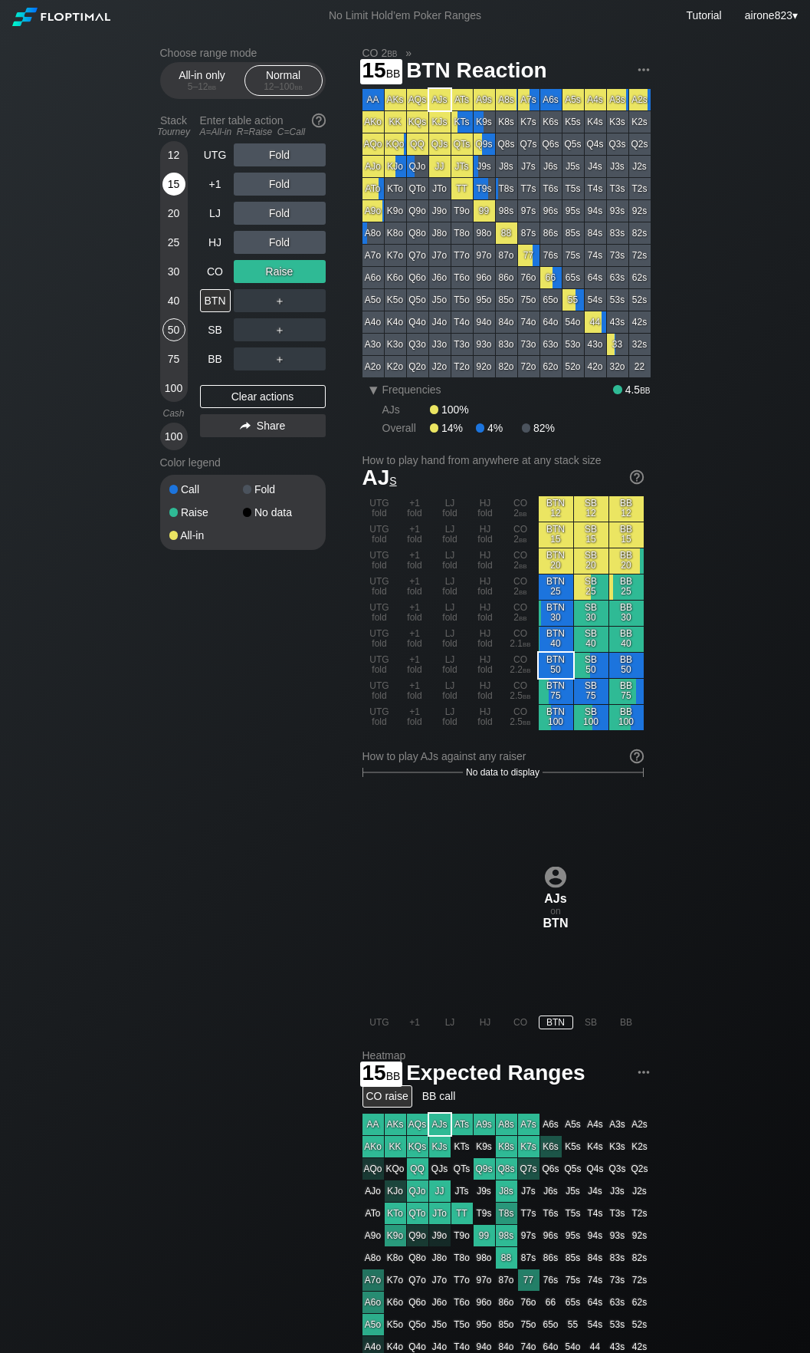
click at [175, 182] on div "15" at bounding box center [174, 184] width 23 height 23
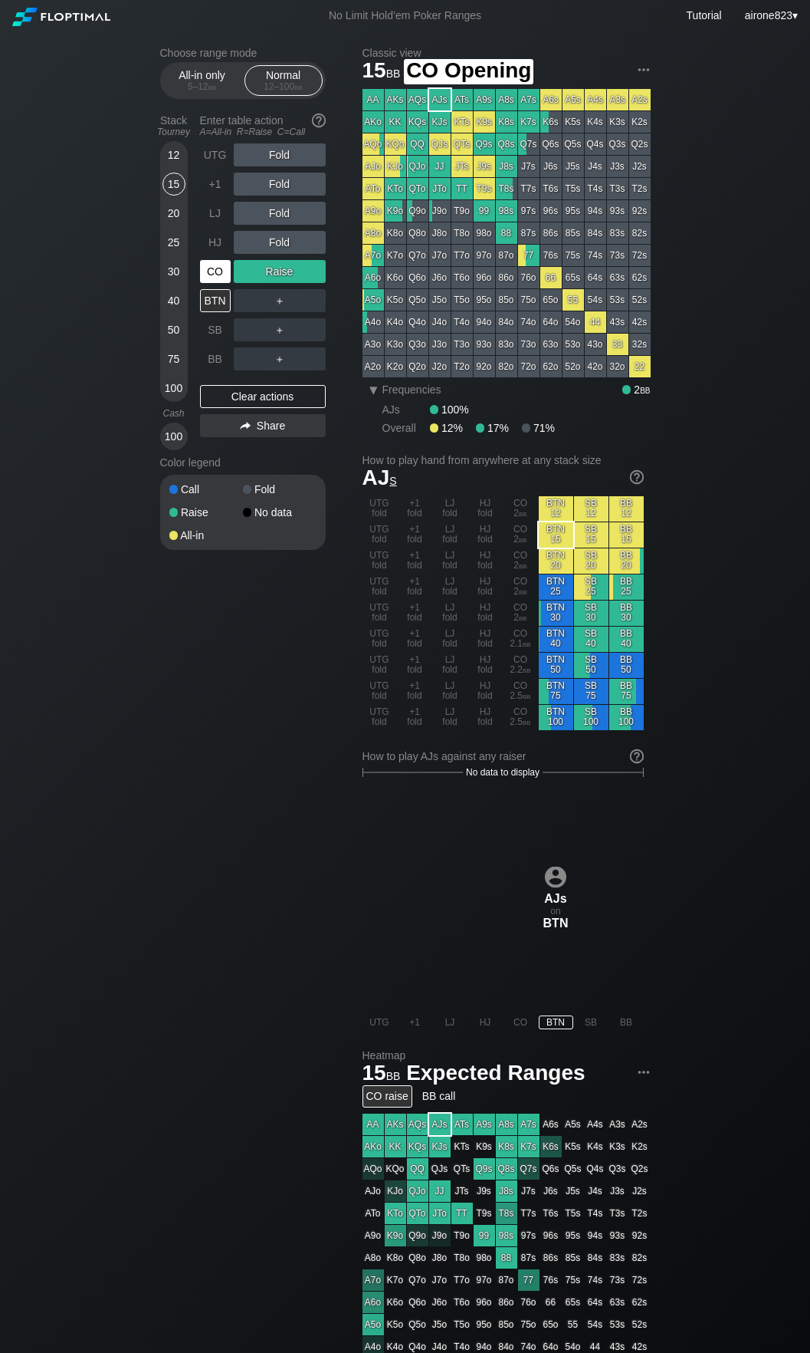
click at [215, 274] on div "CO" at bounding box center [215, 271] width 31 height 23
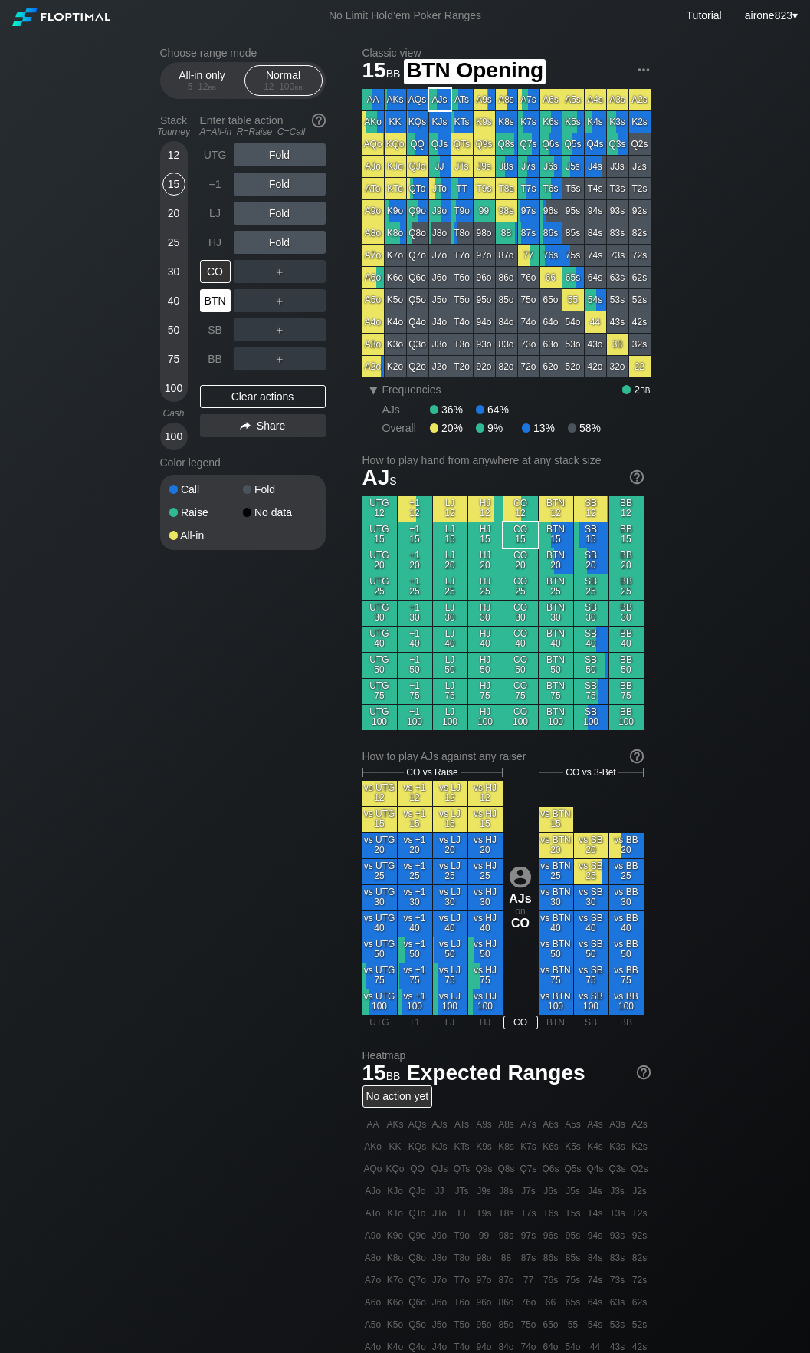
click at [221, 315] on div "BTN" at bounding box center [217, 300] width 34 height 29
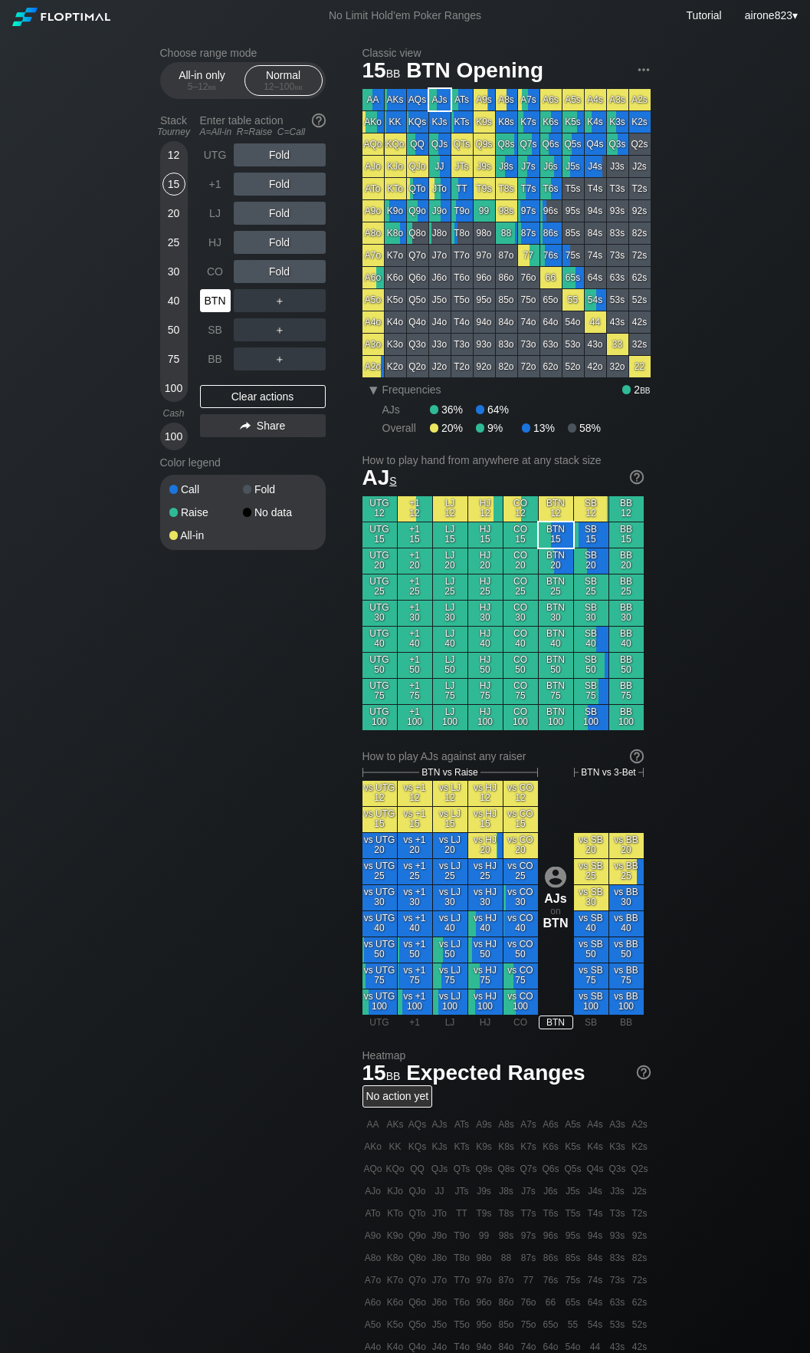
click at [216, 307] on div "BTN" at bounding box center [215, 300] width 31 height 23
click at [216, 308] on div "BTN" at bounding box center [215, 300] width 31 height 23
click at [216, 309] on div "BTN" at bounding box center [215, 300] width 31 height 23
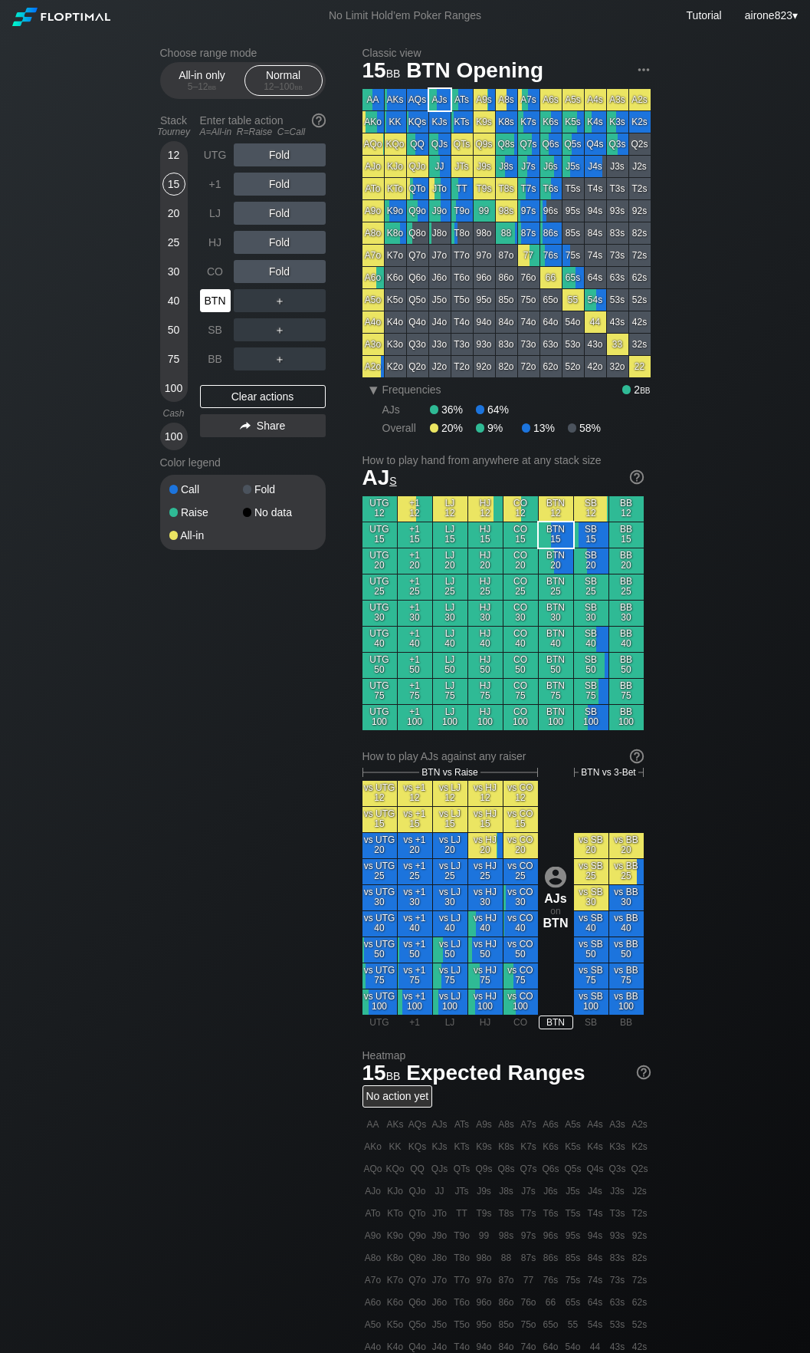
click at [216, 309] on div "BTN" at bounding box center [215, 300] width 31 height 23
drag, startPoint x: 218, startPoint y: 72, endPoint x: 196, endPoint y: 167, distance: 97.5
click at [218, 72] on div "All-in only 5 – 12 bb" at bounding box center [202, 80] width 71 height 29
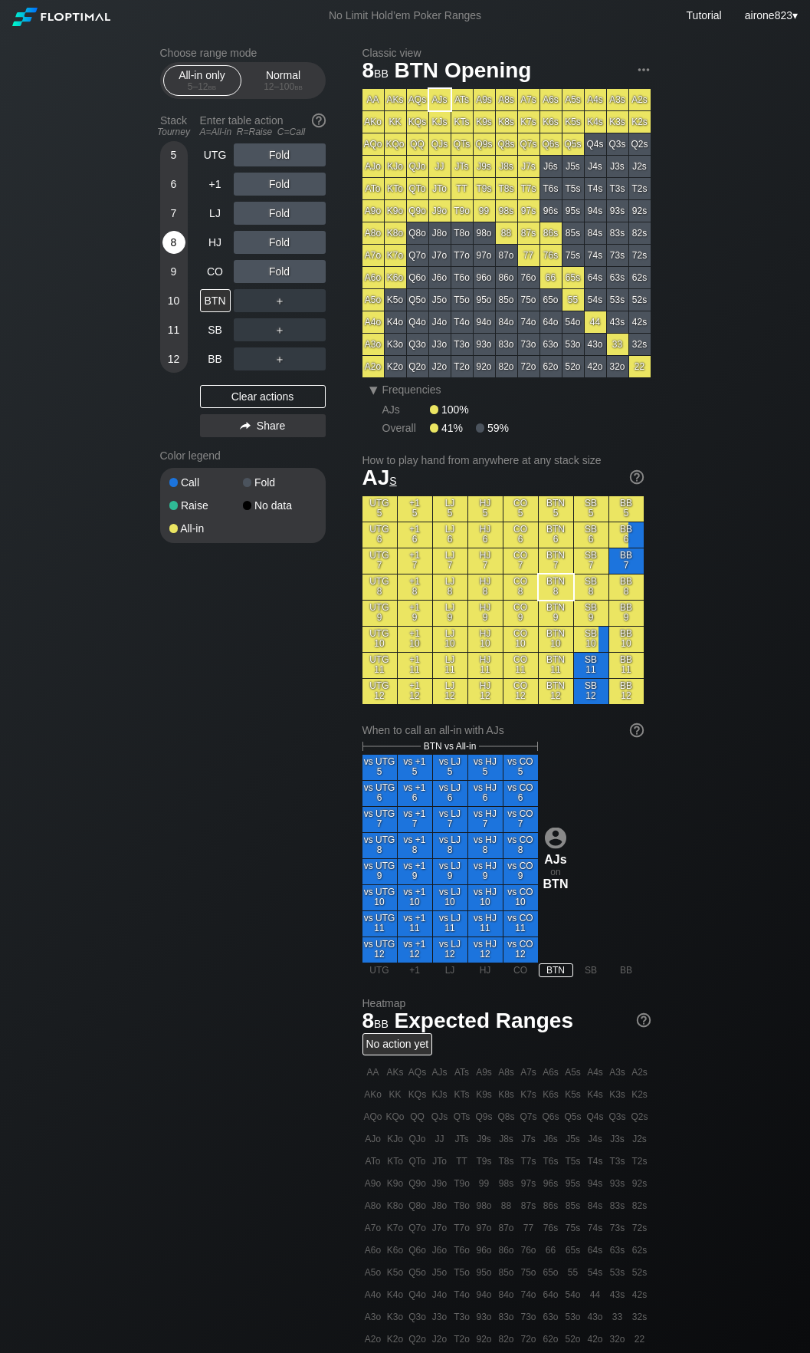
click at [178, 254] on div "8" at bounding box center [174, 242] width 23 height 23
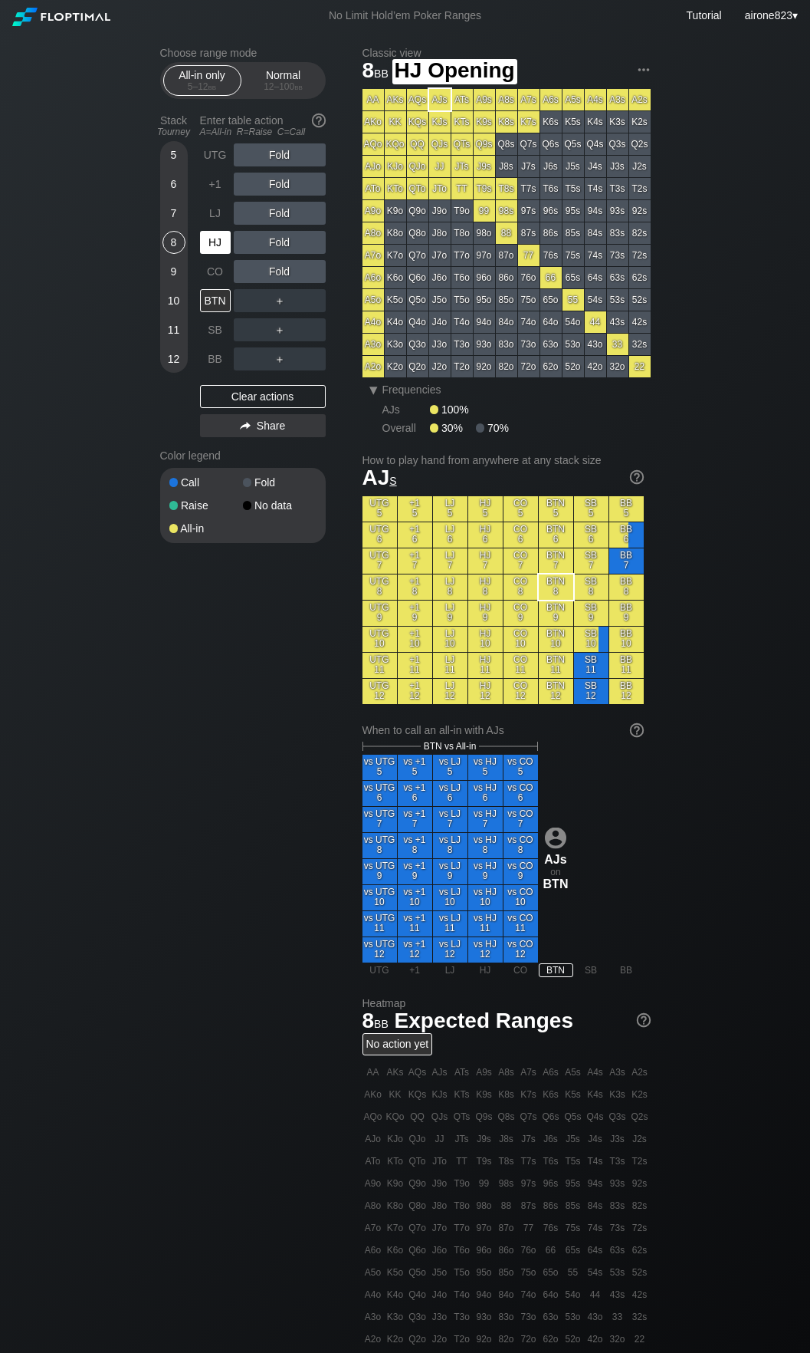
click at [209, 244] on div "HJ" at bounding box center [215, 242] width 31 height 23
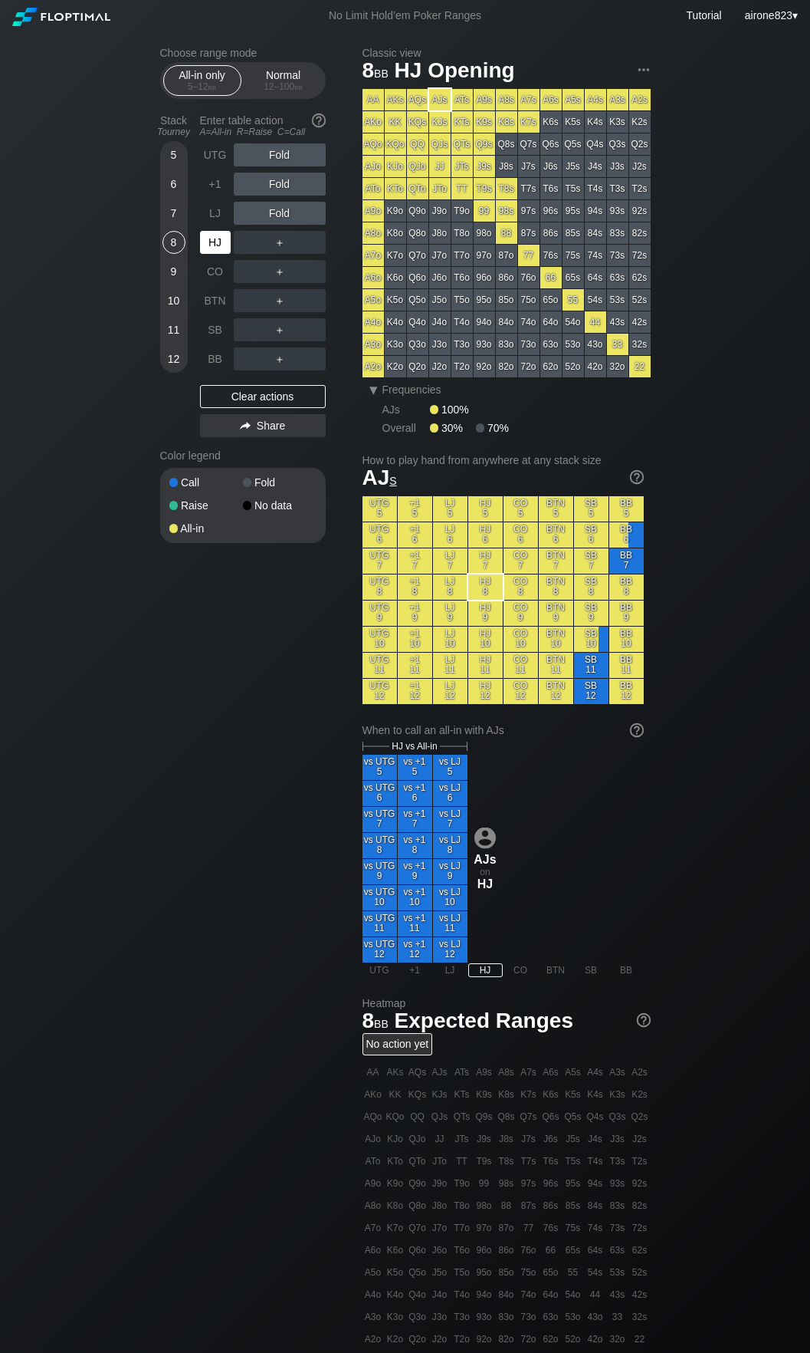
click at [209, 243] on div "HJ" at bounding box center [215, 242] width 31 height 23
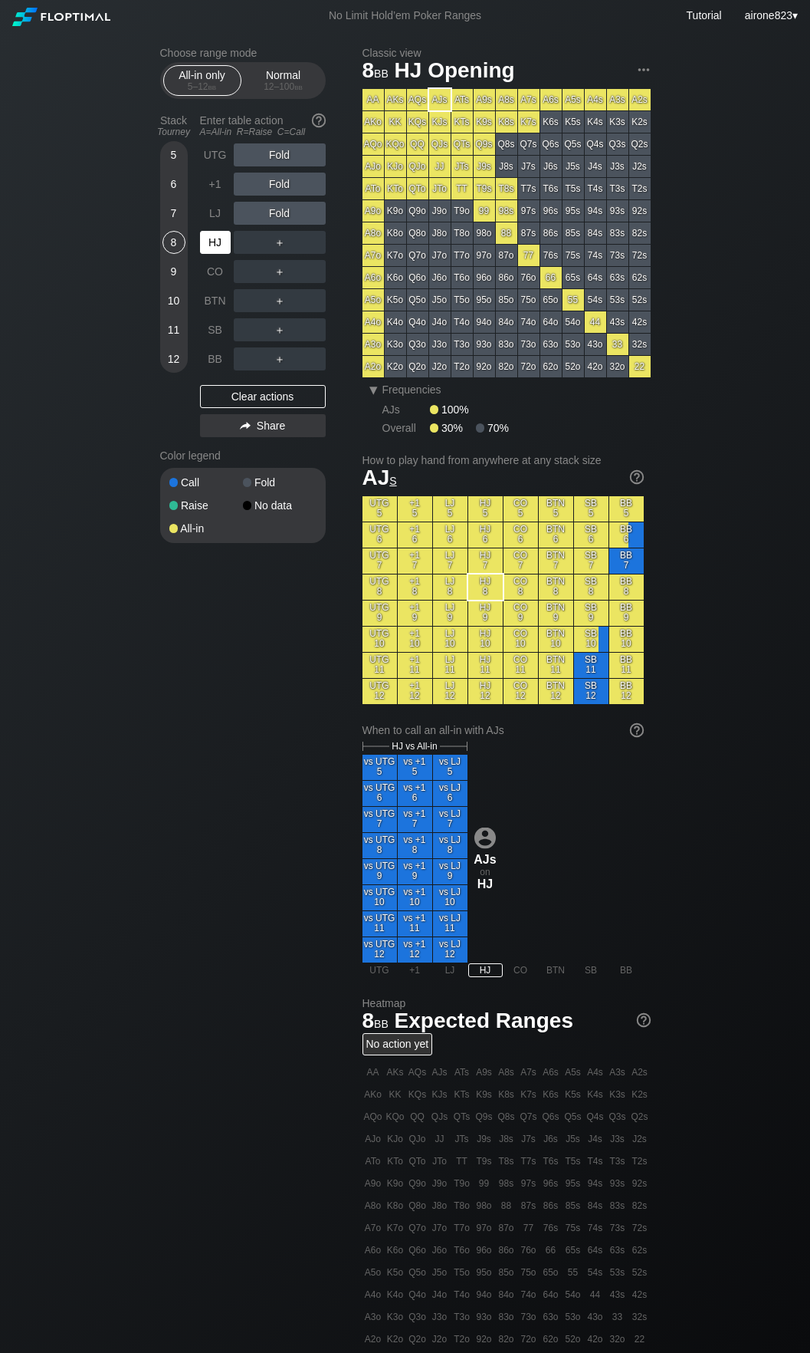
click at [209, 243] on div "HJ" at bounding box center [215, 242] width 31 height 23
click at [264, 67] on div "Normal 12 – 100 bb" at bounding box center [283, 80] width 71 height 29
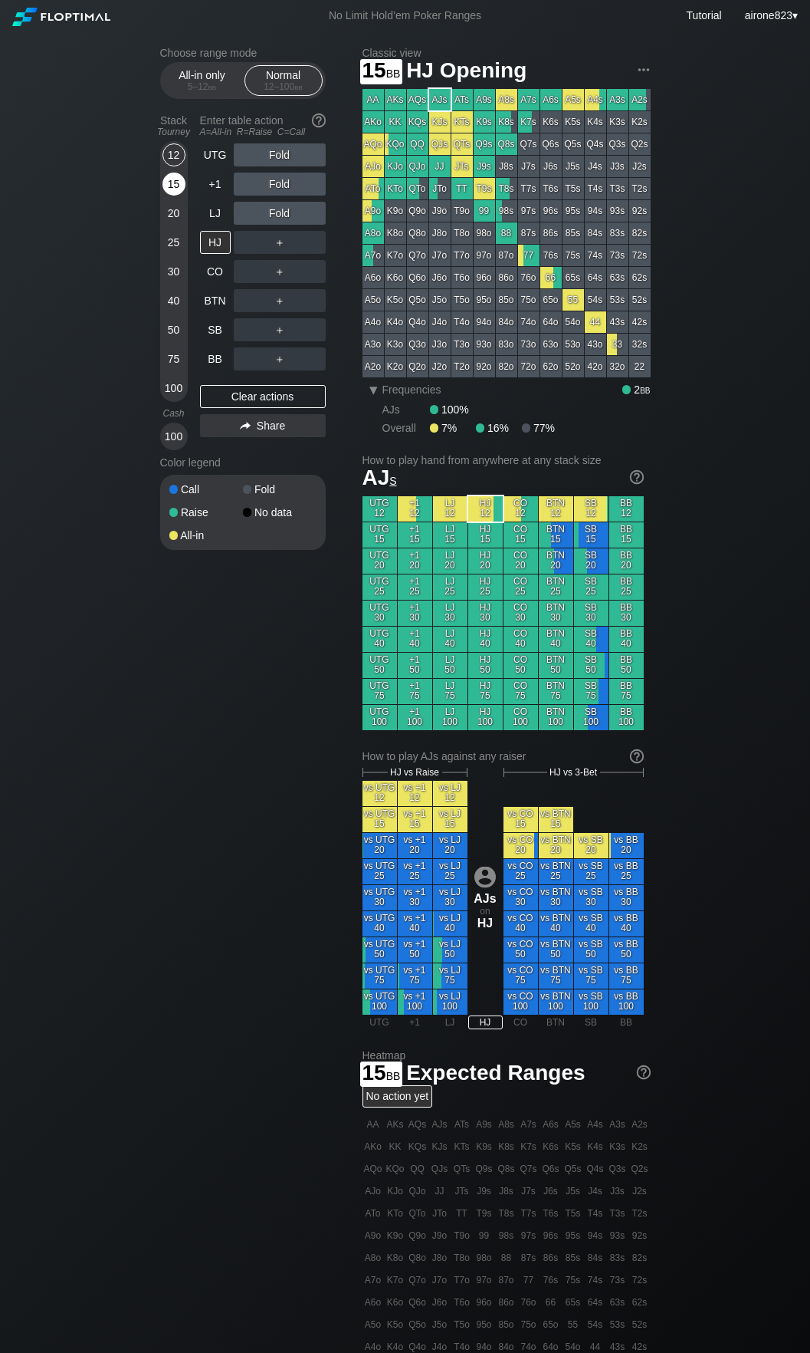
click at [179, 179] on div "15" at bounding box center [174, 184] width 23 height 23
click at [324, 329] on div "Choose range mode All-in only 5 – 12 bb Normal 12 – 100 bb Stack Tourney Enter …" at bounding box center [255, 308] width 190 height 523
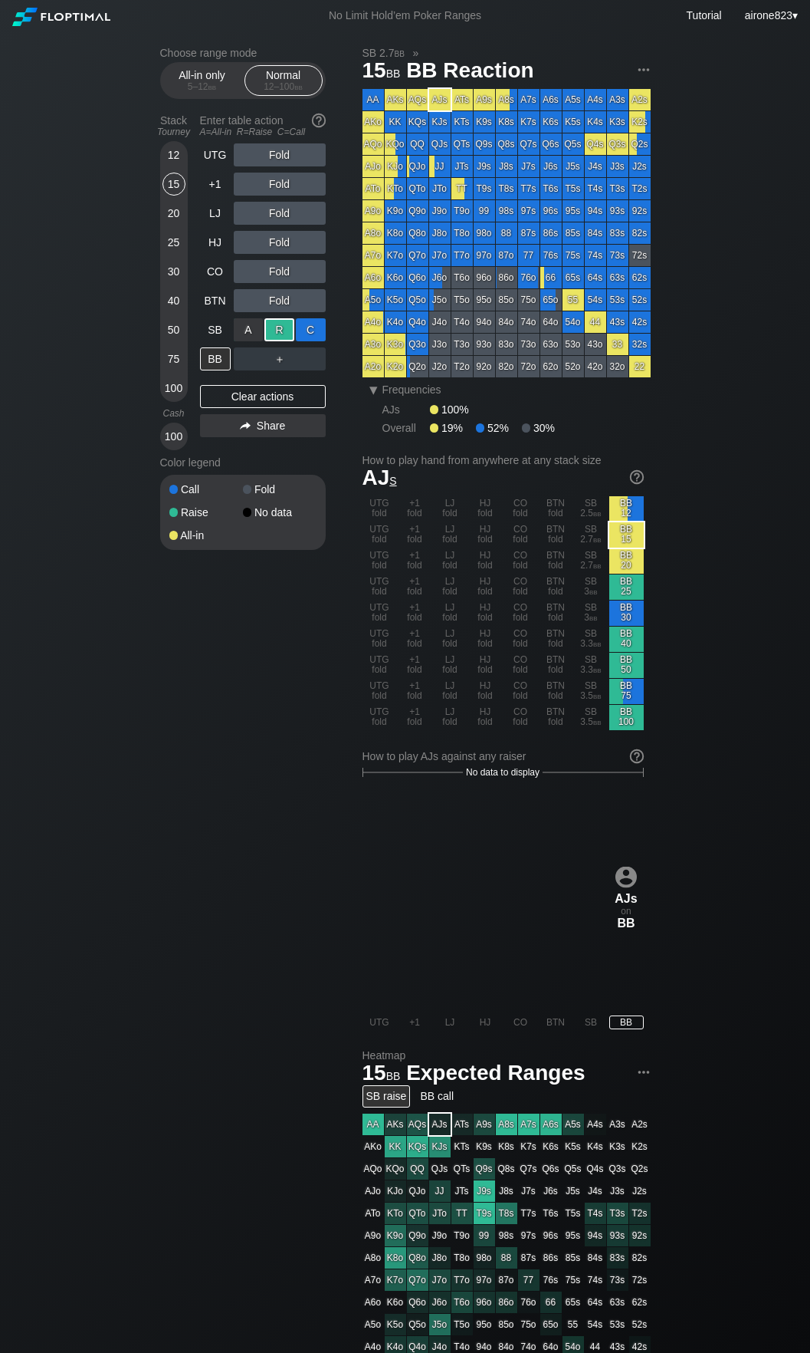
click at [313, 332] on div "C ✕" at bounding box center [311, 329] width 30 height 23
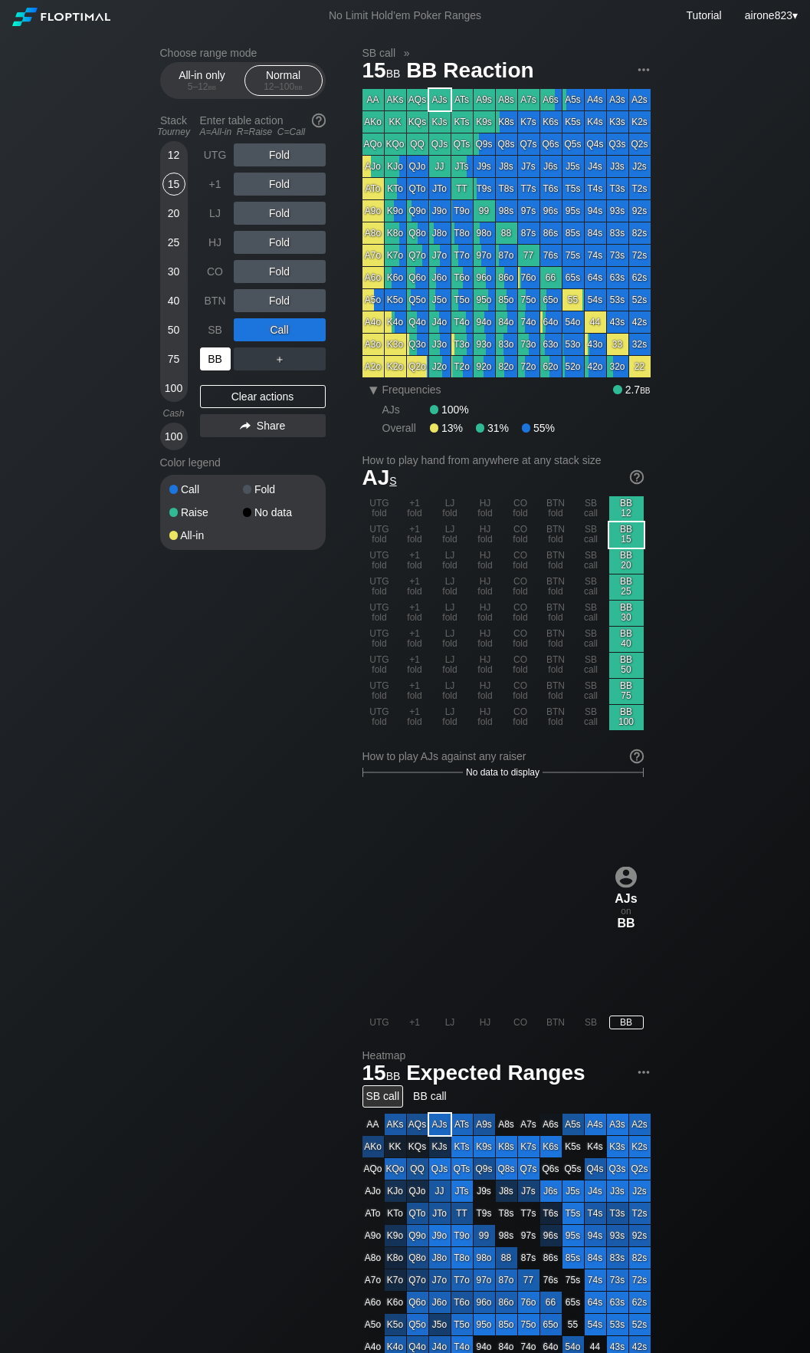
click at [209, 364] on div "BB" at bounding box center [215, 358] width 31 height 23
click at [208, 95] on div "All-in only 5 – 12 bb" at bounding box center [202, 80] width 71 height 29
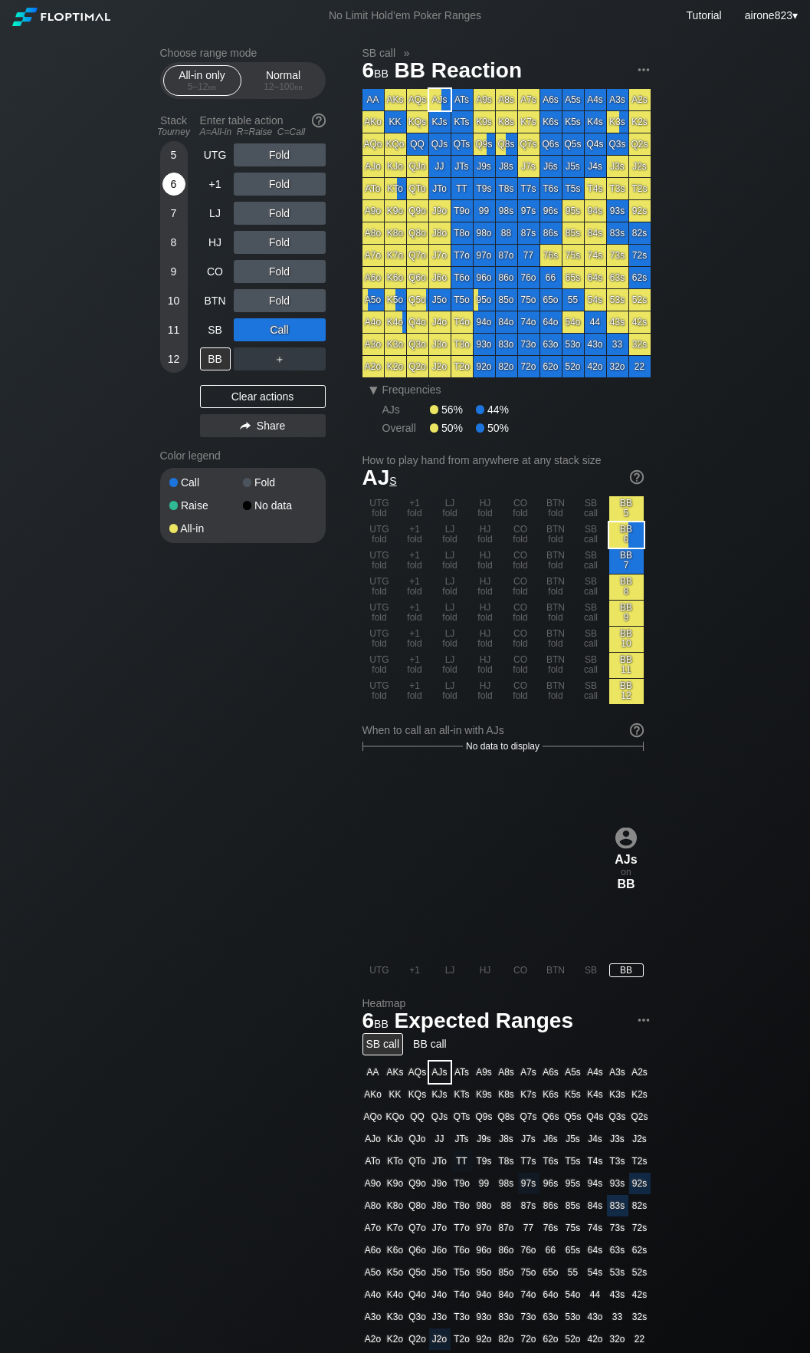
click at [174, 189] on div "6" at bounding box center [174, 184] width 23 height 23
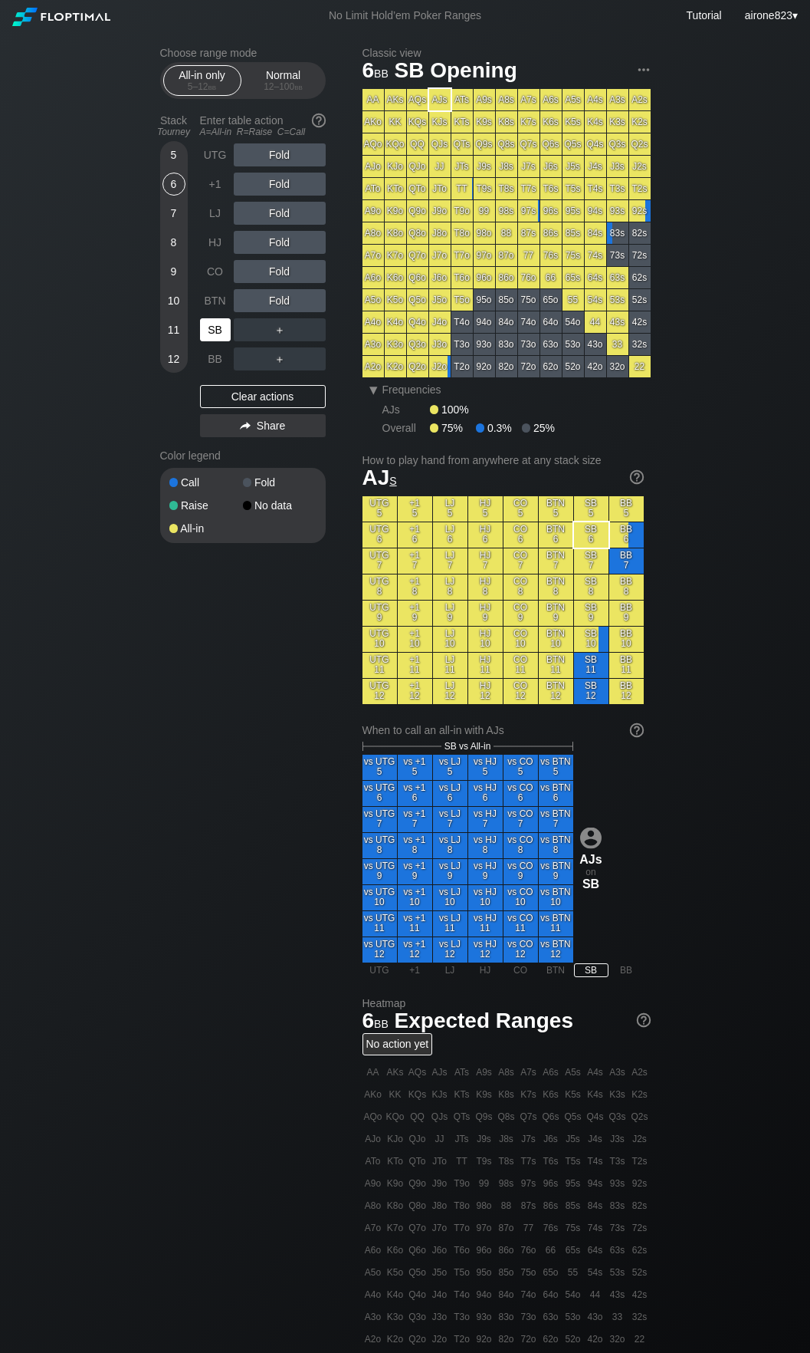
click at [206, 329] on div "SB" at bounding box center [215, 329] width 31 height 23
drag, startPoint x: 291, startPoint y: 84, endPoint x: 222, endPoint y: 196, distance: 131.1
click at [291, 84] on div "12 – 100 bb" at bounding box center [283, 86] width 64 height 11
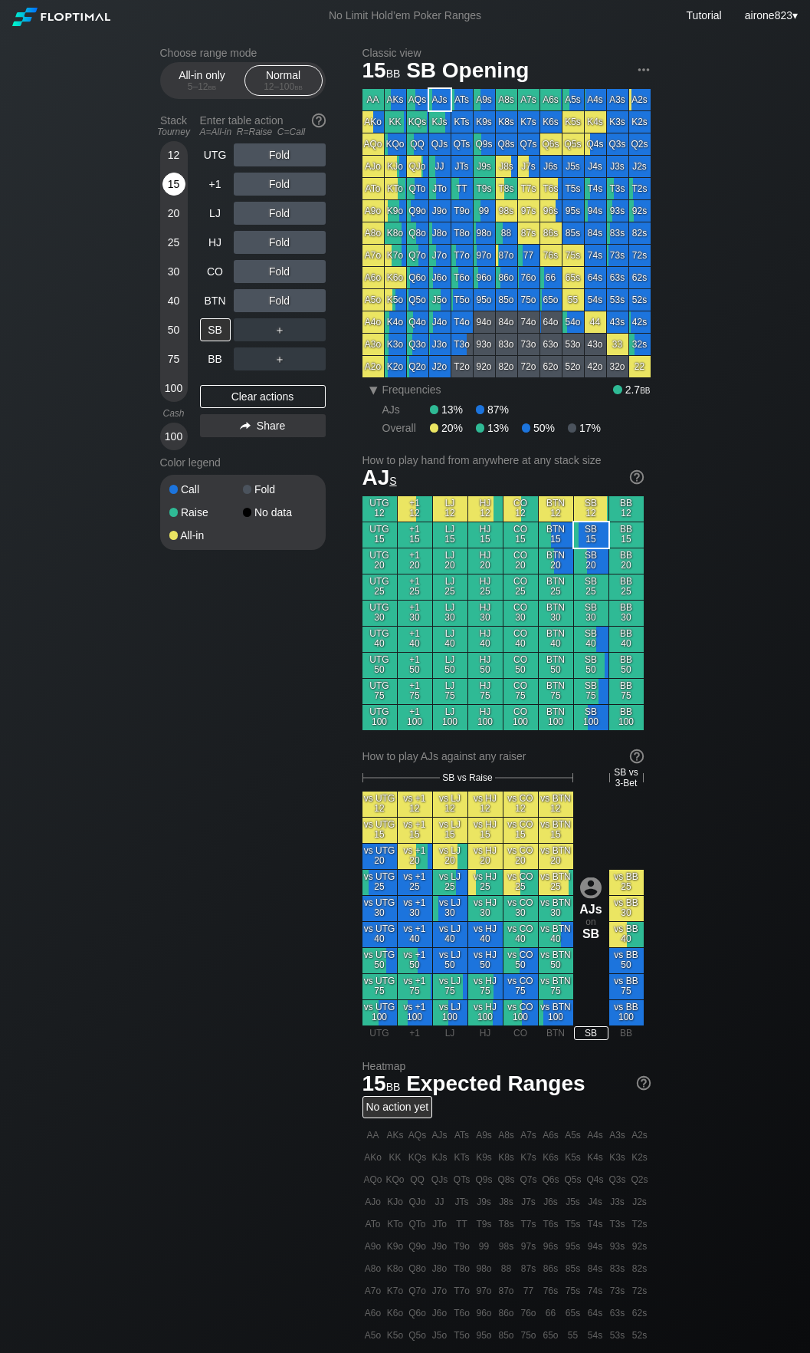
click at [179, 198] on div "15" at bounding box center [174, 187] width 23 height 29
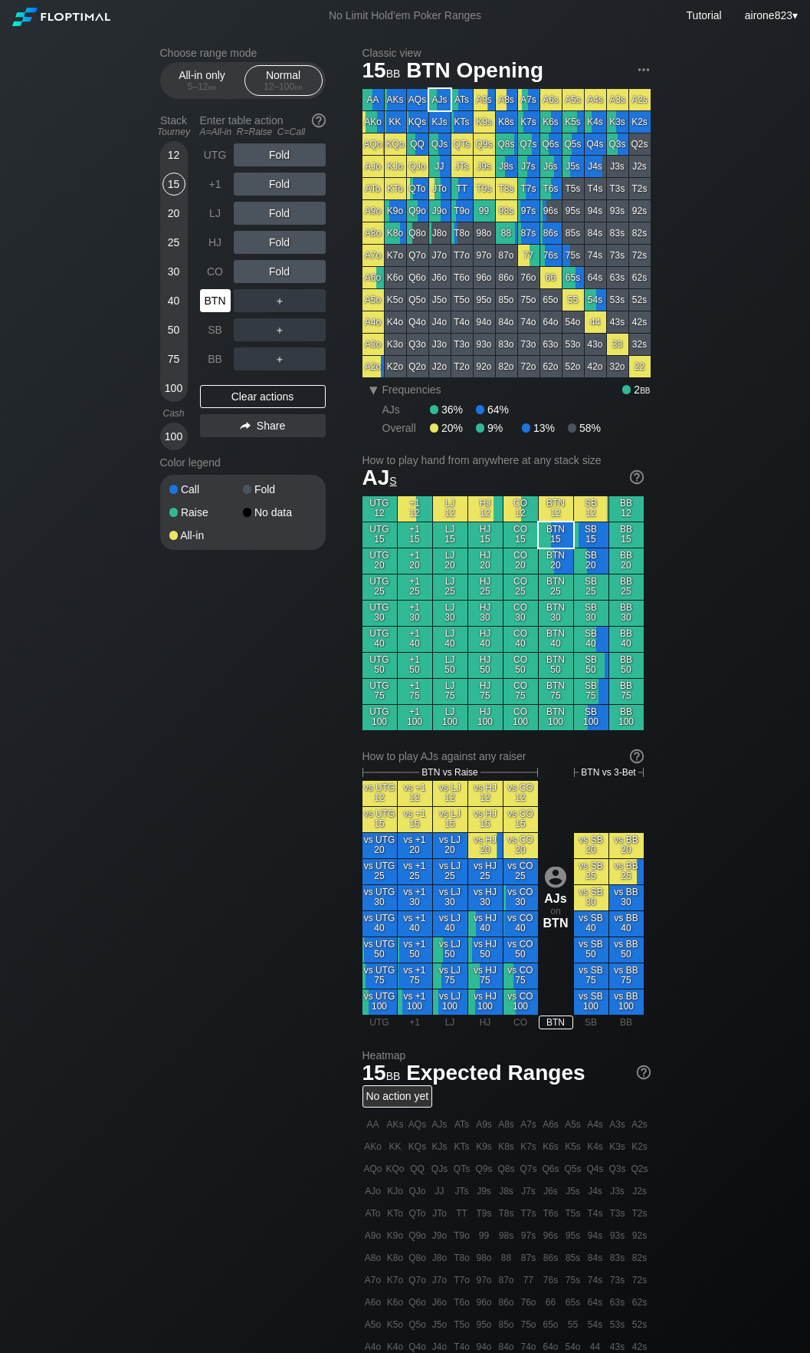
click at [215, 297] on div "BTN" at bounding box center [215, 300] width 31 height 23
click at [175, 215] on div "20" at bounding box center [174, 213] width 23 height 23
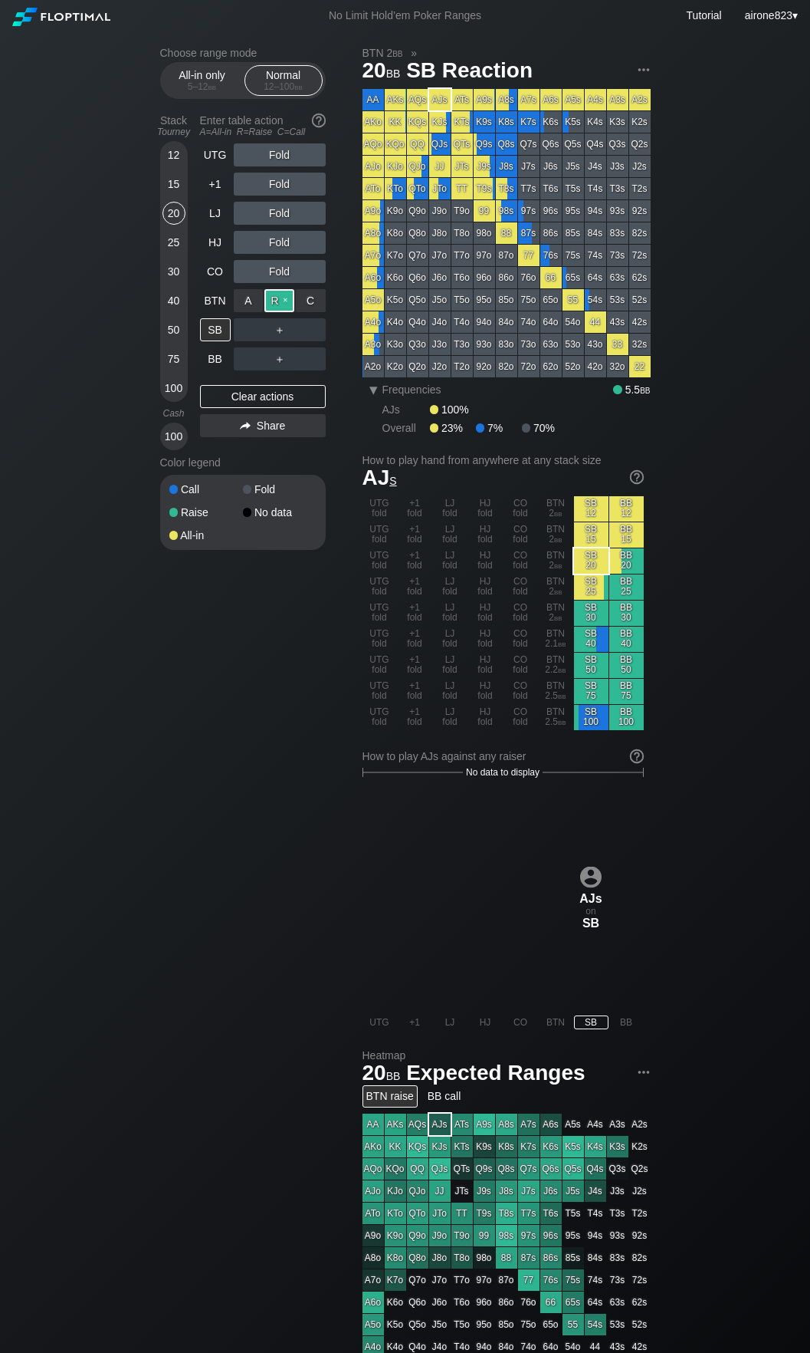
click at [271, 302] on div "R ✕" at bounding box center [280, 300] width 30 height 23
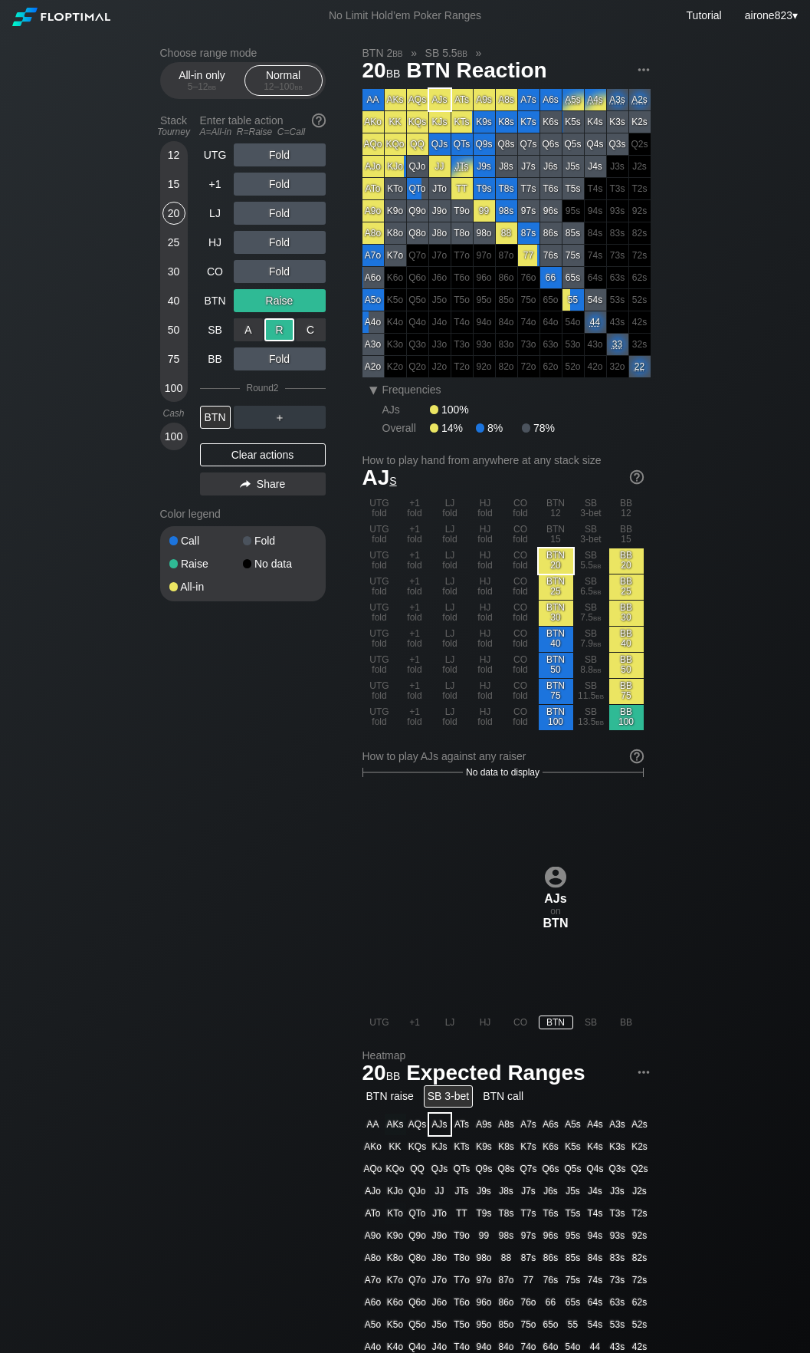
click at [278, 335] on div "R ✕" at bounding box center [280, 329] width 30 height 23
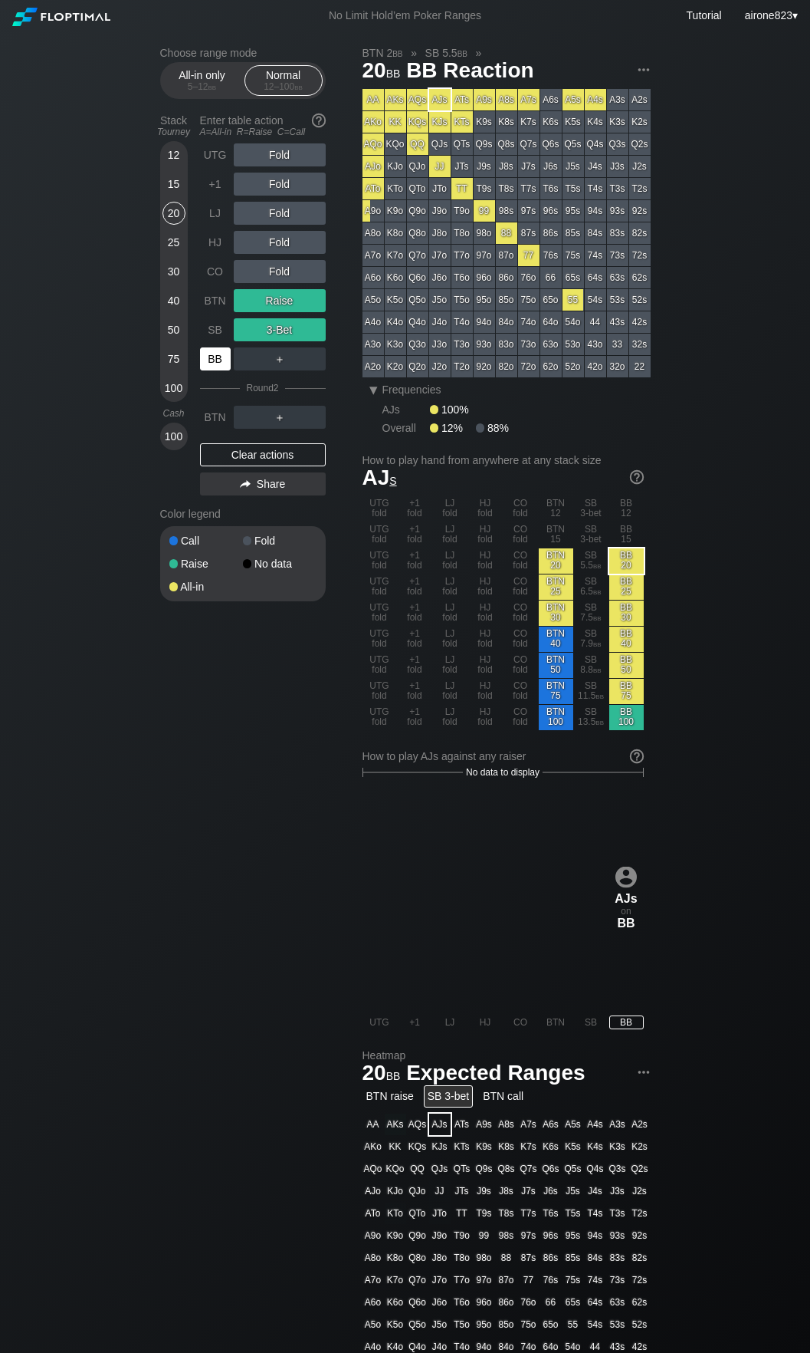
click at [219, 361] on div "BB" at bounding box center [215, 358] width 31 height 23
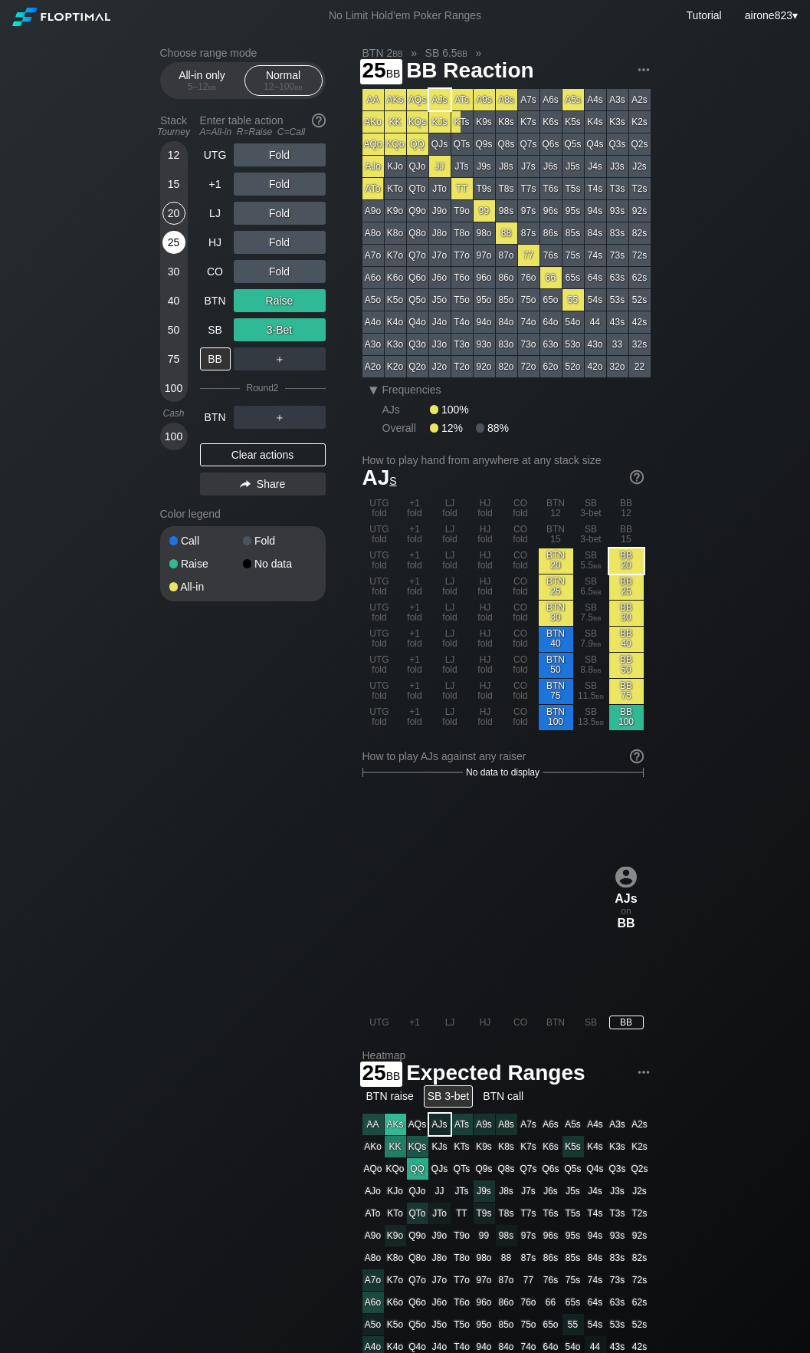
click at [182, 243] on div "25" at bounding box center [174, 242] width 23 height 23
click at [169, 274] on div "30" at bounding box center [174, 271] width 23 height 23
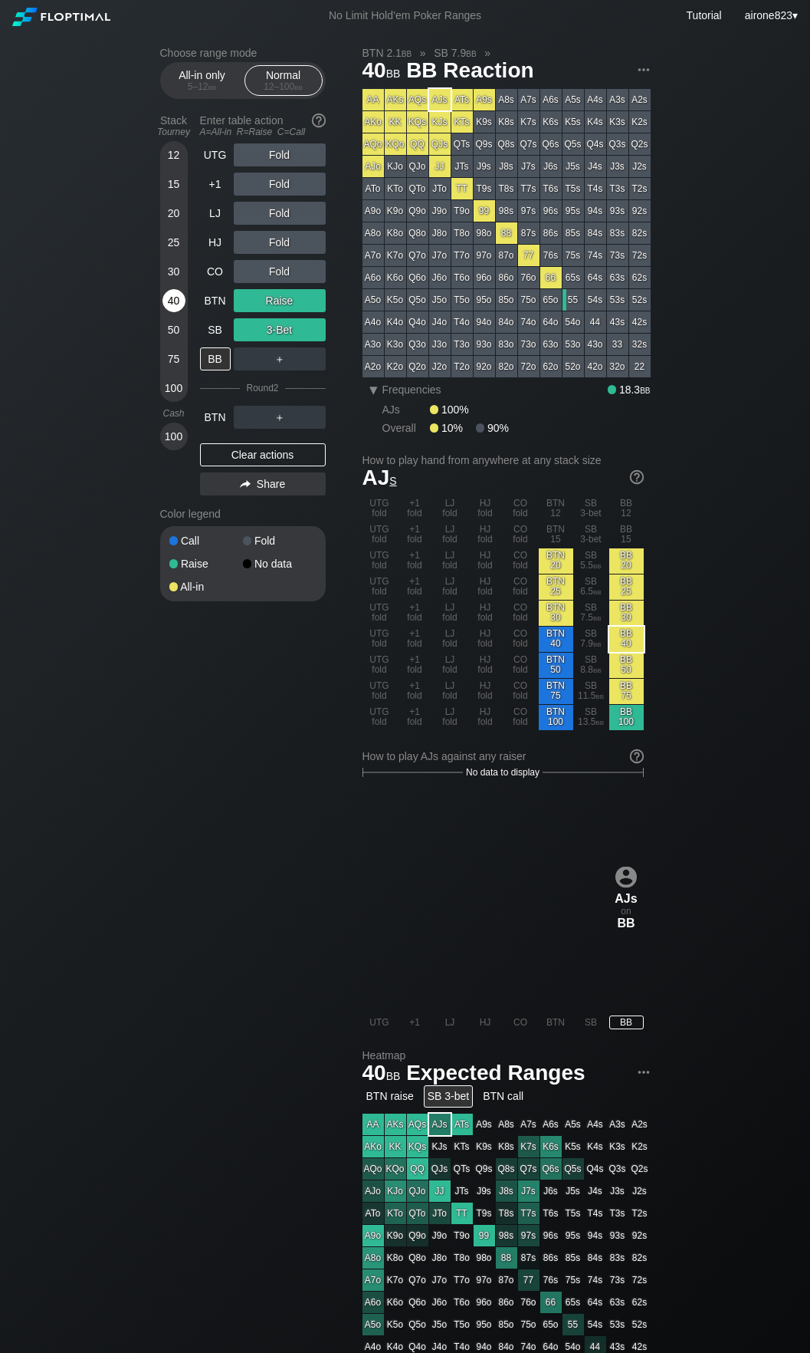
click at [178, 297] on div "40" at bounding box center [174, 300] width 23 height 23
click at [173, 189] on div "15" at bounding box center [174, 184] width 23 height 23
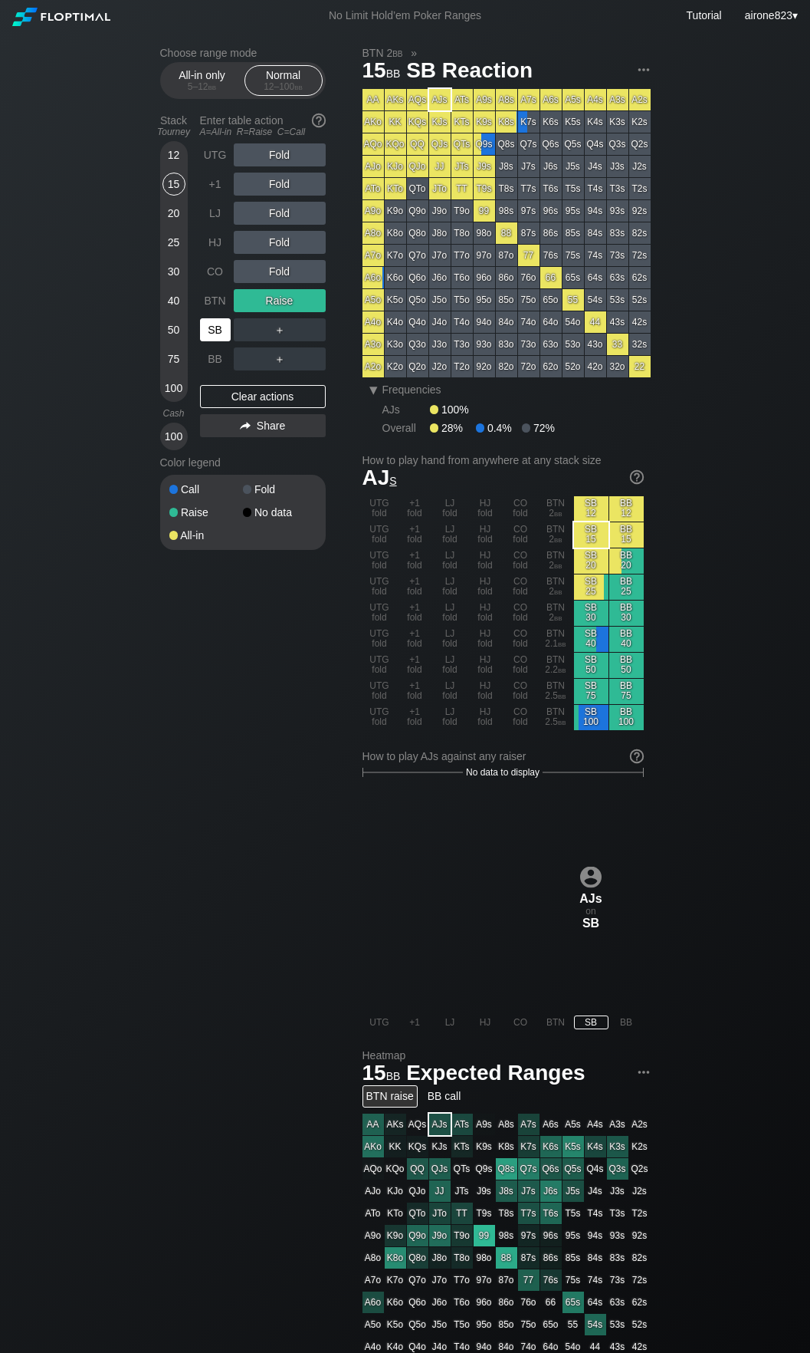
click at [215, 322] on div "SB" at bounding box center [215, 329] width 31 height 23
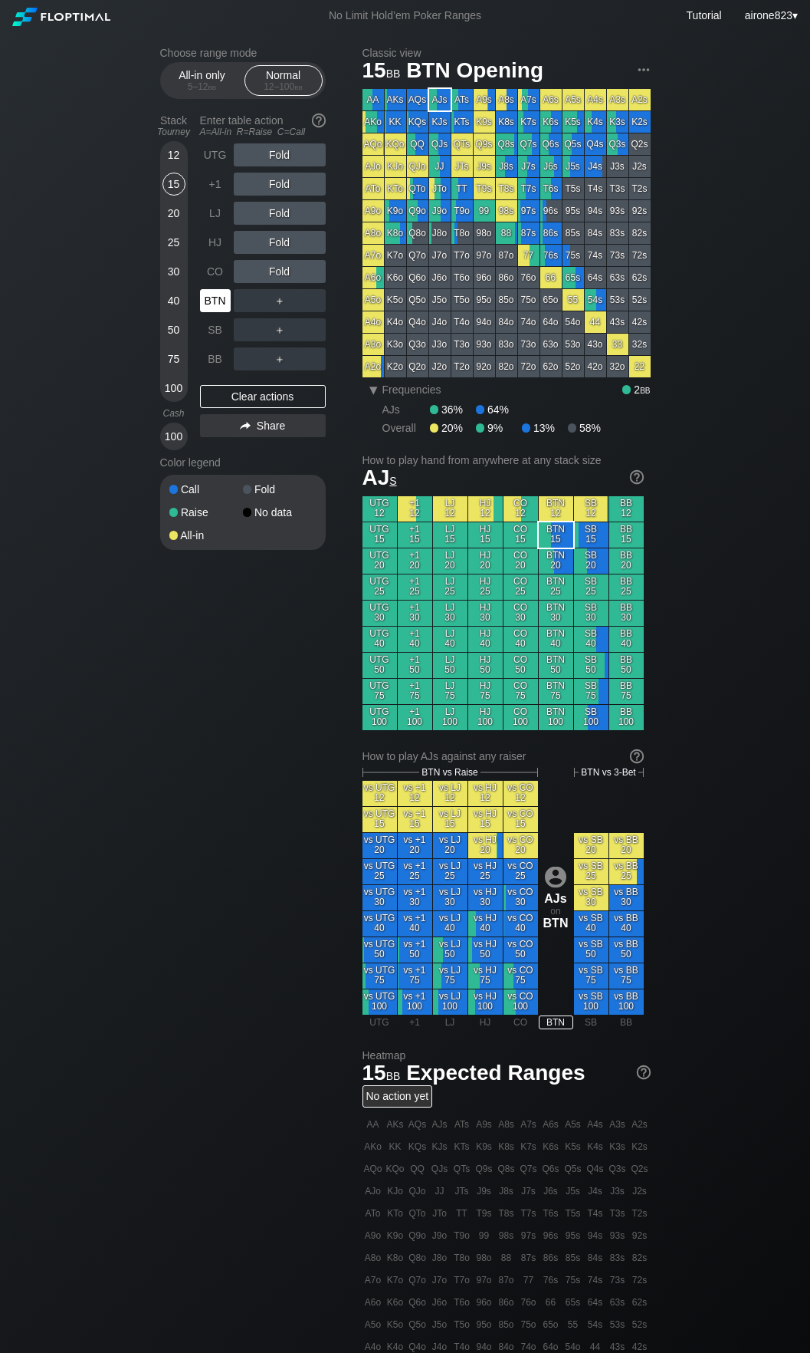
click at [231, 303] on div "BTN" at bounding box center [217, 300] width 34 height 29
click at [245, 307] on div "A ✕" at bounding box center [249, 300] width 30 height 23
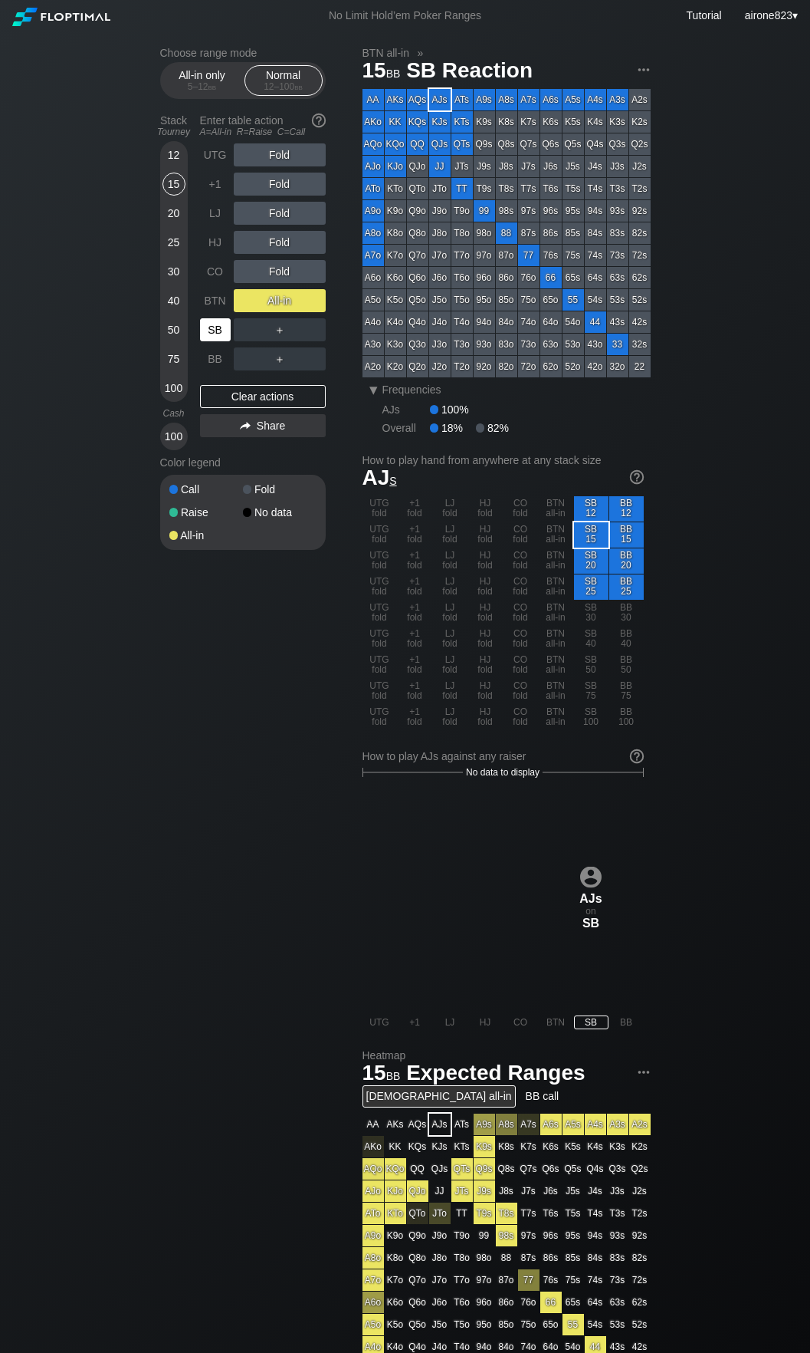
click at [207, 329] on div "SB" at bounding box center [215, 329] width 31 height 23
drag, startPoint x: 207, startPoint y: 329, endPoint x: 498, endPoint y: 314, distance: 291.7
click at [219, 327] on div "SB" at bounding box center [215, 329] width 31 height 23
click at [169, 147] on div "12" at bounding box center [174, 154] width 23 height 23
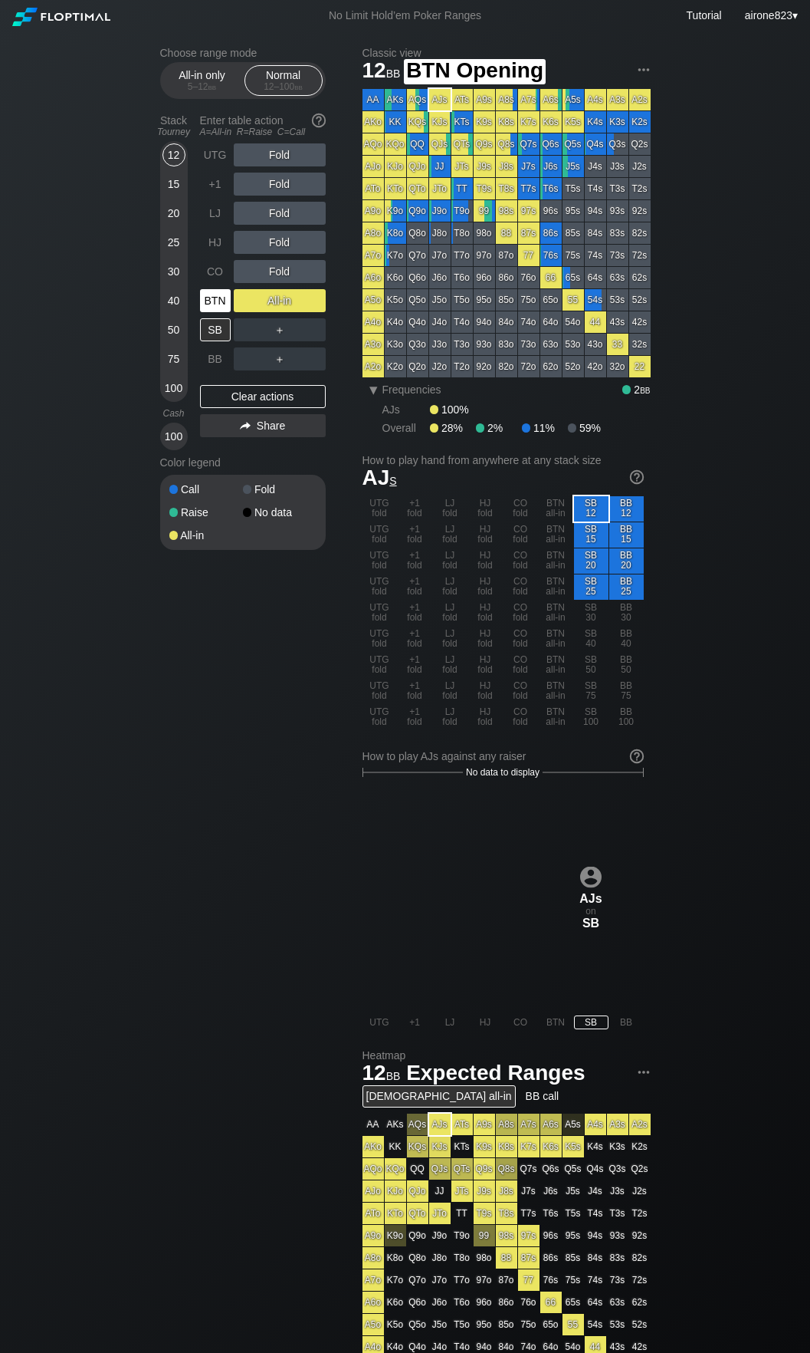
click at [223, 291] on div "BTN" at bounding box center [217, 300] width 34 height 29
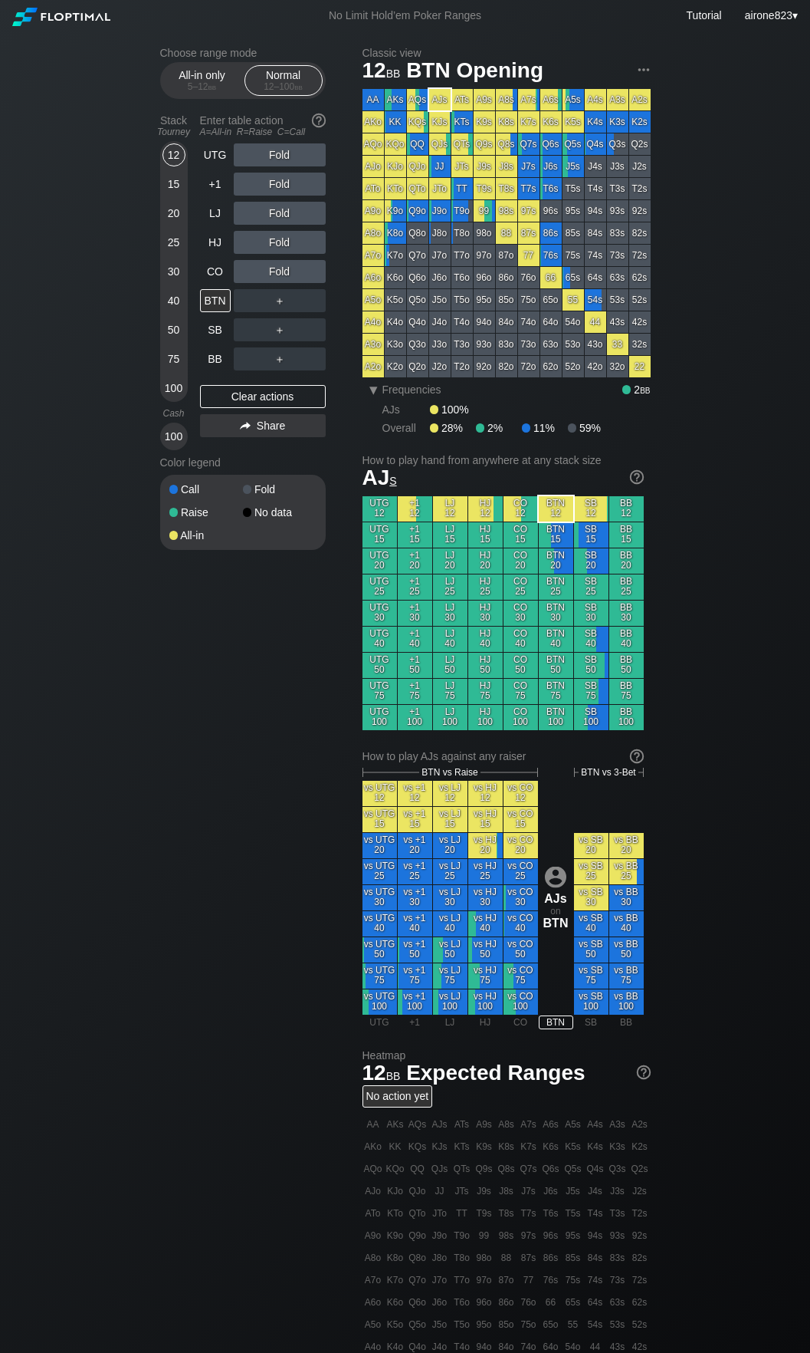
click at [176, 181] on div "15" at bounding box center [174, 184] width 23 height 23
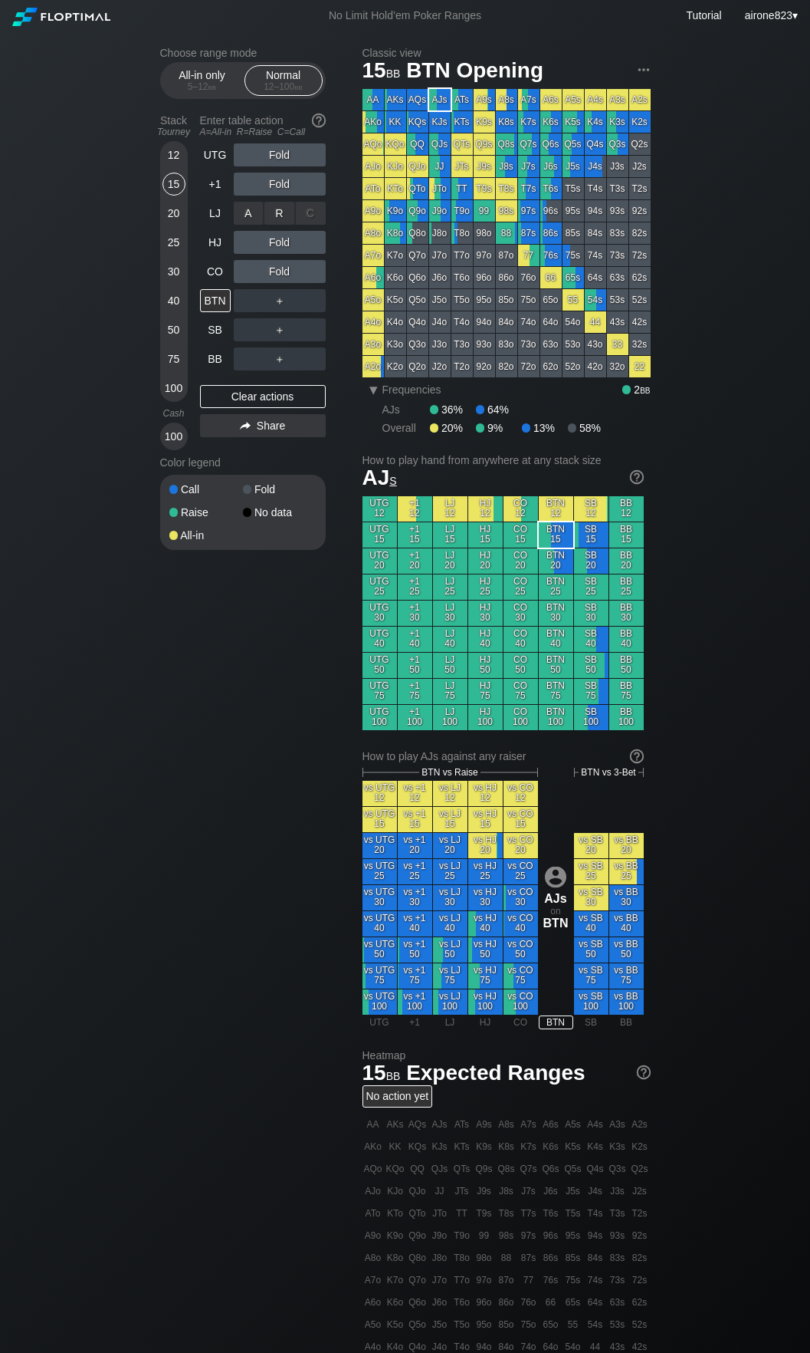
click at [279, 220] on div "R ✕" at bounding box center [280, 213] width 30 height 23
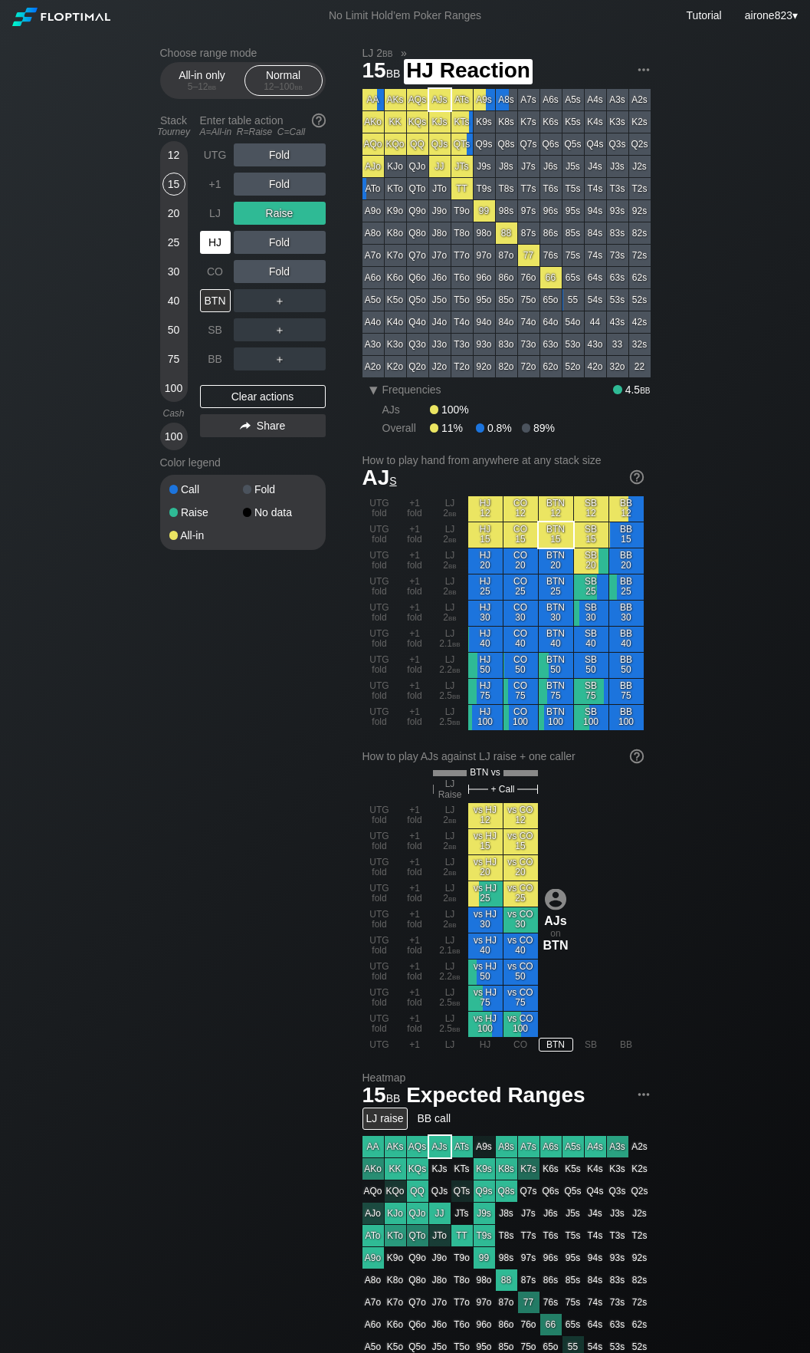
click at [219, 242] on div "HJ" at bounding box center [215, 242] width 31 height 23
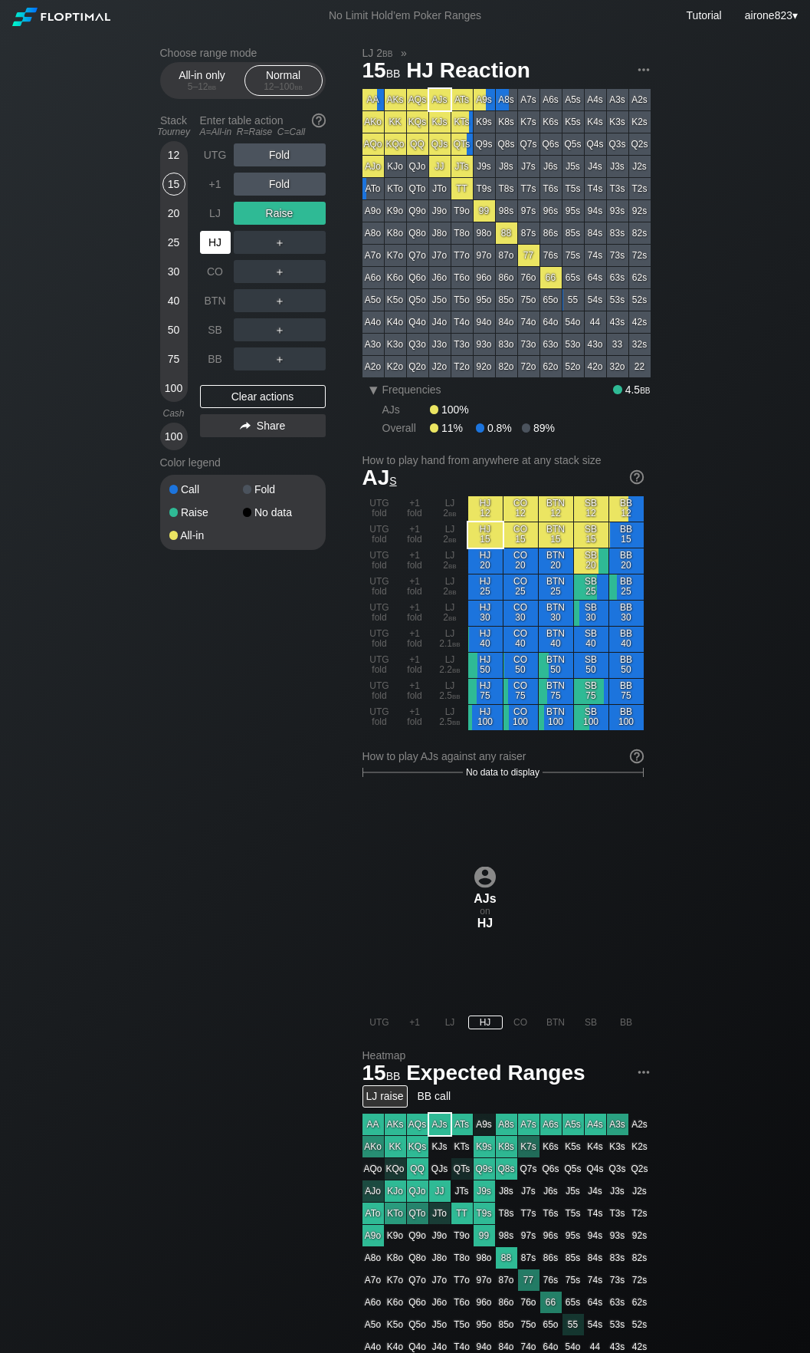
click at [219, 242] on div "HJ" at bounding box center [215, 242] width 31 height 23
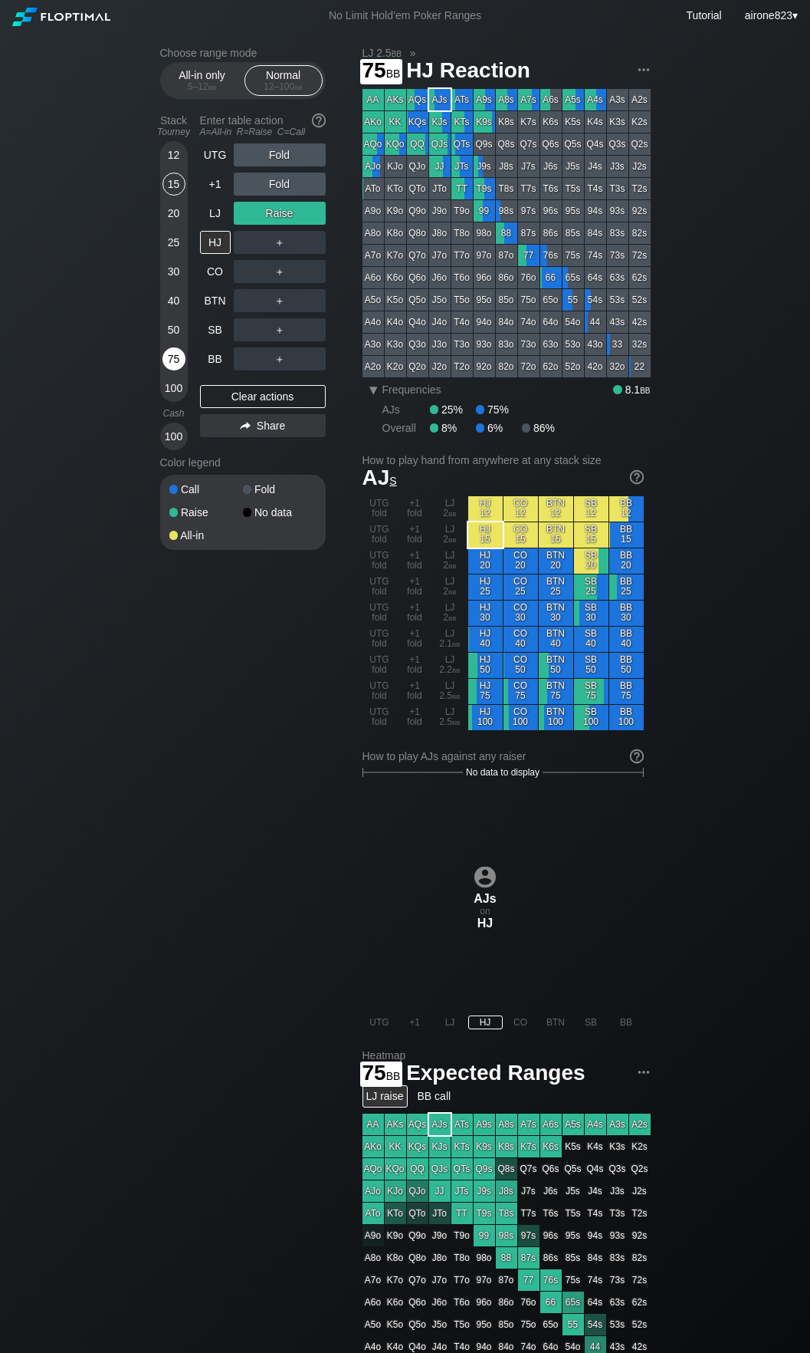
click at [182, 357] on div "75" at bounding box center [174, 358] width 23 height 23
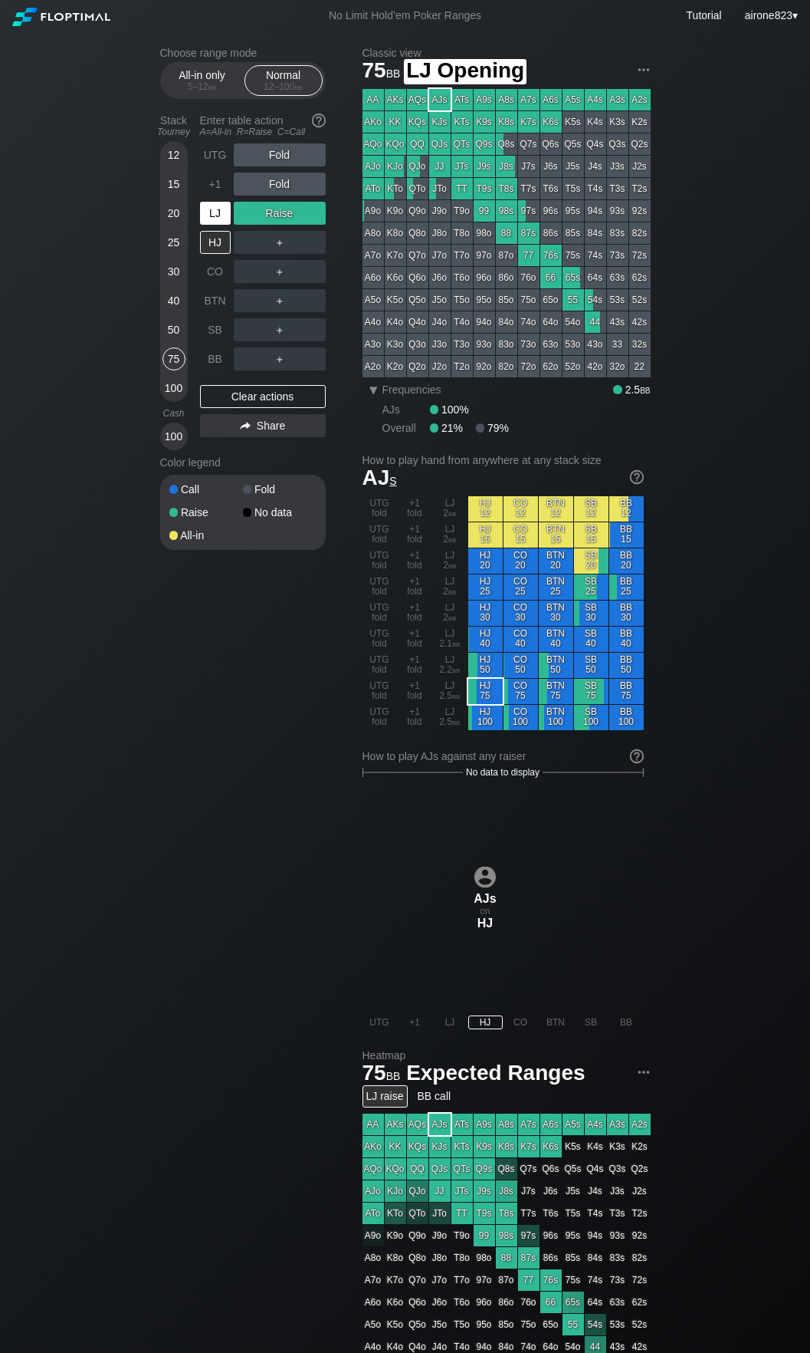
click at [212, 225] on div "LJ" at bounding box center [215, 213] width 31 height 23
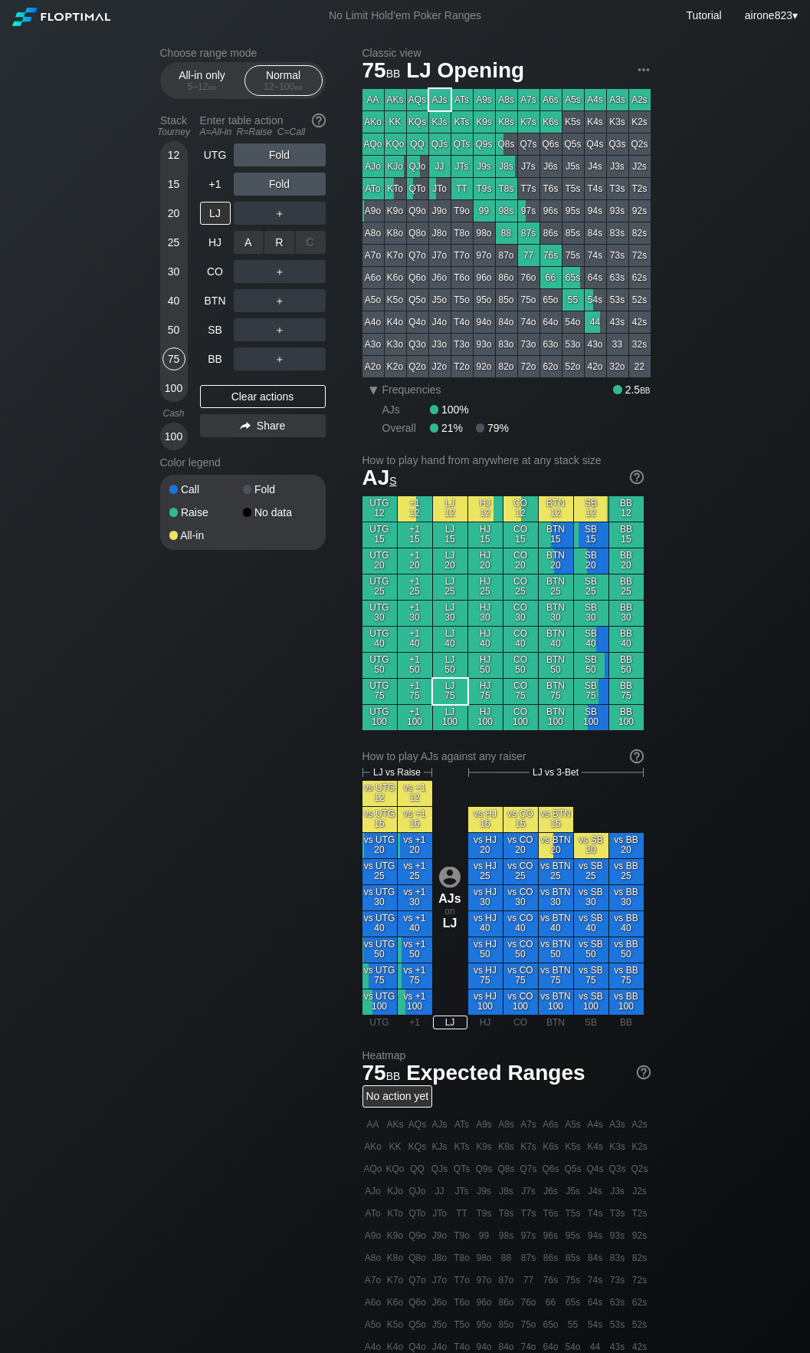
click at [267, 246] on div "R ✕" at bounding box center [280, 242] width 30 height 23
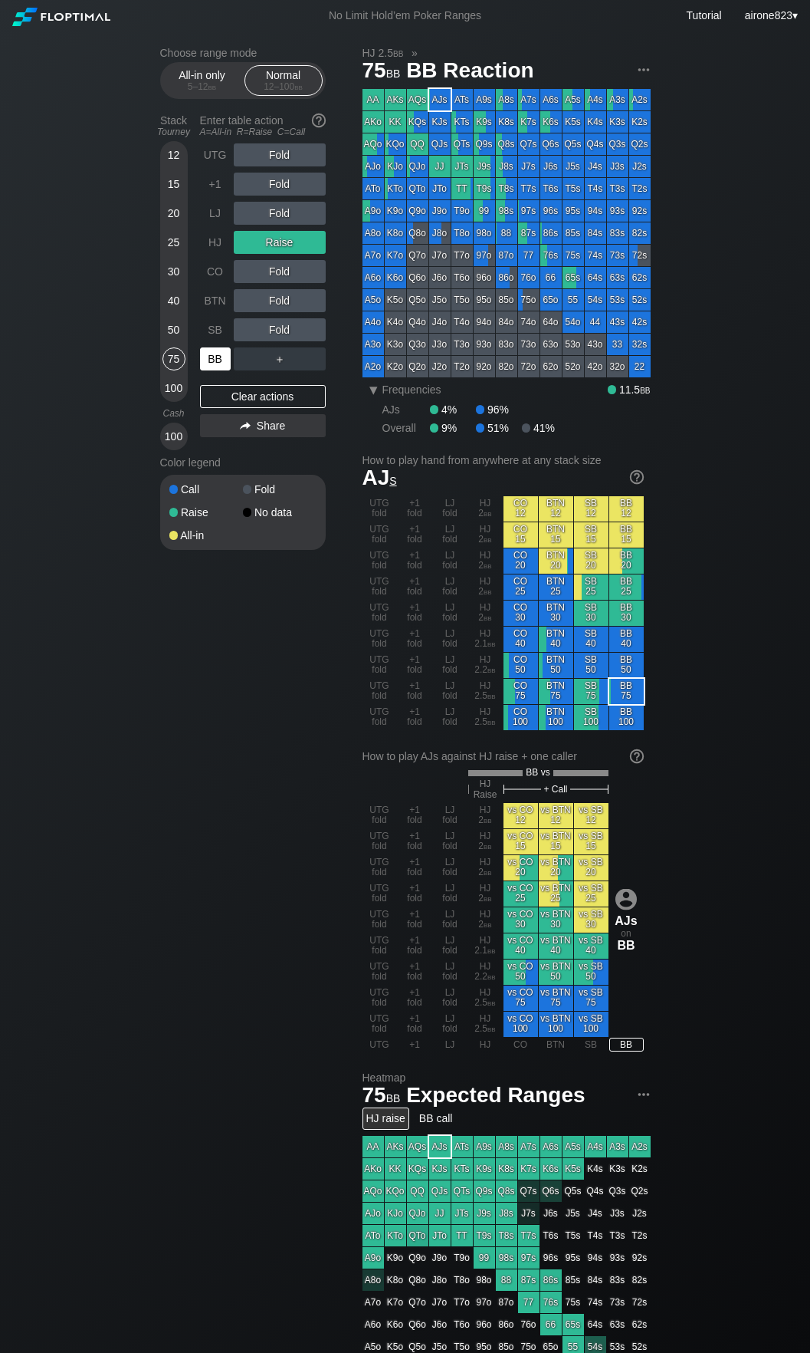
click at [213, 357] on div "BB" at bounding box center [215, 358] width 31 height 23
click at [272, 360] on div "R ✕" at bounding box center [280, 358] width 30 height 23
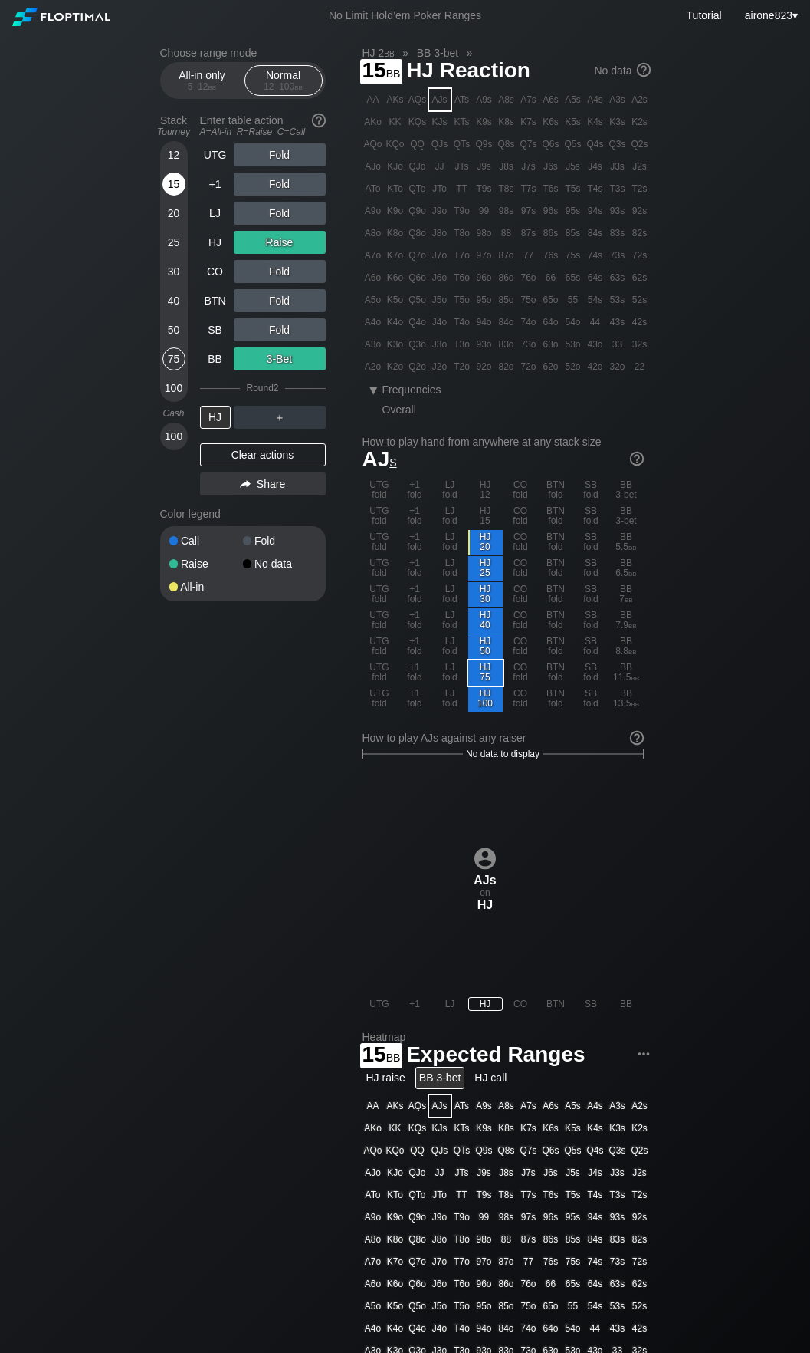
click at [168, 182] on div "15" at bounding box center [174, 184] width 23 height 23
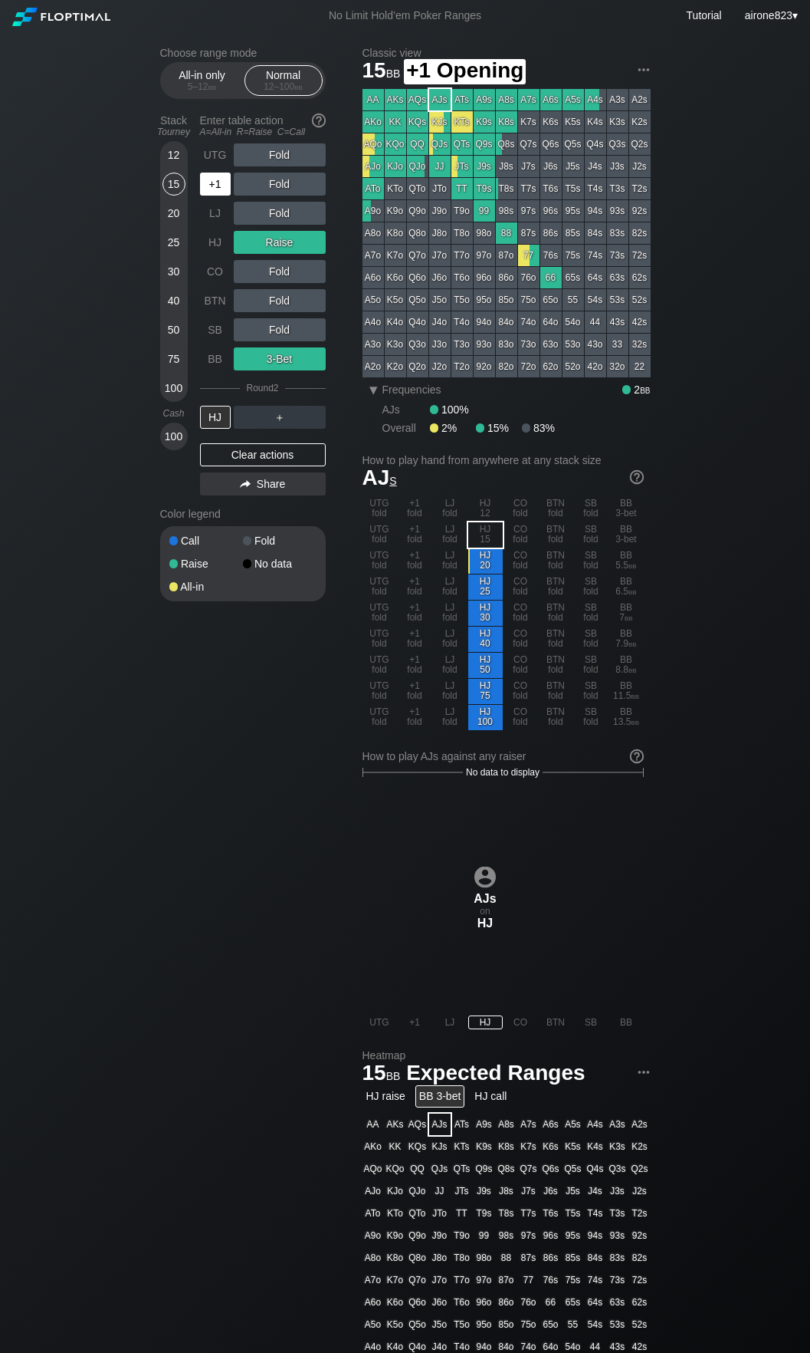
click at [209, 189] on div "+1" at bounding box center [215, 184] width 31 height 23
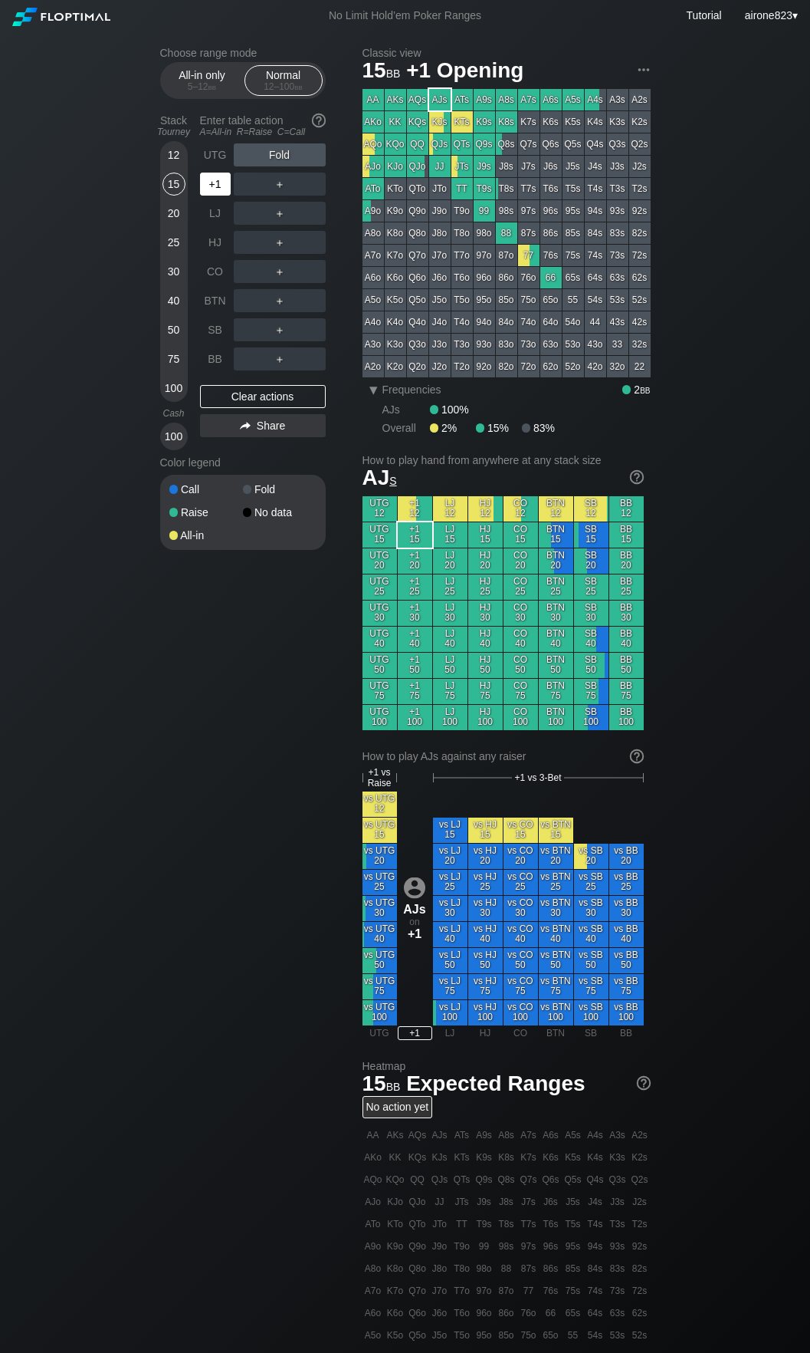
click at [209, 189] on div "+1" at bounding box center [215, 184] width 31 height 23
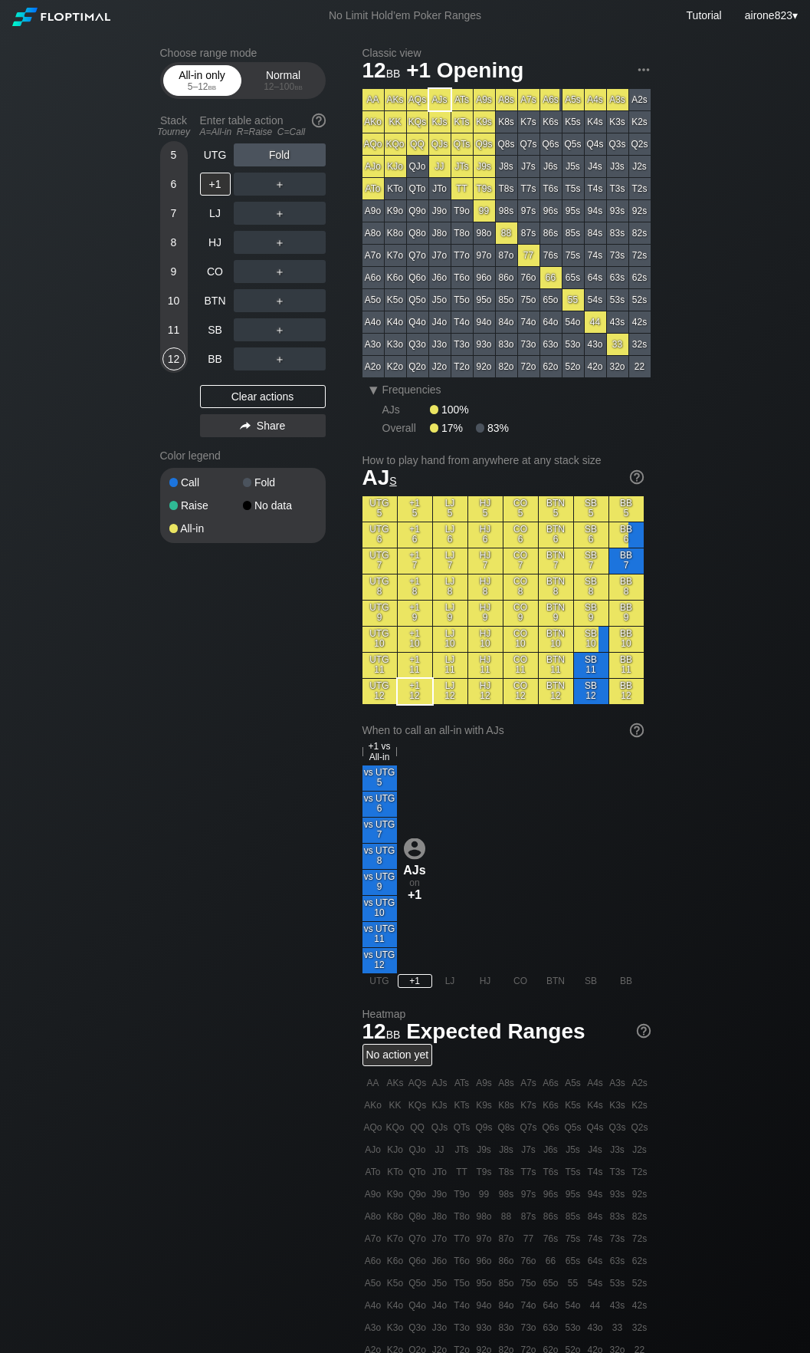
click at [198, 87] on div "5 – 12 bb" at bounding box center [202, 86] width 64 height 11
click at [173, 298] on div "10" at bounding box center [174, 300] width 23 height 23
click at [238, 331] on div "A ✕" at bounding box center [249, 329] width 30 height 23
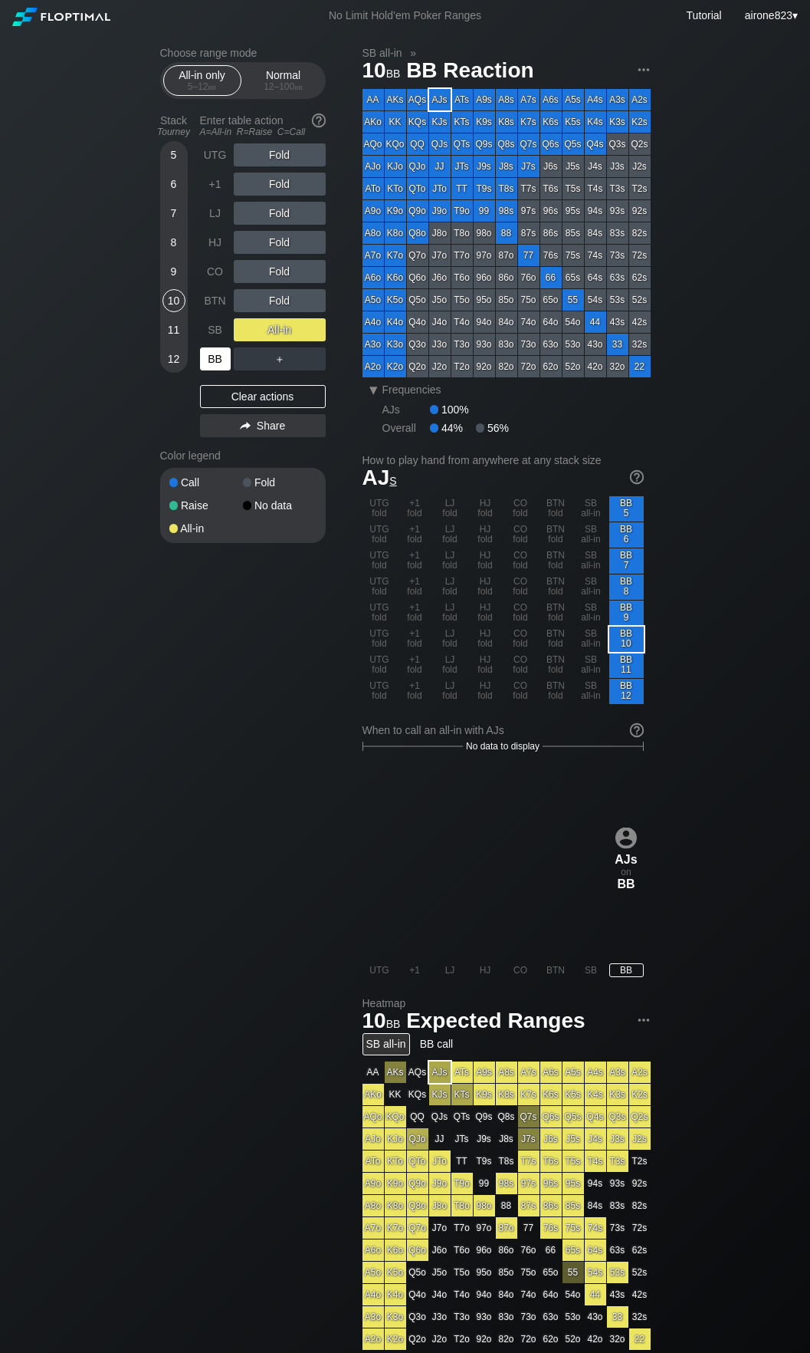
click at [218, 359] on div "BB" at bounding box center [215, 358] width 31 height 23
click at [290, 337] on div "UTG Fold +1 Fold LJ Fold HJ Fold CO Fold BTN Fold SB All-in BB ＋" at bounding box center [263, 256] width 126 height 227
click at [288, 96] on div "Normal 12 – 100 bb" at bounding box center [284, 80] width 78 height 31
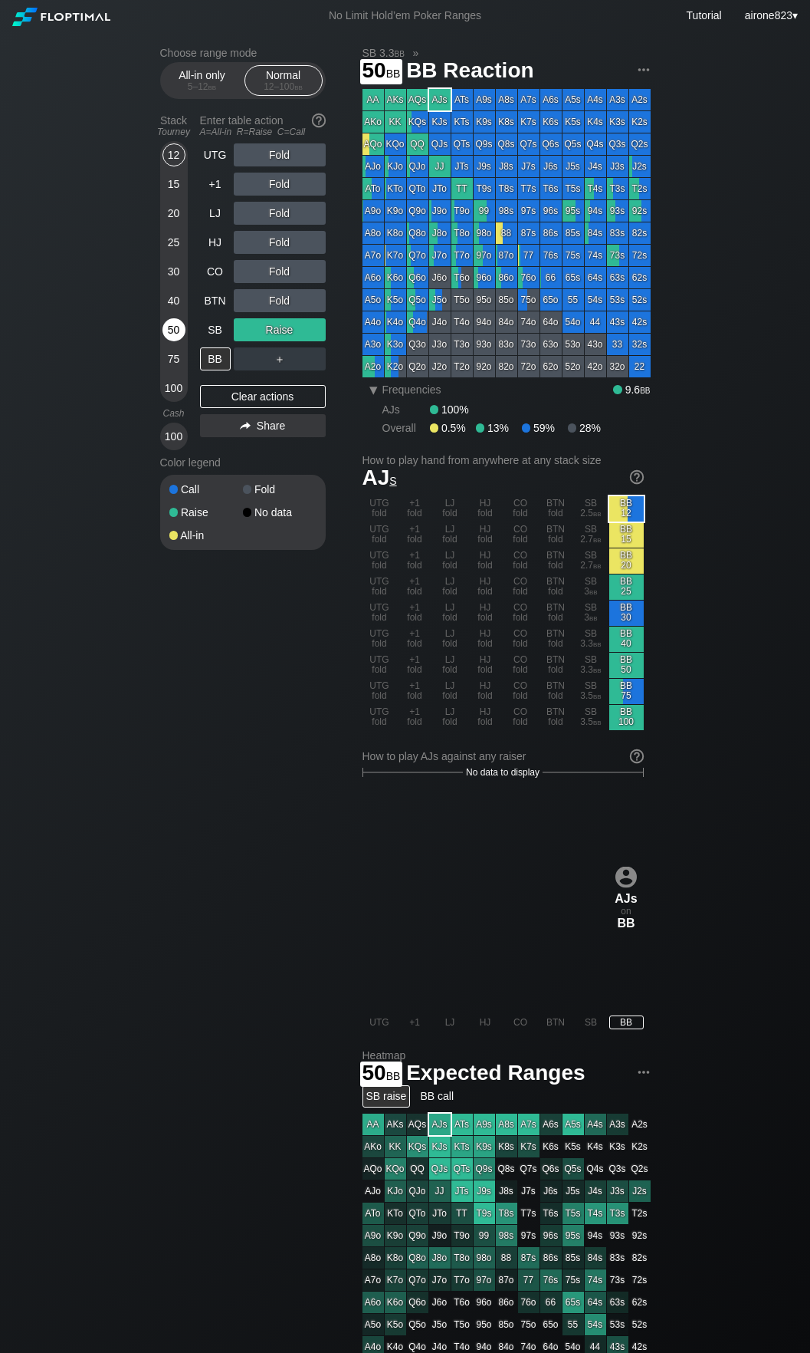
click at [169, 335] on div "50" at bounding box center [174, 329] width 23 height 23
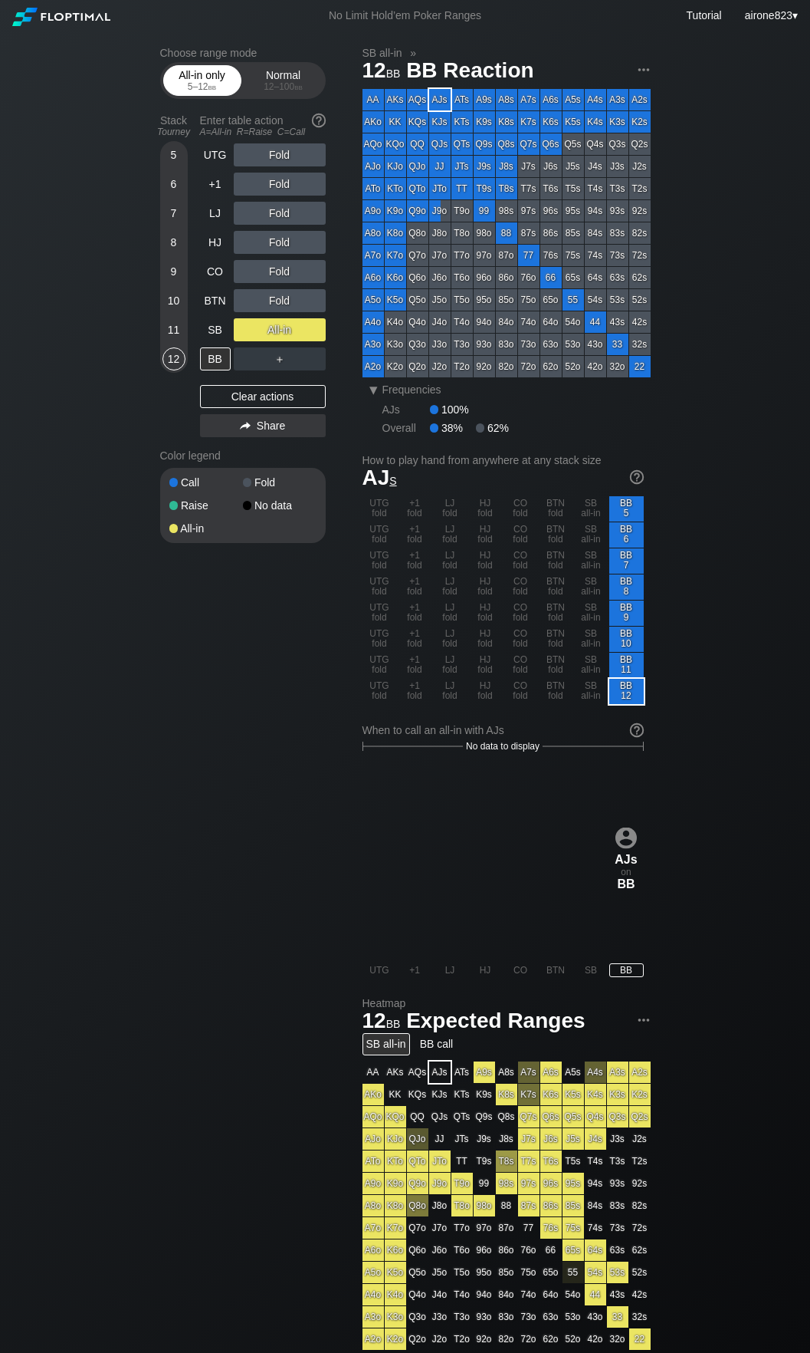
click at [171, 91] on div "5 – 12 bb" at bounding box center [202, 86] width 64 height 11
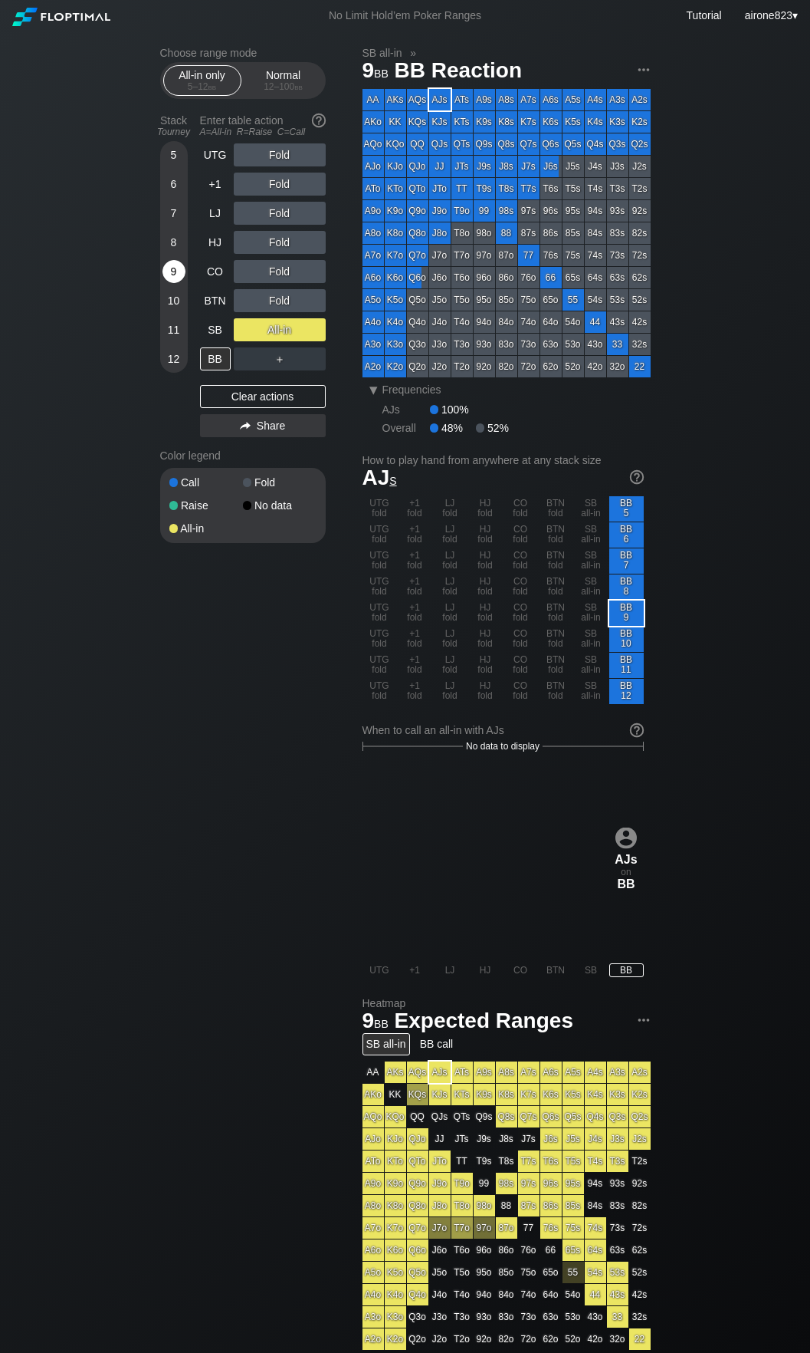
click at [167, 269] on div "9" at bounding box center [174, 271] width 23 height 23
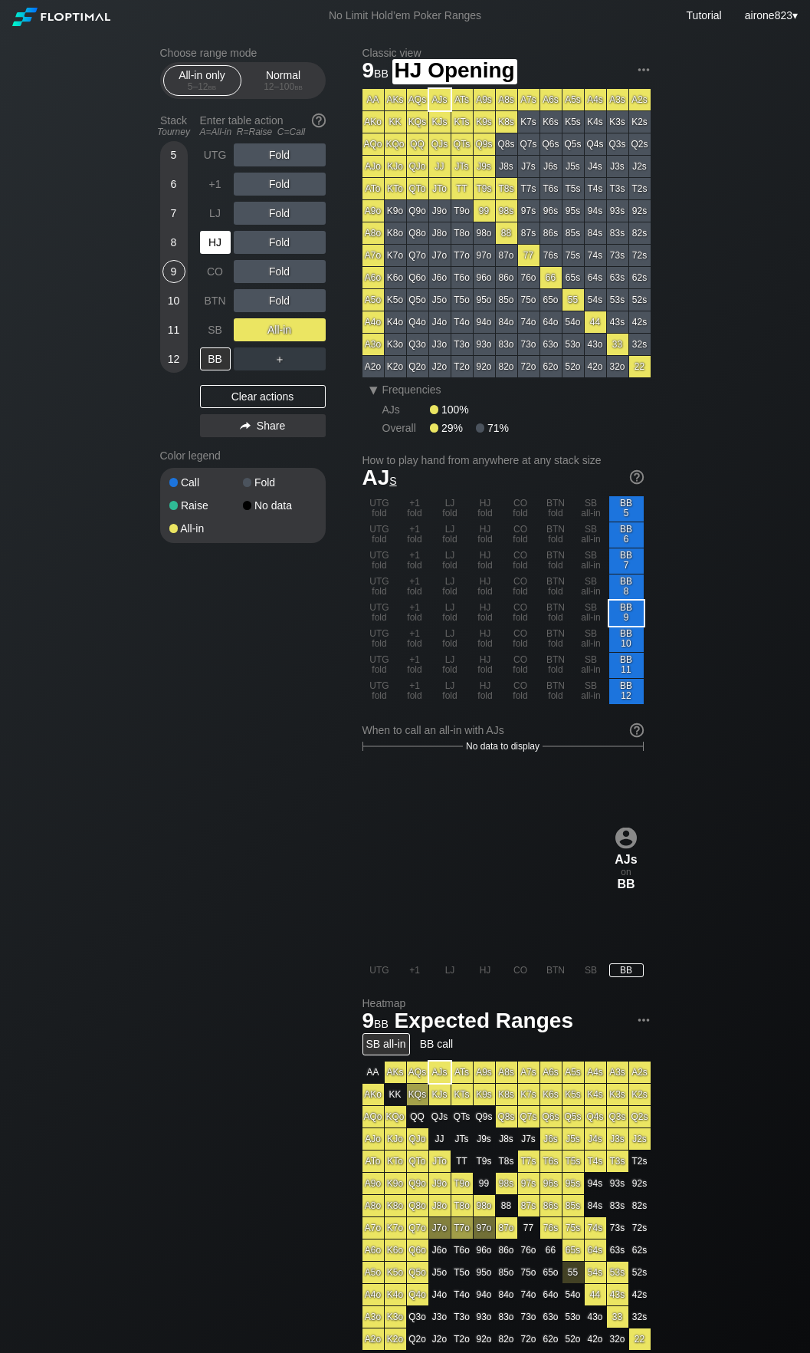
click at [220, 251] on div "HJ" at bounding box center [215, 242] width 31 height 23
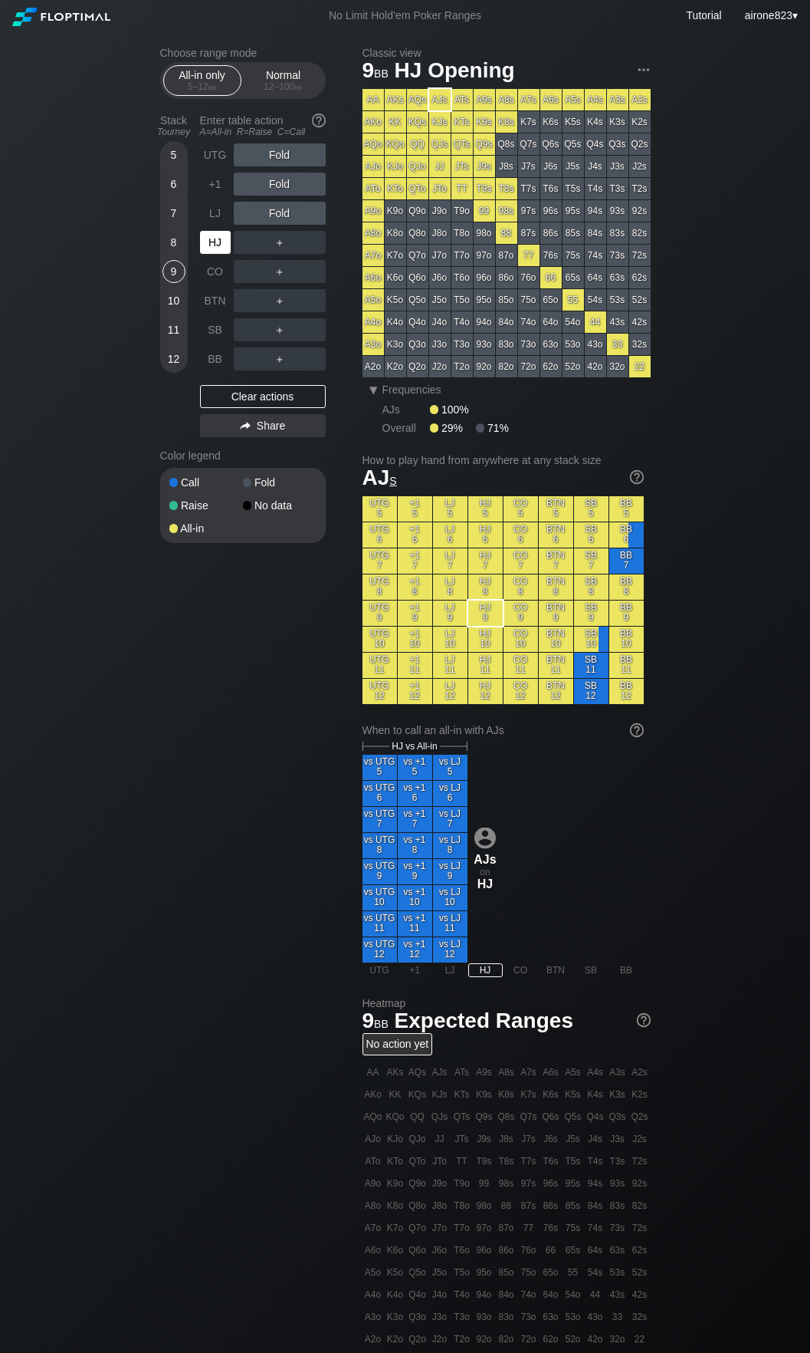
click at [219, 252] on div "HJ" at bounding box center [215, 242] width 31 height 23
click at [259, 70] on div "Normal 12 – 100 bb" at bounding box center [283, 80] width 71 height 29
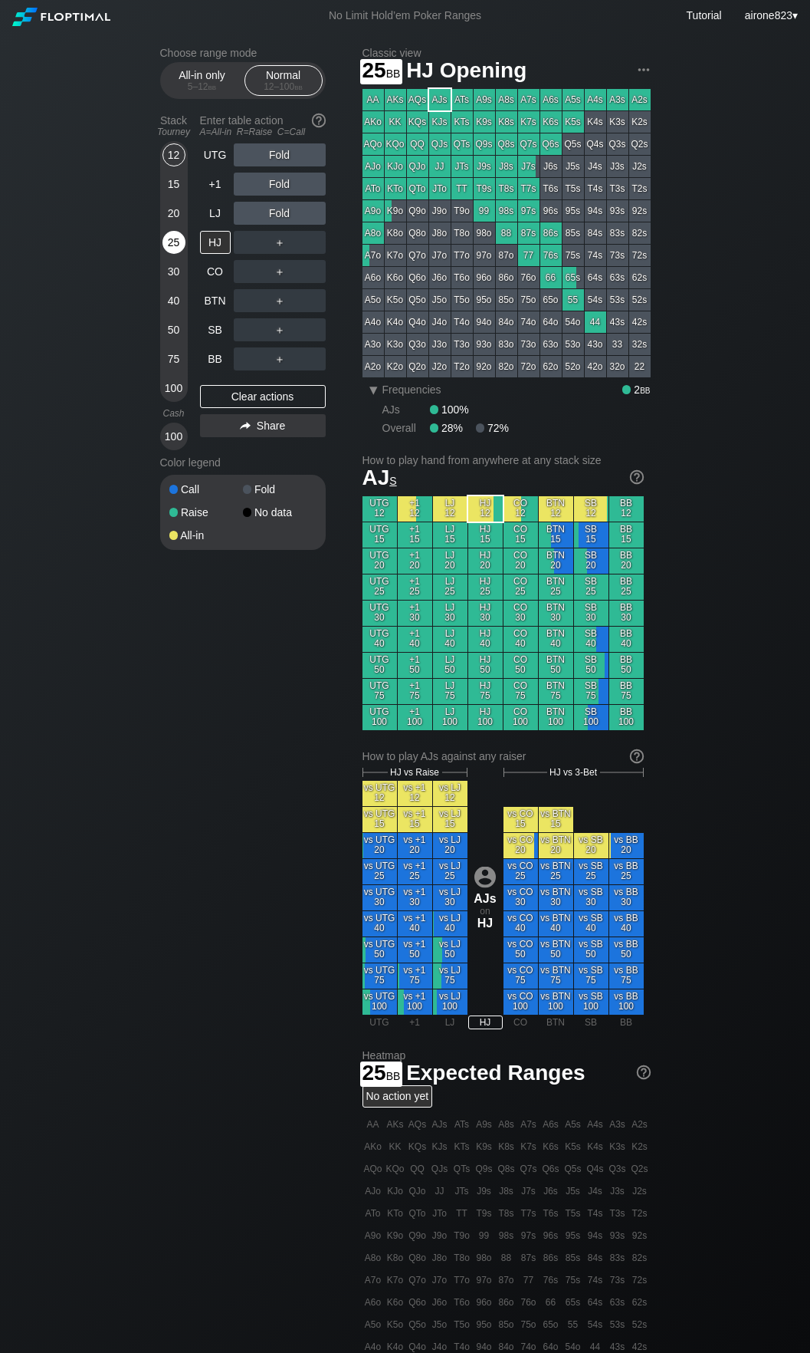
click at [170, 248] on div "25" at bounding box center [174, 242] width 23 height 23
click at [278, 309] on div "R ✕" at bounding box center [280, 300] width 30 height 23
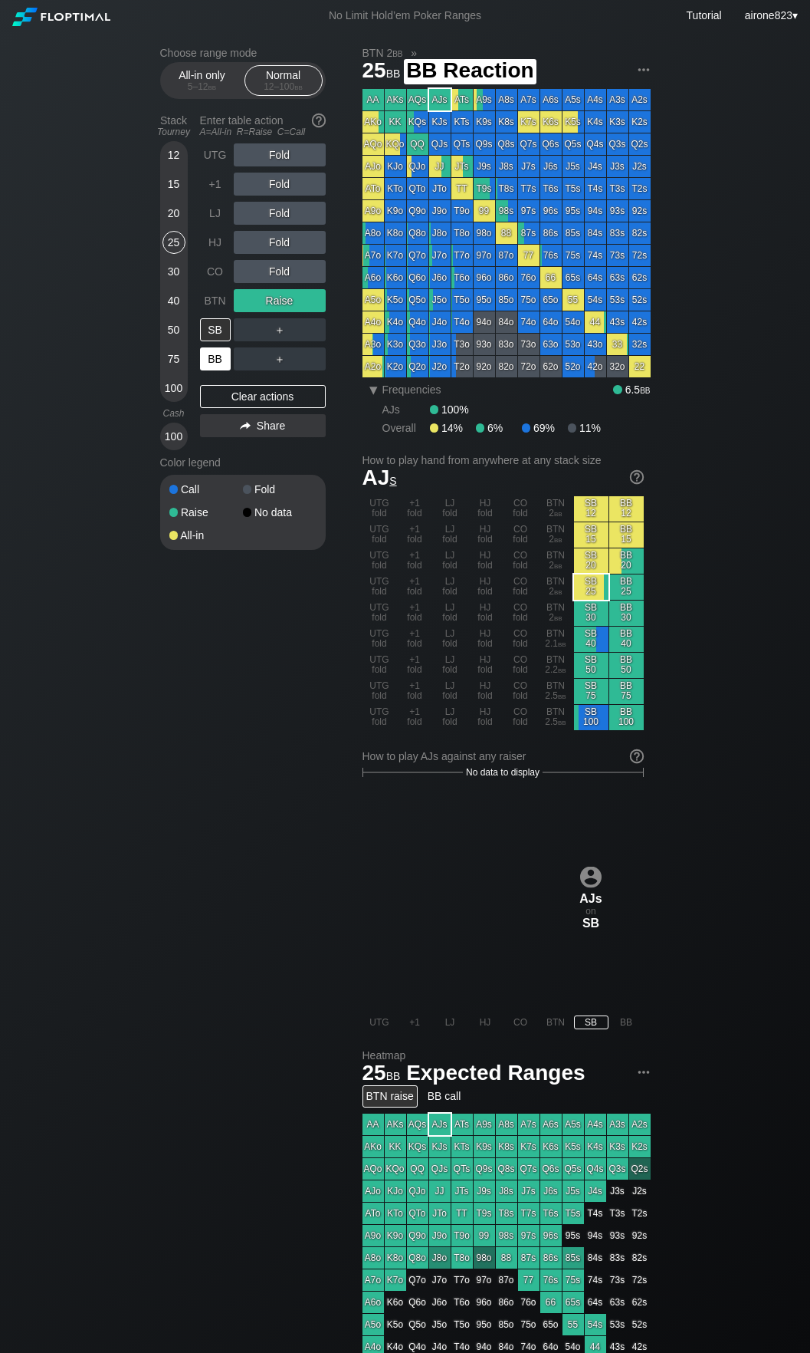
click at [209, 358] on div "BB" at bounding box center [215, 358] width 31 height 23
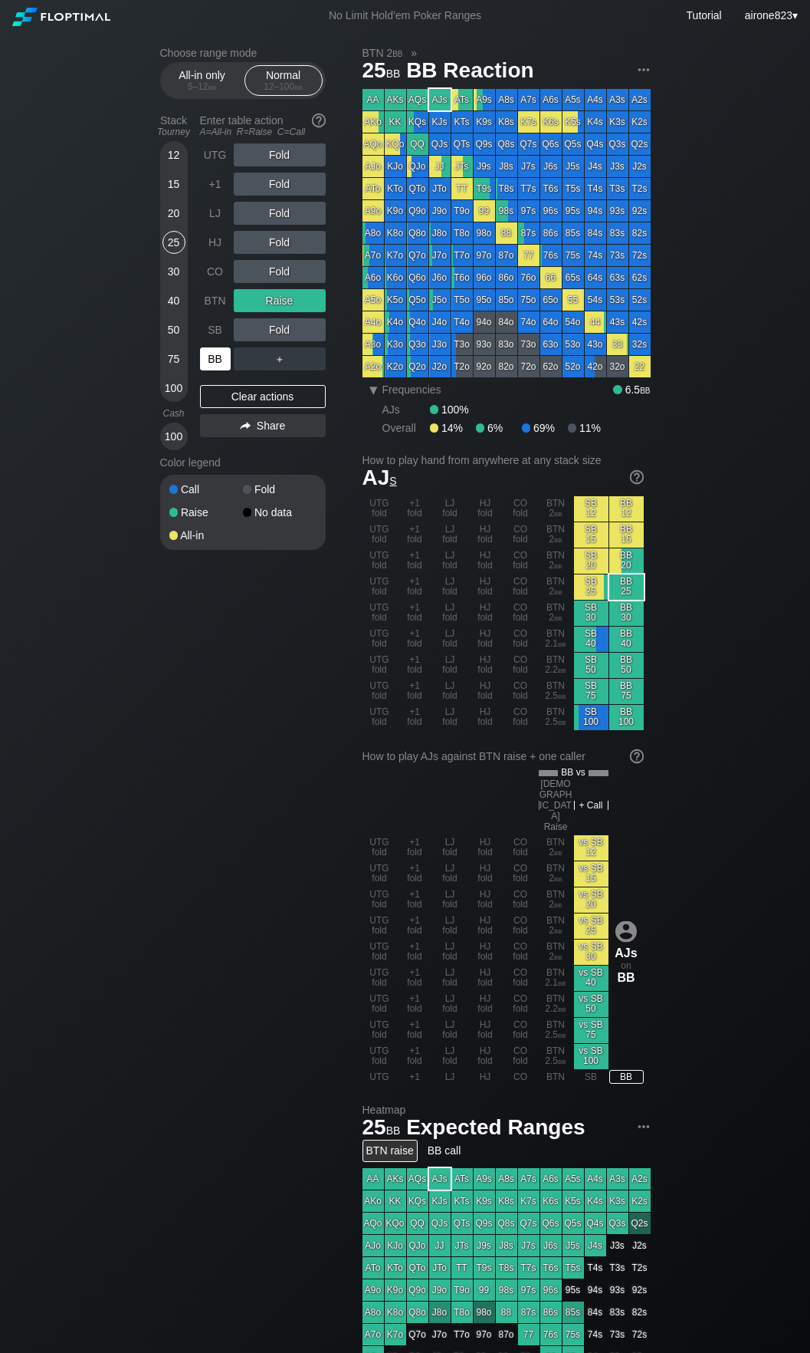
click at [209, 358] on div "BB" at bounding box center [215, 358] width 31 height 23
click at [208, 362] on div "BB" at bounding box center [215, 358] width 31 height 23
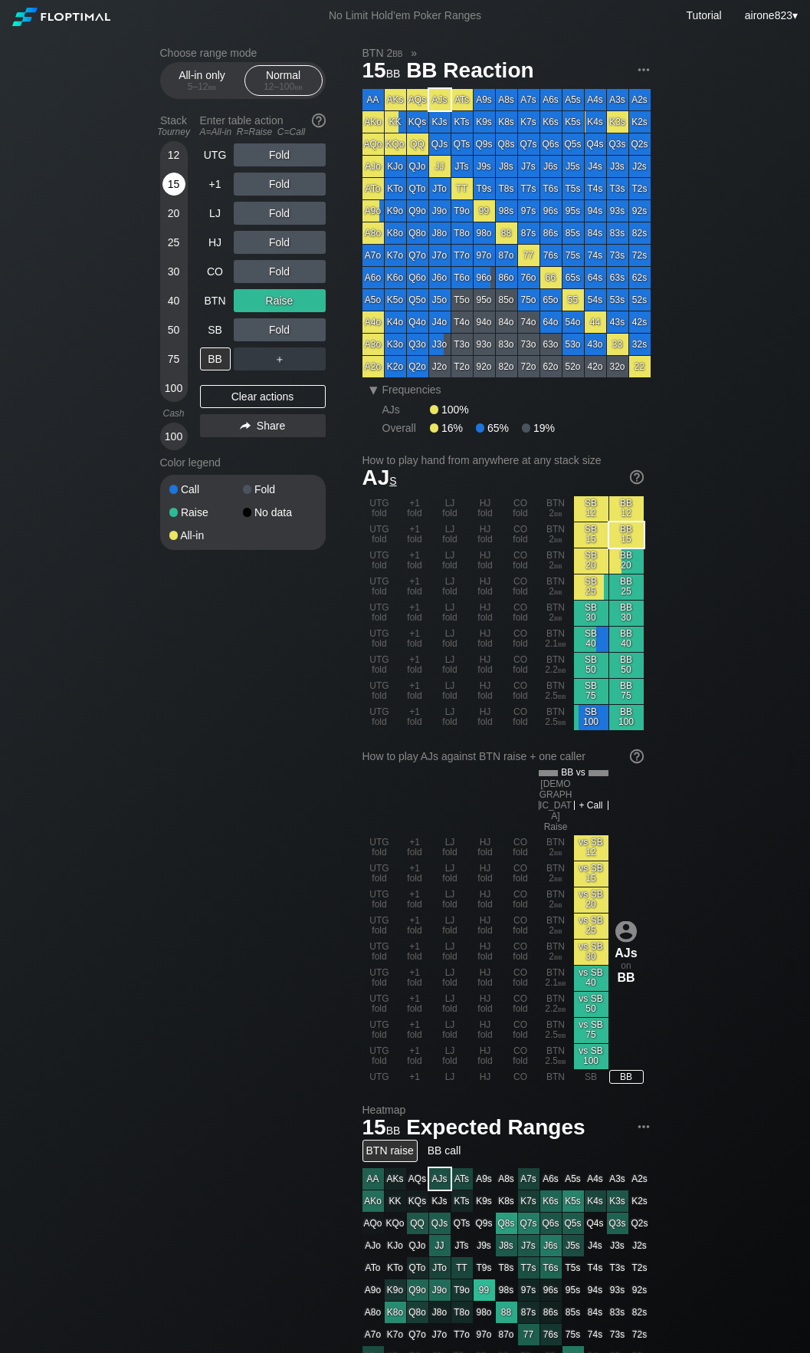
click at [177, 185] on div "15" at bounding box center [174, 184] width 23 height 23
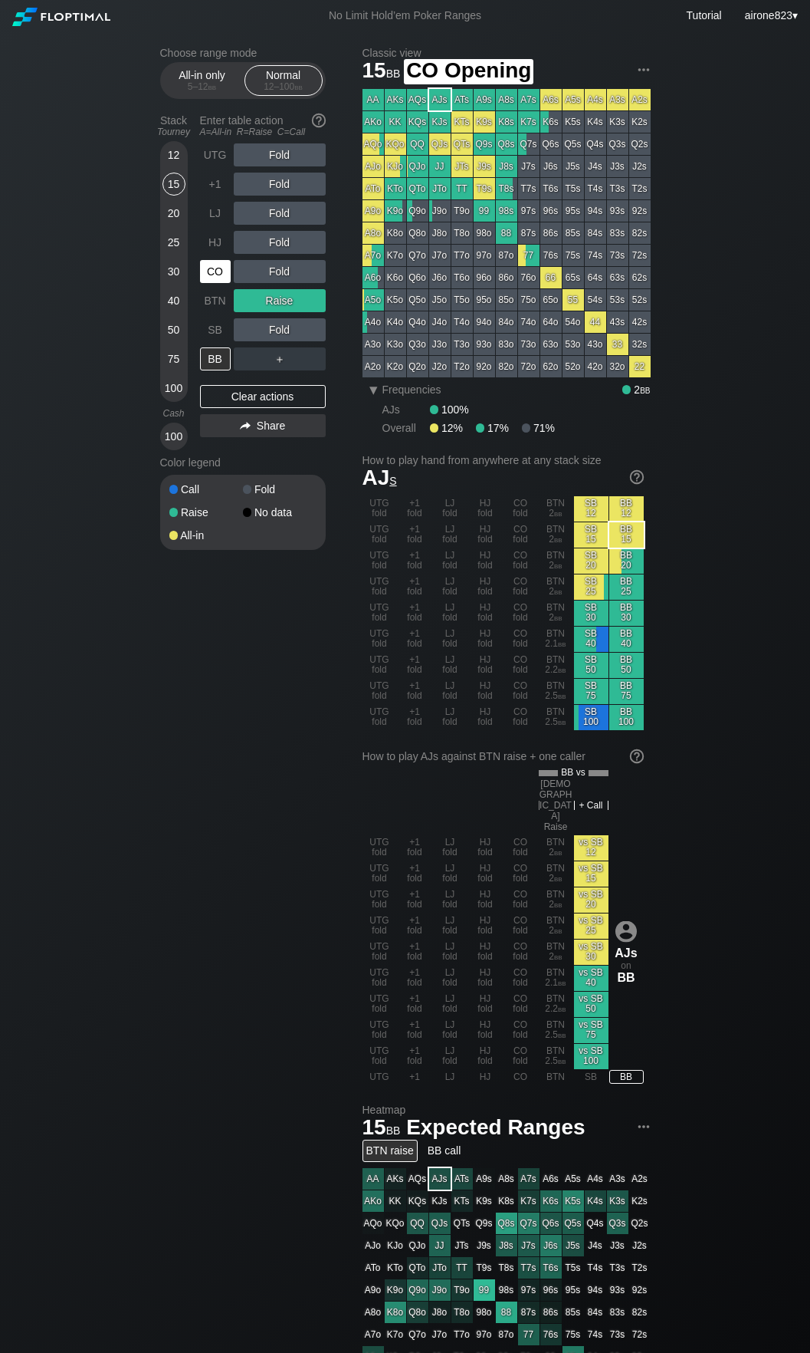
click at [218, 283] on div "CO" at bounding box center [215, 271] width 31 height 23
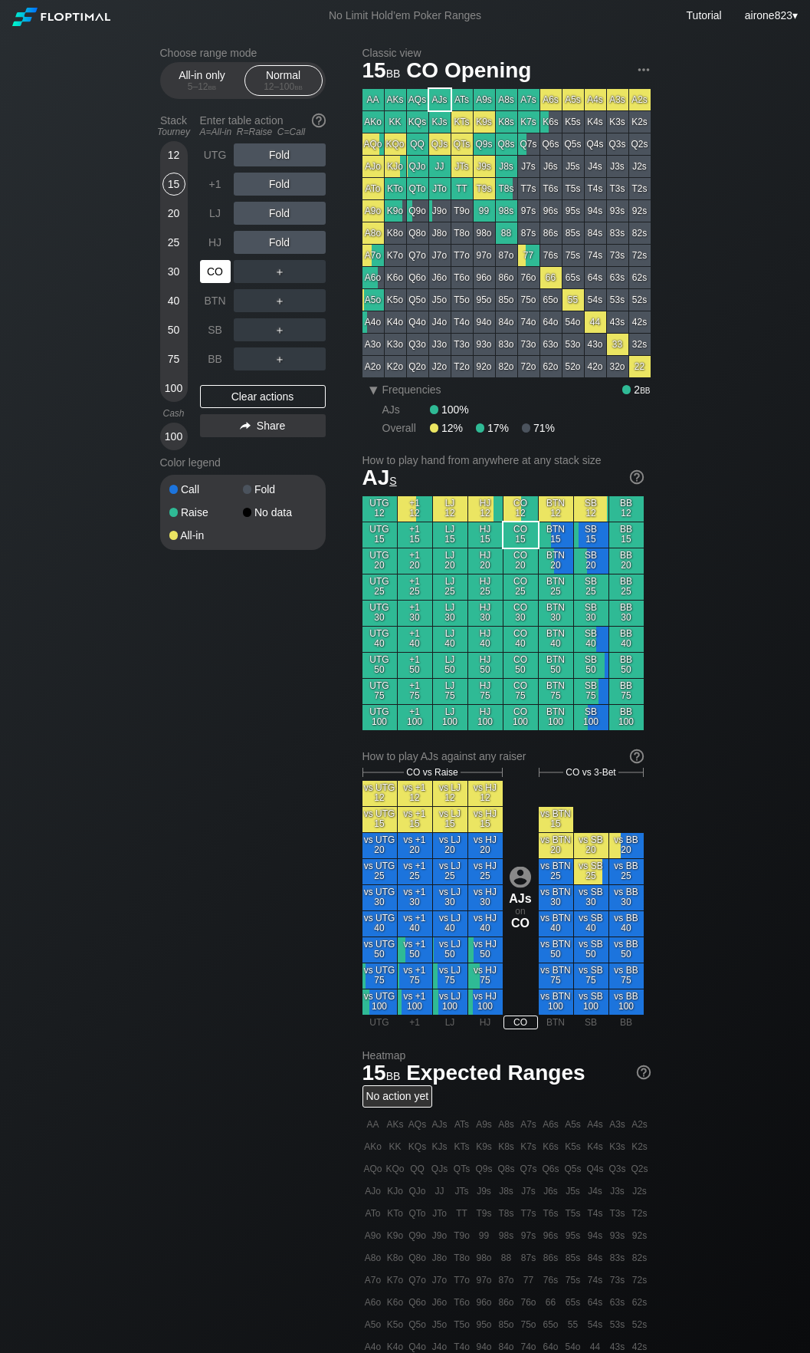
click at [218, 280] on div "CO" at bounding box center [215, 271] width 31 height 23
click at [218, 278] on div "CO" at bounding box center [215, 271] width 31 height 23
click at [214, 281] on div "CO" at bounding box center [215, 271] width 31 height 23
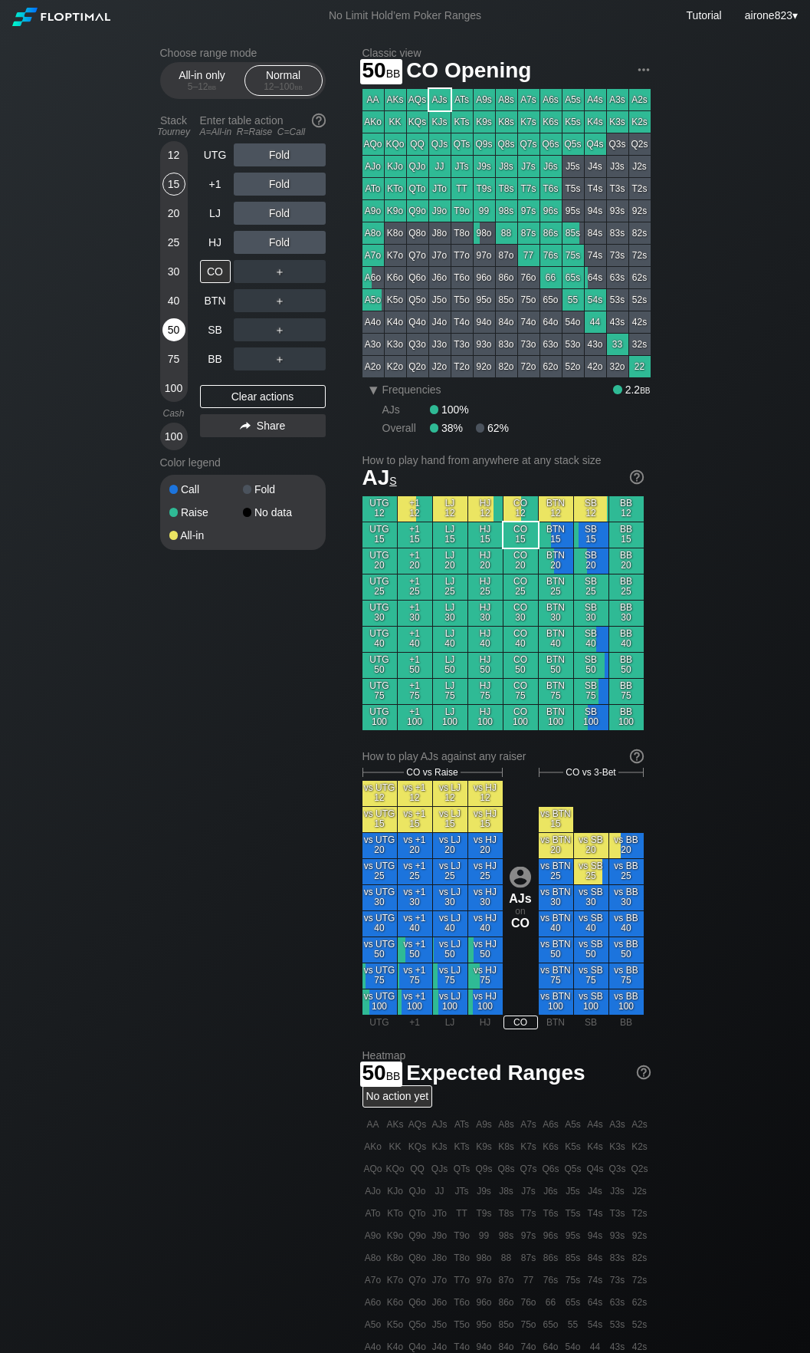
click at [173, 323] on div "50" at bounding box center [174, 329] width 23 height 23
click at [277, 253] on div "R ✕" at bounding box center [280, 242] width 30 height 23
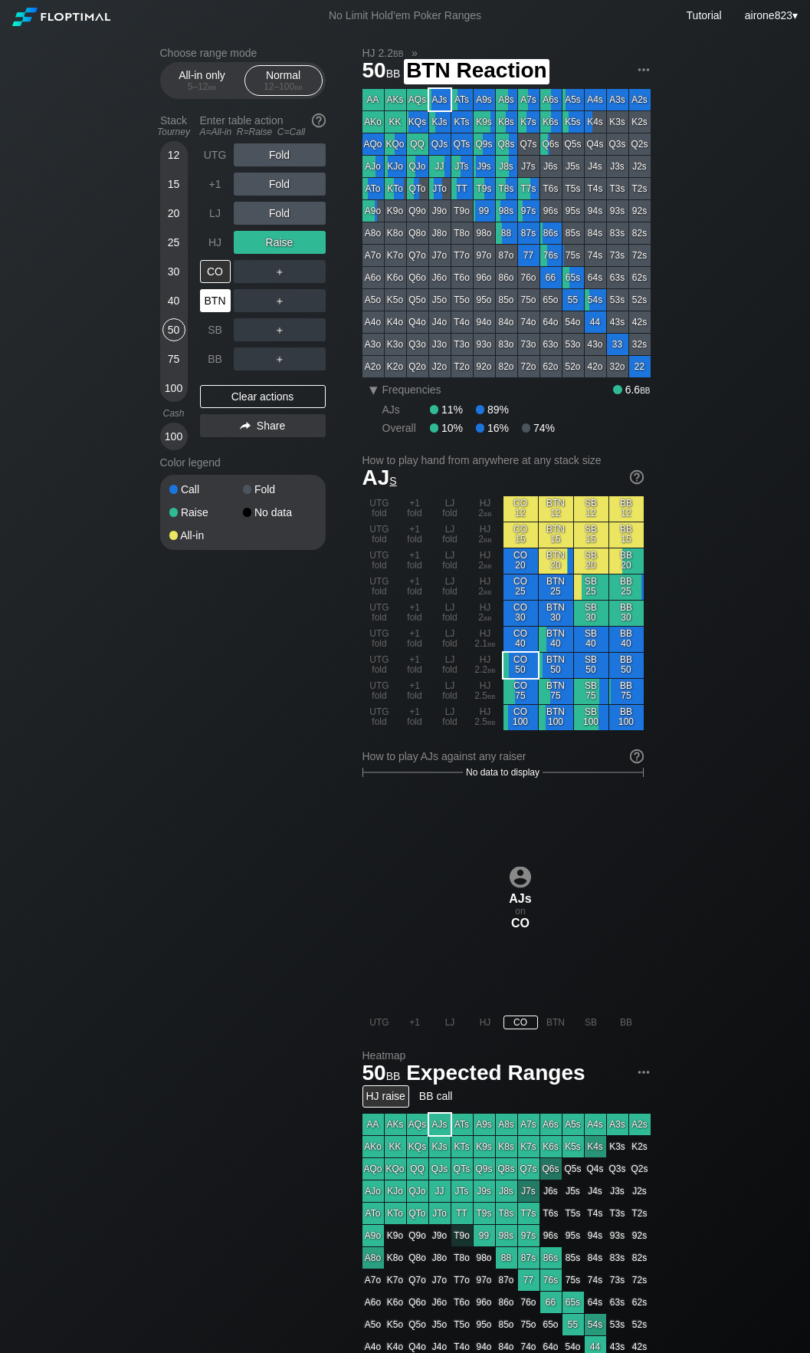
click at [224, 301] on div "BTN" at bounding box center [215, 300] width 31 height 23
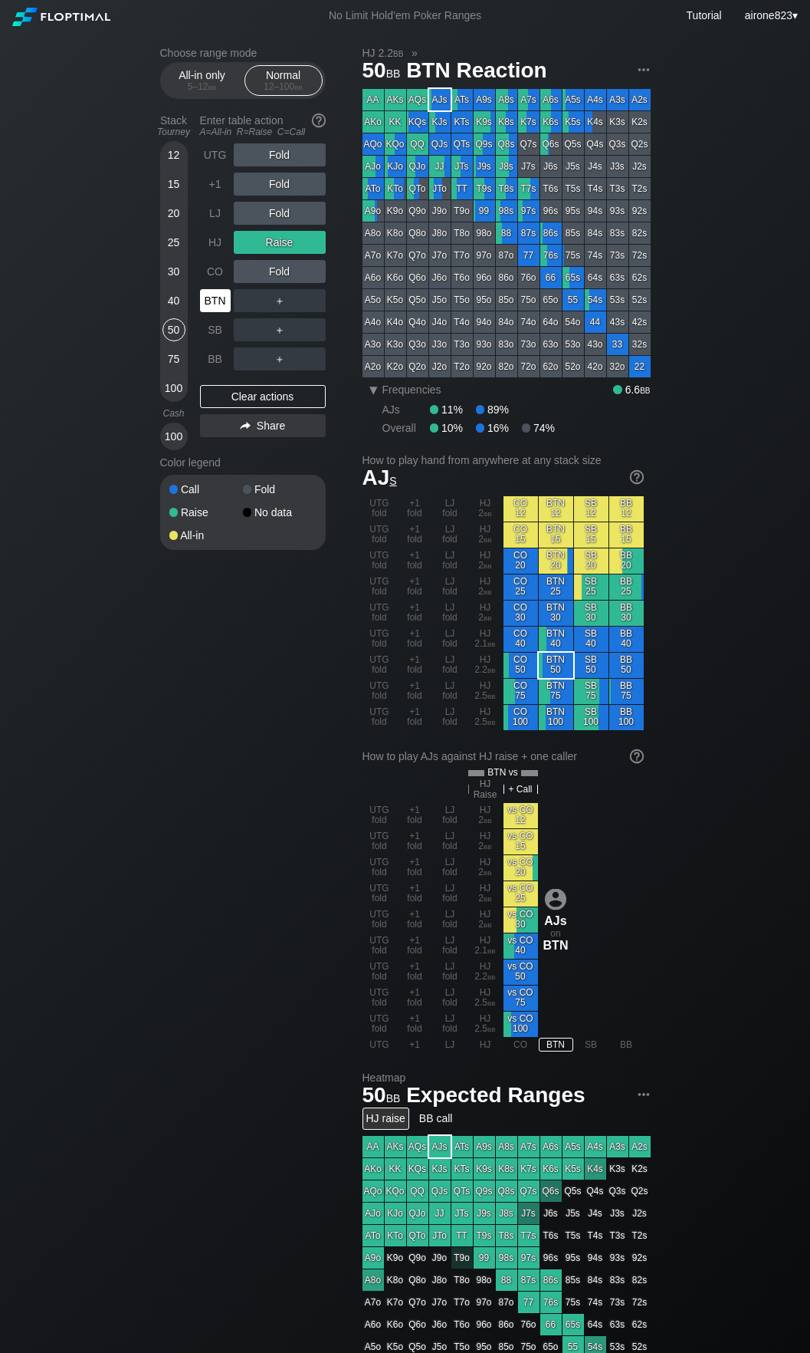
click at [224, 301] on div "BTN" at bounding box center [215, 300] width 31 height 23
click at [222, 302] on div "BTN" at bounding box center [215, 300] width 31 height 23
click at [222, 301] on div "BTN" at bounding box center [215, 300] width 31 height 23
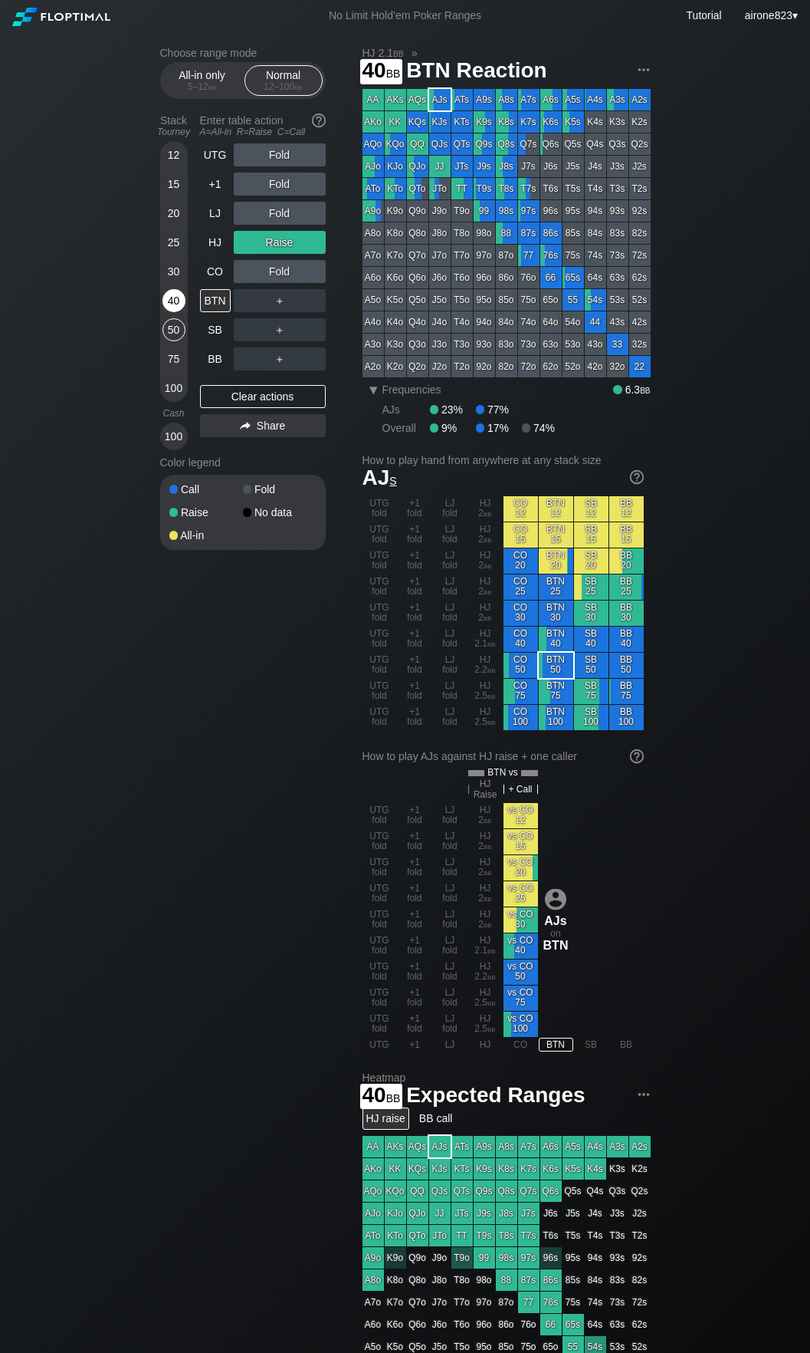
click at [177, 291] on div "40" at bounding box center [174, 300] width 23 height 23
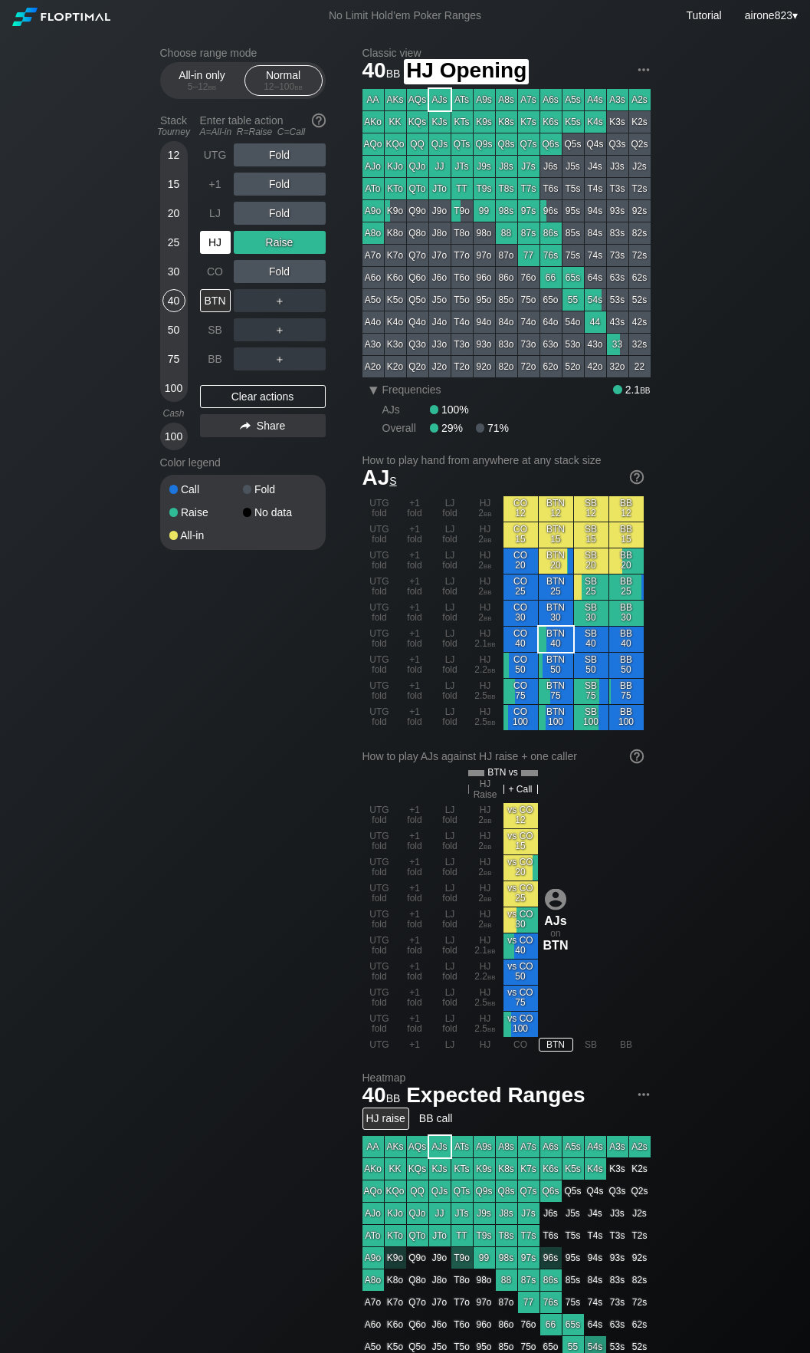
click at [219, 252] on div "HJ" at bounding box center [215, 242] width 31 height 23
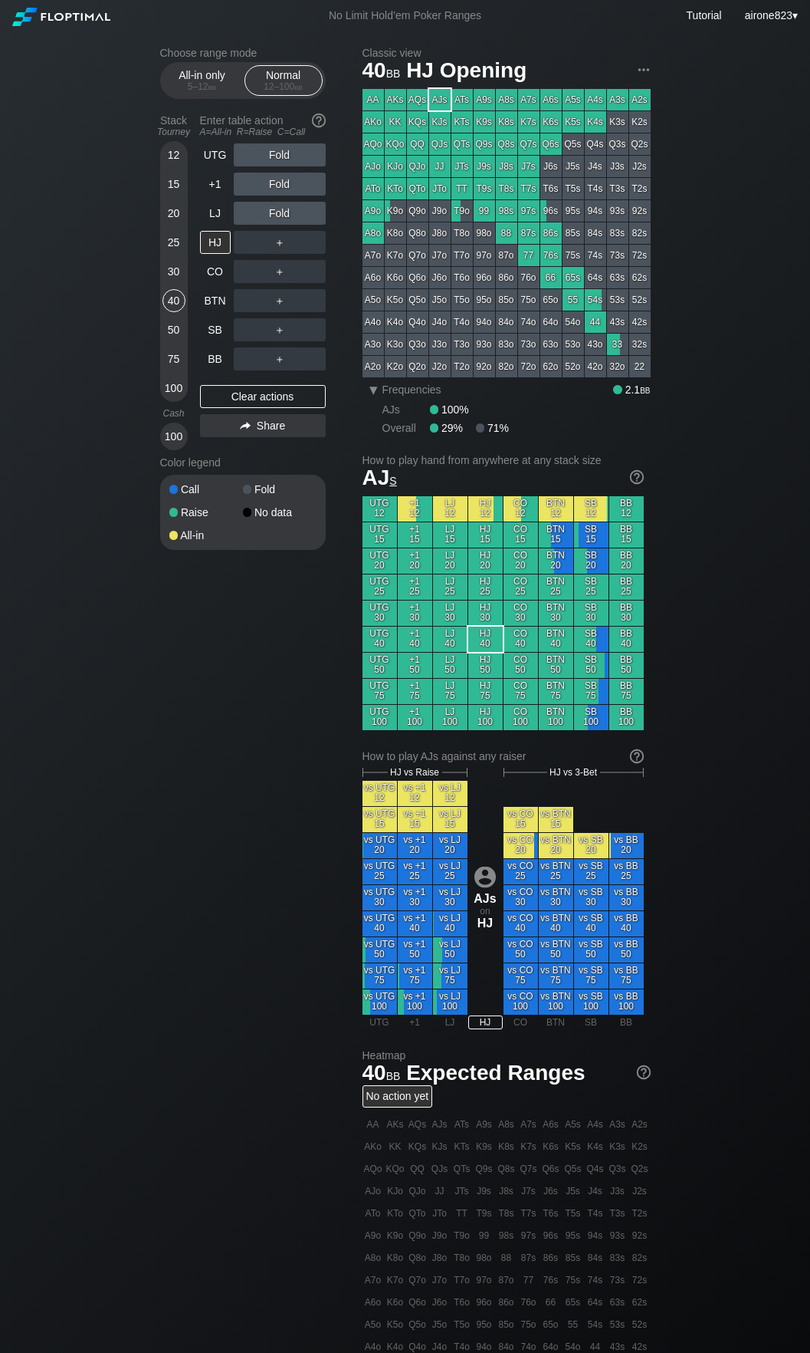
click at [273, 244] on div "＋" at bounding box center [280, 242] width 92 height 23
click at [278, 271] on div "R ✕" at bounding box center [280, 271] width 30 height 23
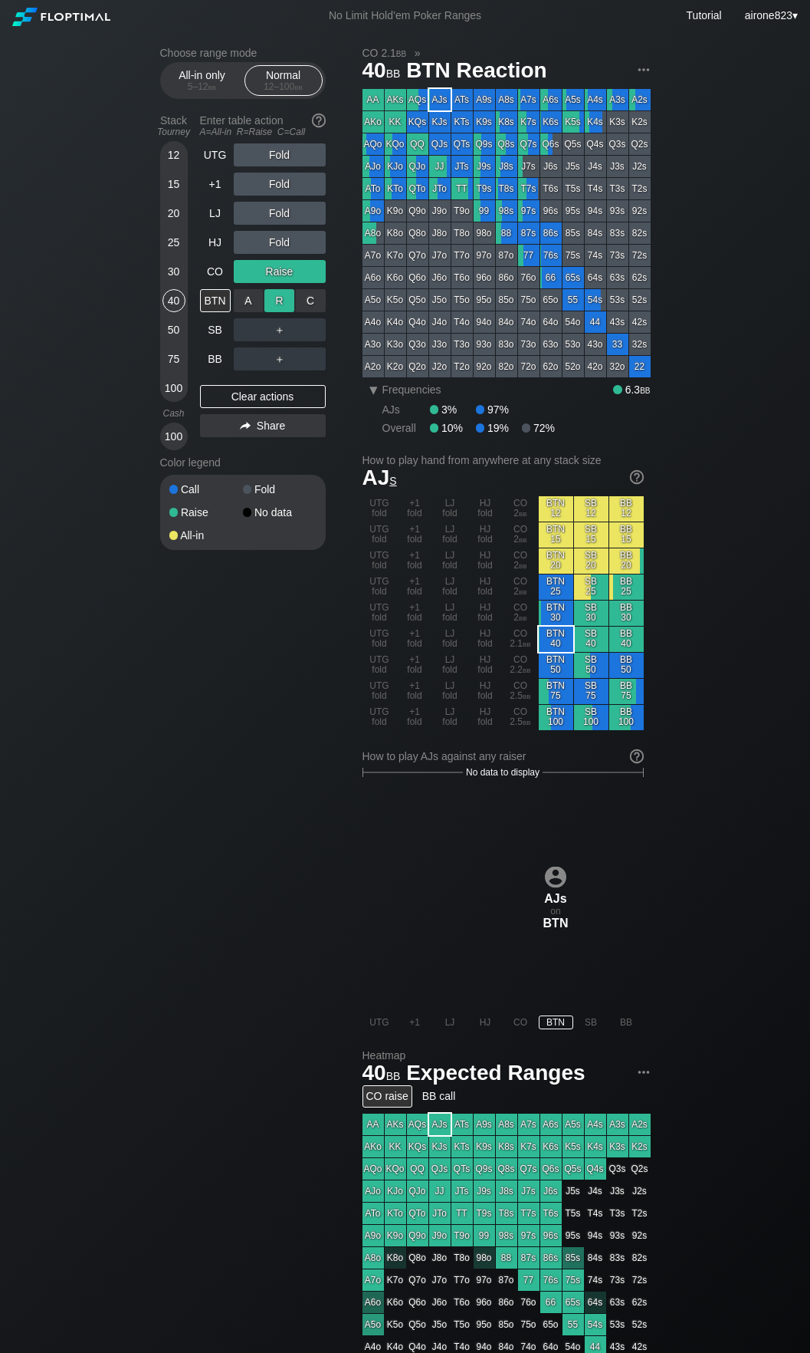
click at [278, 304] on div "R ✕" at bounding box center [280, 300] width 30 height 23
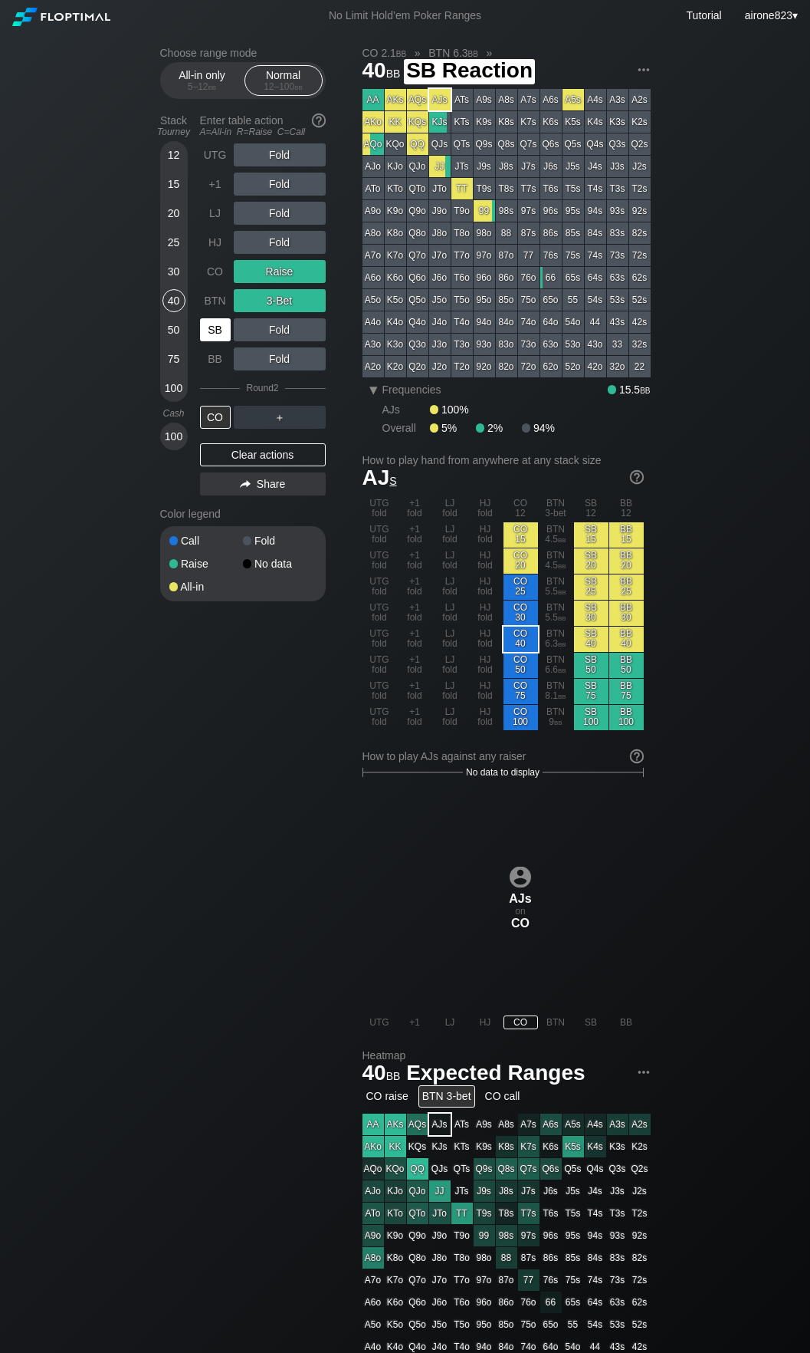
click at [220, 340] on div "SB" at bounding box center [215, 329] width 31 height 23
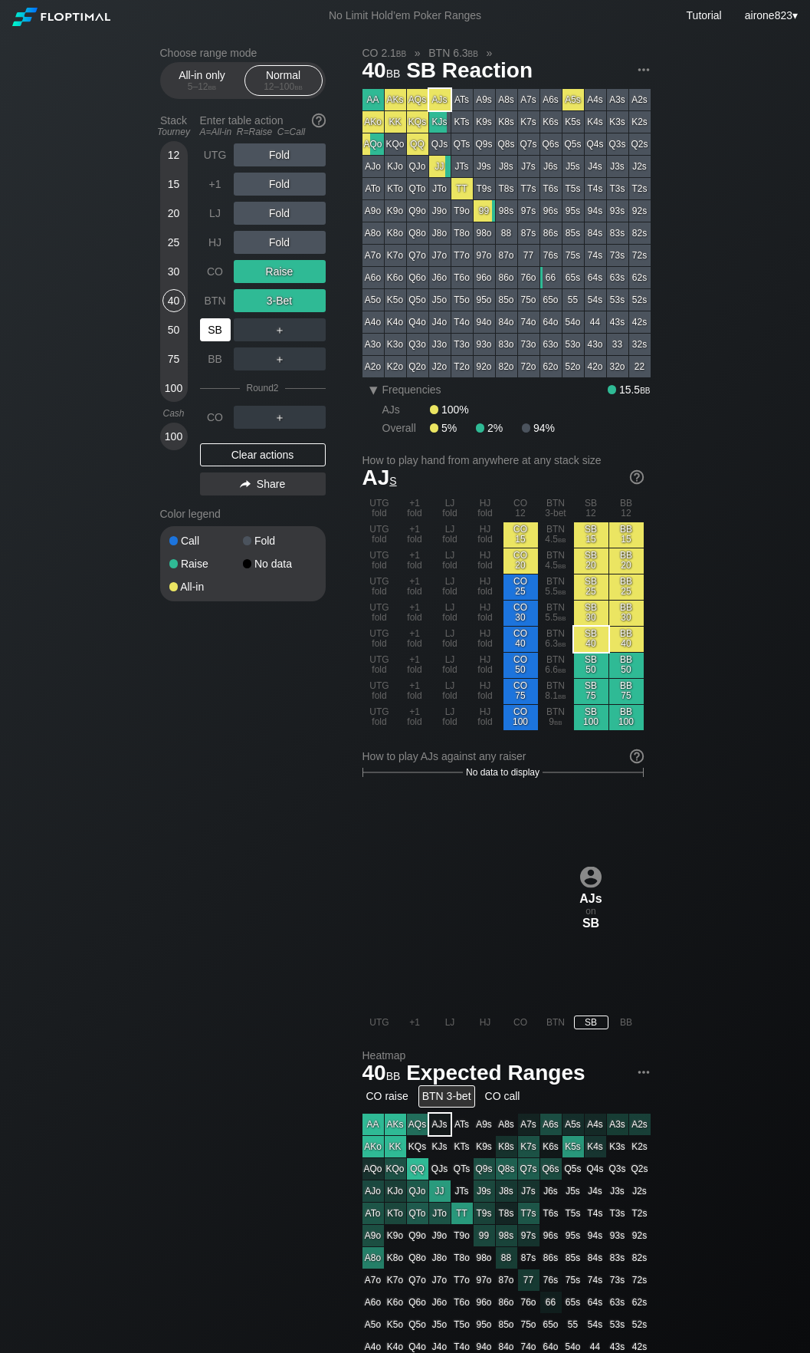
click at [219, 341] on div "SB" at bounding box center [215, 329] width 31 height 23
drag, startPoint x: 170, startPoint y: 154, endPoint x: 172, endPoint y: 162, distance: 7.8
click at [170, 154] on div "12" at bounding box center [174, 154] width 23 height 23
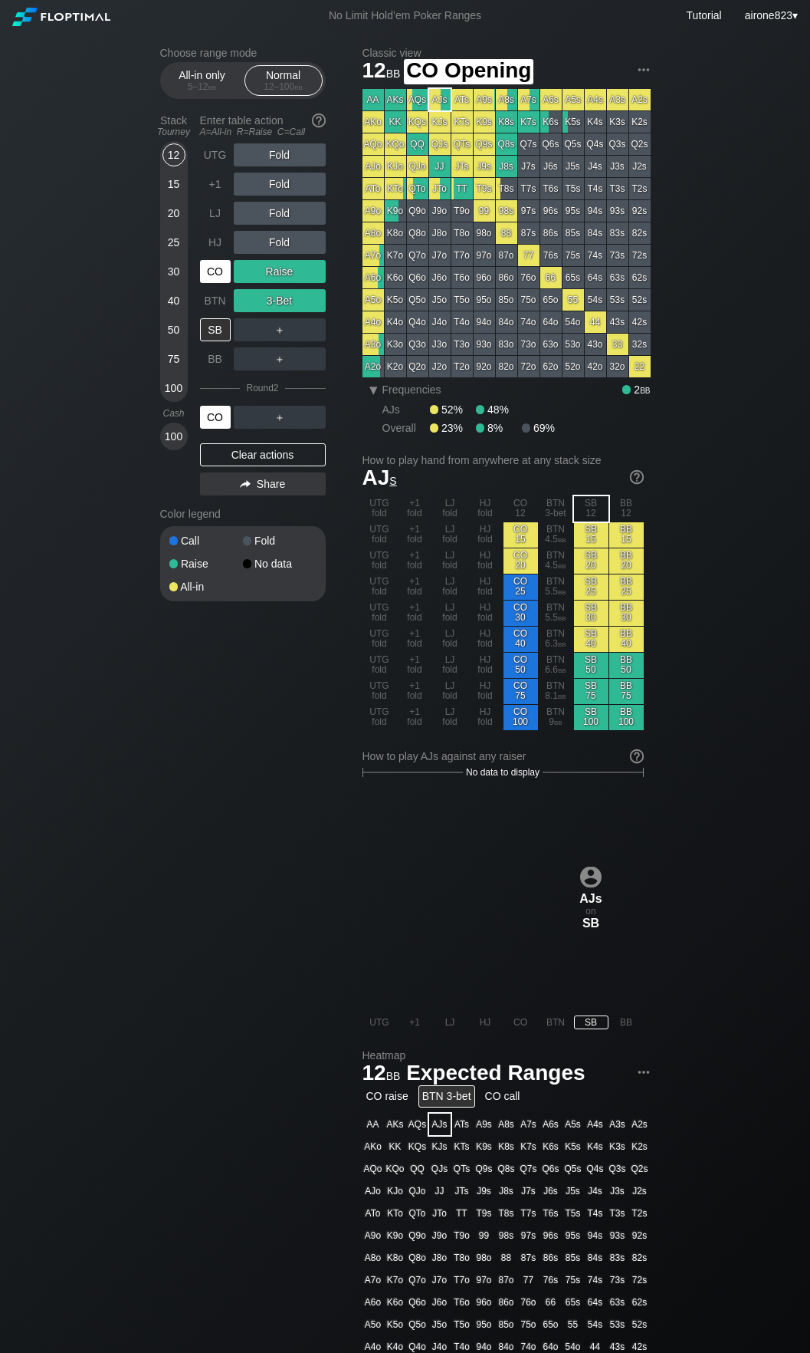
click at [208, 276] on div "CO" at bounding box center [215, 271] width 31 height 23
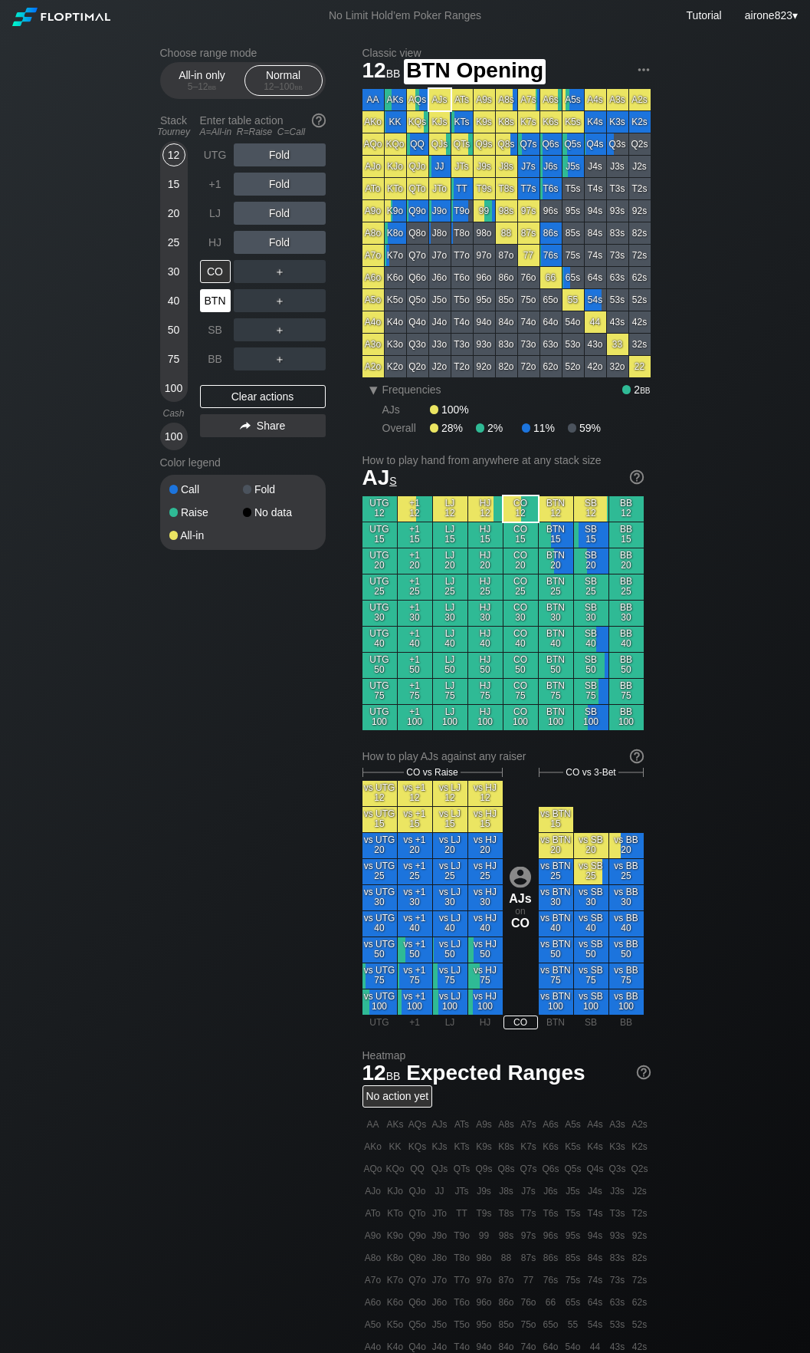
click at [213, 299] on div "BTN" at bounding box center [215, 300] width 31 height 23
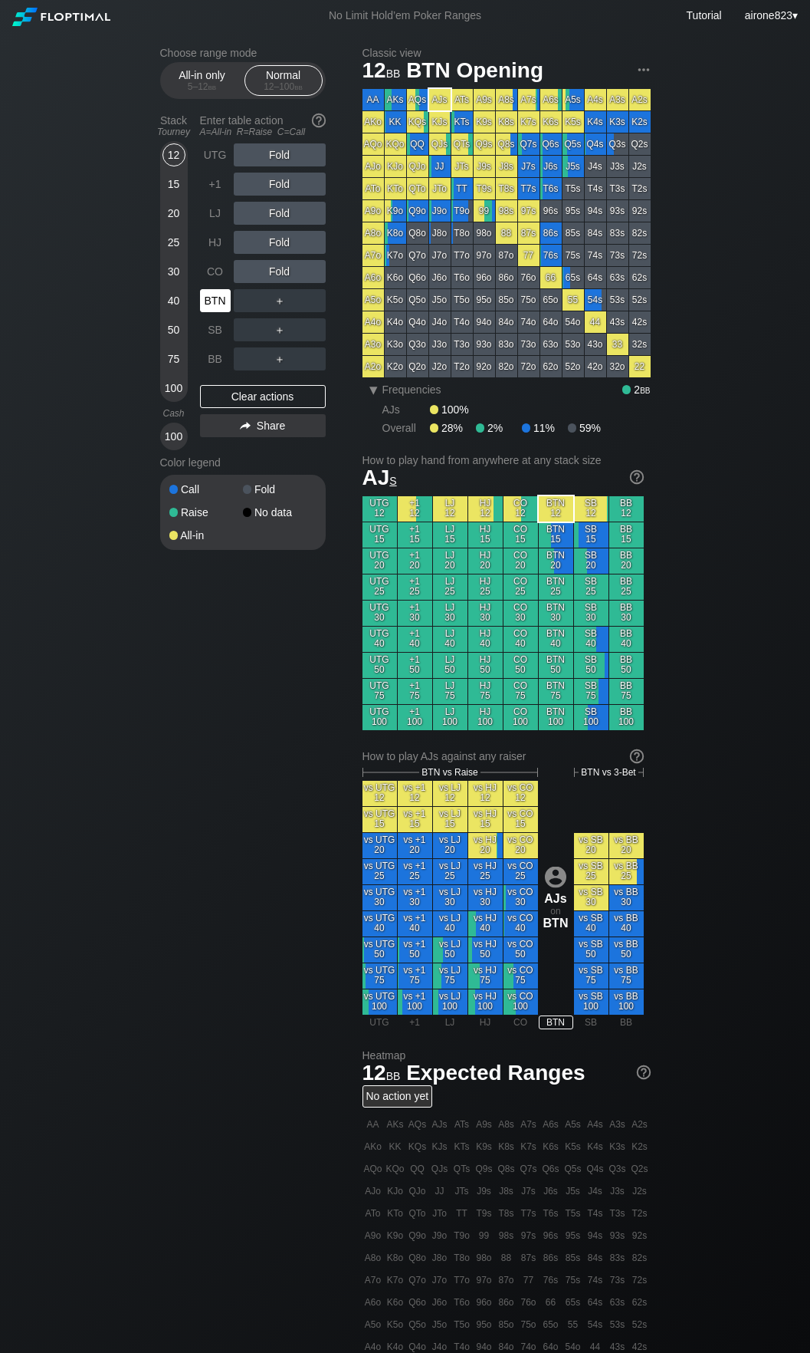
click at [213, 299] on div "BTN" at bounding box center [215, 300] width 31 height 23
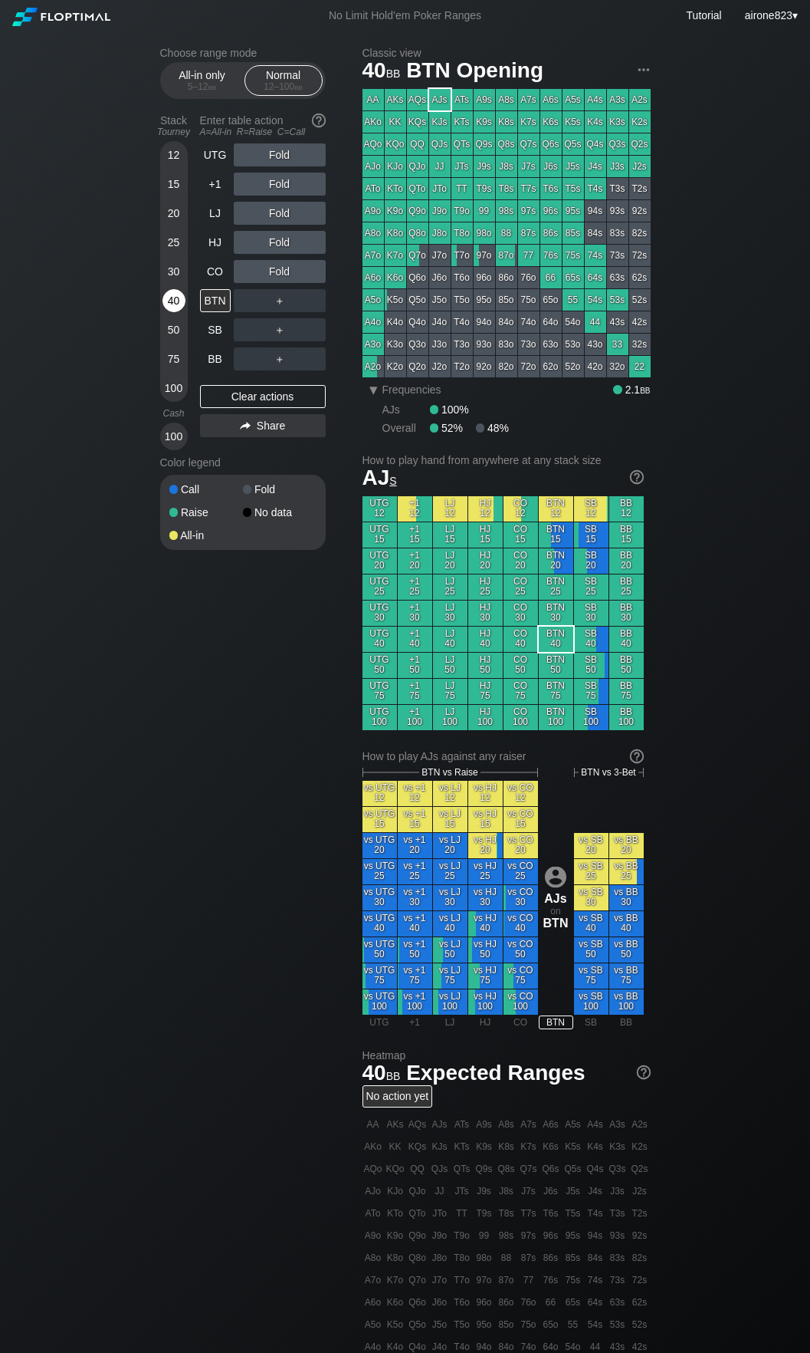
click at [169, 301] on div "40" at bounding box center [174, 300] width 23 height 23
click at [271, 249] on div "R ✕" at bounding box center [280, 242] width 30 height 23
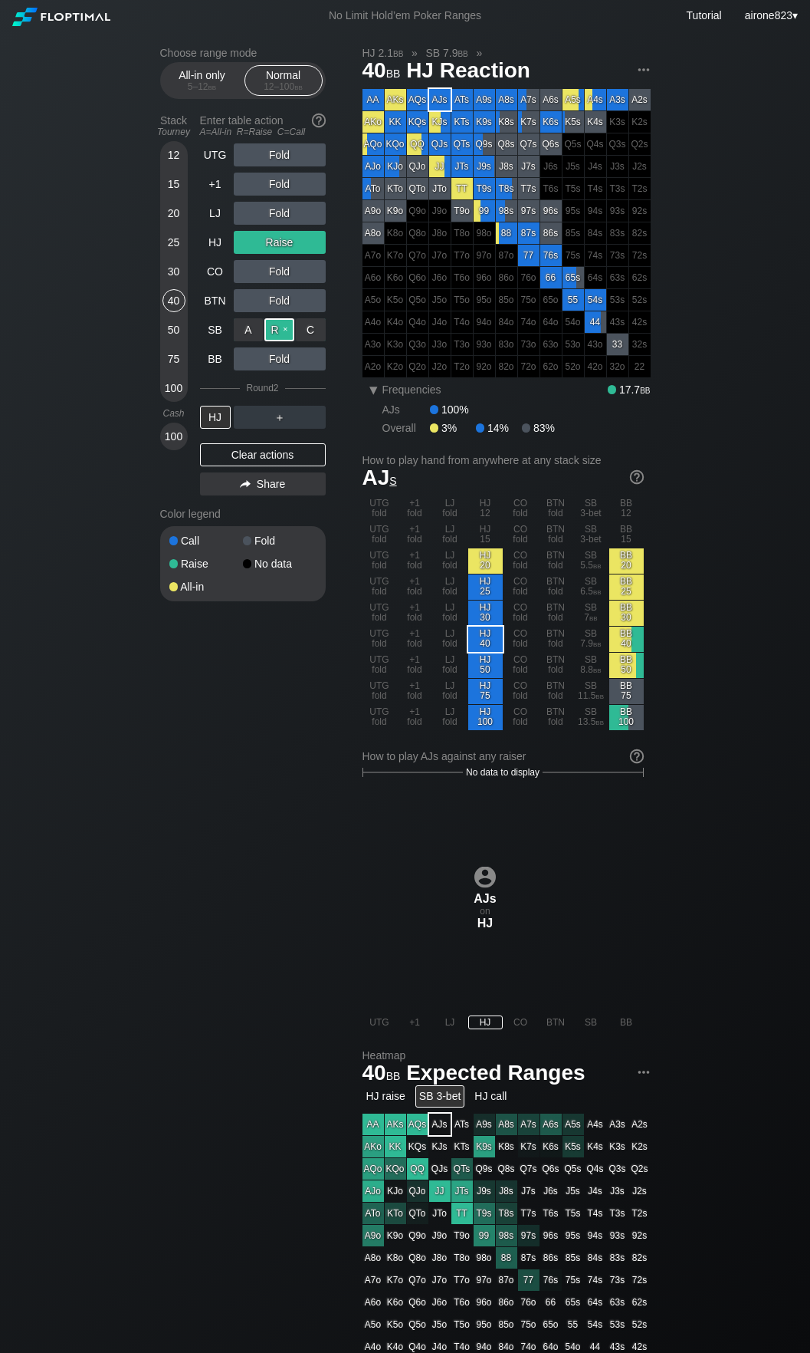
click at [273, 337] on div "R ✕" at bounding box center [280, 329] width 30 height 23
click at [214, 419] on div "HJ" at bounding box center [215, 417] width 31 height 23
click at [215, 419] on div "HJ" at bounding box center [215, 417] width 31 height 23
click at [197, 84] on div "5 – 12 bb" at bounding box center [202, 86] width 64 height 11
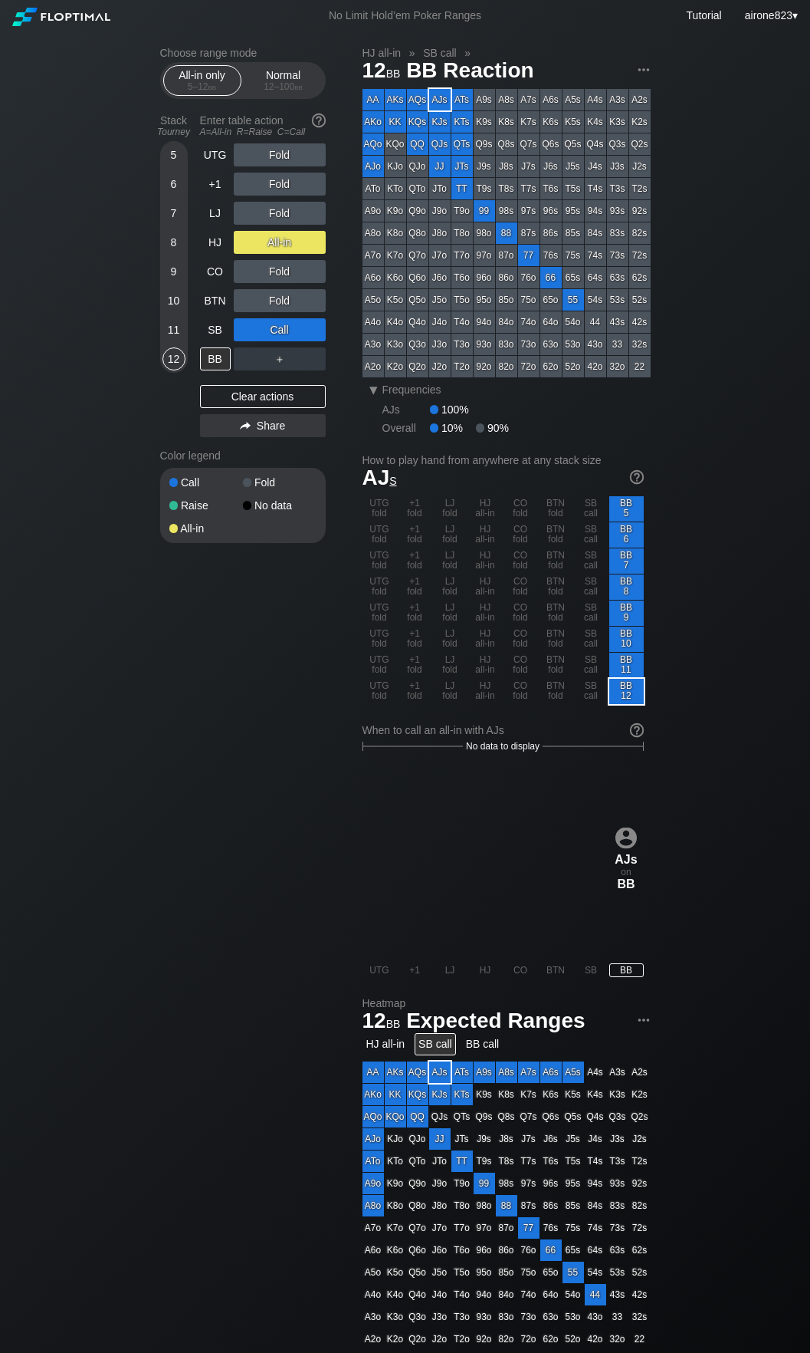
click at [159, 310] on div "Choose range mode All-in only 5 – 12 bb Normal 12 – 100 bb Stack Tourney Enter …" at bounding box center [405, 899] width 515 height 1737
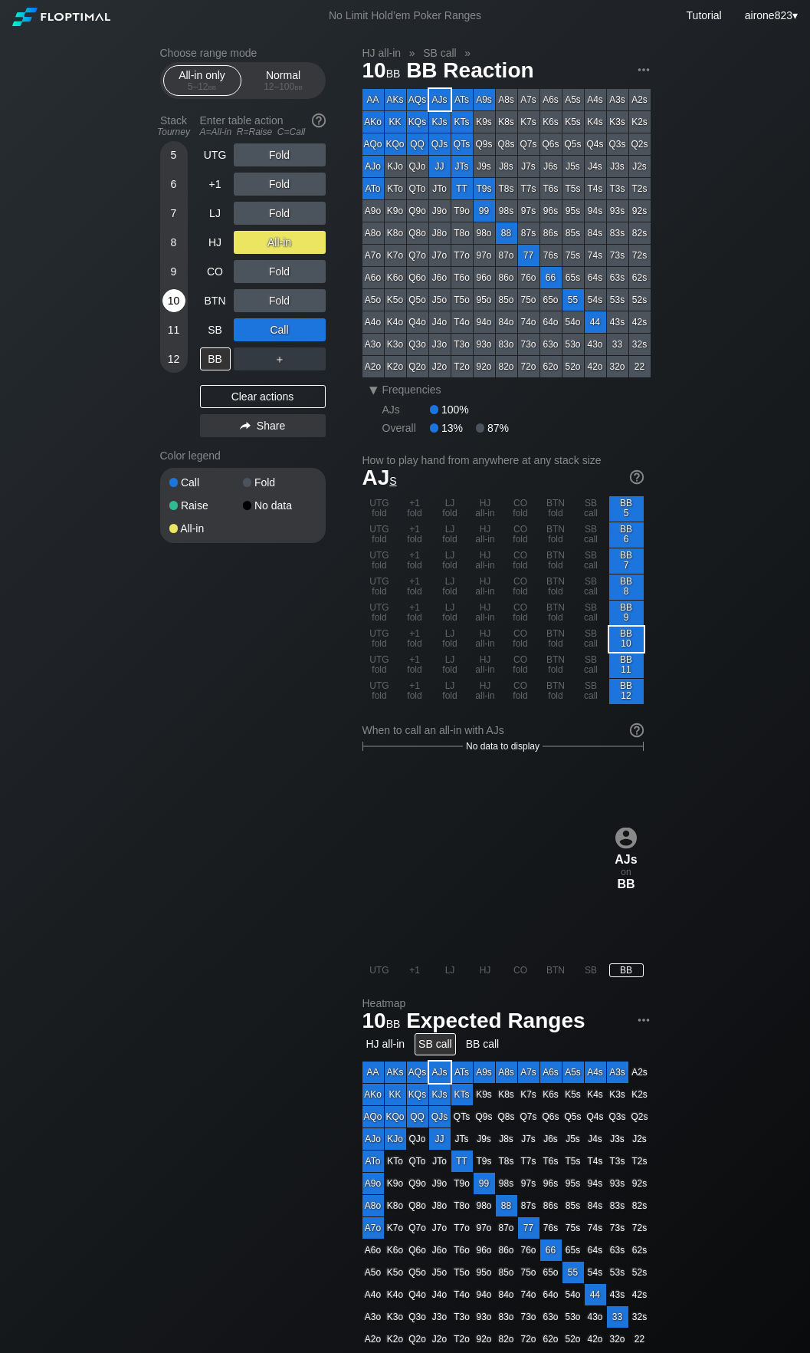
click at [166, 305] on div "10" at bounding box center [174, 300] width 23 height 23
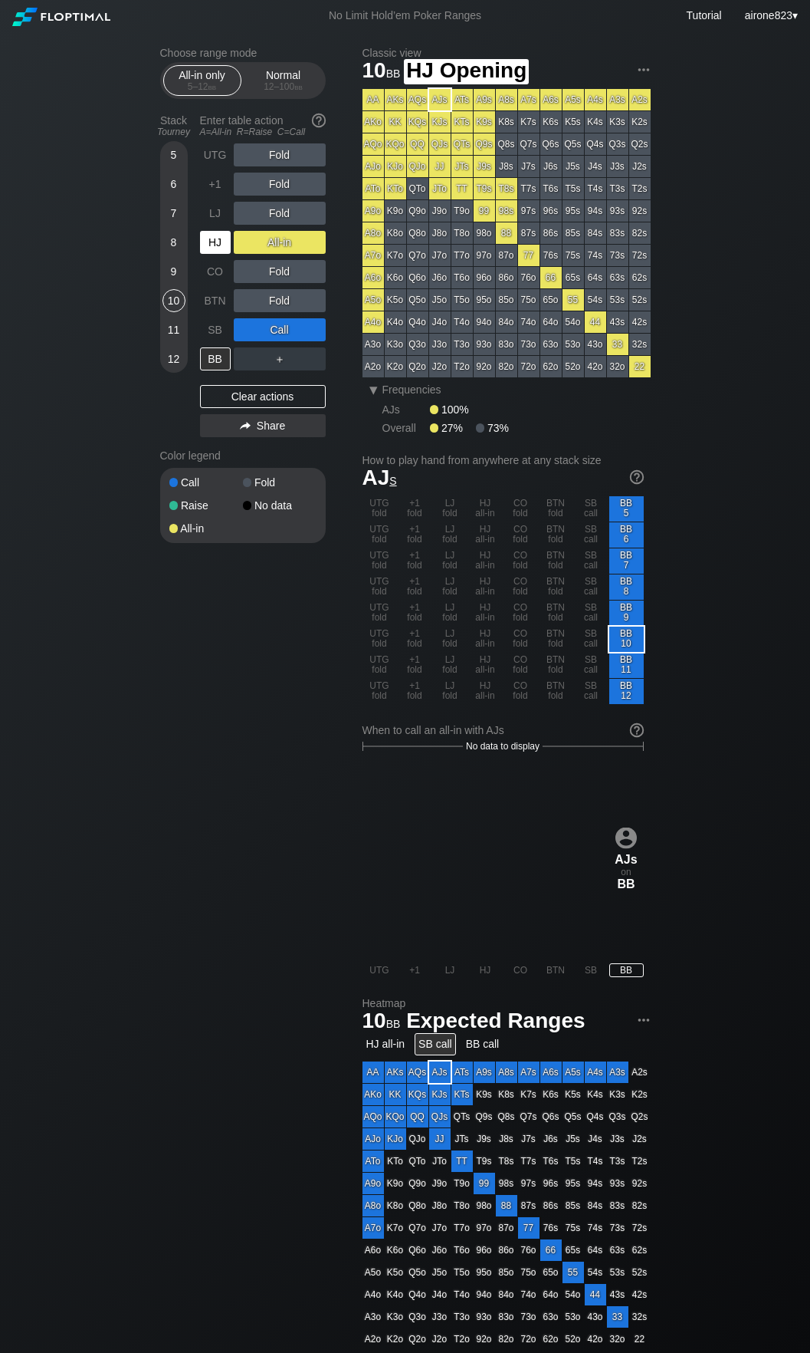
click at [224, 245] on div "HJ" at bounding box center [215, 242] width 31 height 23
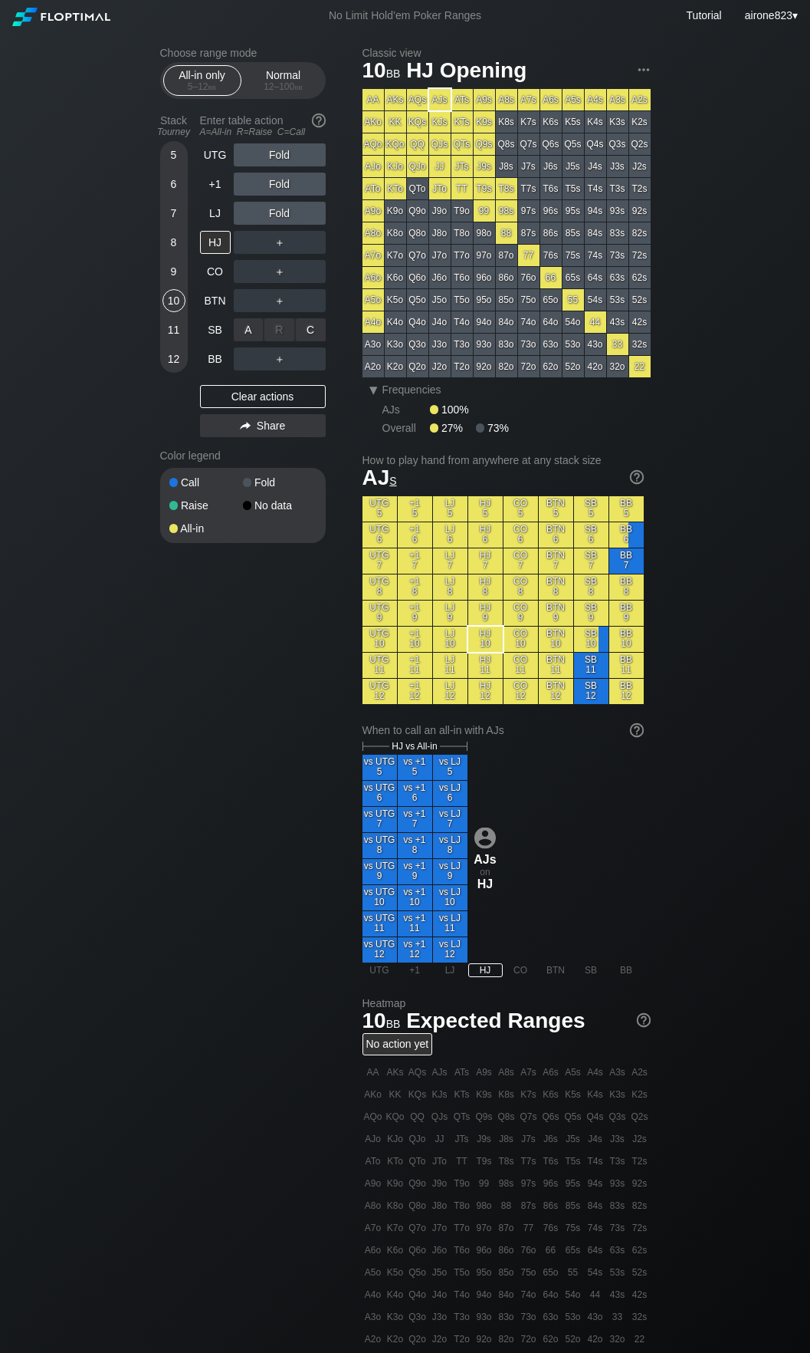
click at [248, 325] on div "A ✕" at bounding box center [249, 329] width 30 height 23
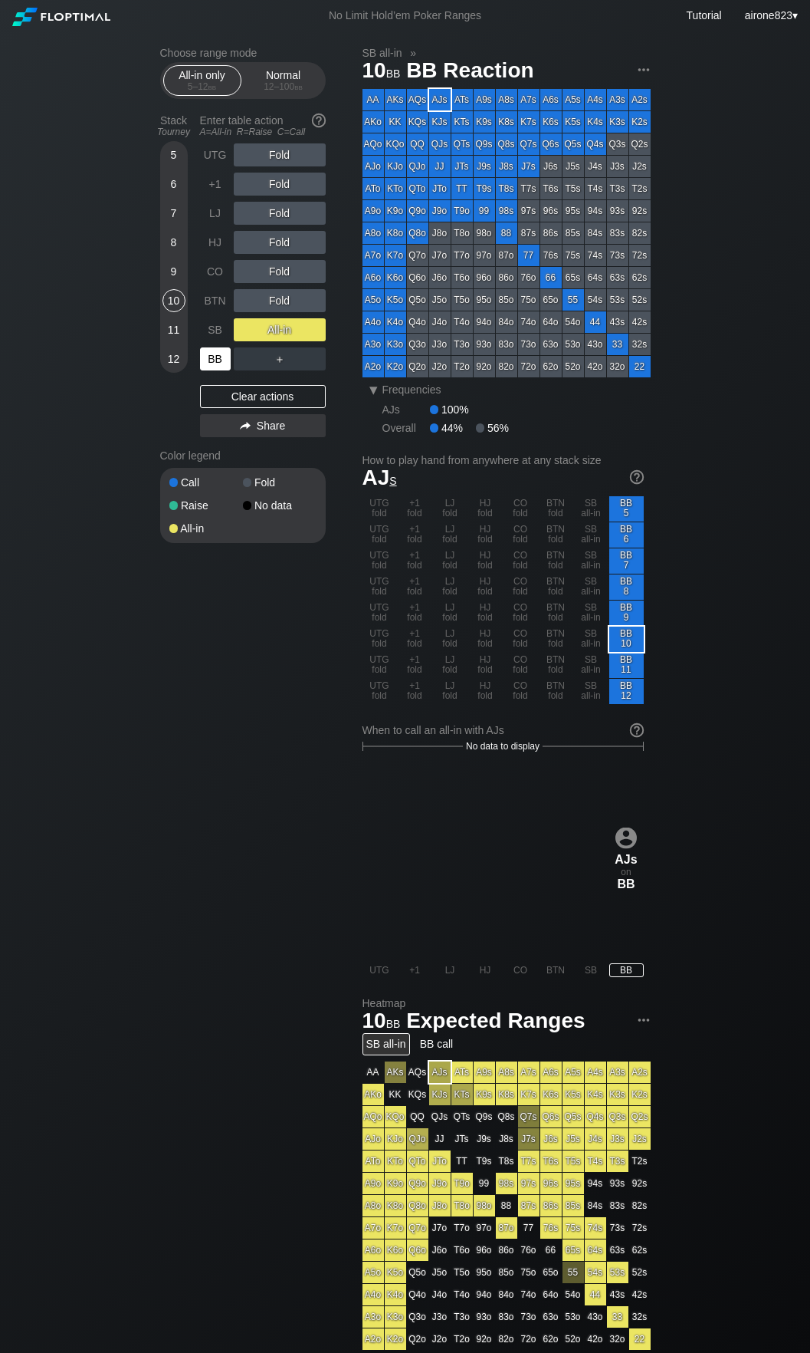
click at [208, 369] on div "BB" at bounding box center [215, 358] width 31 height 23
click at [272, 79] on div "Normal 12 – 100 bb" at bounding box center [283, 80] width 71 height 29
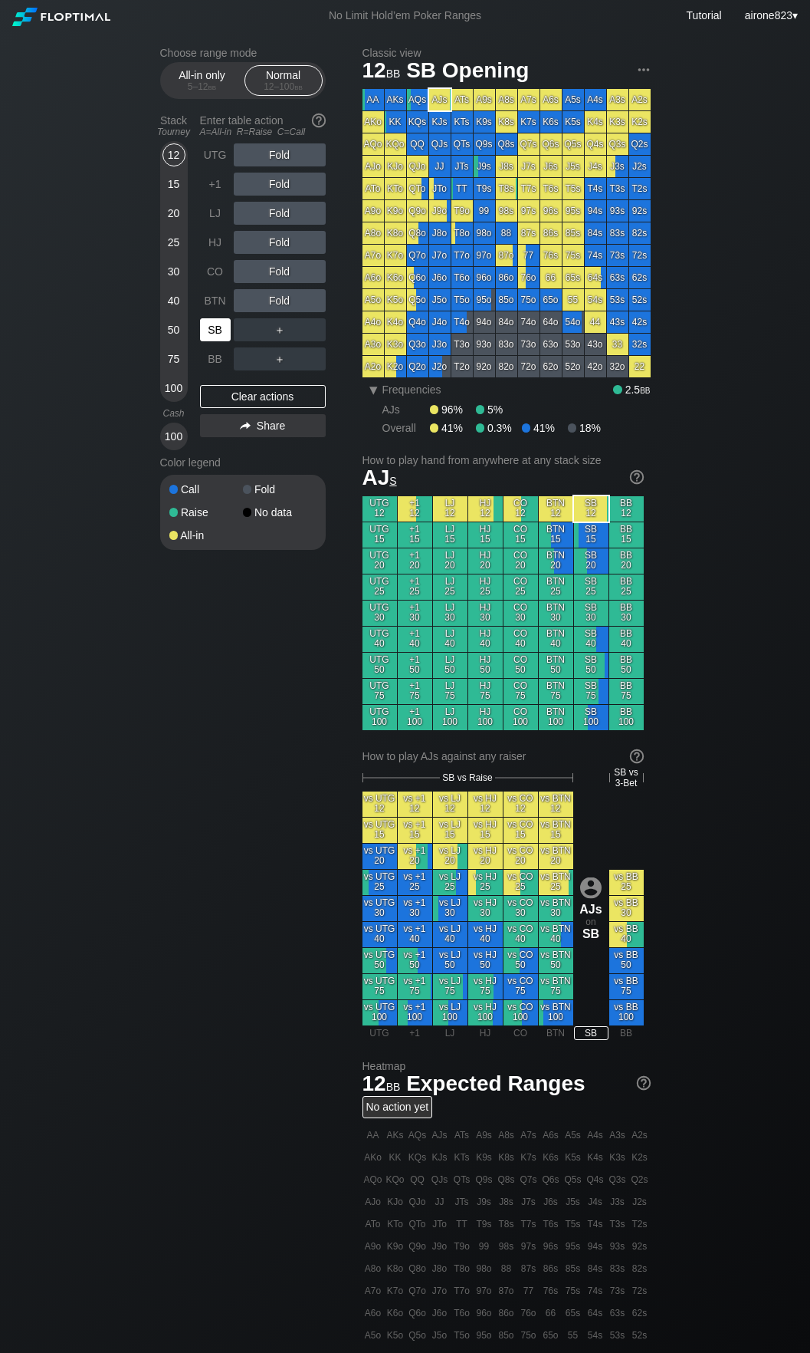
click at [211, 327] on div "SB" at bounding box center [215, 329] width 31 height 23
click at [216, 301] on div "BTN" at bounding box center [215, 300] width 31 height 23
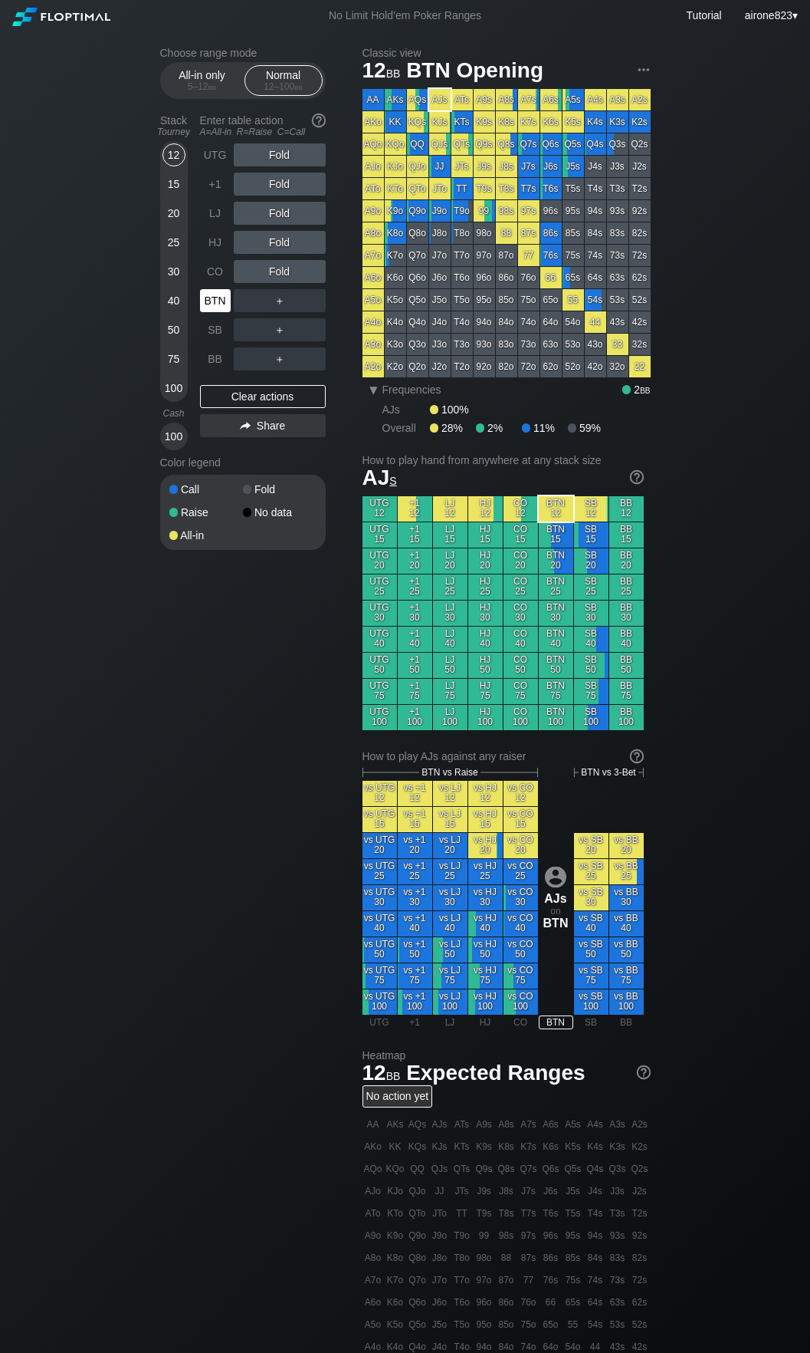
click at [216, 301] on div "BTN" at bounding box center [215, 300] width 31 height 23
click at [207, 81] on div "All-in only 5 – 12 bb" at bounding box center [202, 80] width 71 height 29
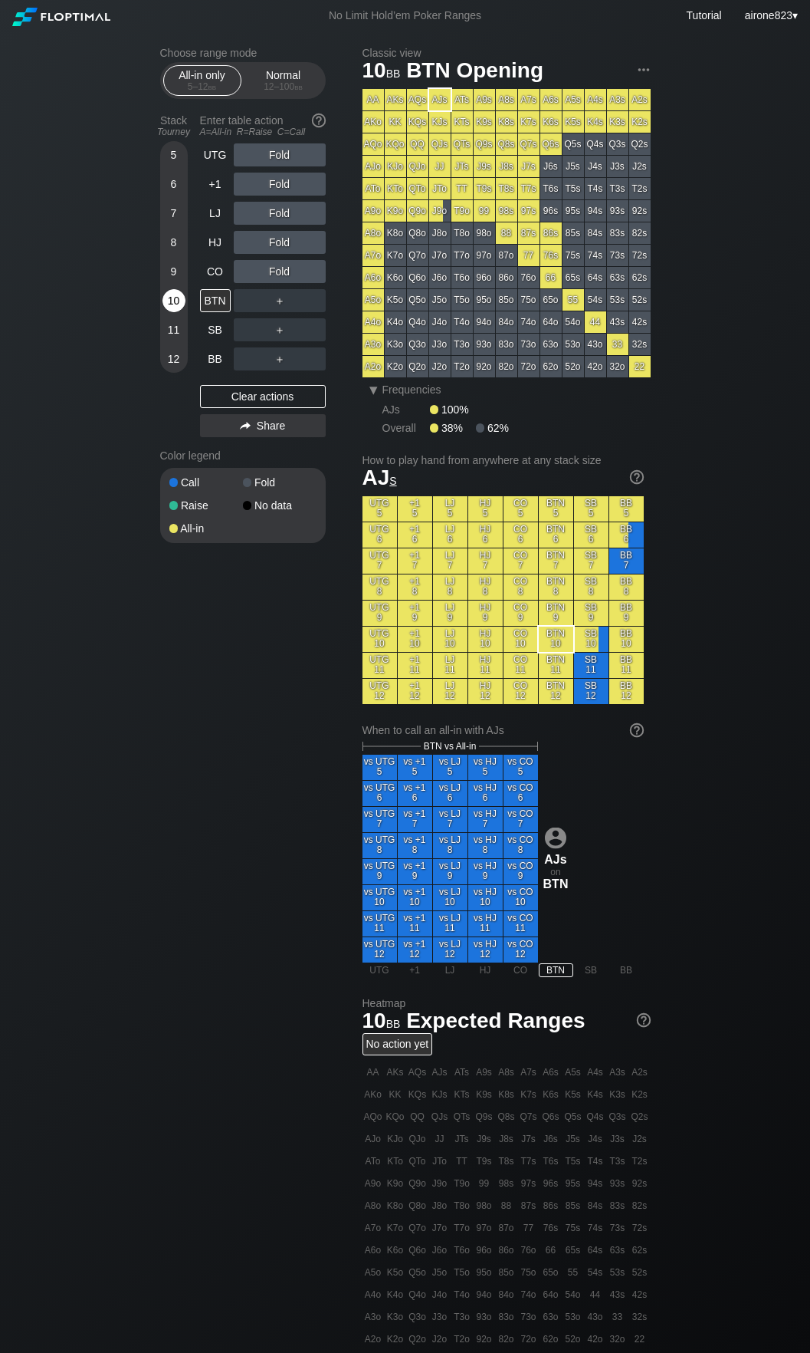
click at [185, 307] on div "10" at bounding box center [174, 300] width 23 height 23
click at [239, 330] on div "A ✕" at bounding box center [249, 329] width 30 height 23
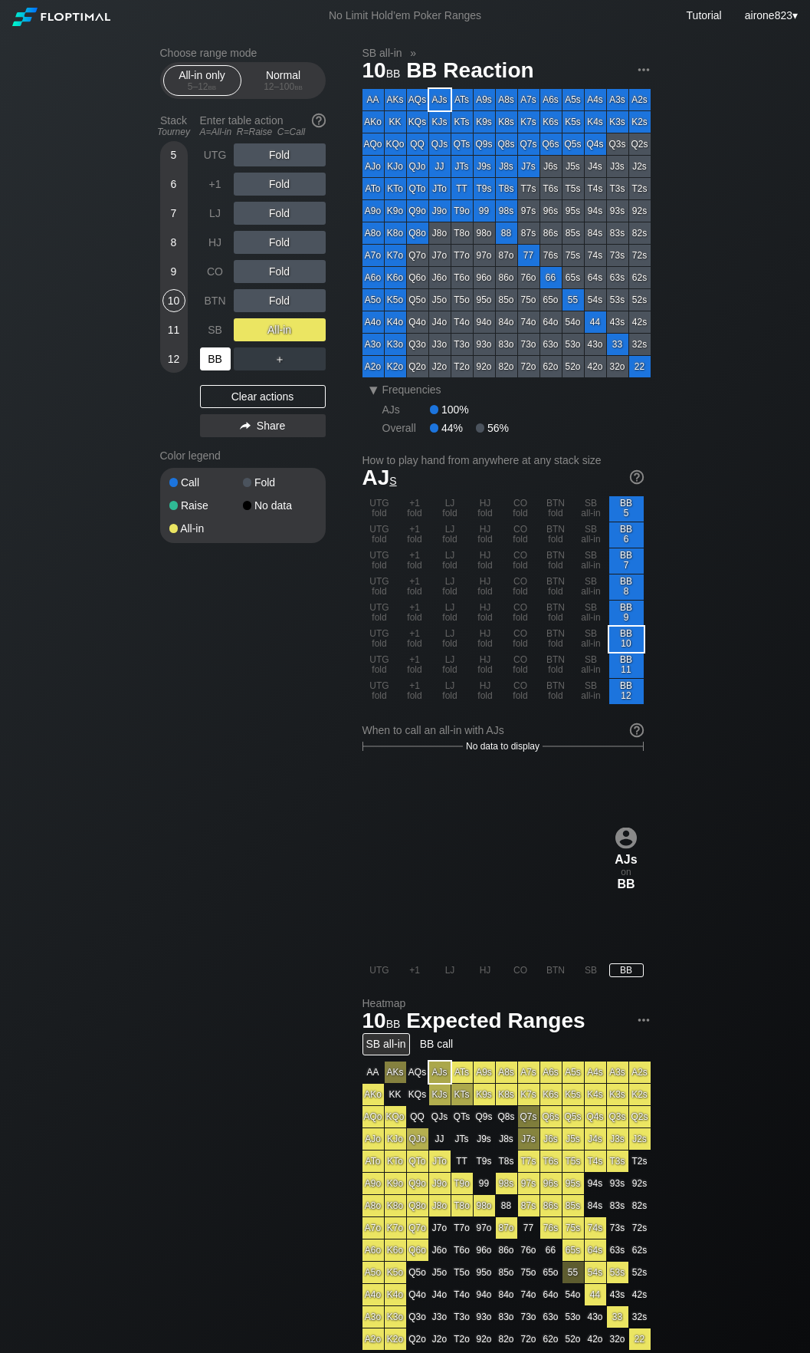
click at [222, 355] on div "BB" at bounding box center [215, 358] width 31 height 23
drag, startPoint x: 232, startPoint y: 817, endPoint x: 257, endPoint y: 680, distance: 138.8
click at [232, 815] on div "Choose range mode All-in only 5 – 12 bb Normal 12 – 100 bb Stack Tourney Enter …" at bounding box center [405, 899] width 515 height 1737
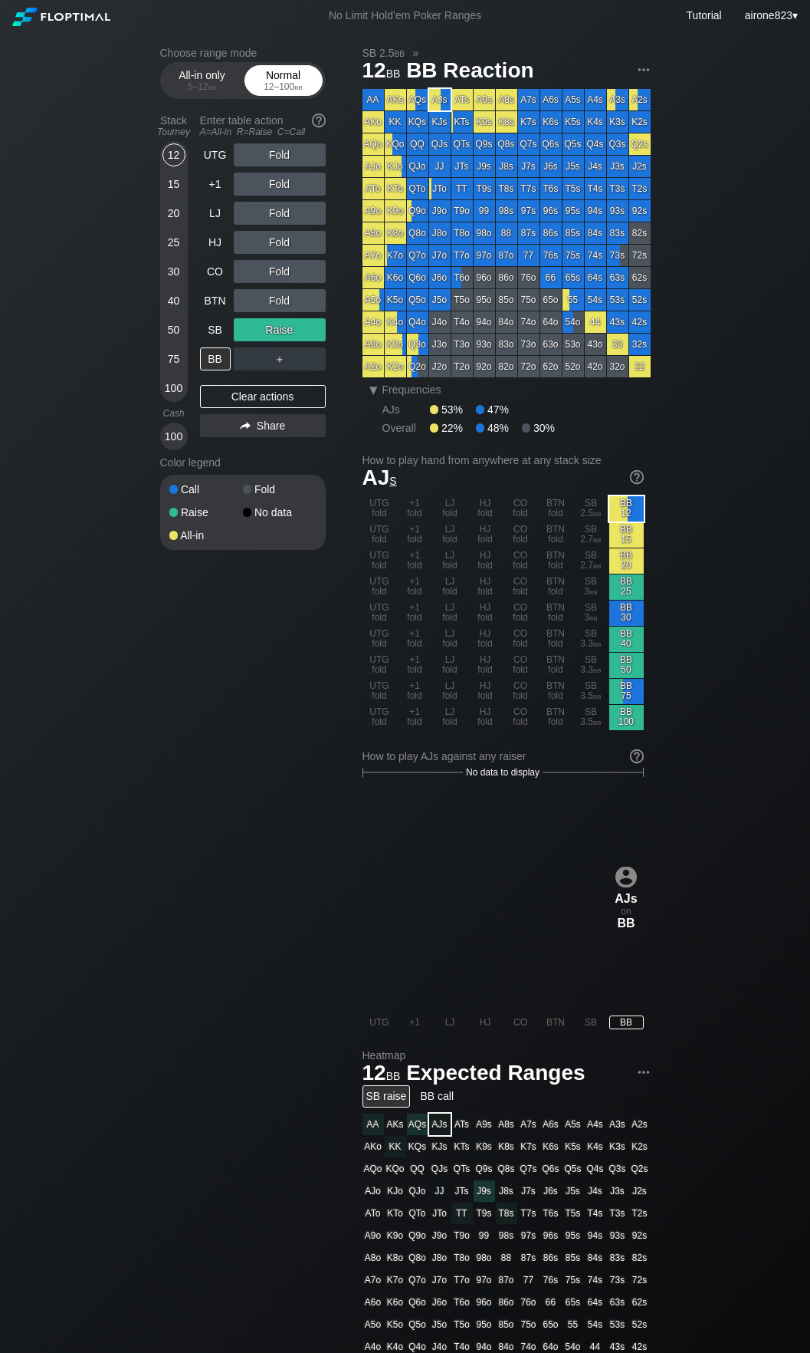
click at [284, 70] on div "Normal 12 – 100 bb" at bounding box center [283, 80] width 71 height 29
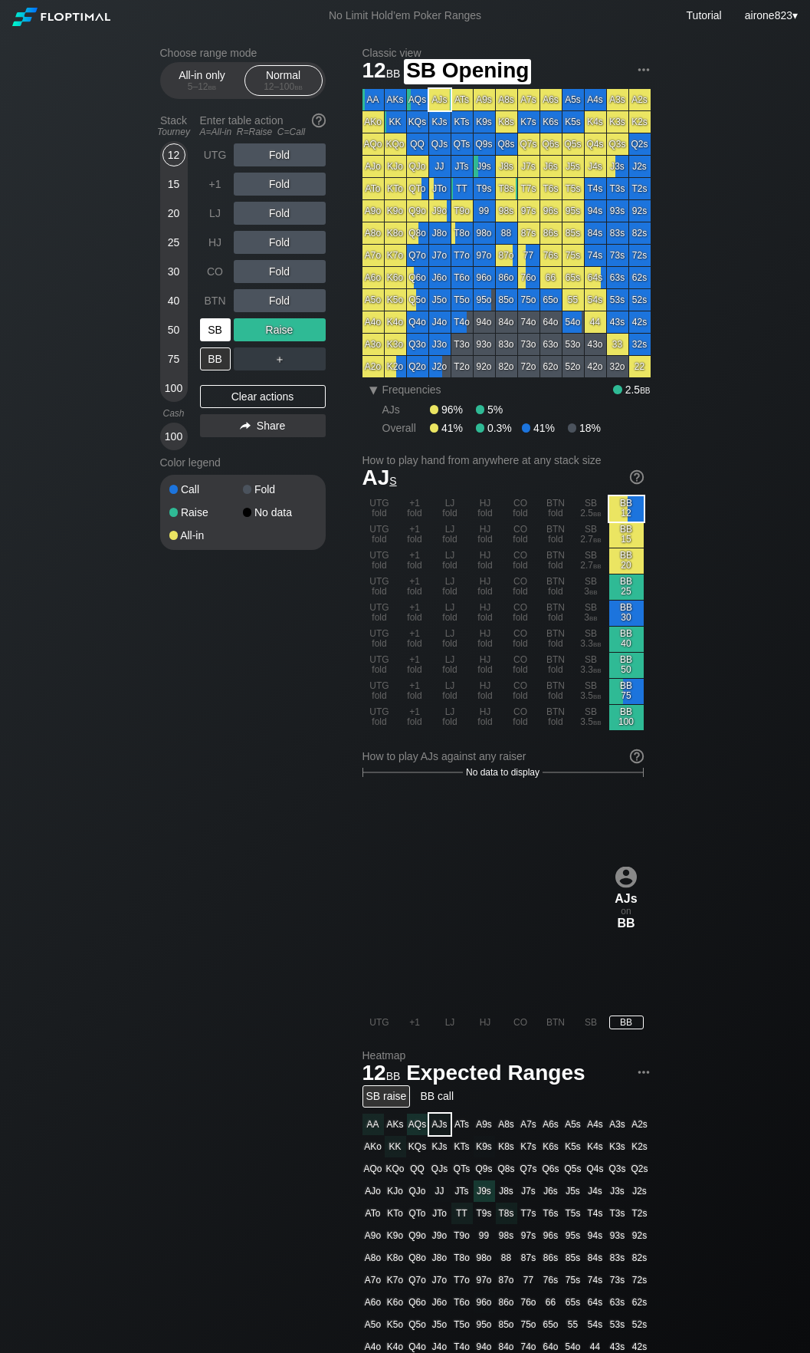
click at [216, 334] on div "SB" at bounding box center [215, 329] width 31 height 23
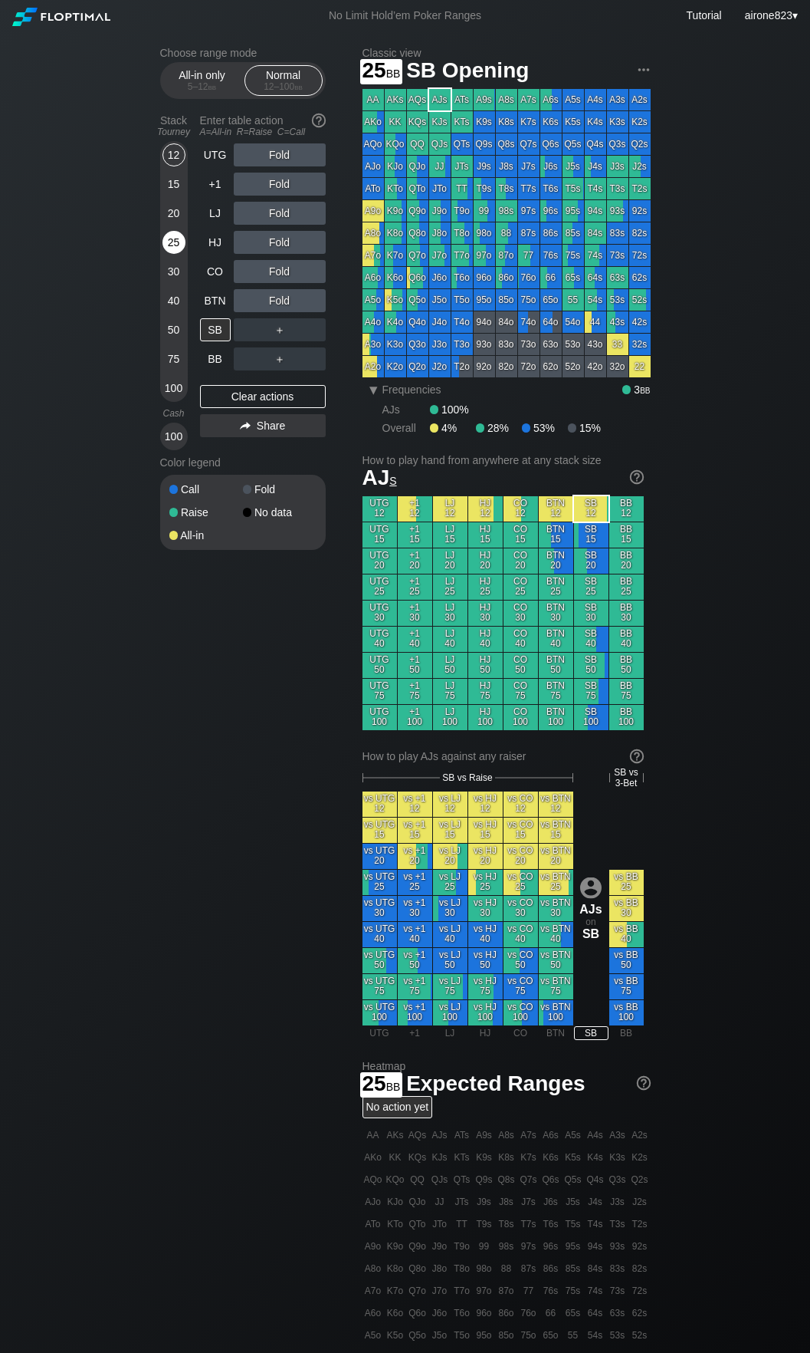
click at [175, 235] on div "25" at bounding box center [174, 242] width 23 height 23
click at [288, 297] on div "R ✕" at bounding box center [280, 300] width 30 height 23
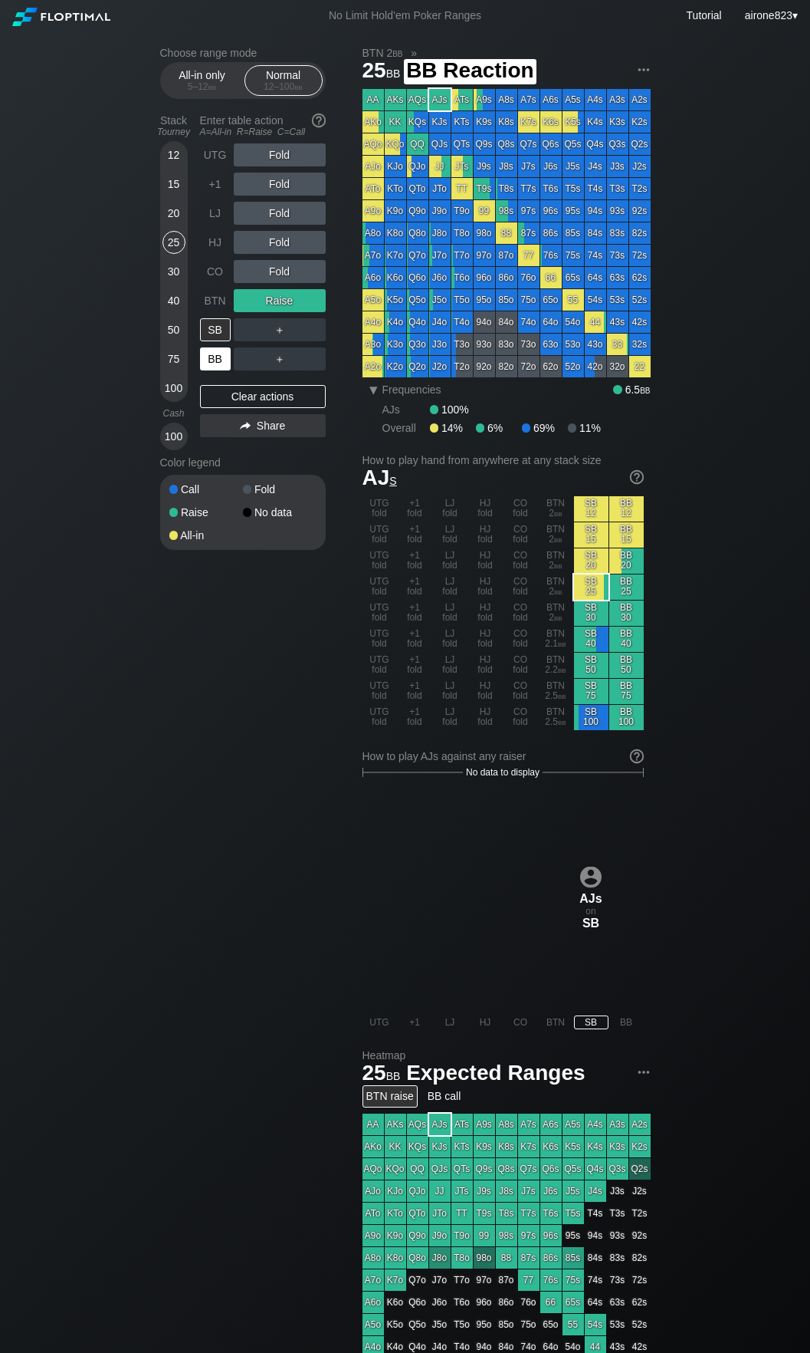
click at [205, 363] on div "BB" at bounding box center [215, 358] width 31 height 23
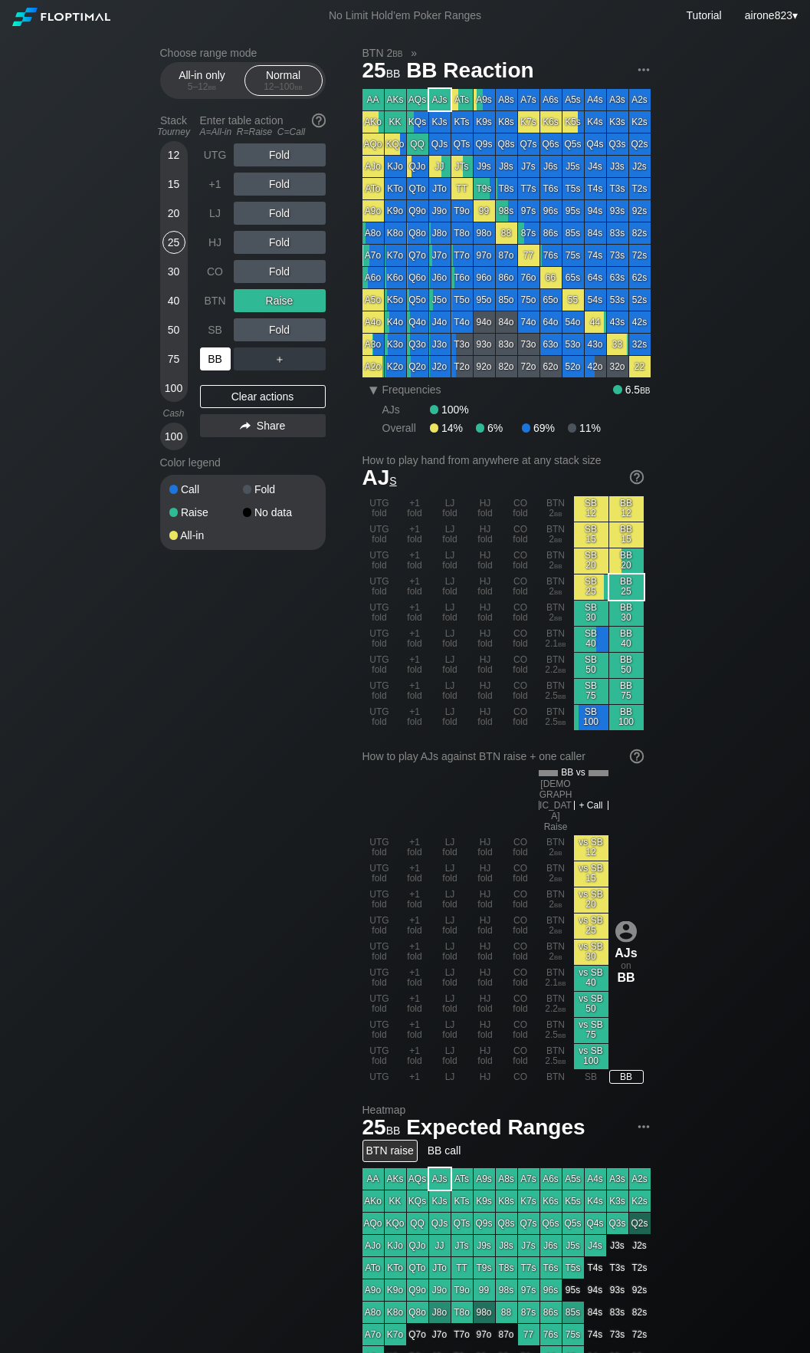
click at [205, 363] on div "BB" at bounding box center [215, 358] width 31 height 23
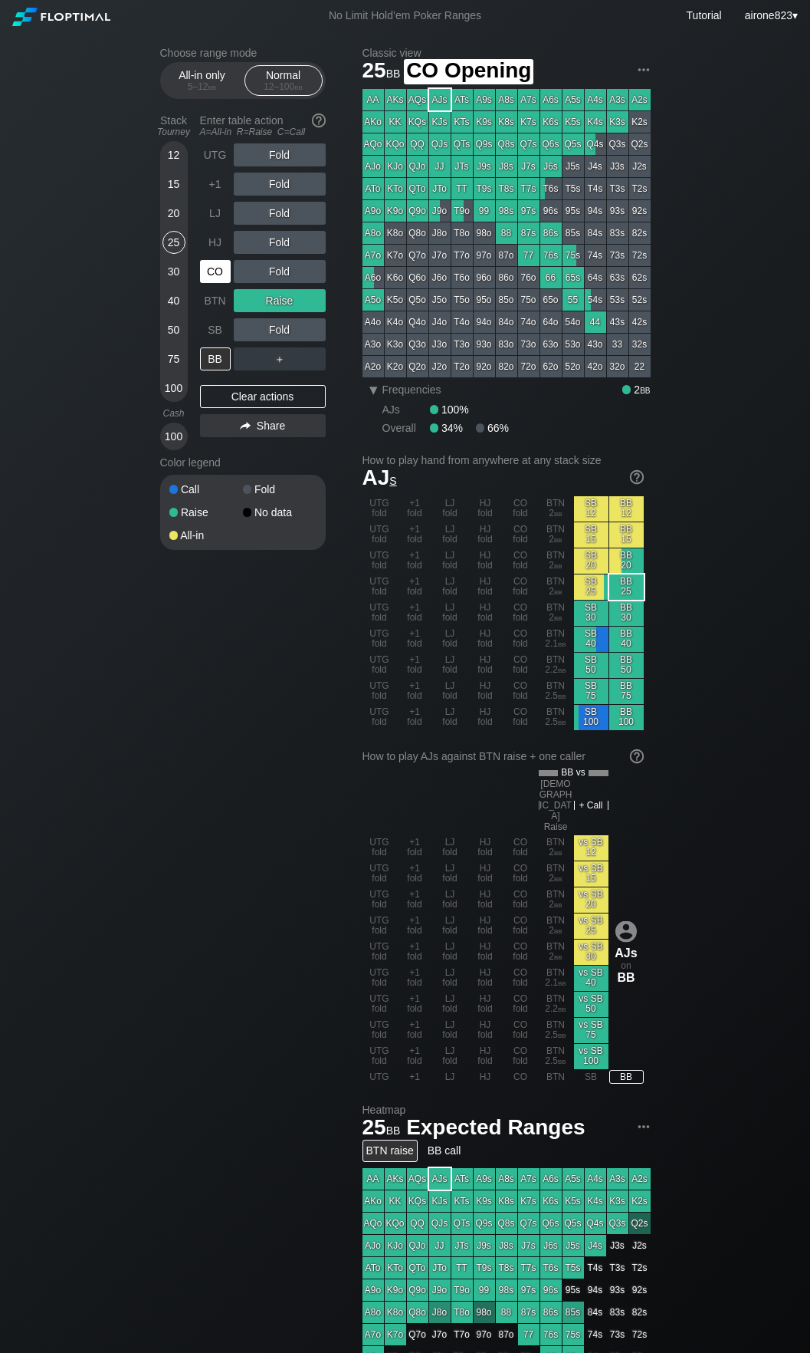
click at [211, 273] on div "CO" at bounding box center [215, 271] width 31 height 23
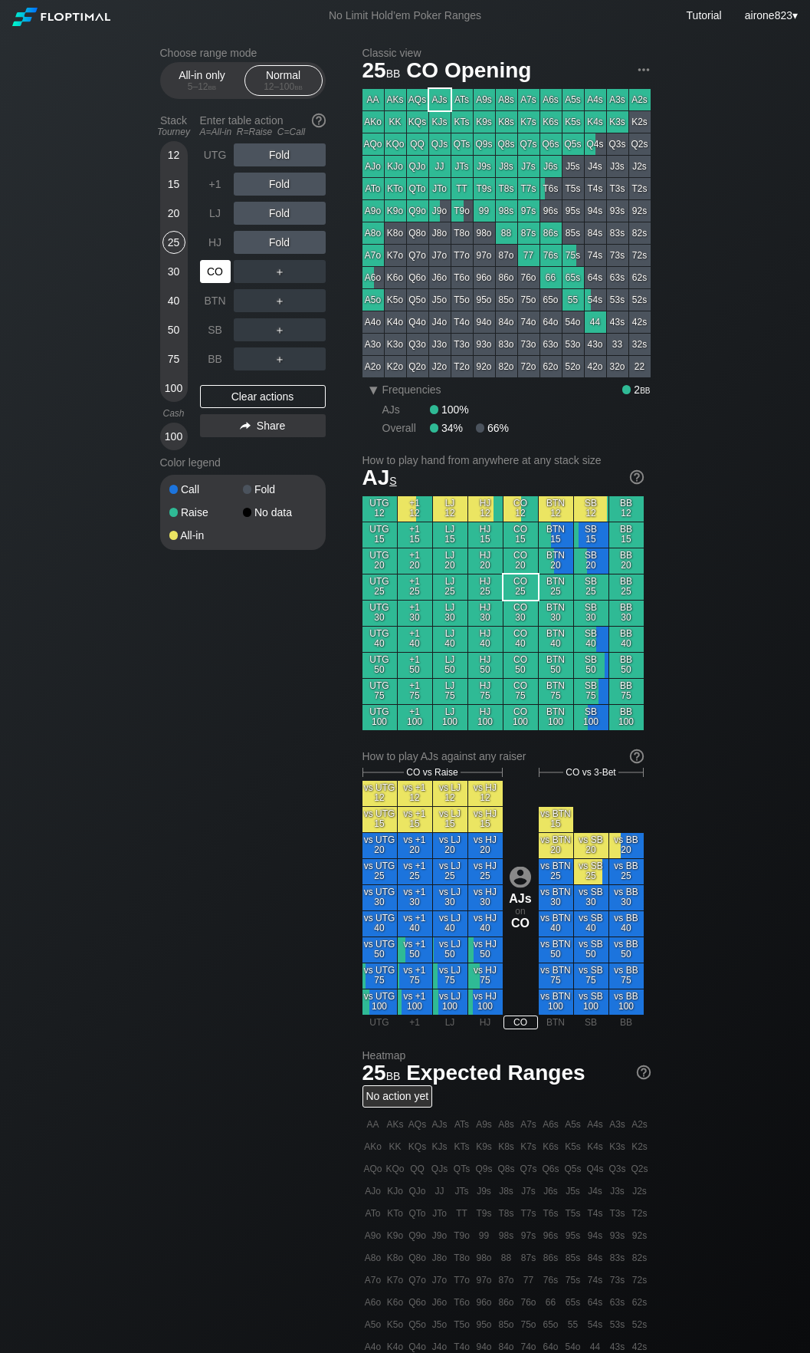
drag, startPoint x: 211, startPoint y: 273, endPoint x: 219, endPoint y: 266, distance: 10.9
click at [211, 273] on div "CO" at bounding box center [215, 271] width 31 height 23
click at [174, 220] on div "20" at bounding box center [174, 213] width 23 height 23
click at [282, 301] on div "R ✕" at bounding box center [280, 300] width 30 height 23
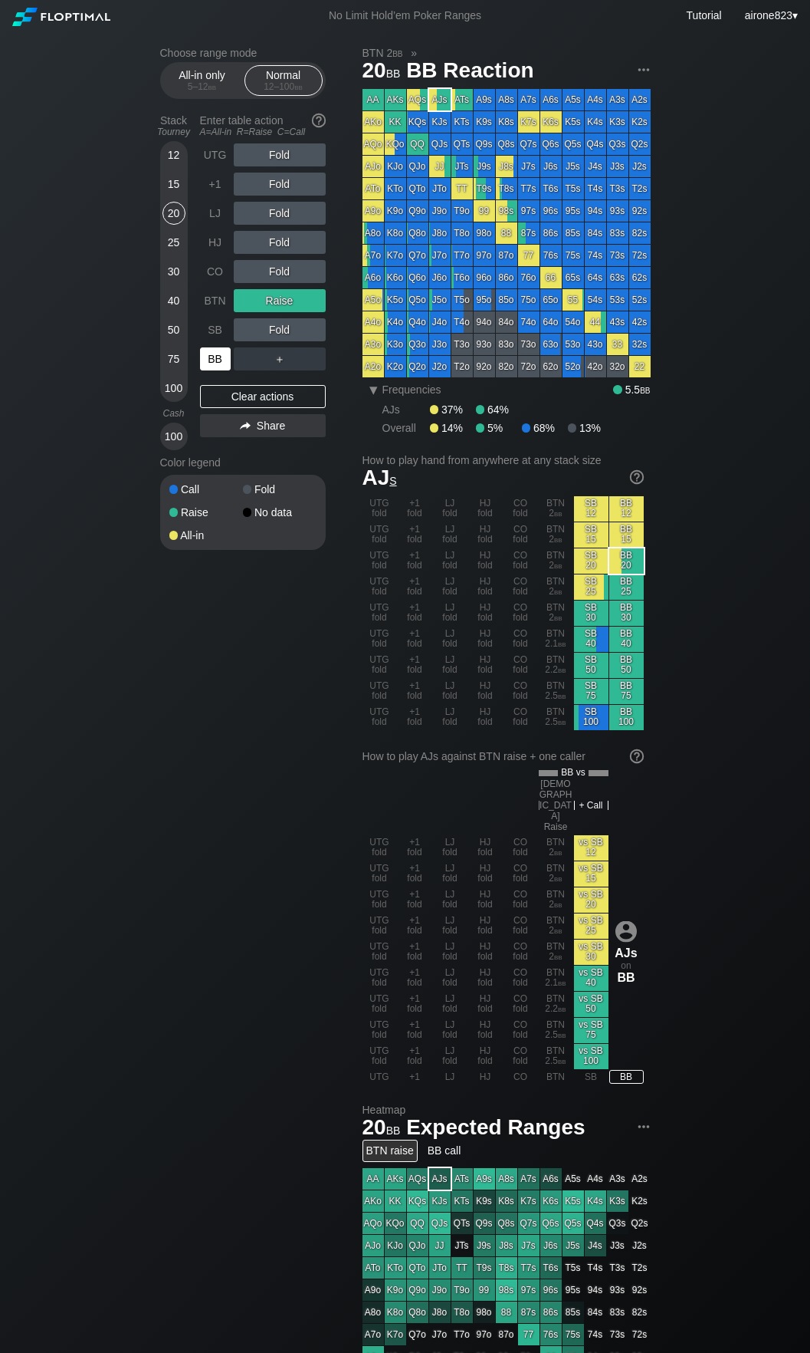
click at [219, 367] on div "BB" at bounding box center [215, 358] width 31 height 23
